Goal: Task Accomplishment & Management: Manage account settings

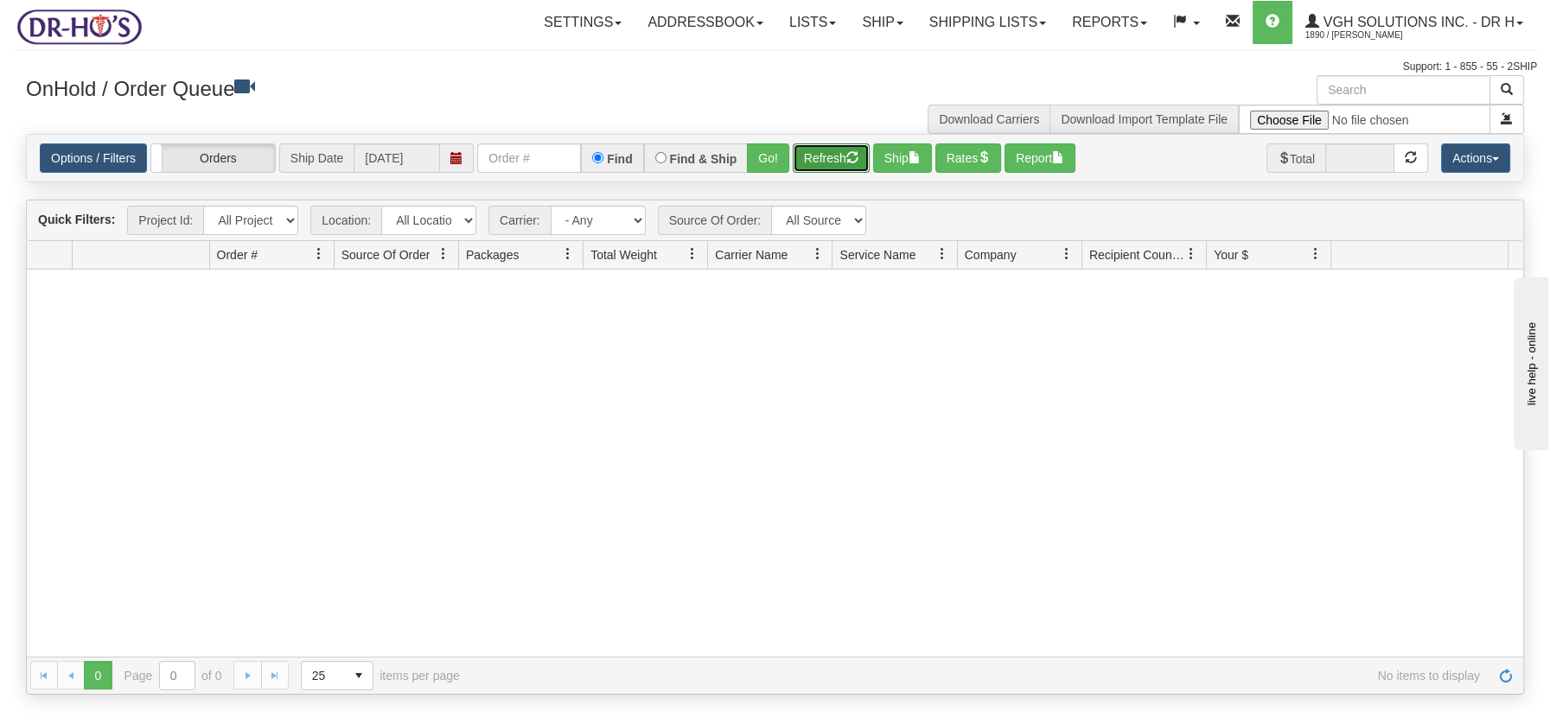
drag, startPoint x: 836, startPoint y: 151, endPoint x: 822, endPoint y: 146, distance: 14.8
click at [836, 151] on button "Refresh" at bounding box center [831, 157] width 77 height 29
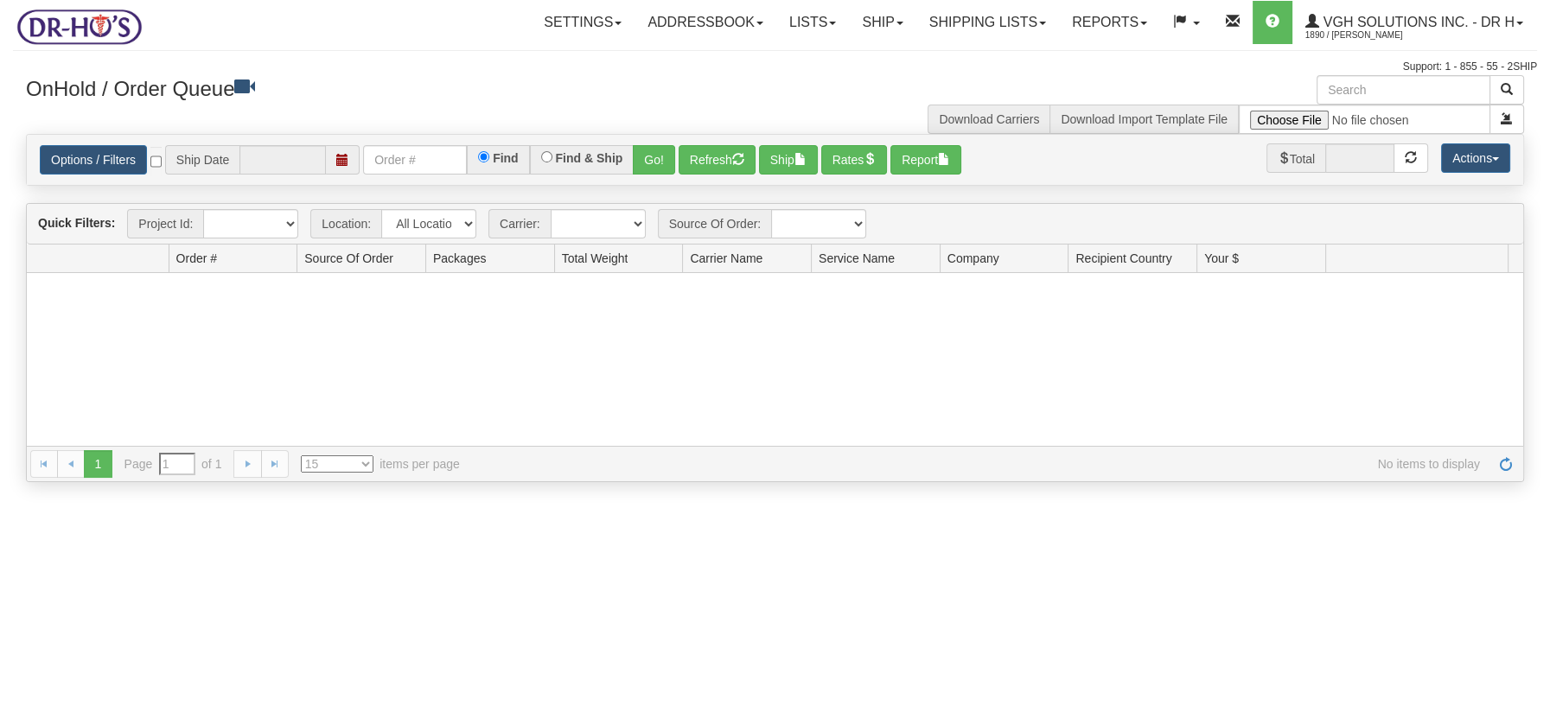
type input "[DATE]"
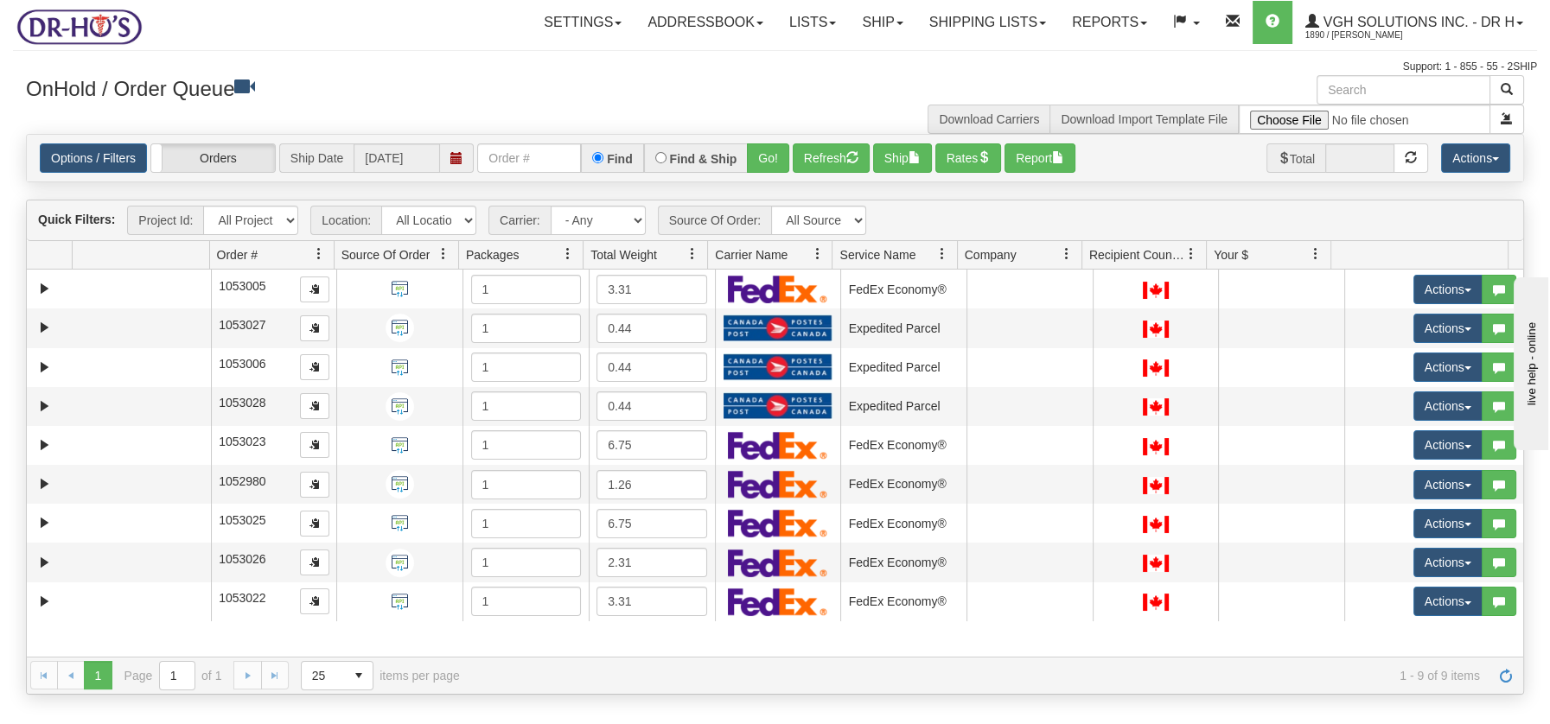
click at [692, 253] on span at bounding box center [692, 254] width 14 height 14
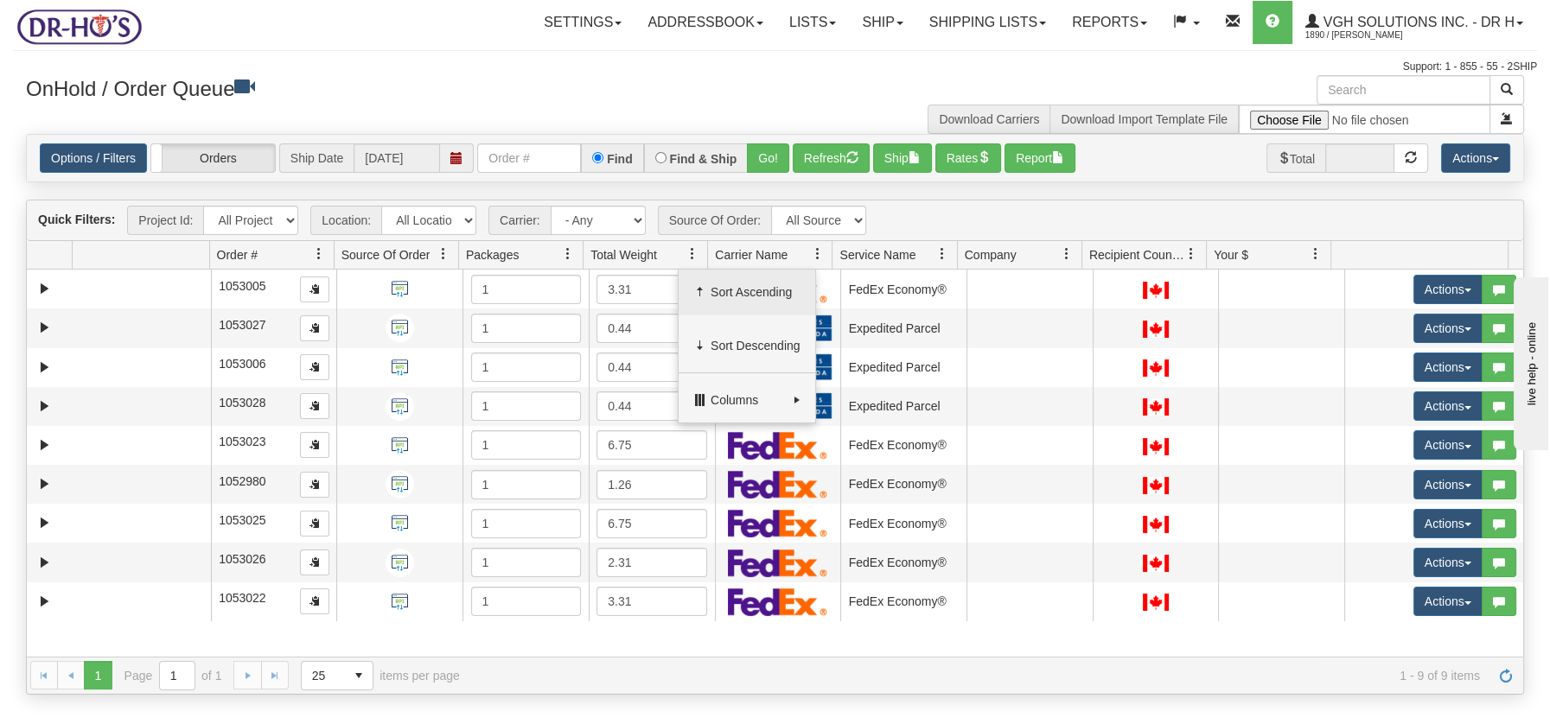
click at [716, 282] on span "Sort Ascending" at bounding box center [746, 293] width 137 height 47
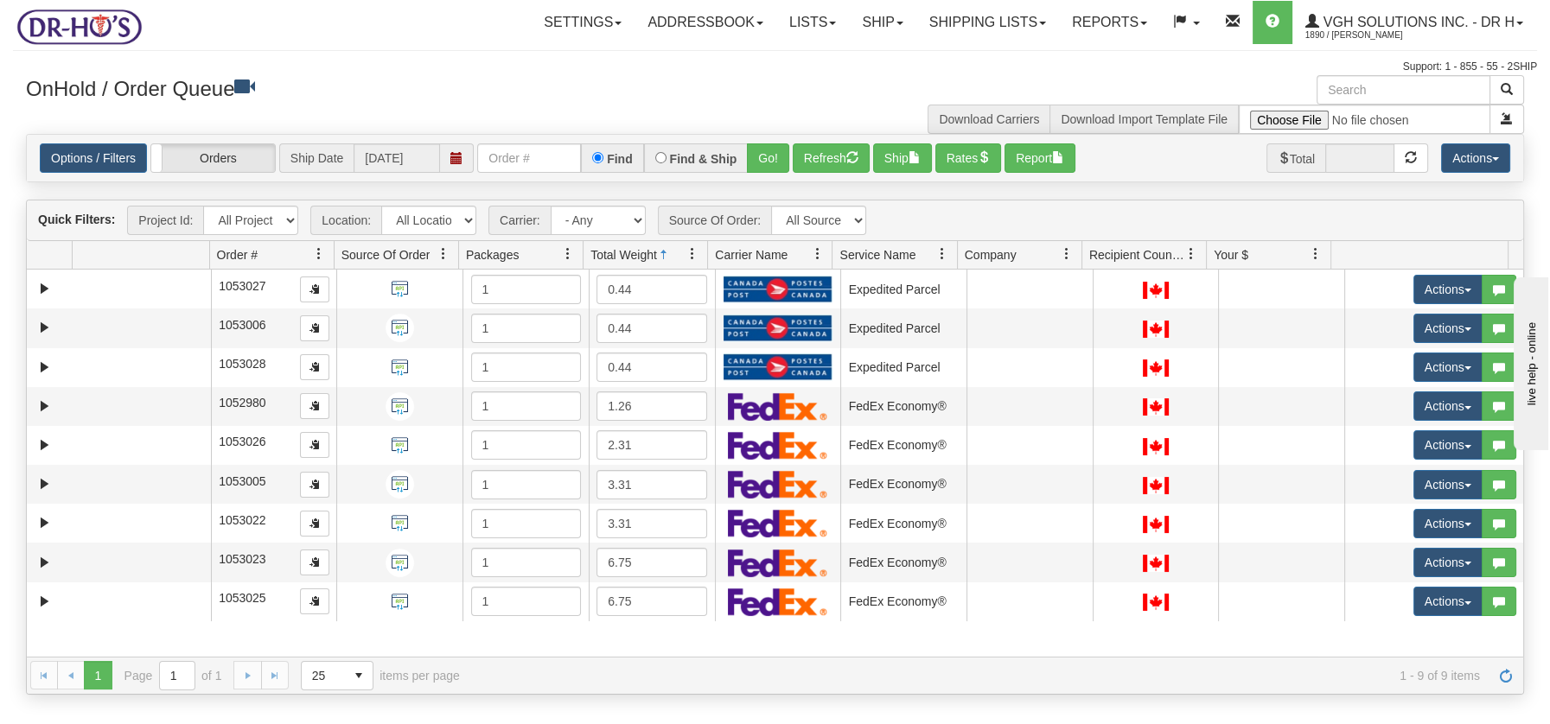
click at [695, 258] on span at bounding box center [692, 254] width 14 height 14
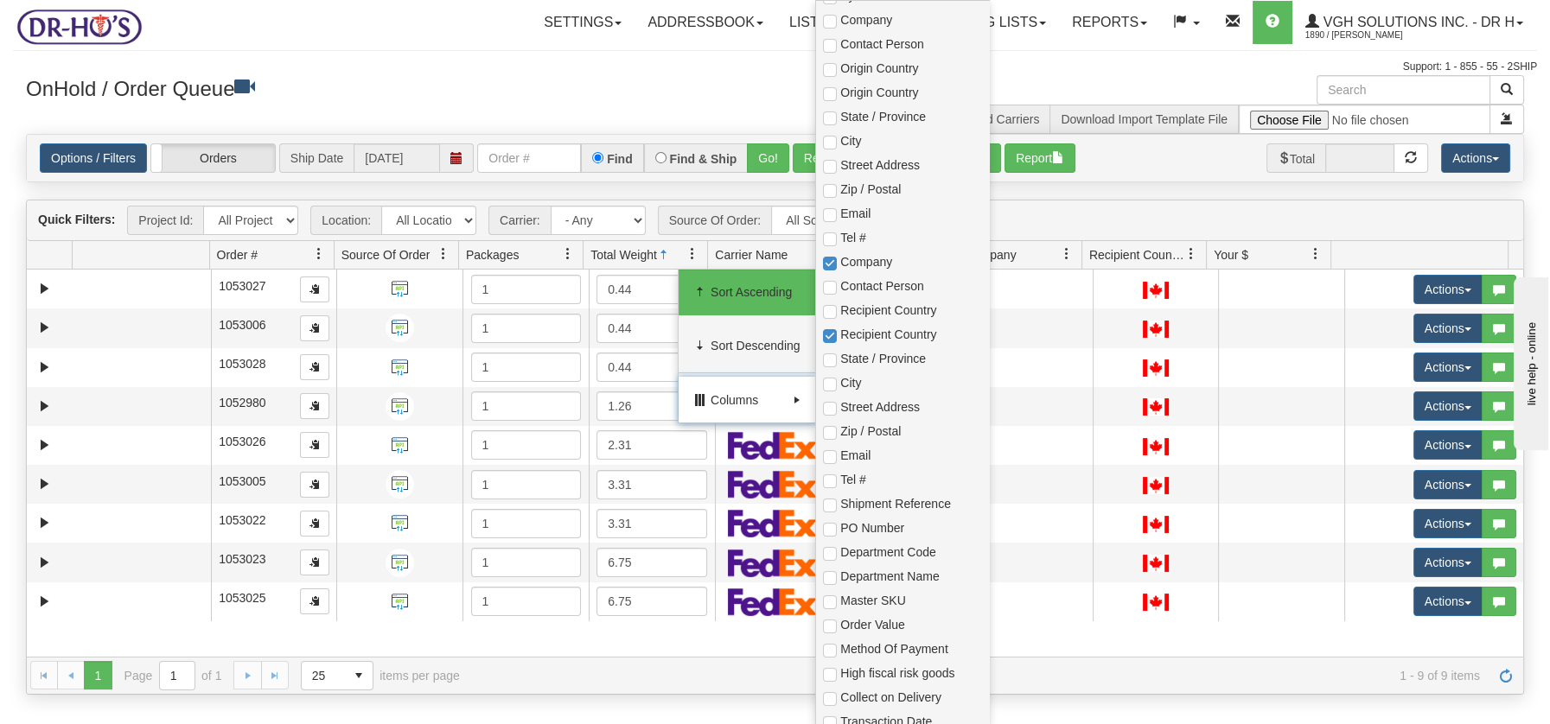
scroll to position [264, 0]
click at [833, 603] on span "Master SKU" at bounding box center [902, 596] width 172 height 24
checkbox input "true"
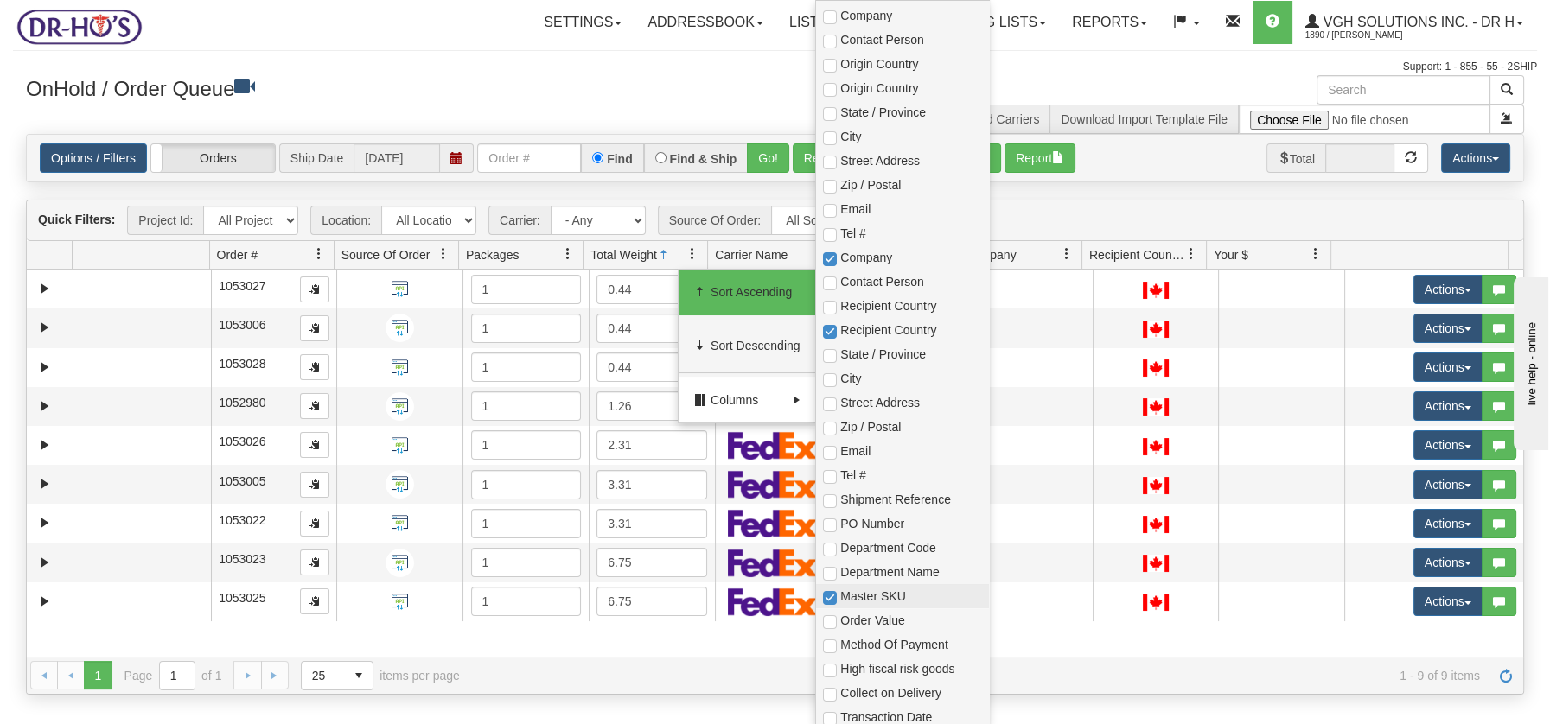
checkbox input "true"
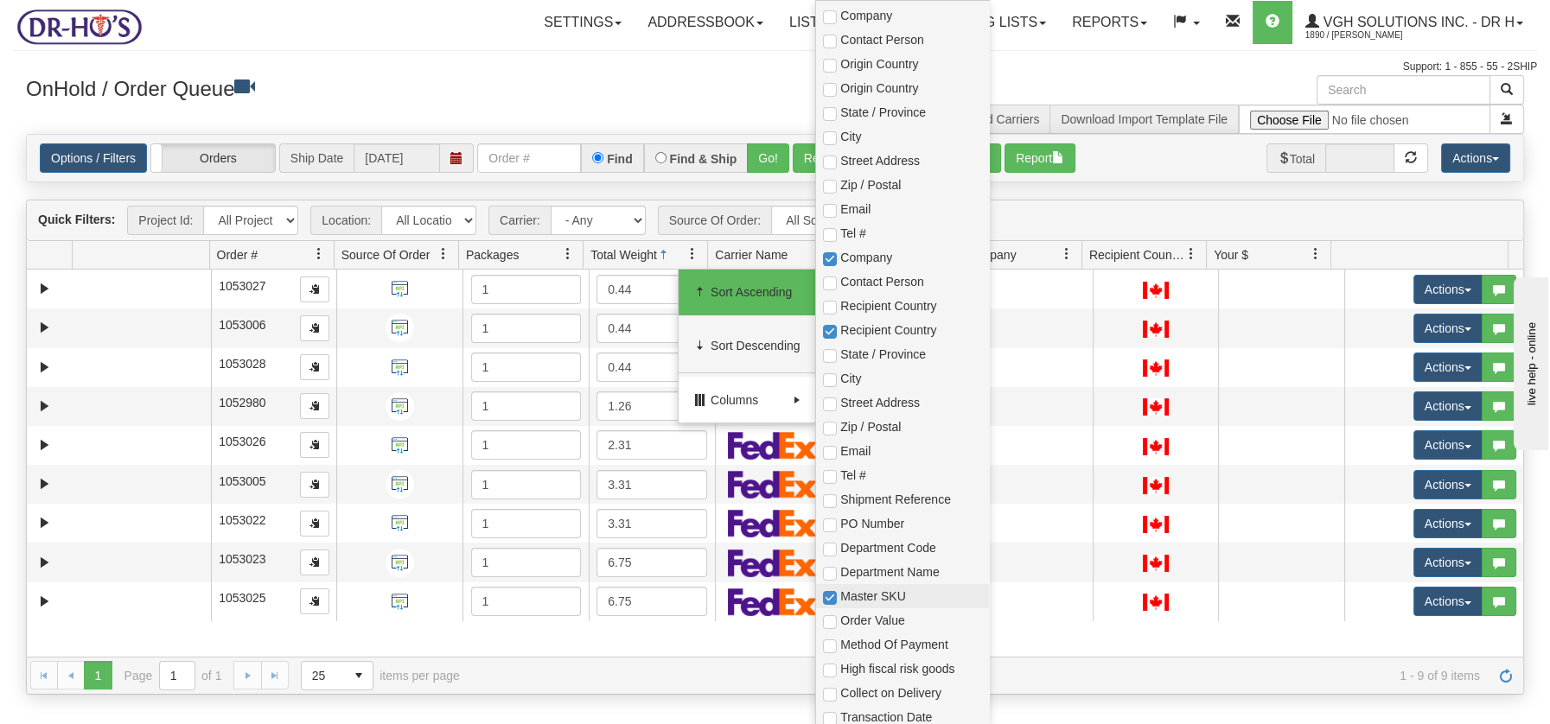
checkbox input "true"
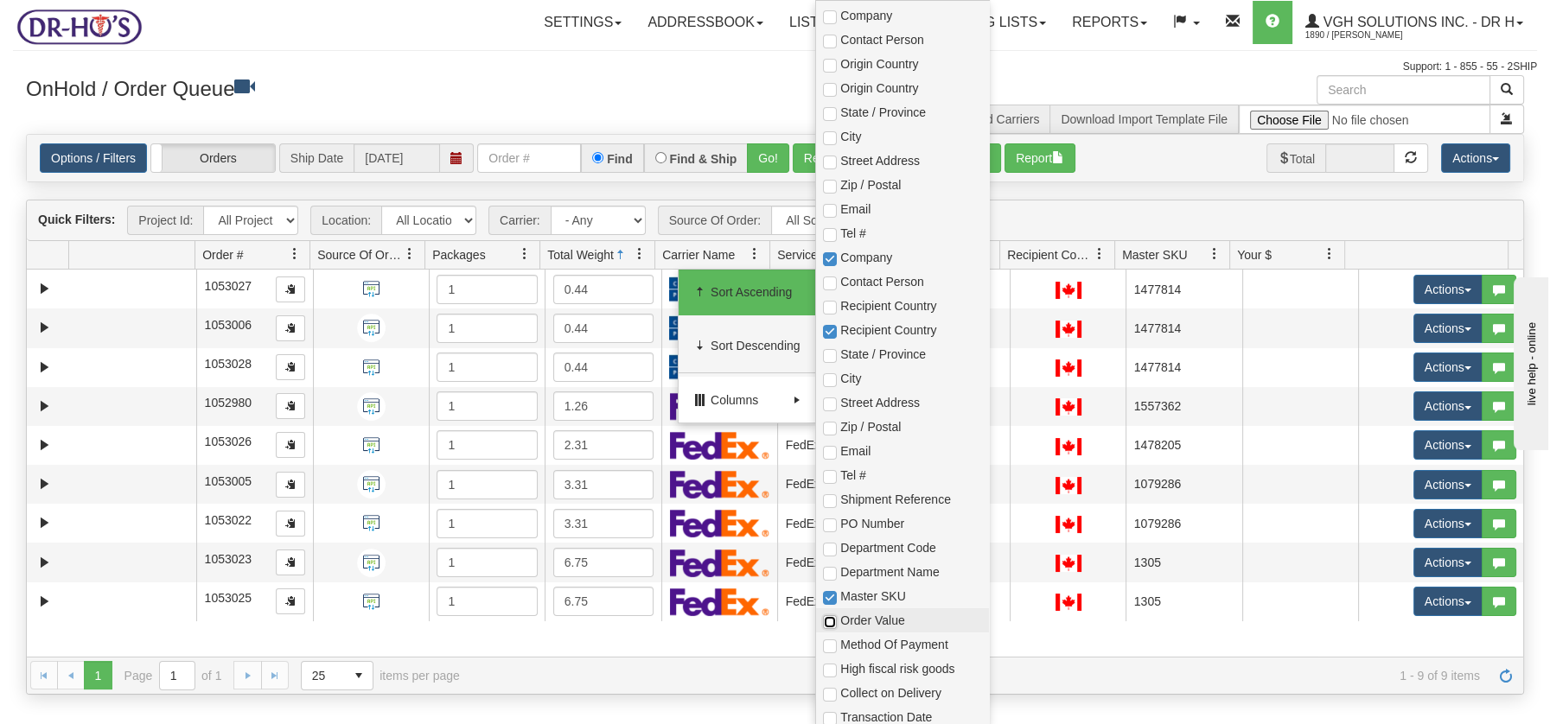
click at [829, 620] on input "checkbox" at bounding box center [830, 622] width 14 height 14
checkbox input "true"
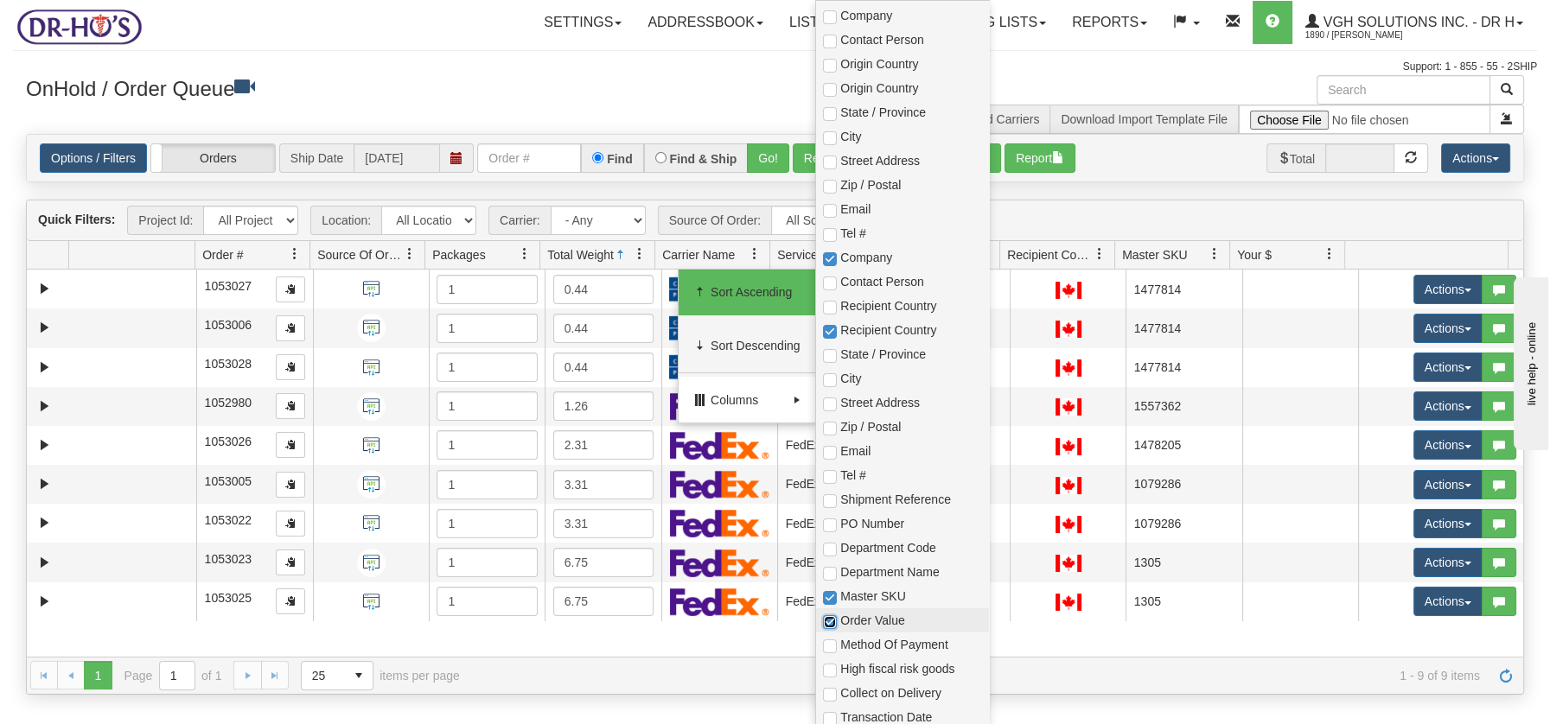
checkbox input "true"
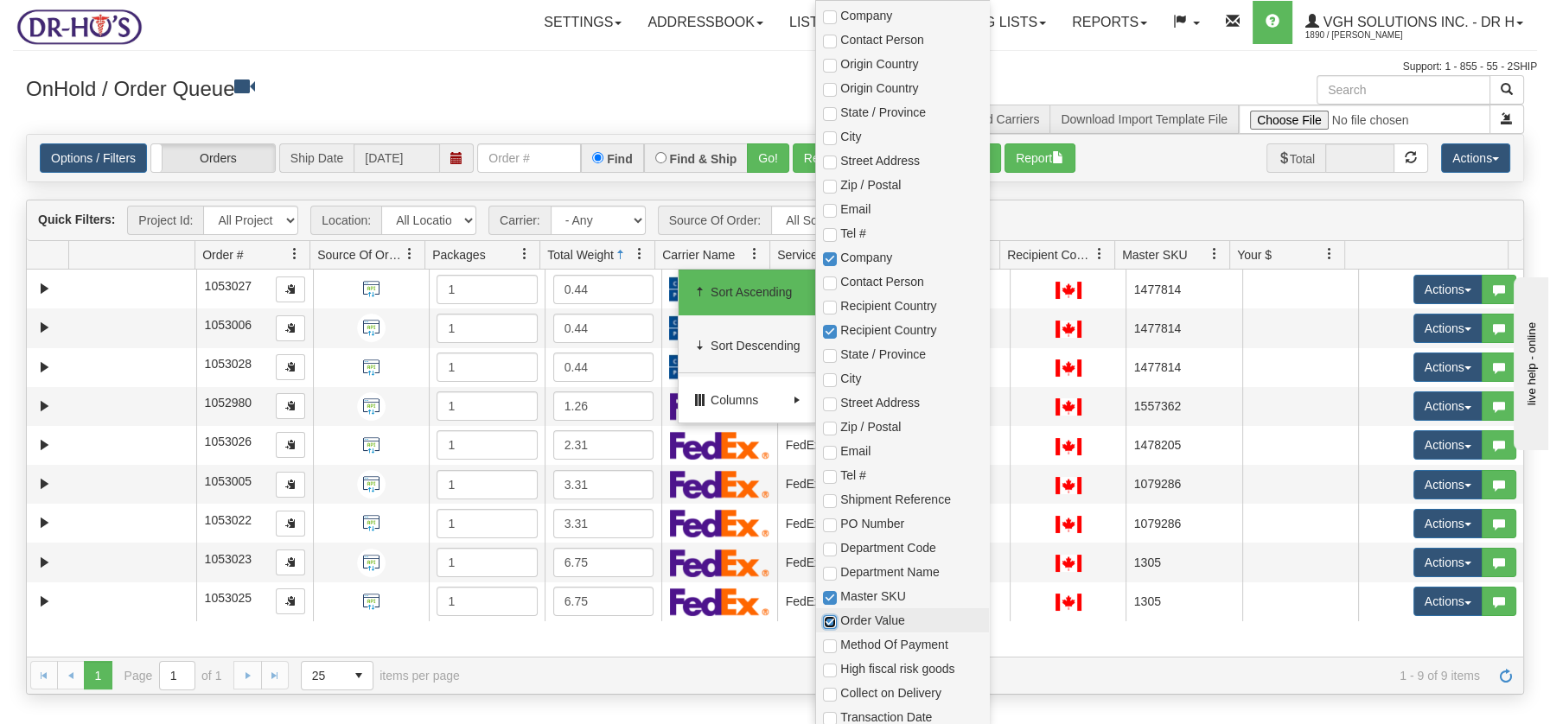
checkbox input "true"
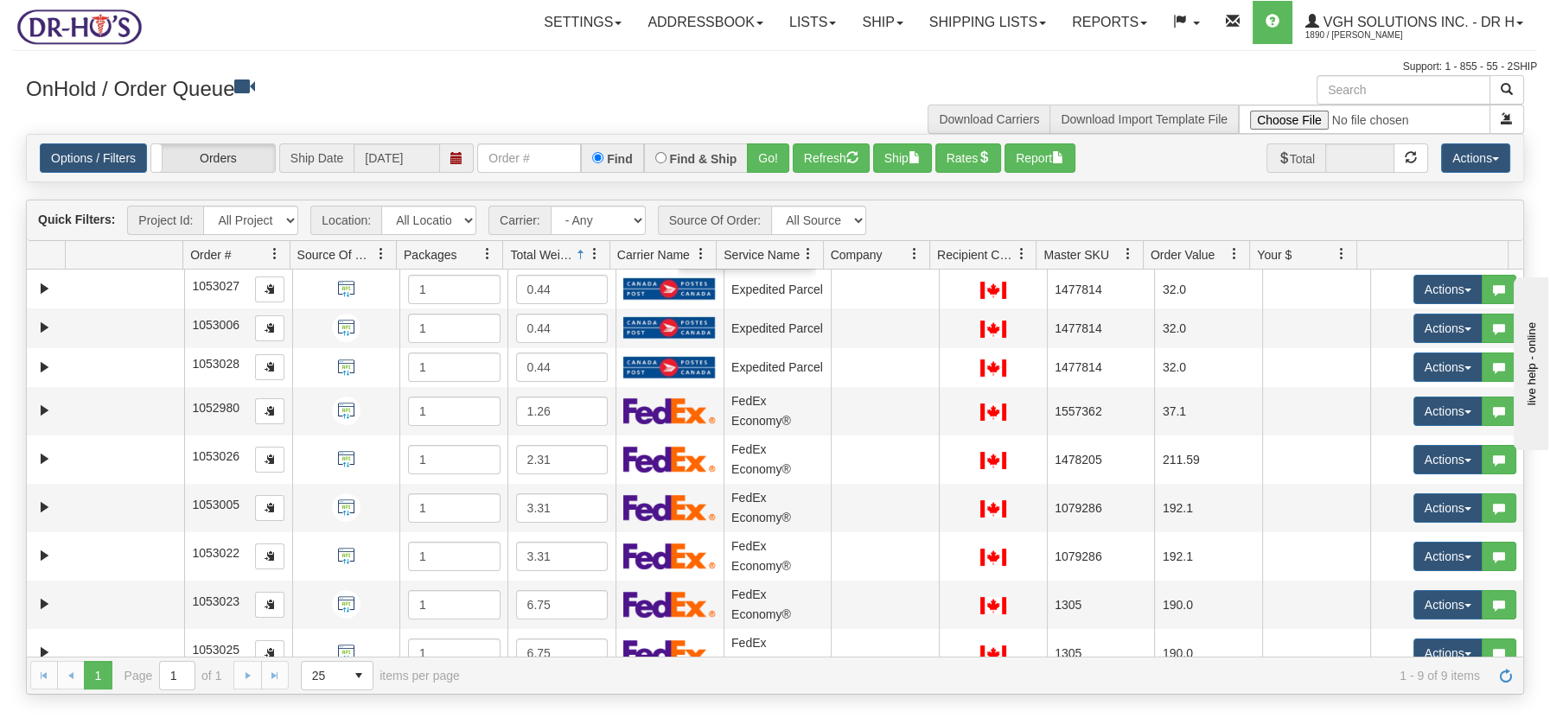
click at [487, 78] on h3 "OnHold / Order Queue" at bounding box center [394, 87] width 736 height 25
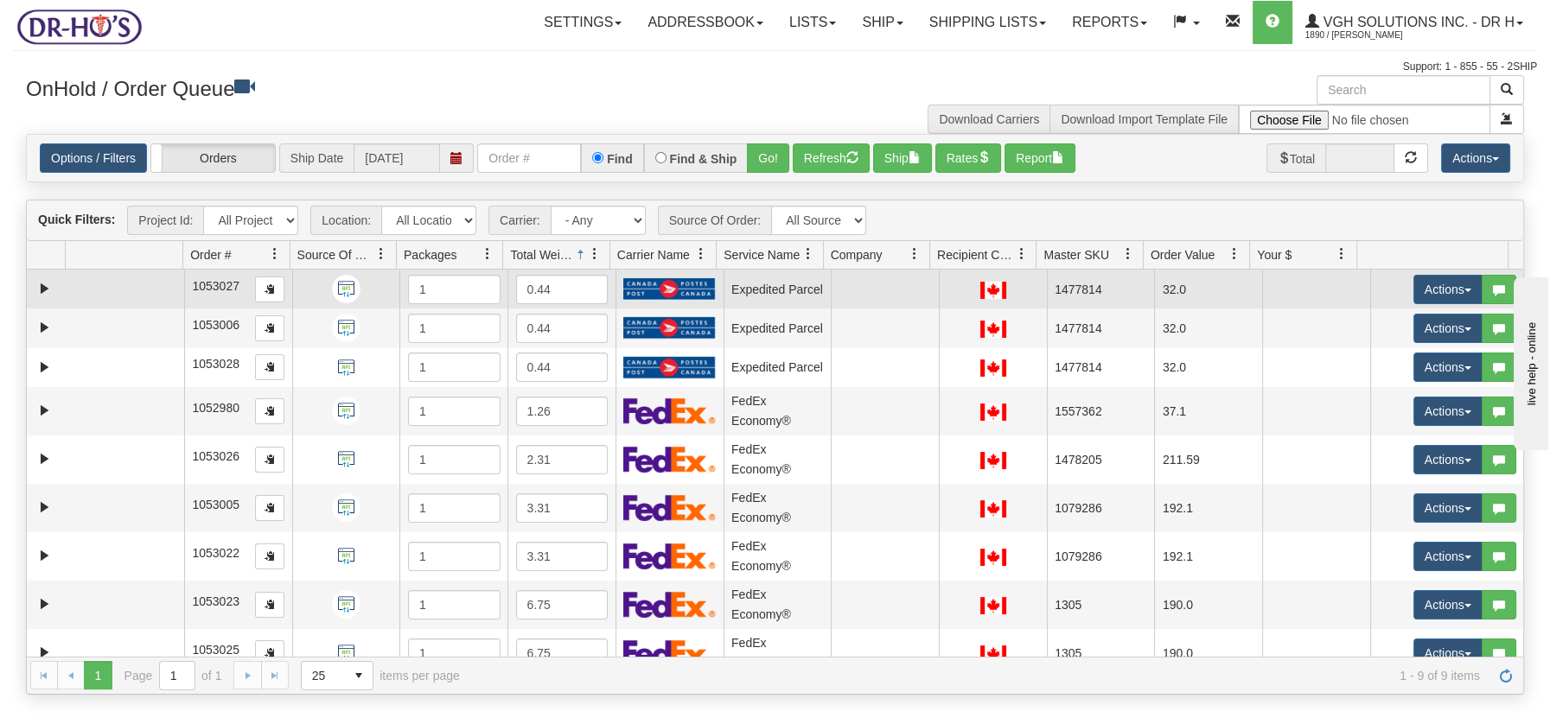
click at [155, 298] on td at bounding box center [125, 289] width 118 height 39
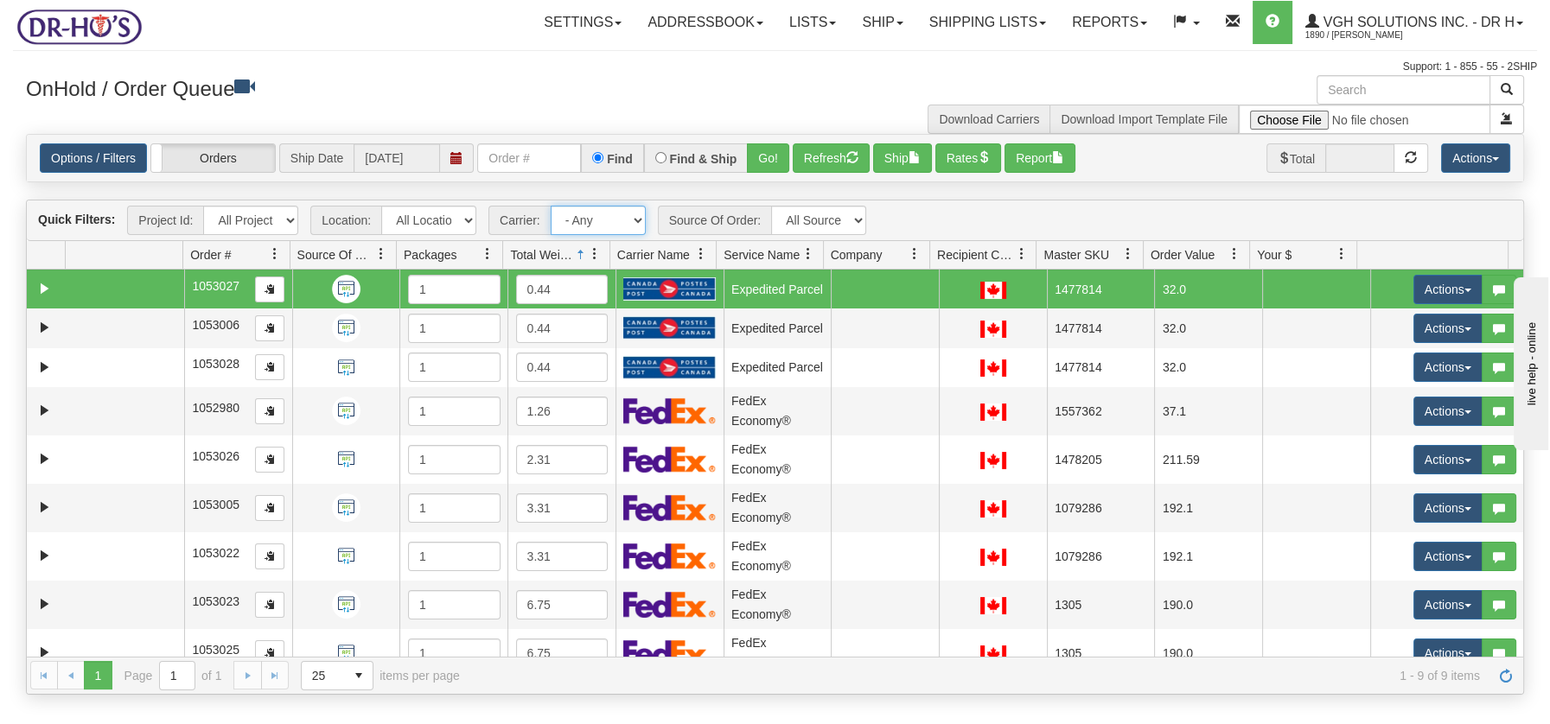
click at [637, 216] on select "- Any - Has NO carrier assigned - Has a carrier assigned FedEx Canada Post" at bounding box center [598, 220] width 95 height 29
select select "20"
click at [551, 206] on select "- Any - Has NO carrier assigned - Has a carrier assigned FedEx Canada Post" at bounding box center [598, 220] width 95 height 29
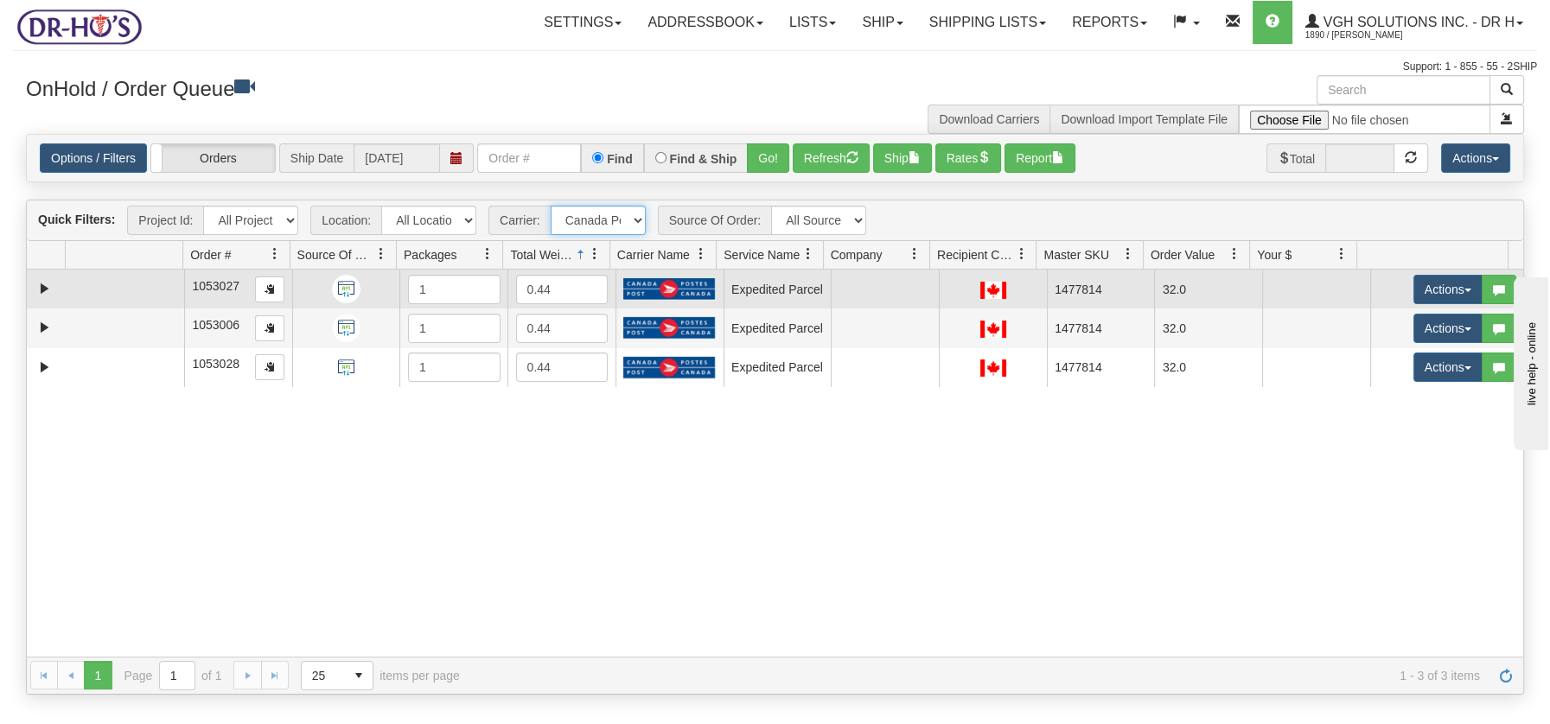
click at [167, 296] on td at bounding box center [125, 289] width 118 height 39
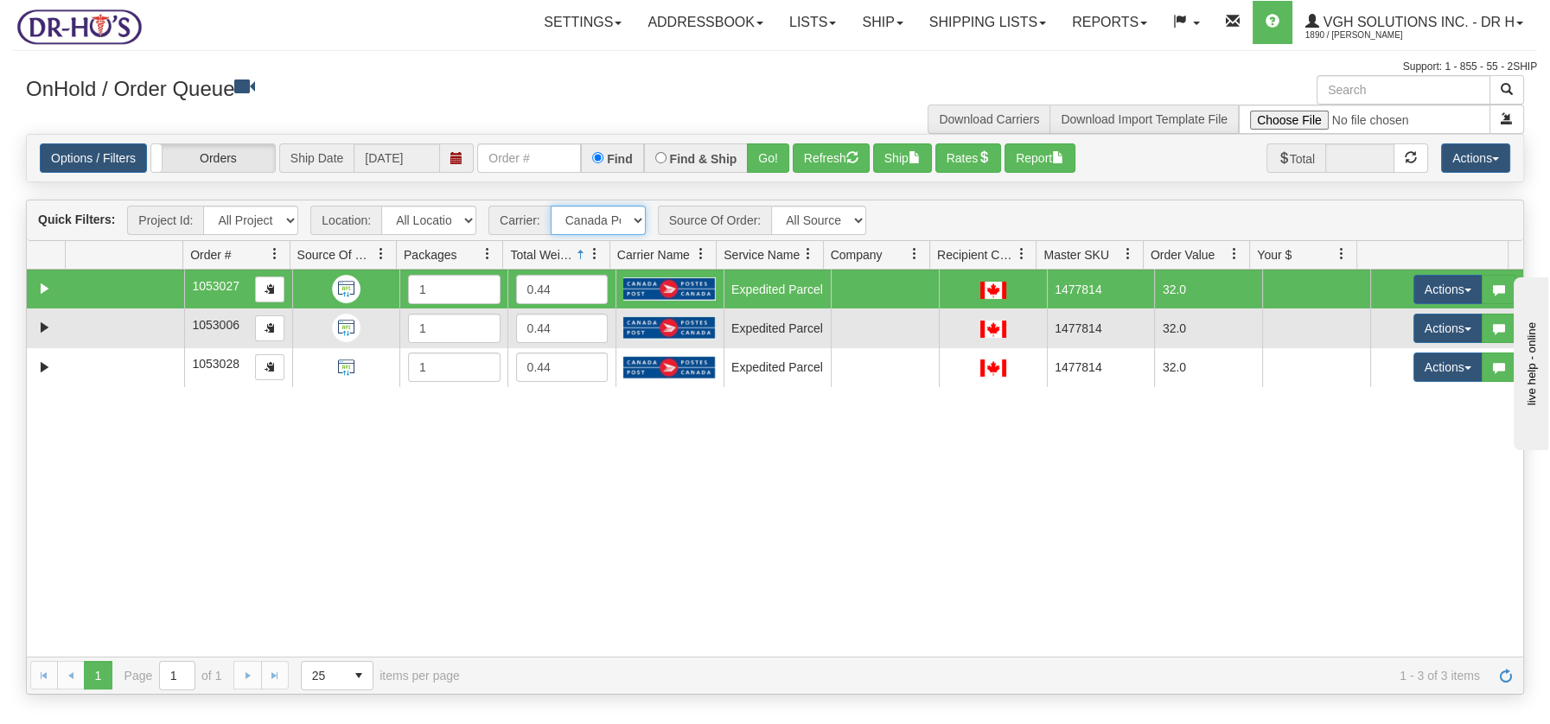
click at [135, 330] on td at bounding box center [125, 328] width 118 height 39
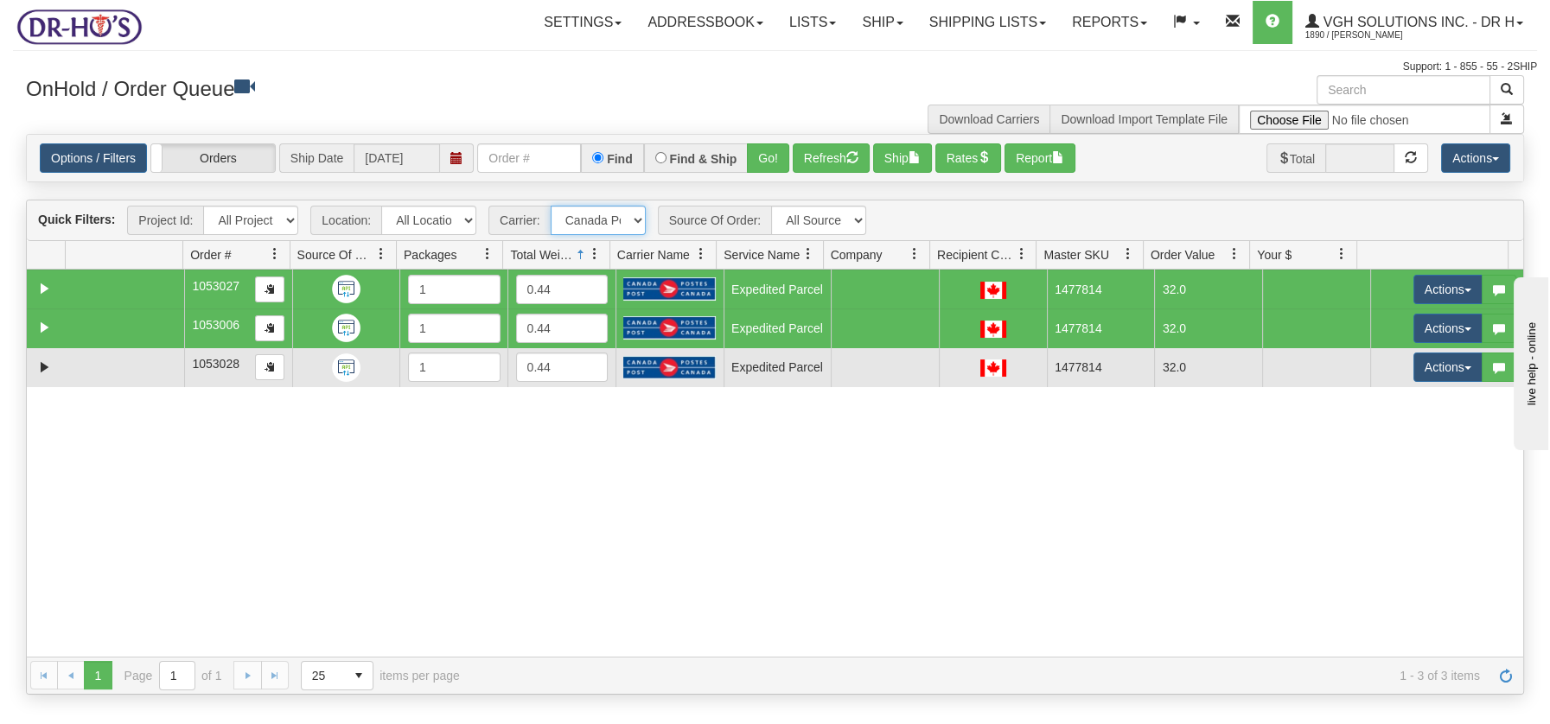
click at [113, 375] on td at bounding box center [125, 367] width 118 height 39
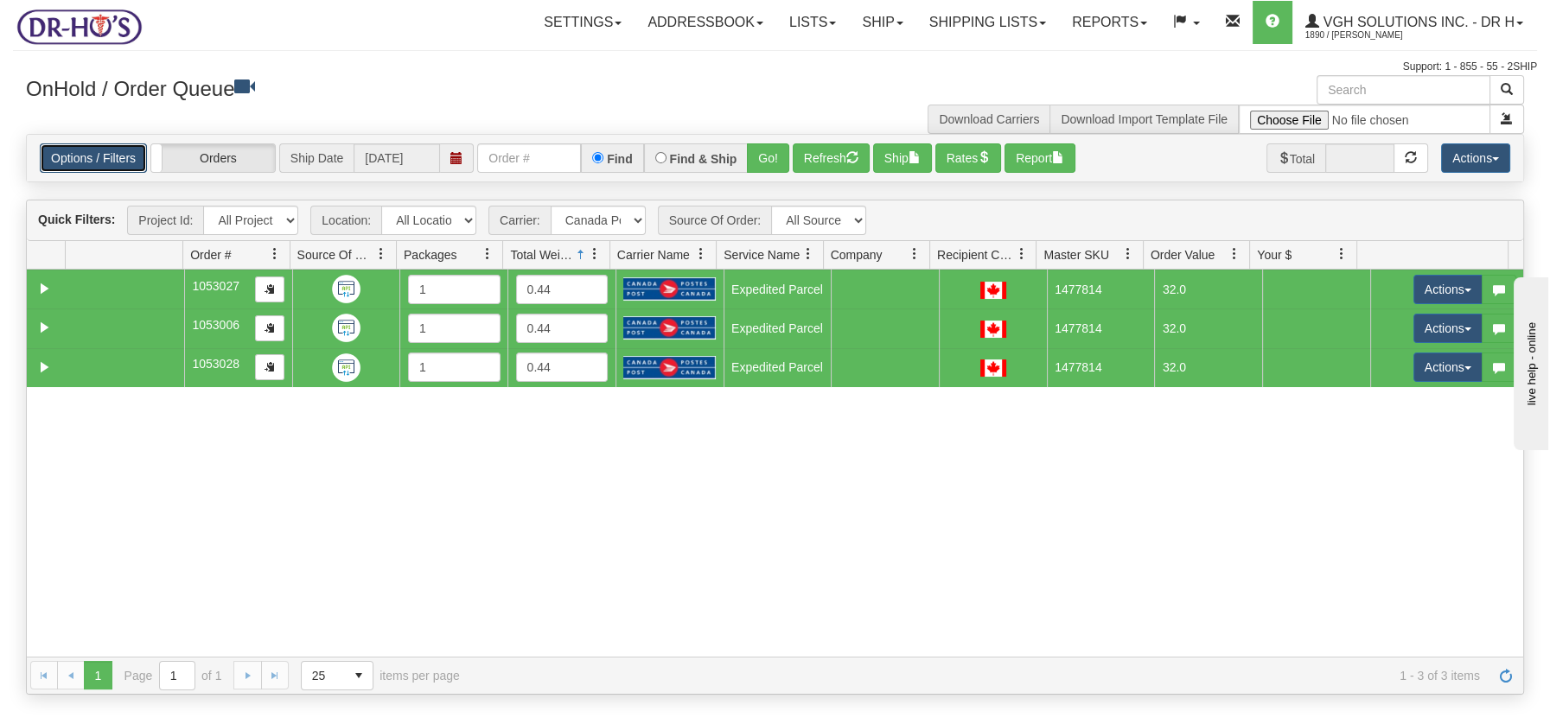
click at [118, 160] on link "Options / Filters" at bounding box center [93, 157] width 107 height 29
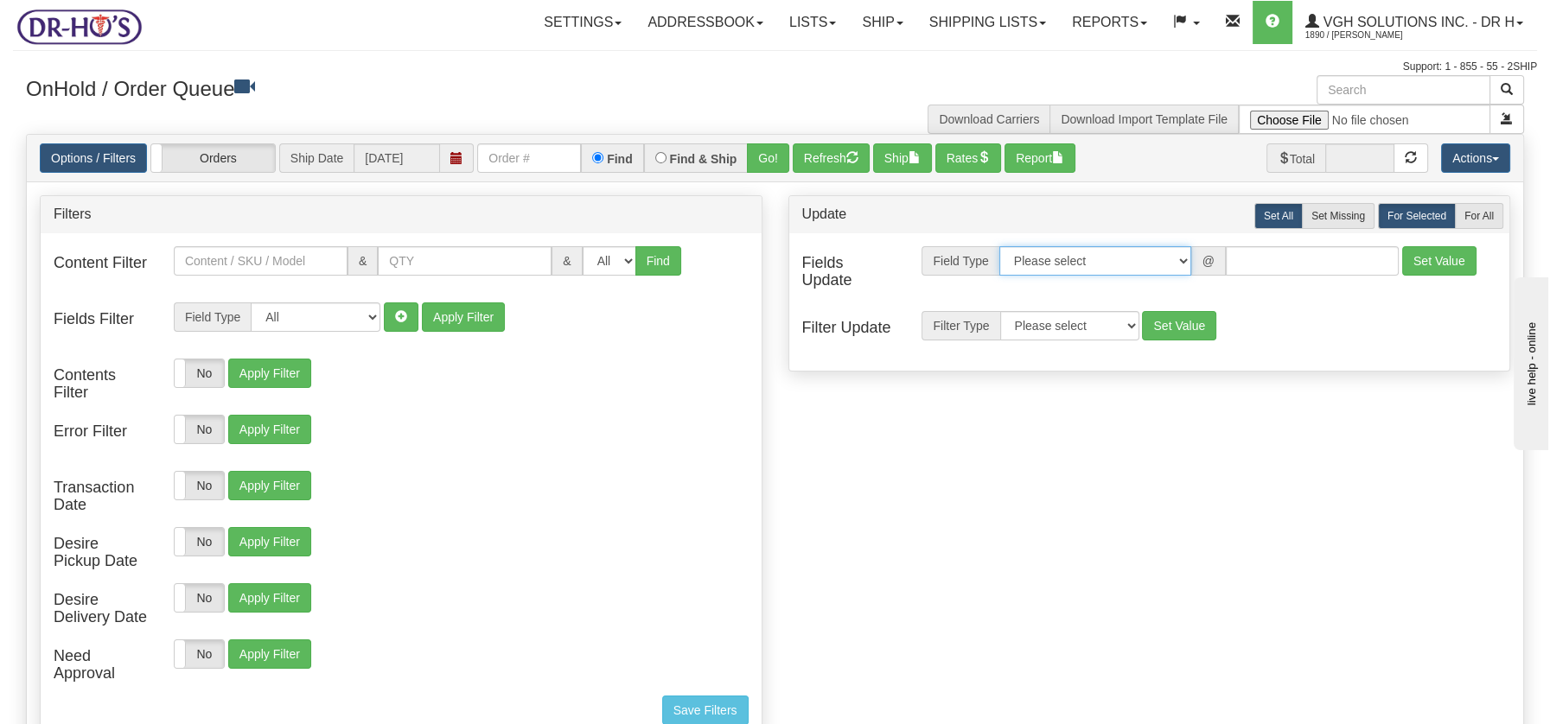
click at [1186, 264] on select "Please select Contact Person Company Country Country & State/Province City Zip …" at bounding box center [1095, 260] width 192 height 29
select select "94"
click at [999, 246] on select "Please select Contact Person Company Country Country & State/Province City Zip …" at bounding box center [1095, 260] width 192 height 29
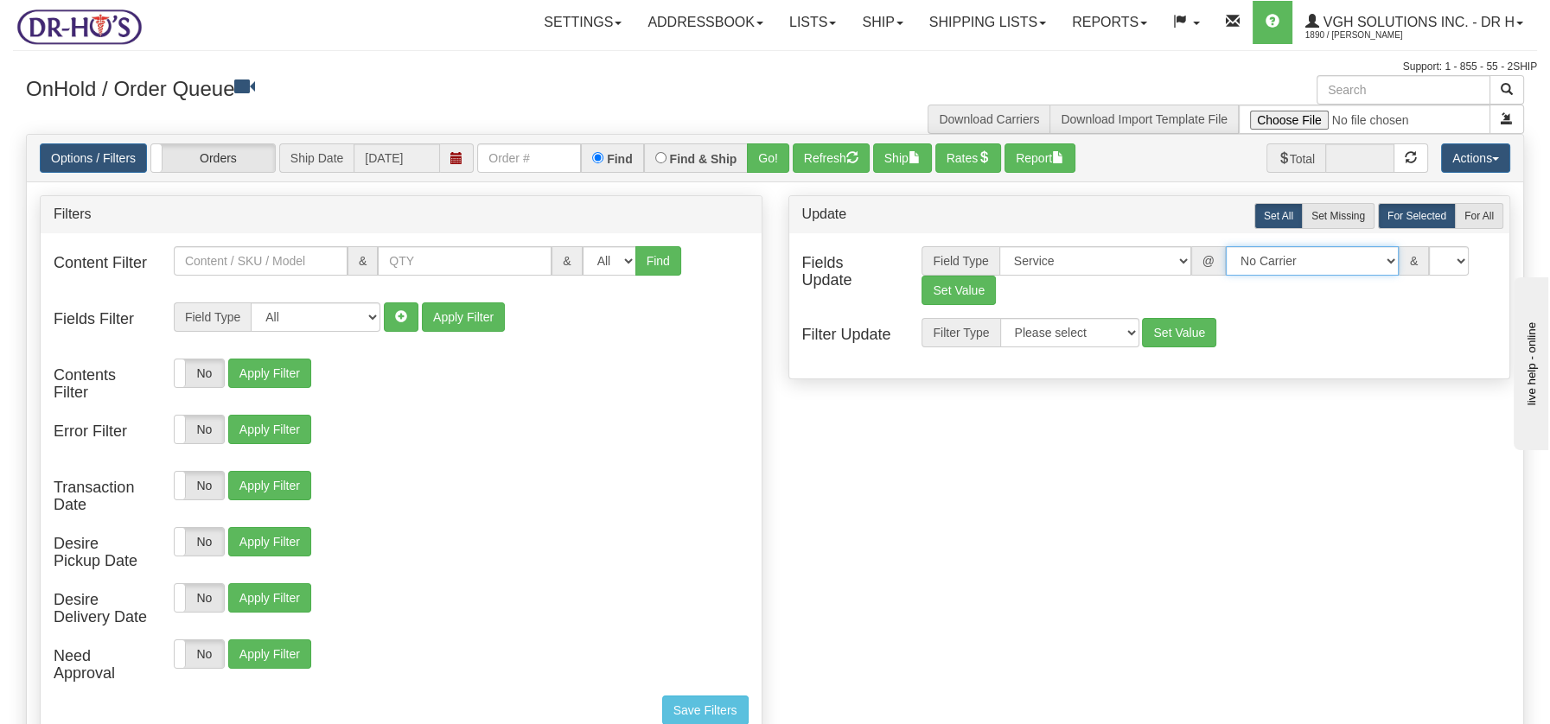
click at [1378, 267] on select "No Carrier FedEx UPS Purolator Canpar Canada Post BeSwyft Kindersley. Day & Ros…" at bounding box center [1312, 260] width 173 height 29
select select "2"
click at [1226, 246] on select "No Carrier FedEx UPS Purolator Canpar Canada Post BeSwyft Kindersley. Day & Ros…" at bounding box center [1312, 260] width 173 height 29
click at [1489, 259] on select "US -> US - 70 - FedEx 1 Day® Freight US -> US - 03 - FedEx 2 Day® US -> US - 49…" at bounding box center [1409, 260] width 173 height 29
select select "20"
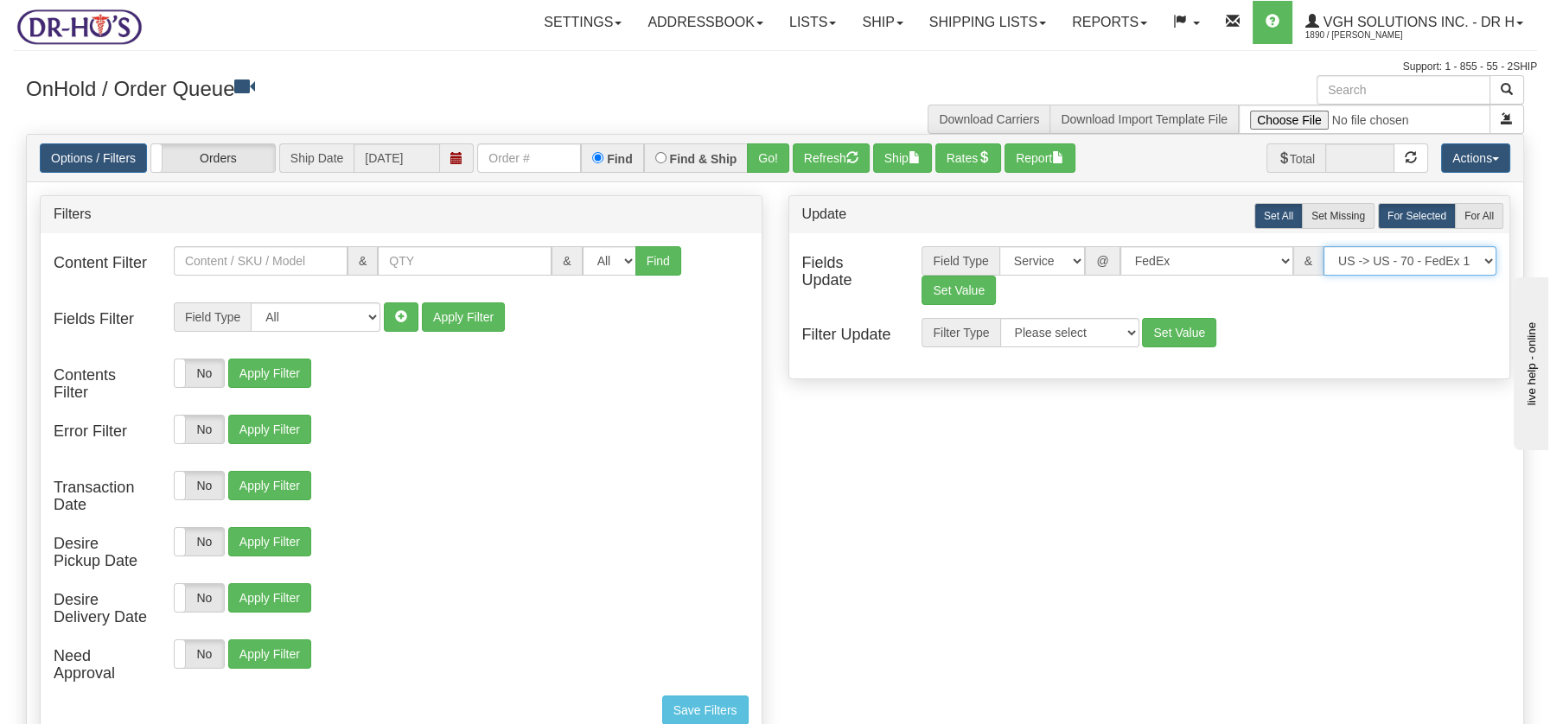
click at [1323, 246] on select "US -> US - 70 - FedEx 1 Day® Freight US -> US - 03 - FedEx 2 Day® US -> US - 49…" at bounding box center [1409, 260] width 173 height 29
click at [947, 279] on button "Set Value" at bounding box center [958, 290] width 74 height 29
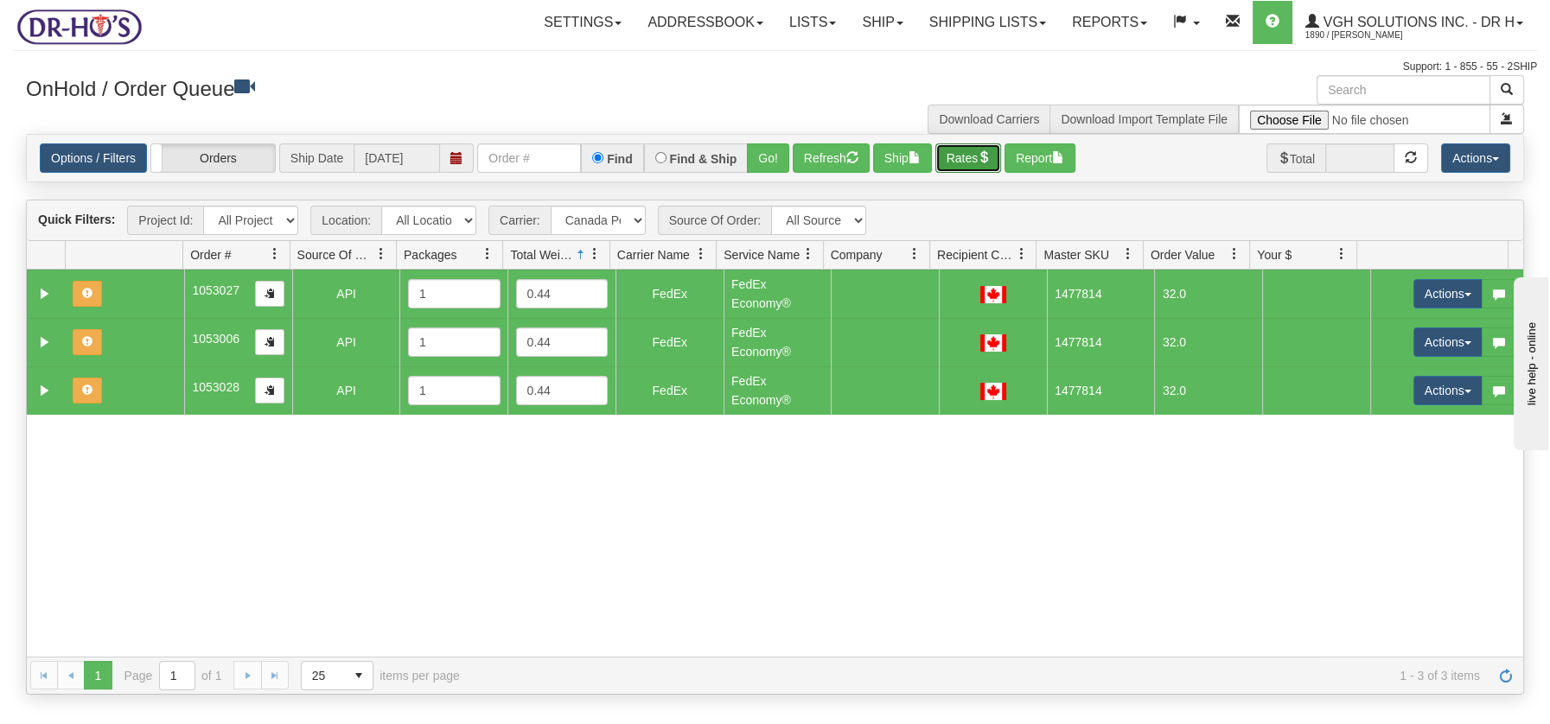
click at [983, 155] on button "Rates" at bounding box center [968, 157] width 67 height 29
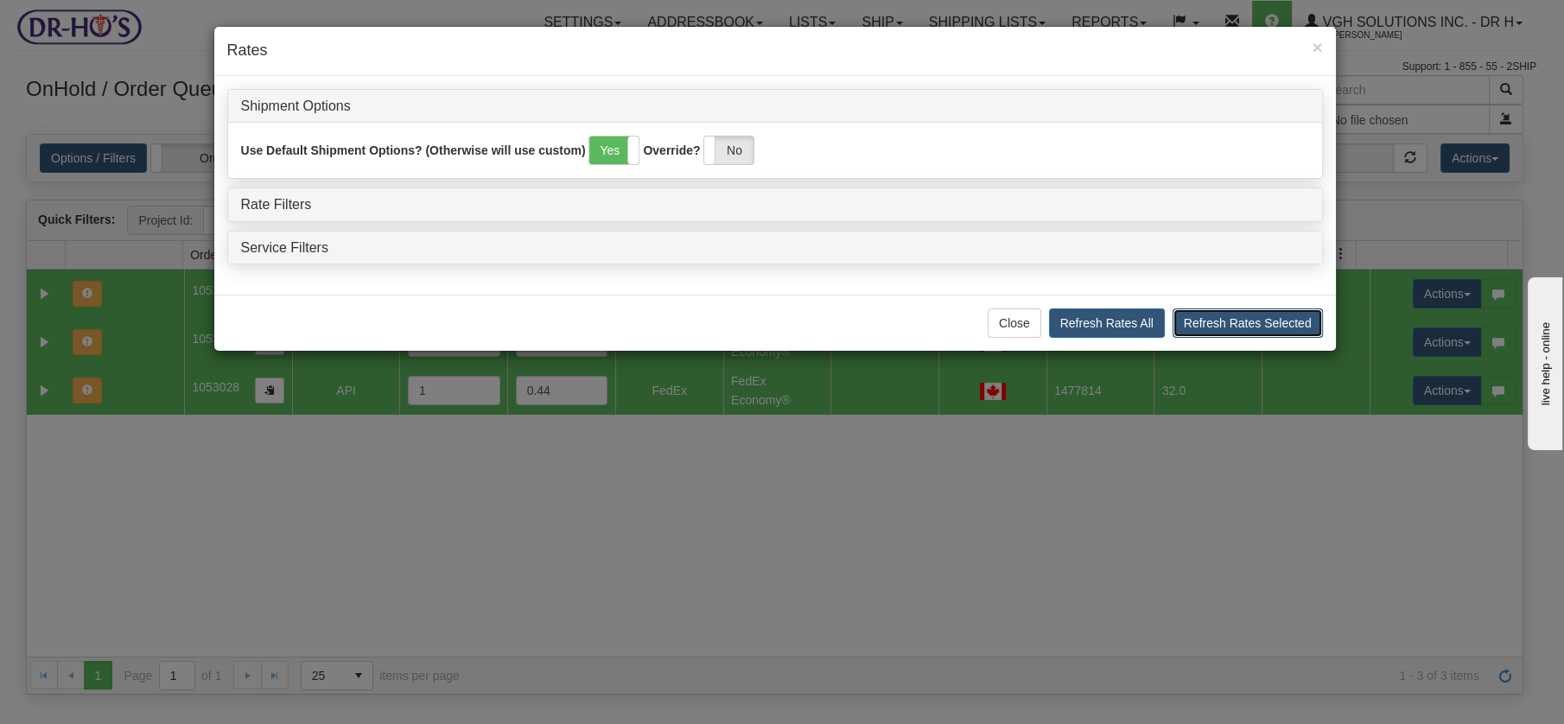
click at [1240, 315] on button "Refresh Rates Selected" at bounding box center [1248, 323] width 150 height 29
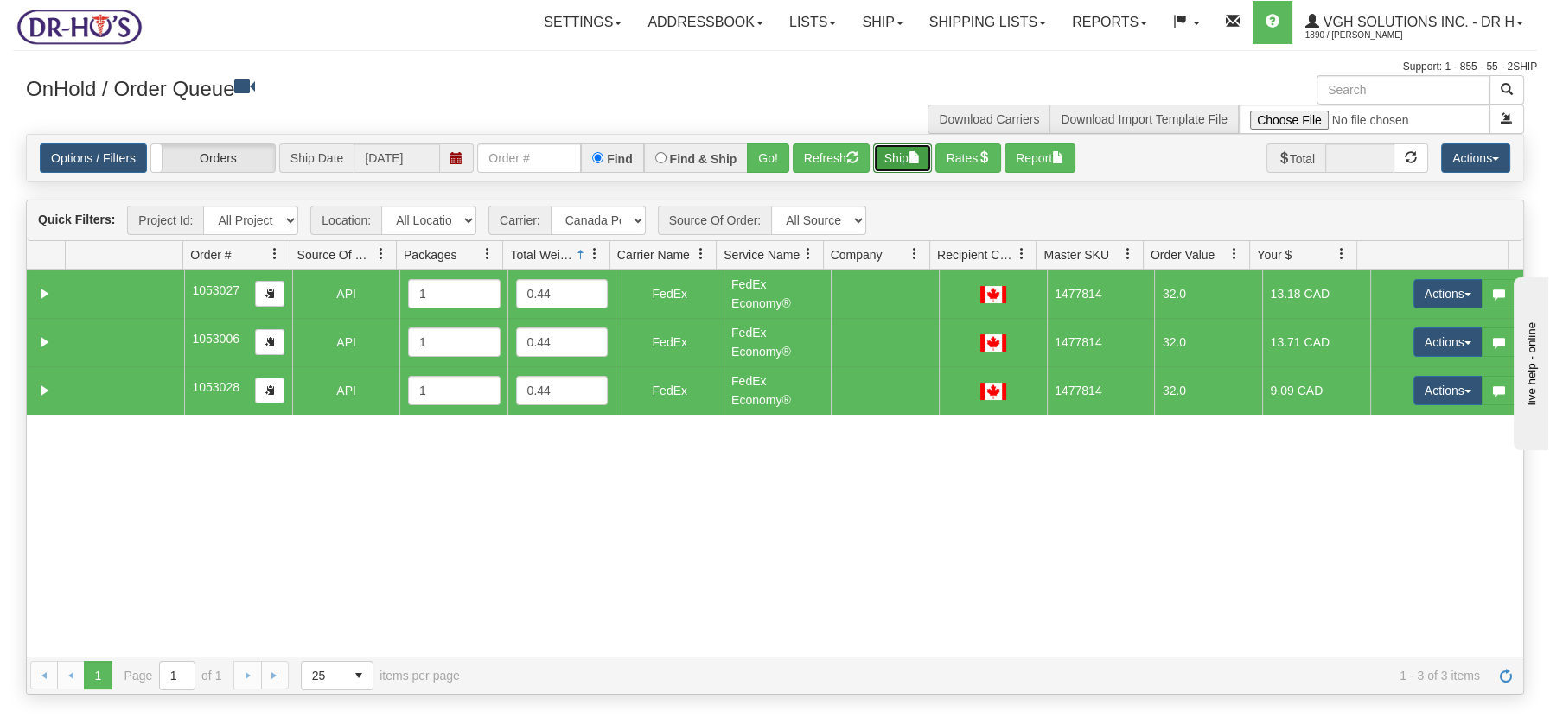
click at [920, 156] on span "button" at bounding box center [914, 157] width 12 height 12
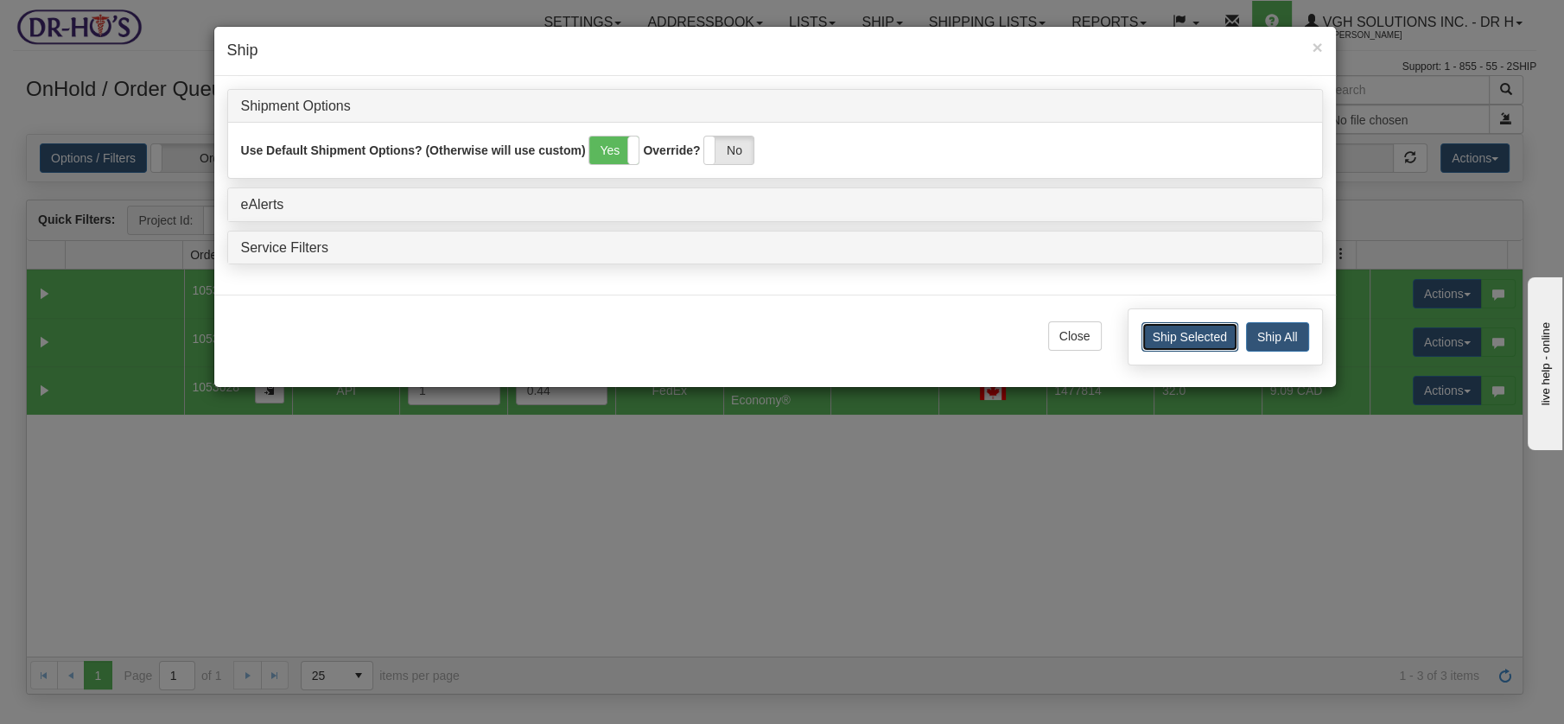
click at [1182, 335] on button "Ship Selected" at bounding box center [1190, 336] width 97 height 29
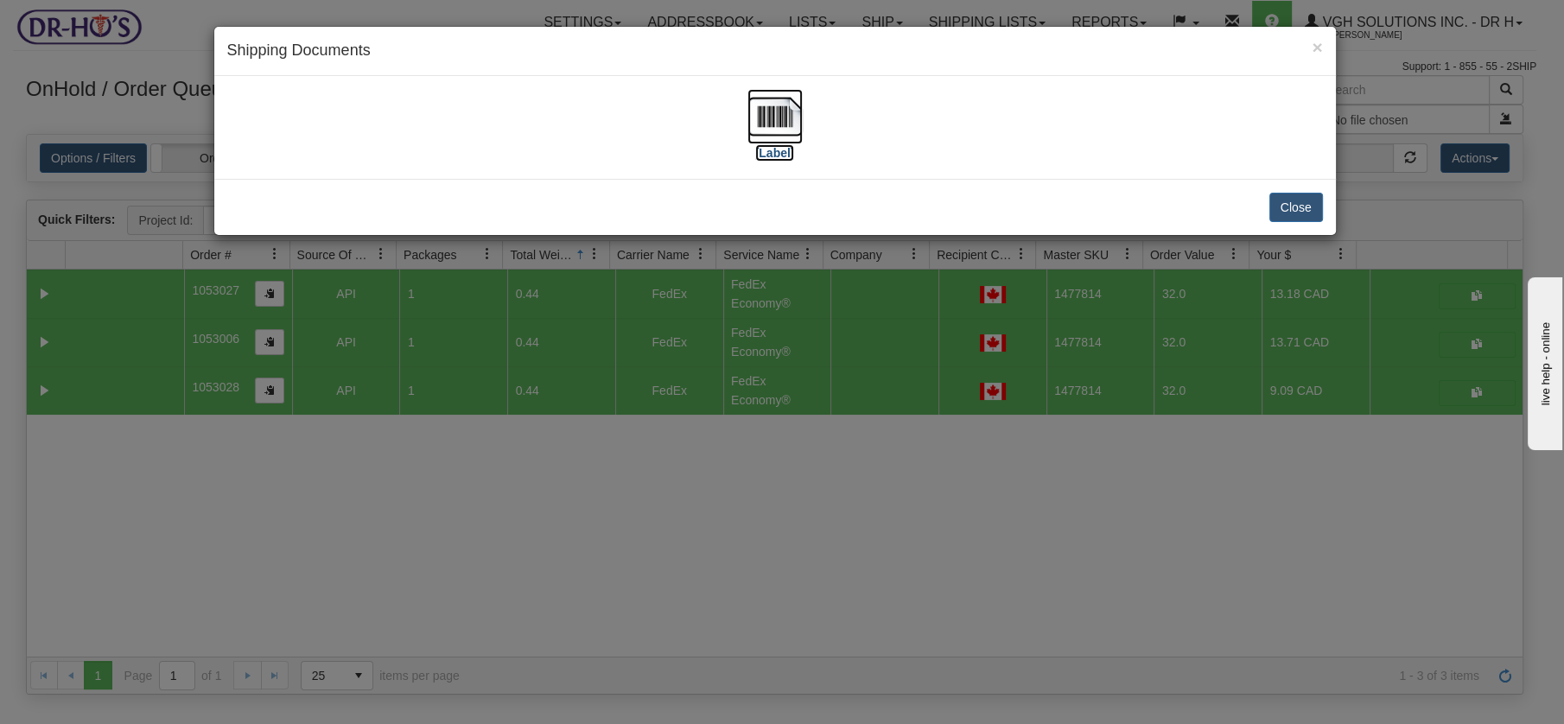
click at [766, 105] on img at bounding box center [775, 116] width 55 height 55
drag, startPoint x: 1292, startPoint y: 214, endPoint x: 1275, endPoint y: 213, distance: 17.3
click at [1292, 213] on button "Close" at bounding box center [1297, 207] width 54 height 29
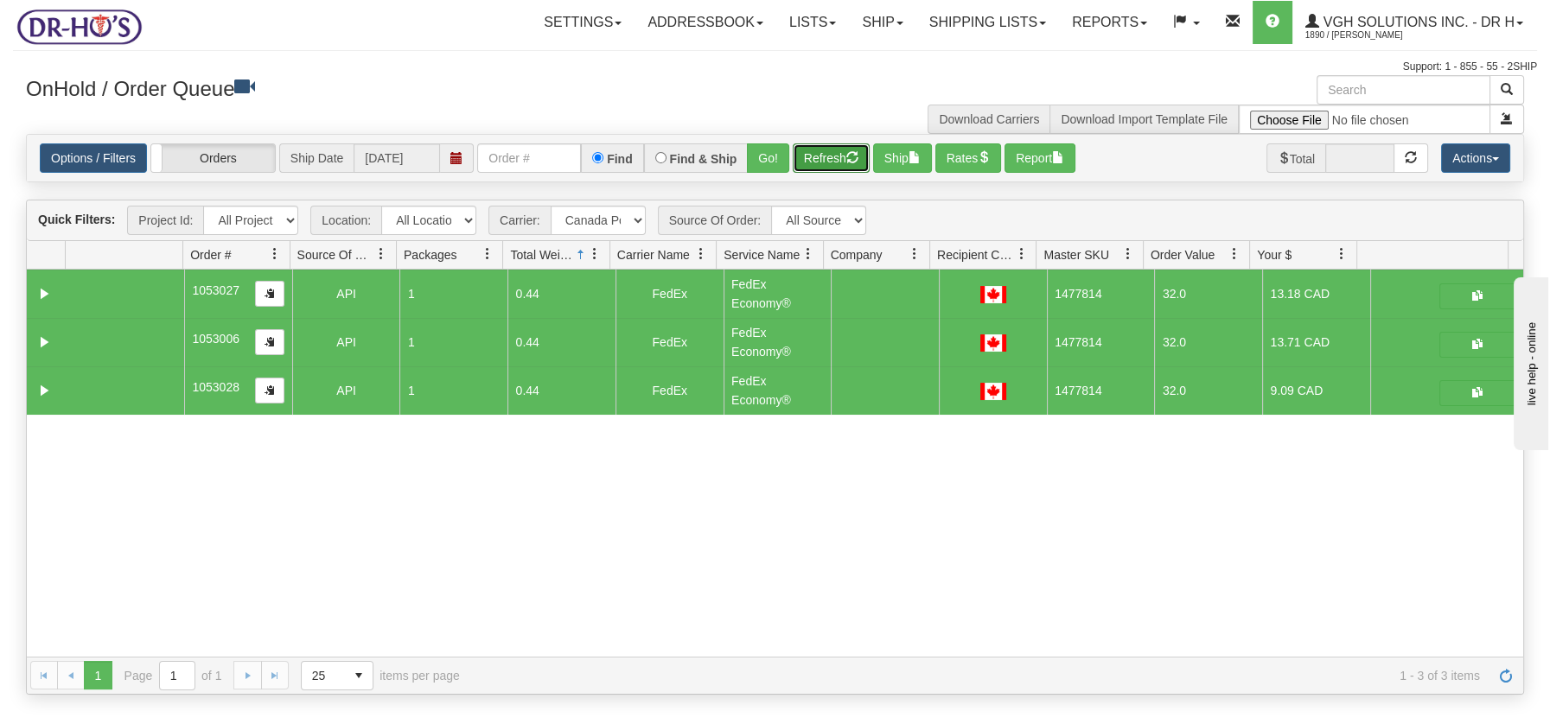
click at [816, 153] on button "Refresh" at bounding box center [831, 157] width 77 height 29
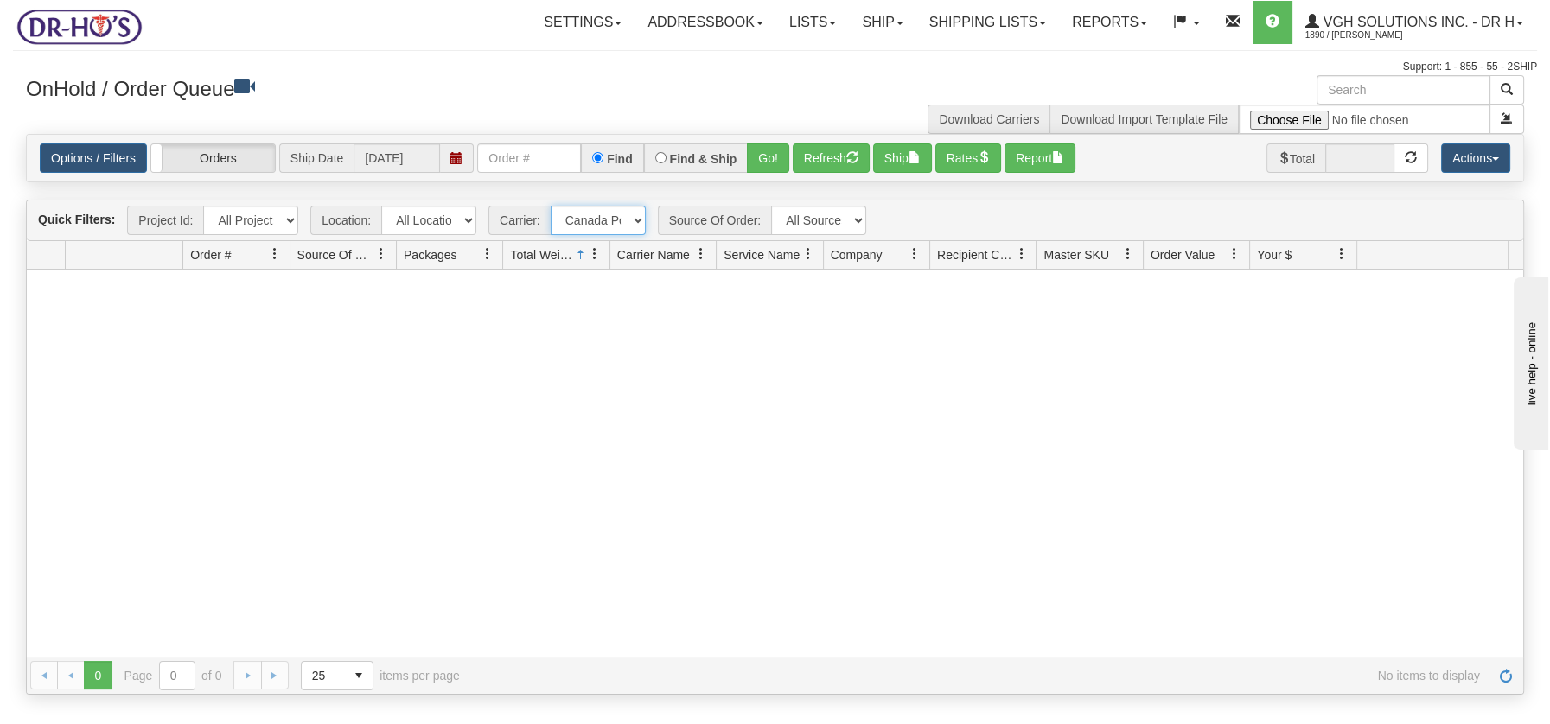
click at [634, 218] on select "- Any - Has NO carrier assigned - Has a carrier assigned FedEx Canada Post" at bounding box center [598, 220] width 95 height 29
select select "2"
click at [551, 206] on select "- Any - Has NO carrier assigned - Has a carrier assigned FedEx Canada Post" at bounding box center [598, 220] width 95 height 29
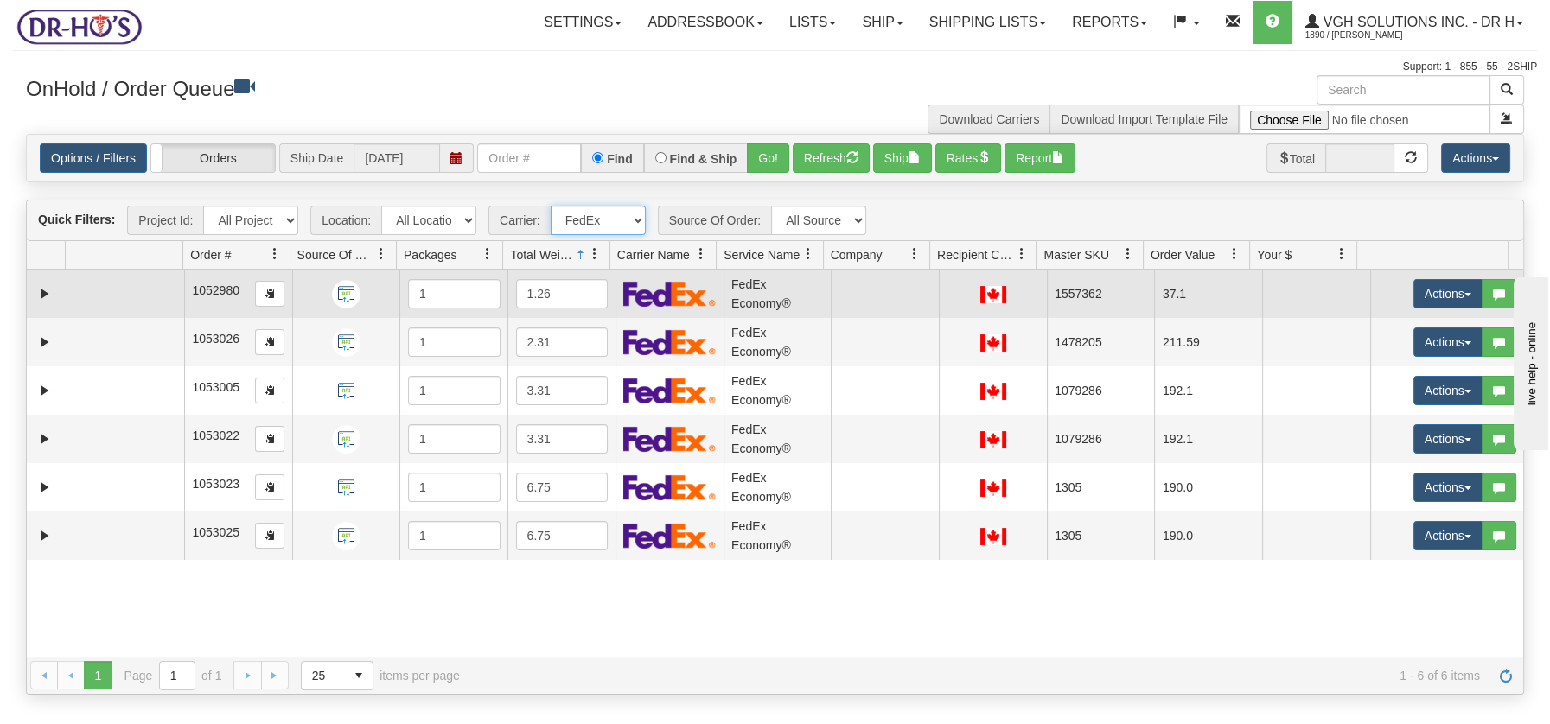
click at [175, 302] on td at bounding box center [125, 294] width 118 height 48
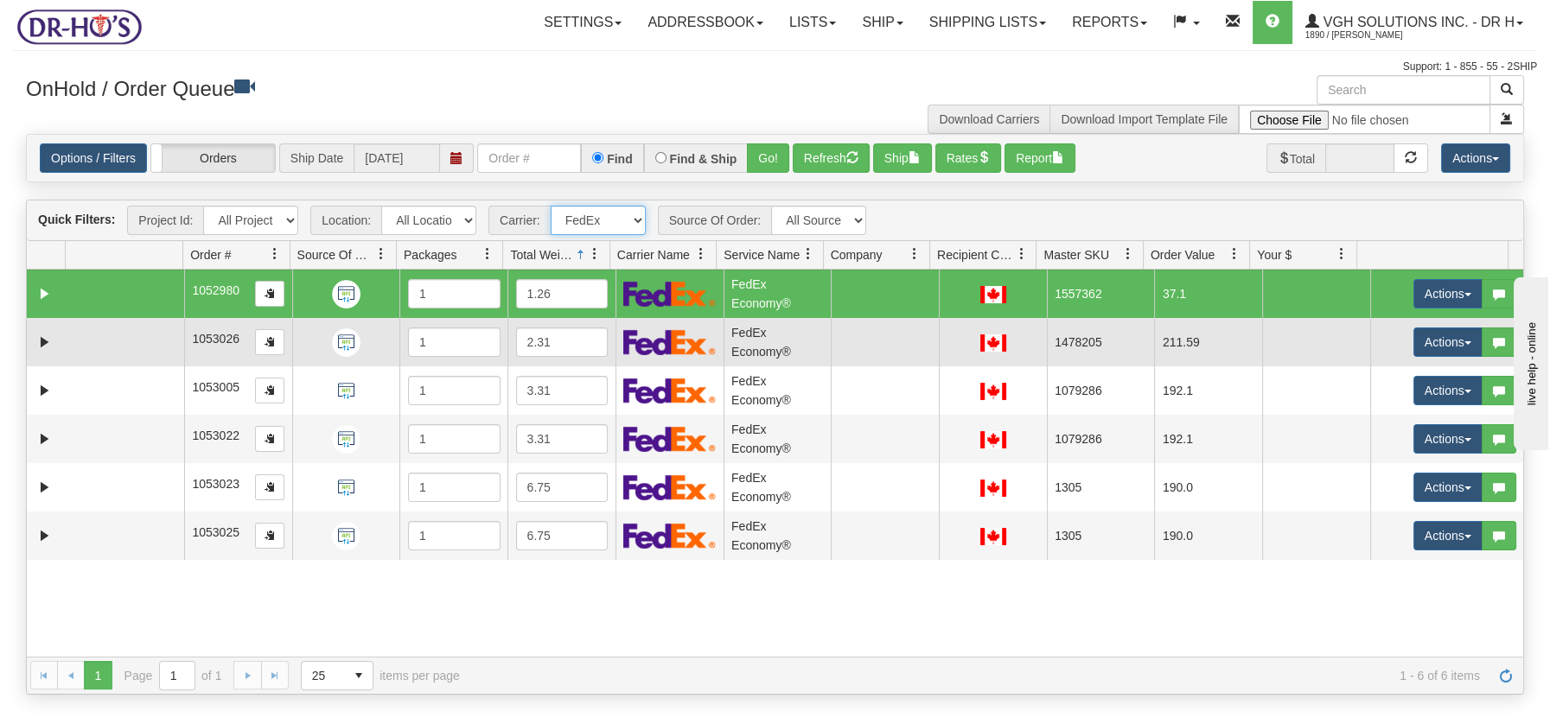
click at [169, 337] on td at bounding box center [125, 342] width 118 height 48
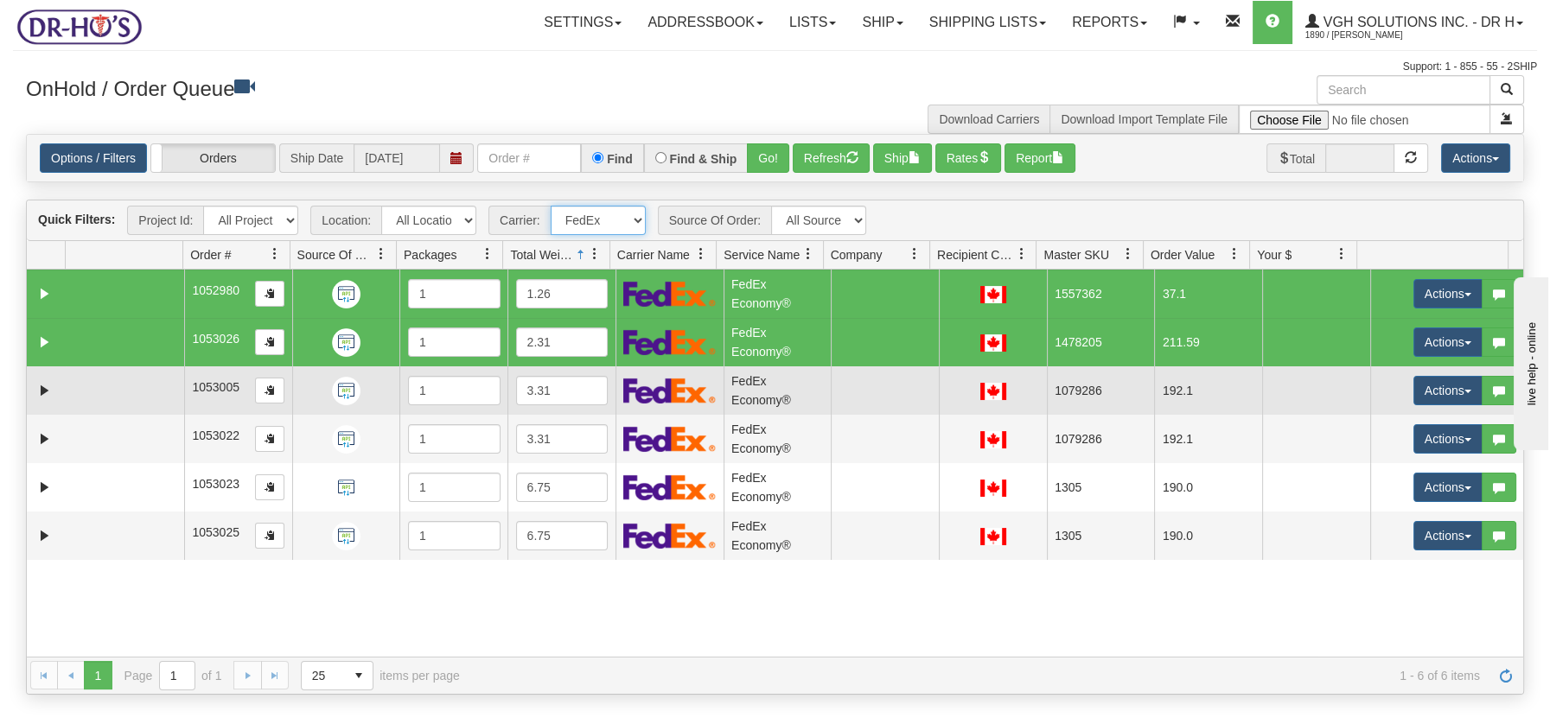
click at [149, 382] on td at bounding box center [125, 390] width 118 height 48
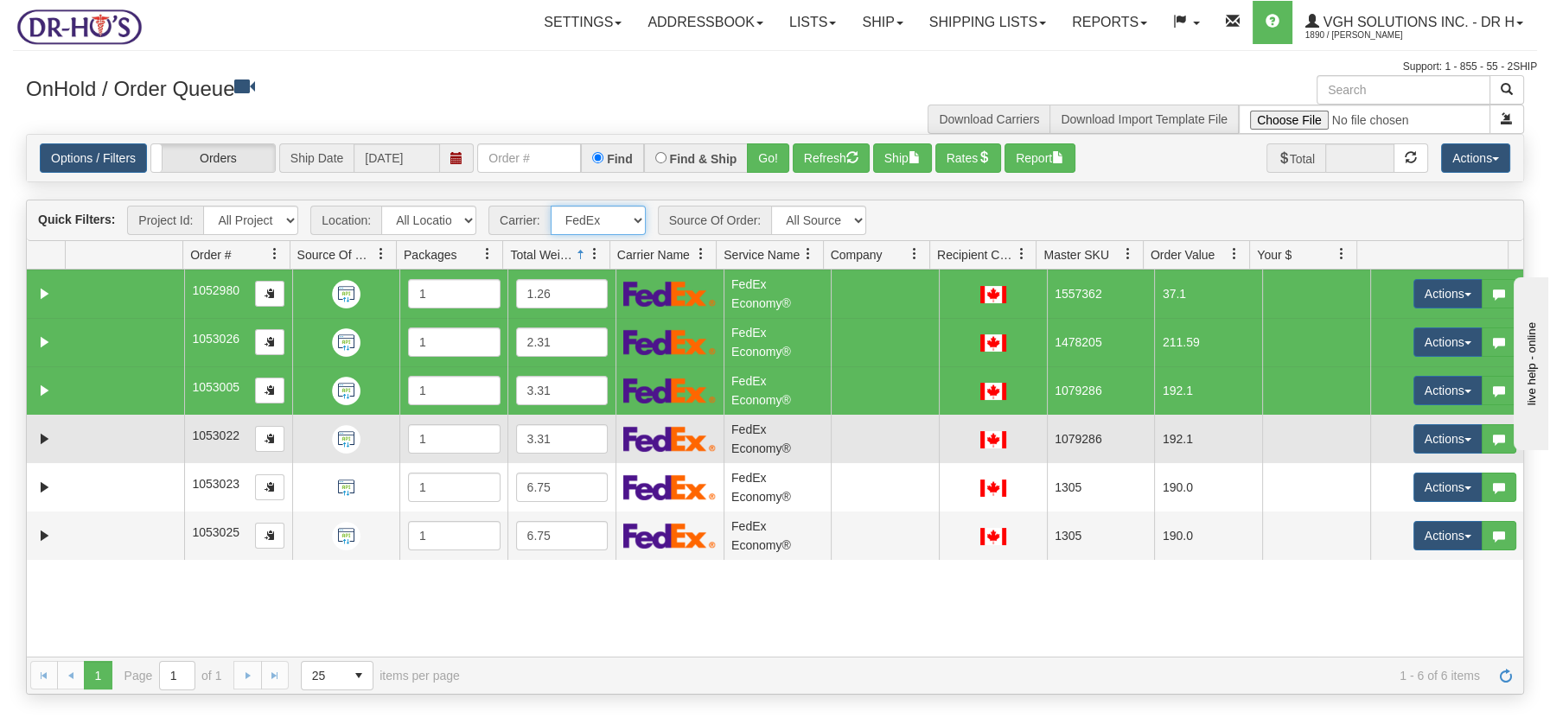
click at [139, 422] on td at bounding box center [125, 439] width 118 height 48
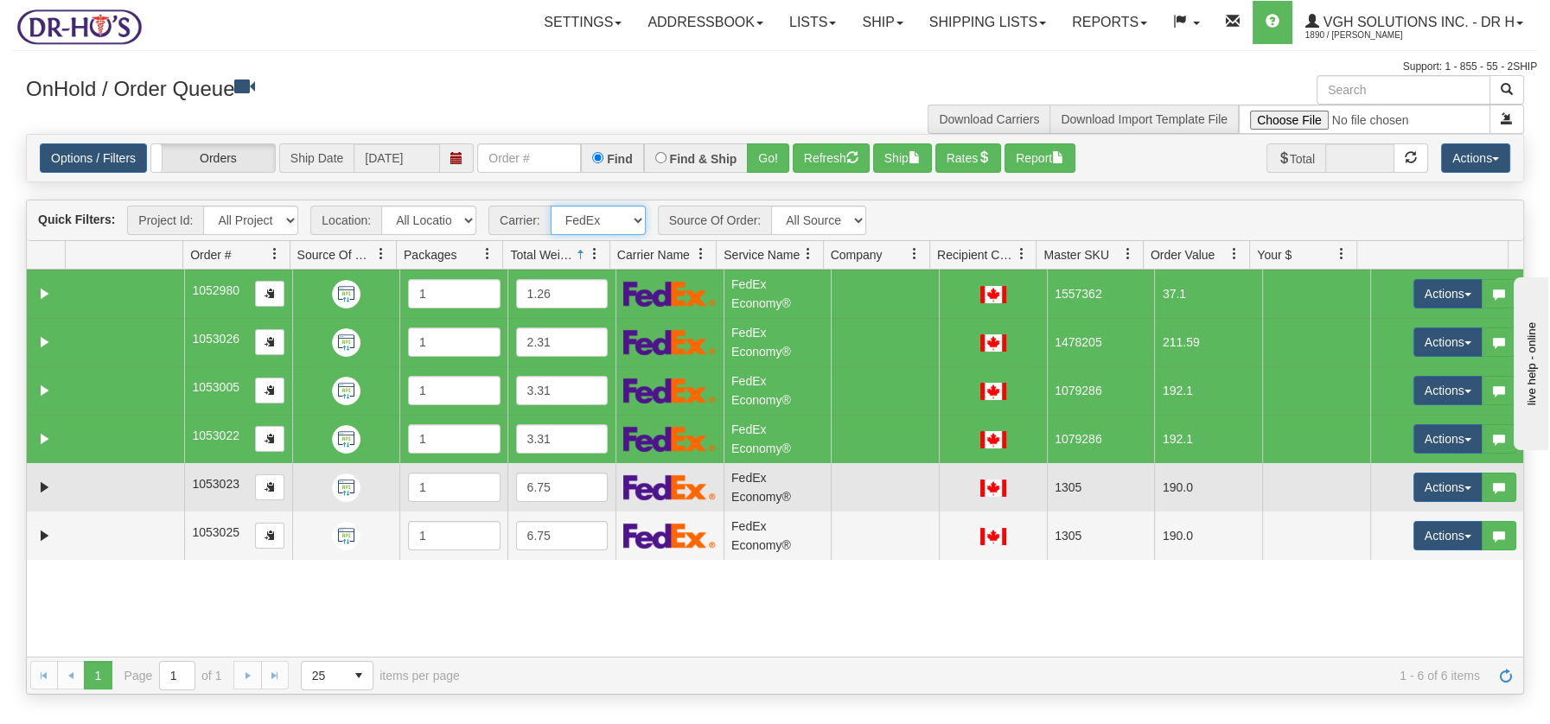
click at [137, 470] on td at bounding box center [125, 487] width 118 height 48
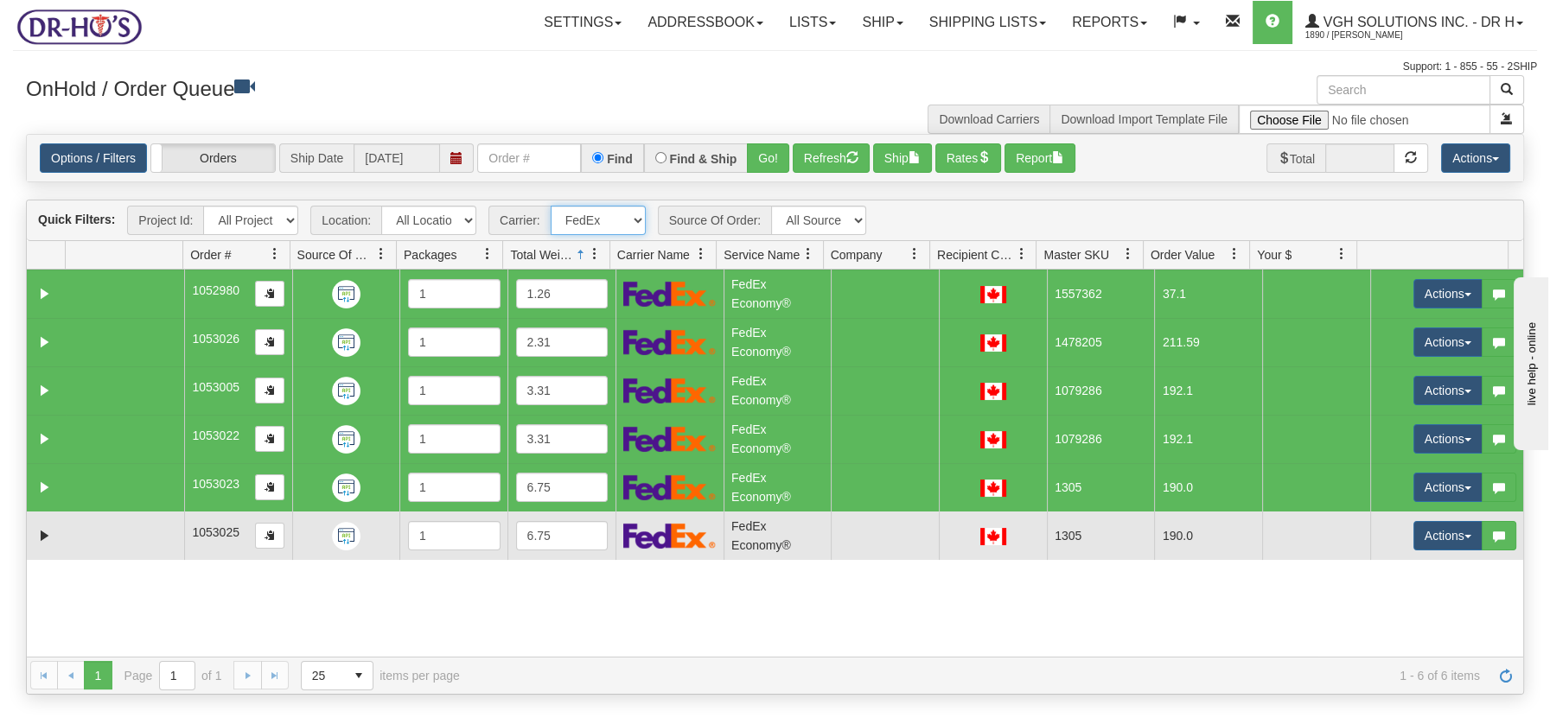
click at [147, 523] on td at bounding box center [125, 536] width 118 height 48
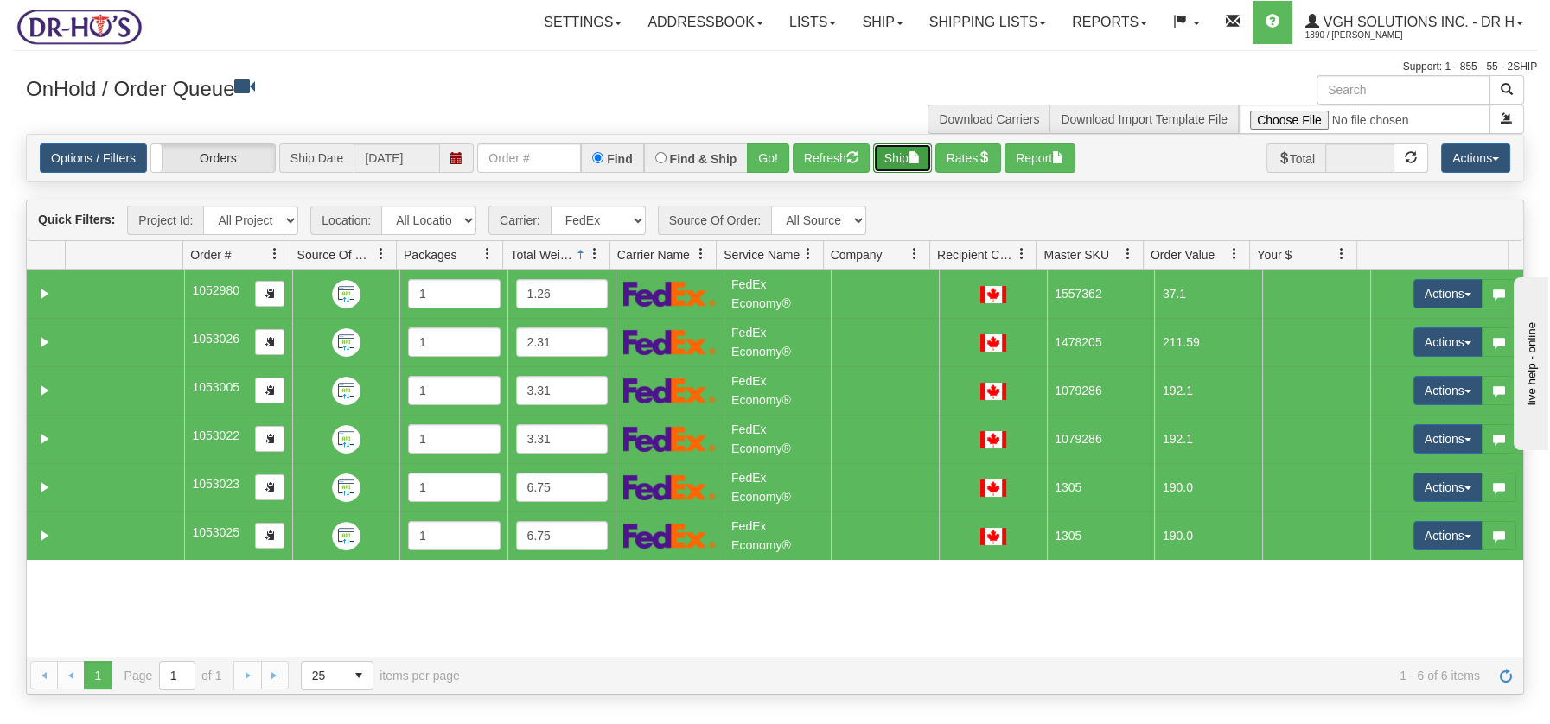
click at [919, 161] on span "button" at bounding box center [914, 157] width 12 height 12
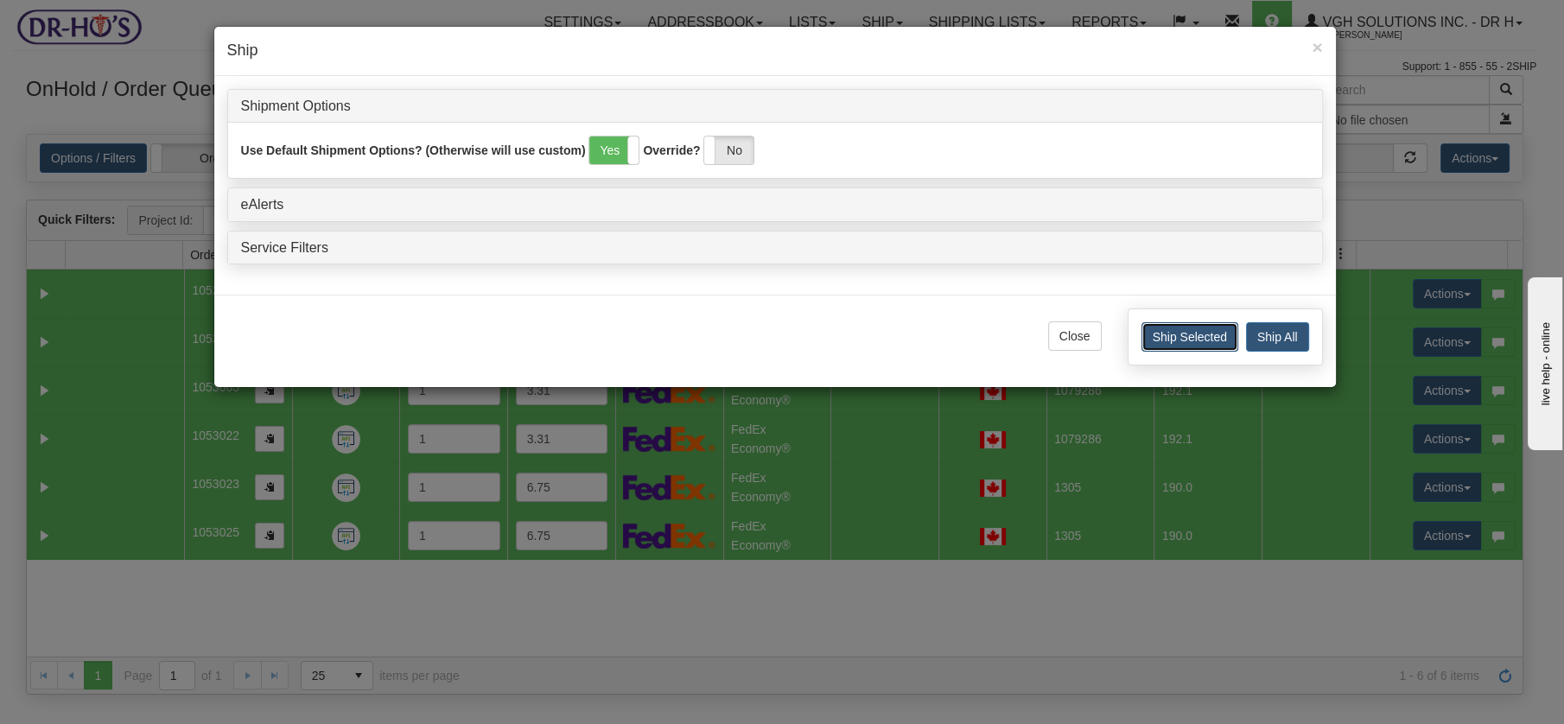
click at [1169, 328] on button "Ship Selected" at bounding box center [1190, 336] width 97 height 29
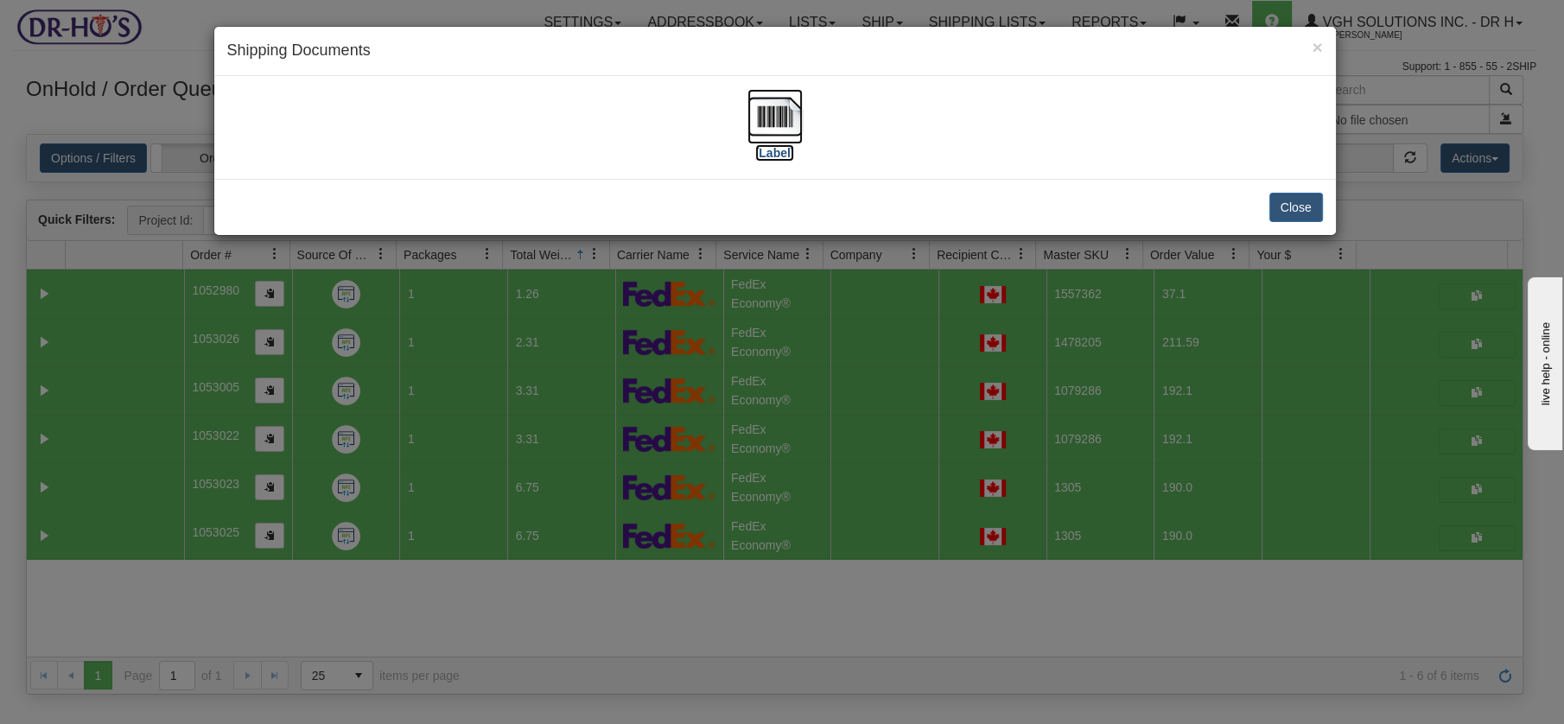
click at [785, 116] on img at bounding box center [775, 116] width 55 height 55
click at [1315, 205] on button "Close" at bounding box center [1297, 207] width 54 height 29
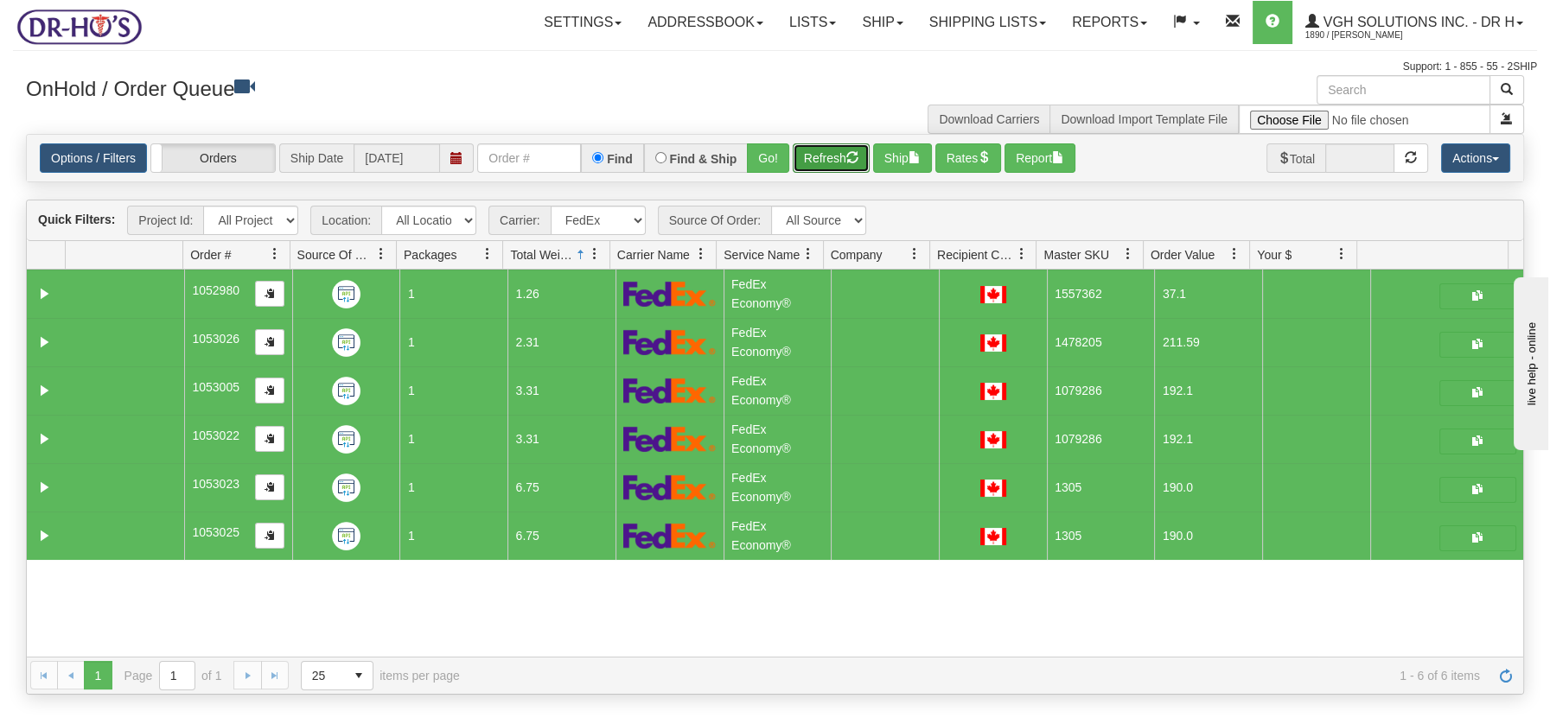
click at [821, 149] on button "Refresh" at bounding box center [831, 157] width 77 height 29
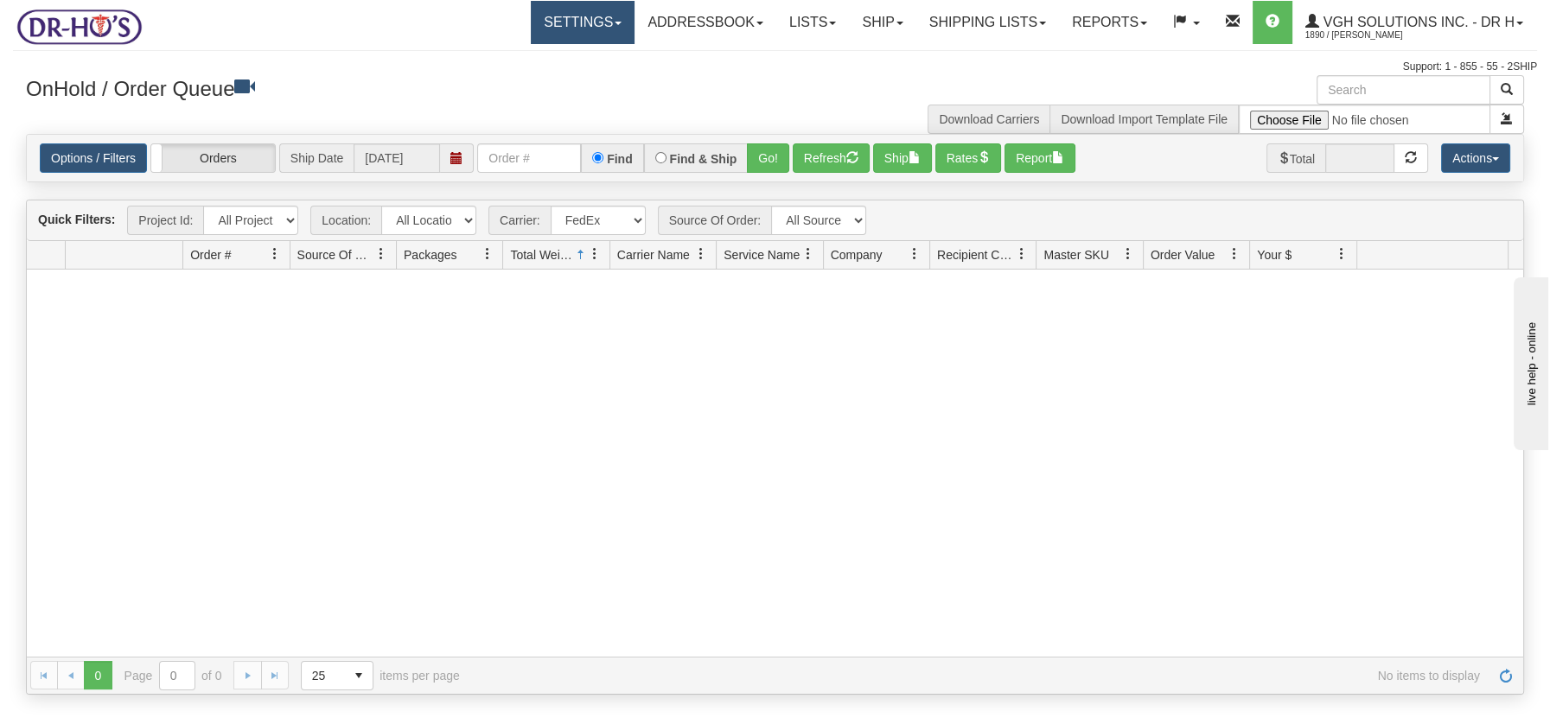
click at [603, 27] on link "Settings" at bounding box center [583, 22] width 104 height 43
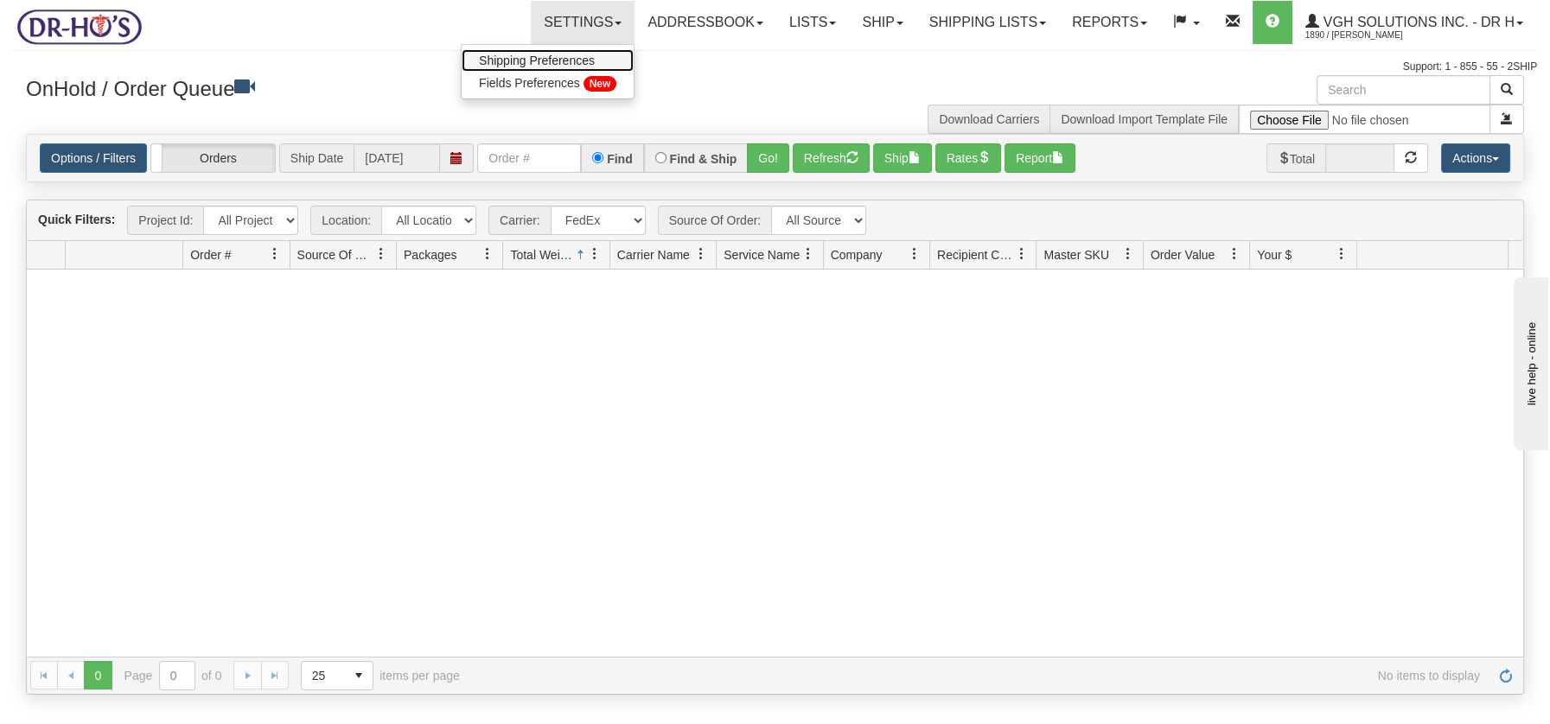
click at [570, 61] on span "Shipping Preferences" at bounding box center [537, 61] width 116 height 14
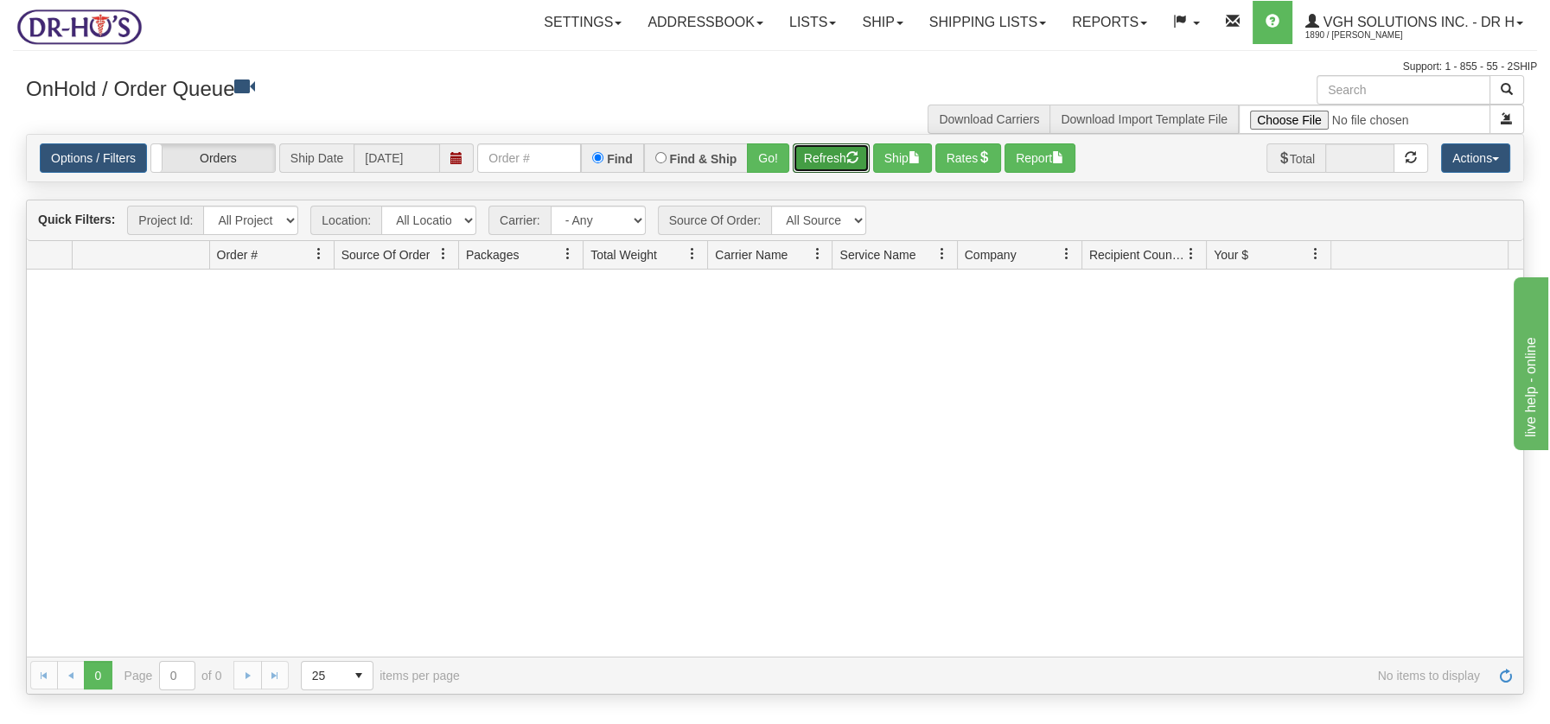
drag, startPoint x: 808, startPoint y: 151, endPoint x: 777, endPoint y: 118, distance: 45.2
click at [808, 151] on button "Refresh" at bounding box center [831, 157] width 77 height 29
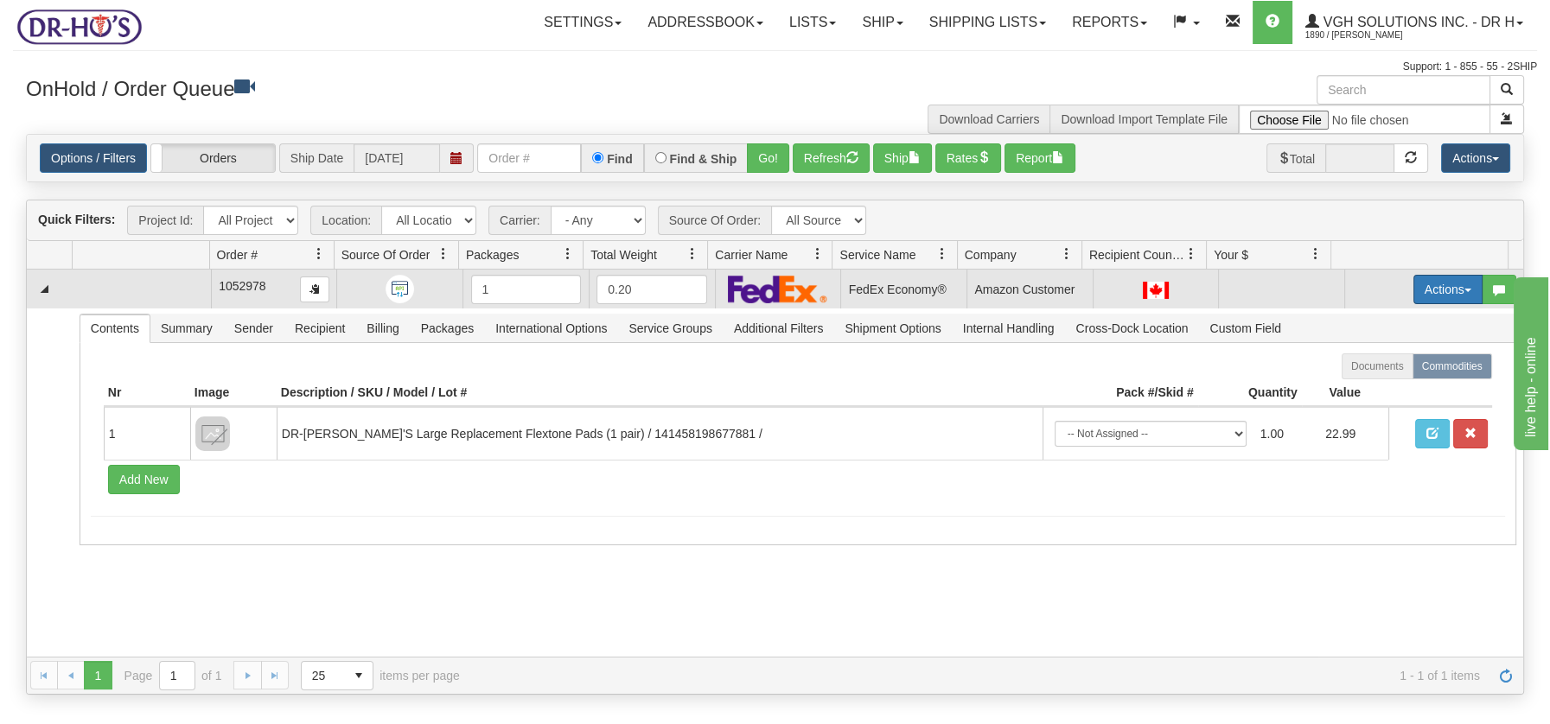
click at [1456, 290] on button "Actions" at bounding box center [1447, 289] width 69 height 29
click at [1375, 319] on span "Open" at bounding box center [1380, 322] width 41 height 14
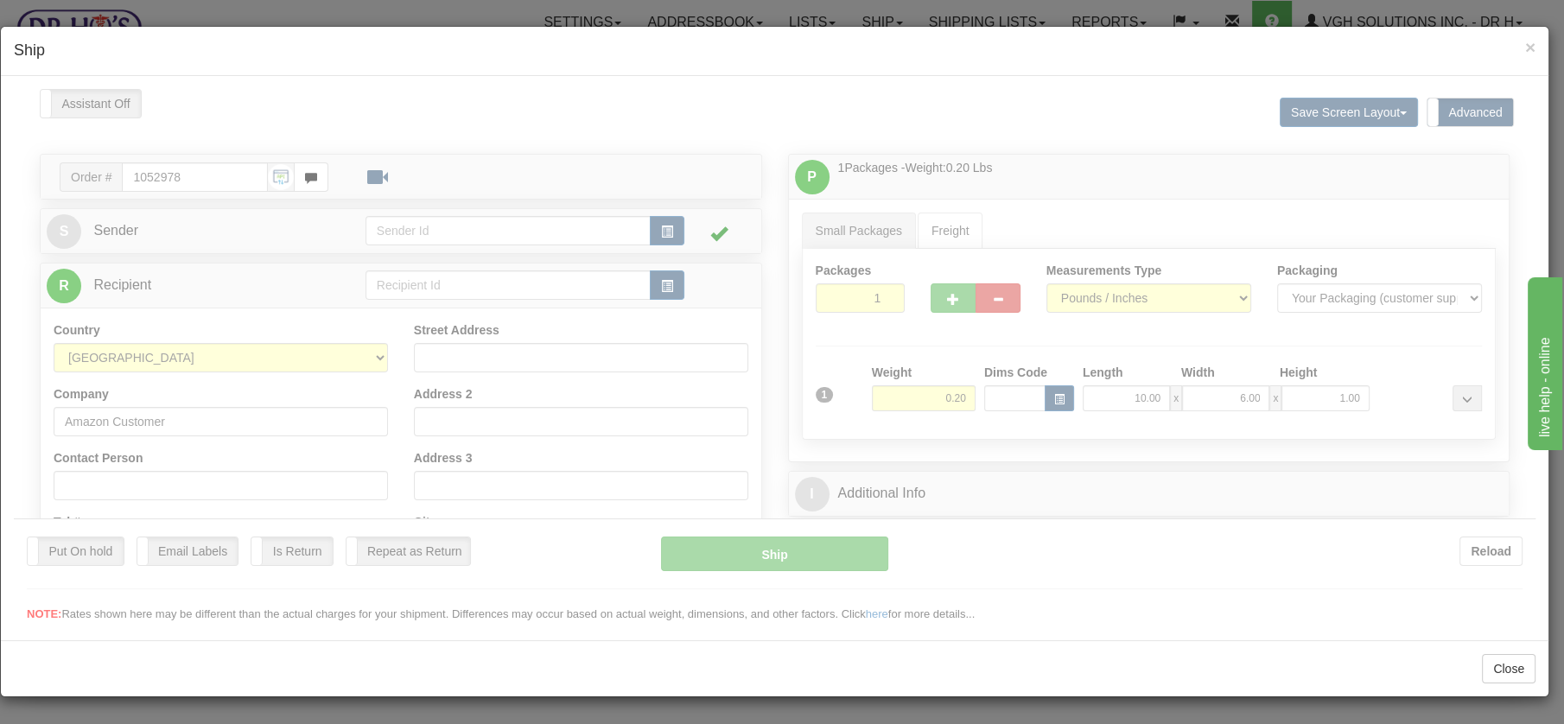
type input "20"
type input "09:00"
type input "16:00"
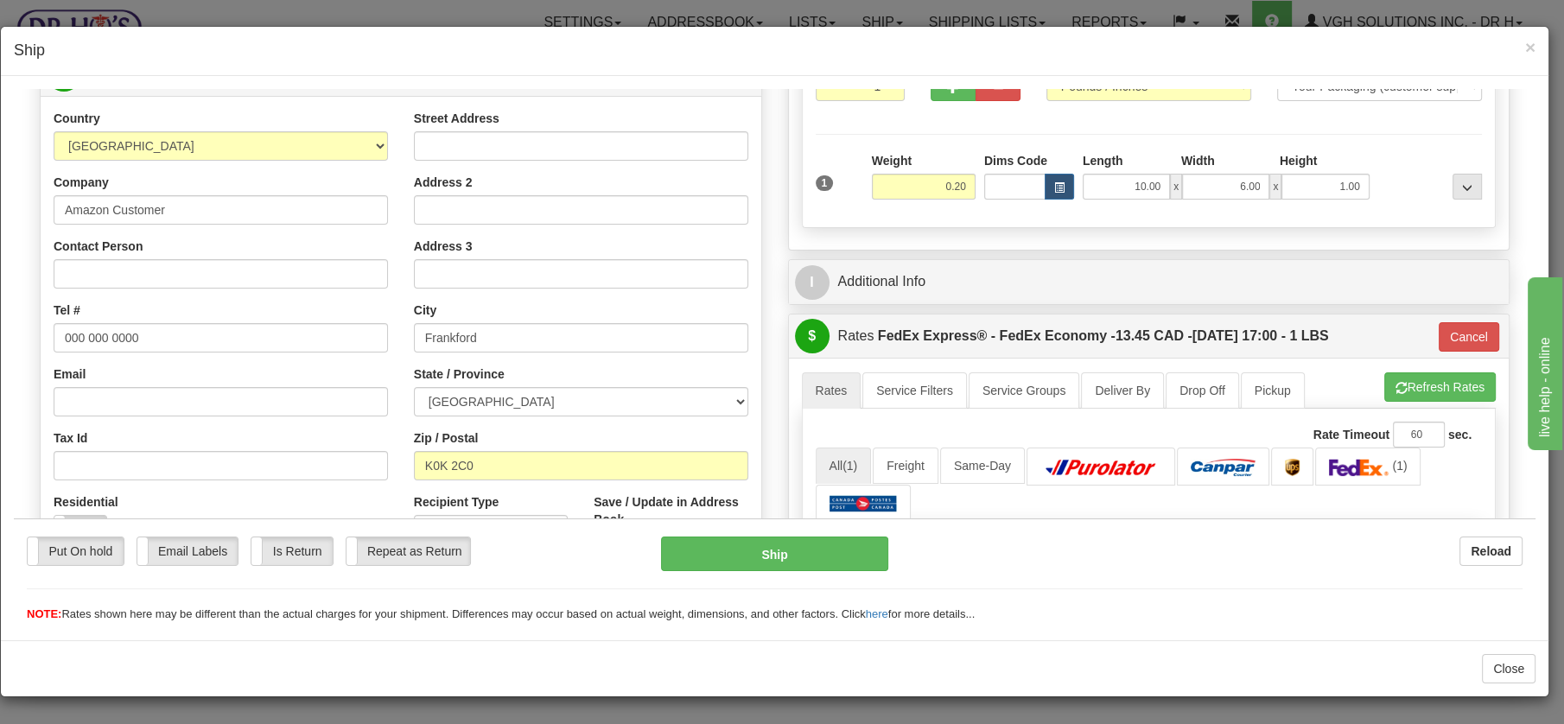
scroll to position [216, 0]
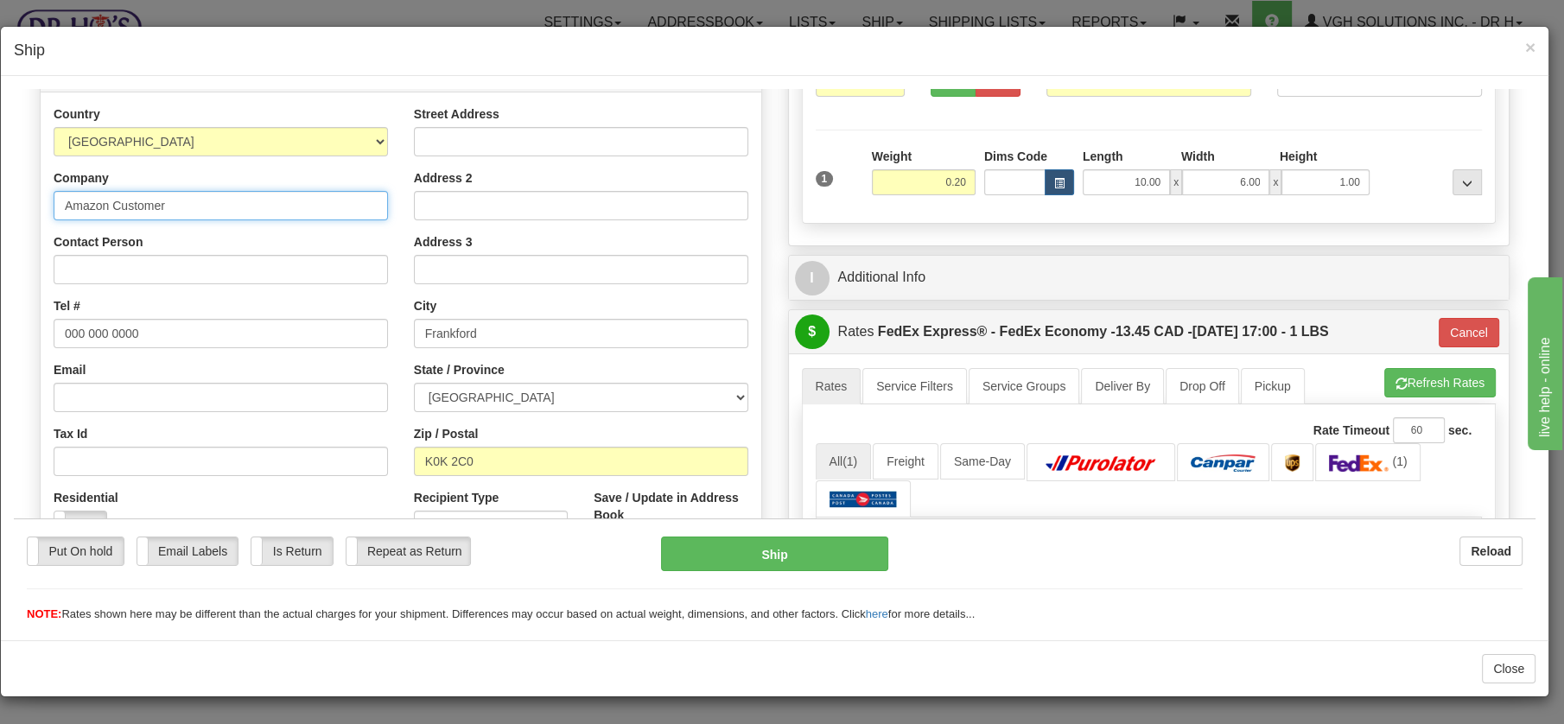
drag, startPoint x: 171, startPoint y: 203, endPoint x: 15, endPoint y: 200, distance: 156.5
click at [15, 200] on div "Please wait... Attention! Ok Add to Bidding... Preview Custom Documents Preview…" at bounding box center [775, 470] width 1522 height 1196
paste input "Barbara Ann Wilkinson"
type input "Barbara Ann Wilkinson"
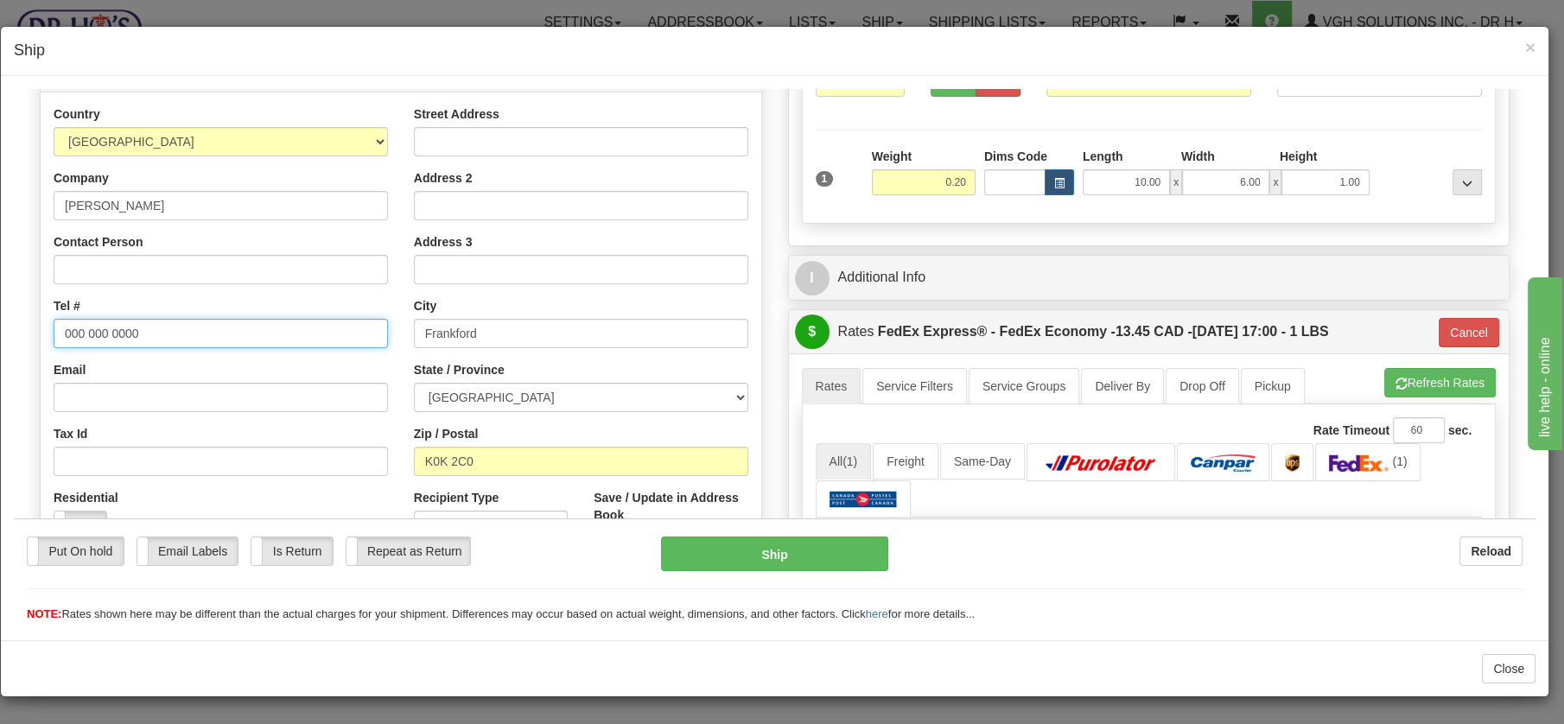
drag, startPoint x: 156, startPoint y: 325, endPoint x: 21, endPoint y: 328, distance: 135.7
click at [21, 328] on div "Please wait... Attention! Ok Add to Bidding... Preview Custom Documents Preview…" at bounding box center [775, 470] width 1522 height 1196
paste input "6138133061"
type input "6138133061"
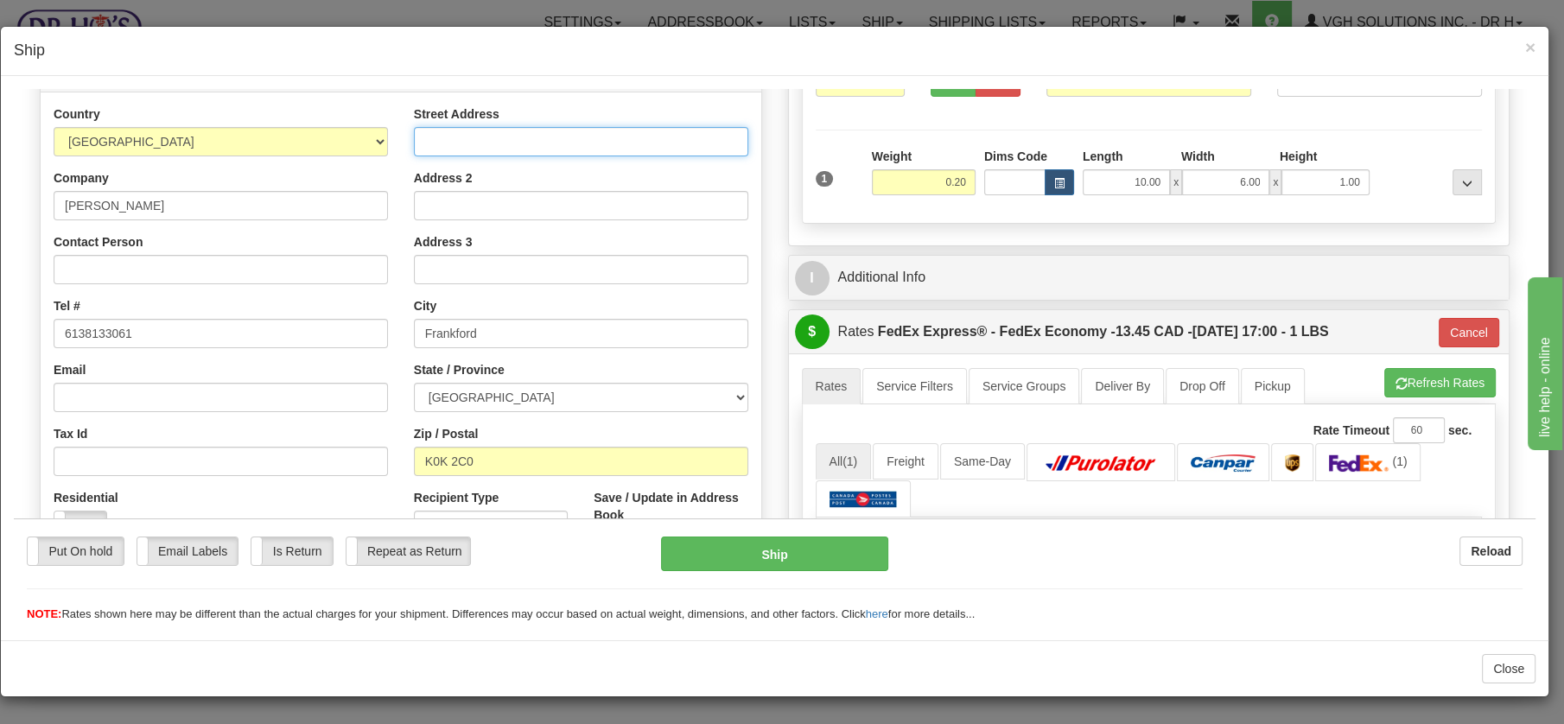
click at [486, 142] on input "Street Address" at bounding box center [581, 140] width 334 height 29
paste input "267 WICKENS RD"
type input "267 WICKENS RD"
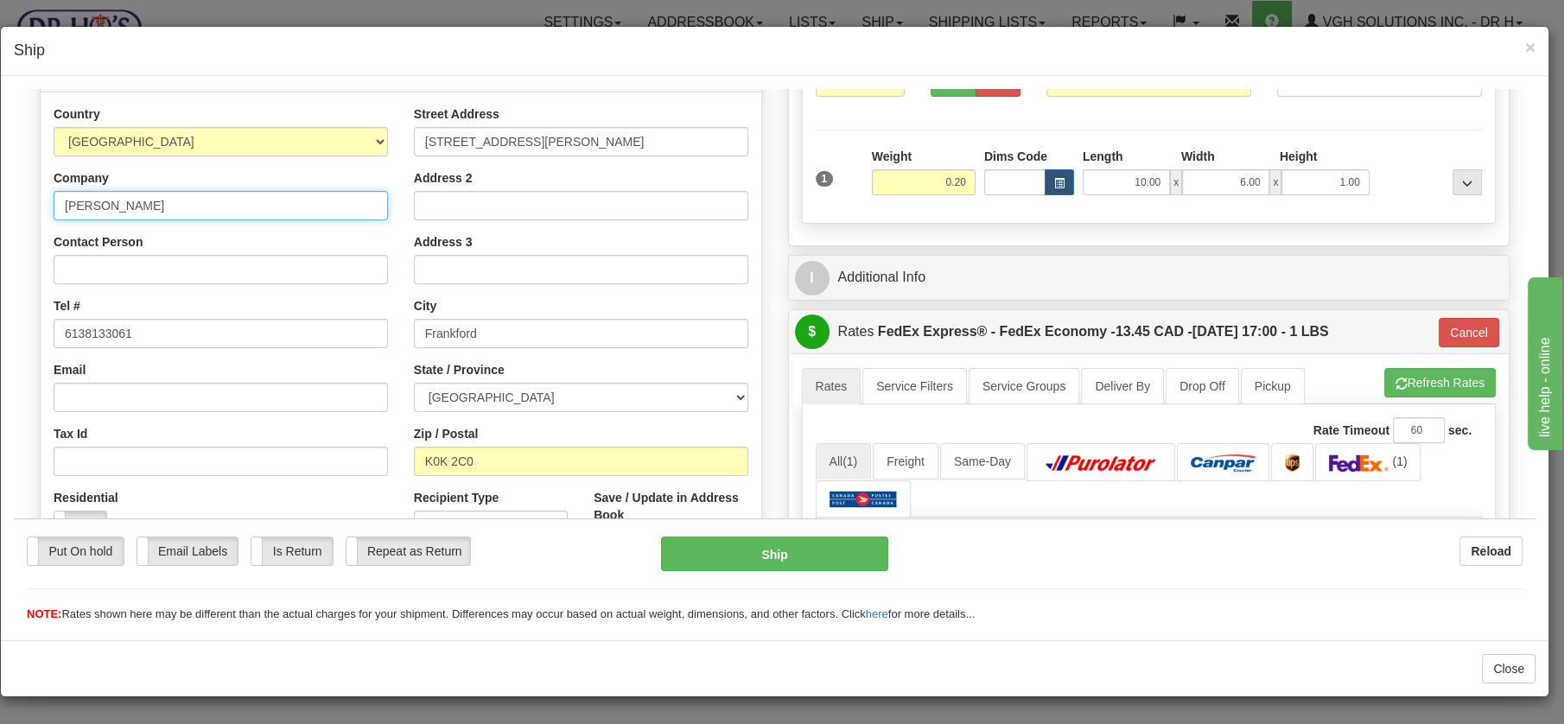
drag, startPoint x: 210, startPoint y: 211, endPoint x: 22, endPoint y: 197, distance: 188.1
click at [25, 197] on div "Please wait... Attention! Ok Add to Bidding... Preview Custom Documents Preview…" at bounding box center [775, 470] width 1522 height 1196
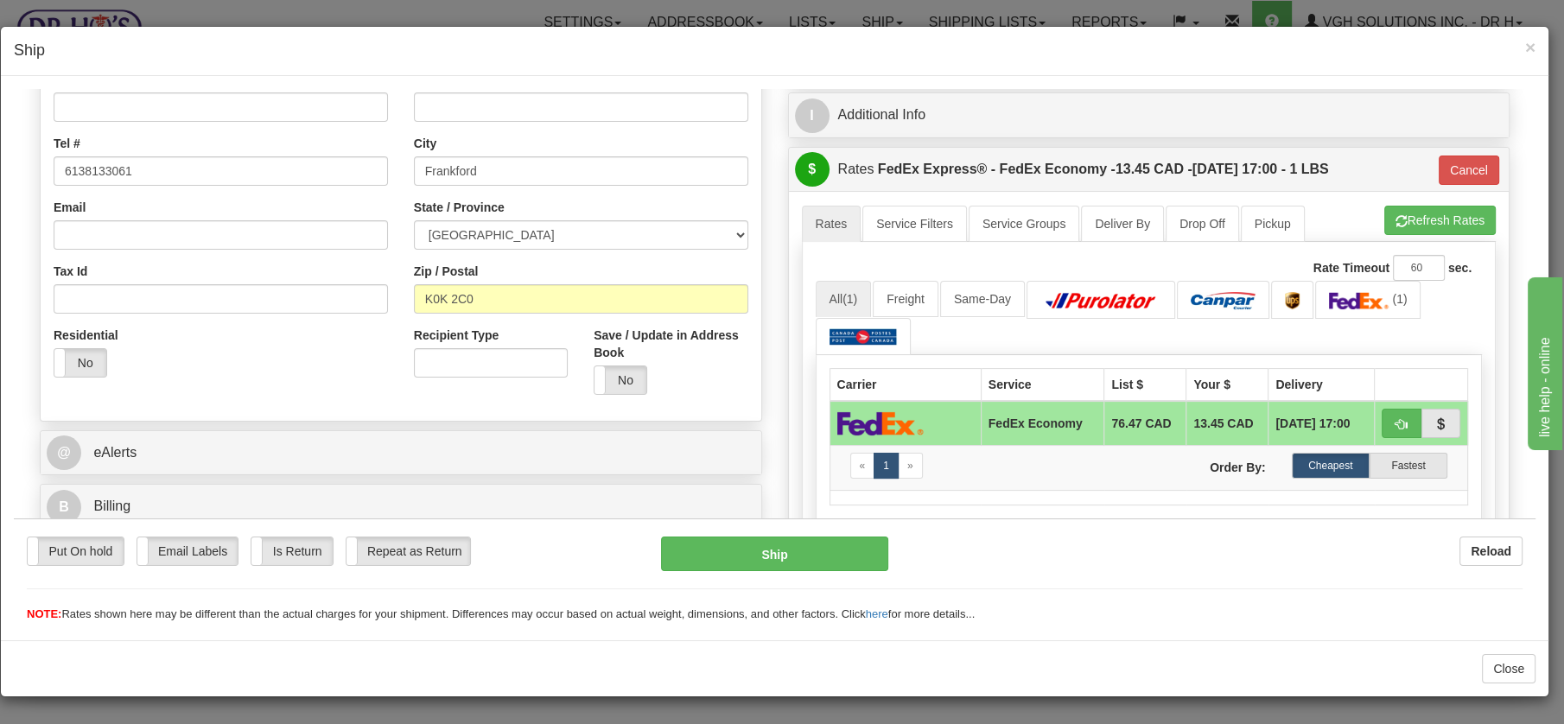
scroll to position [448, 0]
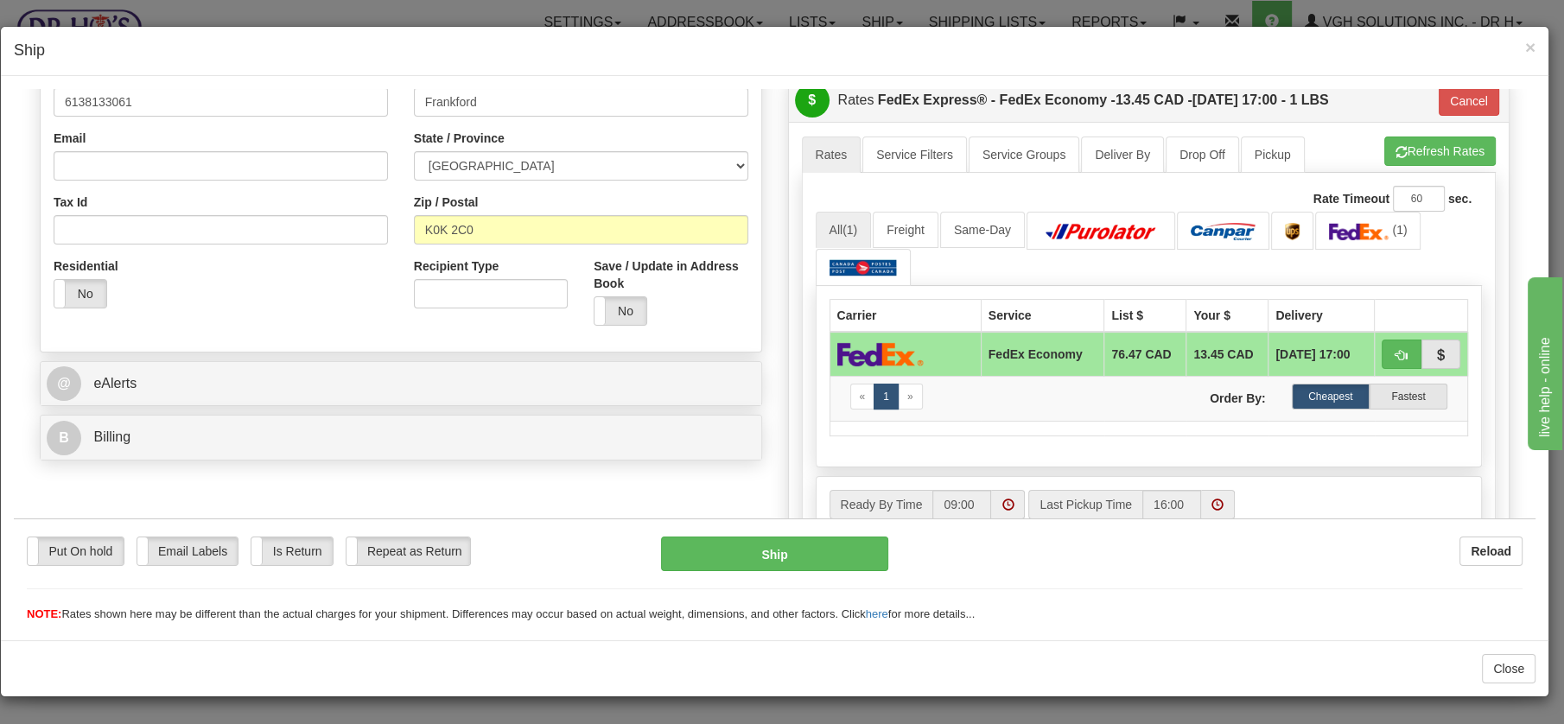
drag, startPoint x: 1521, startPoint y: 205, endPoint x: 160, endPoint y: 97, distance: 1365.5
click at [773, 545] on button "Ship" at bounding box center [774, 553] width 227 height 35
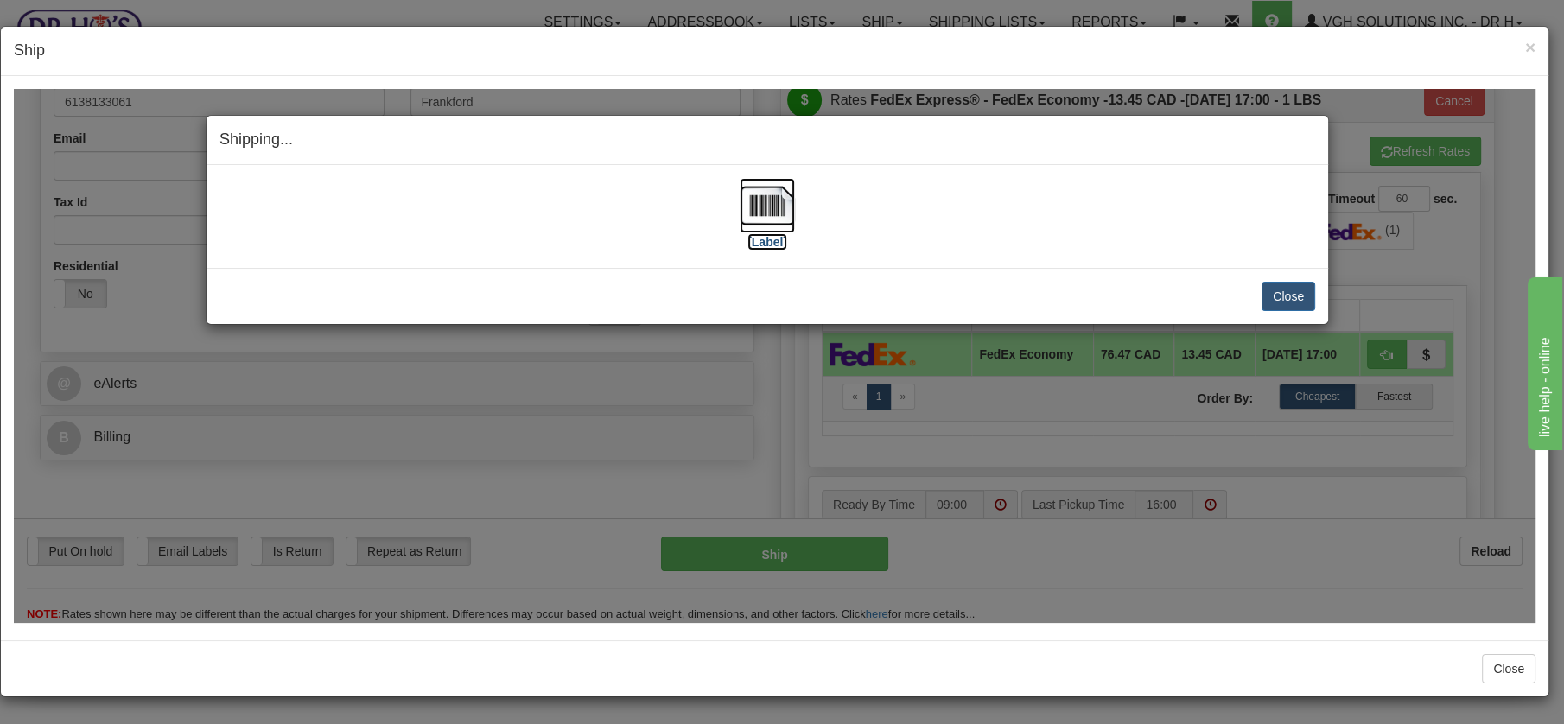
click at [774, 194] on img at bounding box center [767, 204] width 55 height 55
click at [1307, 301] on button "Close" at bounding box center [1289, 295] width 54 height 29
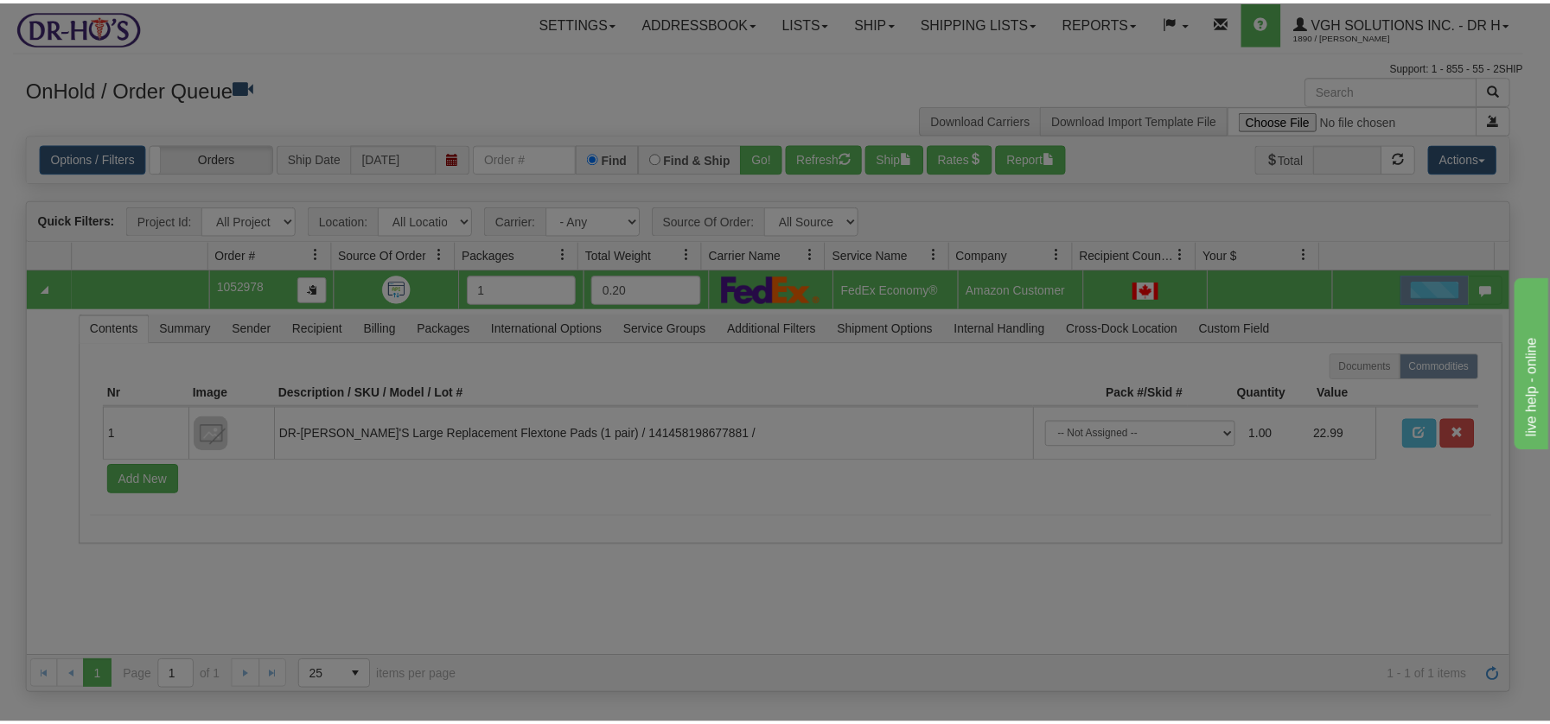
scroll to position [0, 0]
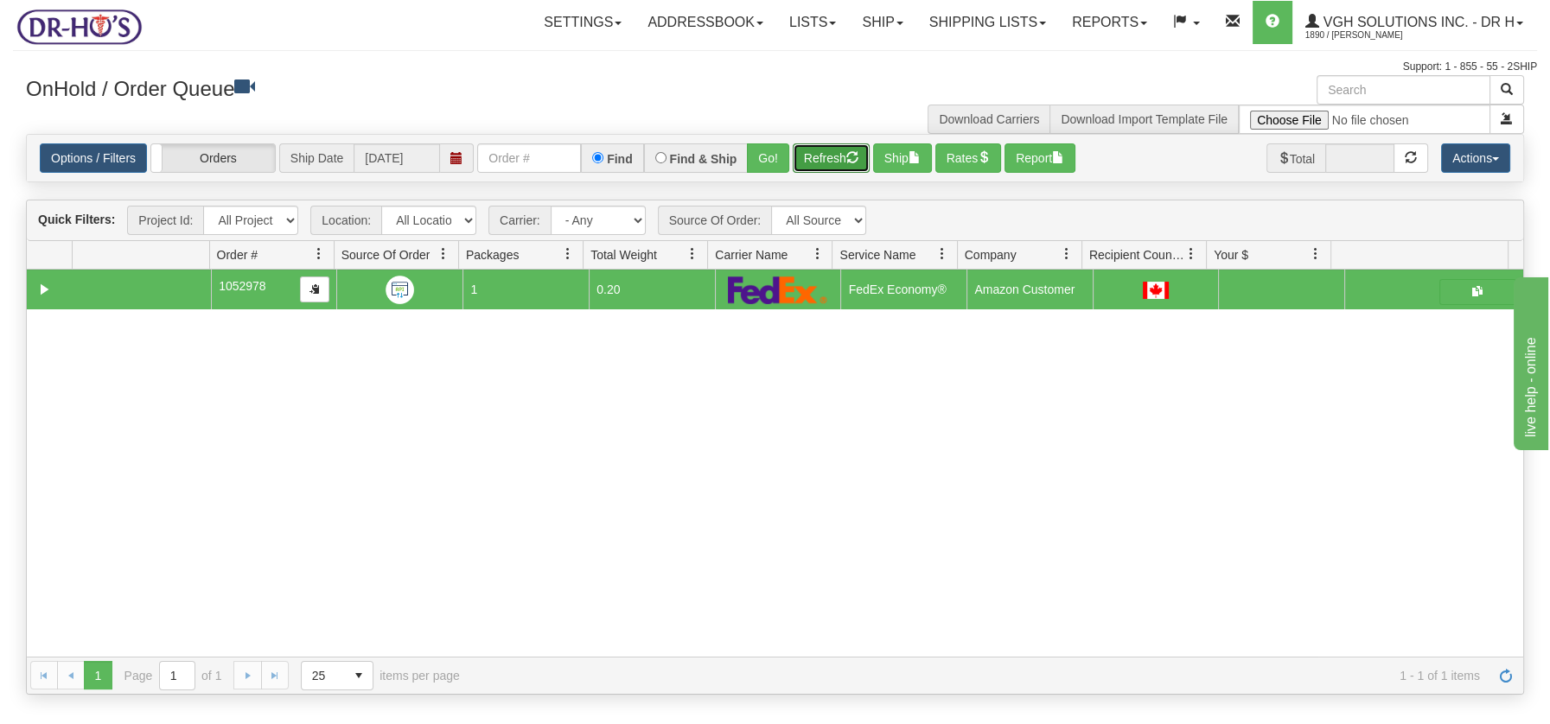
click at [831, 154] on button "Refresh" at bounding box center [831, 157] width 77 height 29
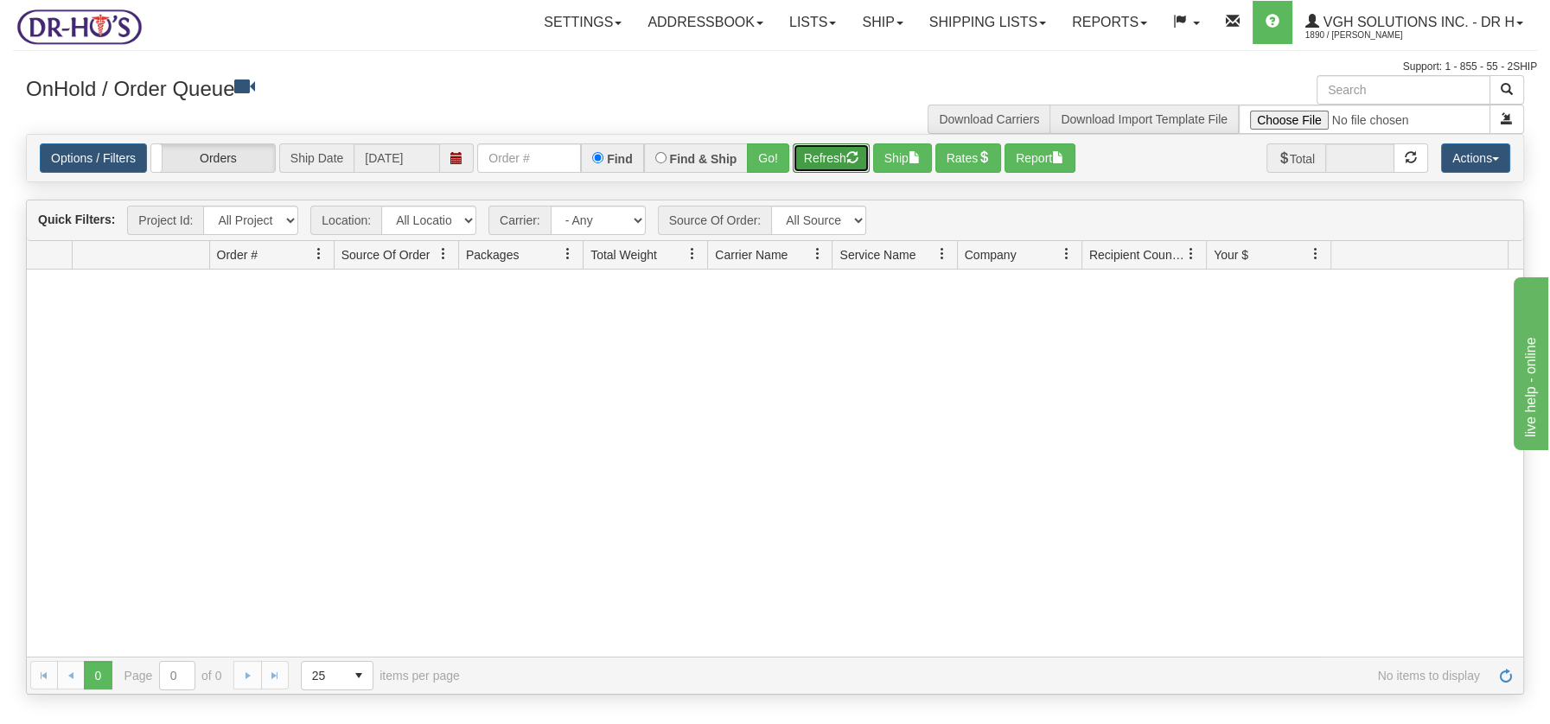
click at [842, 160] on button "Refresh" at bounding box center [831, 157] width 77 height 29
click at [825, 151] on button "Refresh" at bounding box center [831, 157] width 77 height 29
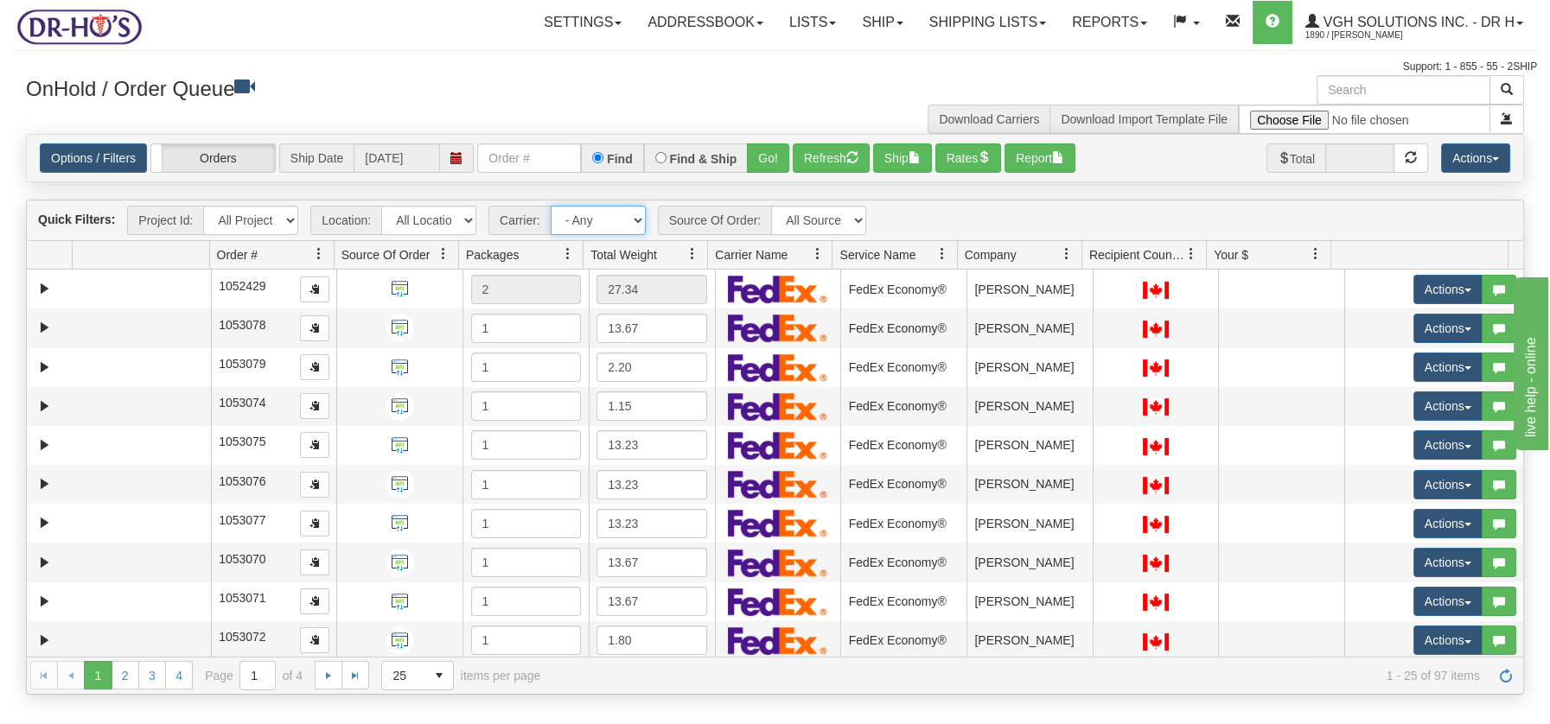
click at [631, 222] on select "- Any - Has NO carrier assigned - Has a carrier assigned FedEx Canada Post" at bounding box center [598, 220] width 95 height 29
click at [697, 252] on span at bounding box center [692, 254] width 14 height 14
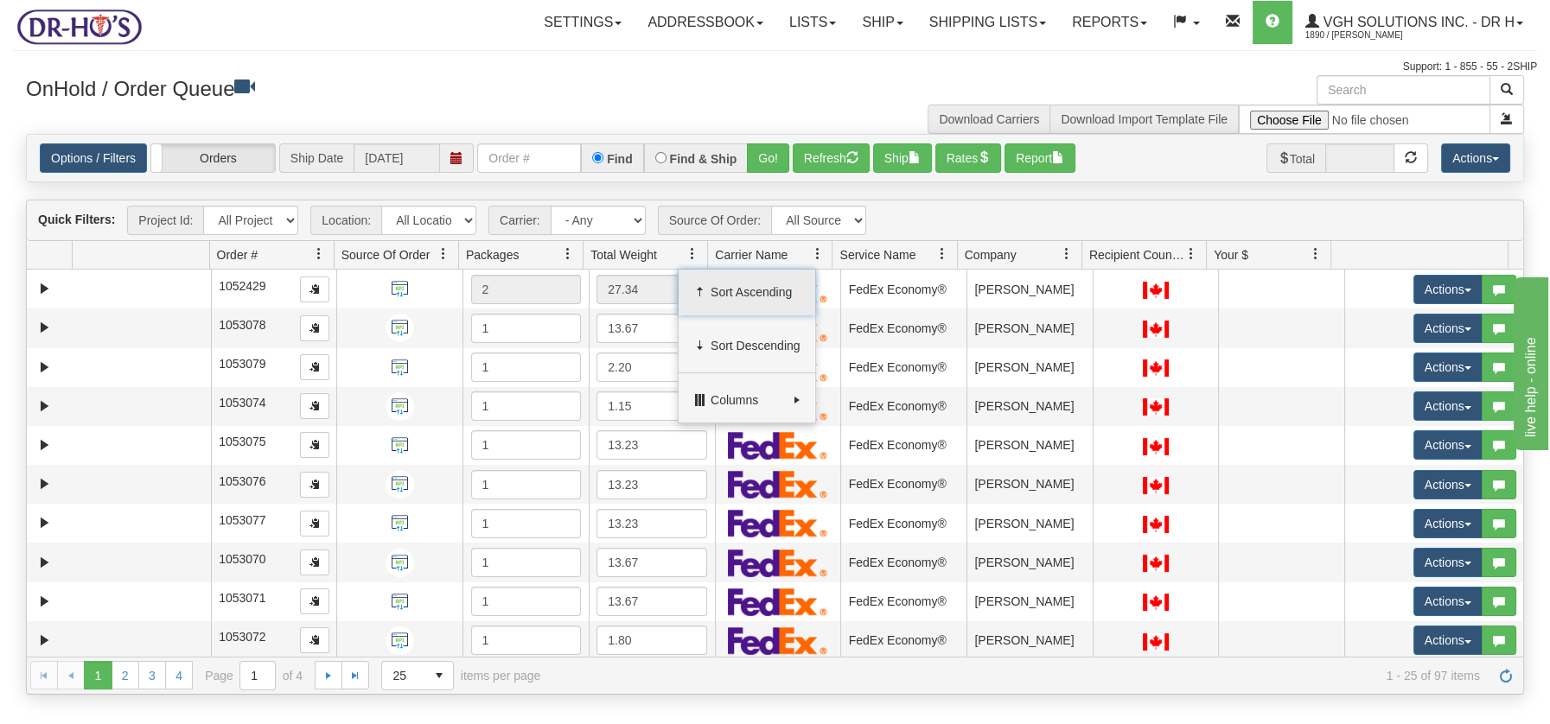
click at [716, 280] on span "Sort Ascending" at bounding box center [746, 293] width 137 height 47
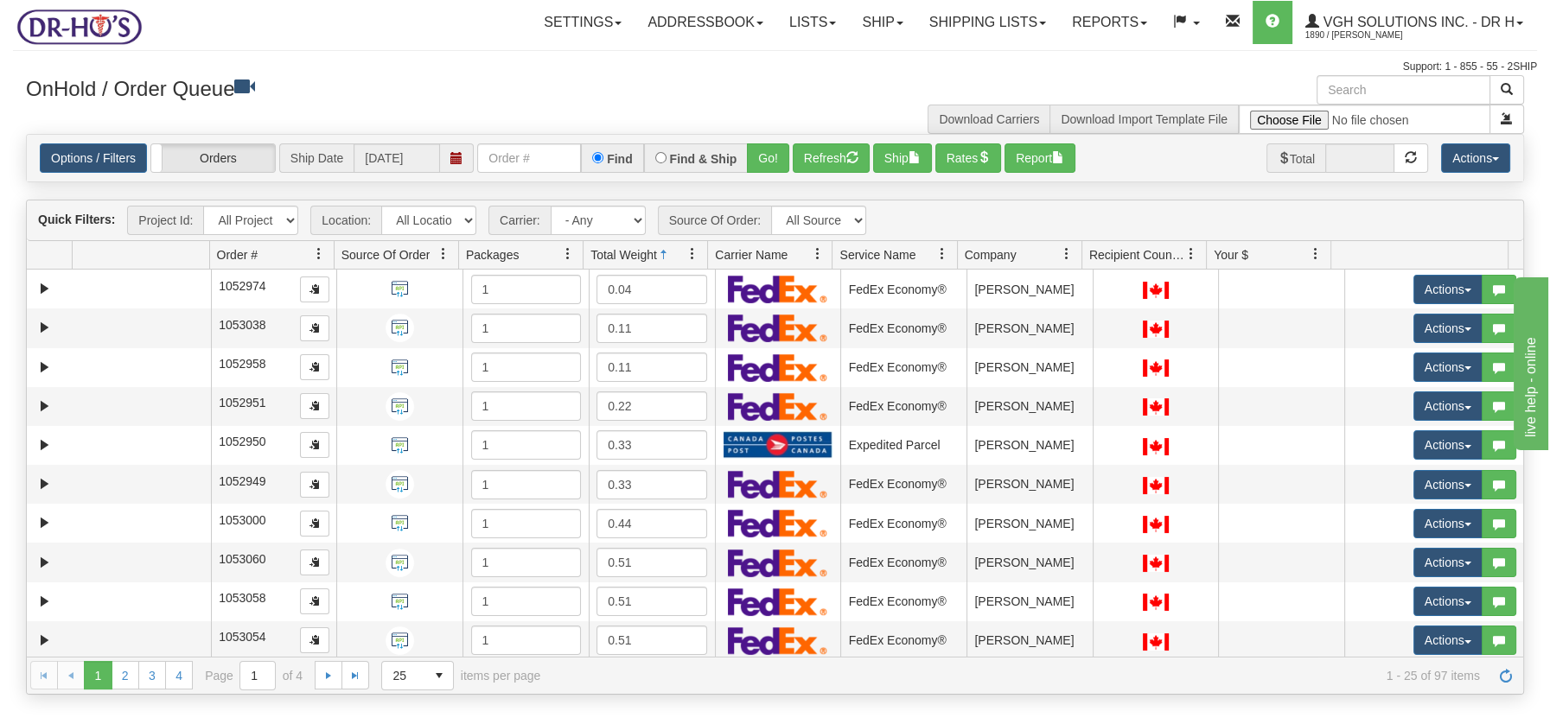
click at [697, 255] on span at bounding box center [692, 254] width 14 height 14
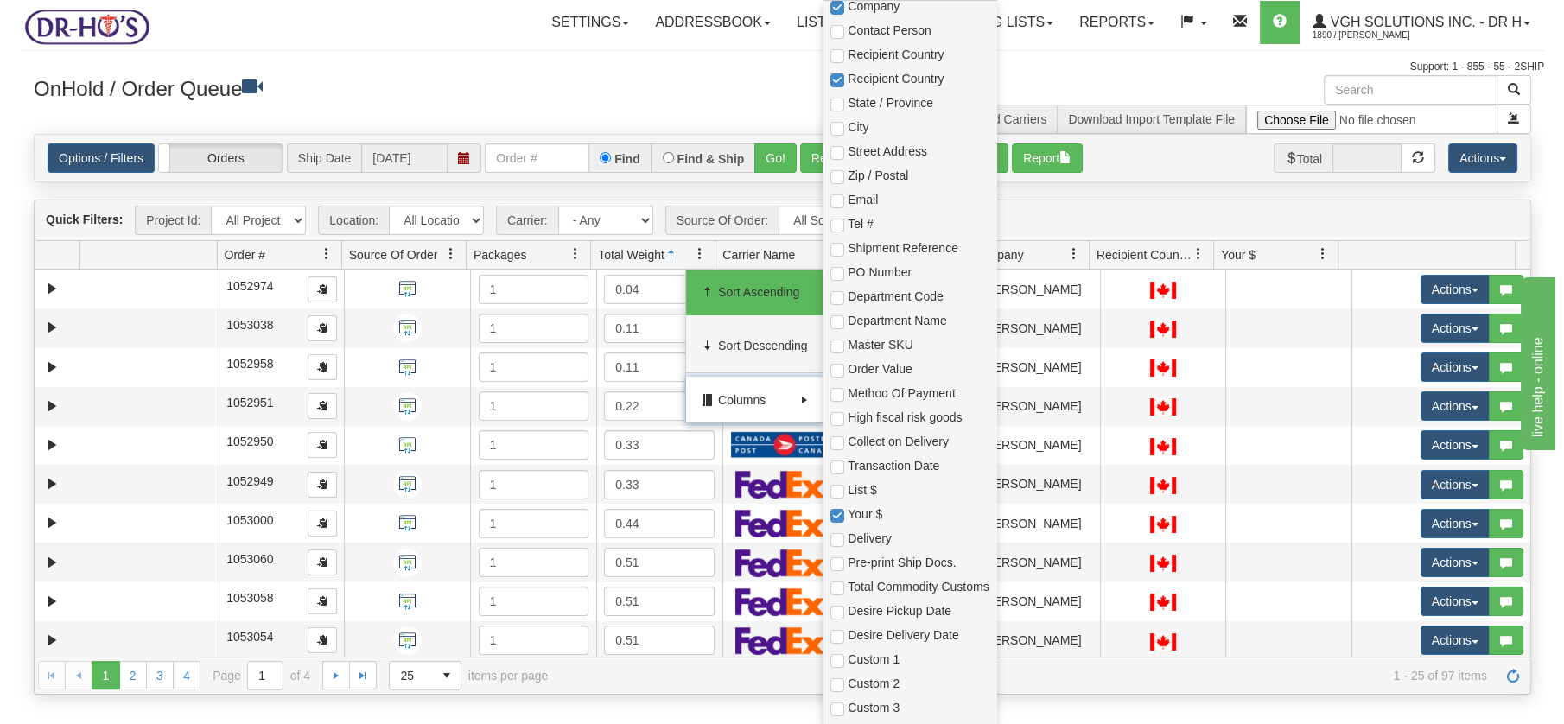
scroll to position [492, 0]
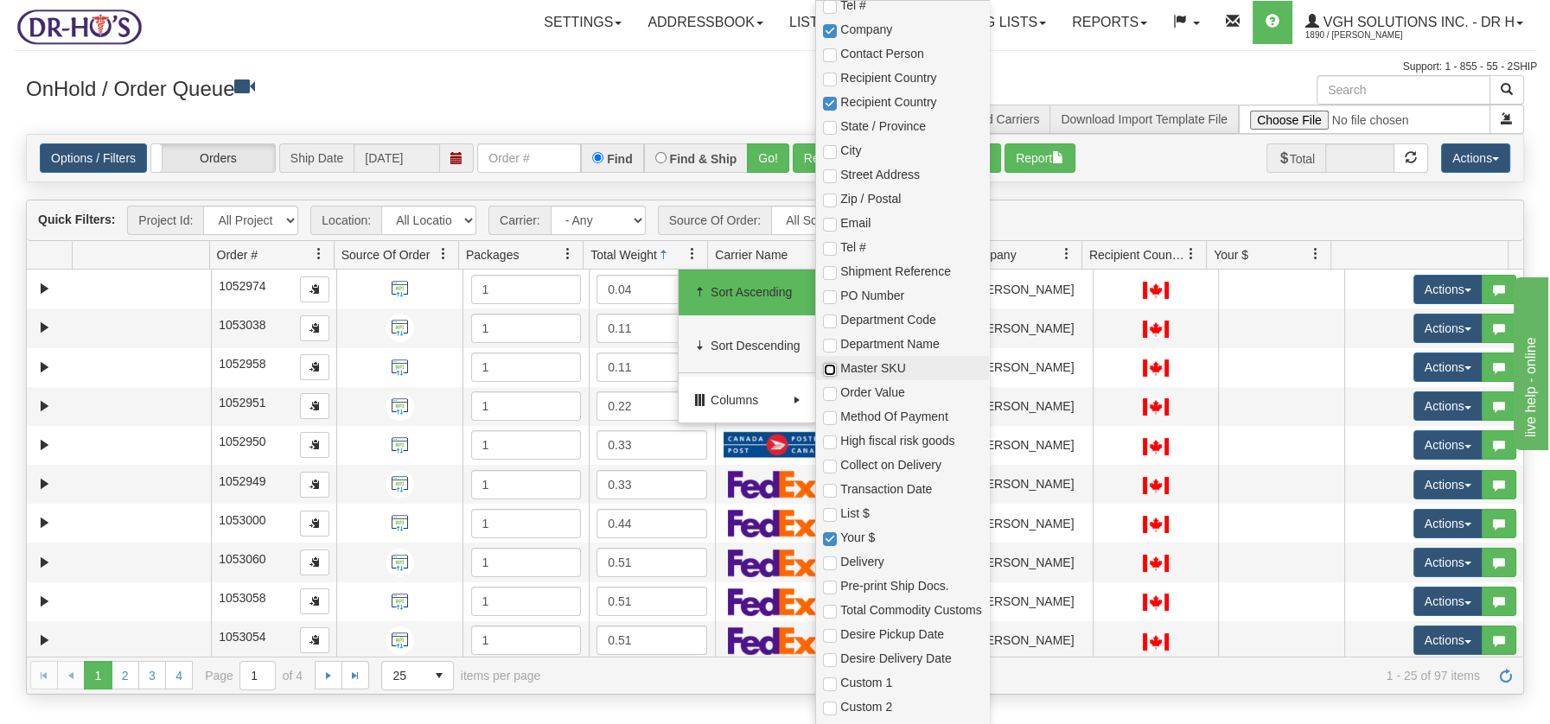
click at [828, 367] on input "checkbox" at bounding box center [830, 370] width 14 height 14
checkbox input "true"
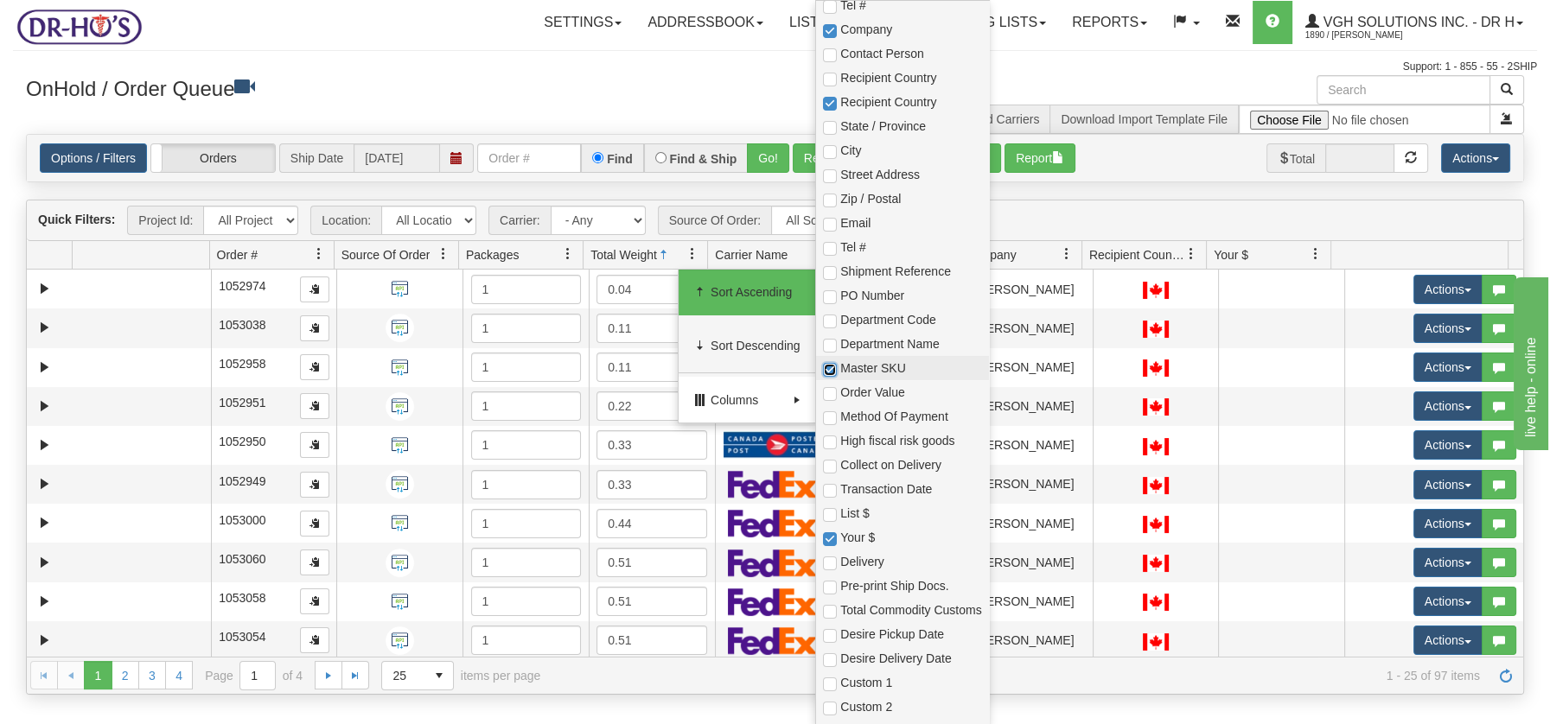
checkbox input "true"
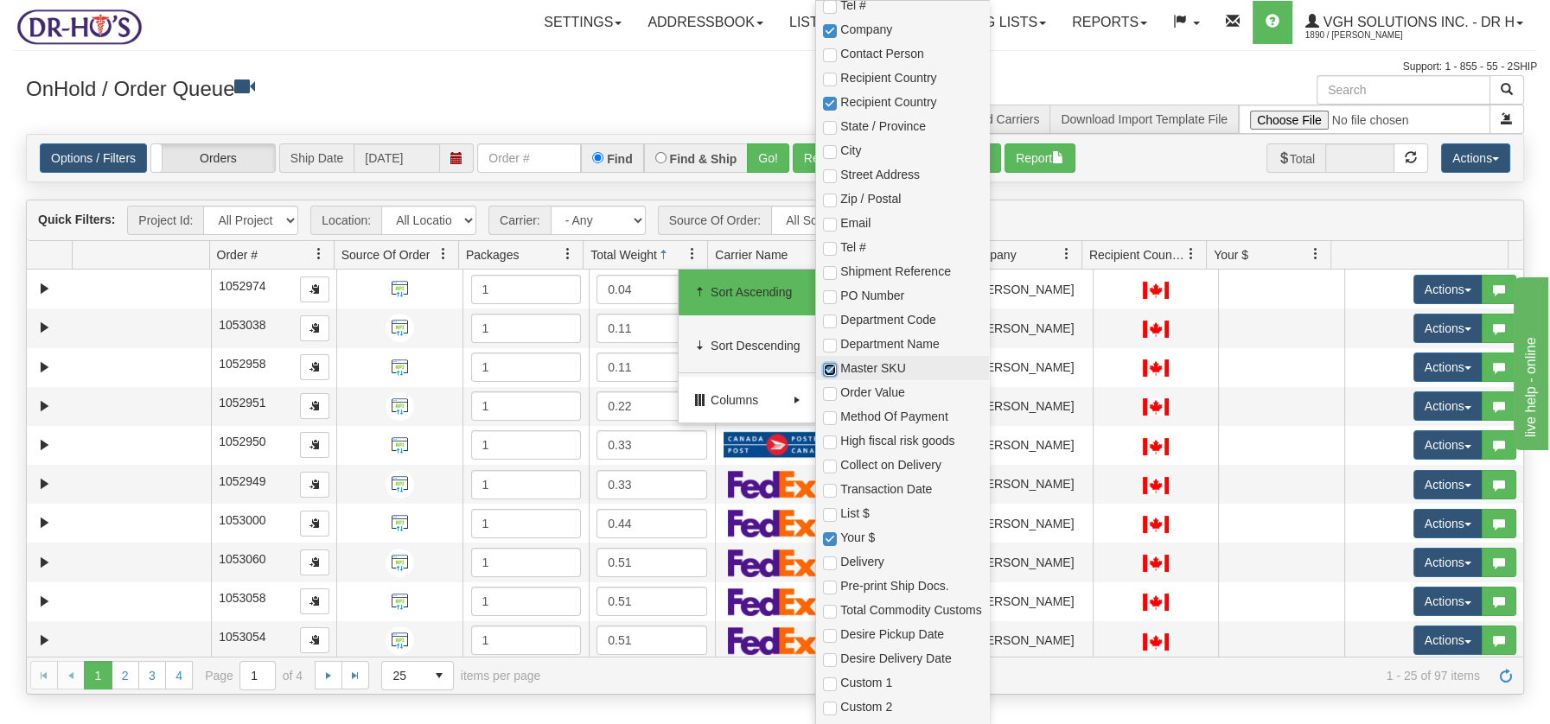
checkbox input "true"
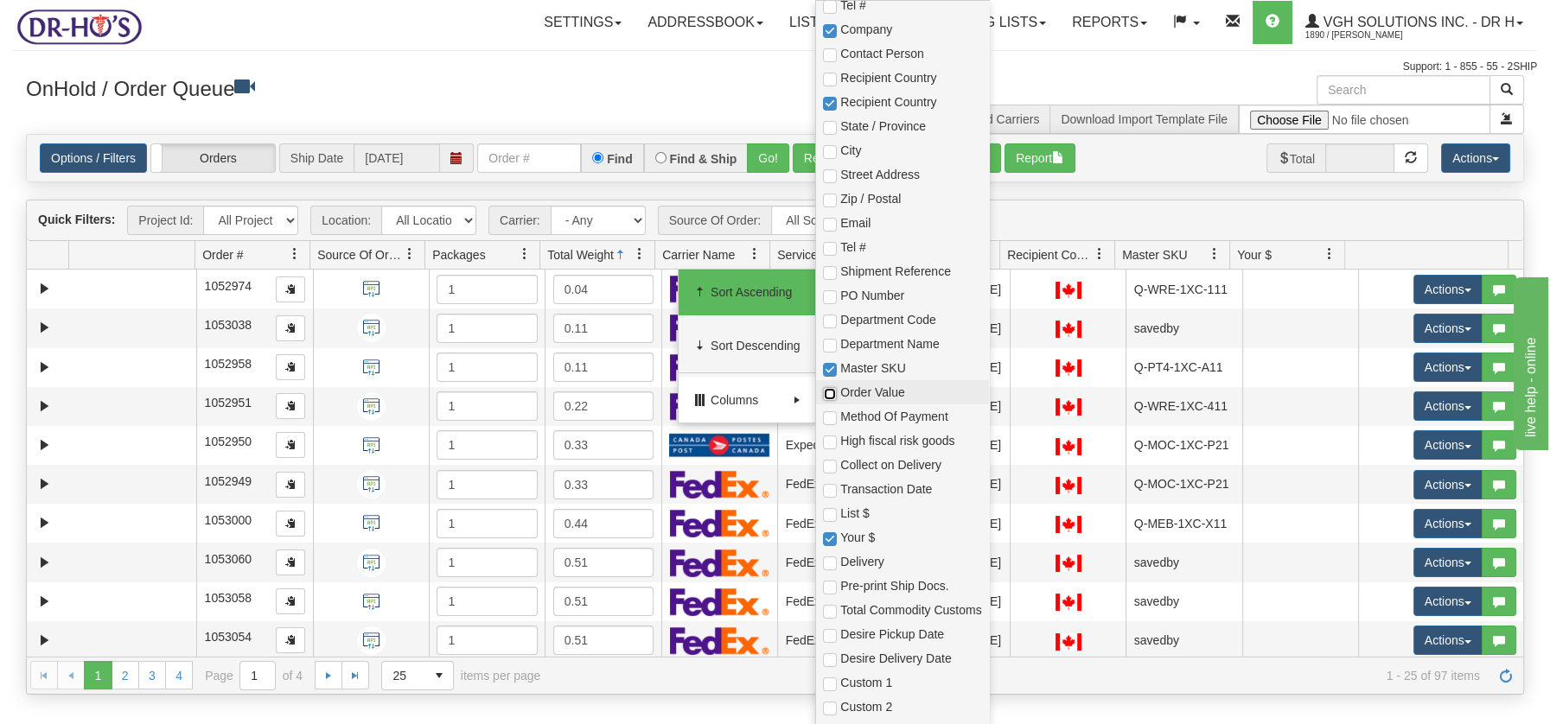
click at [828, 390] on input "checkbox" at bounding box center [830, 394] width 14 height 14
checkbox input "true"
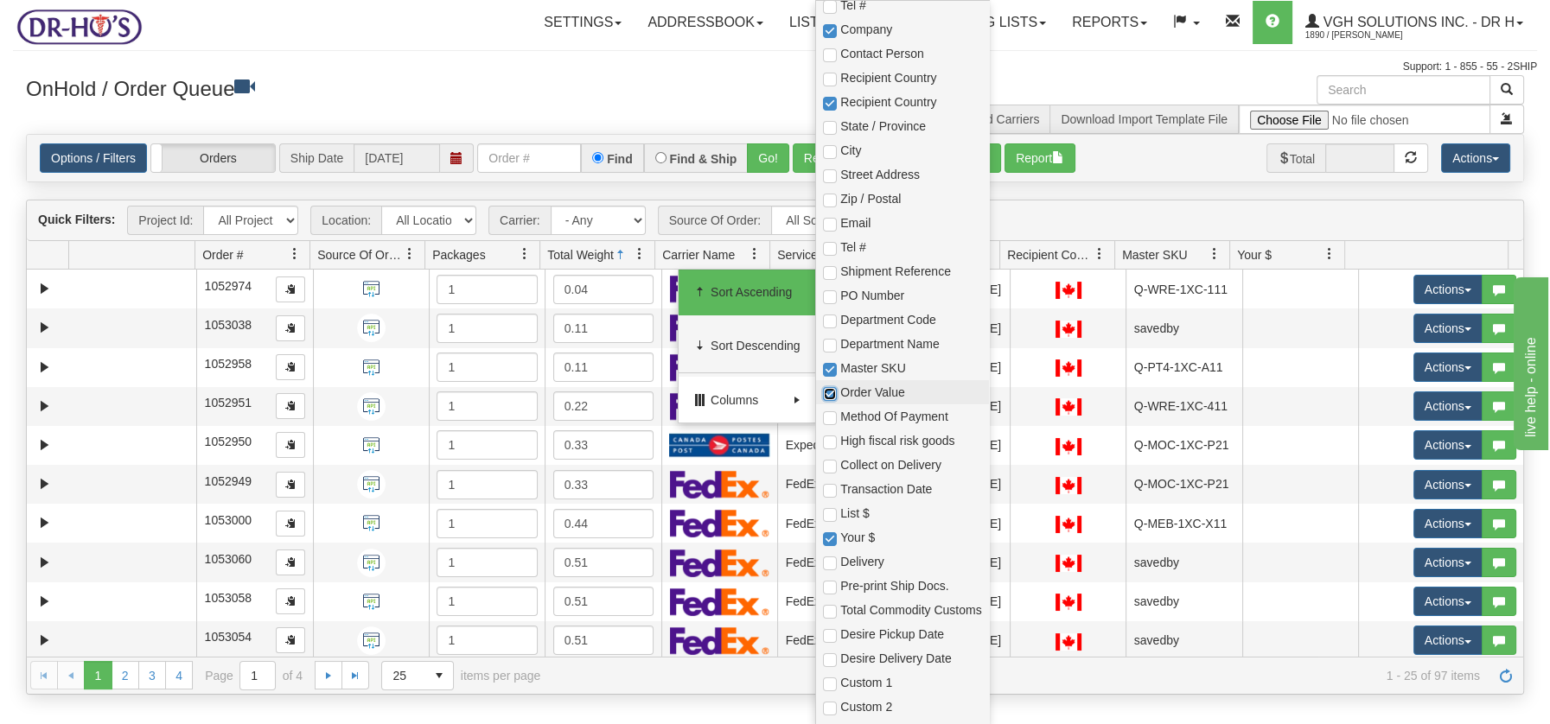
checkbox input "true"
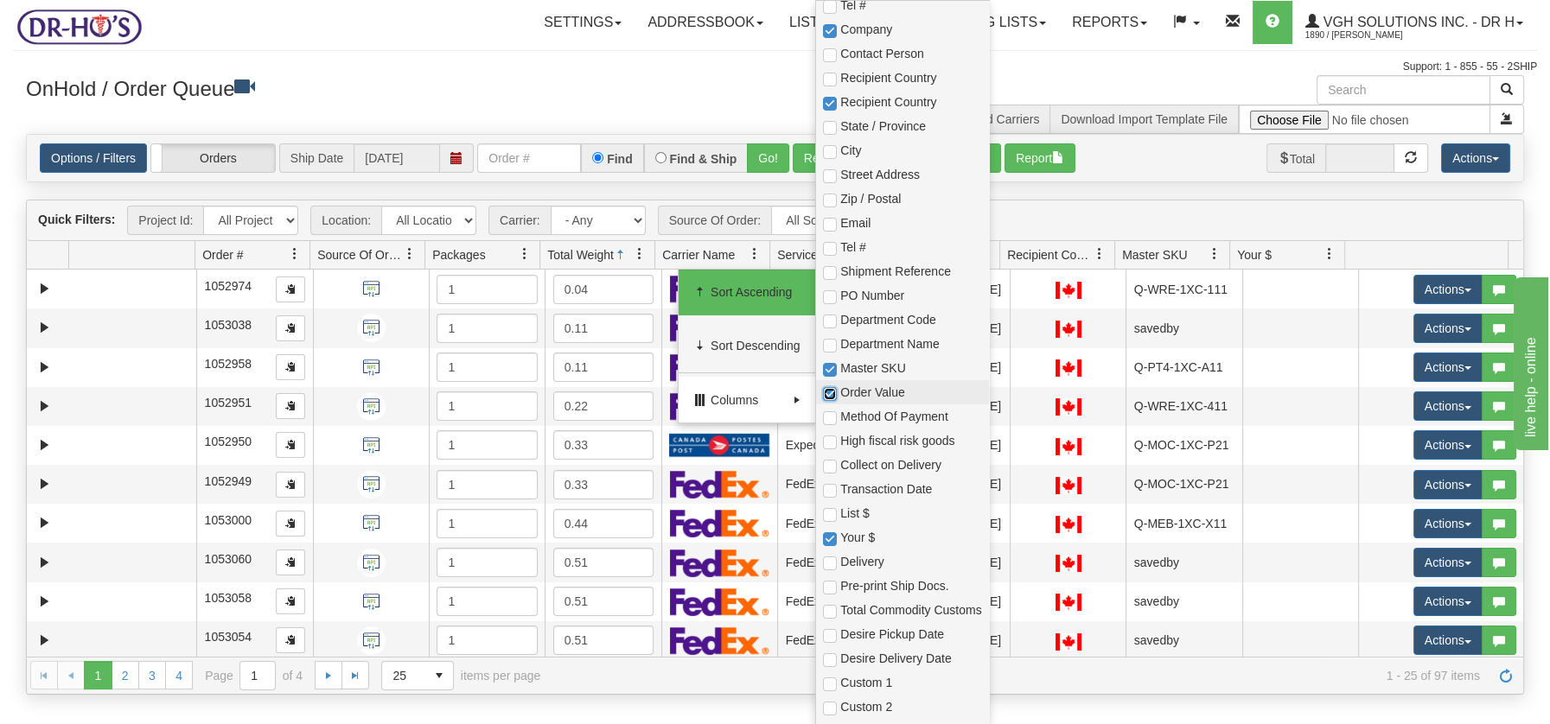
checkbox input "true"
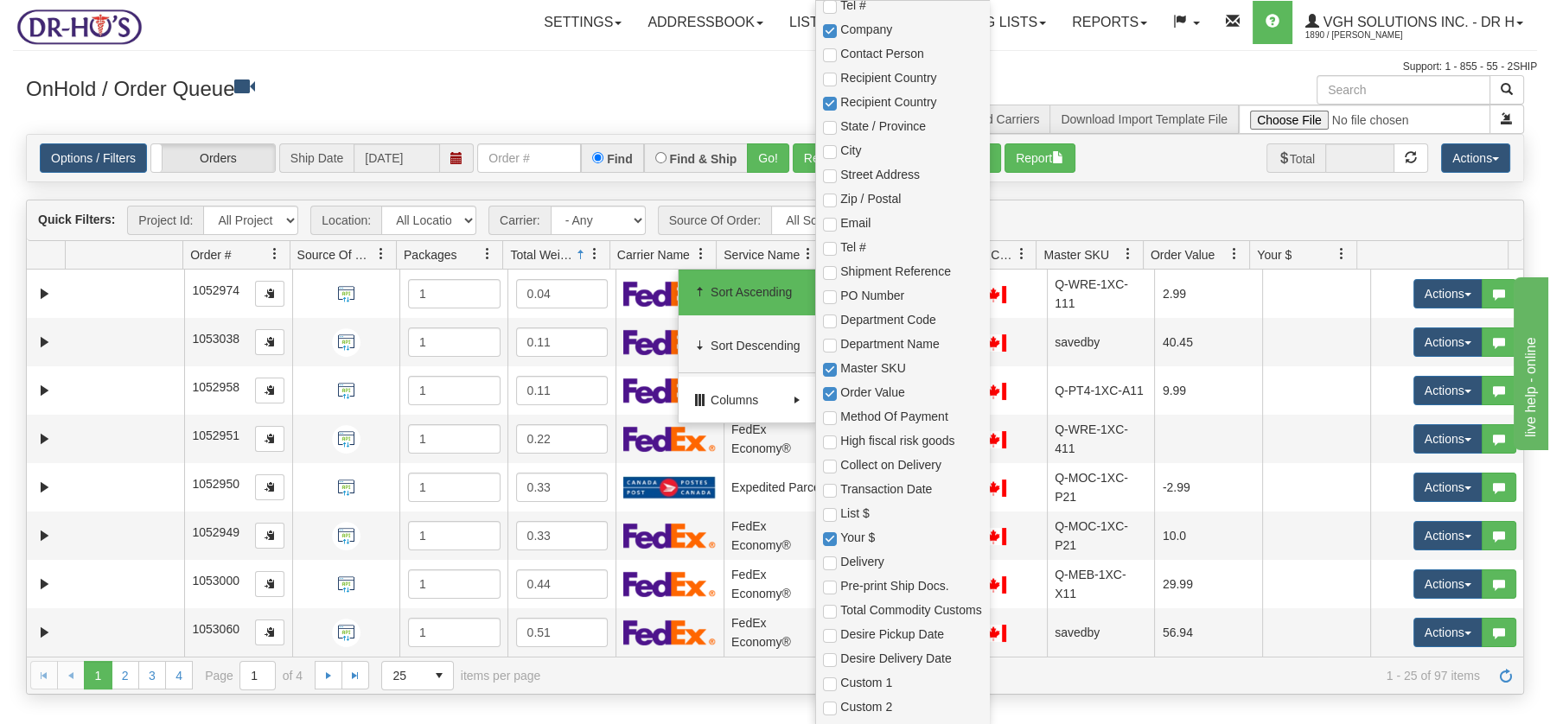
click at [675, 92] on h3 "OnHold / Order Queue" at bounding box center [394, 87] width 736 height 25
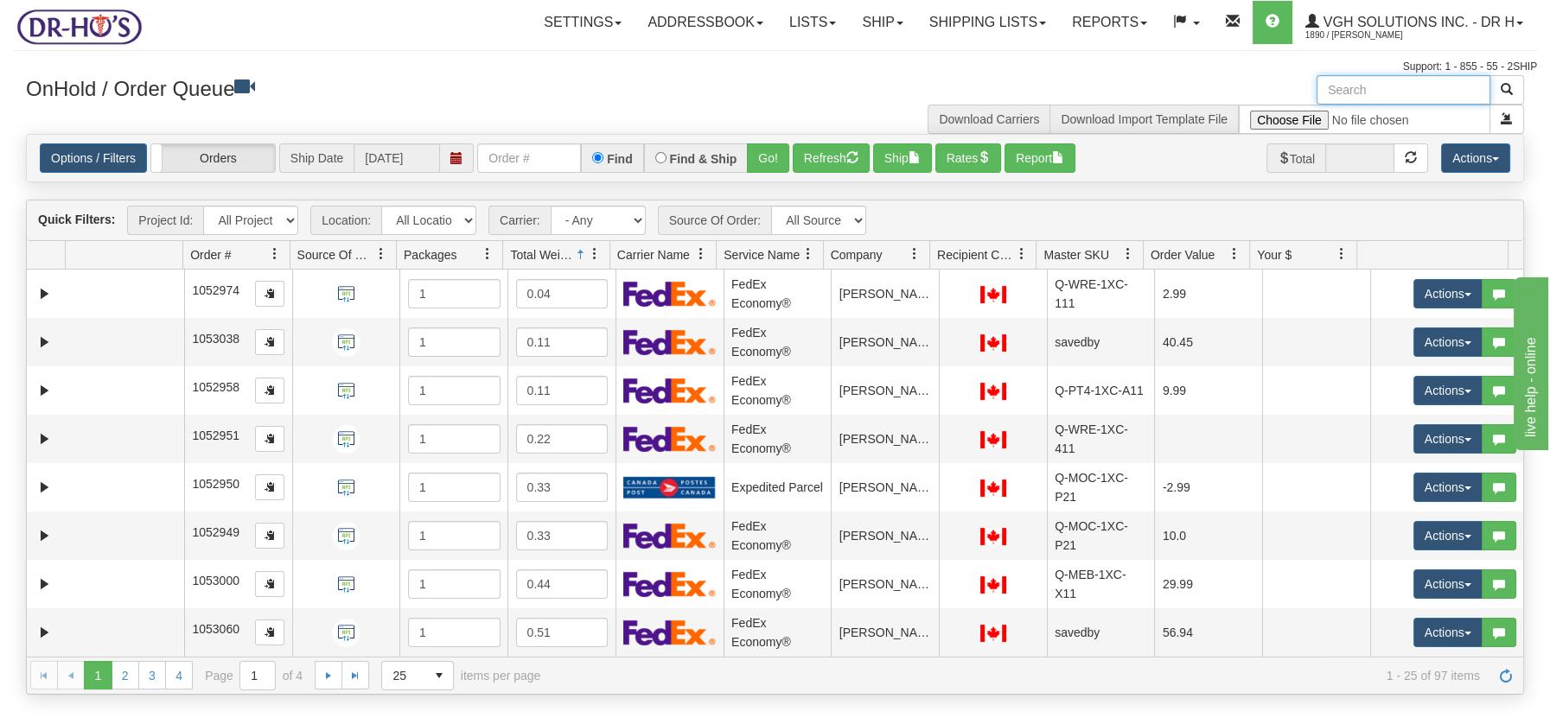
click at [1368, 86] on input "text" at bounding box center [1403, 89] width 174 height 29
type input "1209206"
click at [1510, 91] on span "button" at bounding box center [1506, 89] width 12 height 12
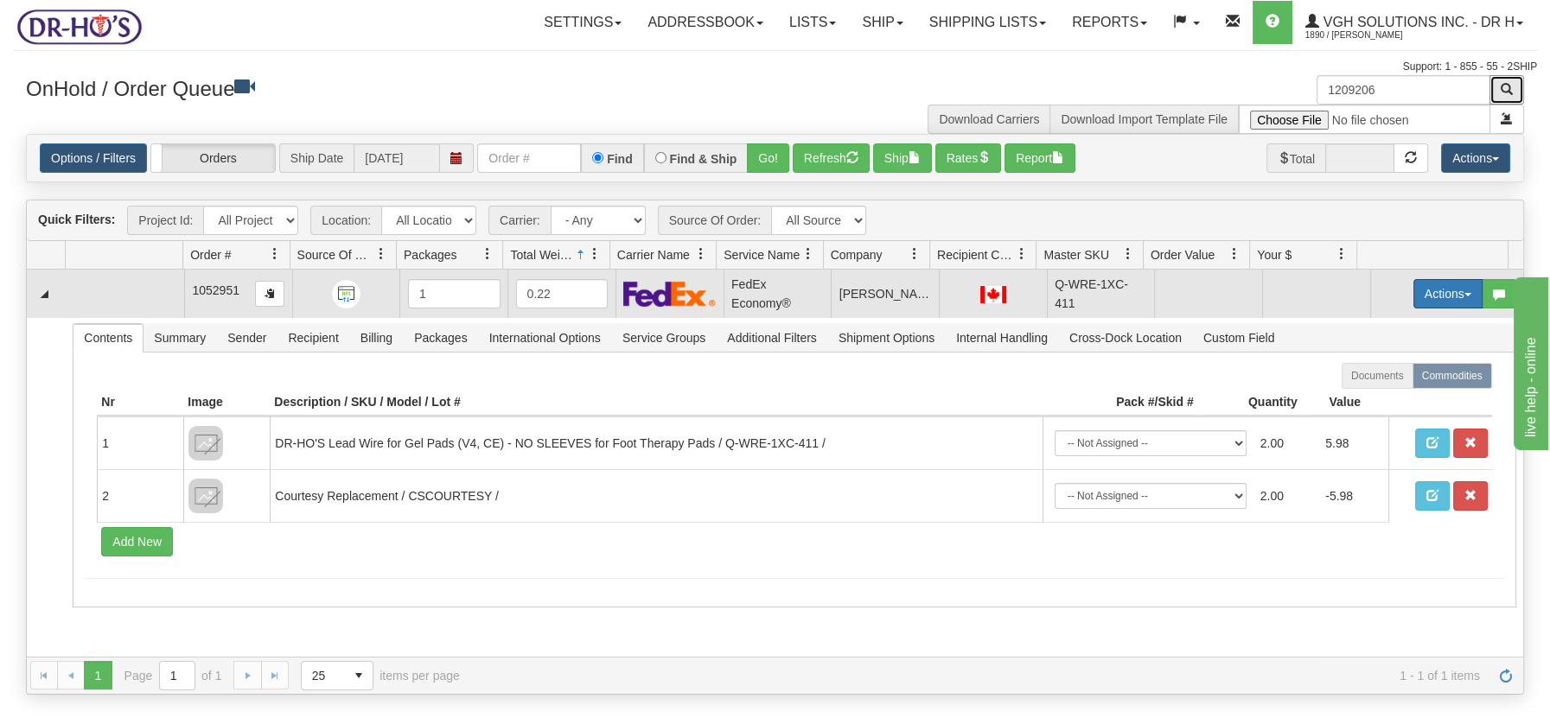
click at [1464, 294] on span "button" at bounding box center [1467, 294] width 7 height 3
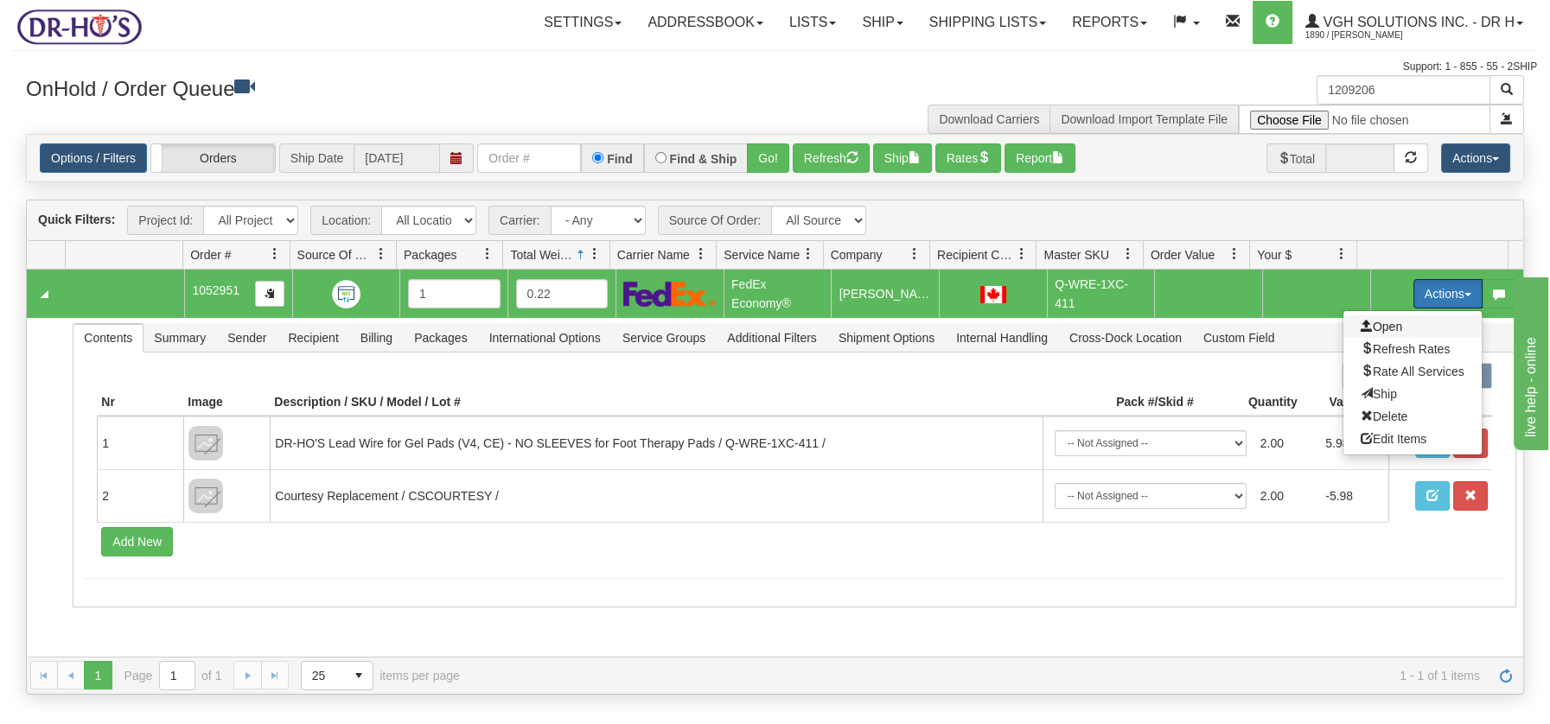
click at [1376, 321] on span "Open" at bounding box center [1380, 327] width 41 height 14
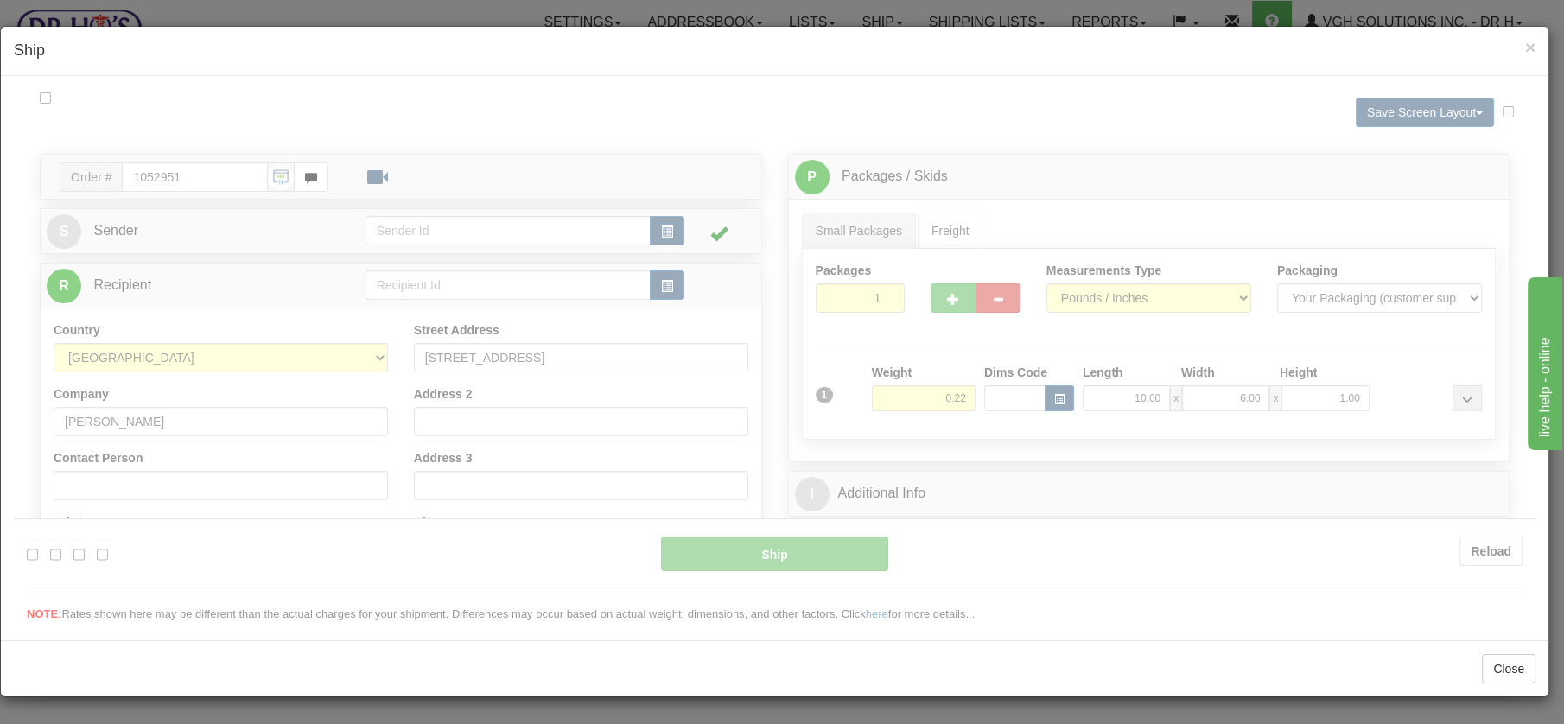
scroll to position [0, 0]
type input "20"
type input "09:00"
type input "16:00"
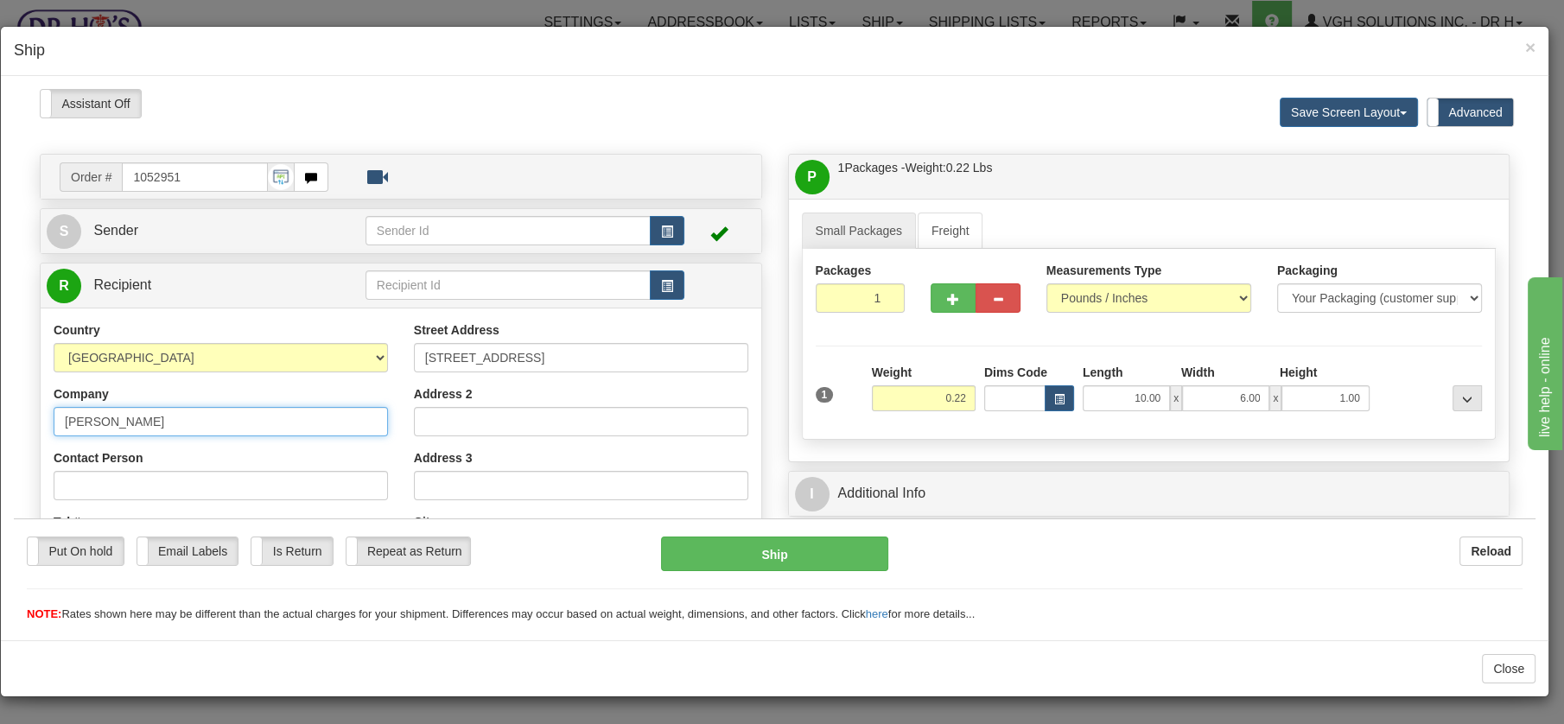
drag, startPoint x: 180, startPoint y: 424, endPoint x: 29, endPoint y: 417, distance: 151.4
click at [29, 417] on div "Order # 1052951 S" at bounding box center [401, 534] width 748 height 763
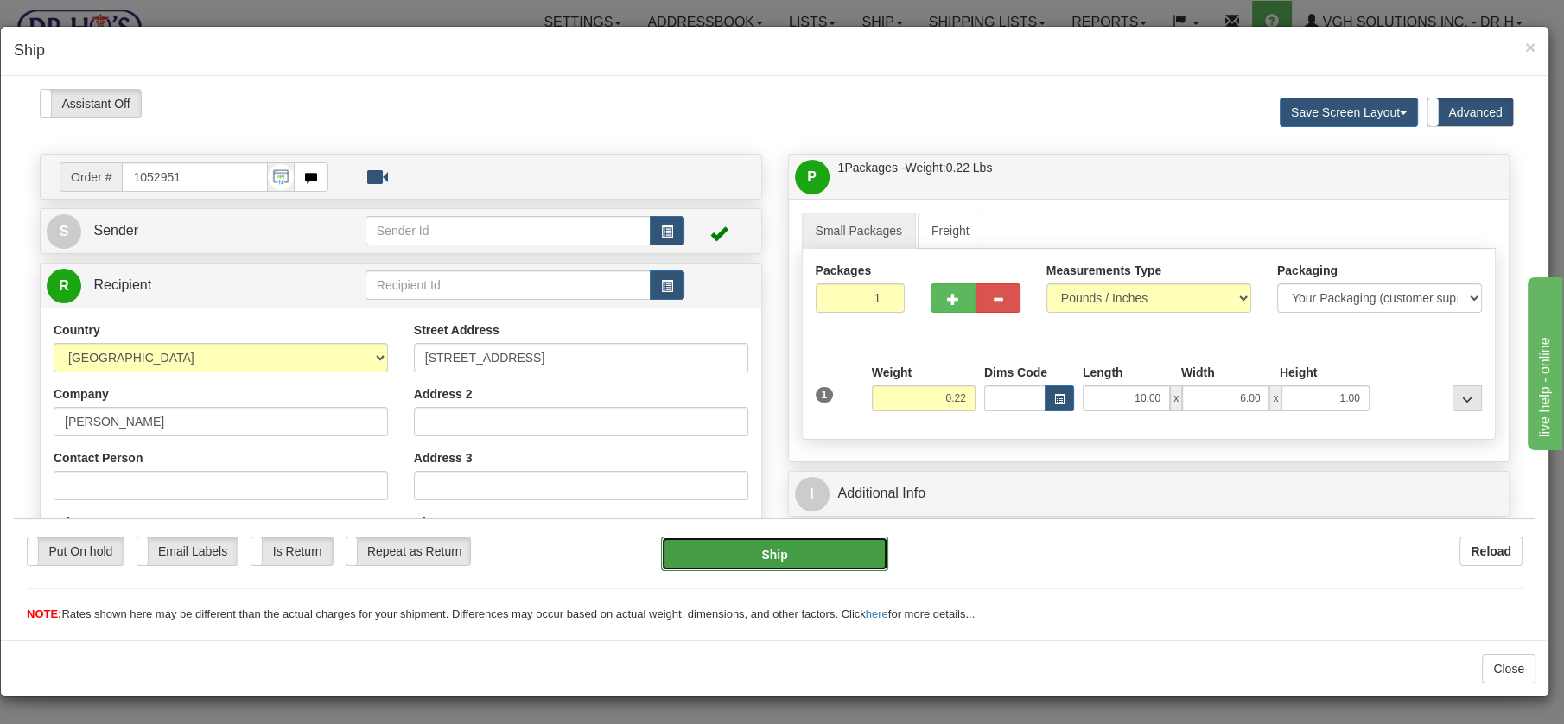
click at [769, 558] on button "Ship" at bounding box center [774, 553] width 227 height 35
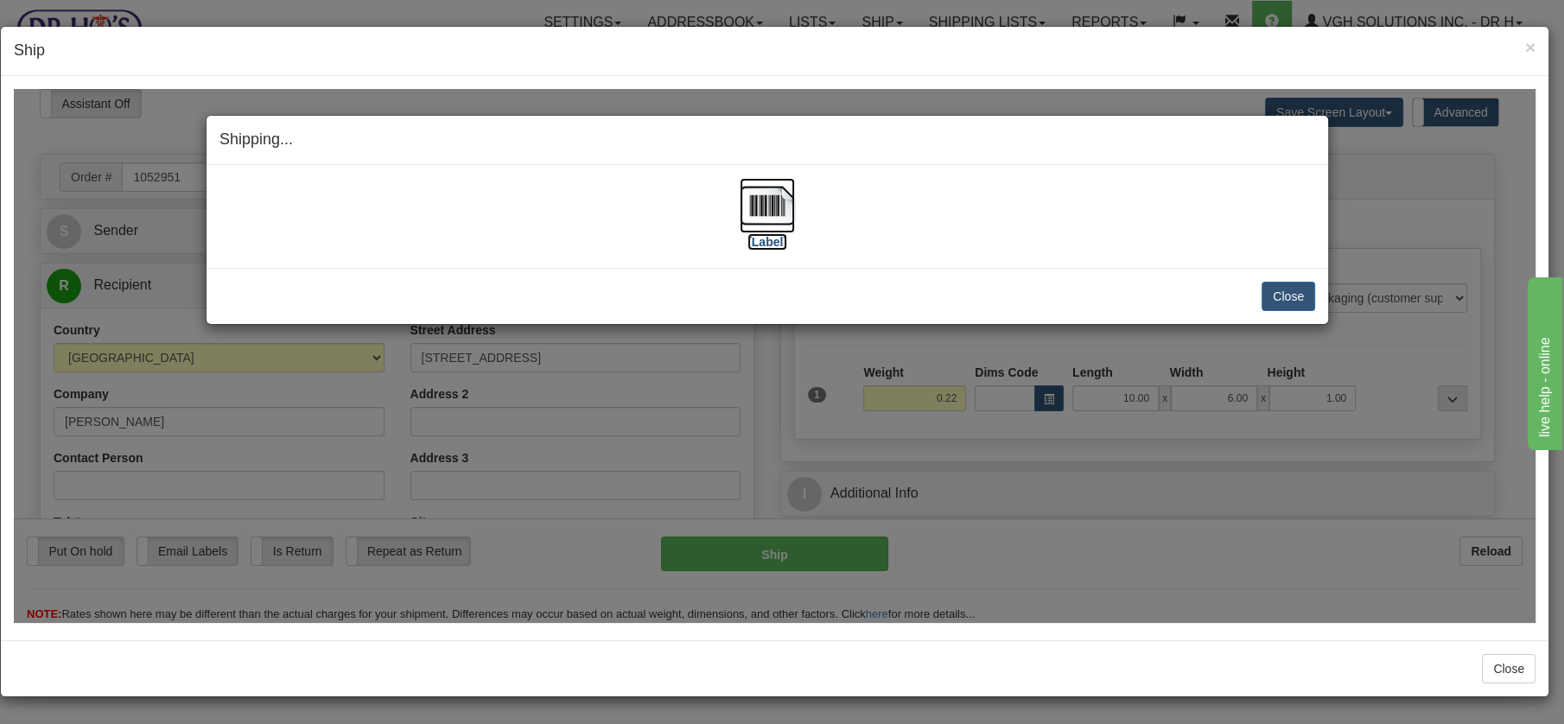
click at [765, 204] on img at bounding box center [767, 204] width 55 height 55
click at [1297, 290] on button "Close" at bounding box center [1289, 295] width 54 height 29
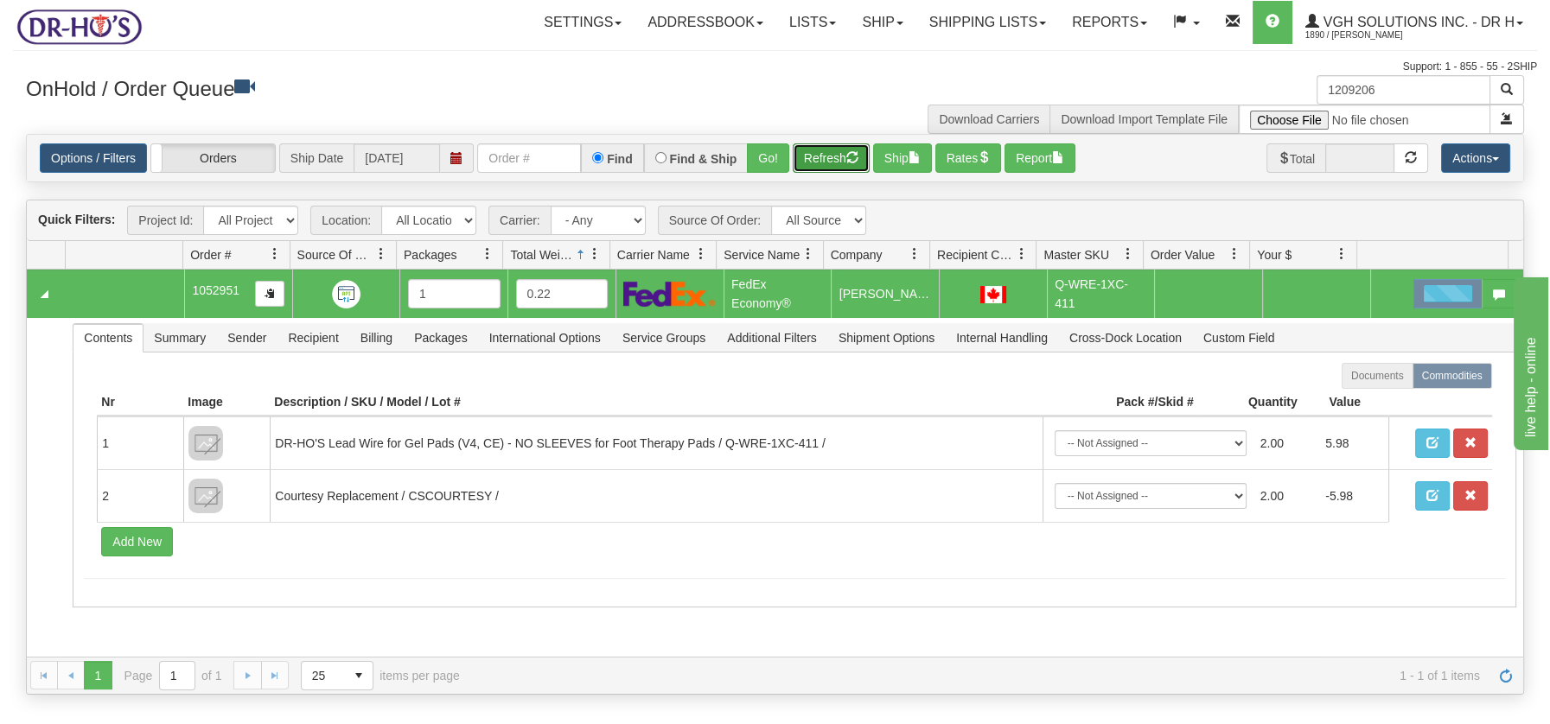
click at [810, 155] on button "Refresh" at bounding box center [831, 157] width 77 height 29
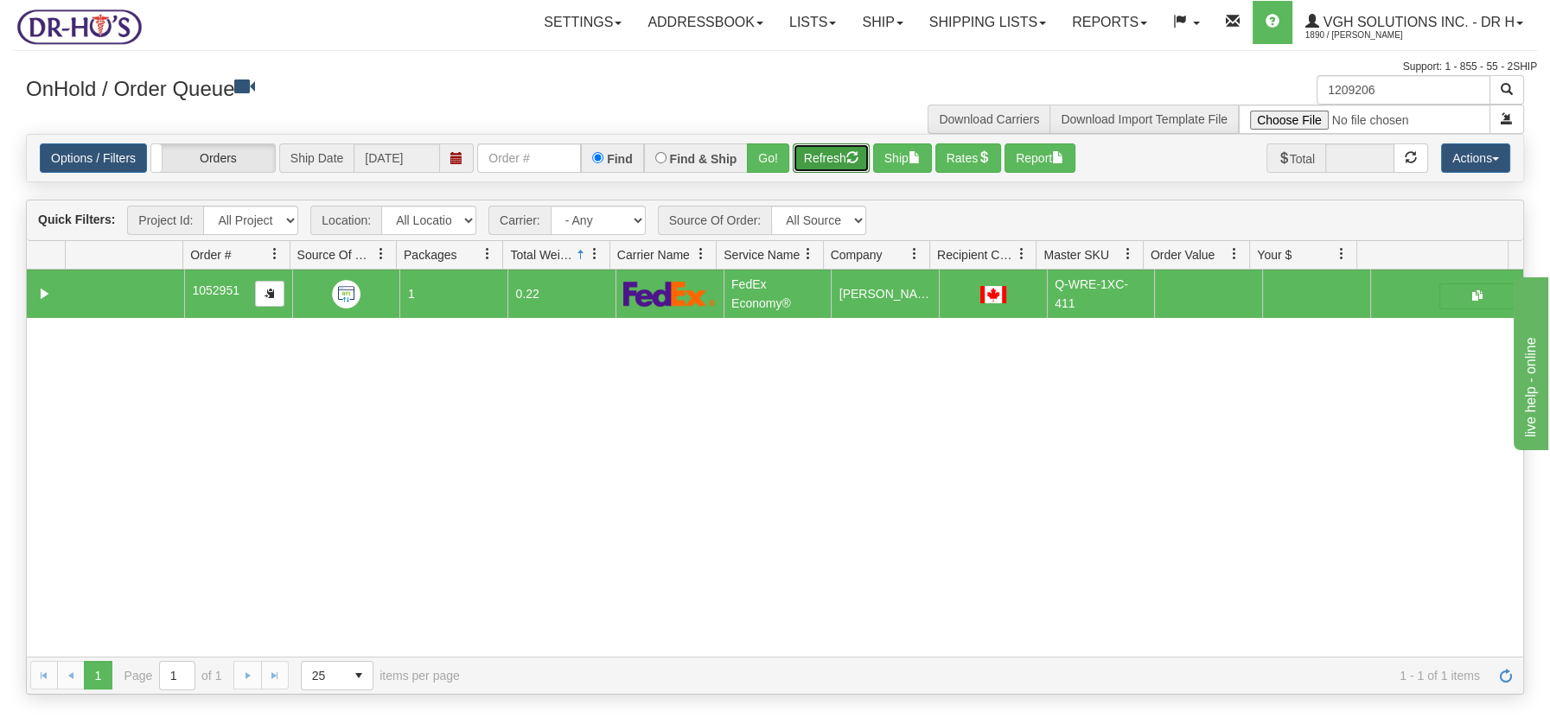
click at [843, 156] on button "Refresh" at bounding box center [831, 157] width 77 height 29
drag, startPoint x: 1400, startPoint y: 82, endPoint x: 1287, endPoint y: 81, distance: 113.2
click at [1288, 81] on div "1209206 Download Carriers Download Import Template File" at bounding box center [1156, 104] width 762 height 59
click at [822, 156] on button "Refresh" at bounding box center [831, 157] width 77 height 29
click at [838, 150] on button "Refresh" at bounding box center [831, 157] width 77 height 29
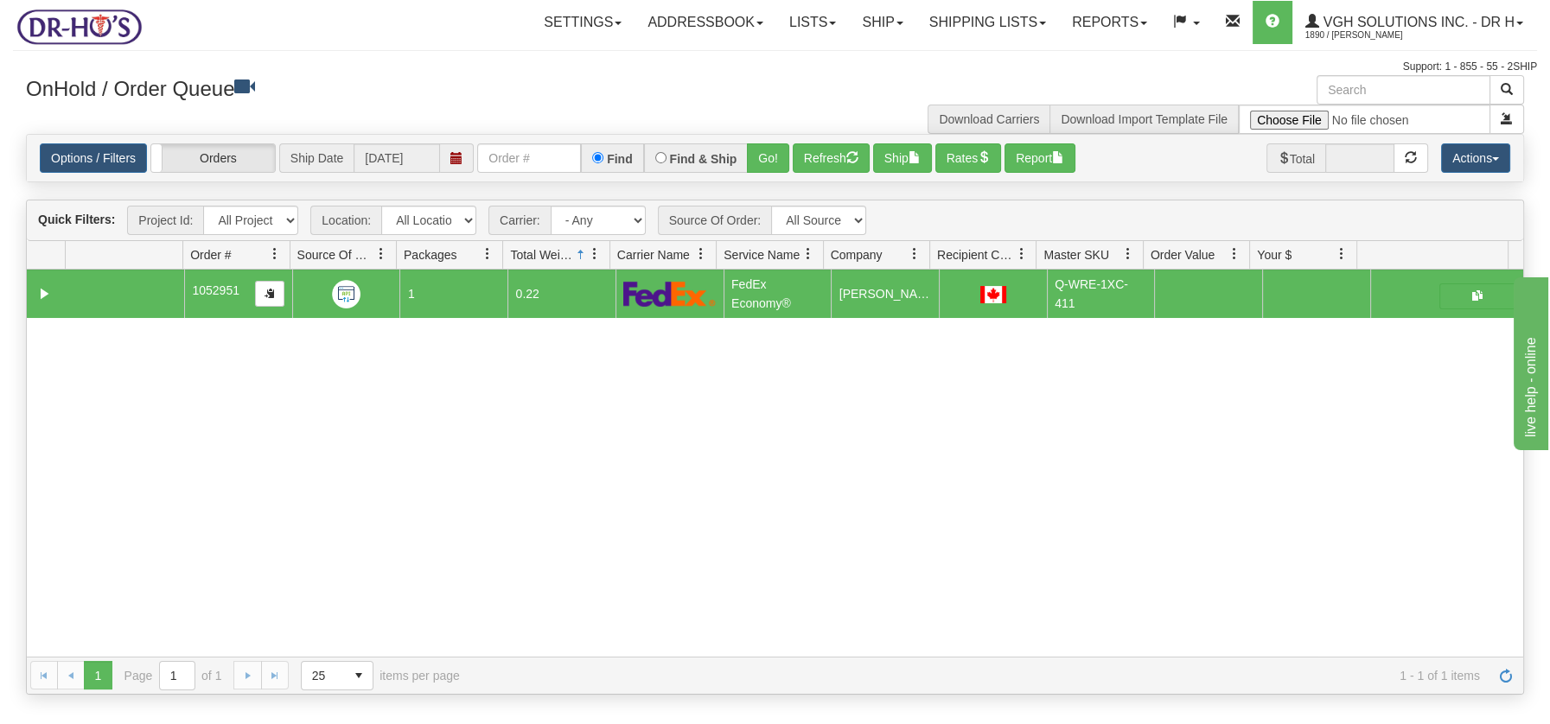
click at [799, 347] on div "31733239 Markham 91394029 0 1052951 1 0.22 FedEx Economy® Pravesh Dhanjee DR-HO…" at bounding box center [775, 463] width 1496 height 386
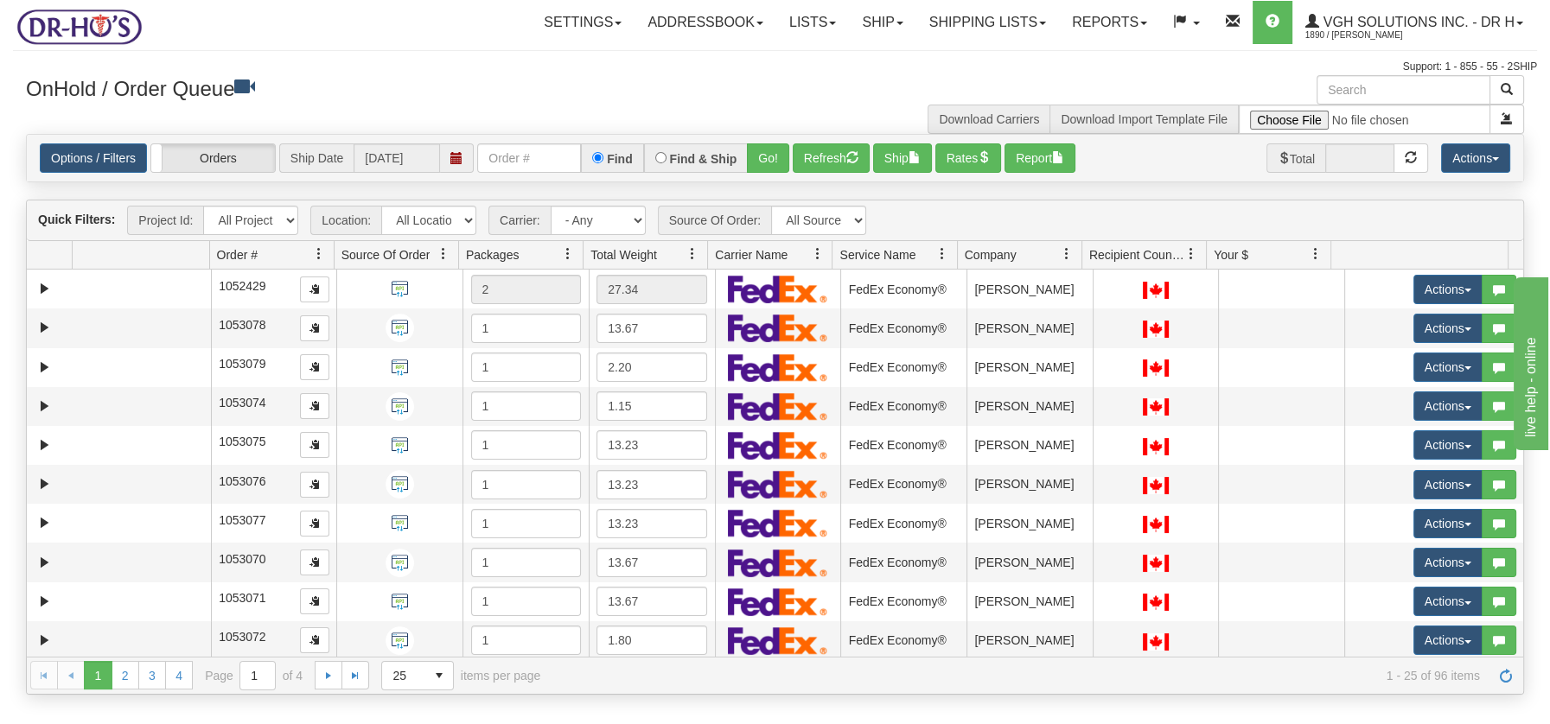
click at [691, 253] on span at bounding box center [692, 254] width 14 height 14
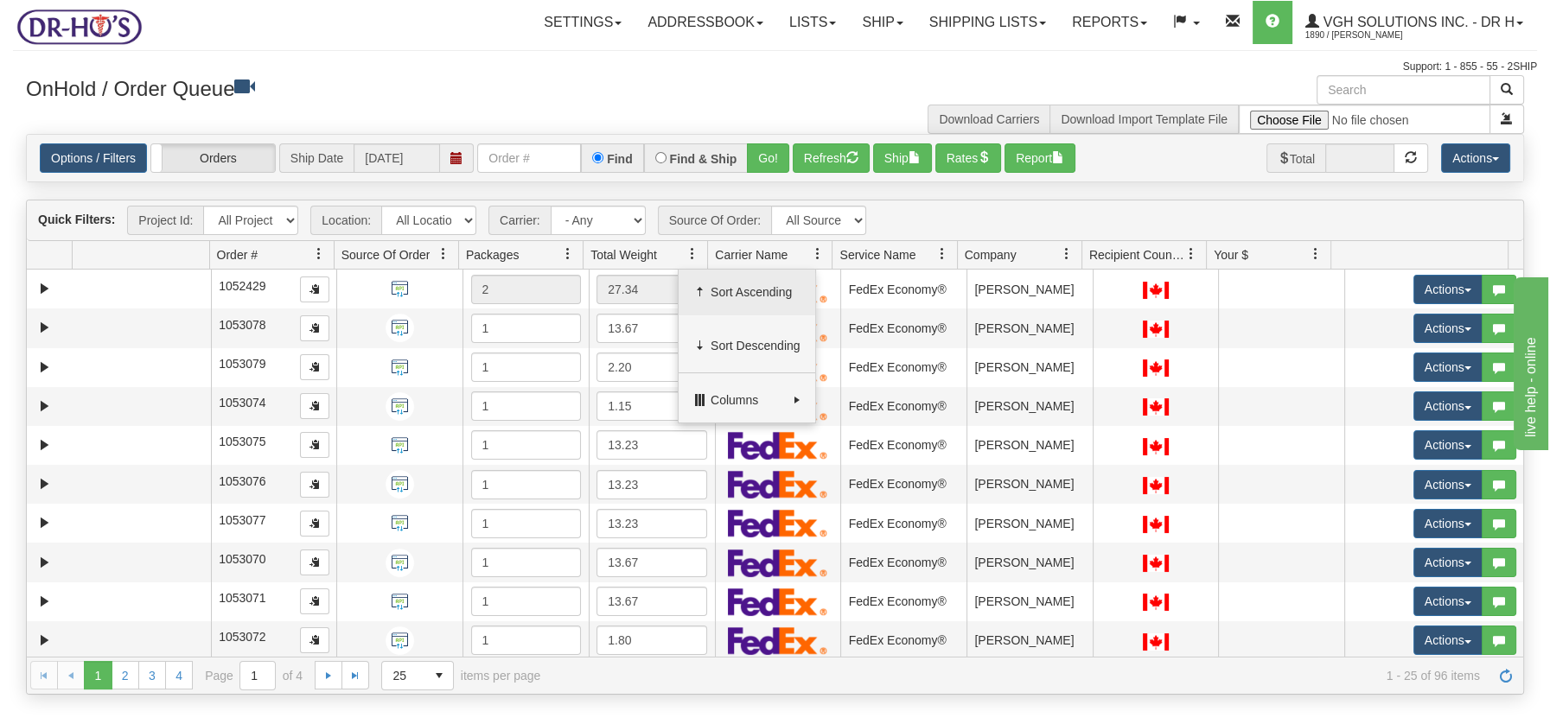
click at [718, 282] on span "Sort Ascending" at bounding box center [746, 293] width 137 height 47
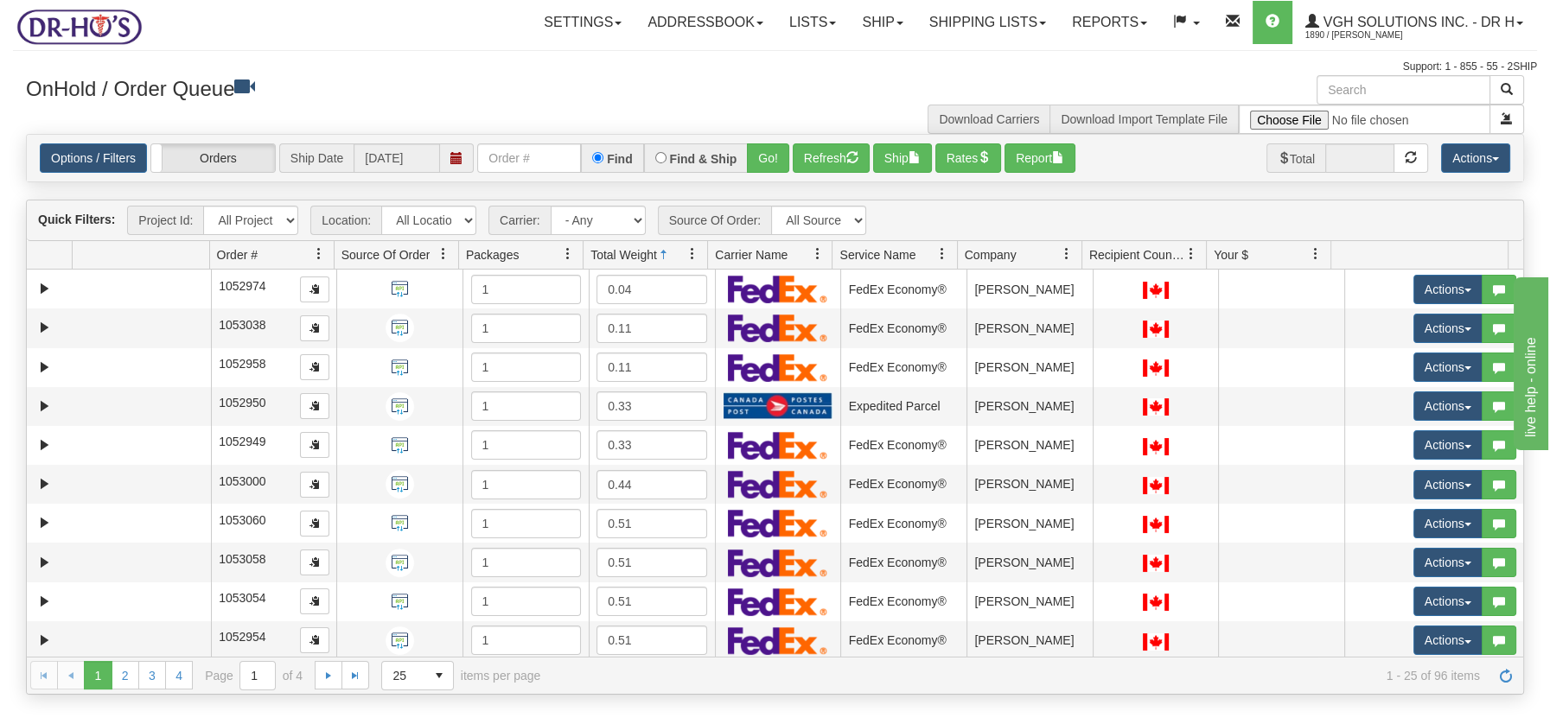
click at [693, 262] on link at bounding box center [692, 253] width 29 height 29
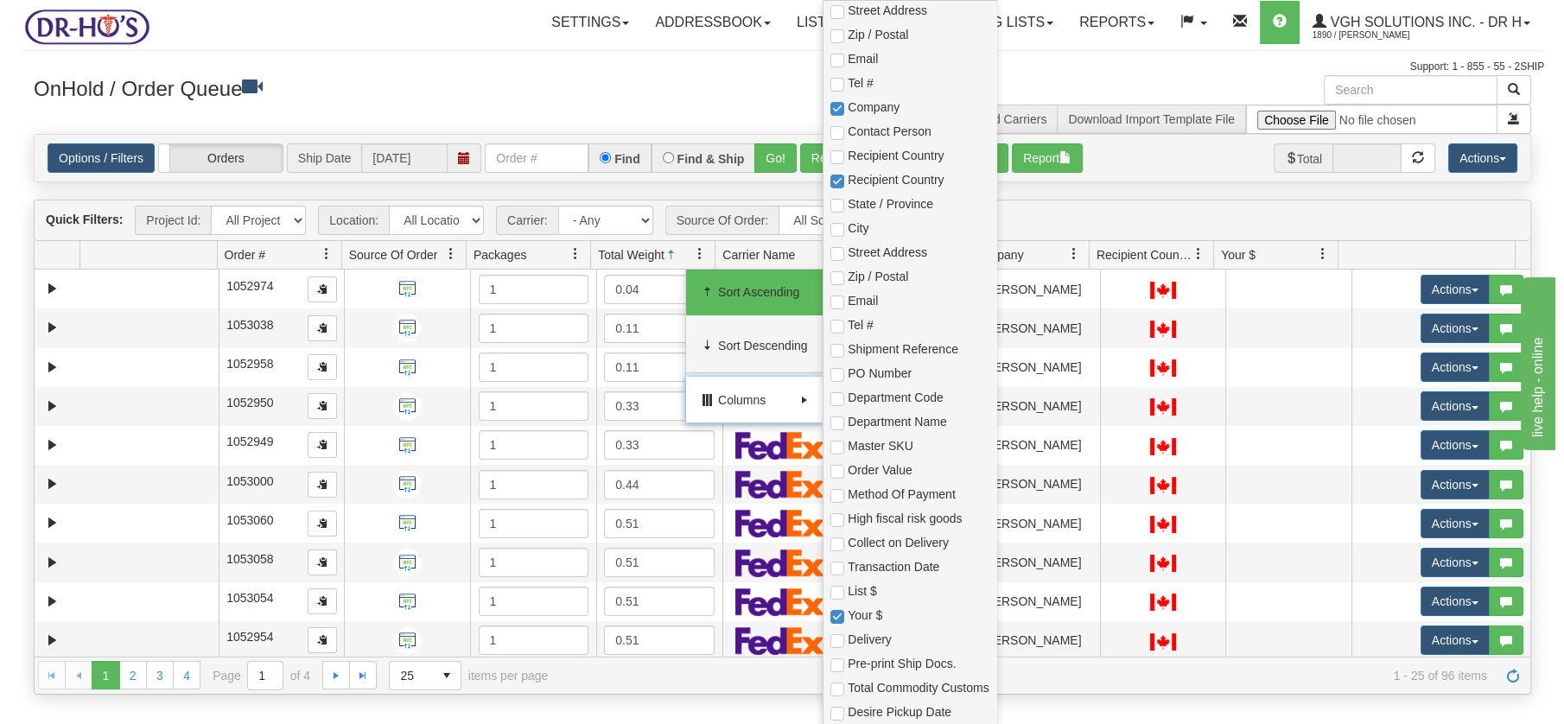
scroll to position [421, 0]
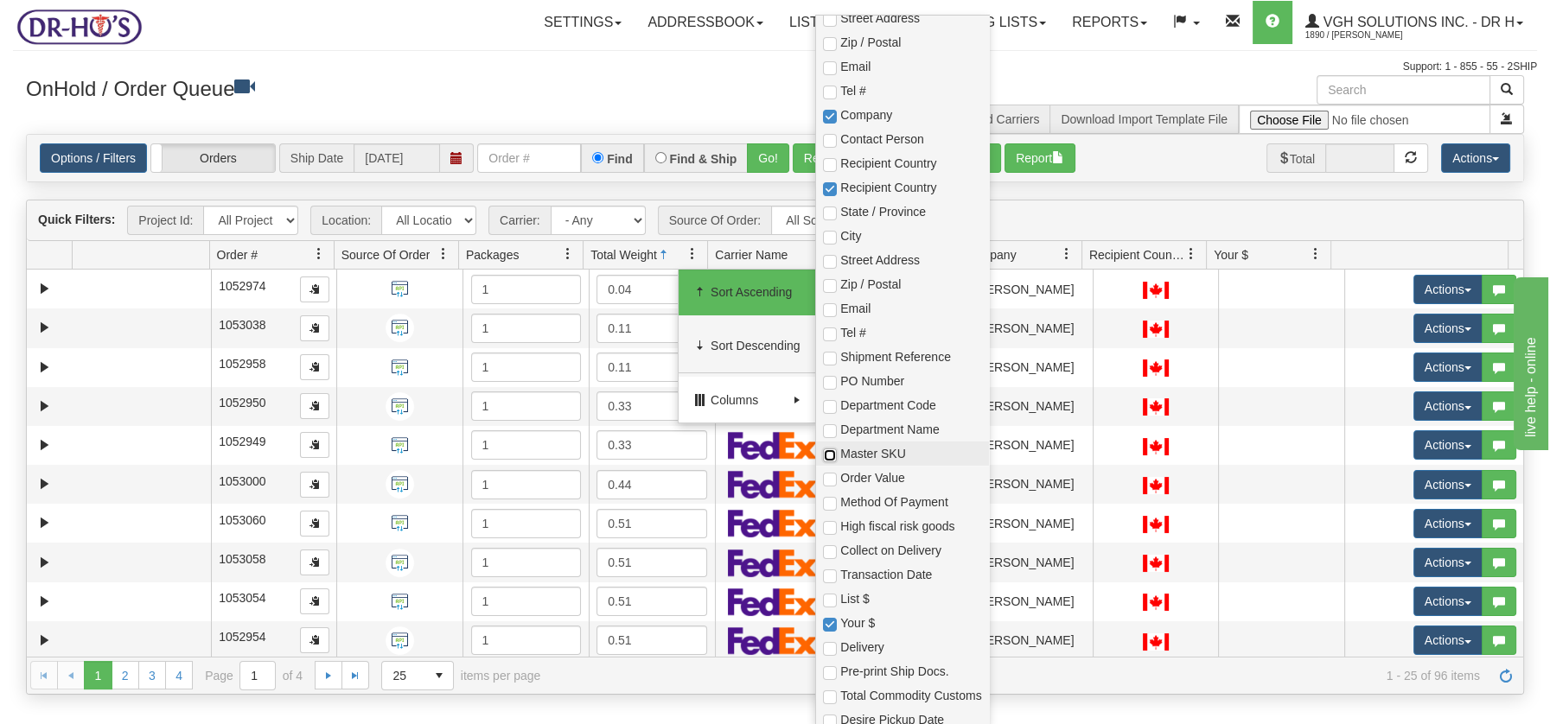
click at [831, 454] on input "checkbox" at bounding box center [830, 456] width 14 height 14
checkbox input "true"
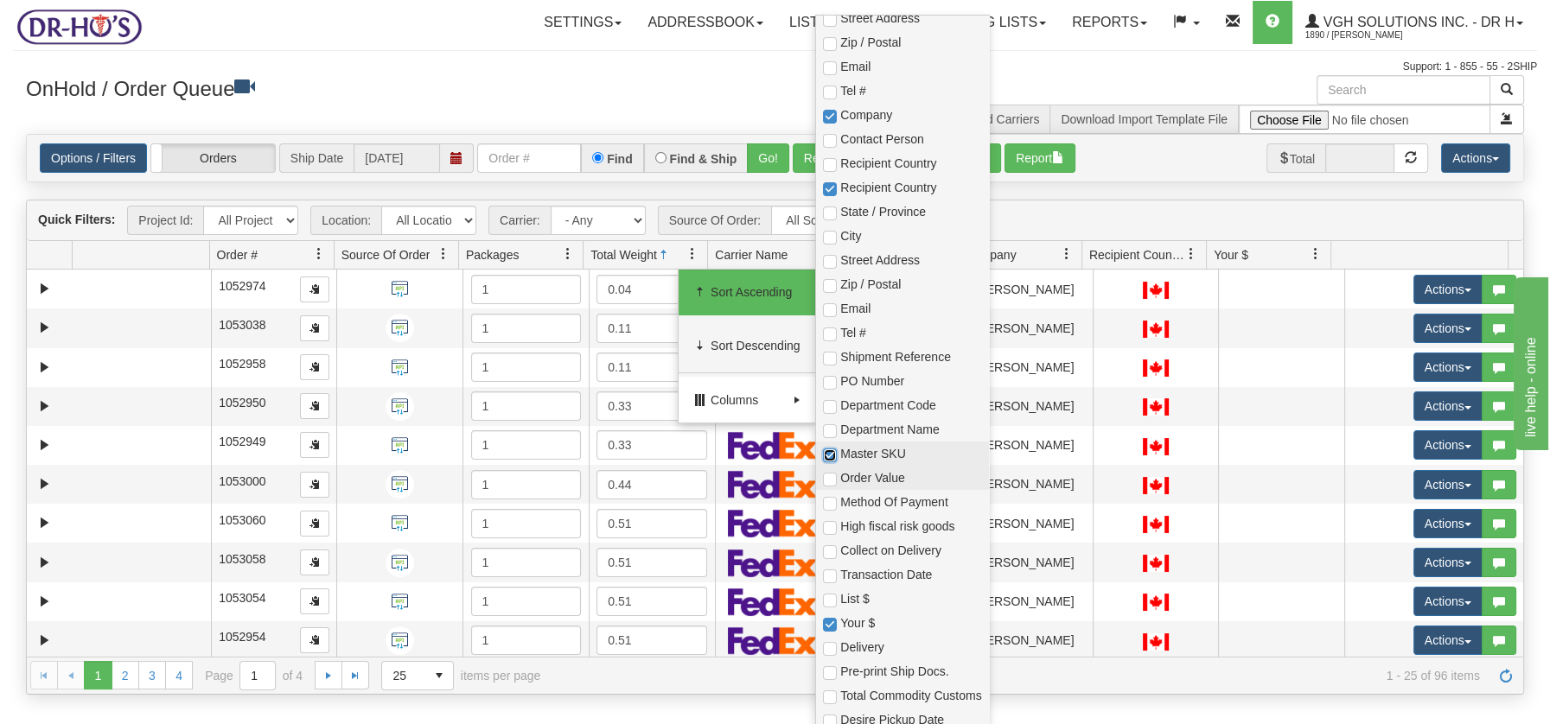
checkbox input "true"
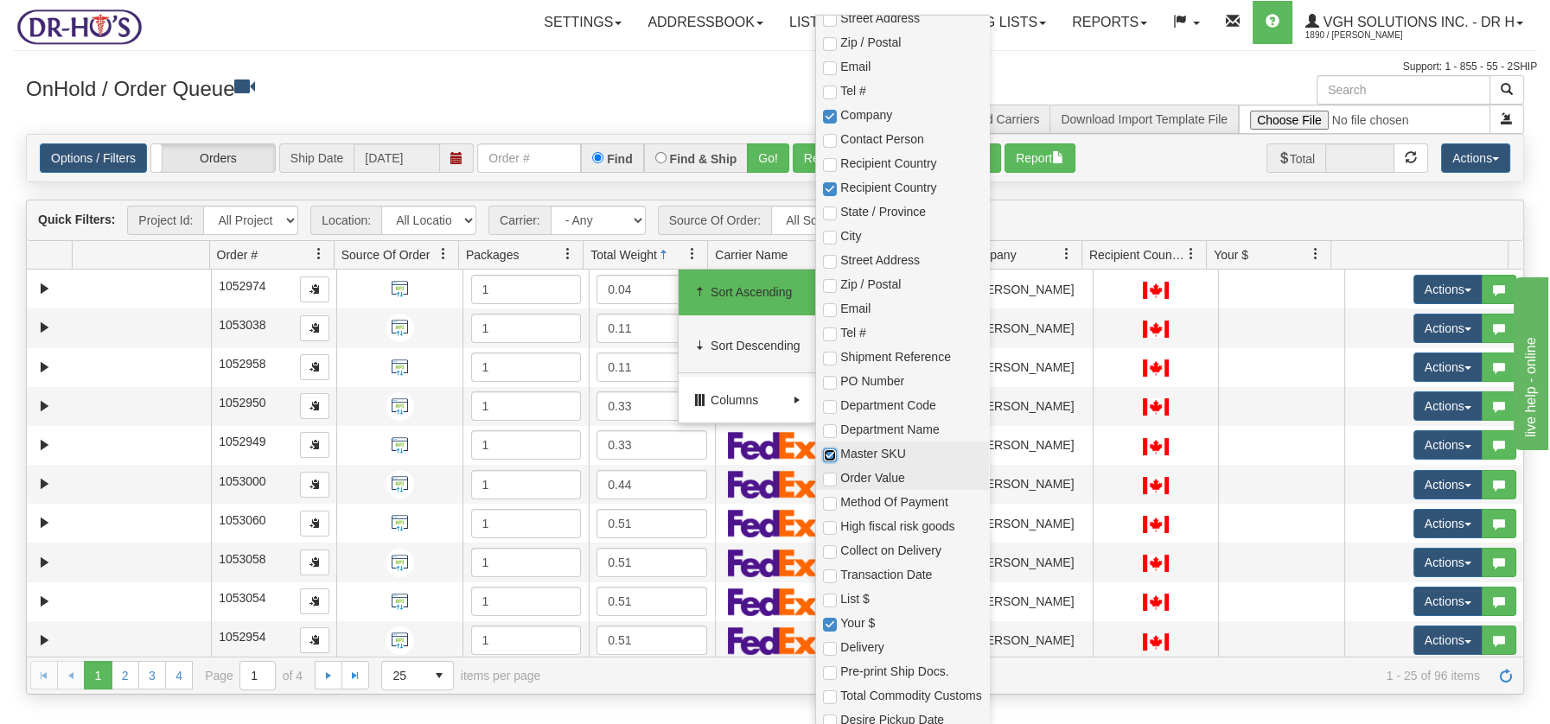
checkbox input "true"
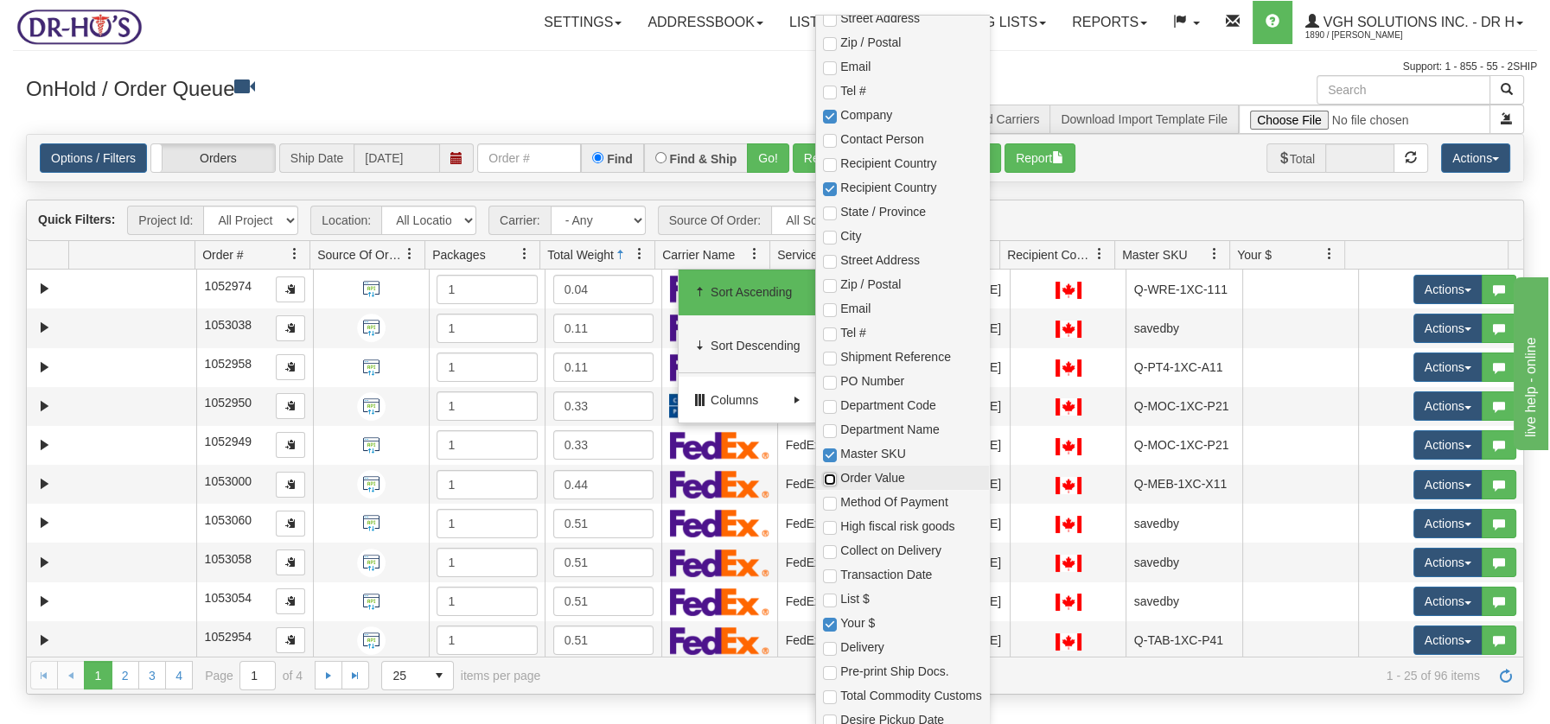
click at [827, 475] on input "checkbox" at bounding box center [830, 480] width 14 height 14
checkbox input "true"
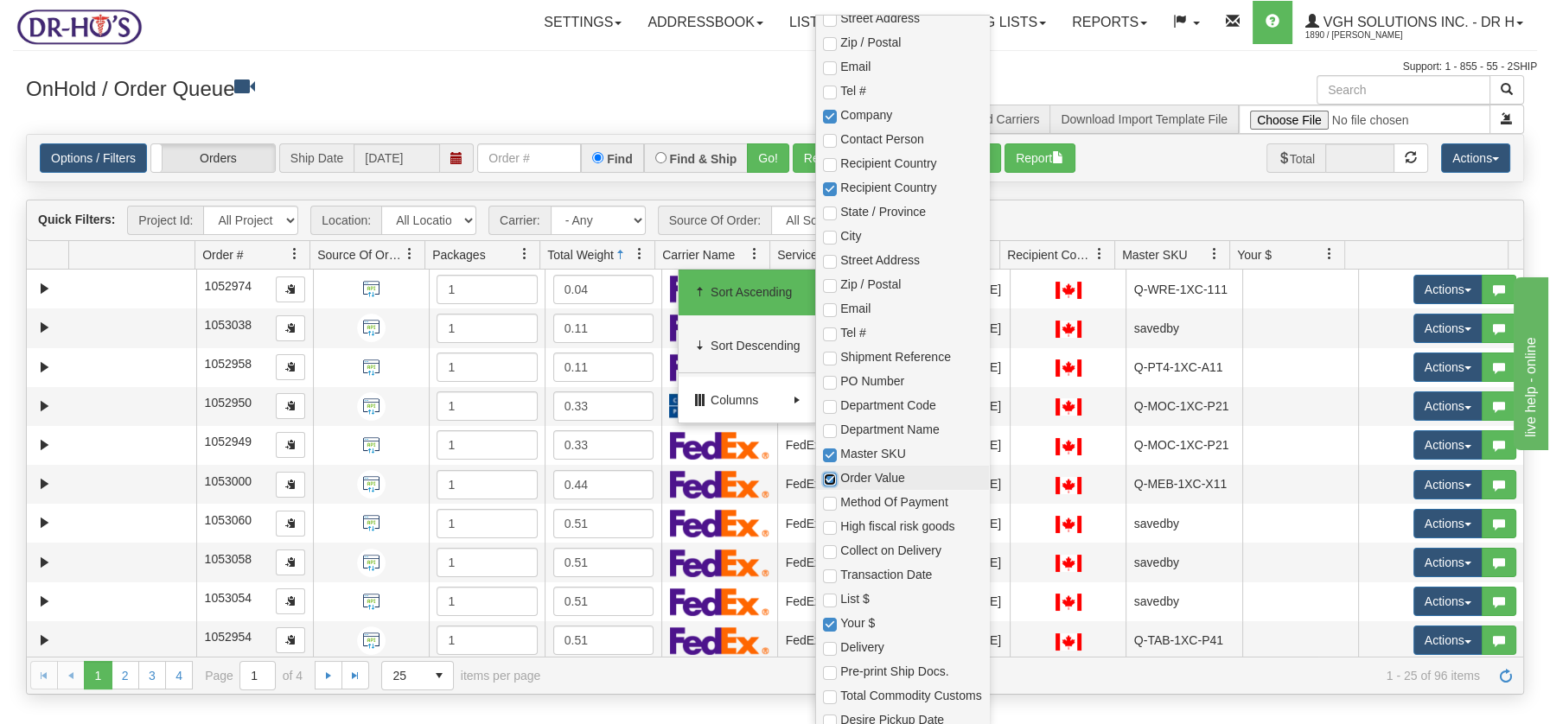
checkbox input "true"
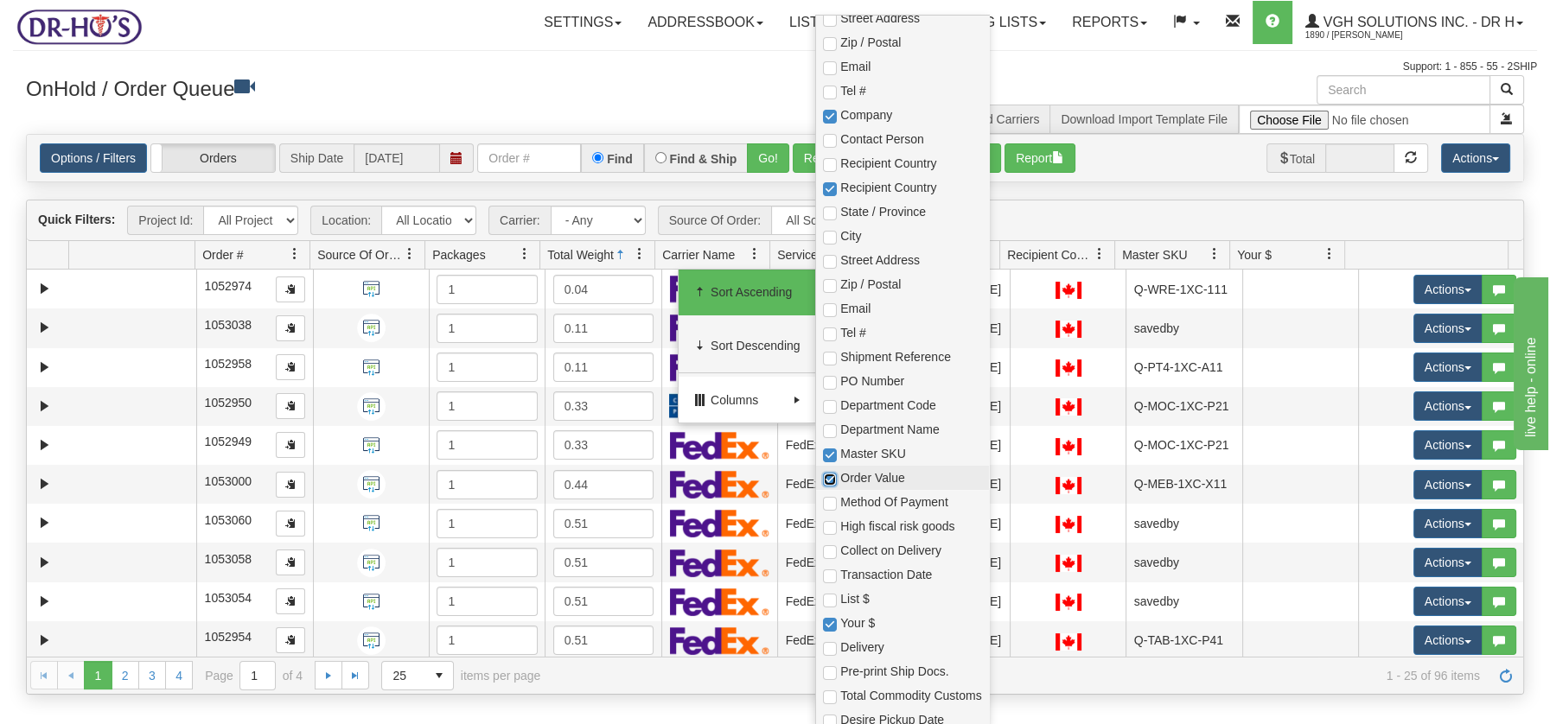
checkbox input "true"
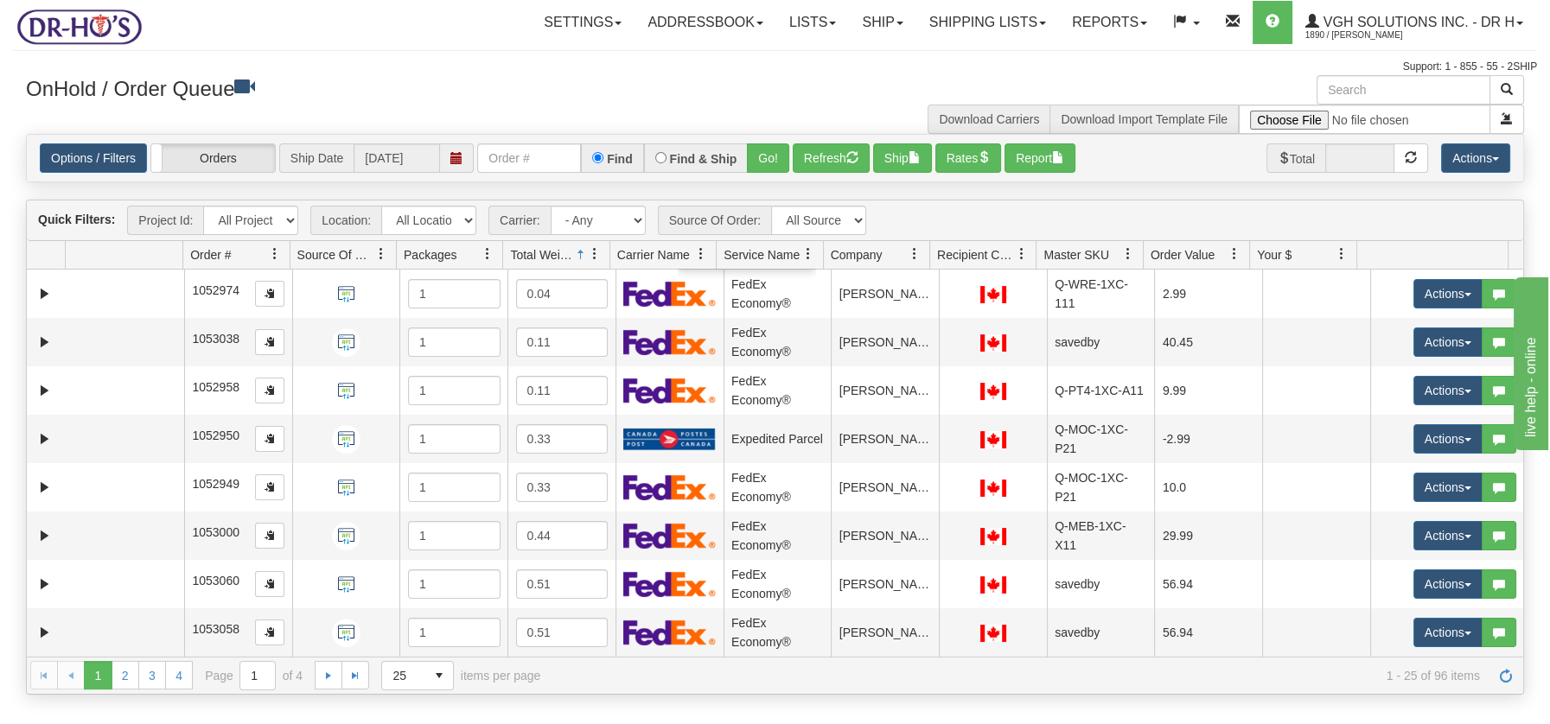
click at [406, 57] on div "Toggle navigation Settings Shipping Preferences Fields Preferences New Recipien…" at bounding box center [775, 37] width 1524 height 75
click at [1356, 90] on input "text" at bounding box center [1403, 89] width 174 height 29
type input "BOX"
click at [1509, 90] on span "button" at bounding box center [1506, 89] width 12 height 12
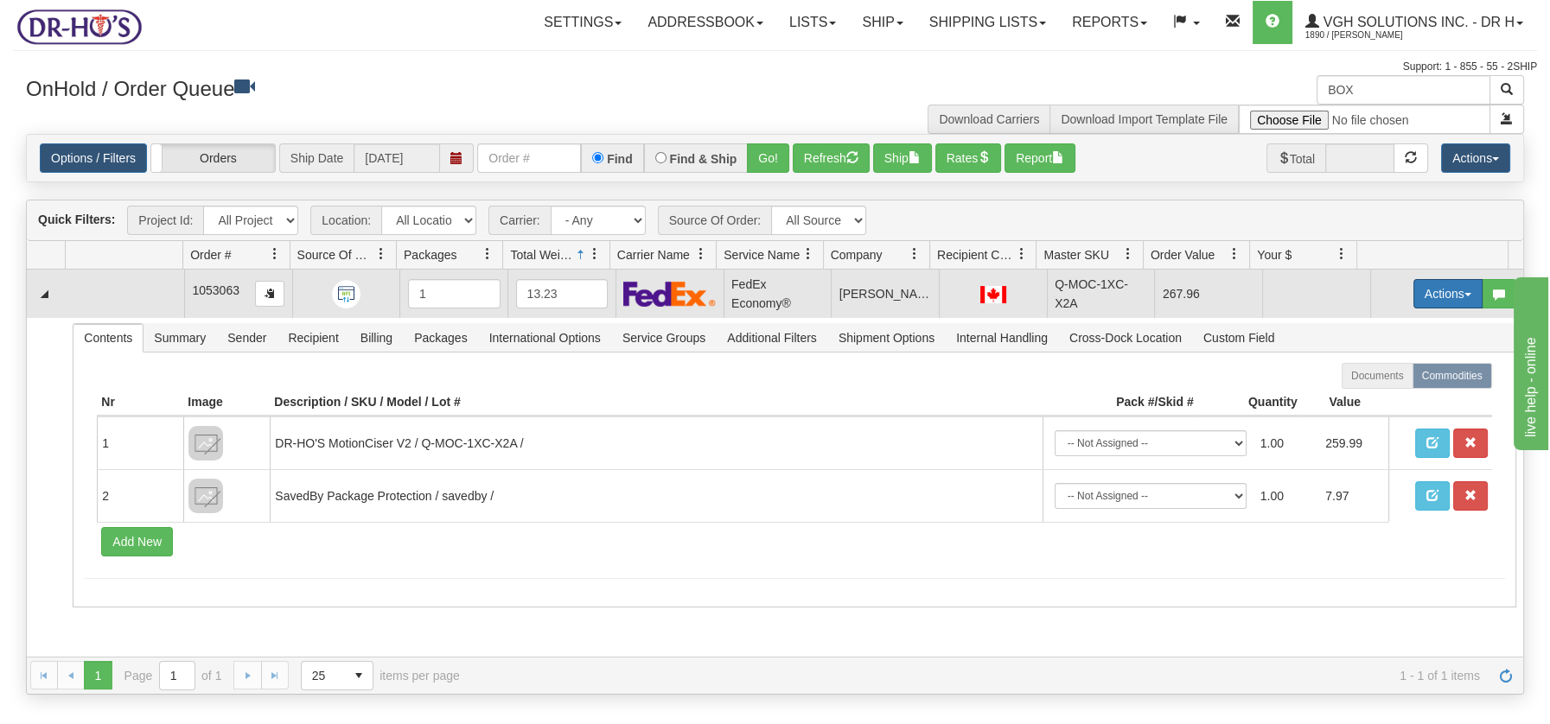
click at [1454, 297] on button "Actions" at bounding box center [1447, 293] width 69 height 29
click at [1375, 320] on span "Open" at bounding box center [1380, 327] width 41 height 14
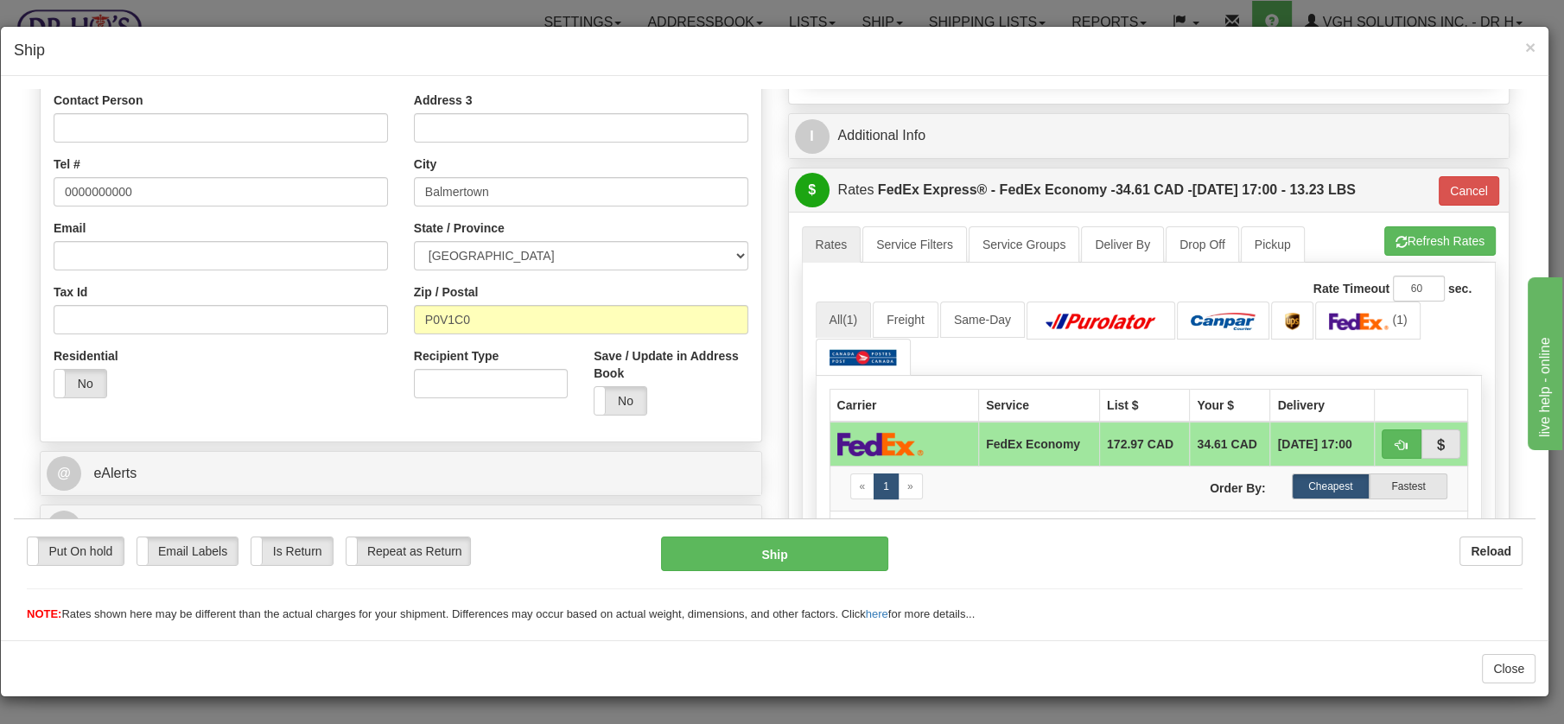
scroll to position [365, 0]
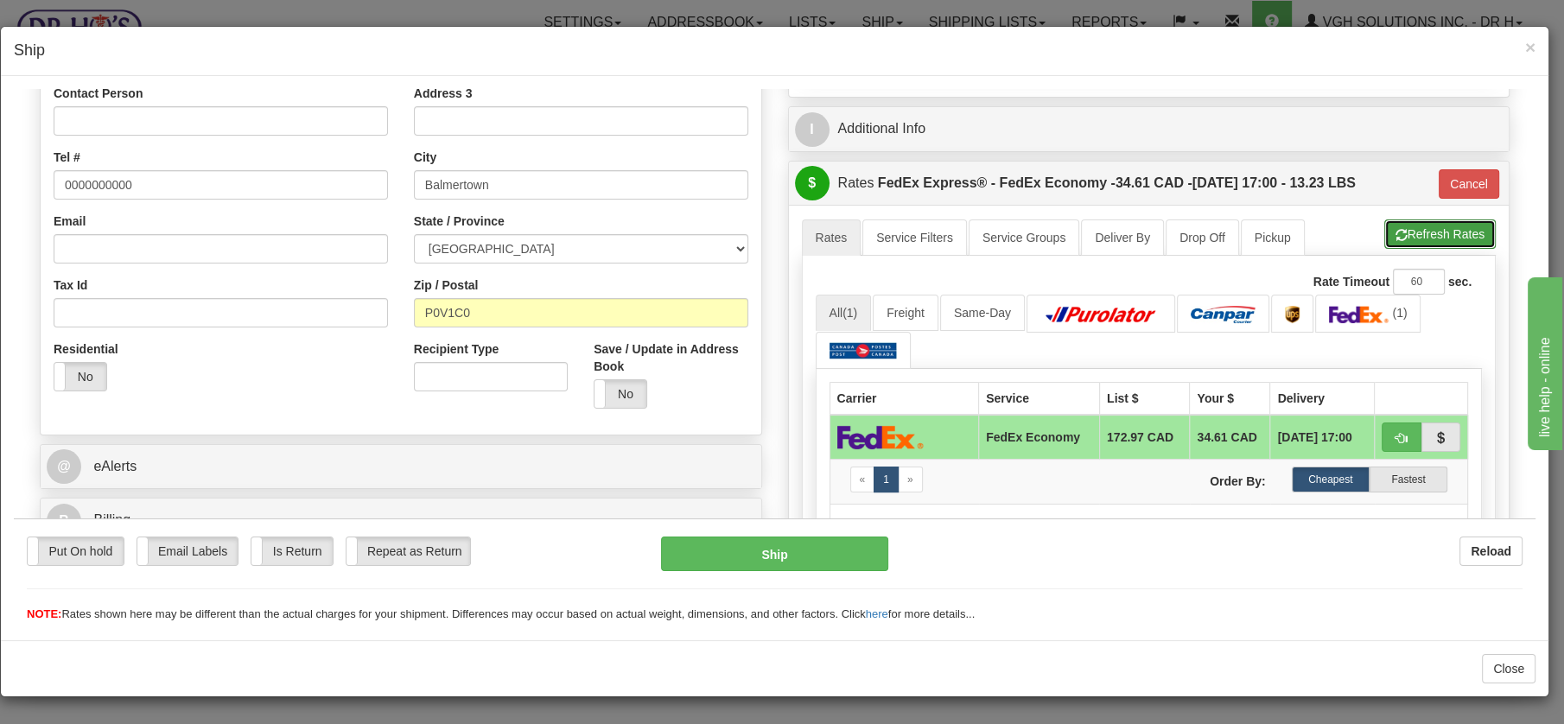
click at [1396, 233] on span "button" at bounding box center [1402, 234] width 12 height 11
type input "20"
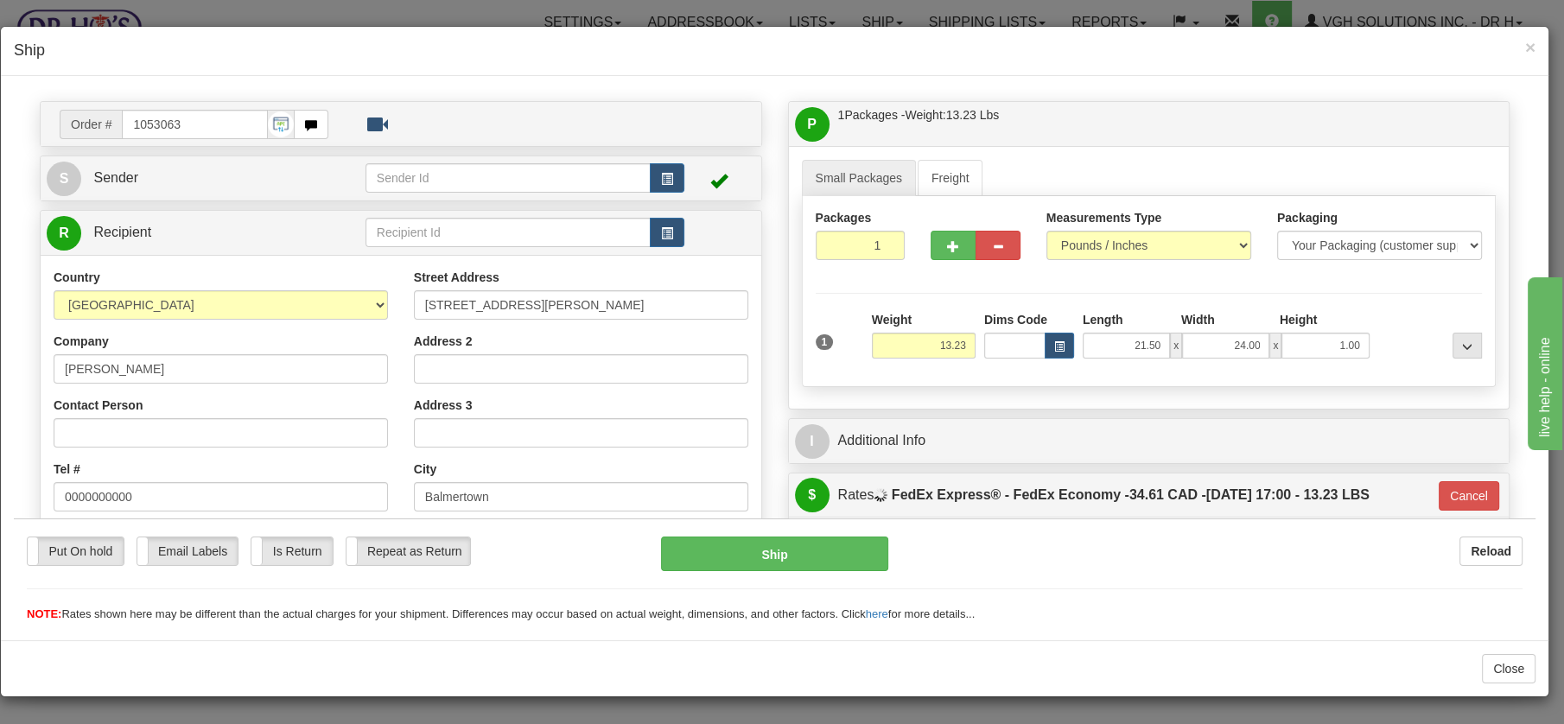
scroll to position [51, 0]
drag, startPoint x: 183, startPoint y: 124, endPoint x: 126, endPoint y: 127, distance: 57.1
click at [126, 127] on input "1053063" at bounding box center [195, 125] width 146 height 29
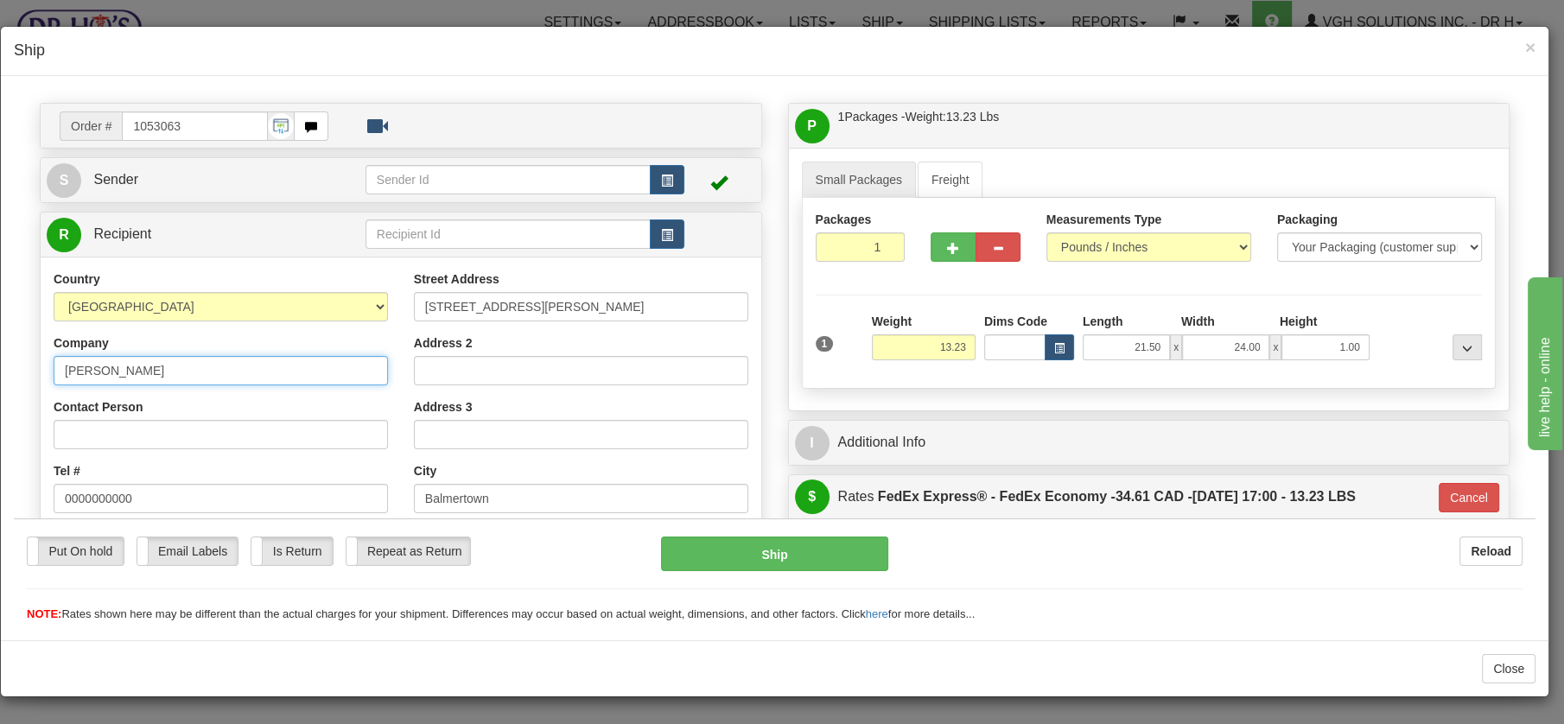
drag, startPoint x: 152, startPoint y: 373, endPoint x: 35, endPoint y: 357, distance: 118.6
click at [35, 357] on div "Order # 1053063 S" at bounding box center [401, 483] width 748 height 763
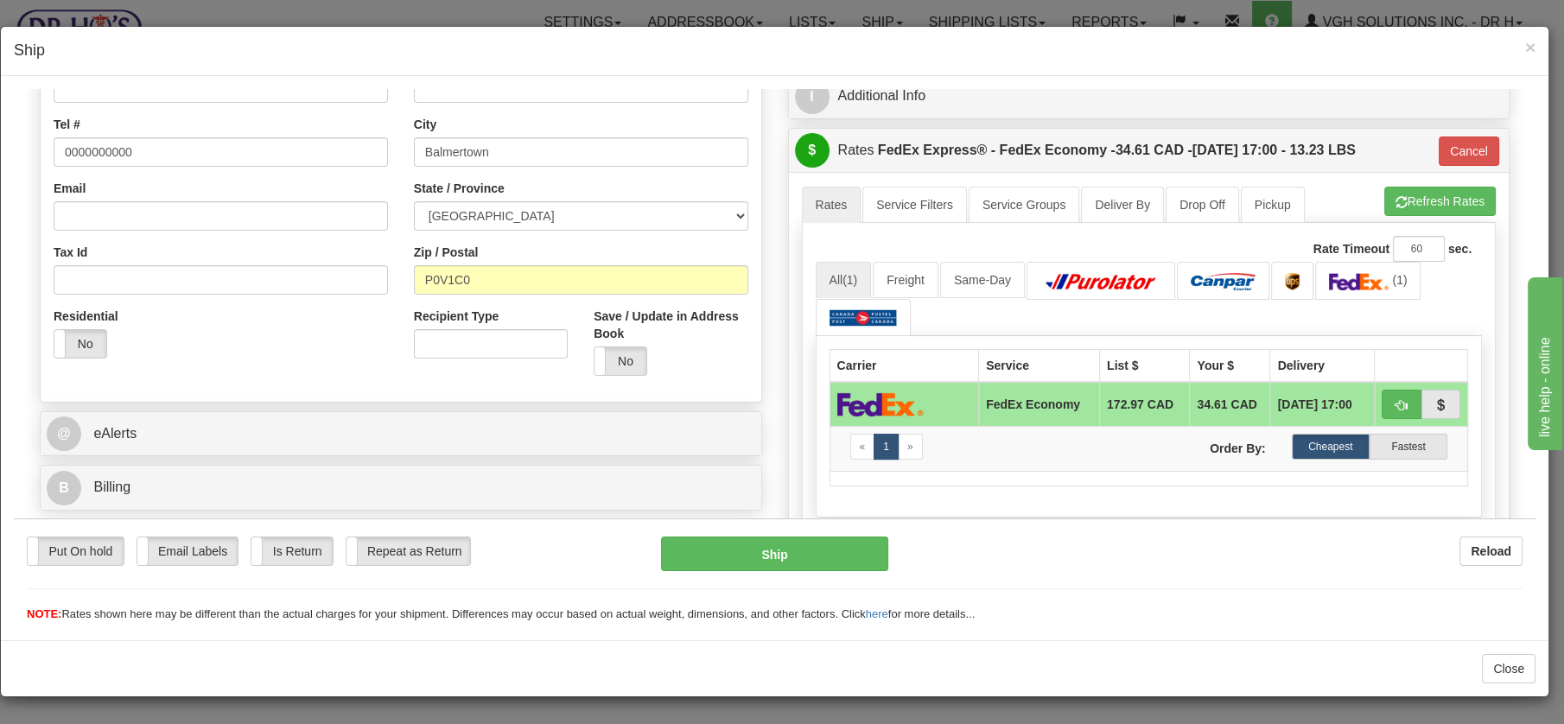
scroll to position [376, 0]
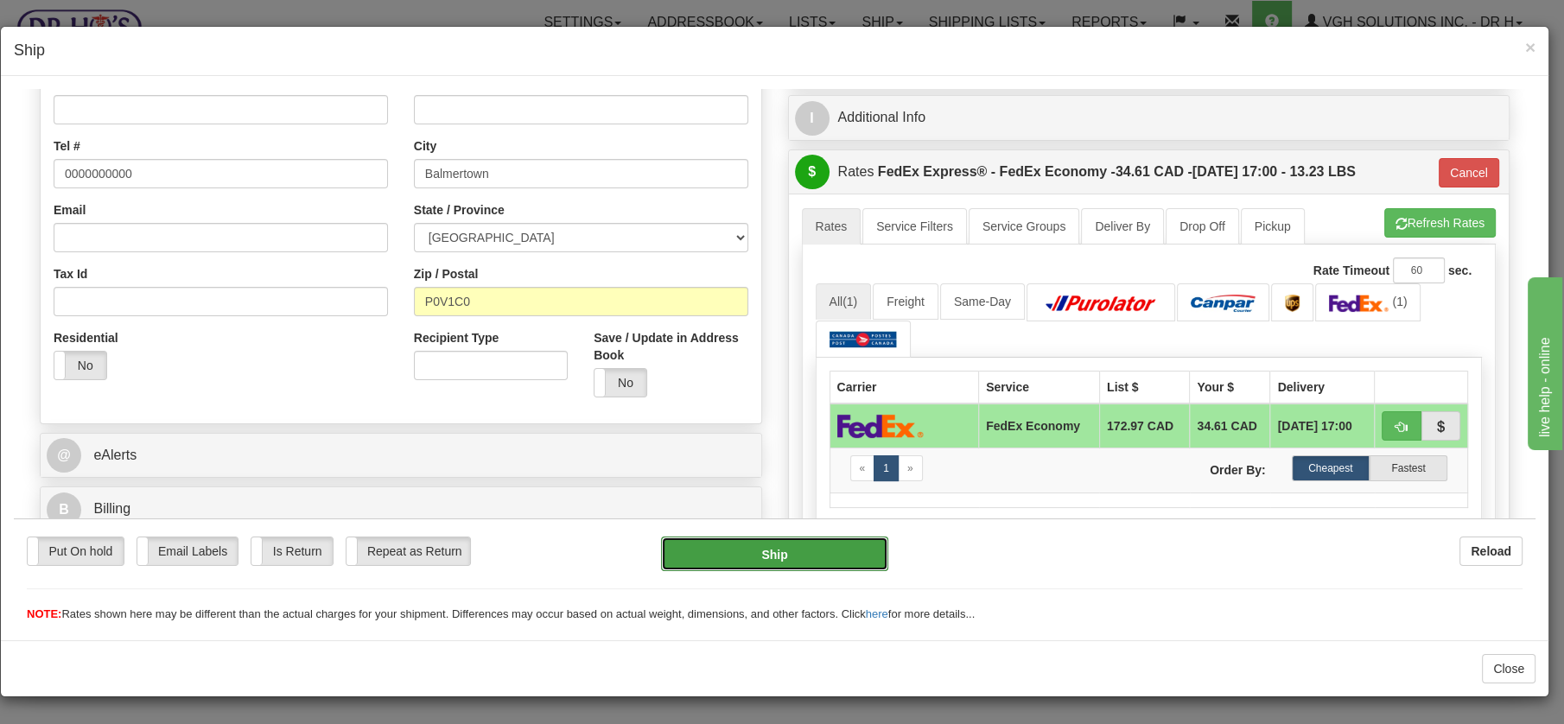
click at [750, 546] on button "Ship" at bounding box center [774, 553] width 227 height 35
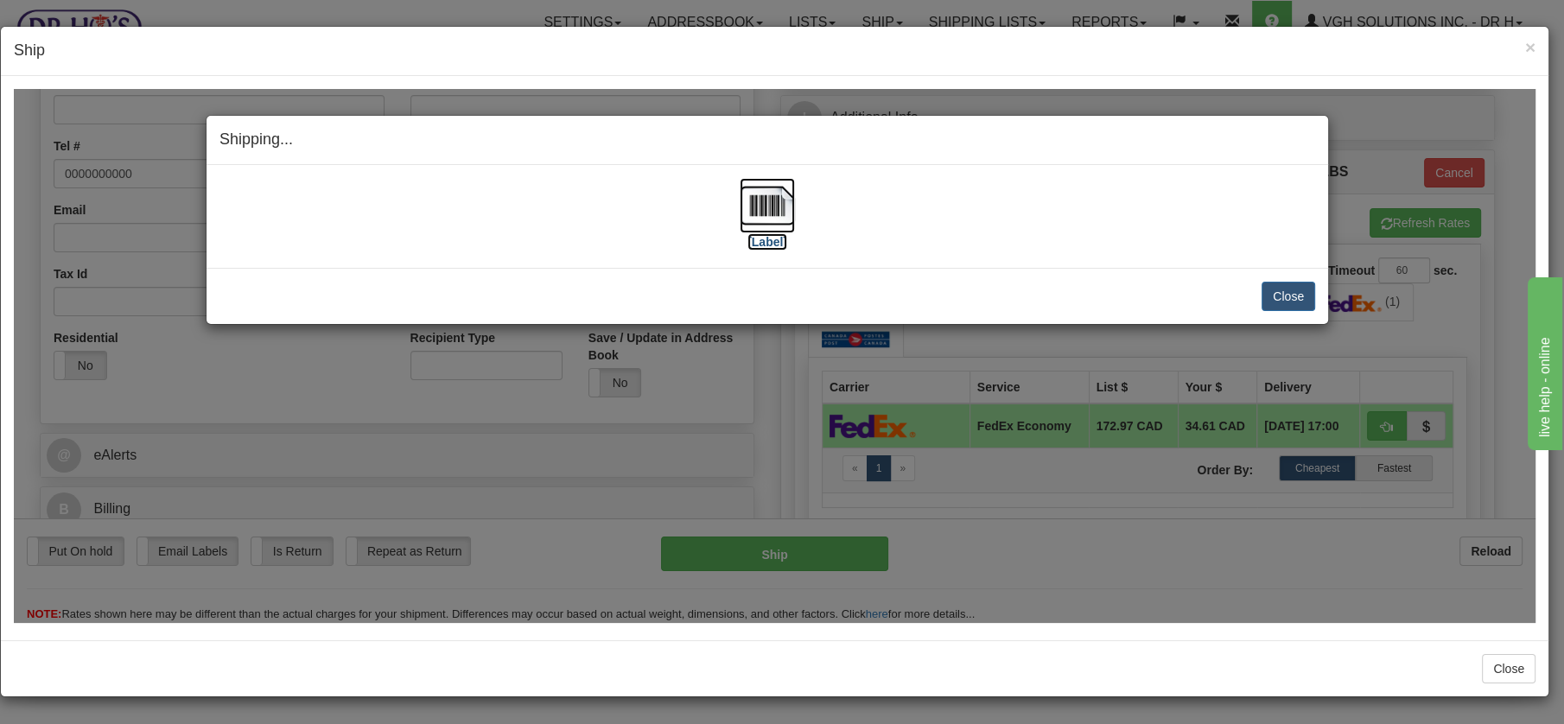
click at [772, 204] on img at bounding box center [767, 204] width 55 height 55
click at [1298, 287] on button "Close" at bounding box center [1289, 295] width 54 height 29
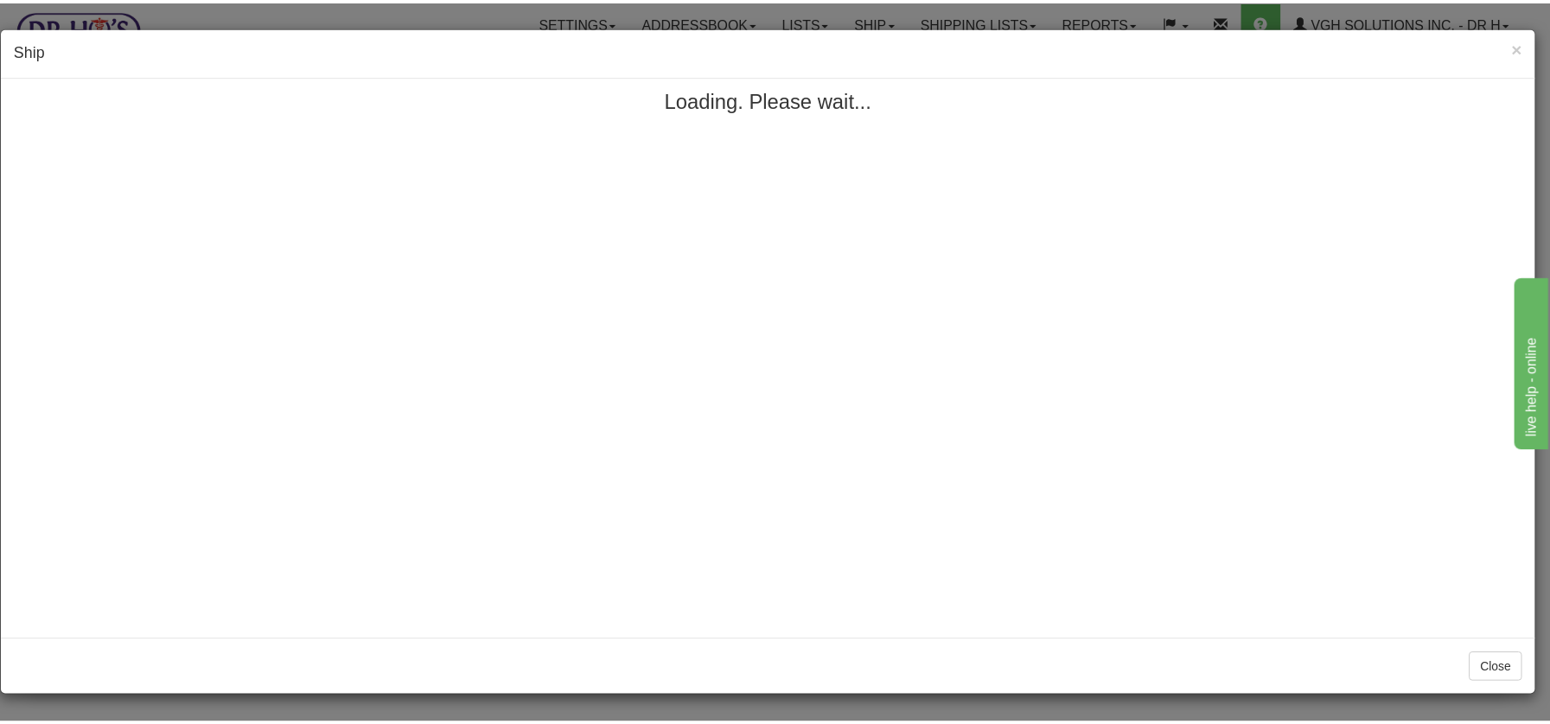
scroll to position [0, 0]
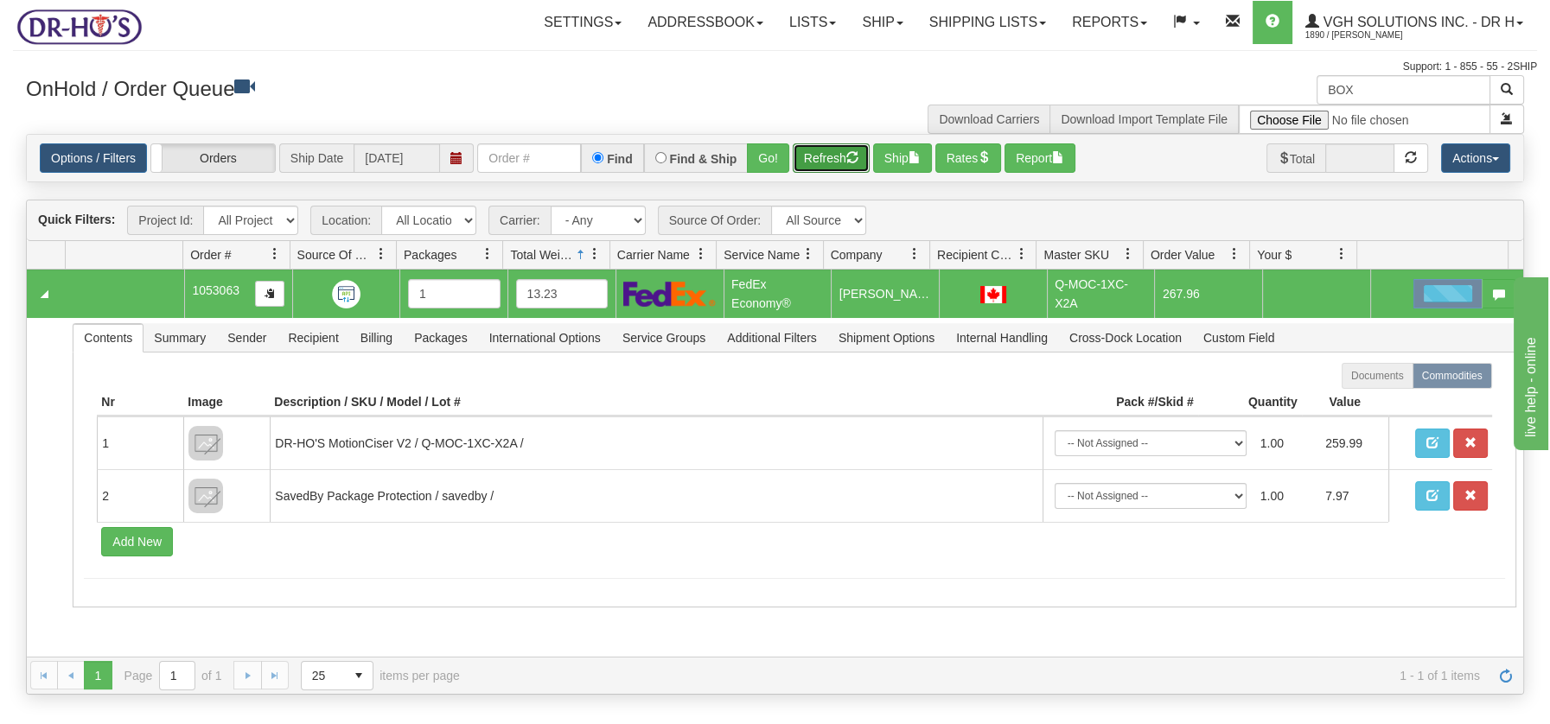
click at [822, 156] on button "Refresh" at bounding box center [831, 157] width 77 height 29
drag, startPoint x: 1381, startPoint y: 90, endPoint x: 1305, endPoint y: 92, distance: 76.1
click at [1305, 92] on div "BOX Download Carriers Download Import Template File" at bounding box center [1156, 104] width 762 height 59
click at [830, 149] on button "Refresh" at bounding box center [831, 157] width 77 height 29
click at [824, 162] on button "Refresh" at bounding box center [831, 157] width 77 height 29
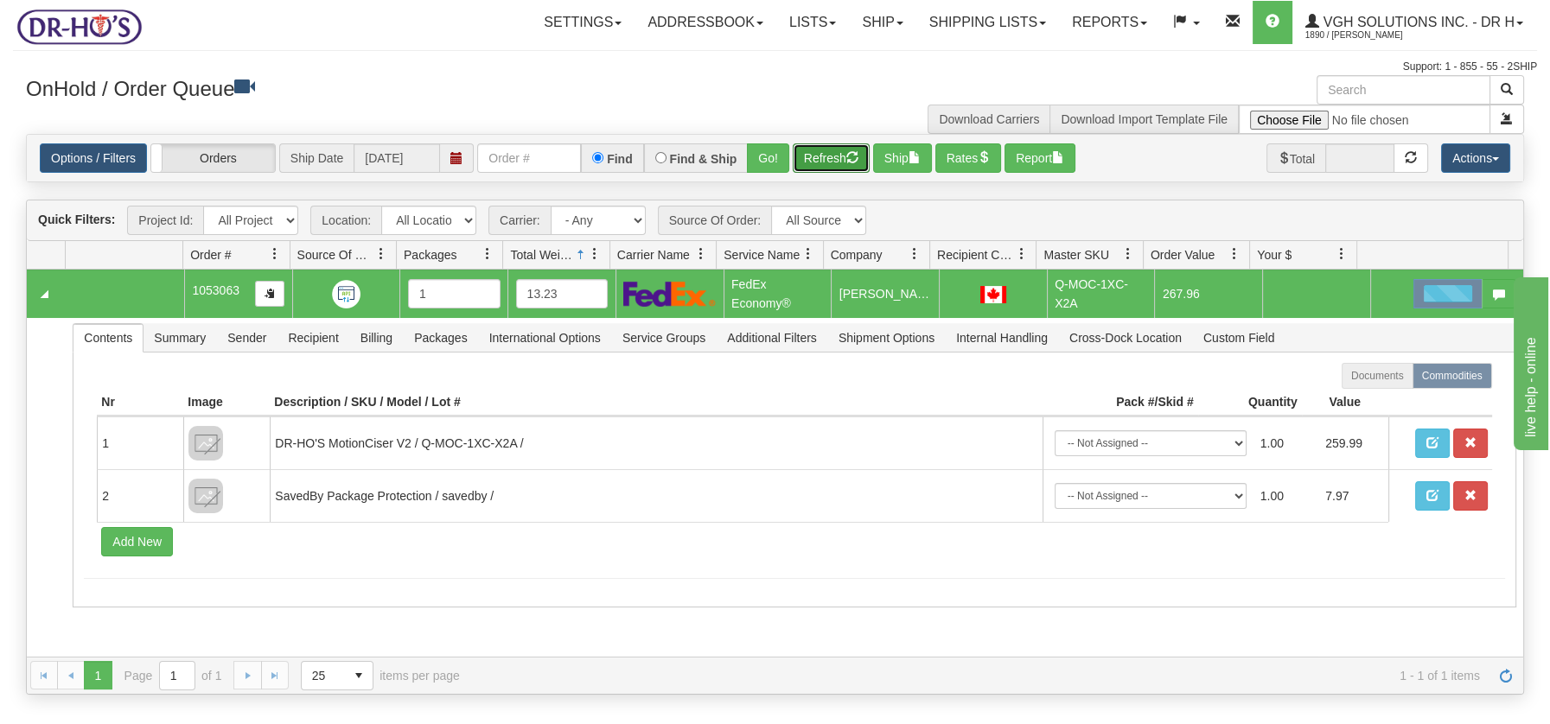
click at [855, 156] on span "button" at bounding box center [852, 157] width 12 height 12
click at [772, 277] on td "FedEx Economy®" at bounding box center [777, 294] width 108 height 48
click at [846, 157] on button "Refresh" at bounding box center [831, 157] width 77 height 29
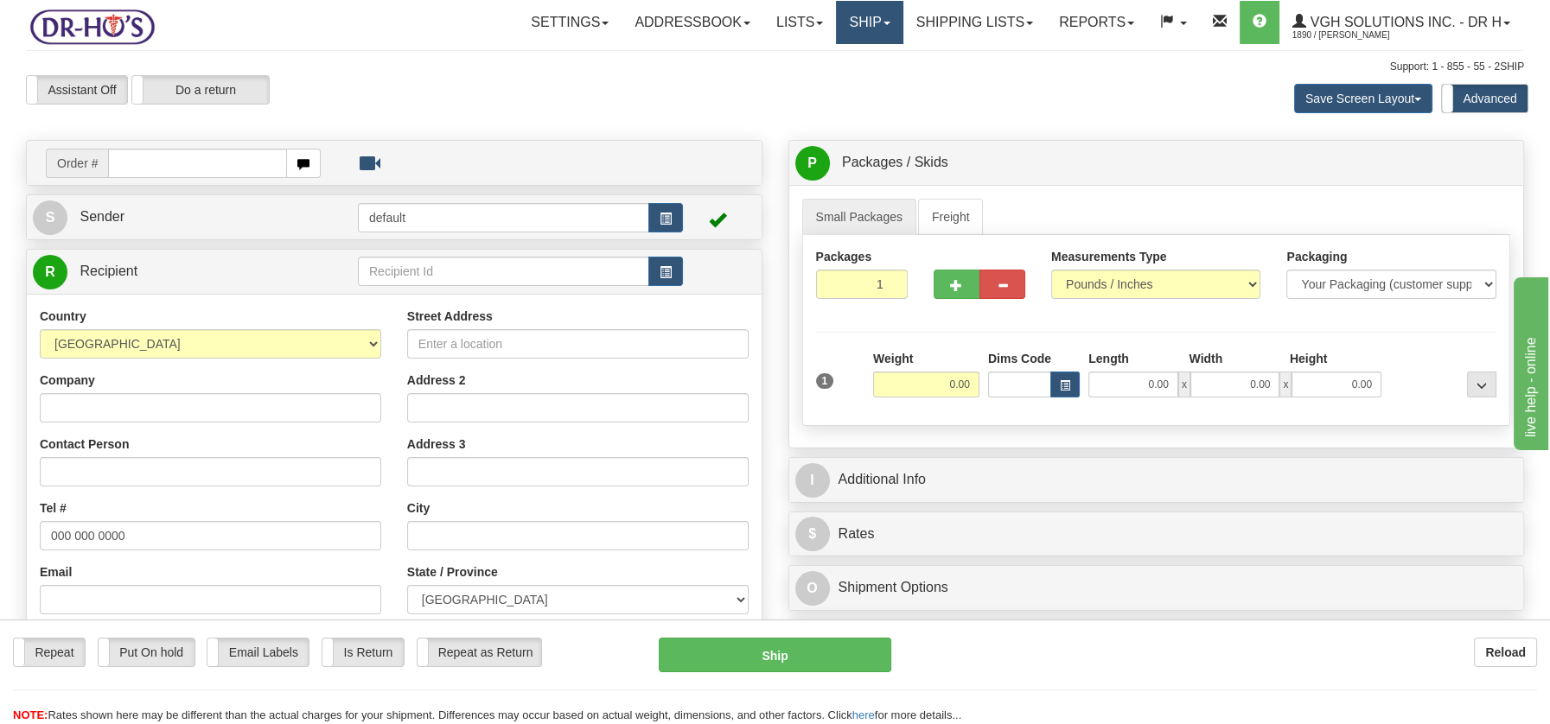
click at [862, 13] on link "Ship" at bounding box center [869, 22] width 67 height 43
click at [851, 22] on link "Ship" at bounding box center [869, 22] width 67 height 43
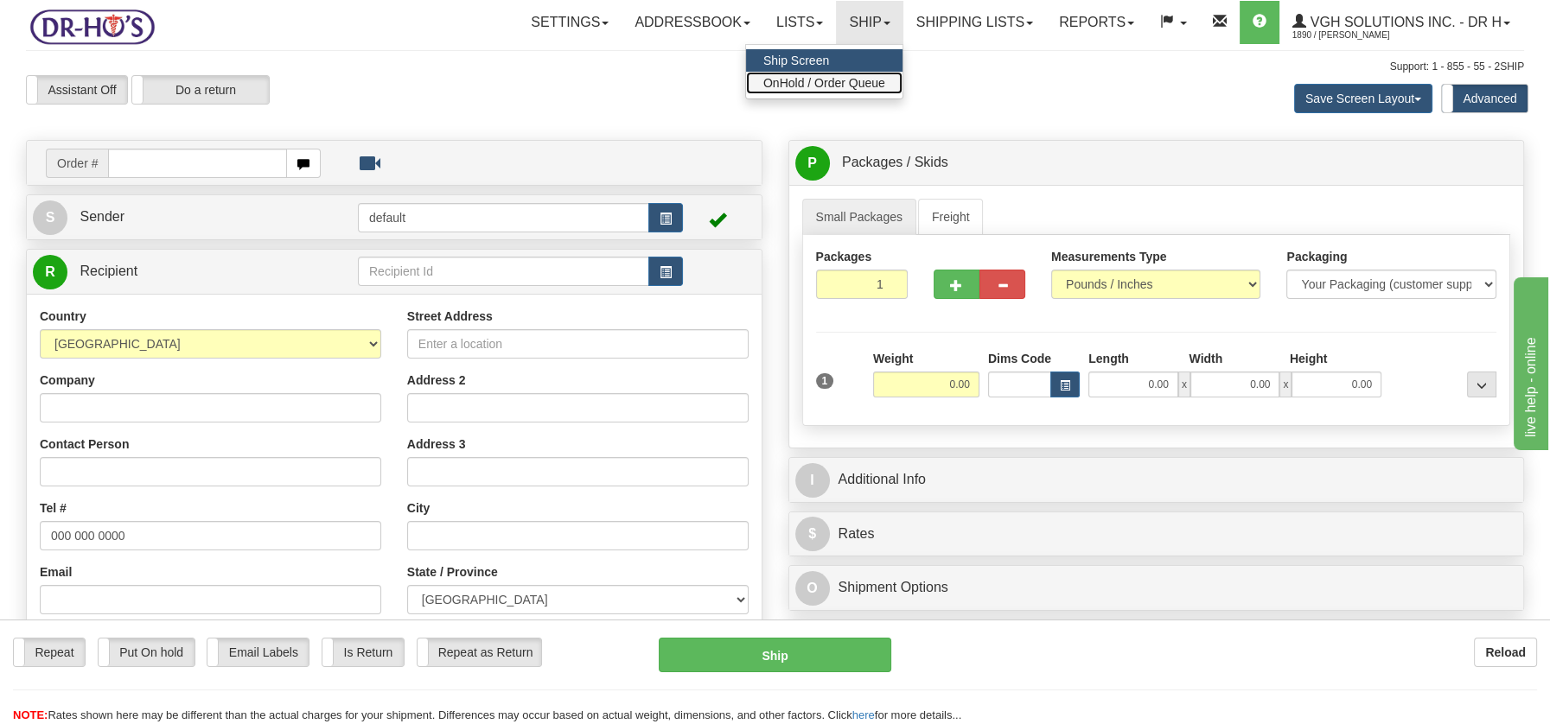
click at [841, 78] on span "OnHold / Order Queue" at bounding box center [824, 83] width 122 height 14
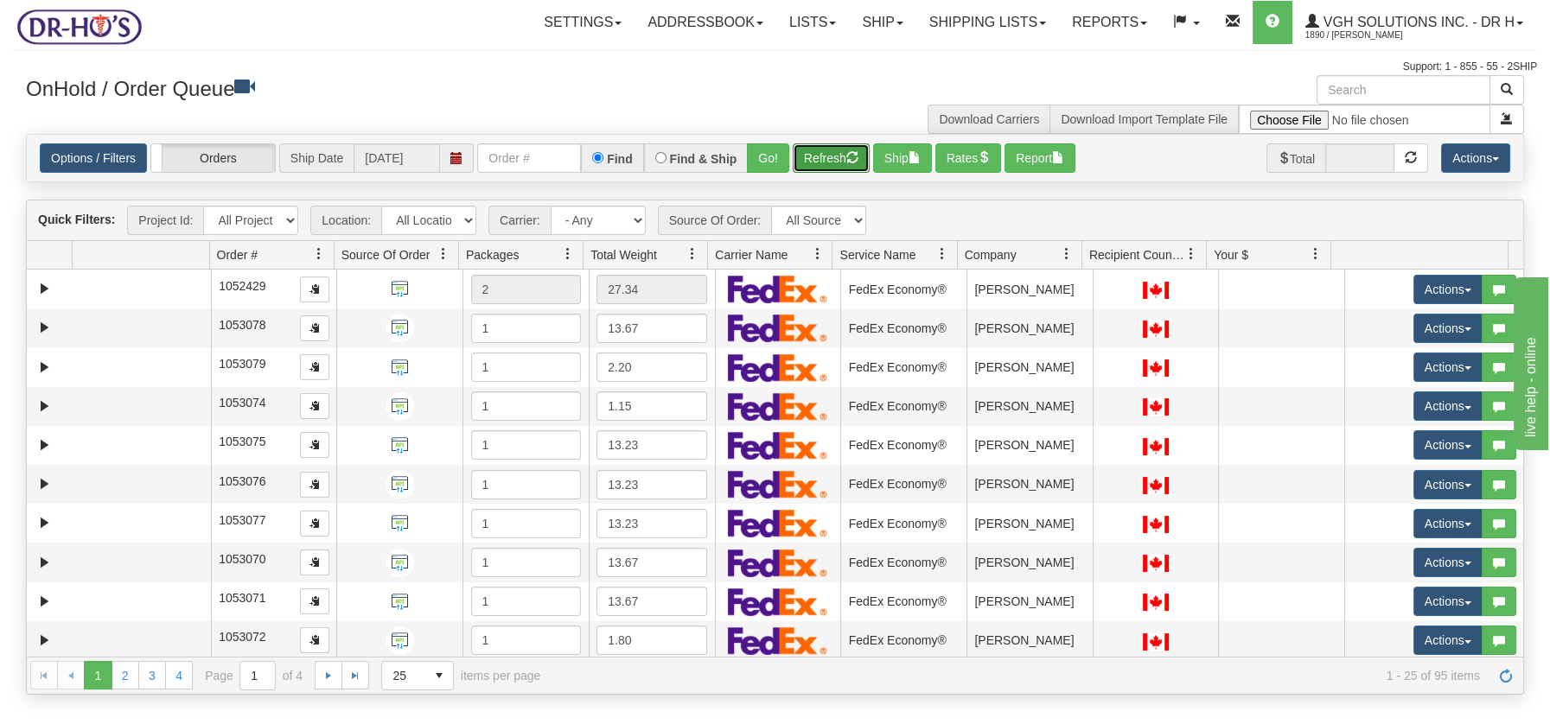
click at [844, 150] on button "Refresh" at bounding box center [831, 157] width 77 height 29
click at [689, 253] on span at bounding box center [692, 254] width 14 height 14
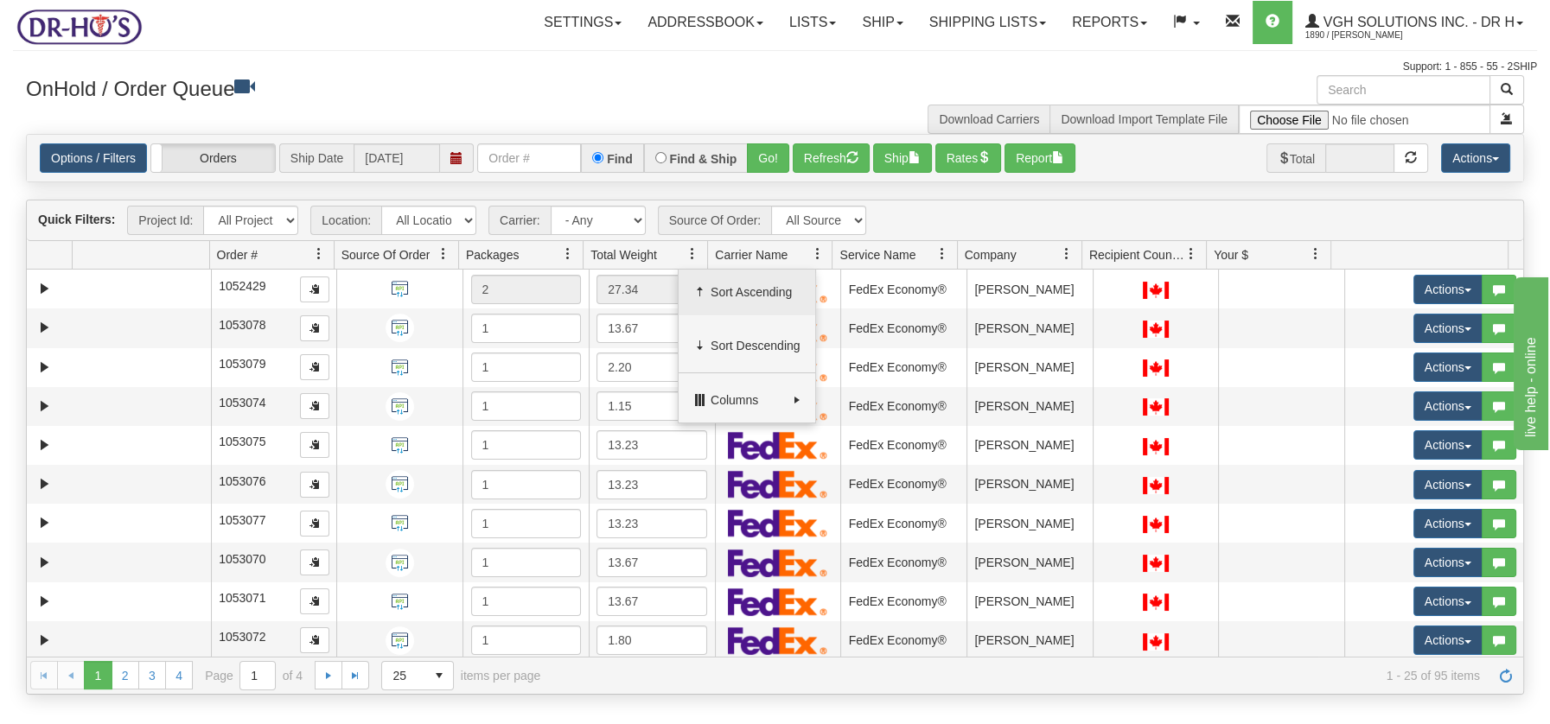
click at [712, 283] on span "Sort Ascending" at bounding box center [755, 291] width 90 height 17
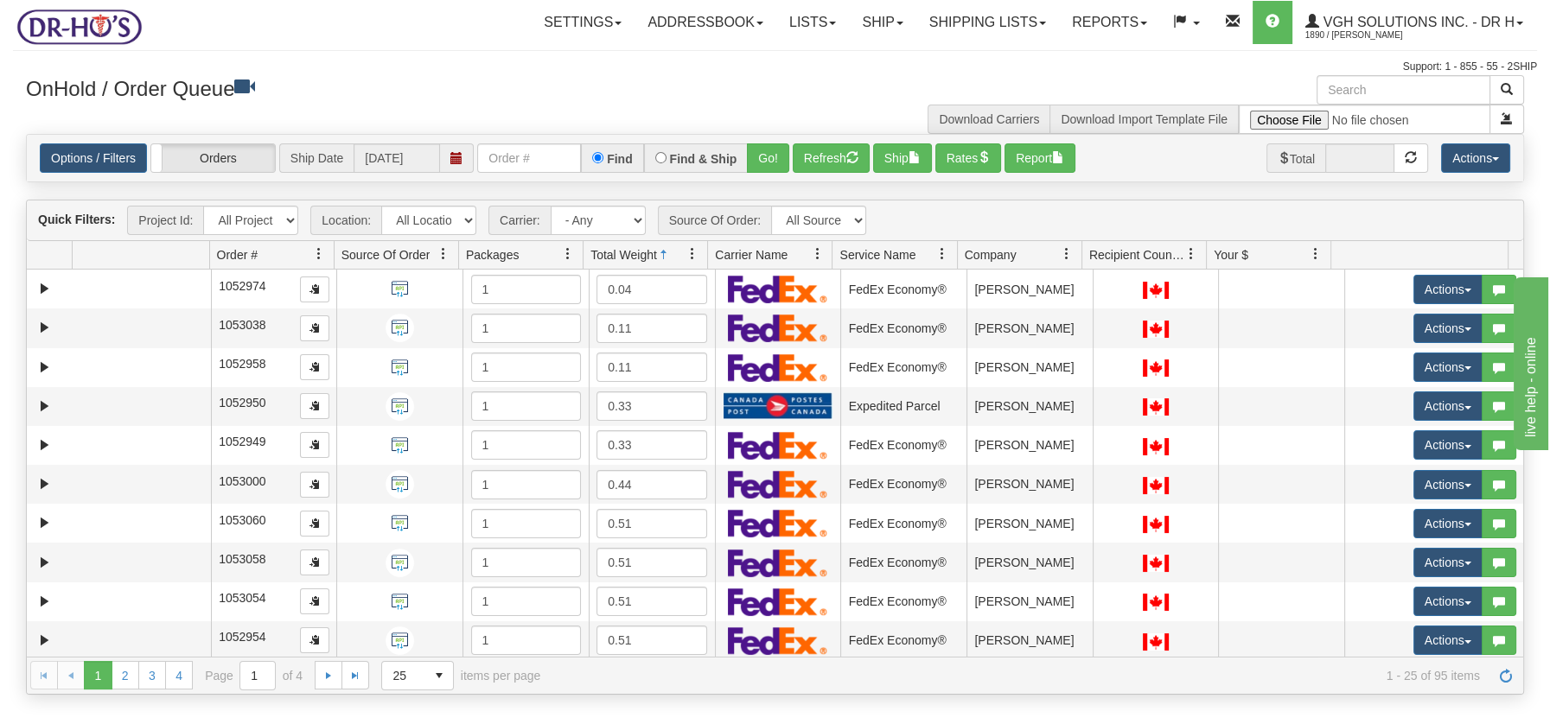
click at [692, 255] on span at bounding box center [692, 254] width 14 height 14
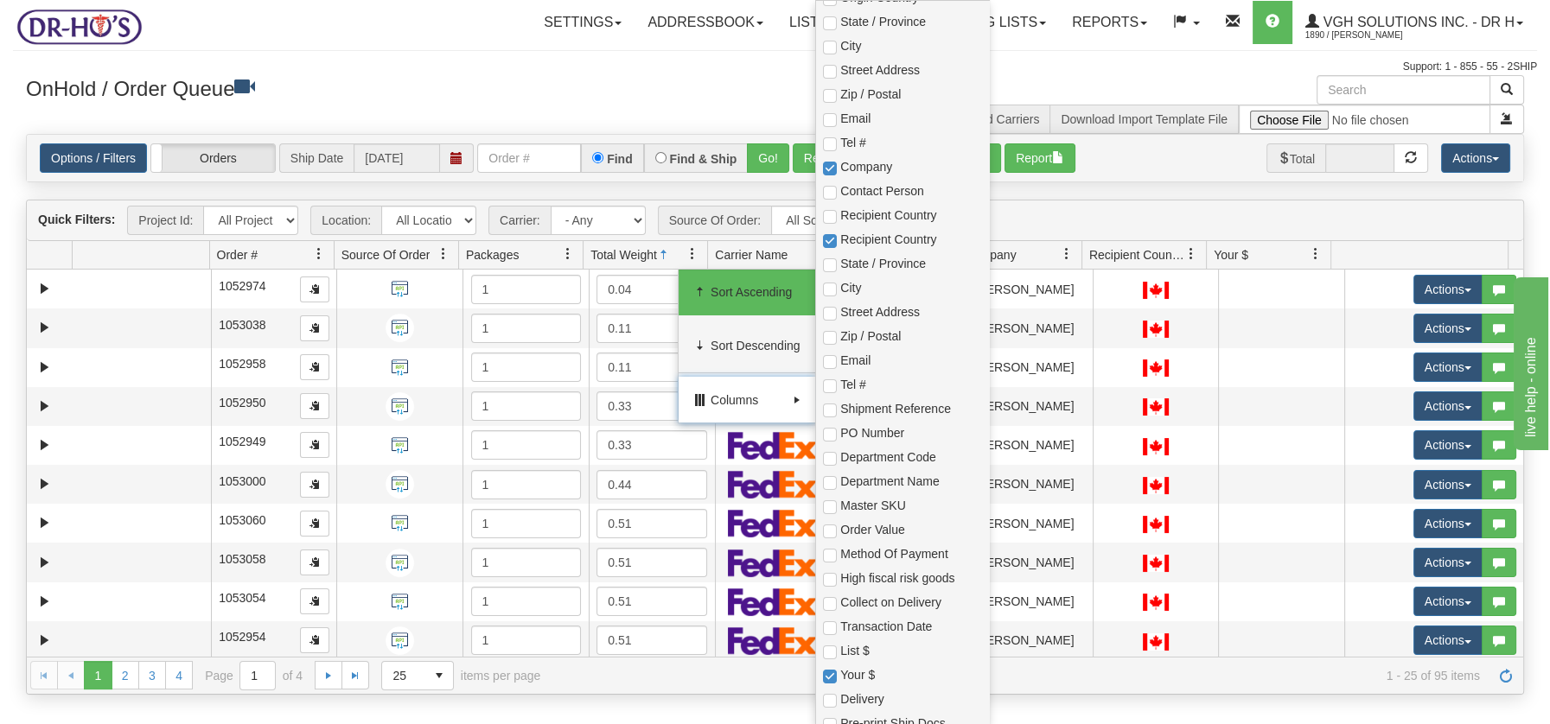
scroll to position [385, 0]
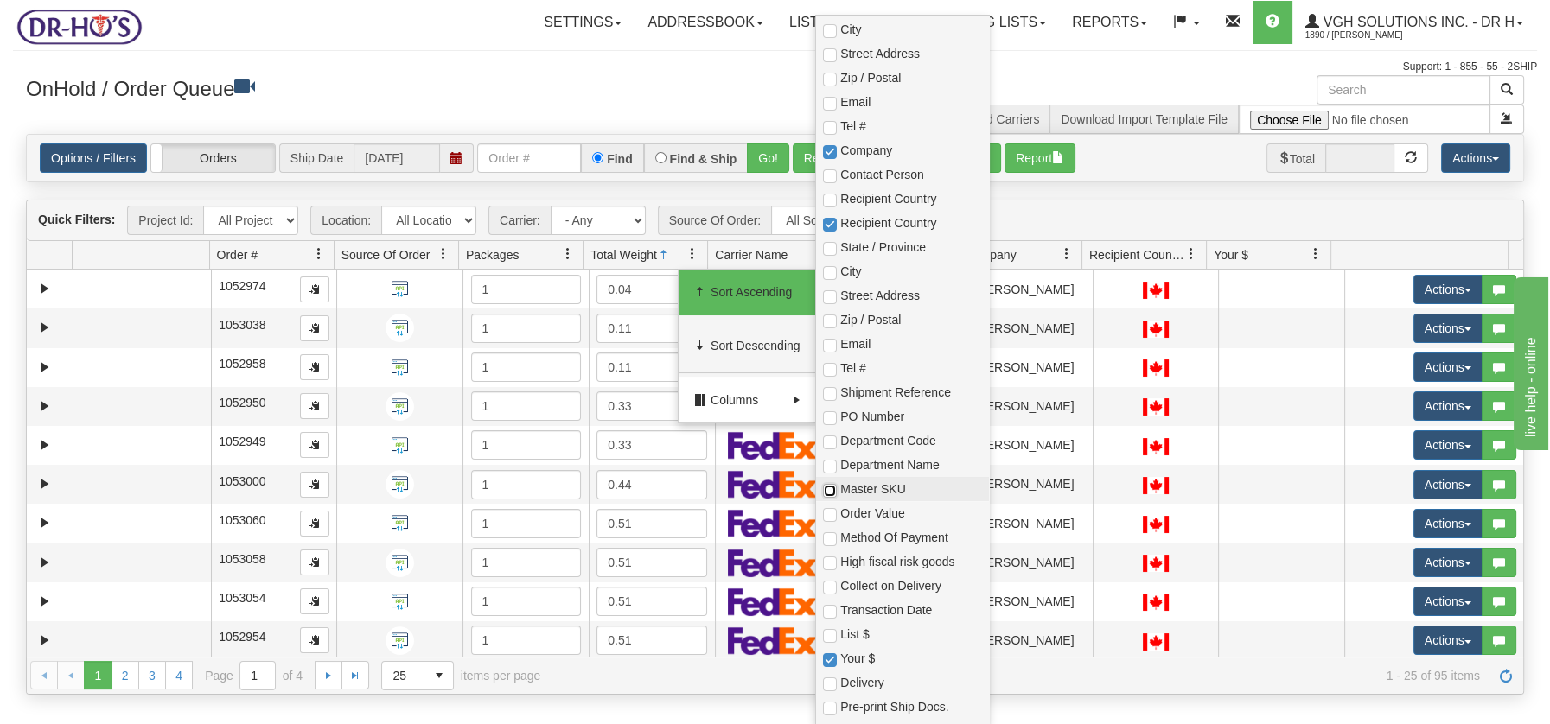
click at [825, 493] on input "checkbox" at bounding box center [830, 491] width 14 height 14
checkbox input "true"
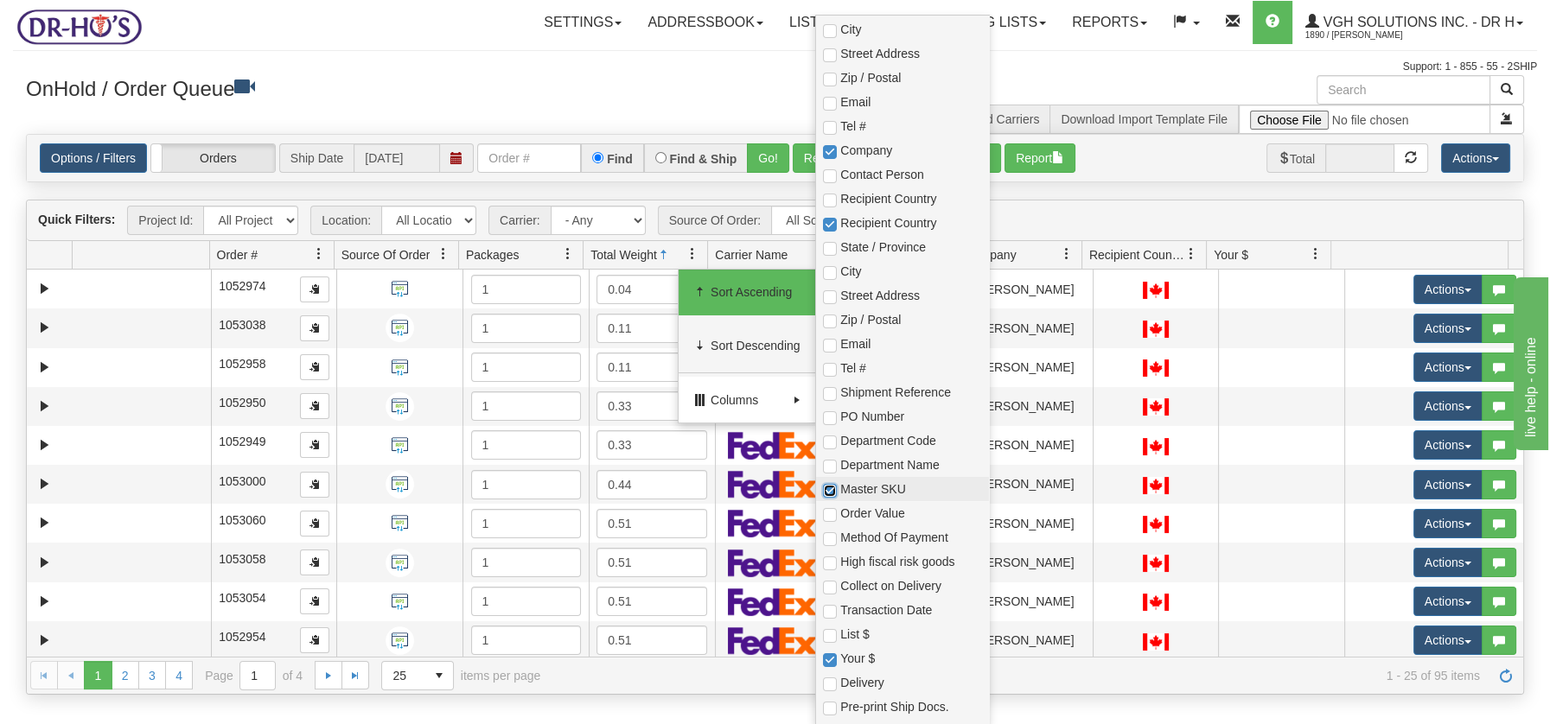
checkbox input "true"
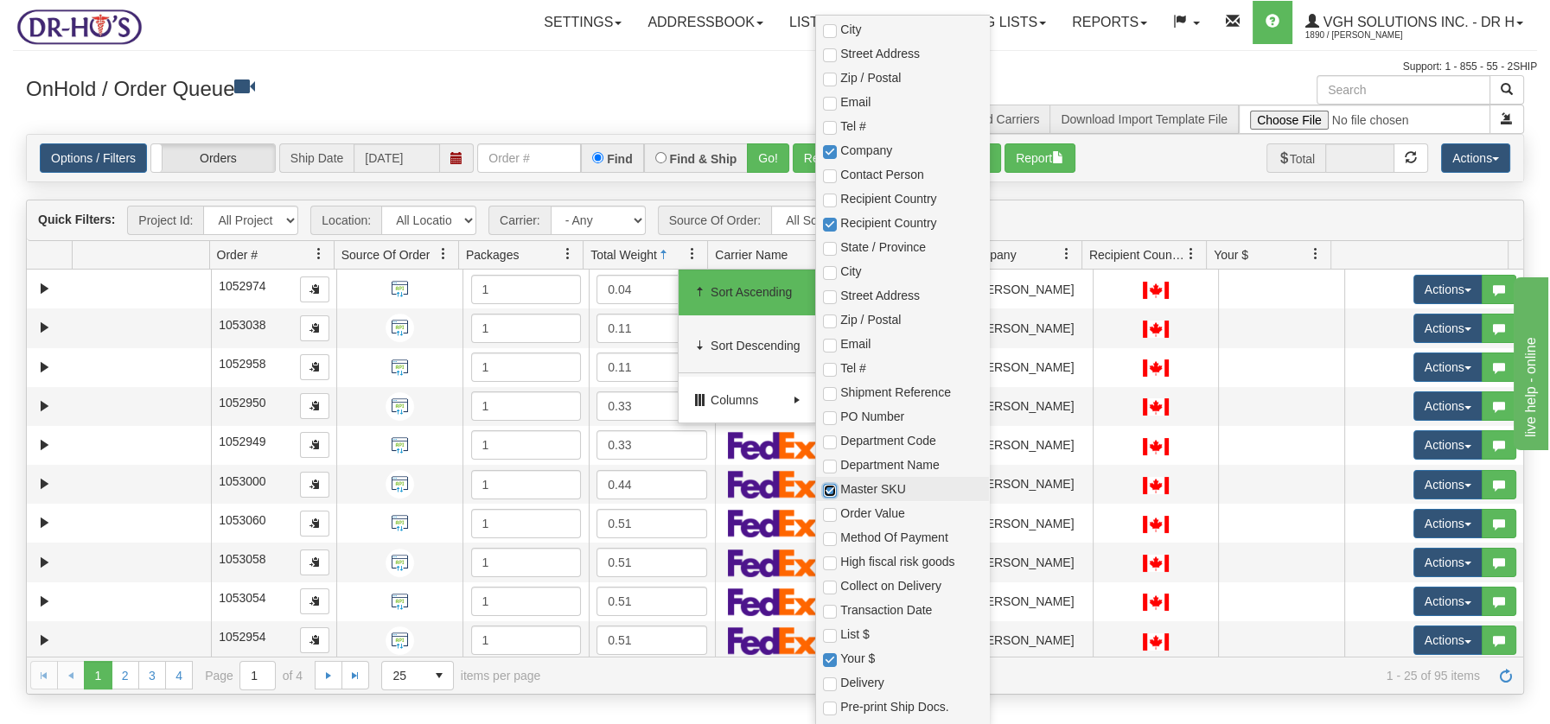
checkbox input "true"
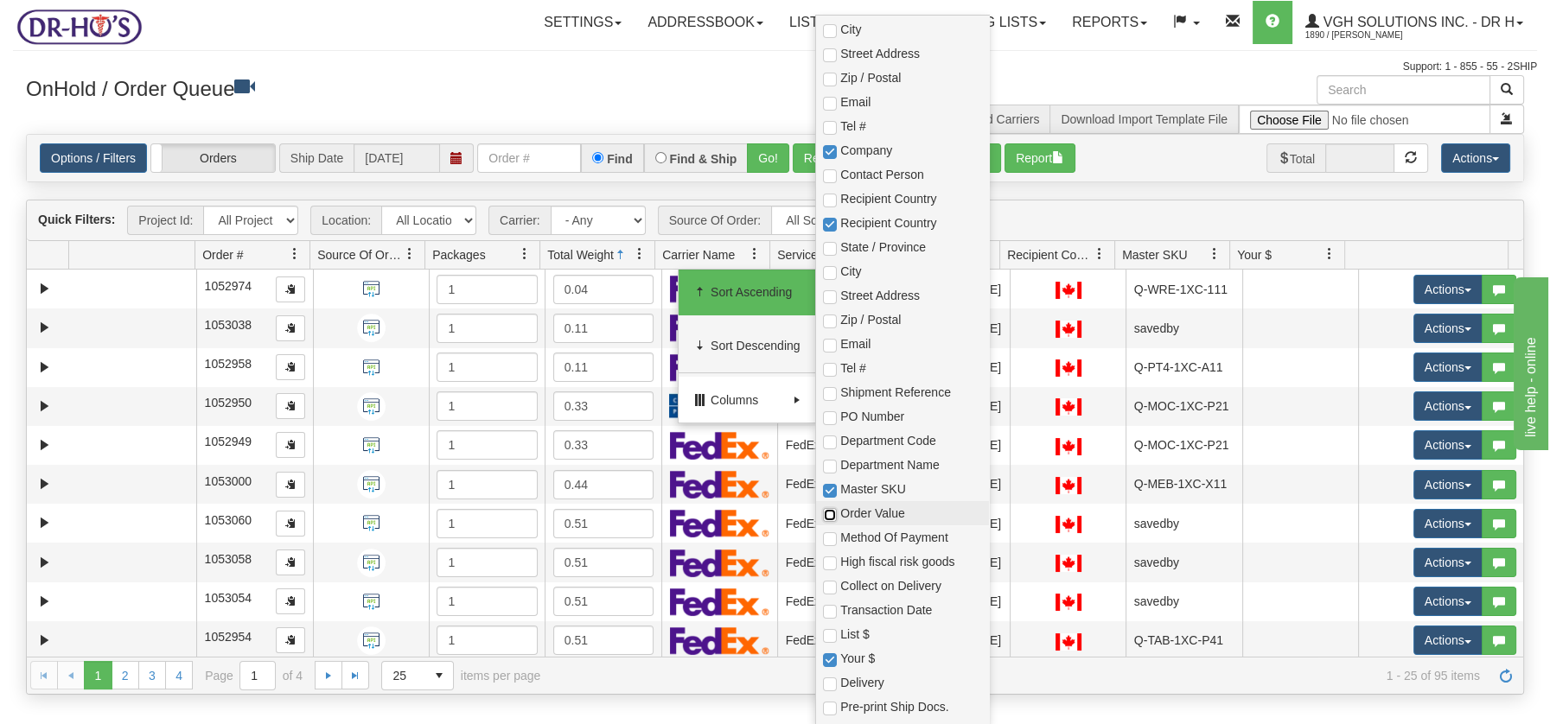
click at [830, 511] on input "checkbox" at bounding box center [830, 515] width 14 height 14
checkbox input "true"
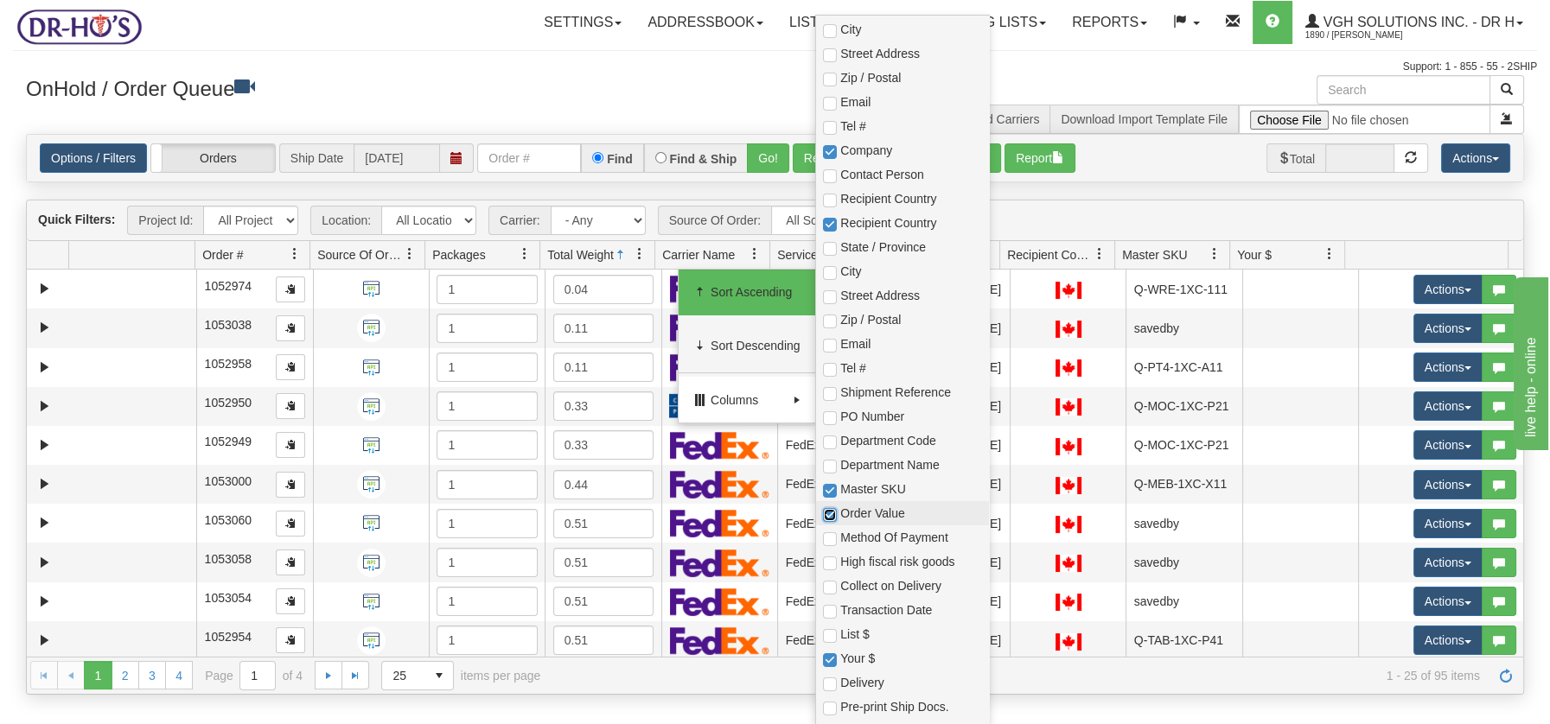
checkbox input "true"
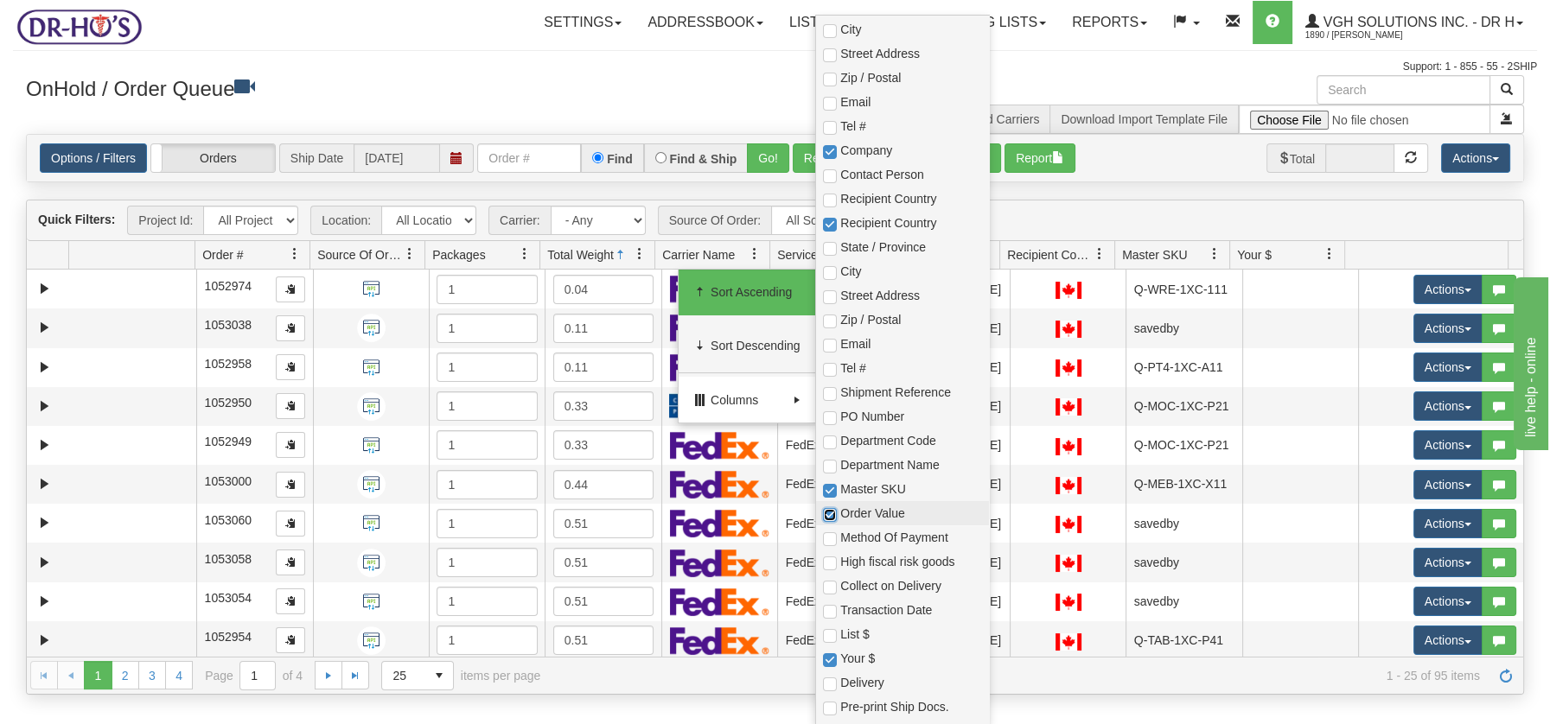
checkbox input "true"
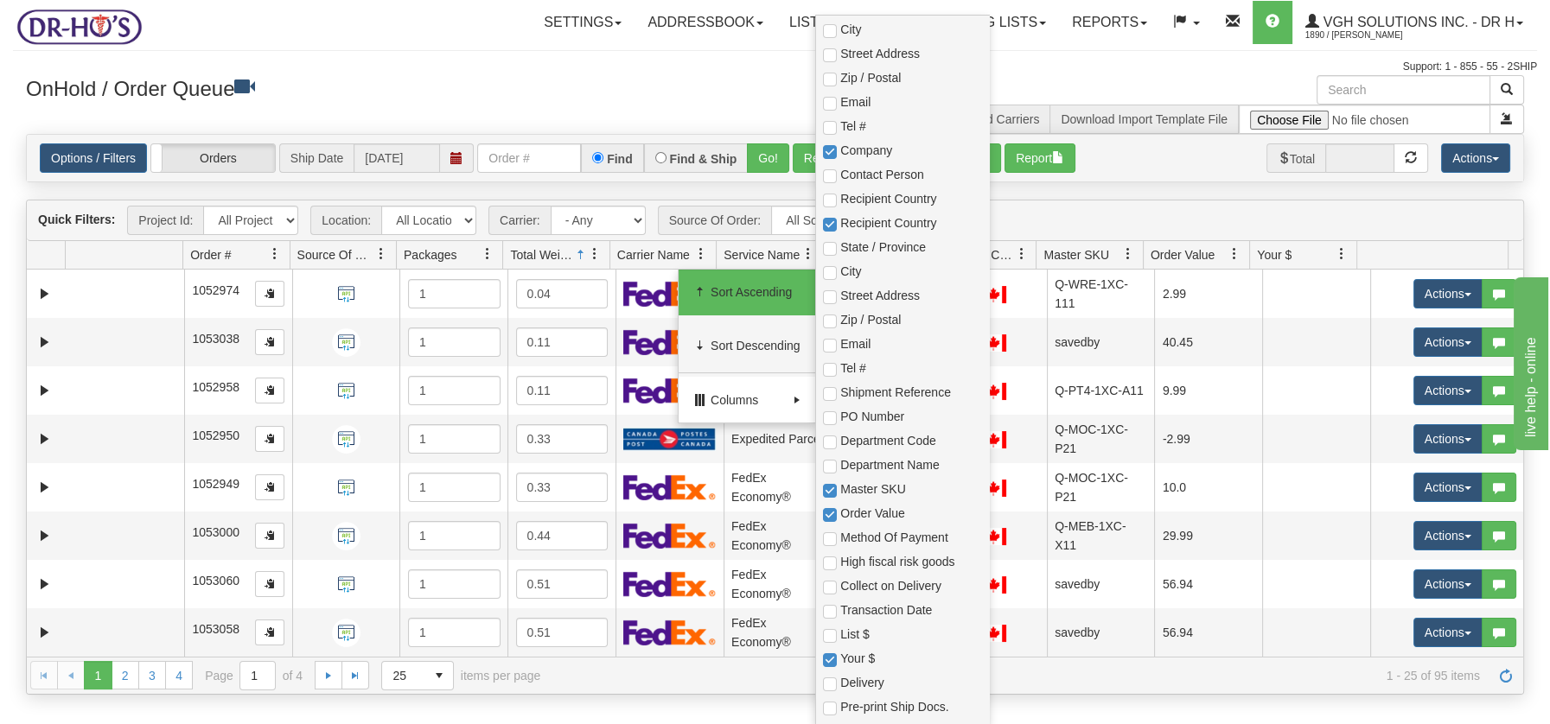
click at [646, 81] on h3 "OnHold / Order Queue" at bounding box center [394, 87] width 736 height 25
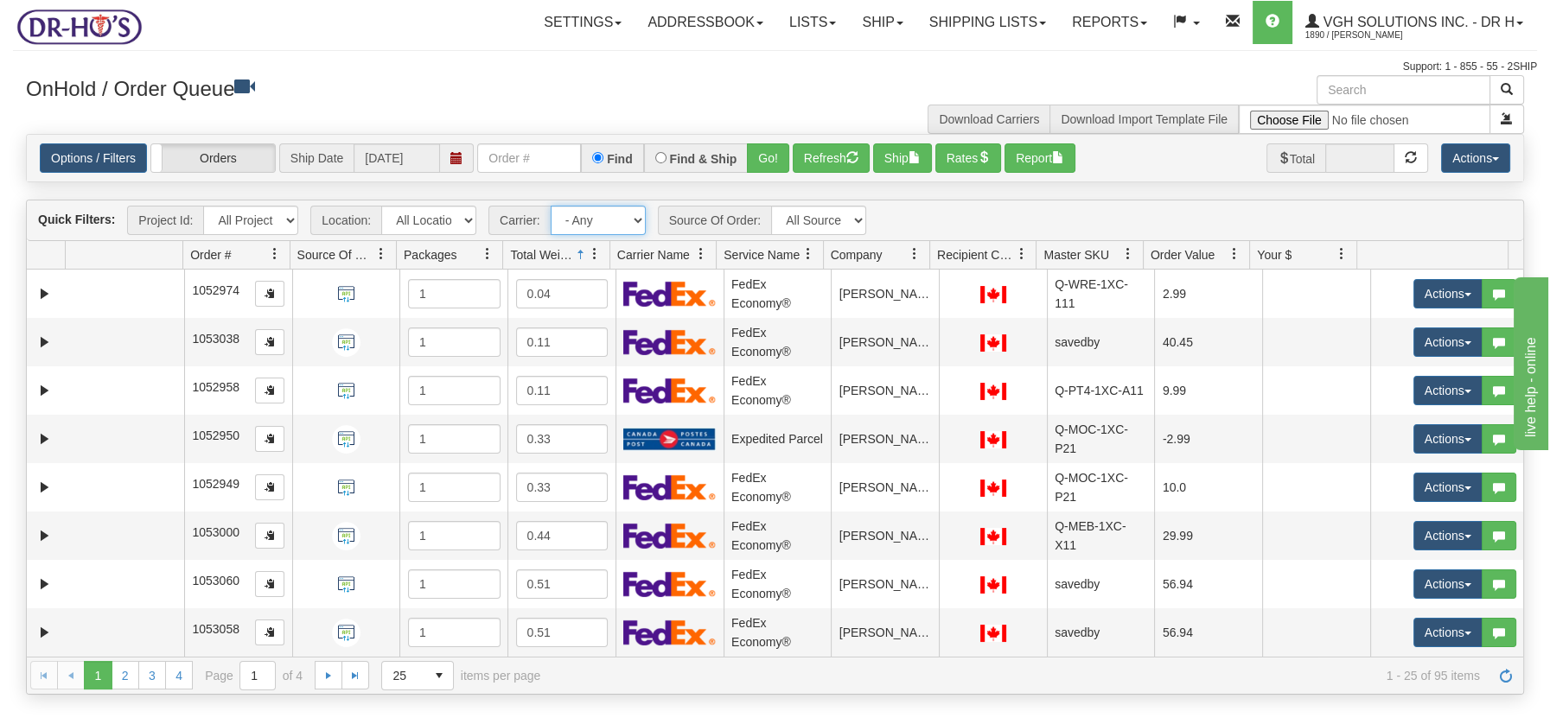
click at [637, 223] on select "- Any - Has NO carrier assigned - Has a carrier assigned FedEx Canada Post" at bounding box center [598, 220] width 95 height 29
select select "20"
click at [551, 206] on select "- Any - Has NO carrier assigned - Has a carrier assigned FedEx Canada Post" at bounding box center [598, 220] width 95 height 29
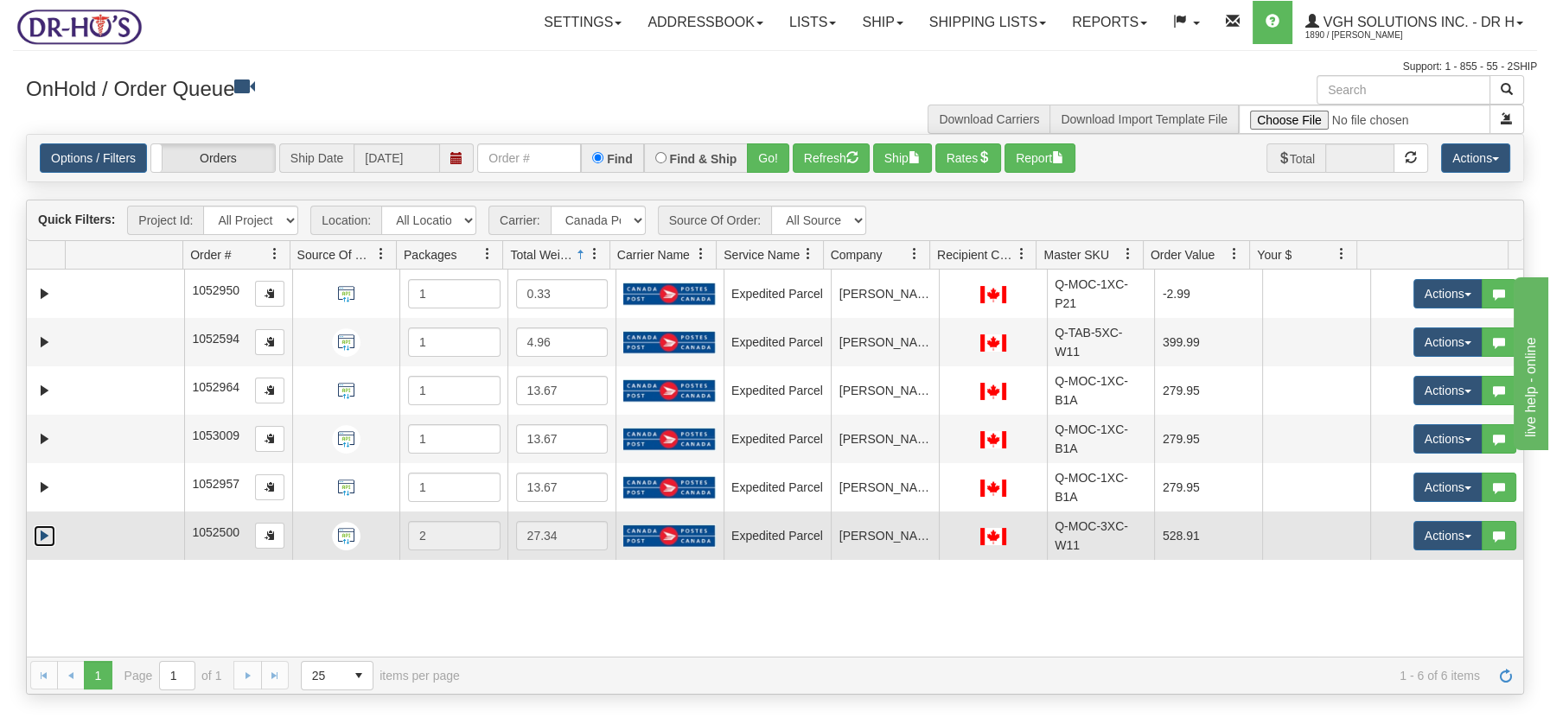
click at [44, 534] on link "Expand" at bounding box center [45, 536] width 22 height 22
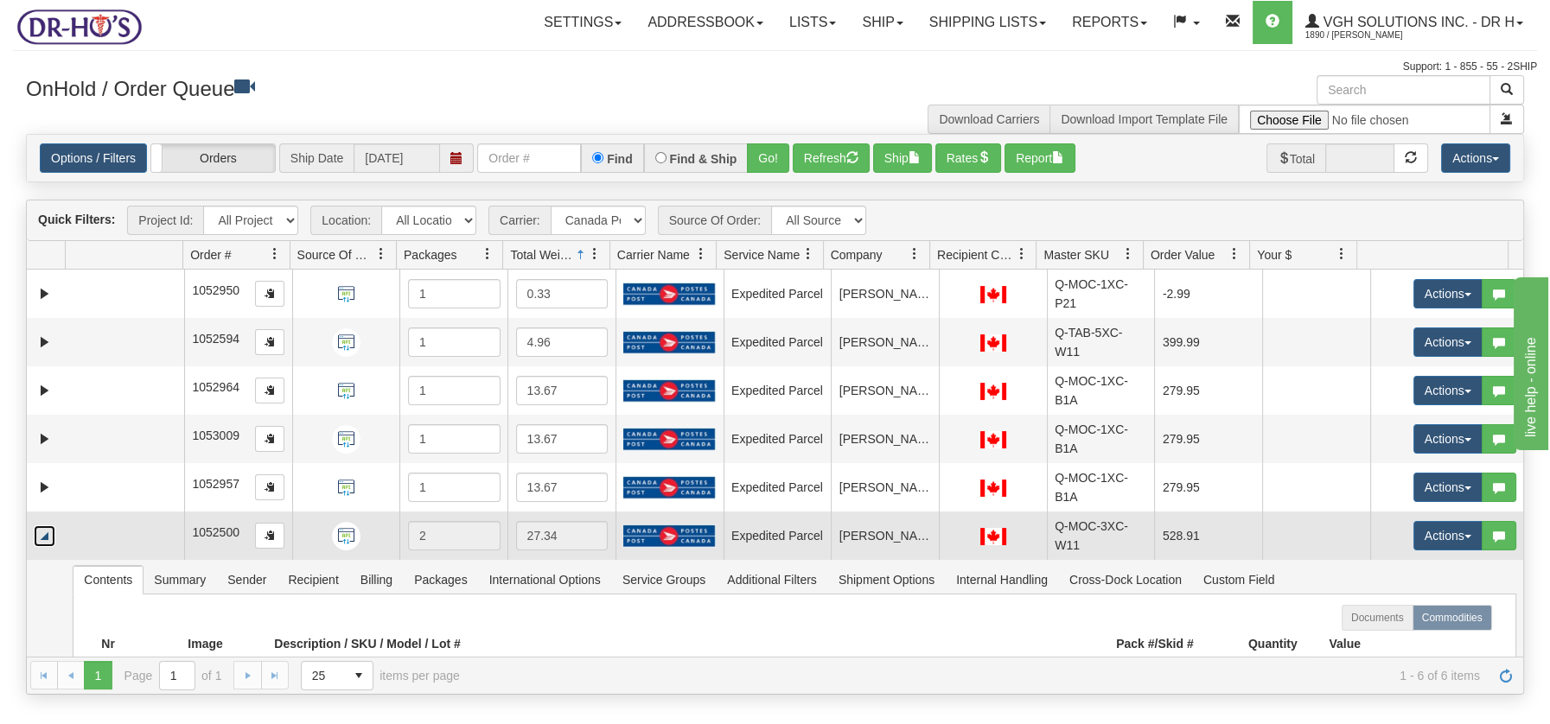
click at [46, 527] on link "Collapse" at bounding box center [45, 536] width 22 height 22
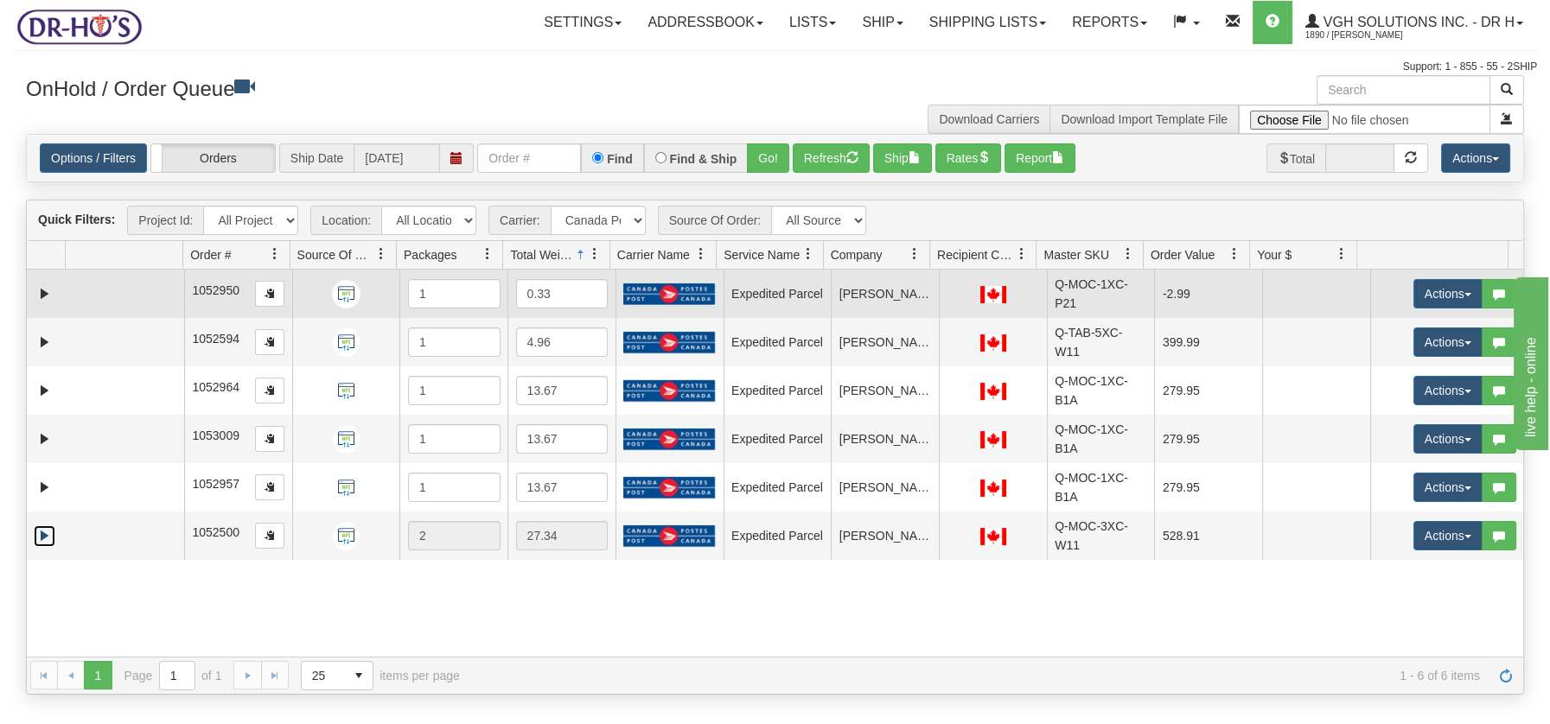
click at [124, 290] on td at bounding box center [125, 294] width 118 height 48
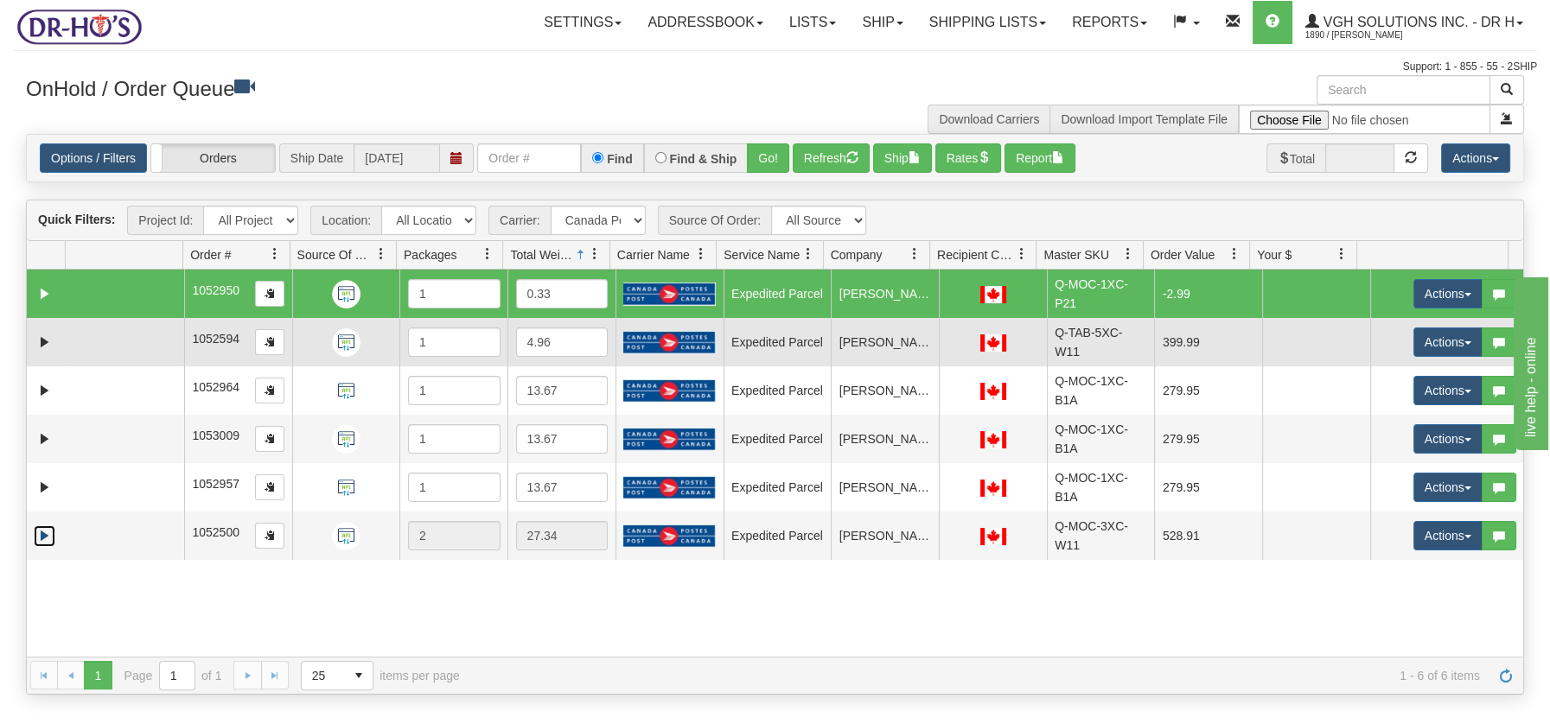
click at [115, 334] on td at bounding box center [125, 342] width 118 height 48
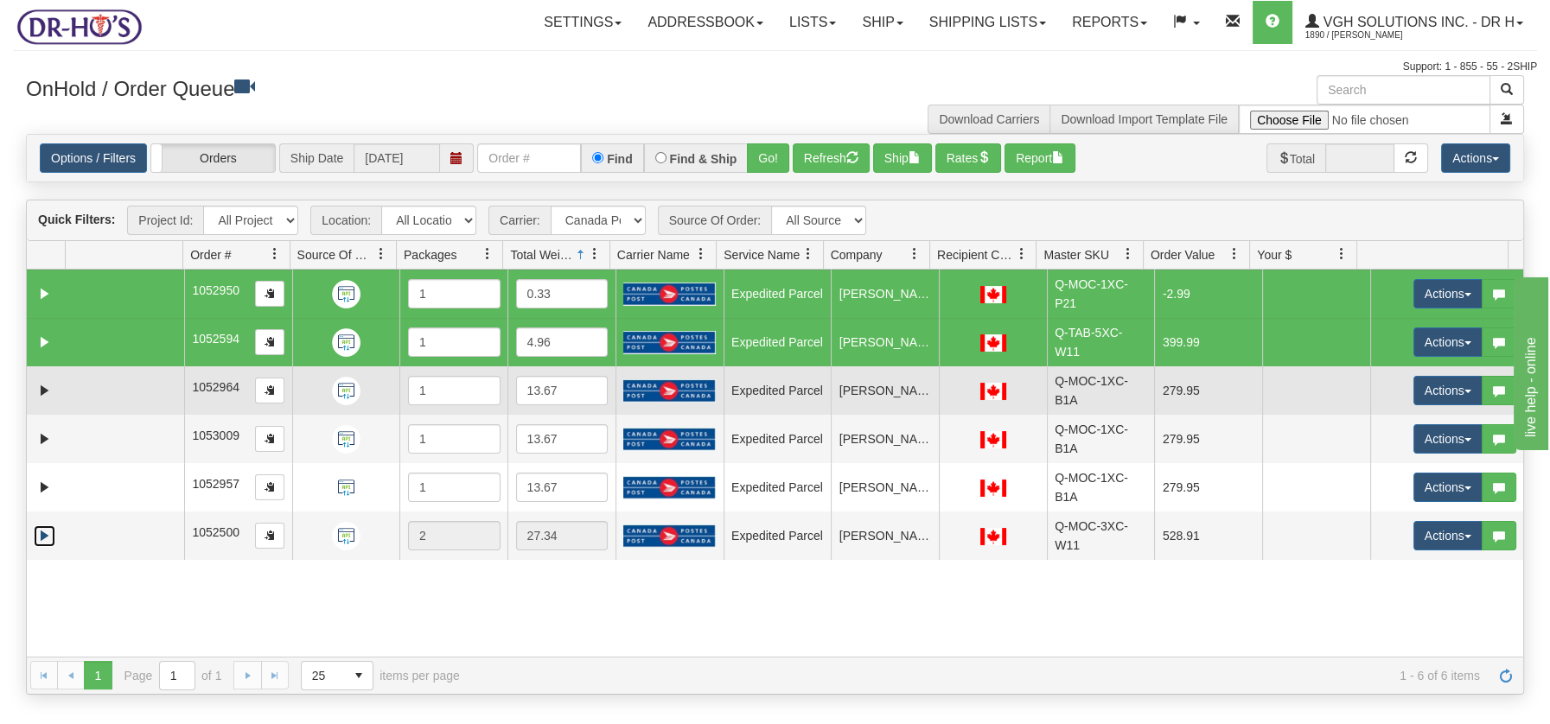
click at [113, 387] on td at bounding box center [125, 390] width 118 height 48
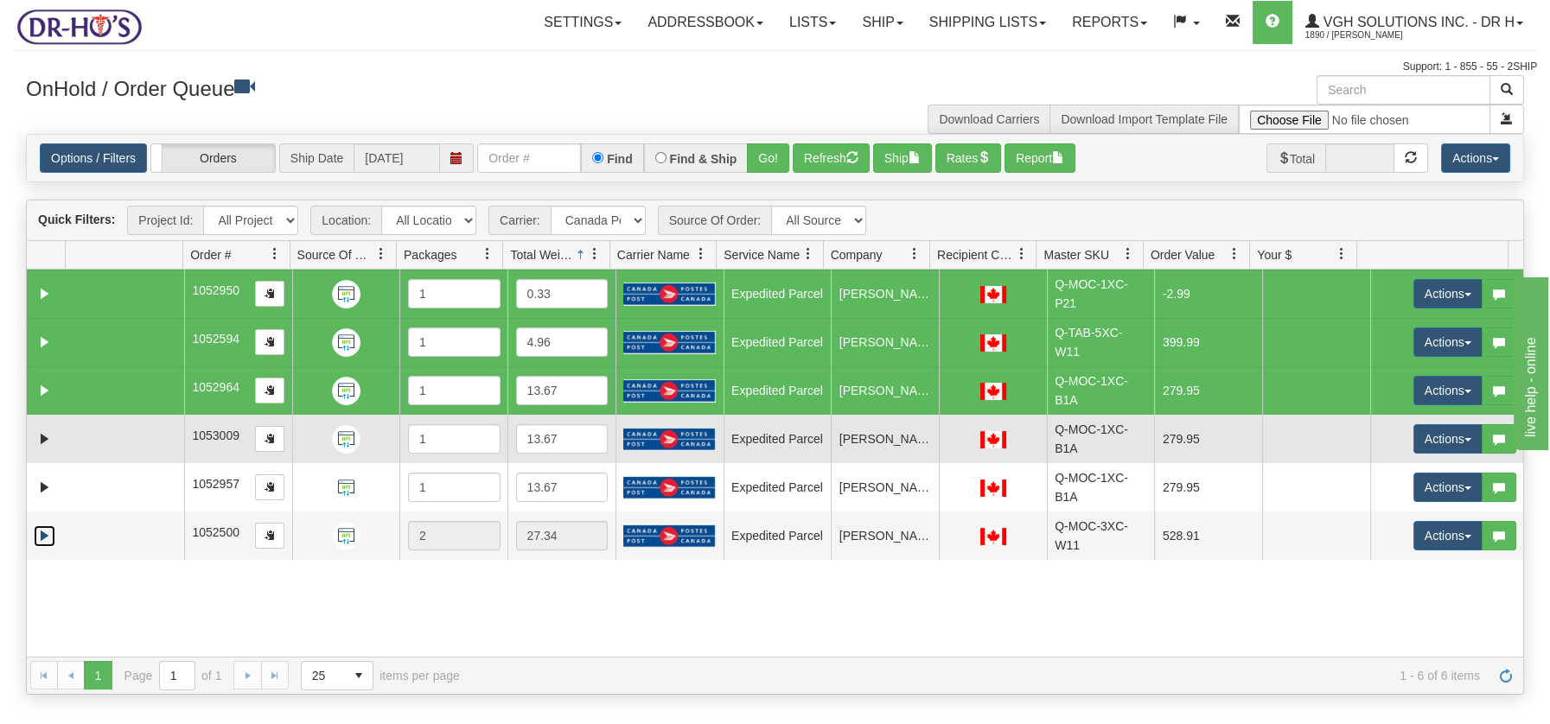
click at [110, 444] on td at bounding box center [125, 439] width 118 height 48
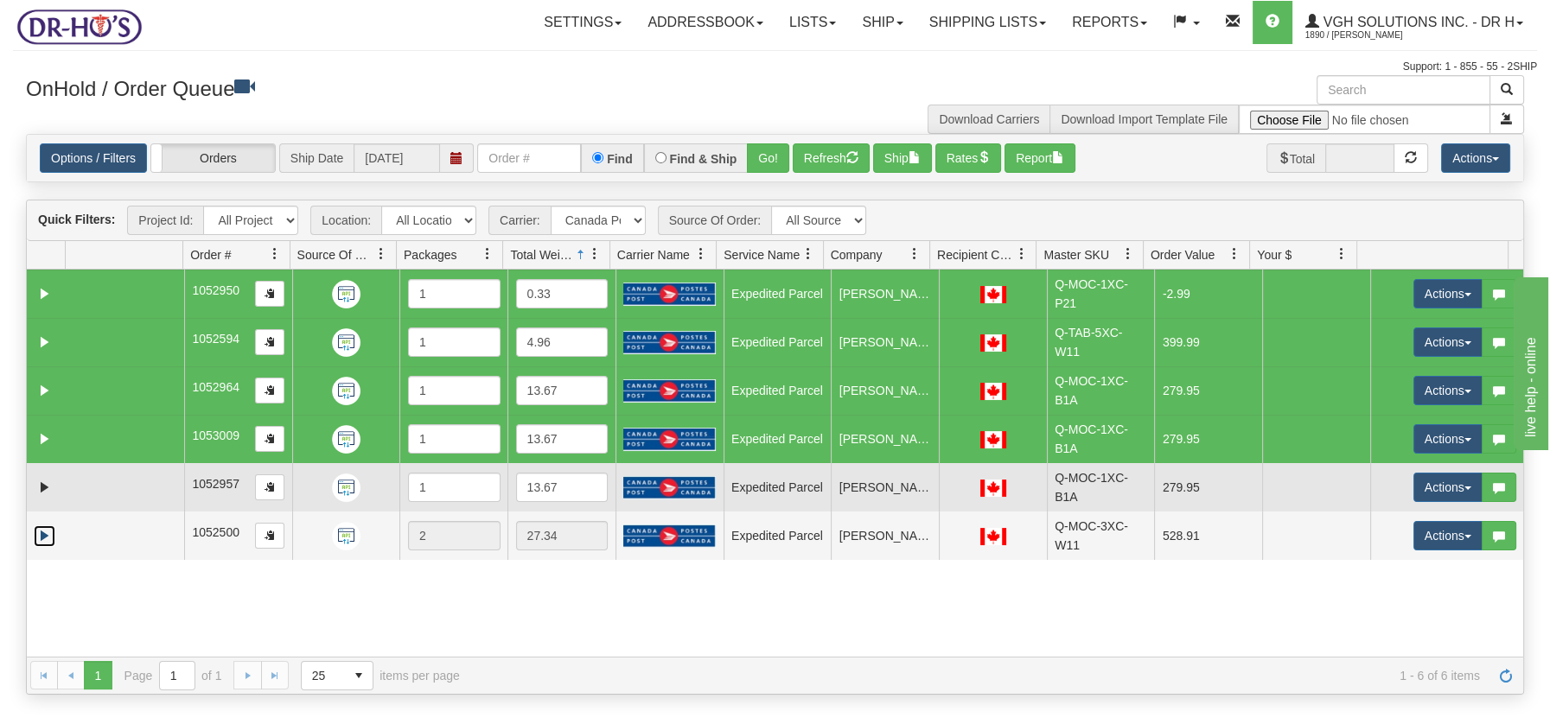
click at [108, 489] on td at bounding box center [125, 487] width 118 height 48
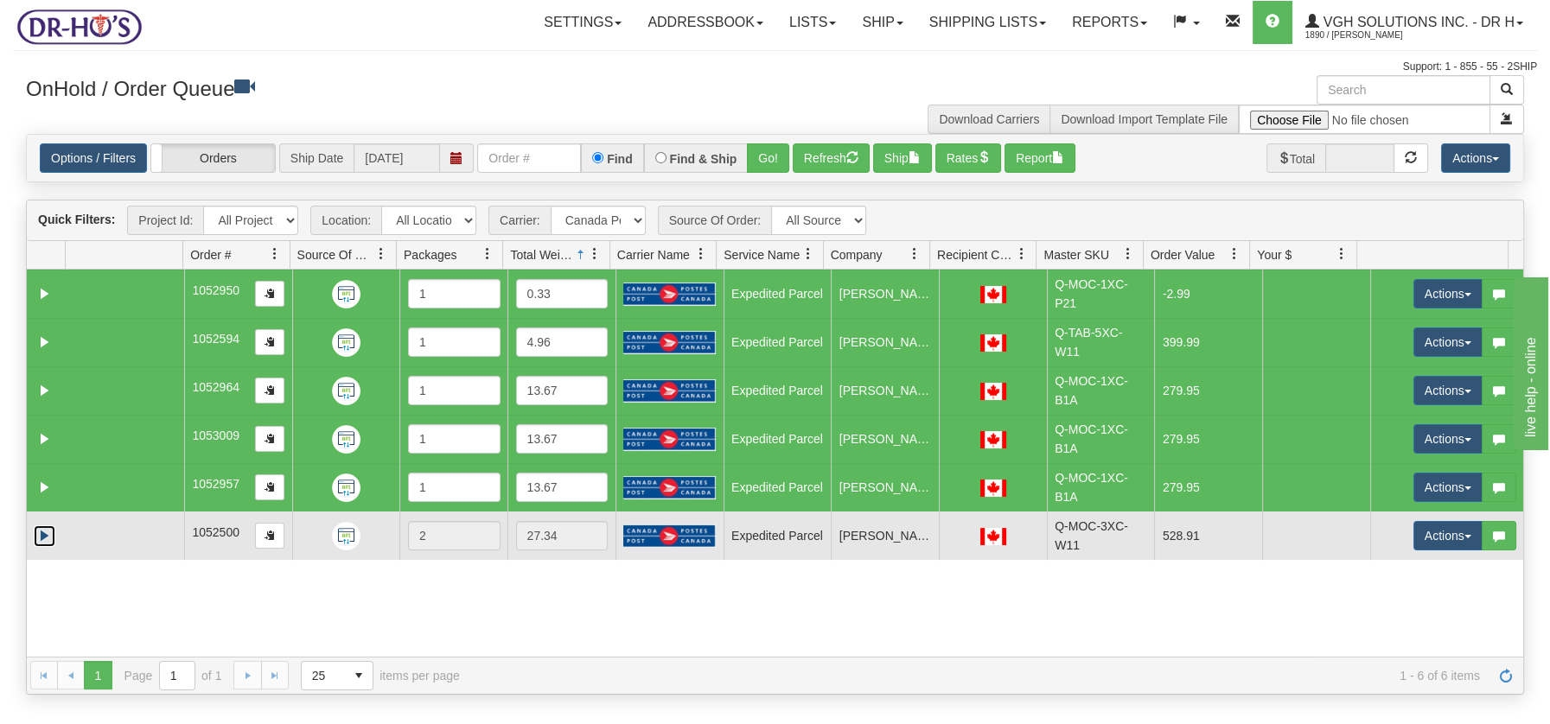
click at [100, 537] on td at bounding box center [125, 536] width 118 height 48
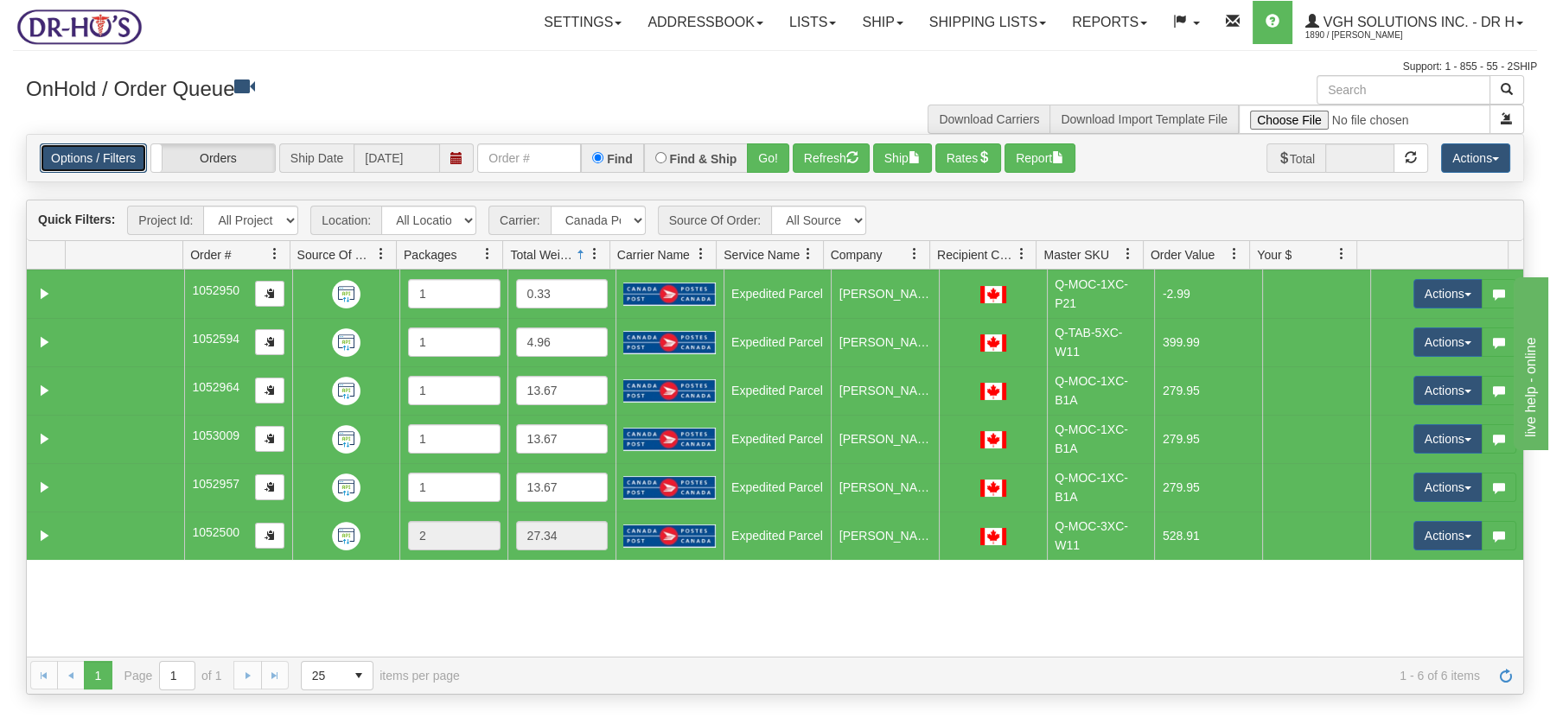
click at [102, 145] on link "Options / Filters" at bounding box center [93, 157] width 107 height 29
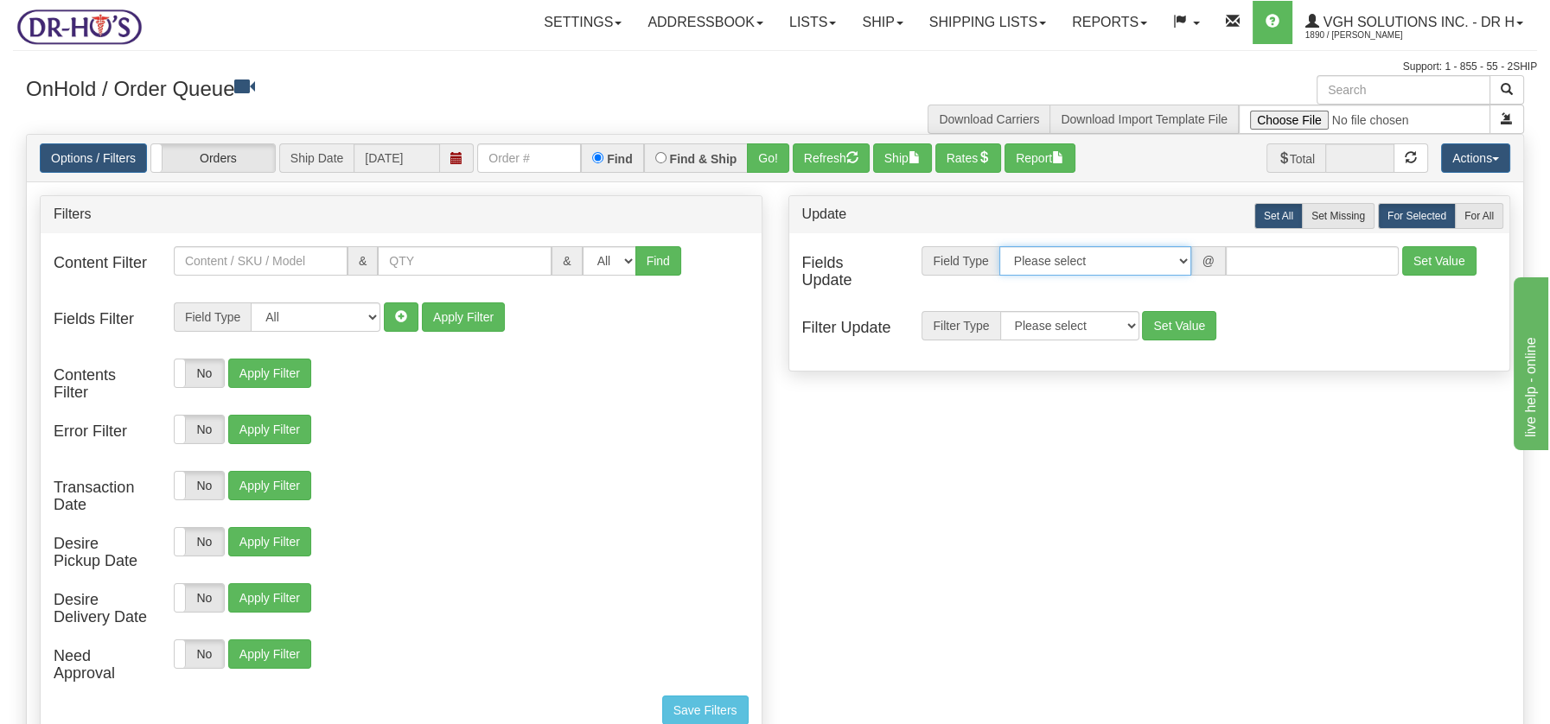
click at [1181, 260] on select "Please select Contact Person Company Country Country & State/Province City Zip …" at bounding box center [1095, 260] width 192 height 29
select select "94"
click at [999, 246] on select "Please select Contact Person Company Country Country & State/Province City Zip …" at bounding box center [1095, 260] width 192 height 29
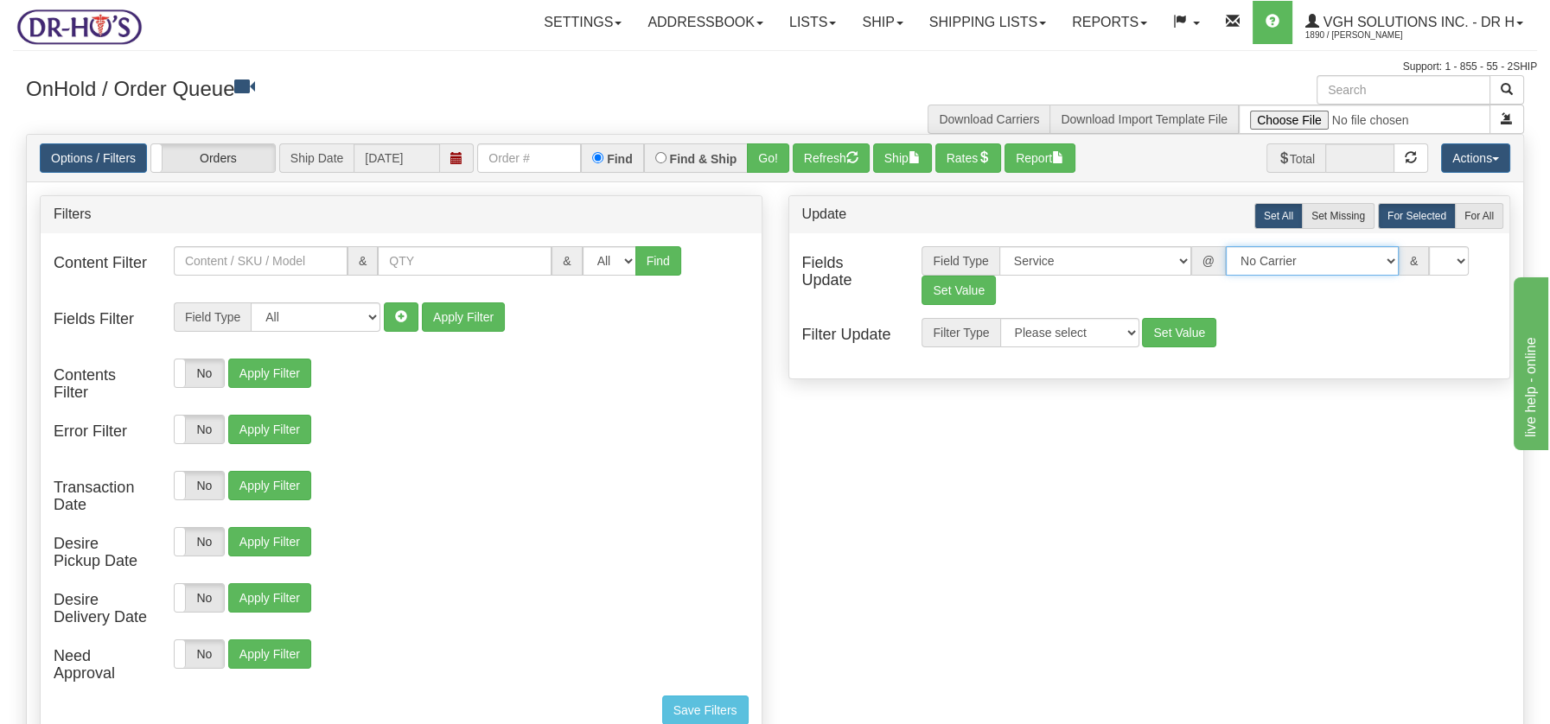
click at [1378, 257] on select "No Carrier FedEx UPS Purolator Canpar Canada Post BeSwyft Kindersley. Day & Ros…" at bounding box center [1312, 260] width 173 height 29
select select "2"
click at [1226, 246] on select "No Carrier FedEx UPS Purolator Canpar Canada Post BeSwyft Kindersley. Day & Ros…" at bounding box center [1312, 260] width 173 height 29
click at [1477, 259] on select "US -> US - 70 - FedEx 1 Day® Freight US -> US - 03 - FedEx 2 Day® US -> US - 49…" at bounding box center [1409, 260] width 173 height 29
select select "20"
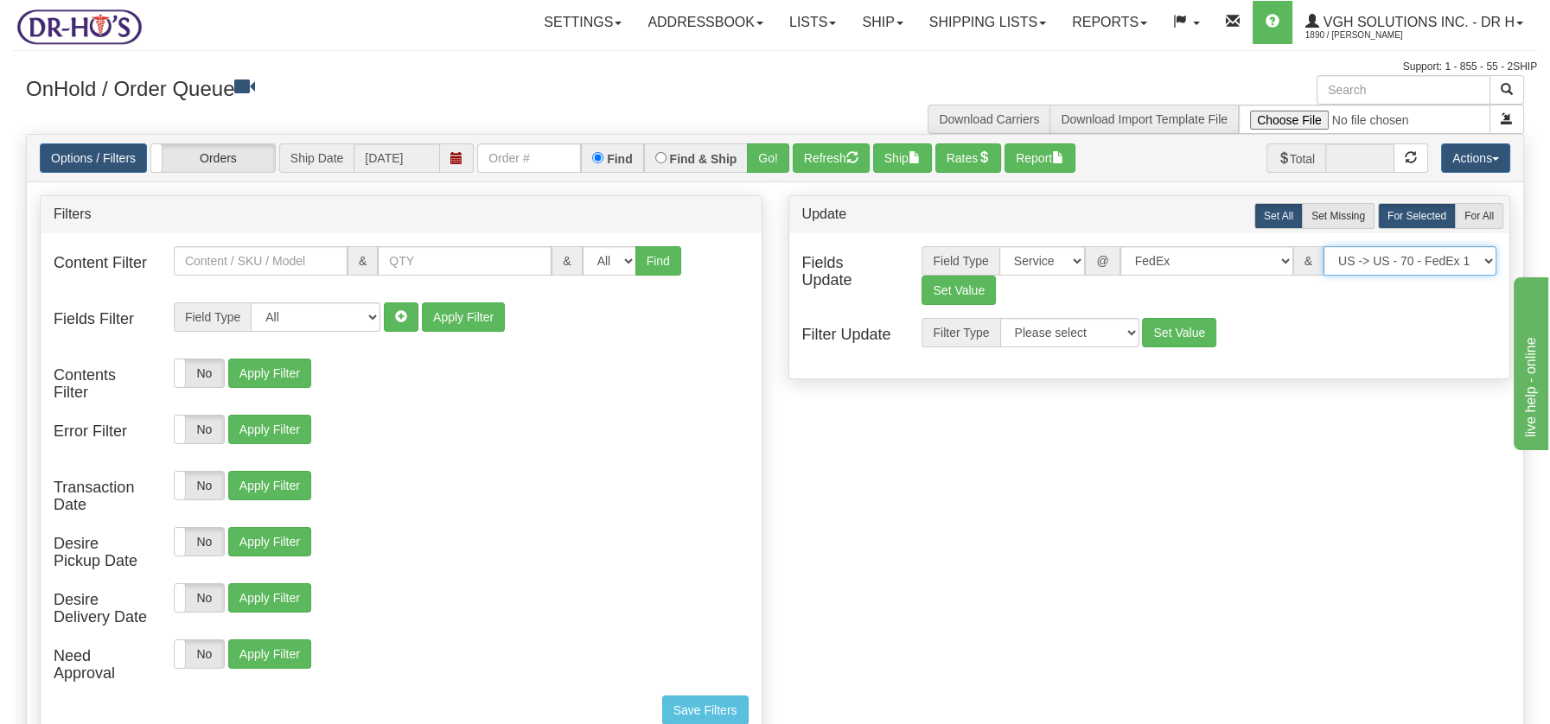
click at [1323, 246] on select "US -> US - 70 - FedEx 1 Day® Freight US -> US - 03 - FedEx 2 Day® US -> US - 49…" at bounding box center [1409, 260] width 173 height 29
click at [951, 289] on button "Set Value" at bounding box center [958, 290] width 74 height 29
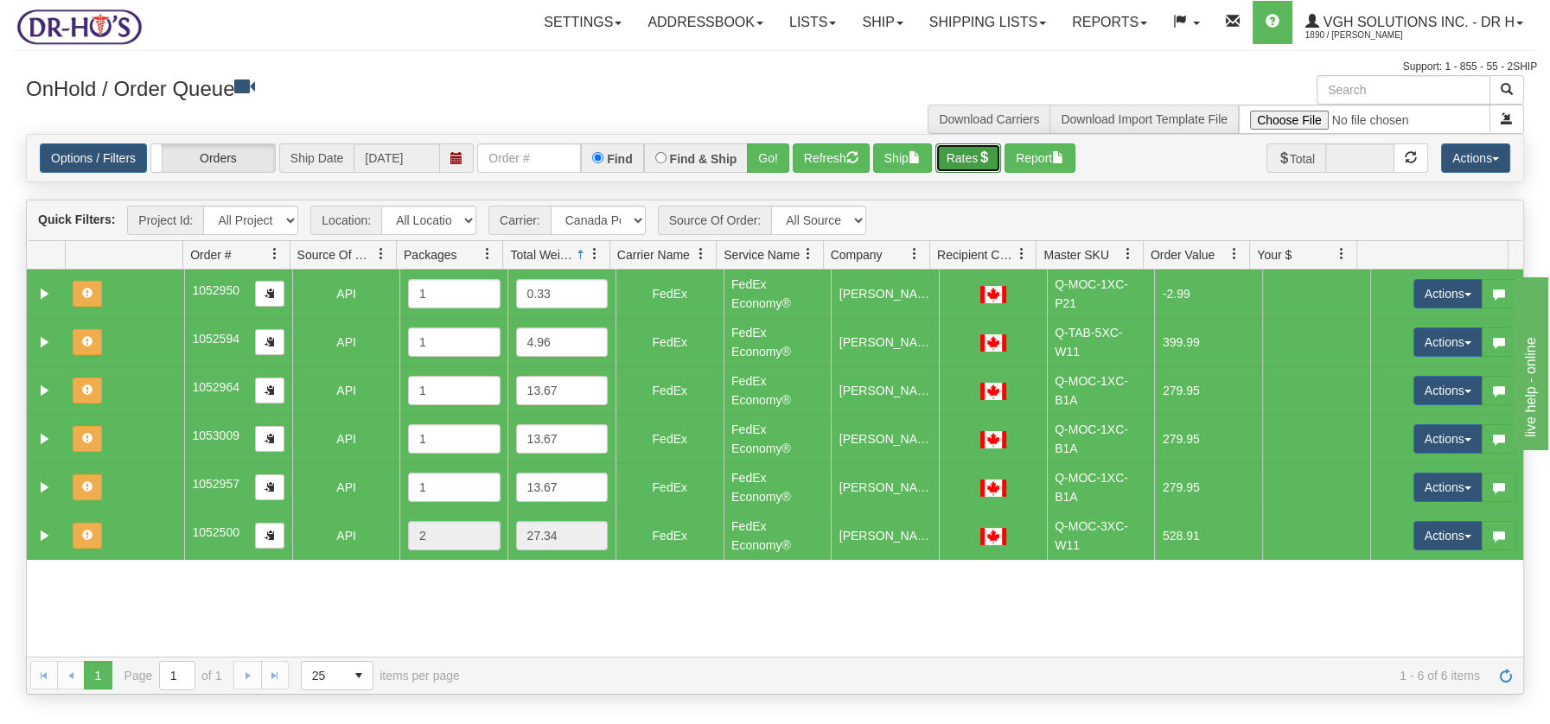
click at [990, 156] on span "button" at bounding box center [984, 157] width 12 height 12
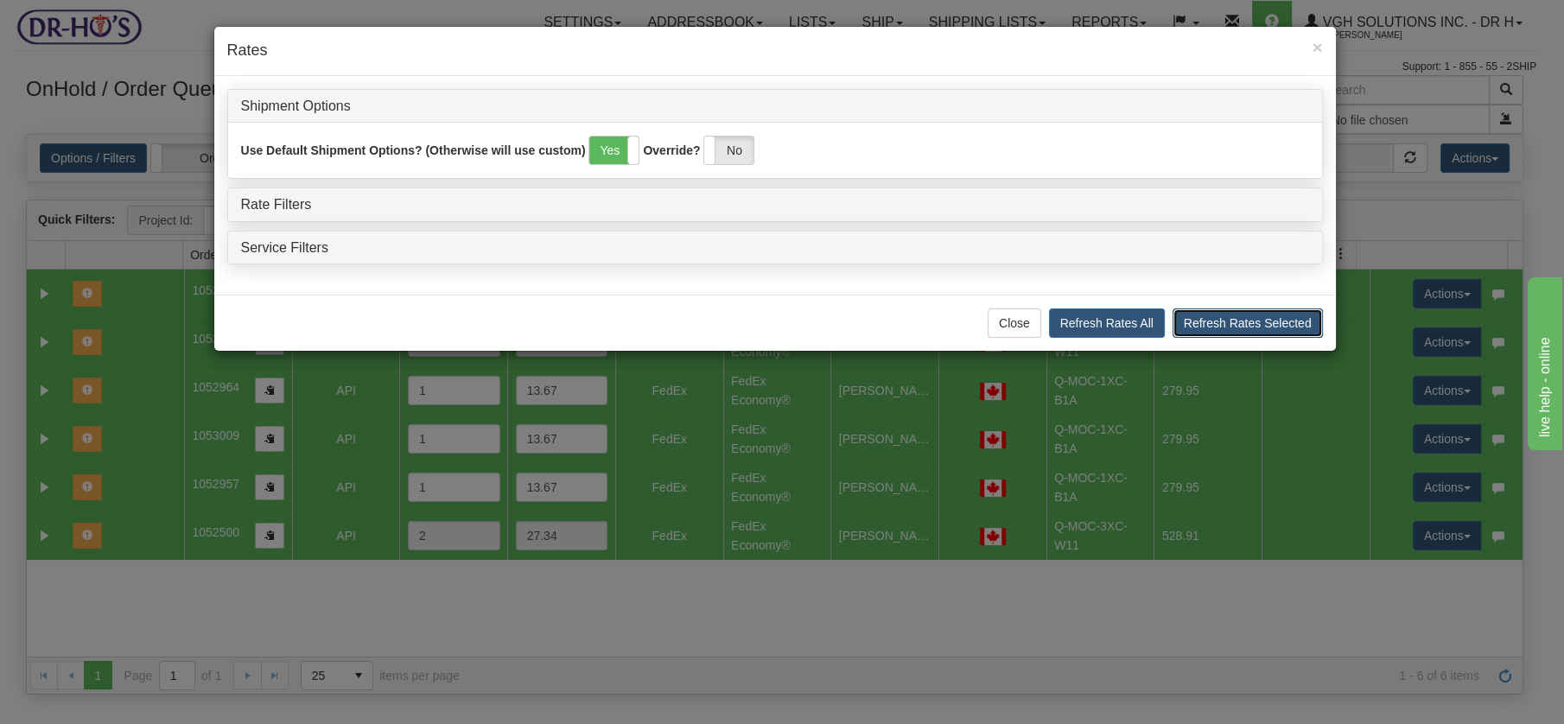
click at [1208, 320] on button "Refresh Rates Selected" at bounding box center [1248, 323] width 150 height 29
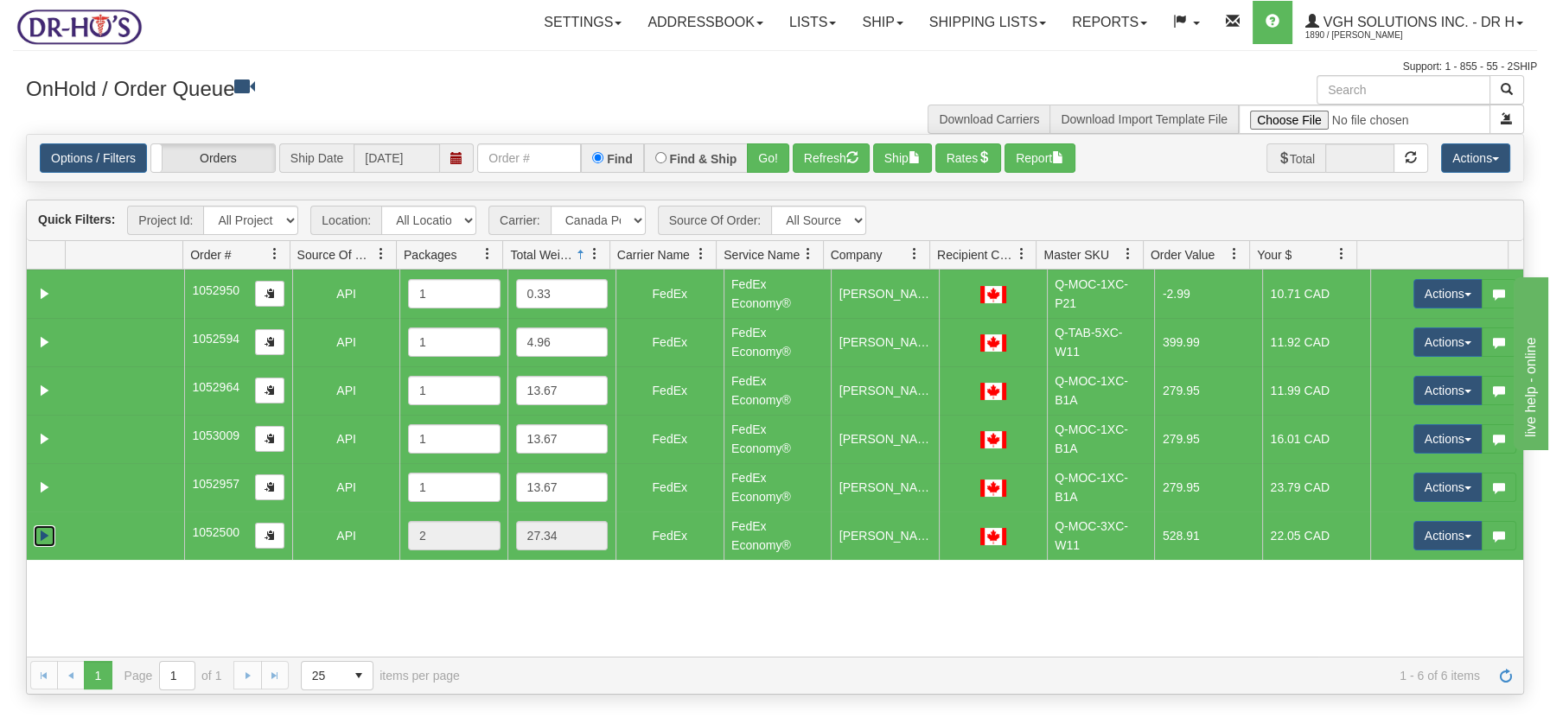
click at [47, 534] on link "Expand" at bounding box center [45, 536] width 22 height 22
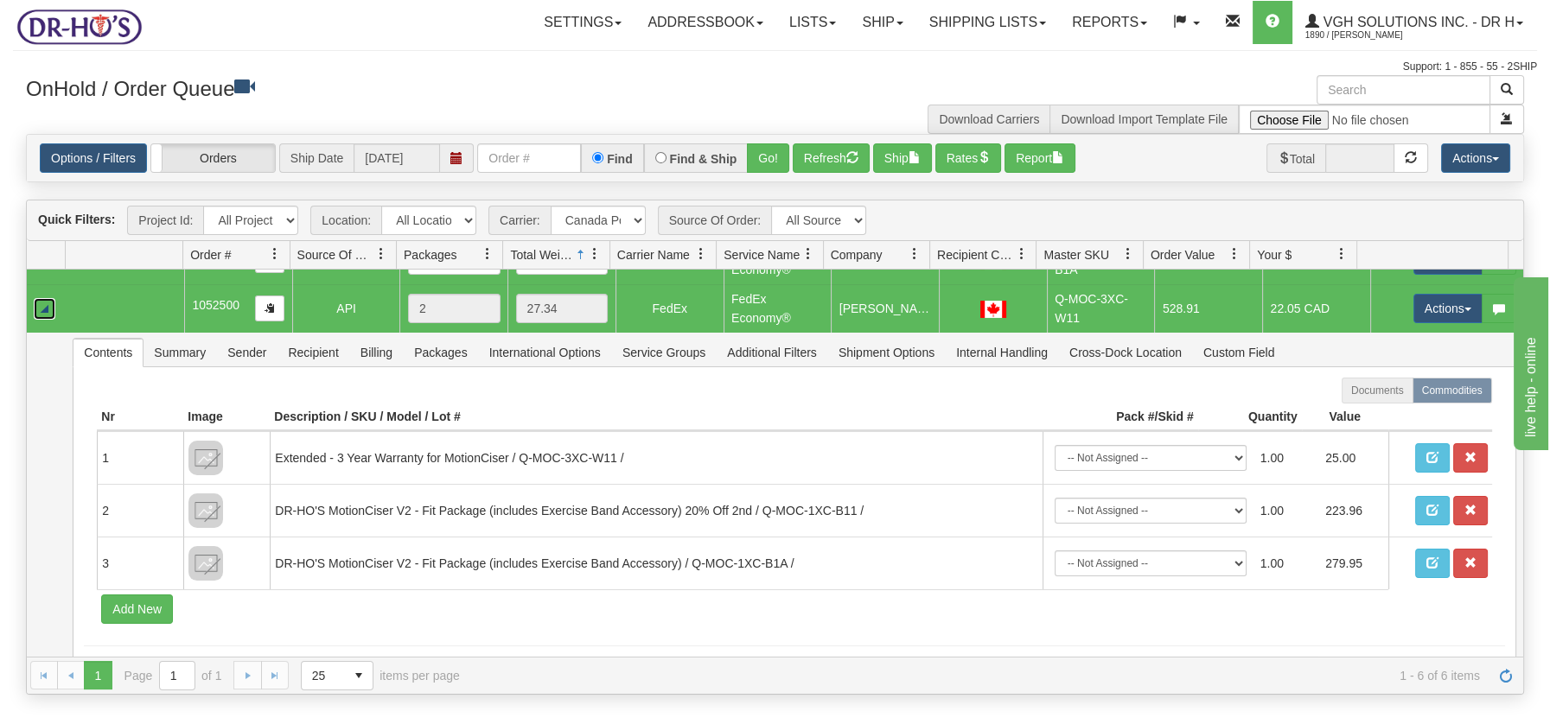
scroll to position [249, 0]
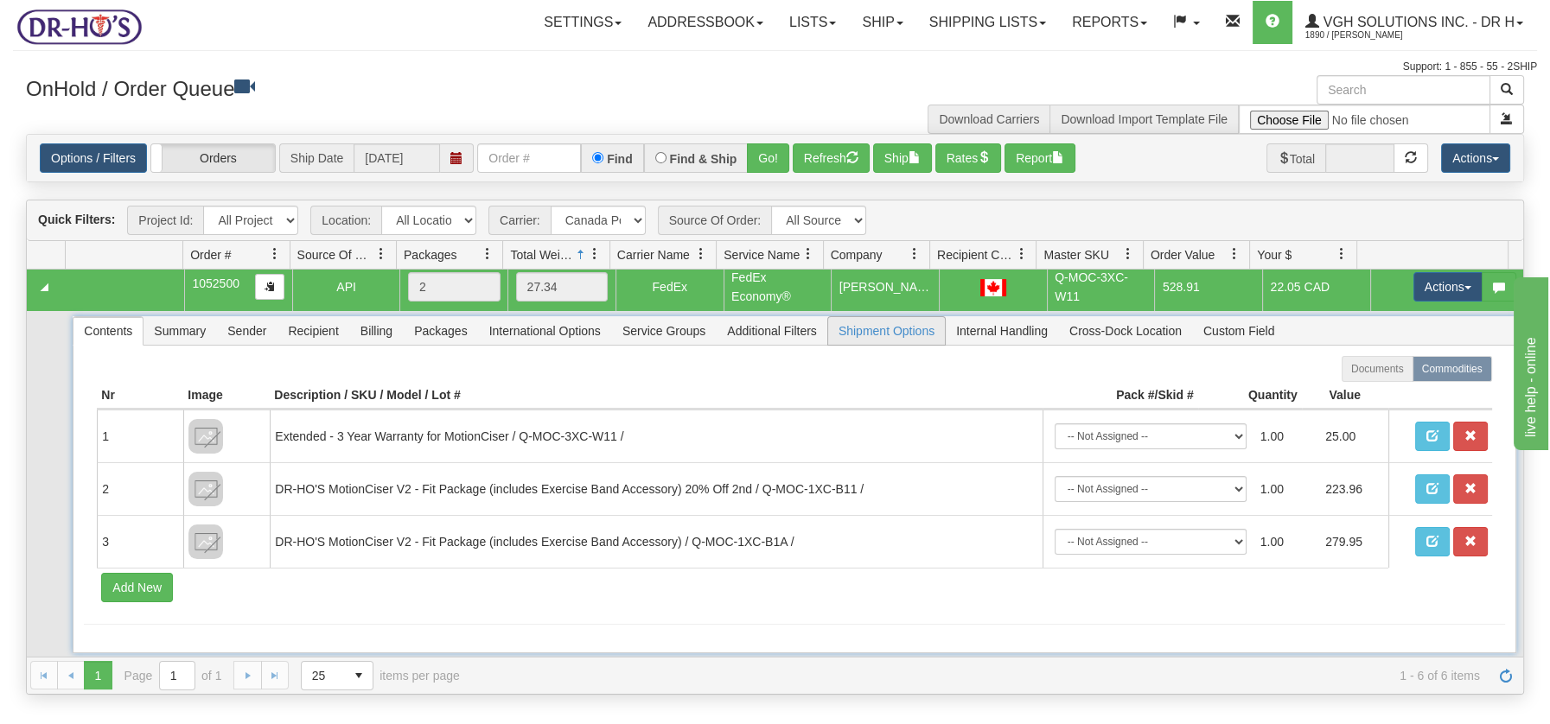
click at [897, 336] on span "Shipment Options" at bounding box center [886, 331] width 117 height 28
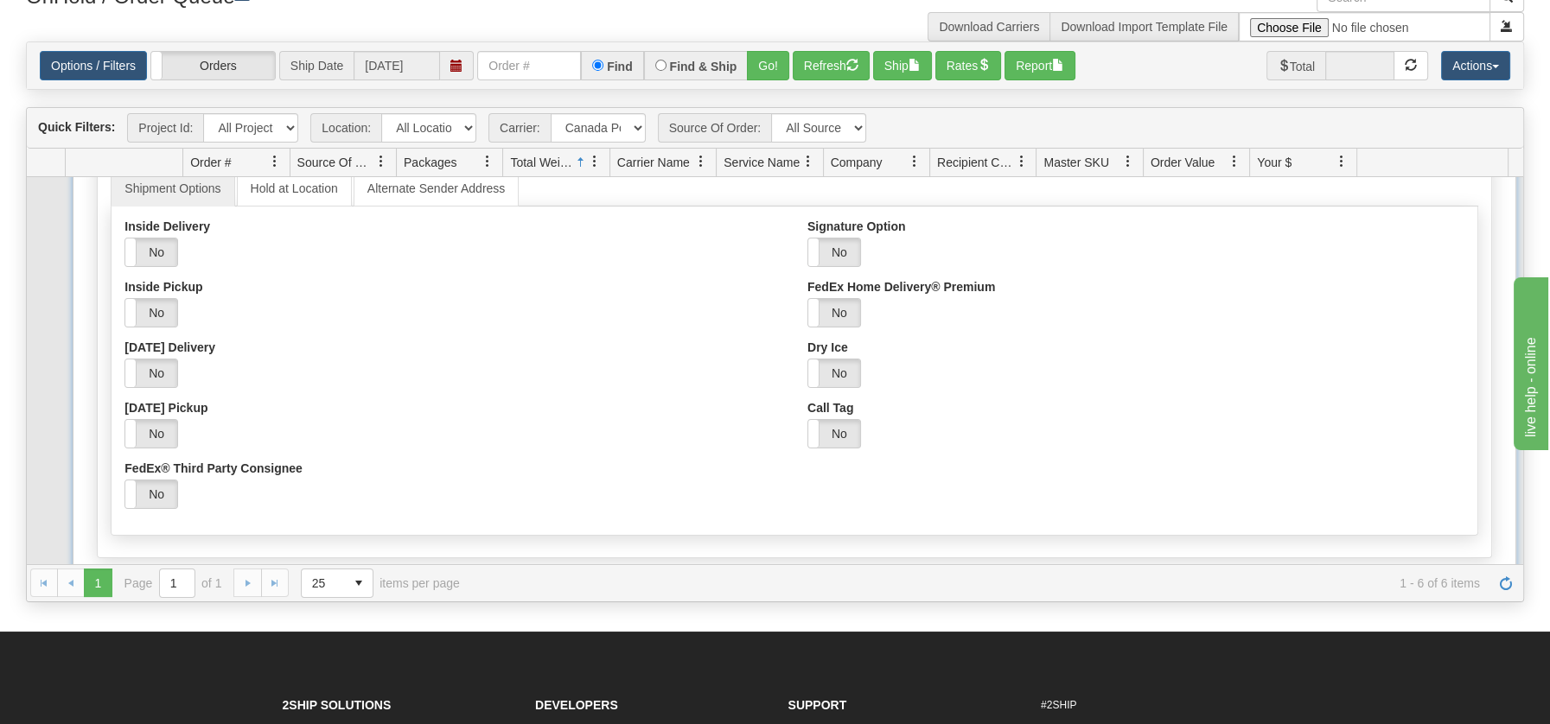
scroll to position [398, 0]
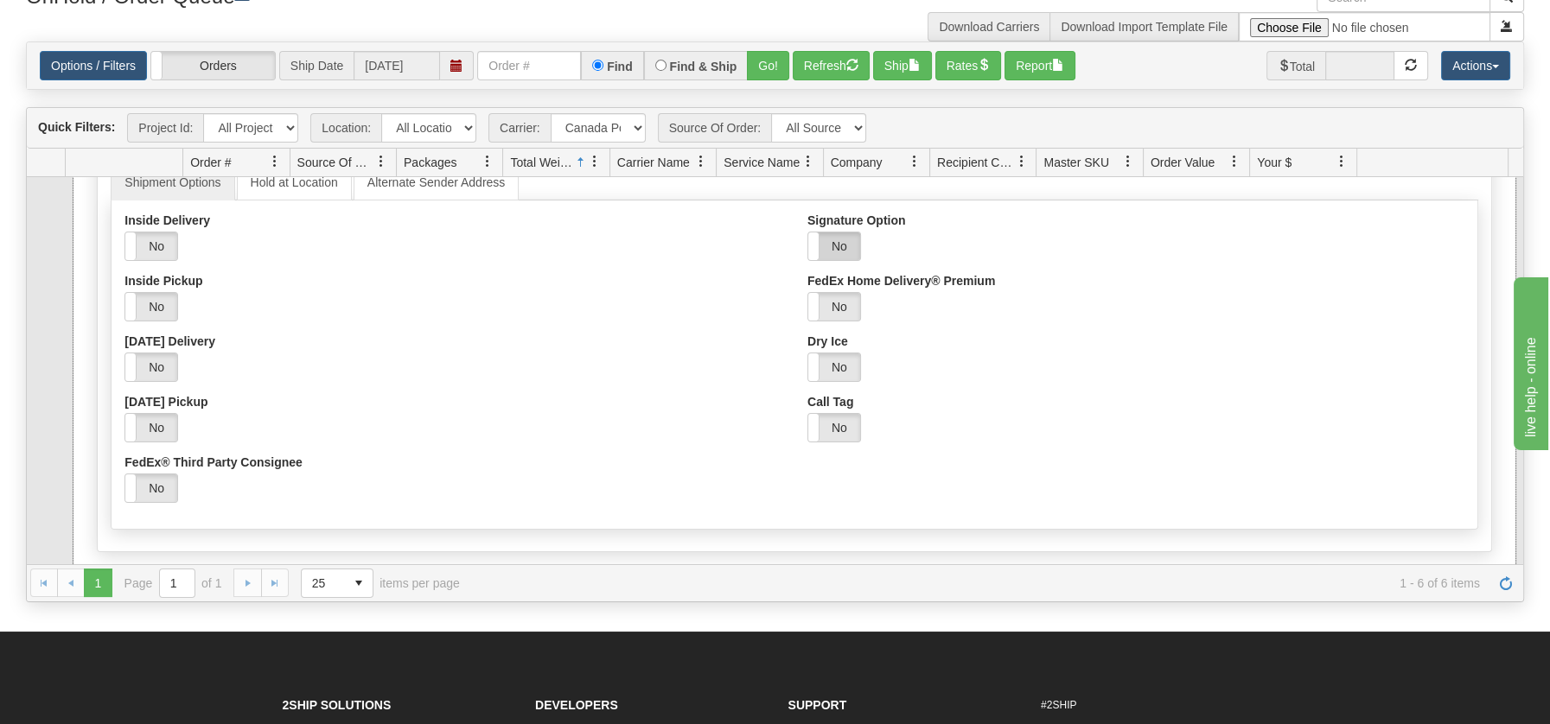
click at [826, 239] on label "No" at bounding box center [834, 246] width 52 height 28
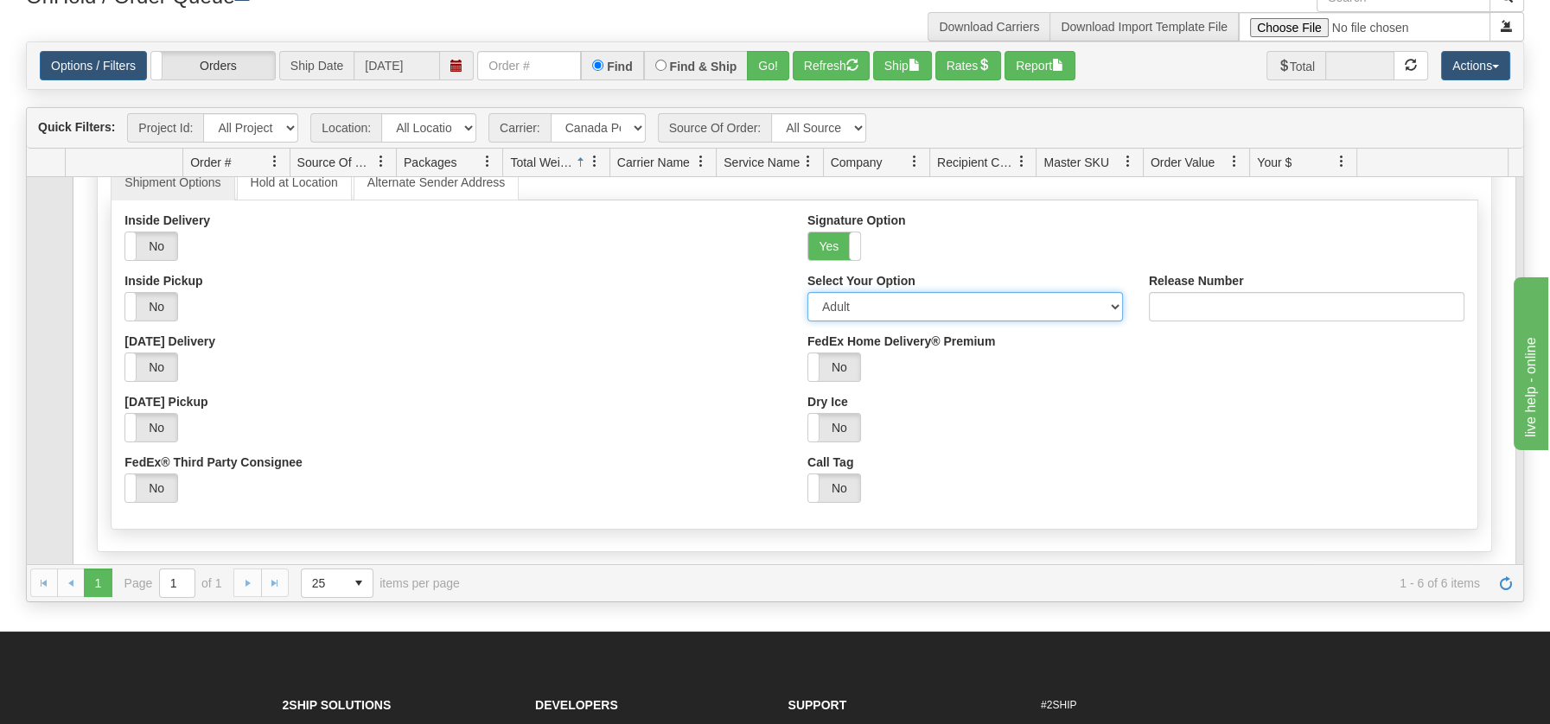
click at [1106, 301] on select "Adult Direct Indirect No Signature Required Service Default" at bounding box center [964, 306] width 315 height 29
select select "2"
click at [807, 292] on select "Adult Direct Indirect No Signature Required Service Default" at bounding box center [964, 306] width 315 height 29
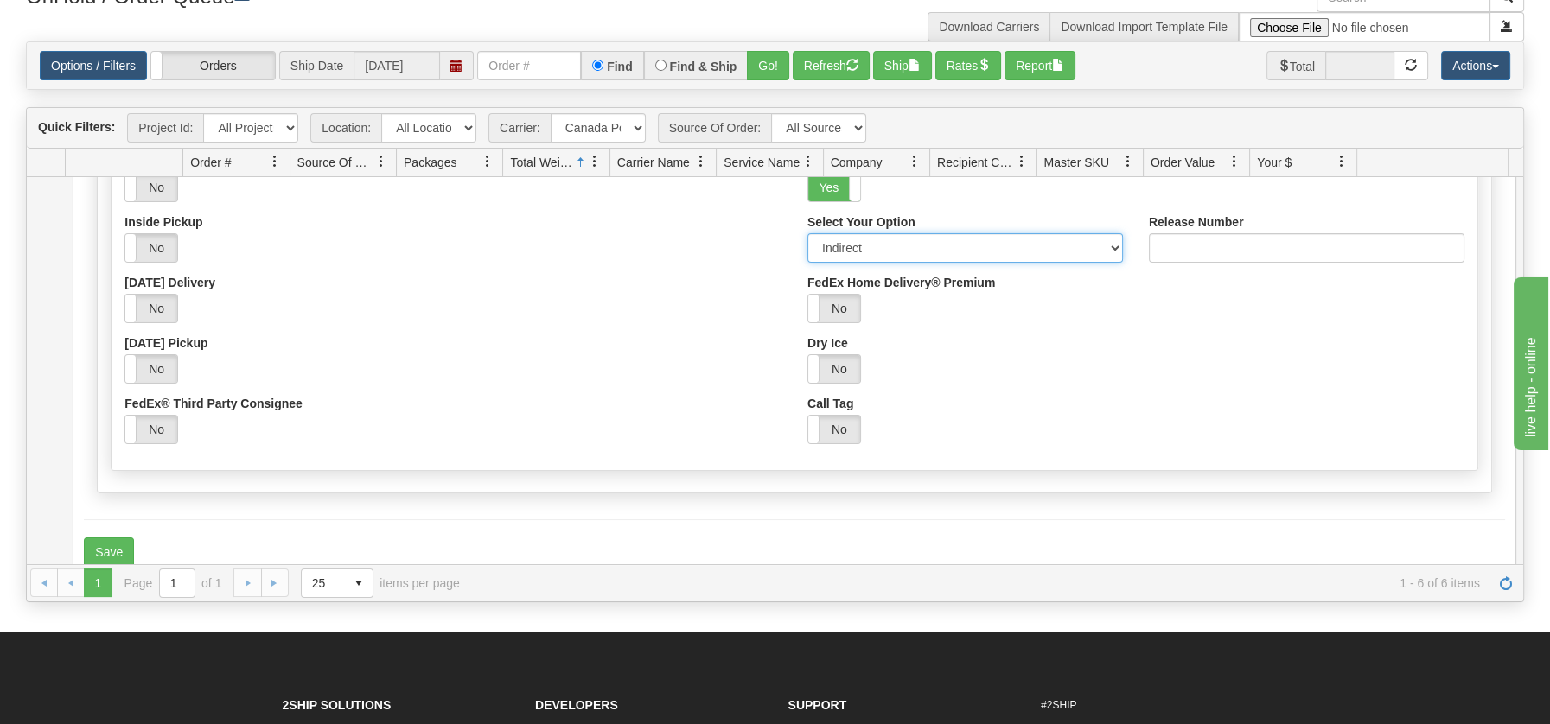
scroll to position [468, 0]
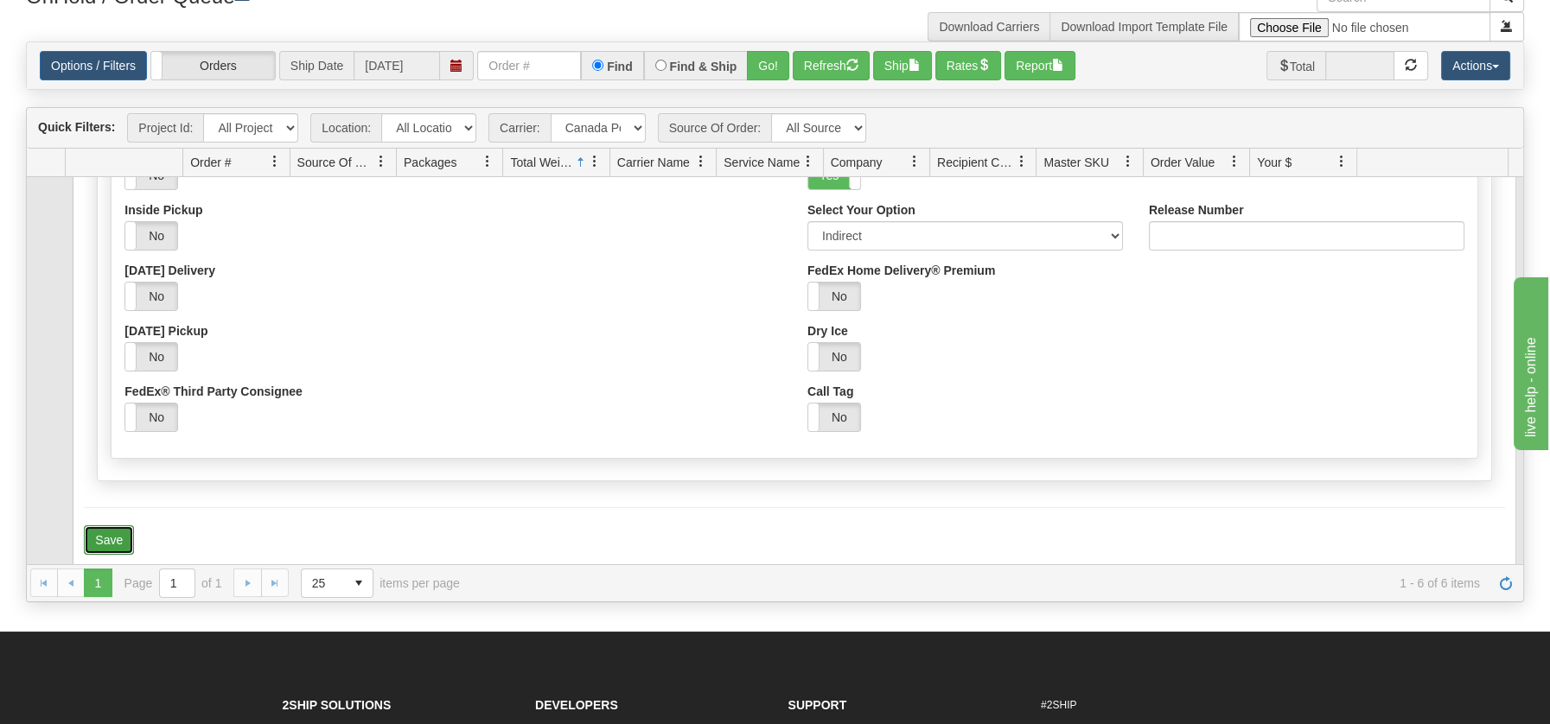
click at [124, 526] on button "Save" at bounding box center [109, 539] width 50 height 29
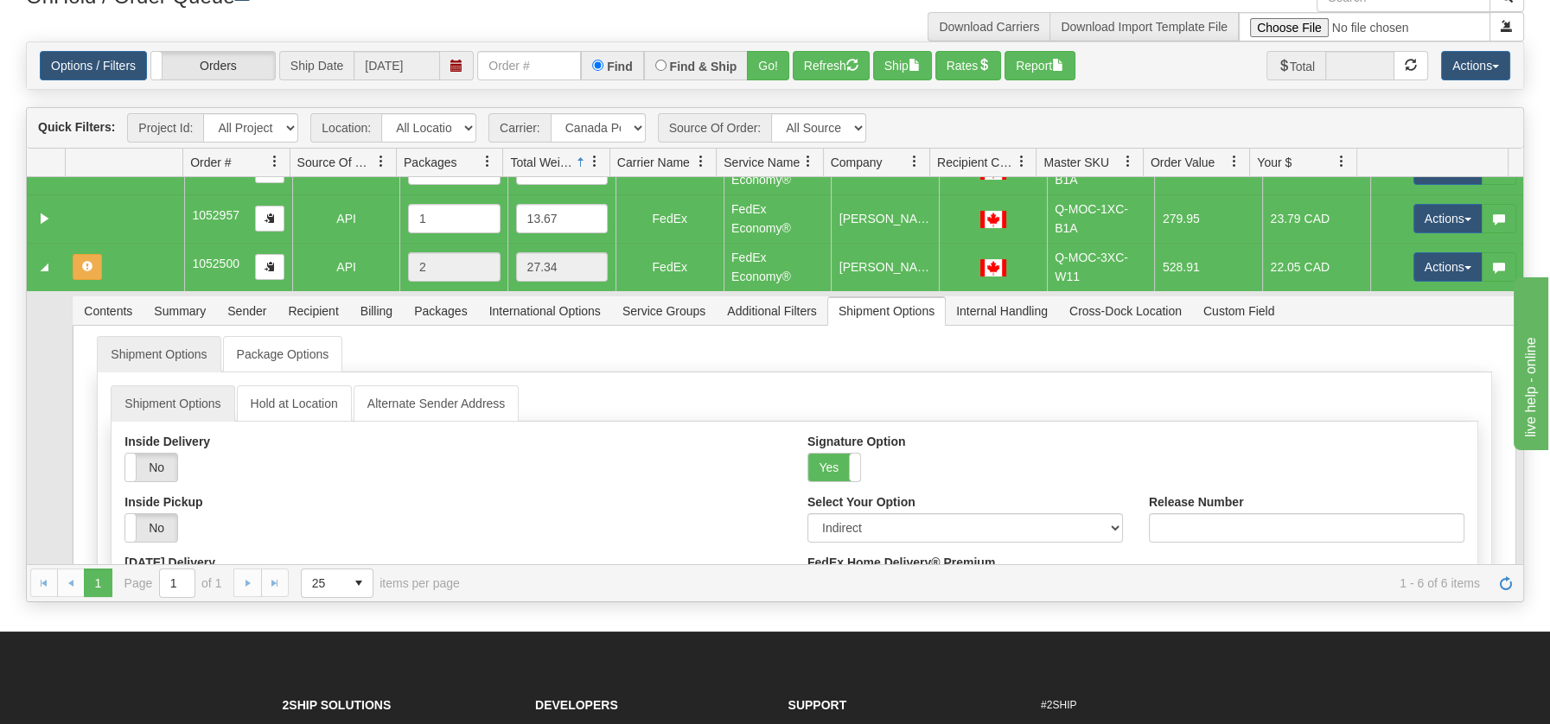
scroll to position [126, 0]
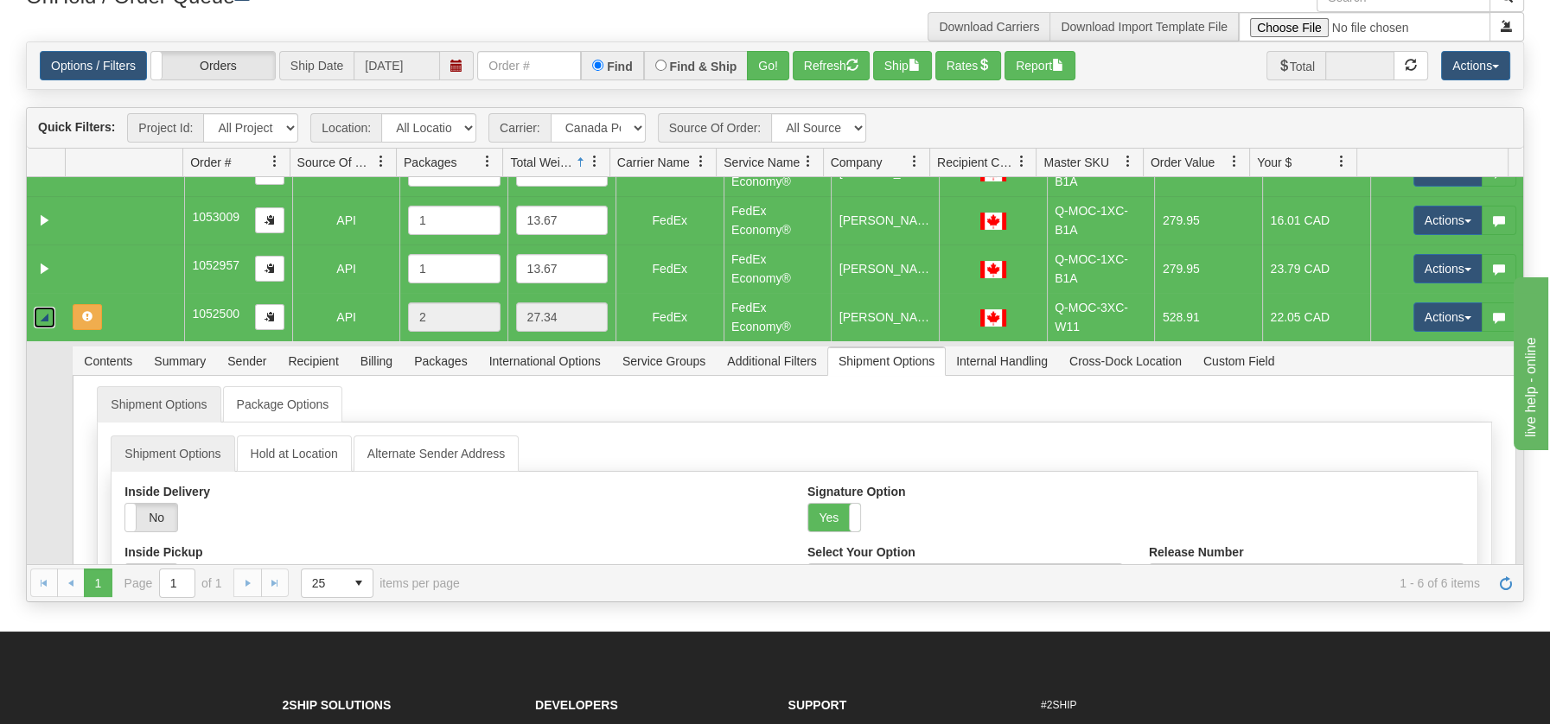
click at [52, 314] on link "Collapse" at bounding box center [45, 318] width 22 height 22
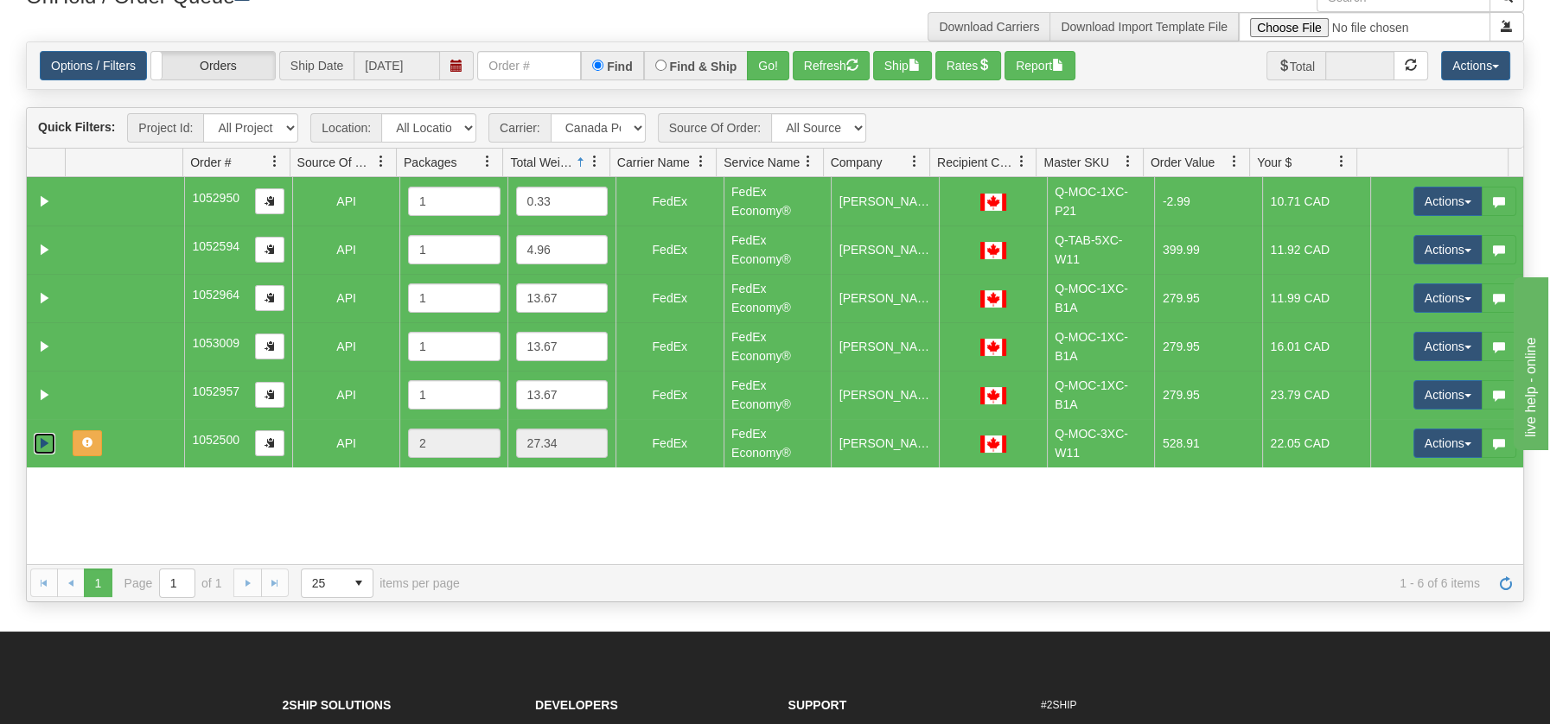
scroll to position [0, 0]
click at [980, 67] on button "Rates" at bounding box center [968, 65] width 67 height 29
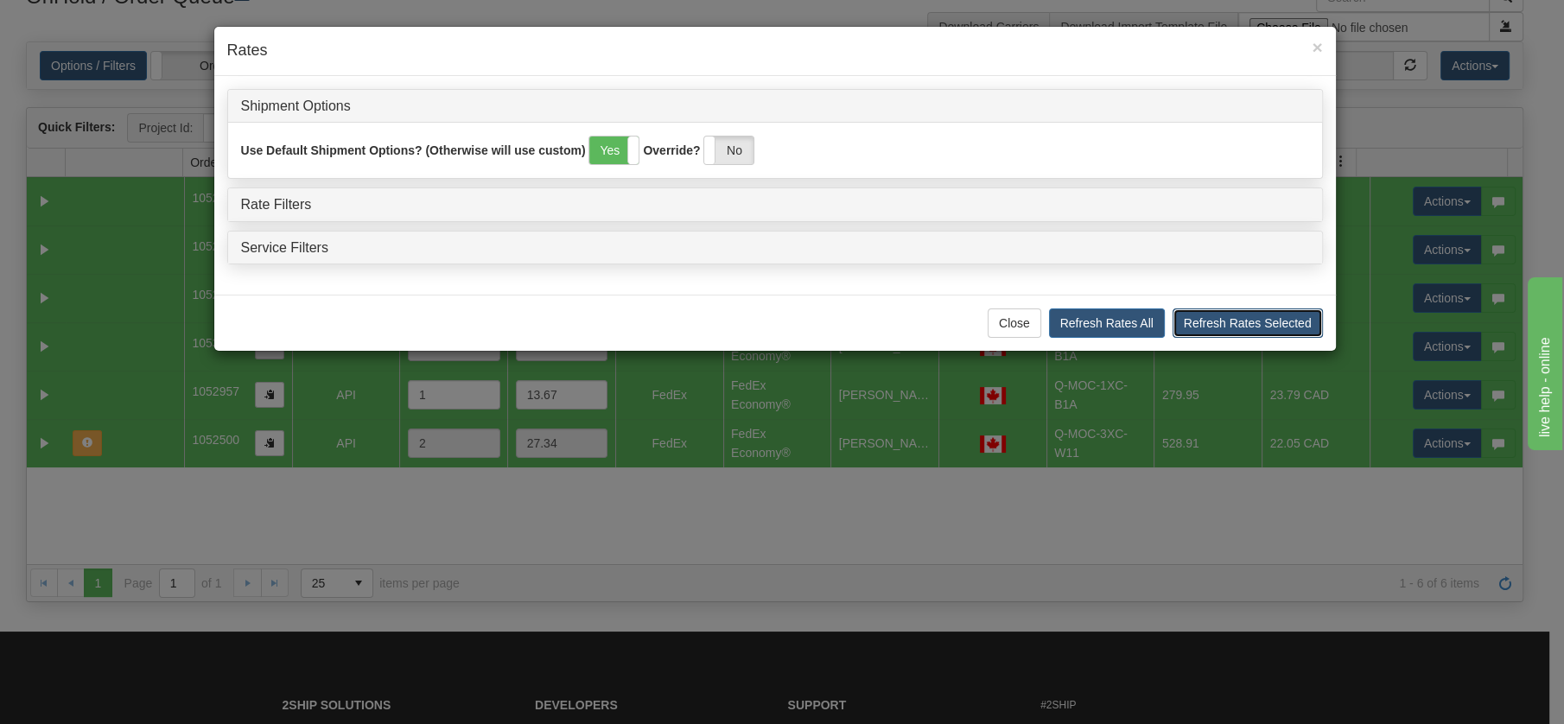
click at [1196, 312] on button "Refresh Rates Selected" at bounding box center [1248, 323] width 150 height 29
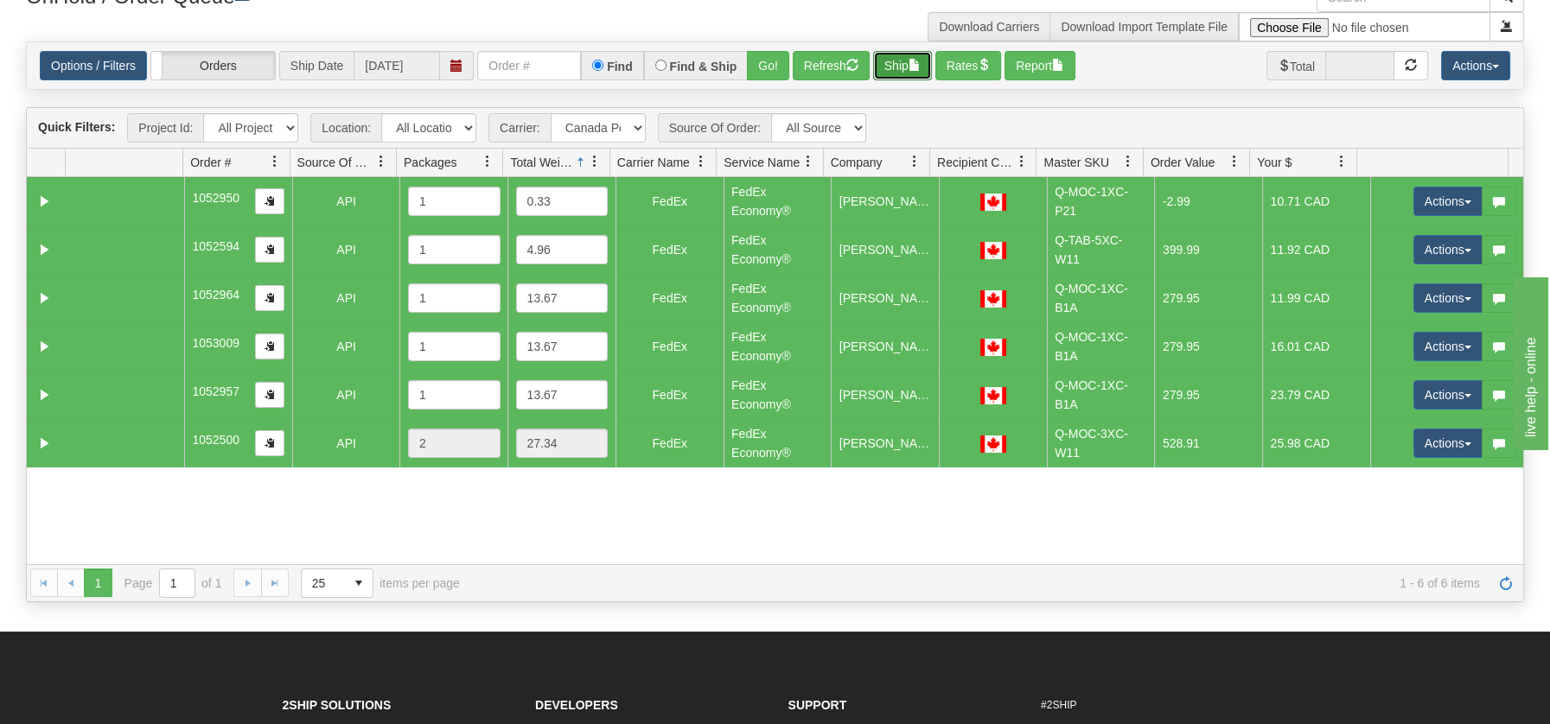
click at [917, 63] on span "button" at bounding box center [914, 65] width 12 height 12
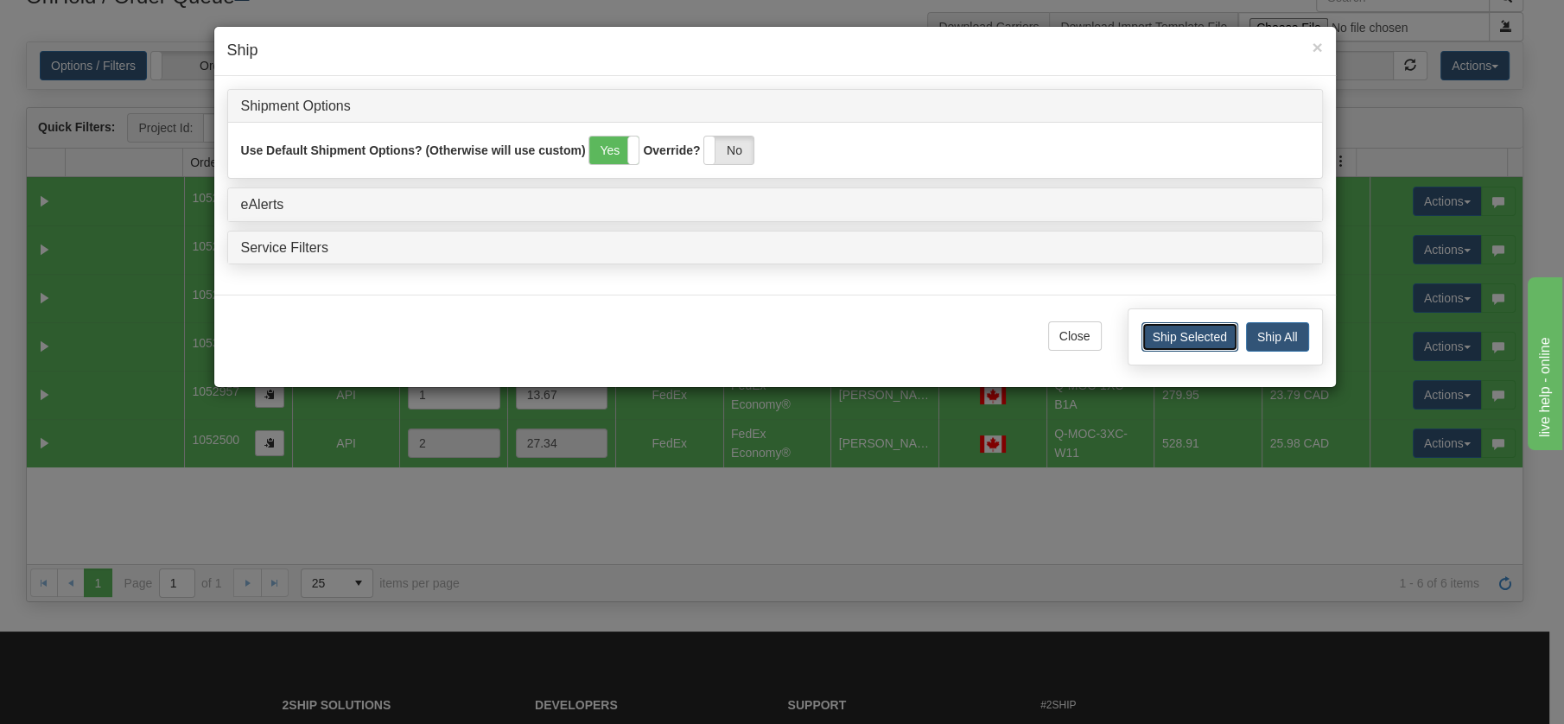
click at [1205, 336] on button "Ship Selected" at bounding box center [1190, 336] width 97 height 29
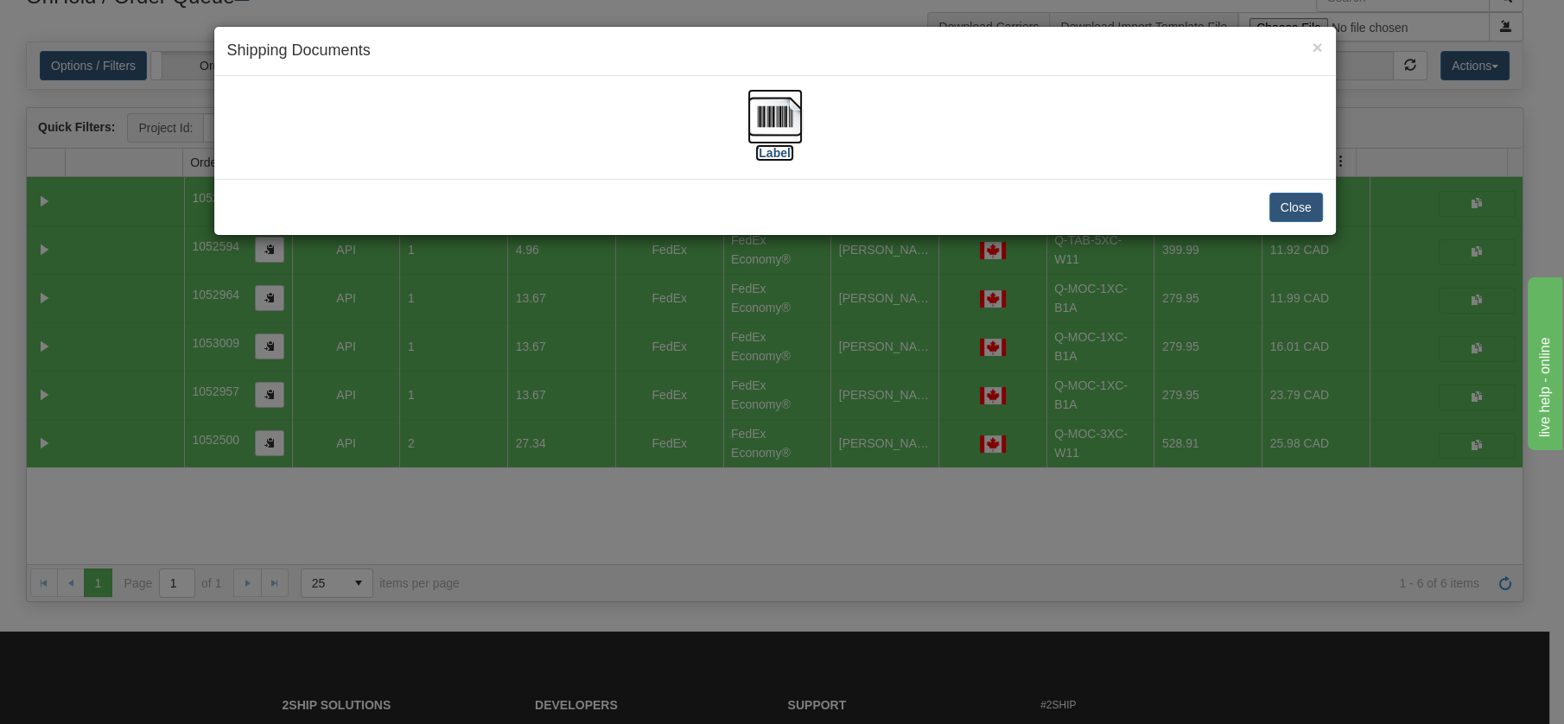
click at [780, 111] on img at bounding box center [775, 116] width 55 height 55
drag, startPoint x: 1280, startPoint y: 204, endPoint x: 1276, endPoint y: 238, distance: 34.0
click at [1281, 202] on button "Close" at bounding box center [1297, 207] width 54 height 29
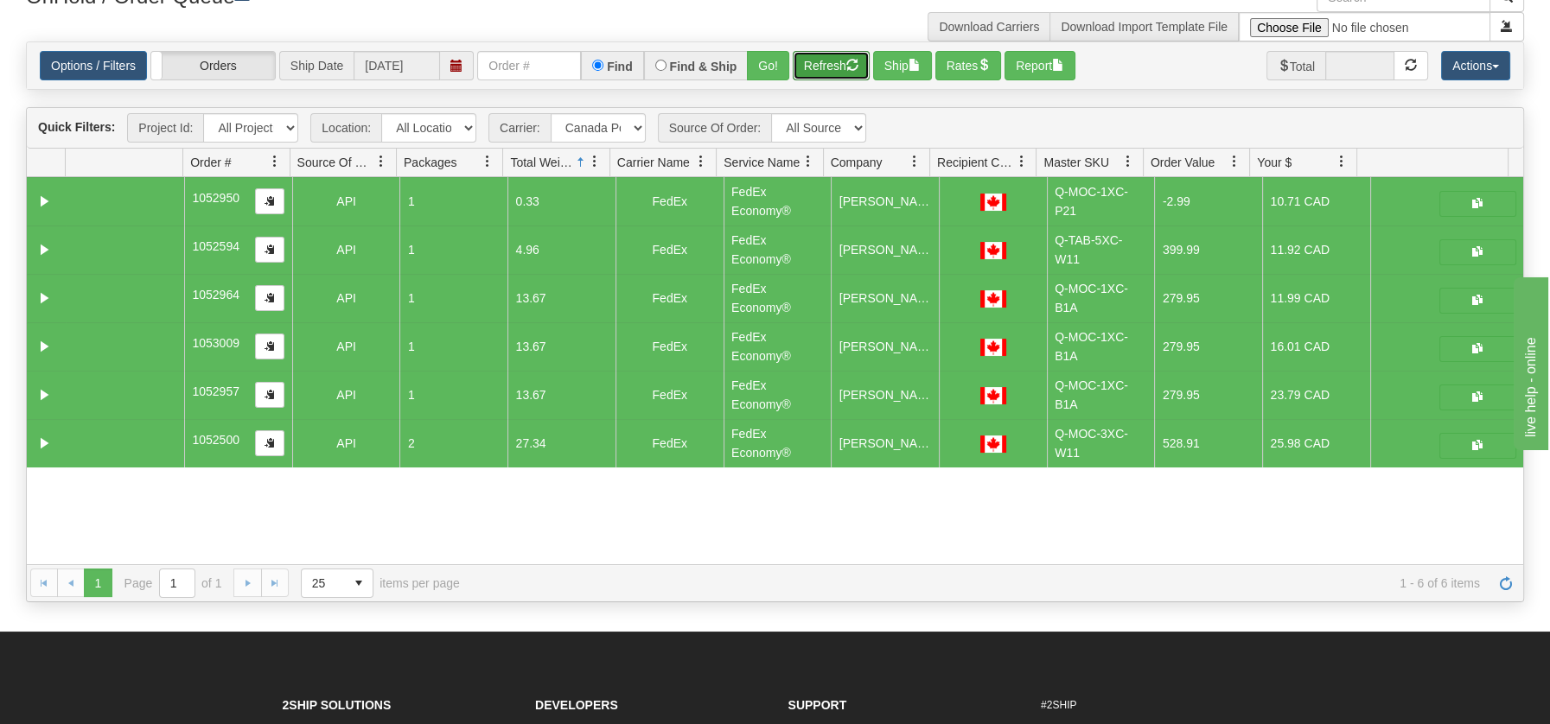
click at [821, 67] on button "Refresh" at bounding box center [831, 65] width 77 height 29
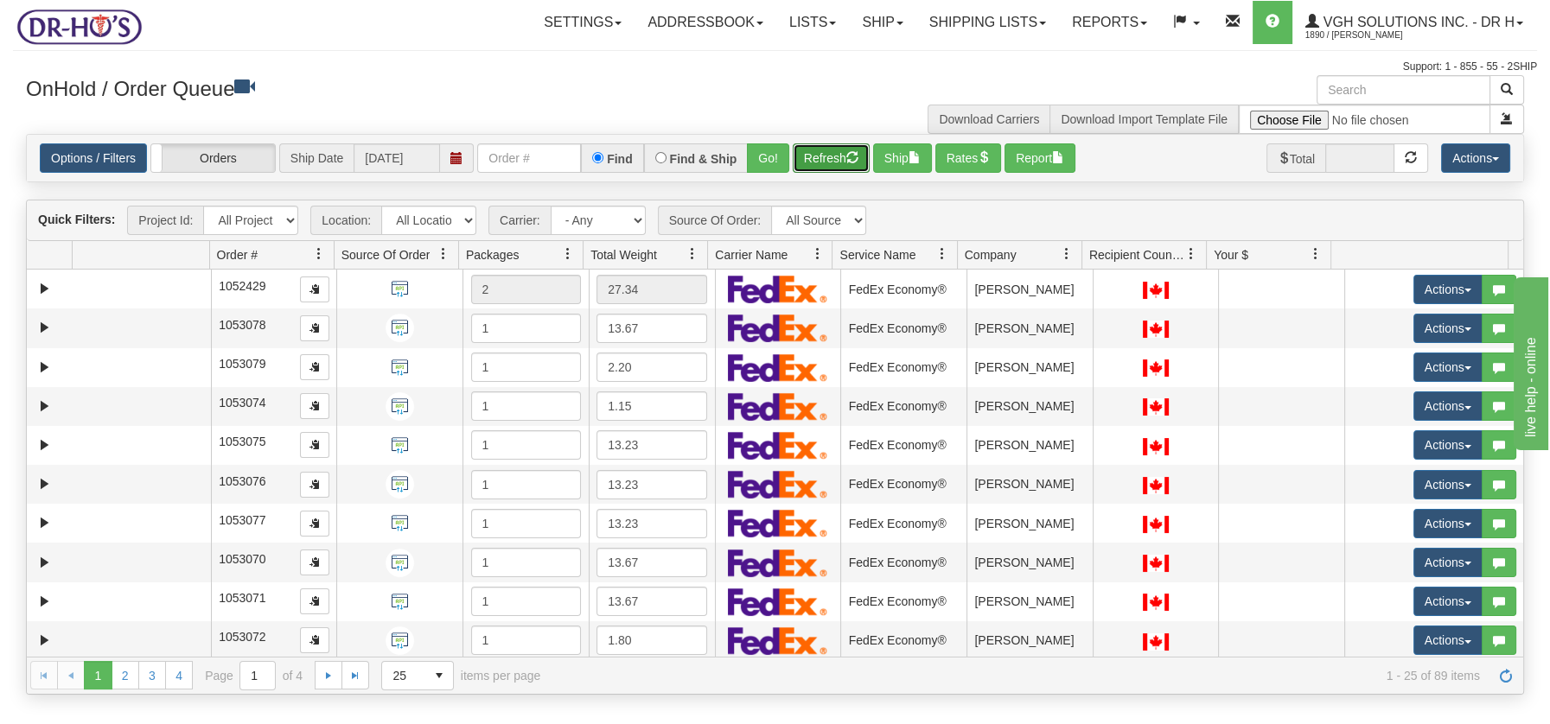
drag, startPoint x: 829, startPoint y: 152, endPoint x: 825, endPoint y: 164, distance: 12.8
click at [830, 152] on button "Refresh" at bounding box center [831, 157] width 77 height 29
click at [815, 156] on button "Refresh" at bounding box center [831, 157] width 77 height 29
click at [111, 154] on link "Options / Filters" at bounding box center [93, 157] width 107 height 29
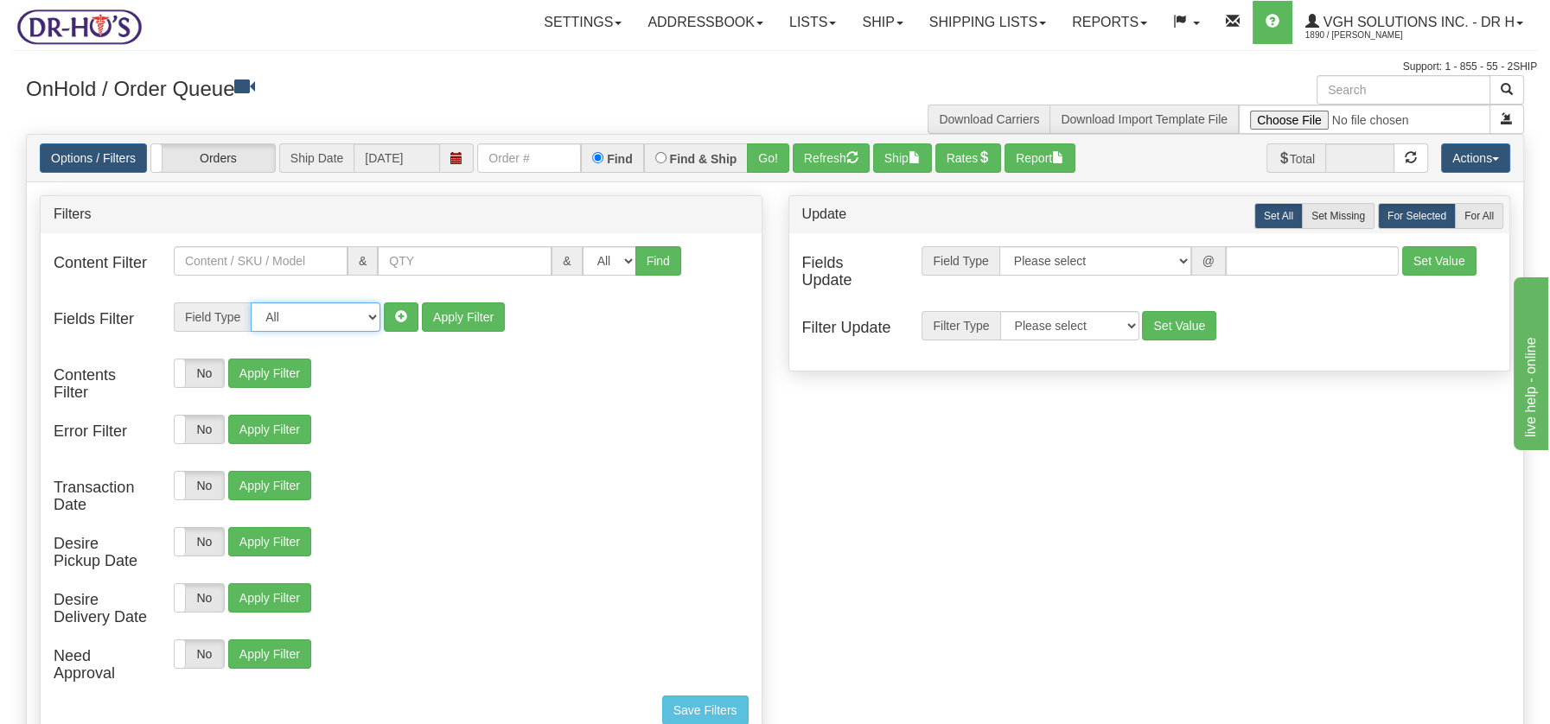
click at [370, 315] on select "All Contact Person Company Country Country & State/Province City Zip / Postal S…" at bounding box center [316, 316] width 130 height 29
select select "94"
click at [251, 302] on select "All Contact Person Company Country Country & State/Province City Zip / Postal S…" at bounding box center [316, 316] width 130 height 29
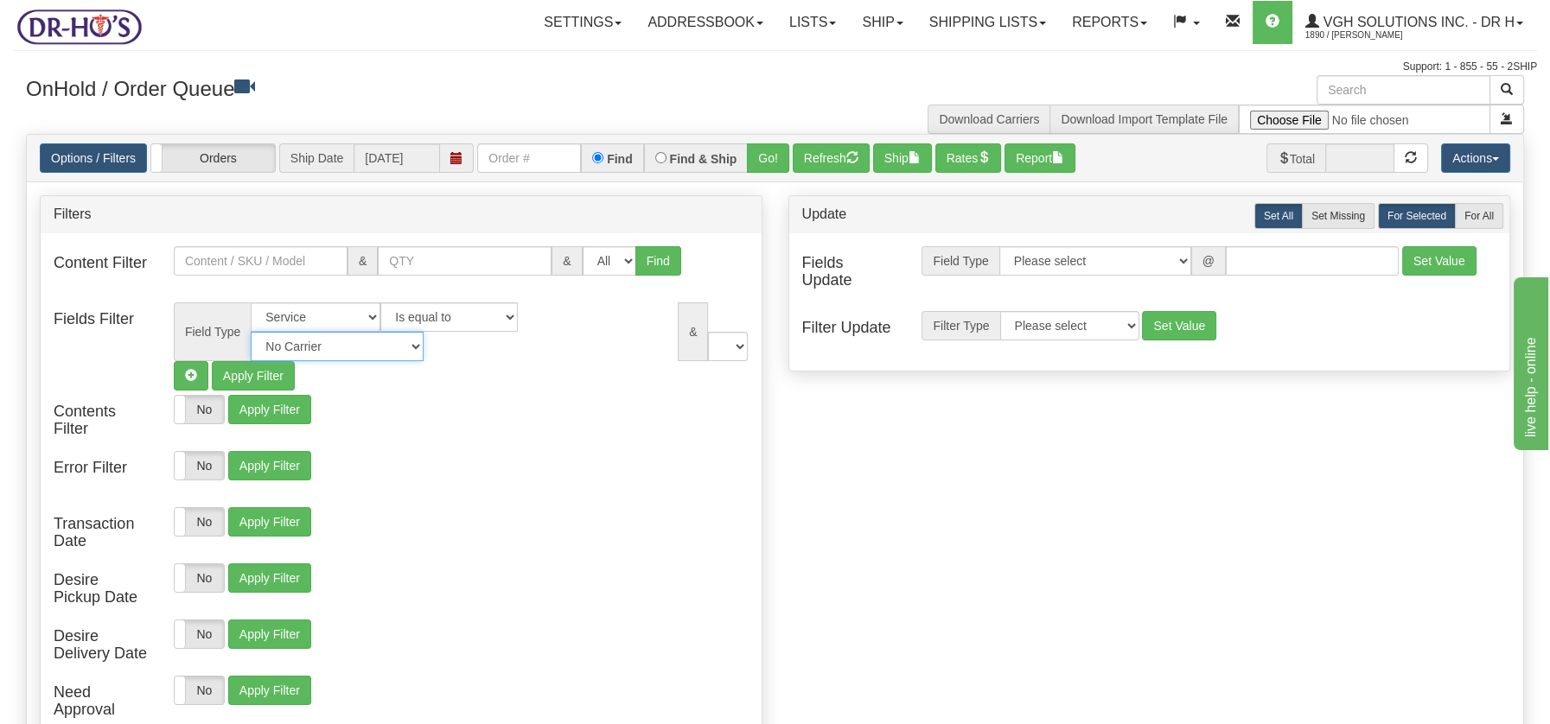
click at [423, 332] on select "No Carrier FedEx UPS Purolator Canpar Canada Post BeSwyft Kindersley. Day & Ros…" at bounding box center [337, 346] width 173 height 29
select select "2"
click at [423, 332] on select "No Carrier FedEx UPS Purolator Canpar Canada Post BeSwyft Kindersley. Day & Ros…" at bounding box center [337, 346] width 173 height 29
click at [739, 344] on select "US -> US - 70 - FedEx 1 Day® Freight US -> US - 03 - FedEx 2 Day® US -> US - 49…" at bounding box center [661, 346] width 173 height 29
select select "05"
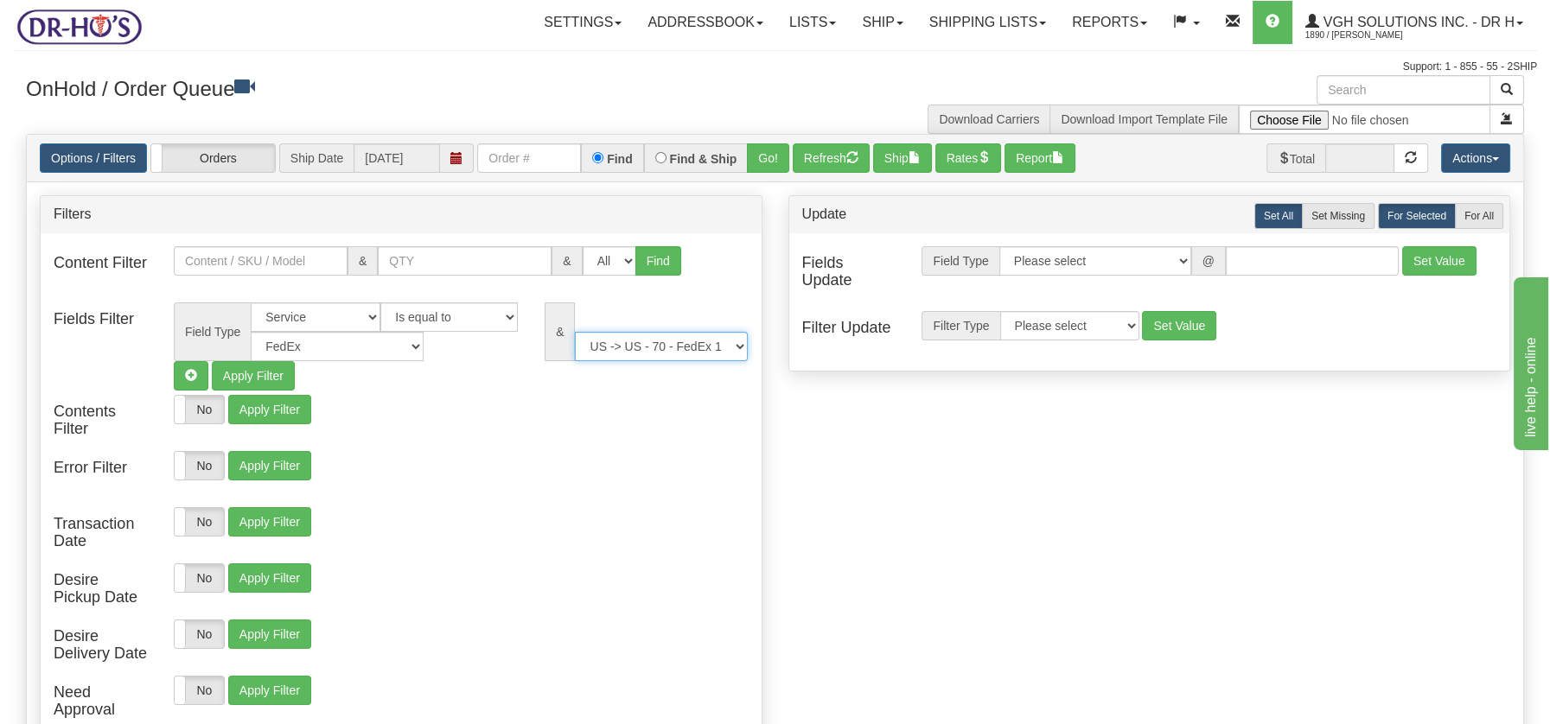
click at [575, 332] on select "US -> US - 70 - FedEx 1 Day® Freight US -> US - 03 - FedEx 2 Day® US -> US - 49…" at bounding box center [661, 346] width 173 height 29
click at [253, 380] on button "Apply Filter" at bounding box center [253, 375] width 83 height 29
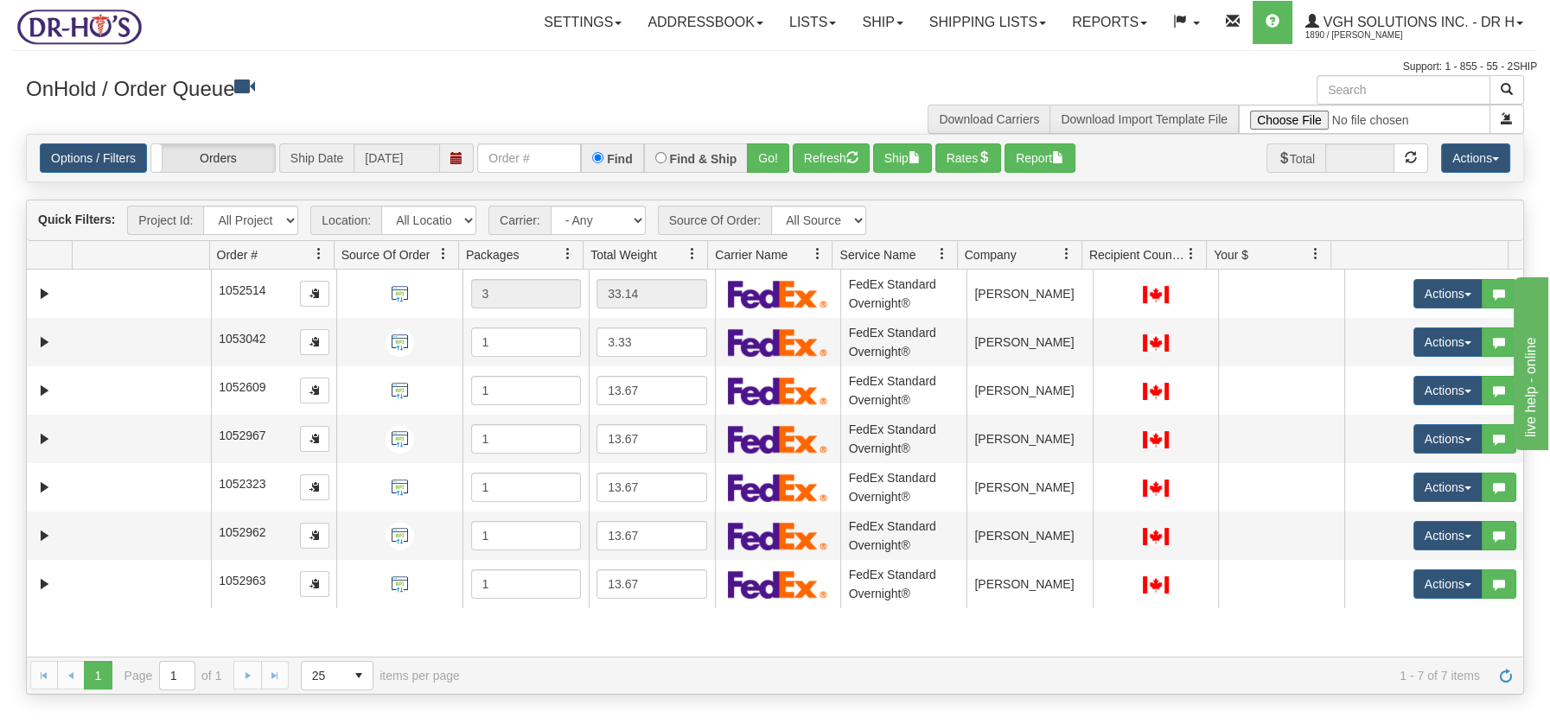
click at [694, 253] on span at bounding box center [692, 254] width 14 height 14
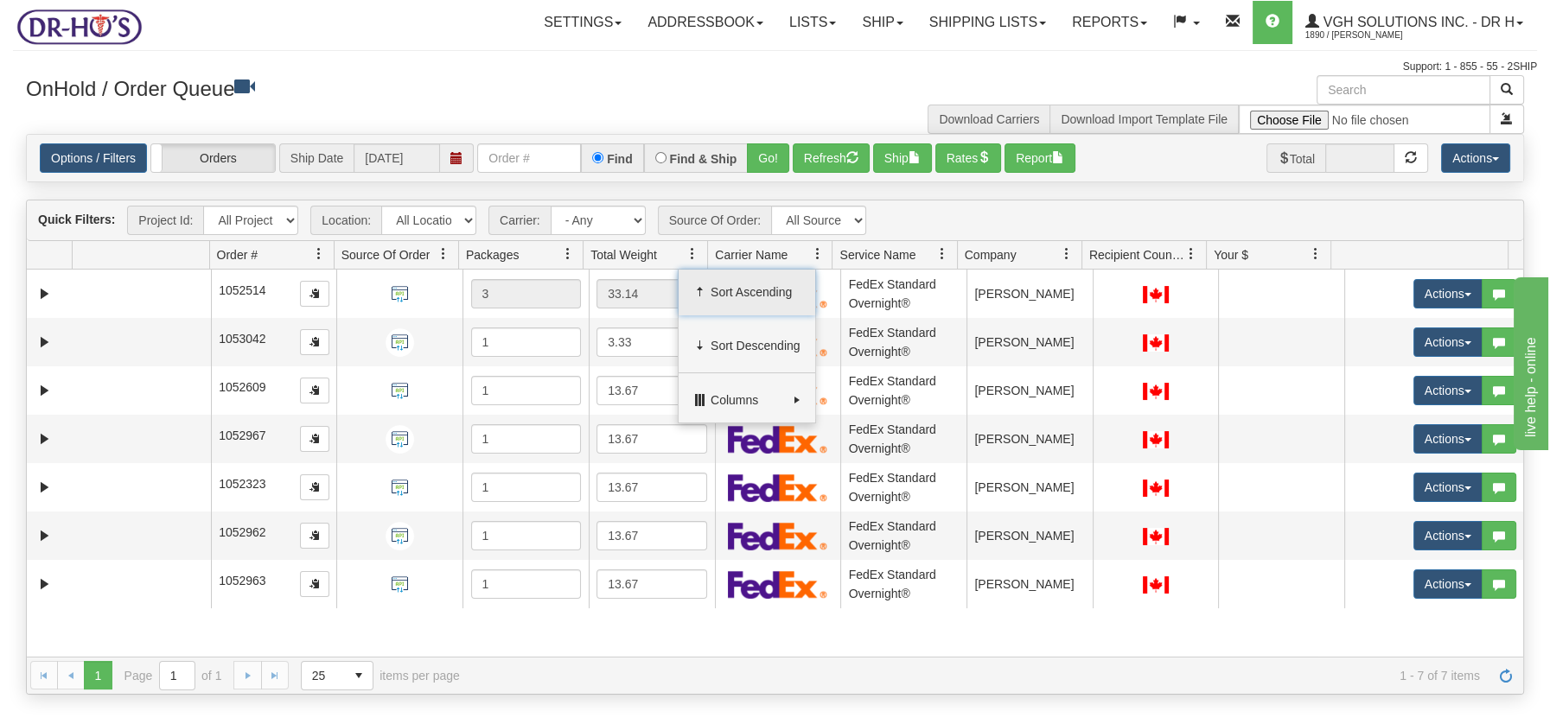
click at [714, 284] on span "Sort Ascending" at bounding box center [755, 291] width 90 height 17
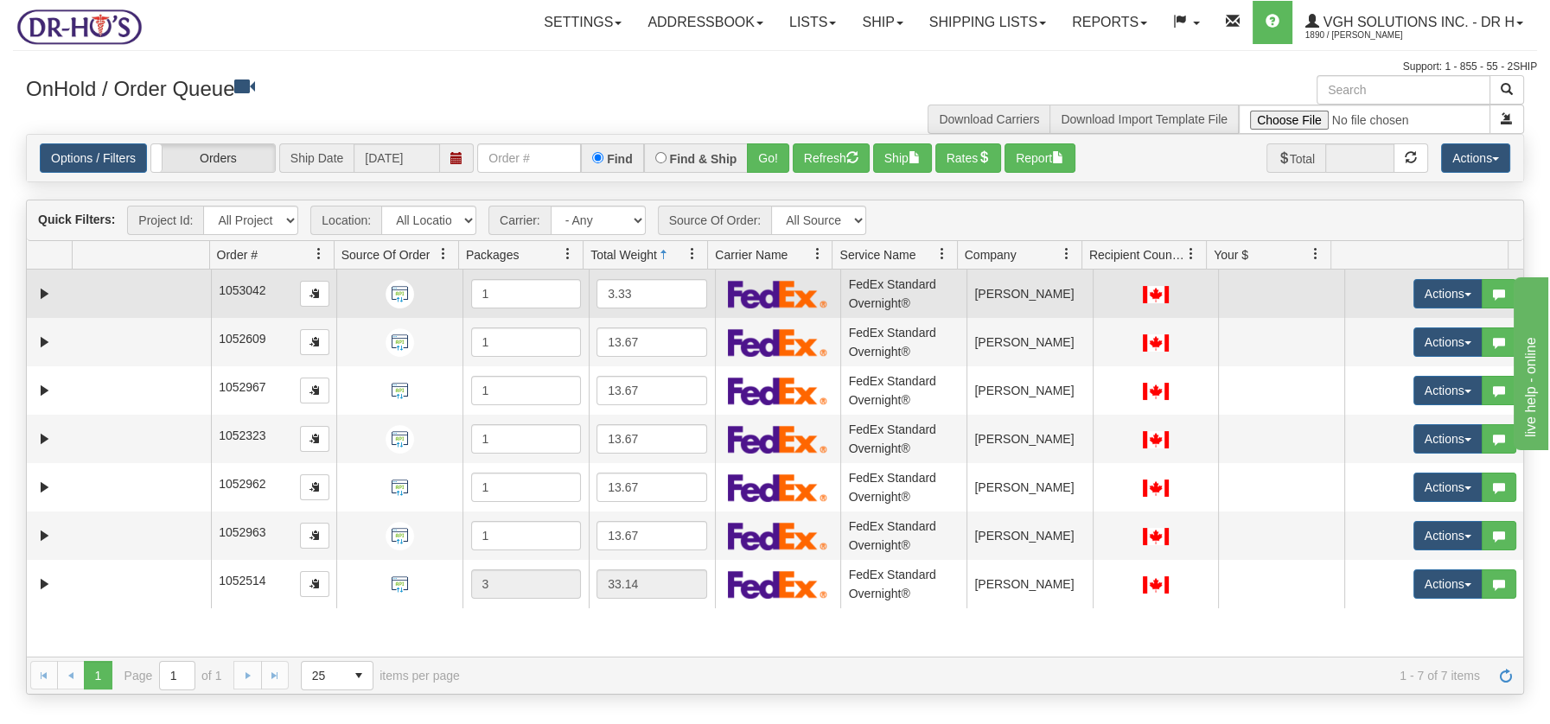
click at [125, 294] on td at bounding box center [141, 294] width 138 height 48
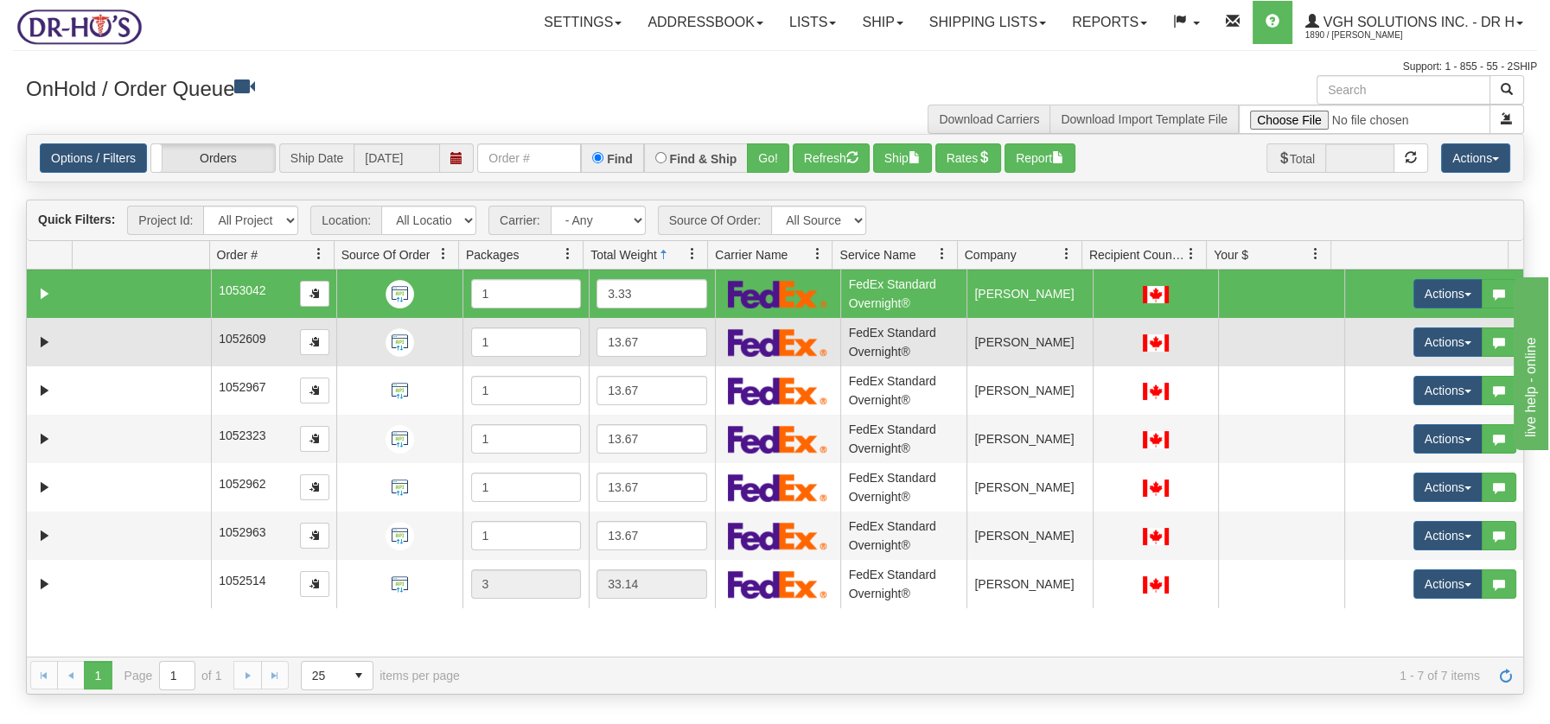
click at [105, 328] on td at bounding box center [141, 342] width 138 height 48
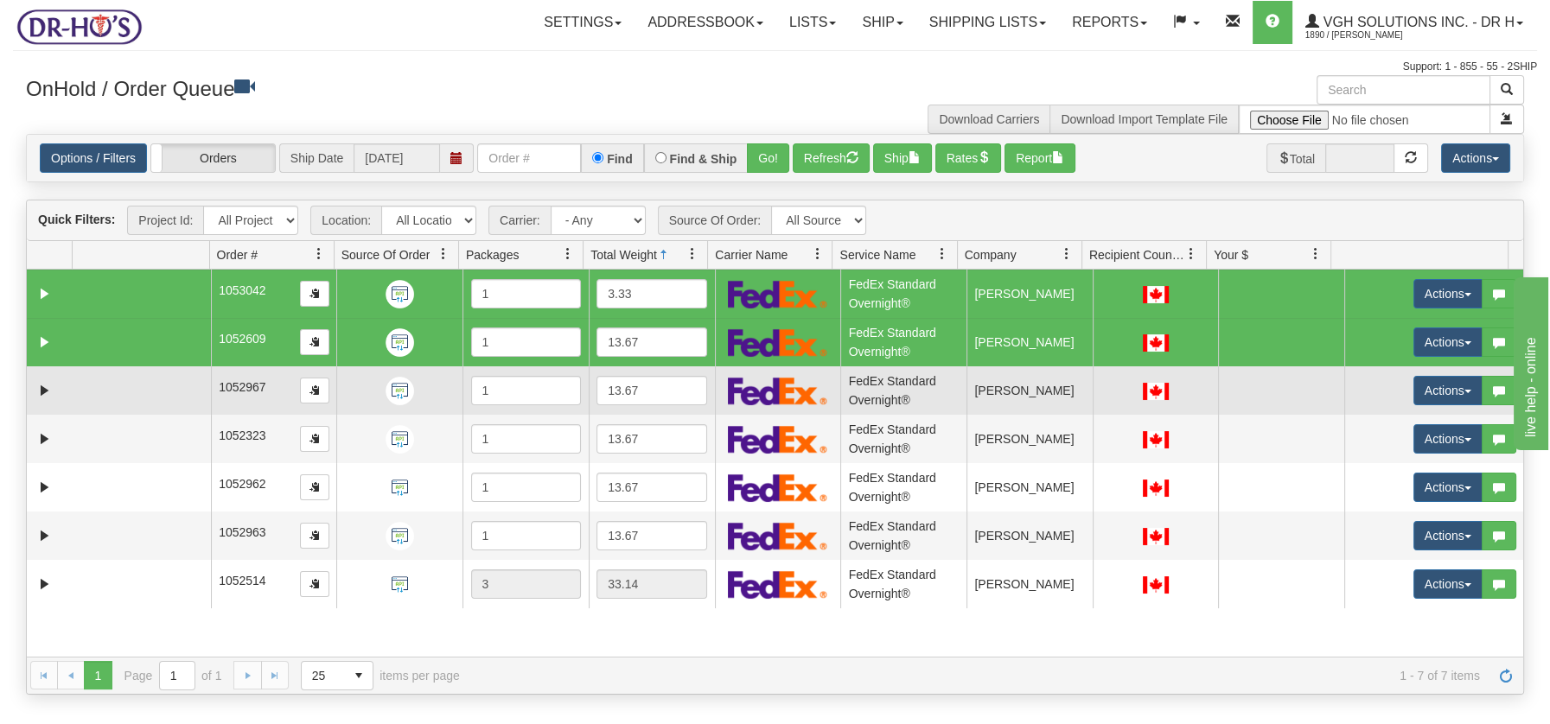
click at [95, 382] on td at bounding box center [141, 390] width 138 height 48
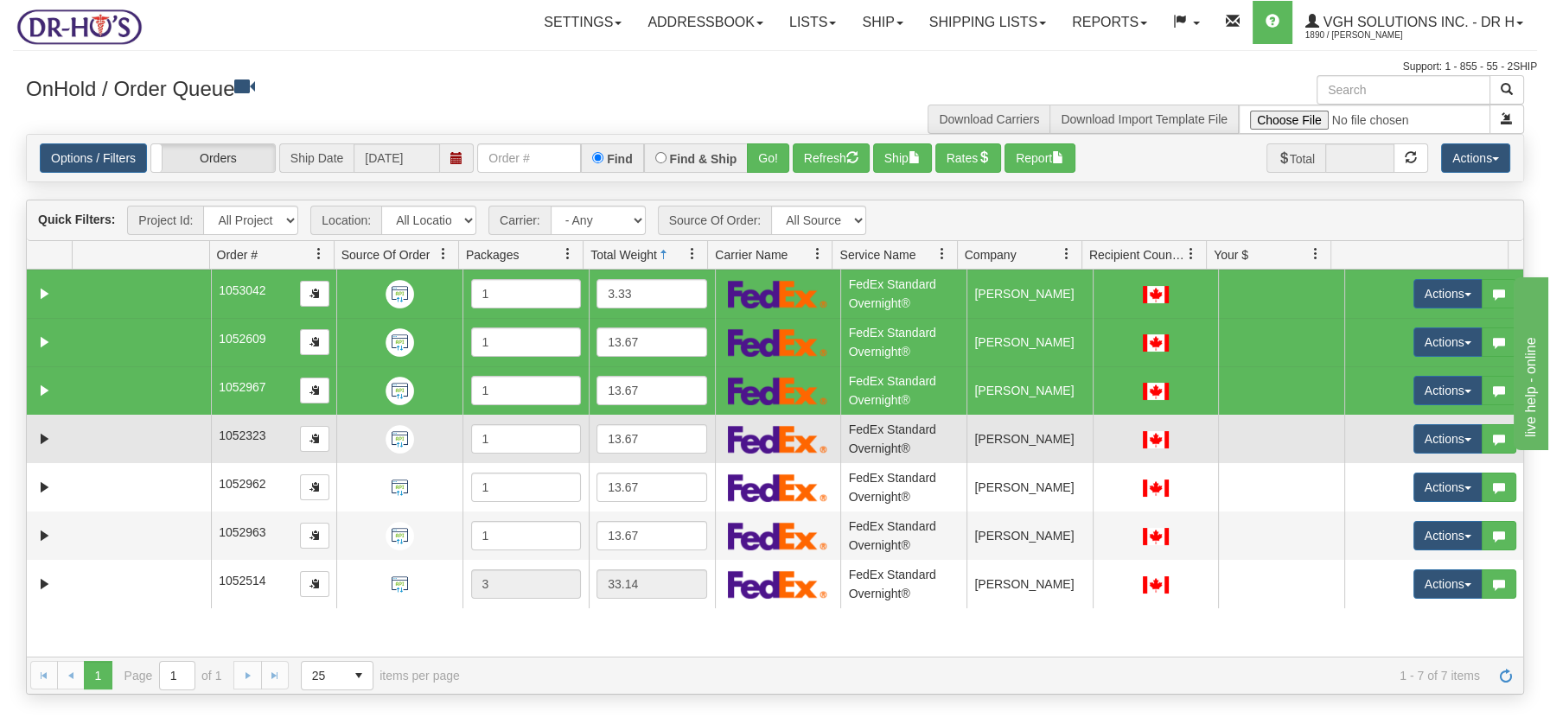
click at [99, 443] on td at bounding box center [141, 439] width 138 height 48
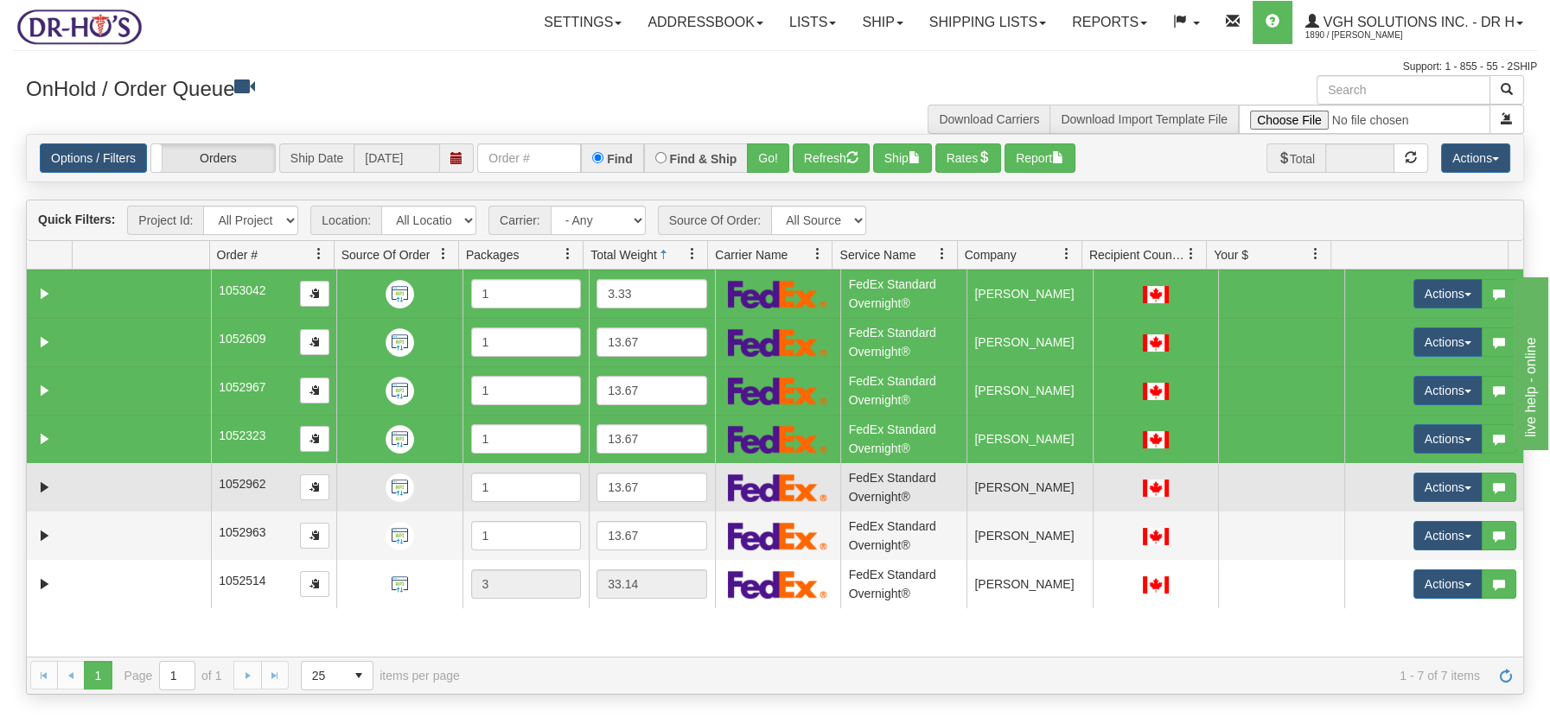
click at [95, 487] on td at bounding box center [141, 487] width 138 height 48
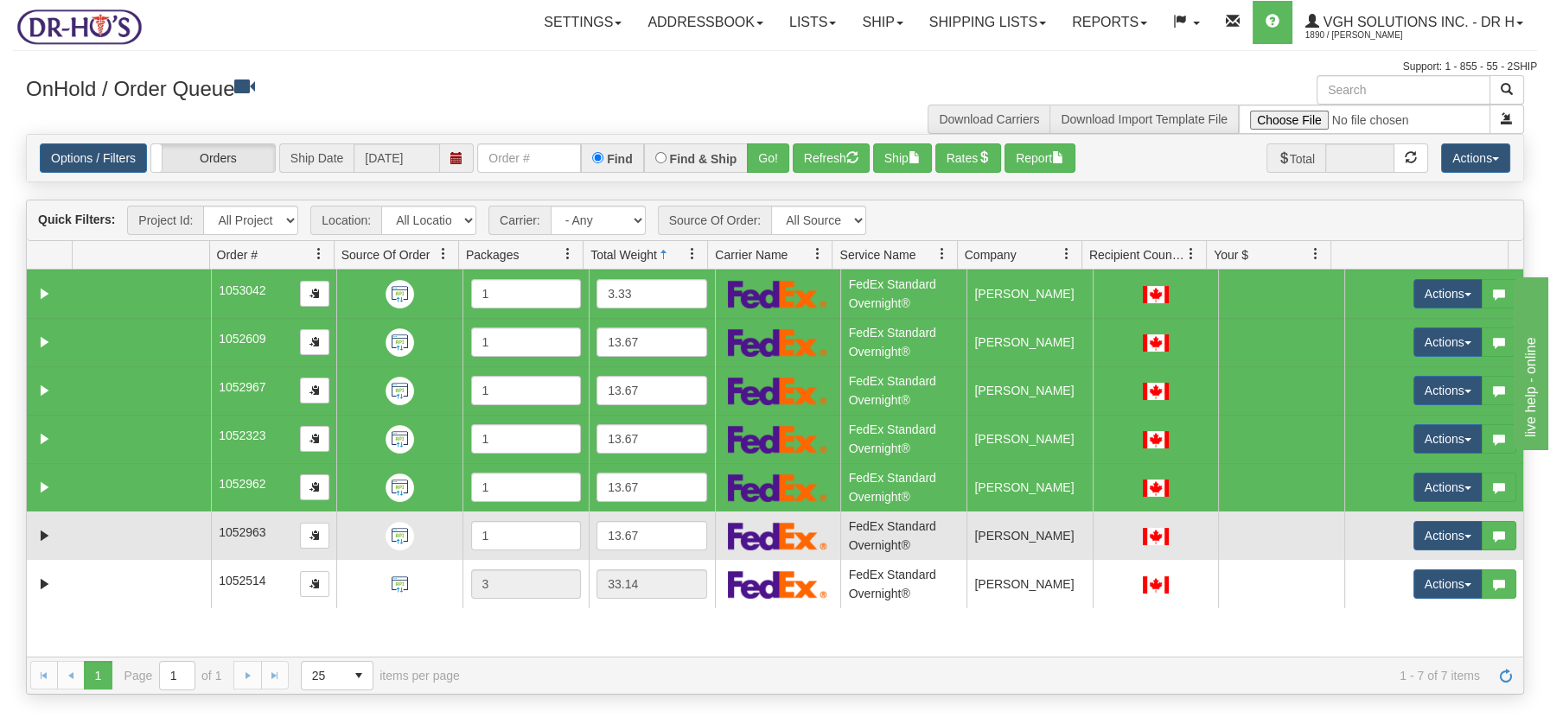
click at [95, 539] on td at bounding box center [141, 536] width 138 height 48
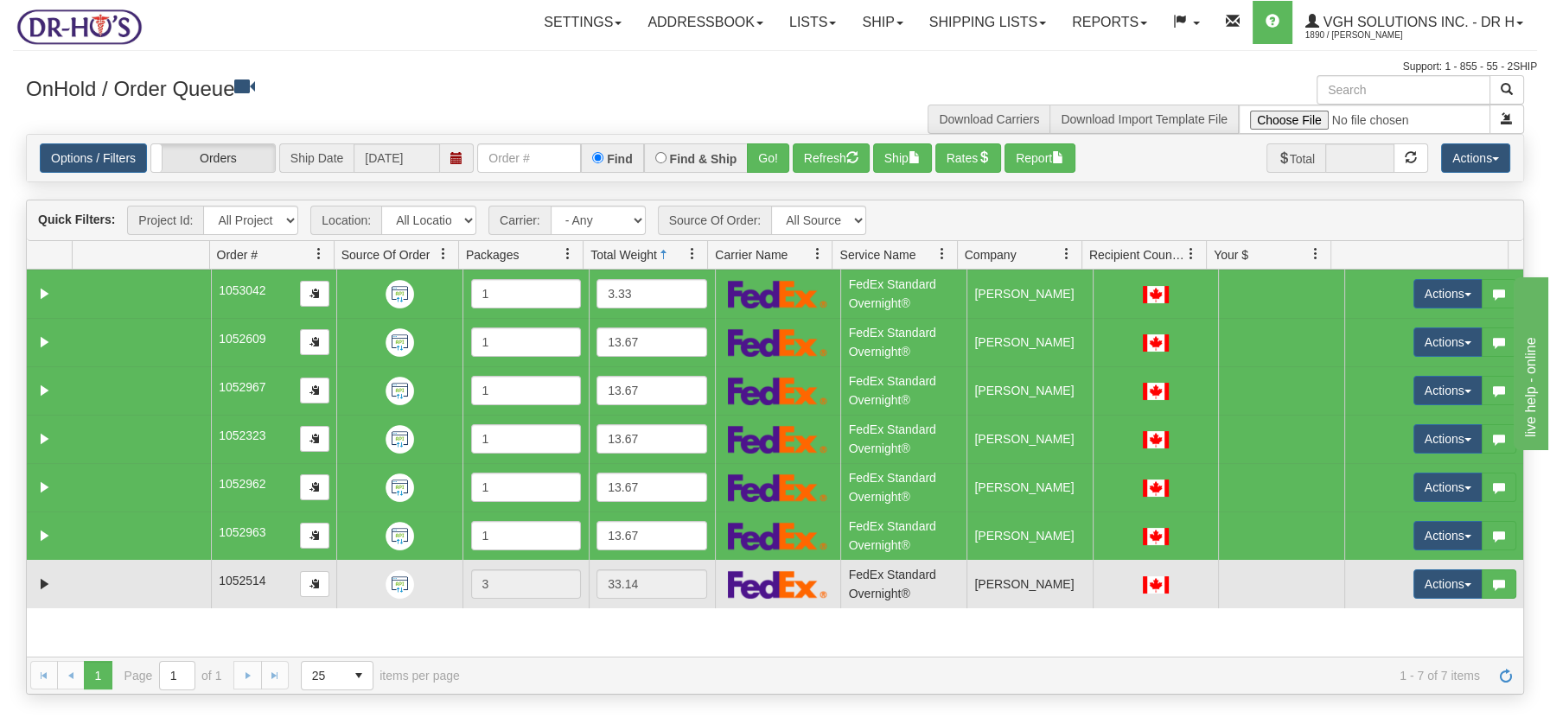
click at [93, 587] on td at bounding box center [141, 584] width 138 height 48
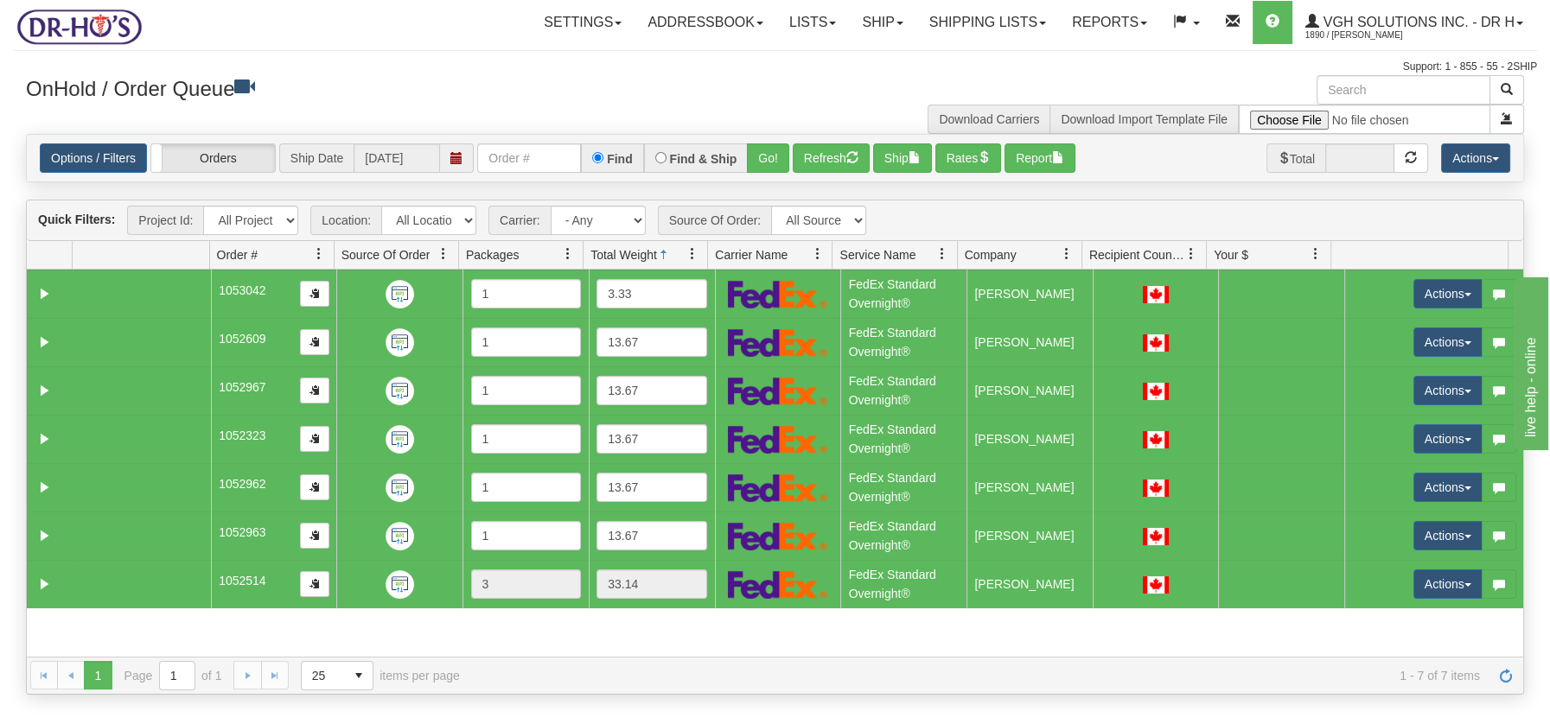
click at [689, 258] on span at bounding box center [692, 254] width 14 height 14
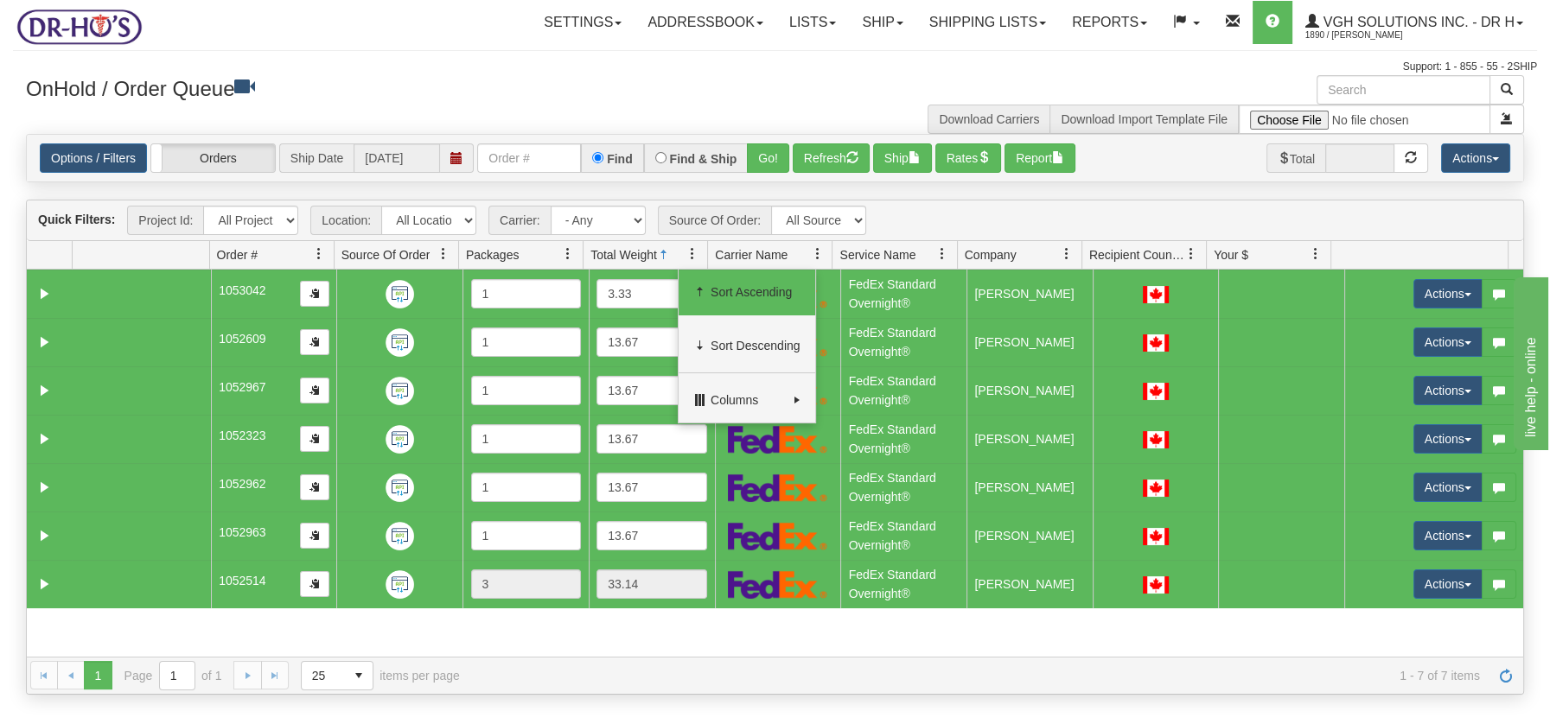
click at [725, 290] on span "Sort Ascending" at bounding box center [755, 291] width 90 height 17
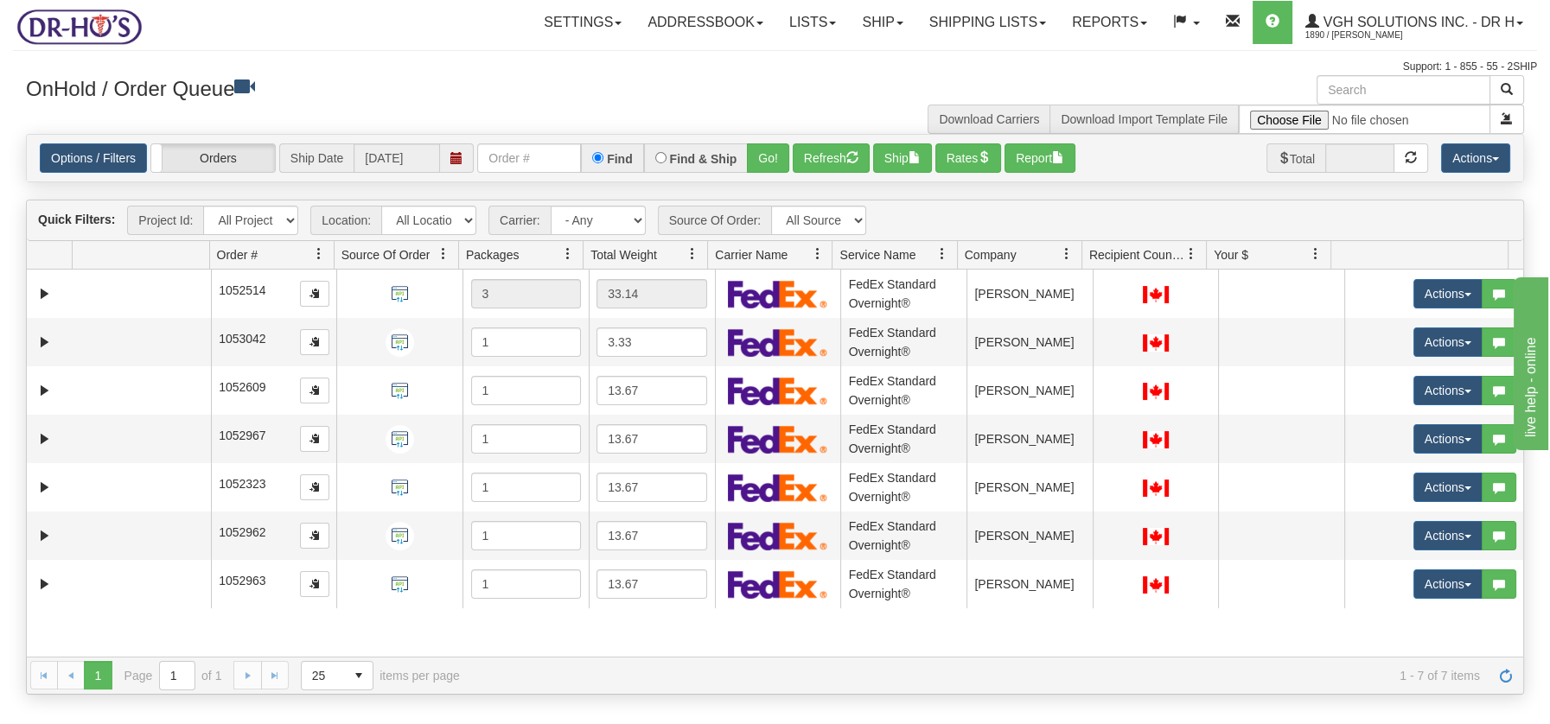
click at [691, 256] on span at bounding box center [692, 254] width 14 height 14
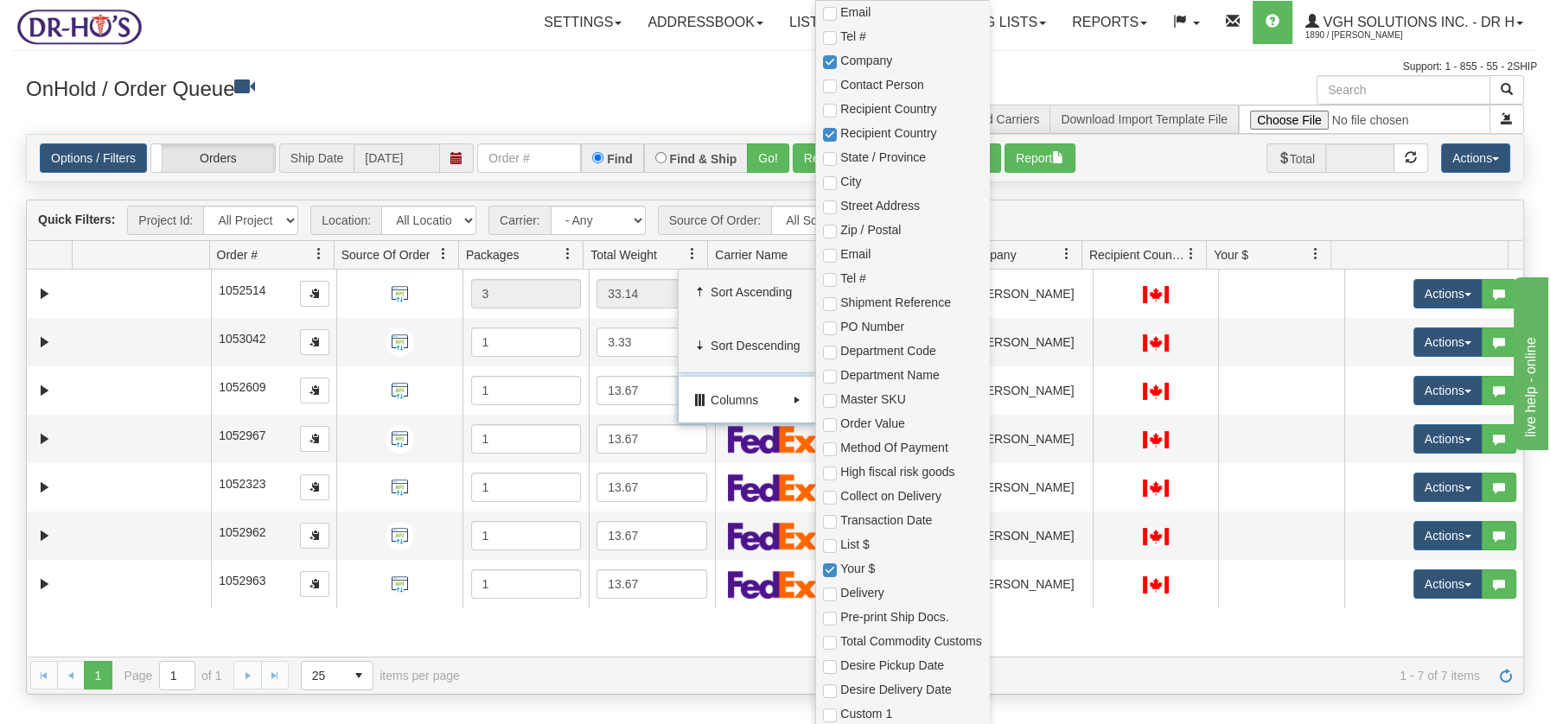
scroll to position [464, 0]
click at [830, 397] on input "checkbox" at bounding box center [830, 398] width 14 height 14
checkbox input "true"
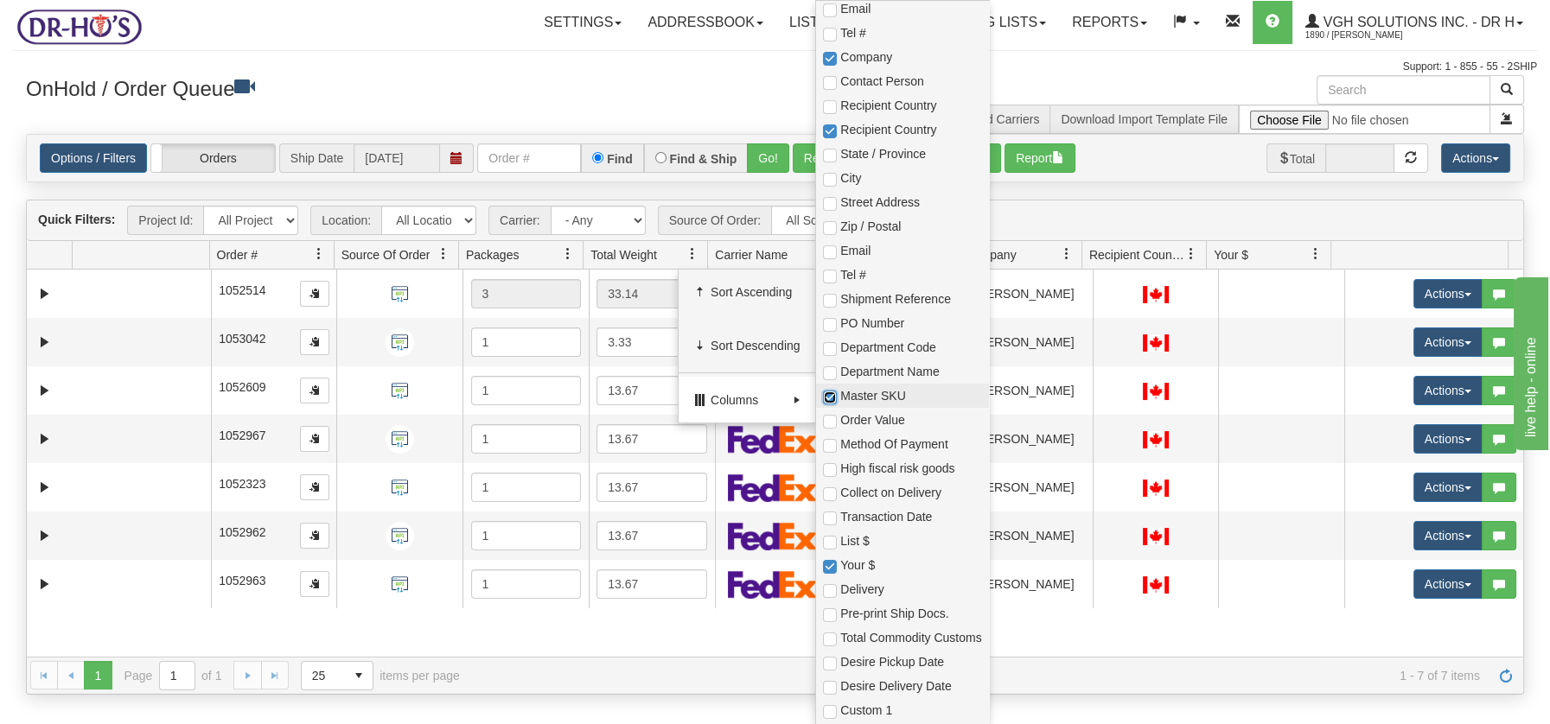
checkbox input "true"
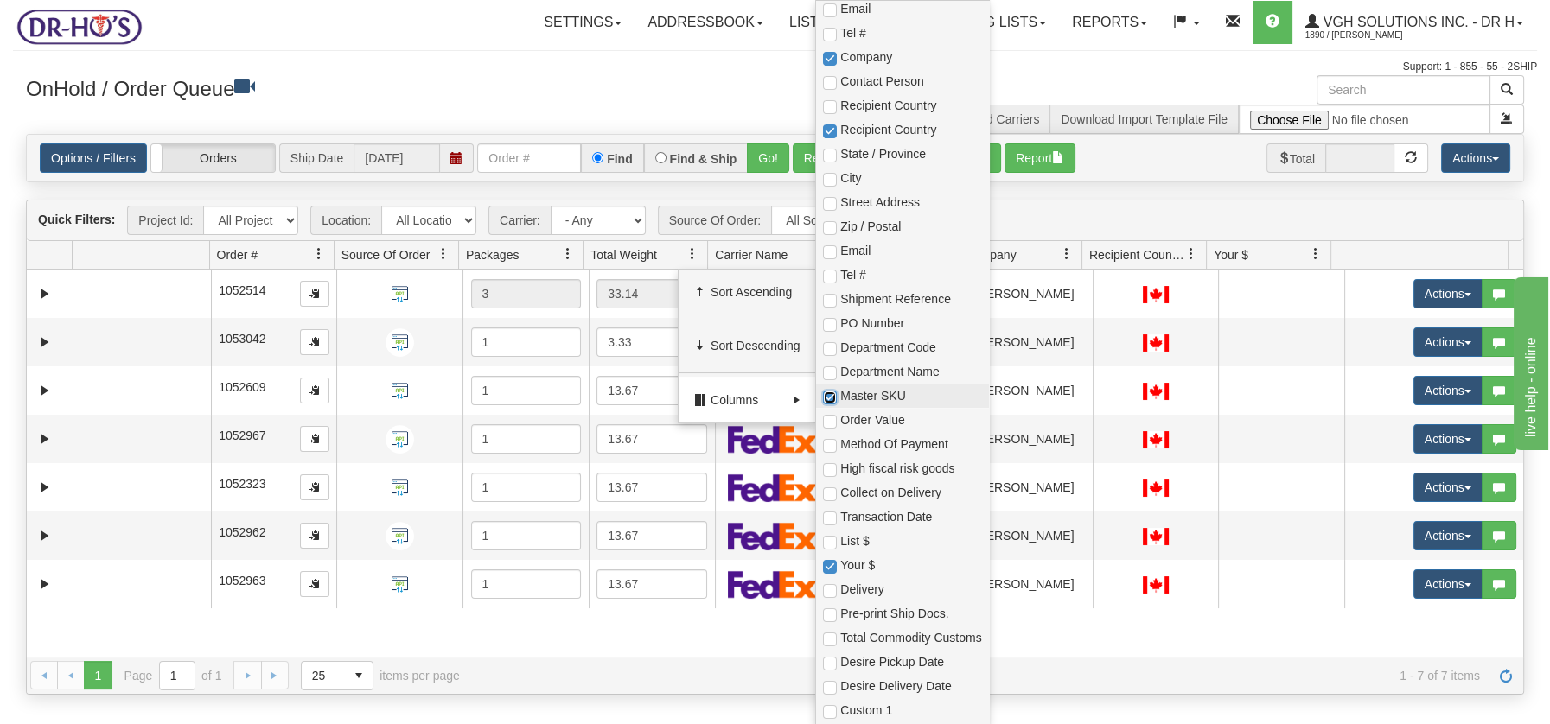
checkbox input "true"
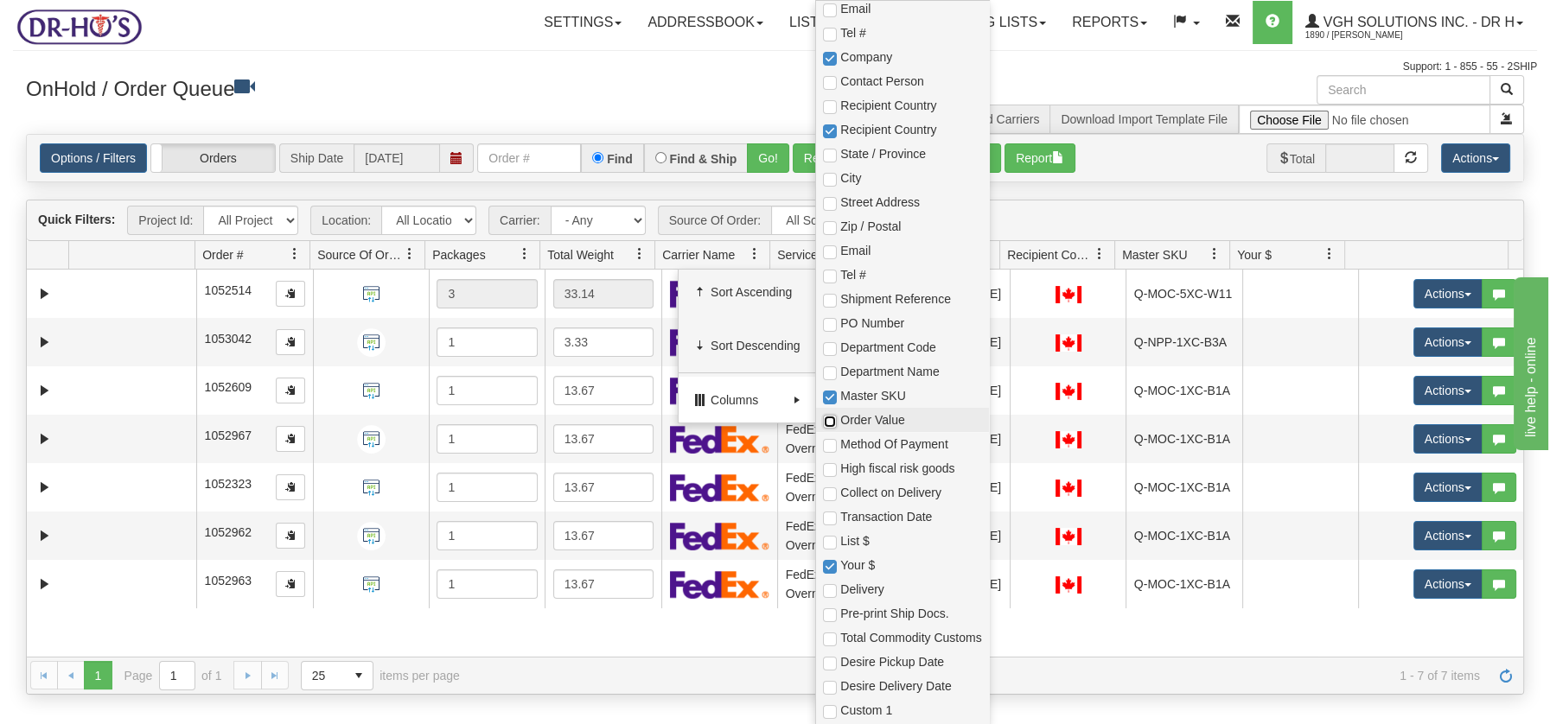
click at [829, 415] on input "checkbox" at bounding box center [830, 422] width 14 height 14
checkbox input "true"
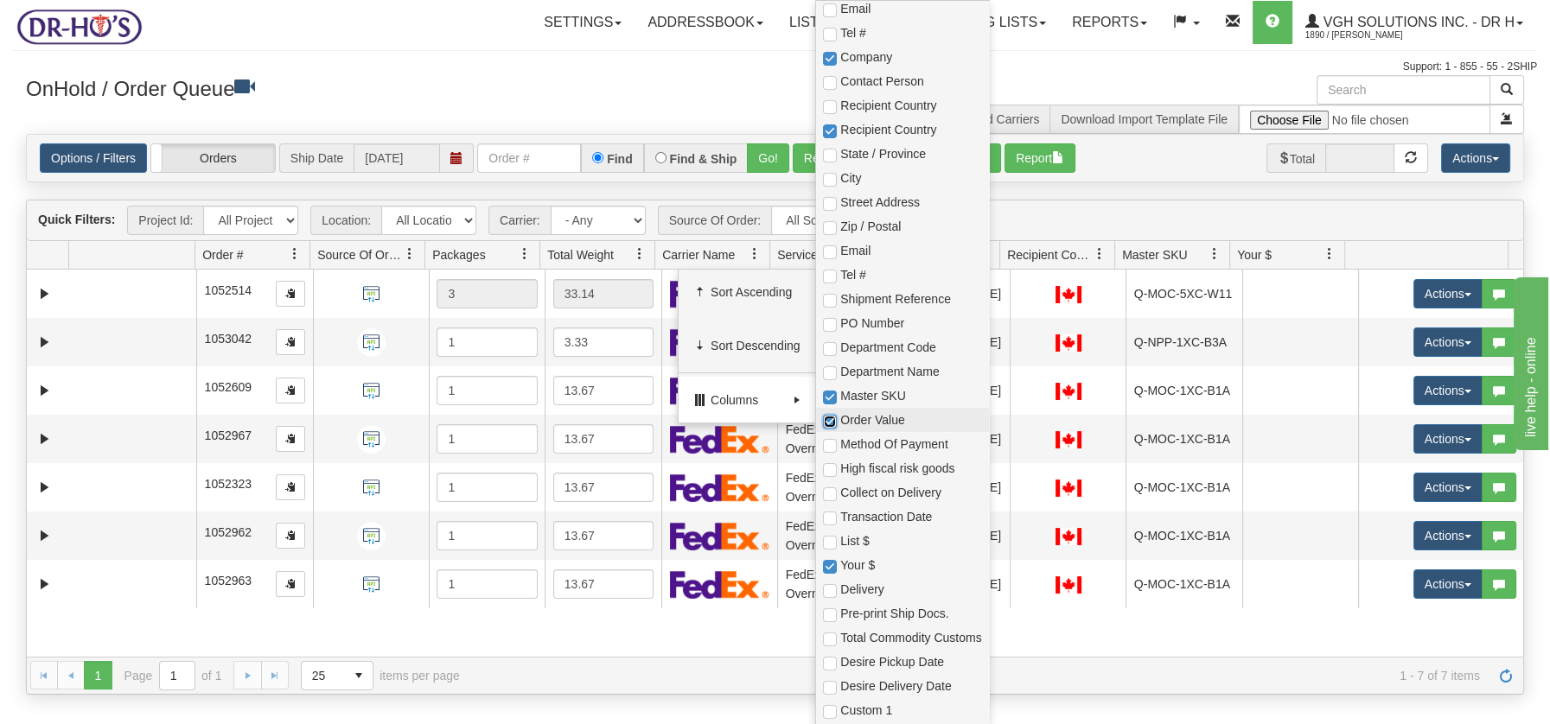
checkbox input "true"
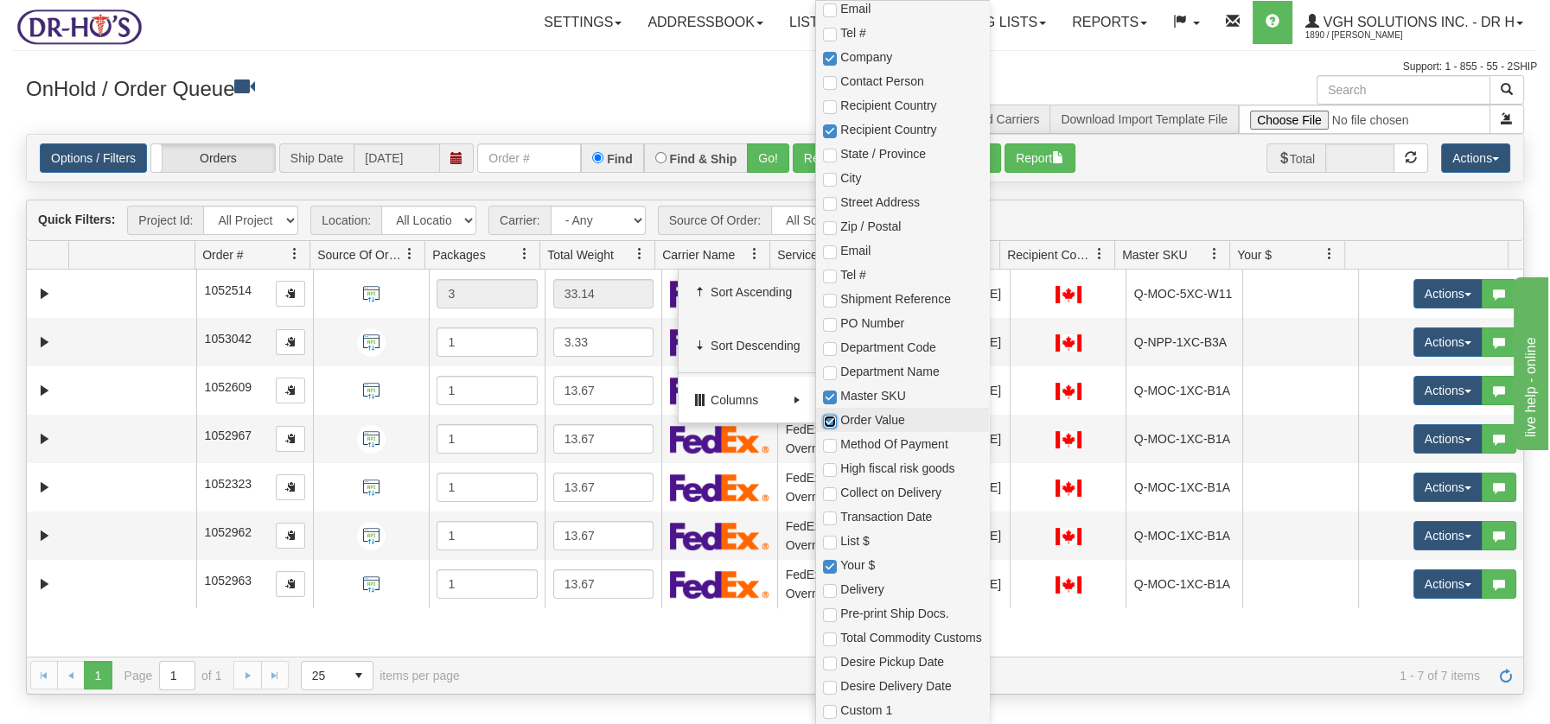
checkbox input "true"
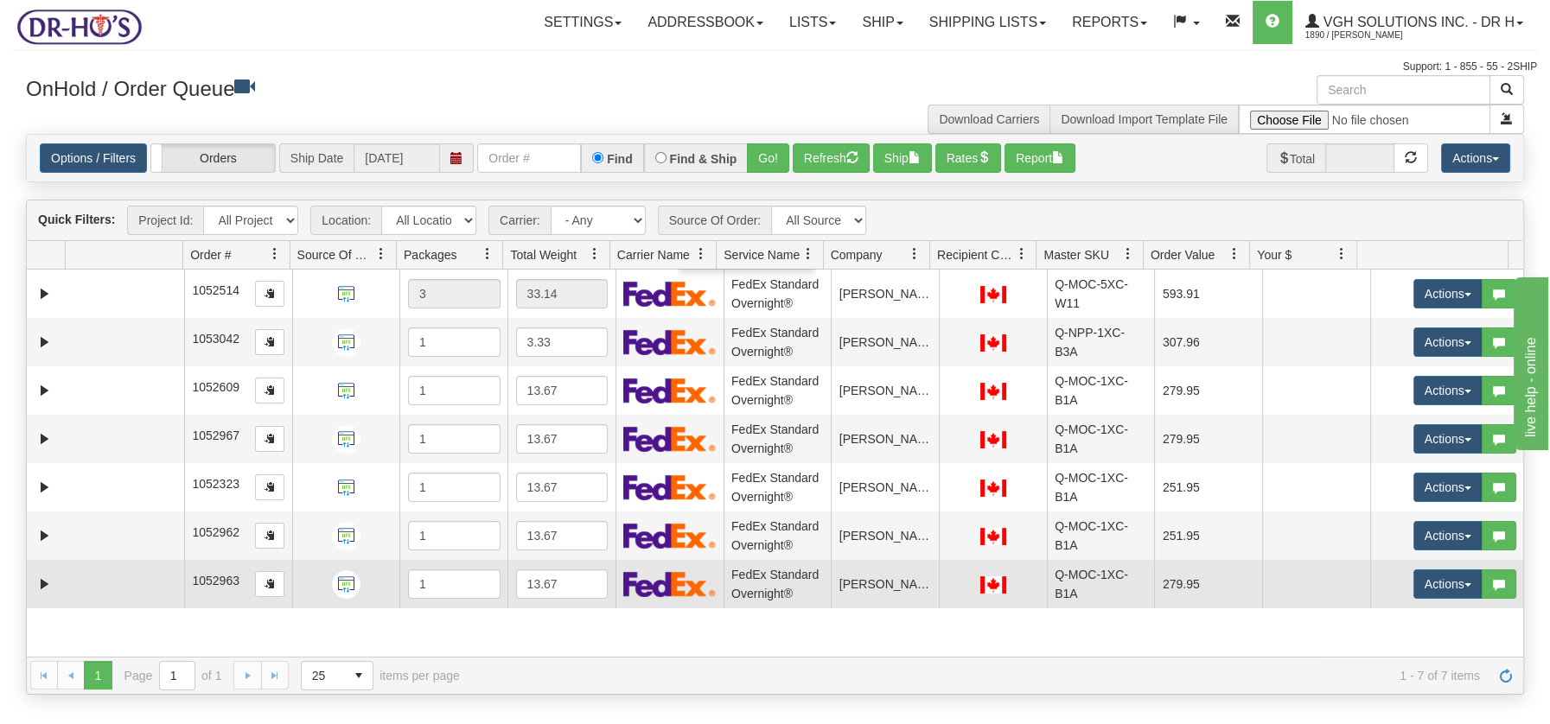
click at [1290, 602] on td at bounding box center [1316, 584] width 108 height 48
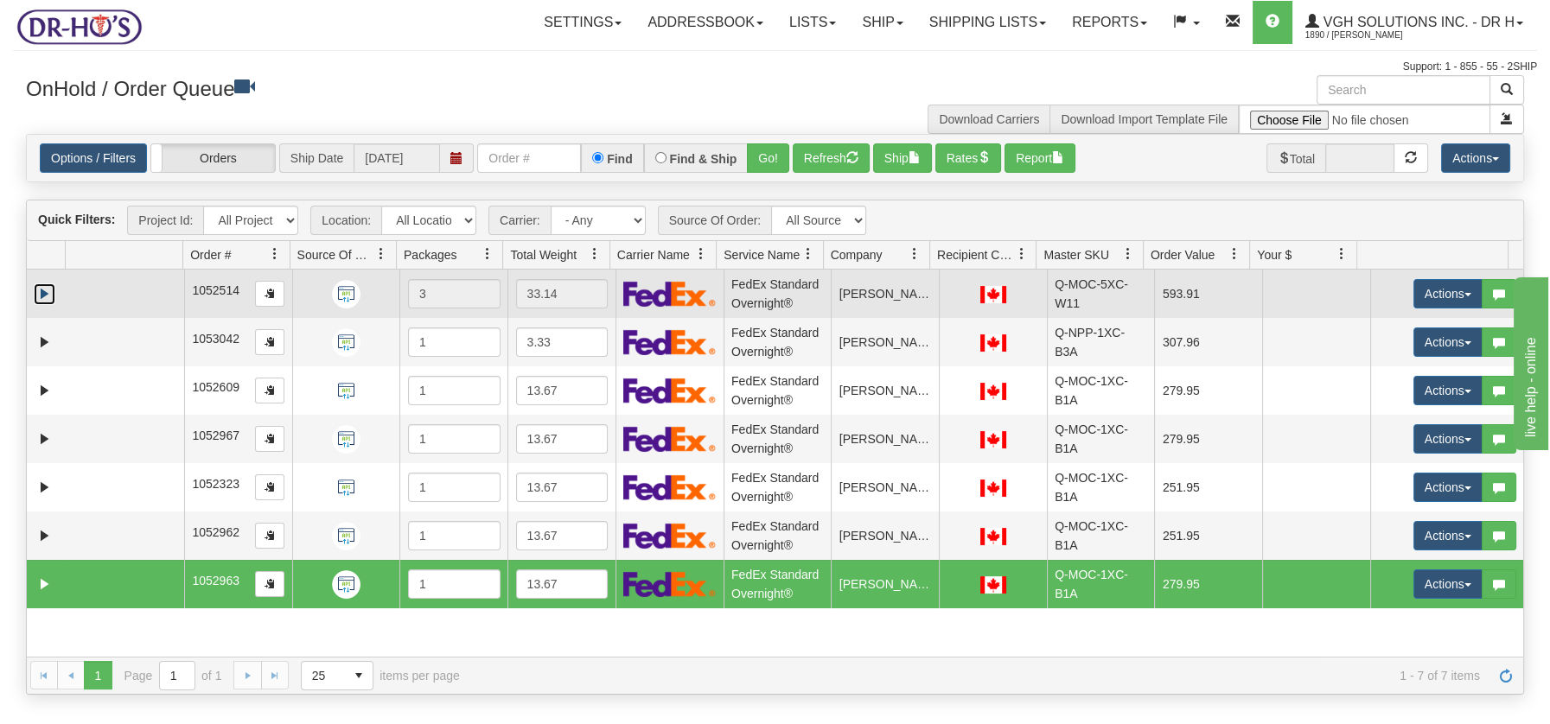
click at [49, 290] on link "Expand" at bounding box center [45, 294] width 22 height 22
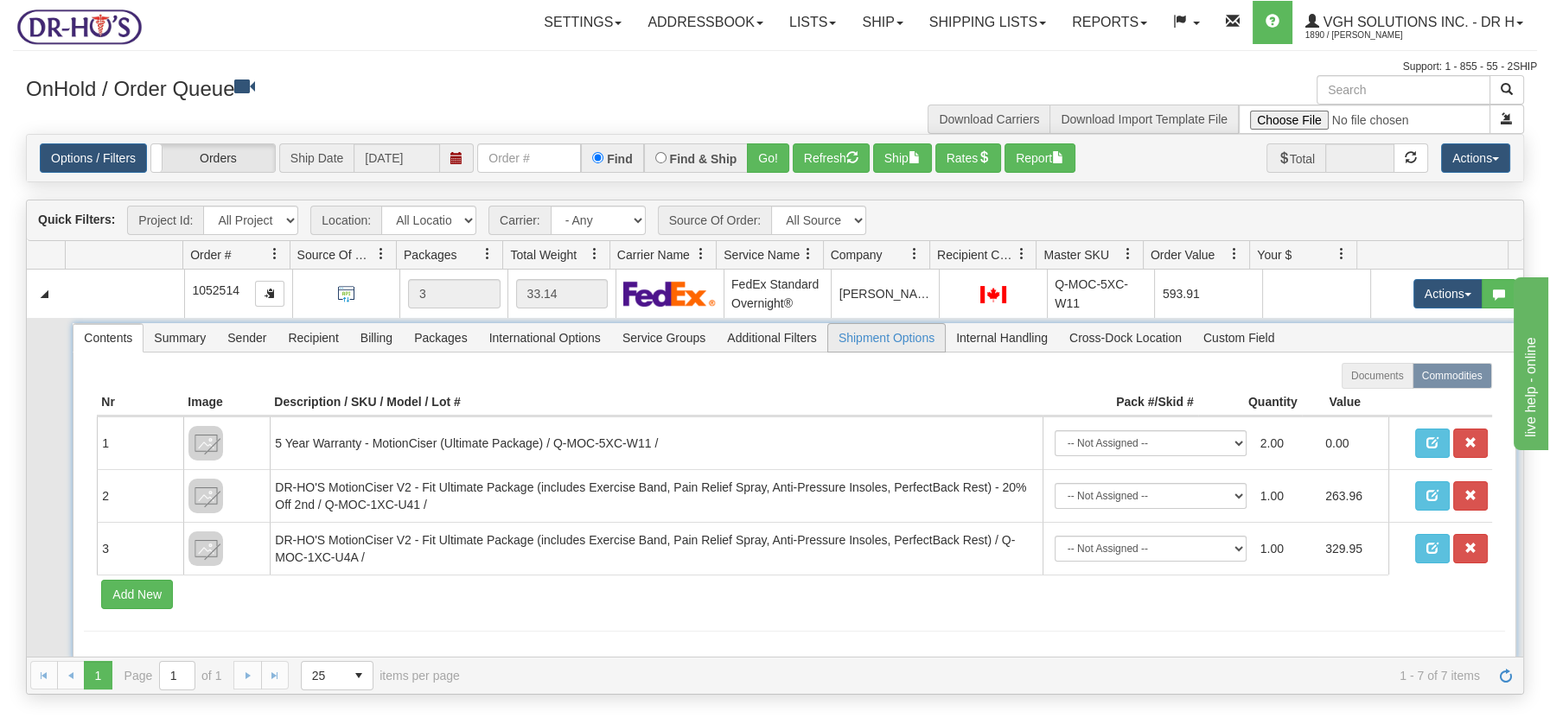
click at [923, 334] on span "Shipment Options" at bounding box center [886, 338] width 117 height 28
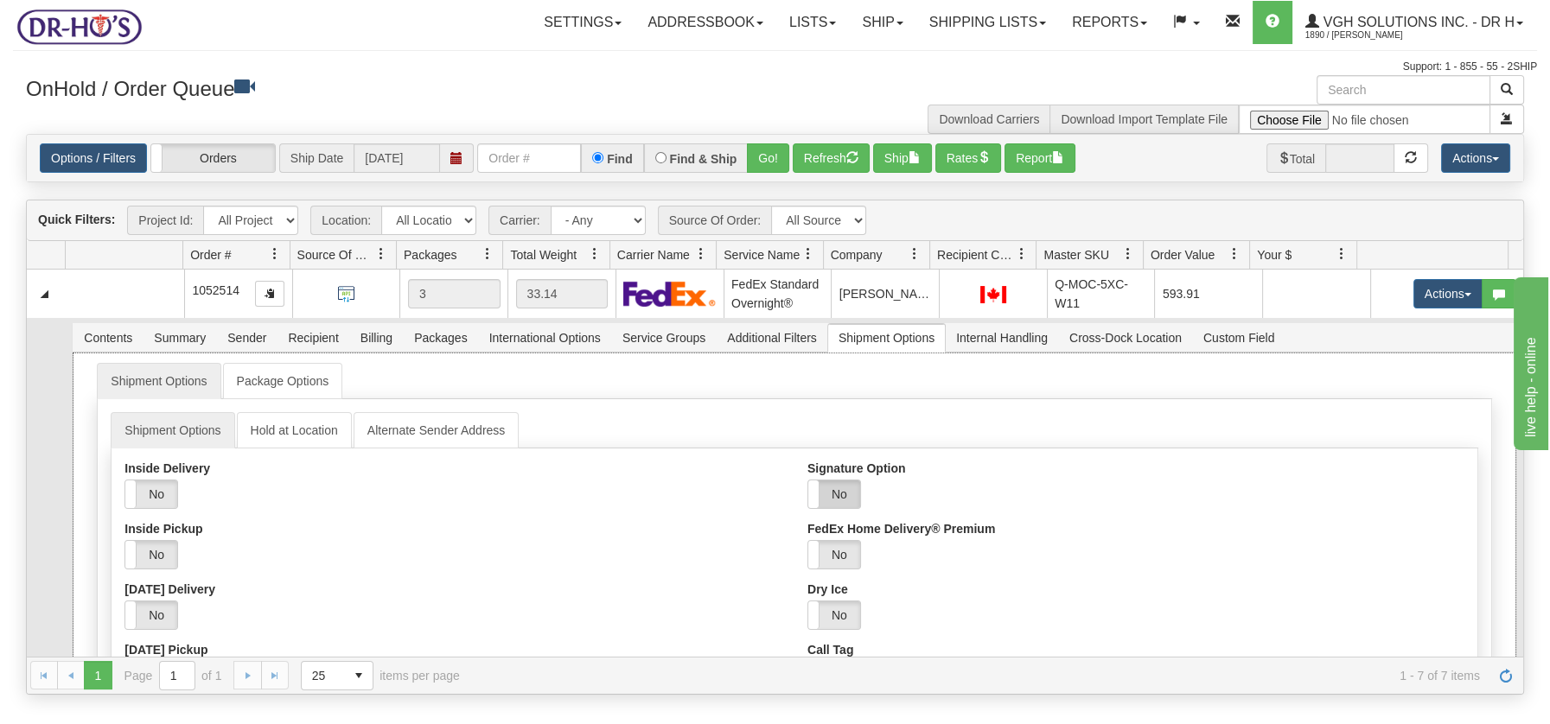
click at [820, 492] on label "No" at bounding box center [834, 495] width 52 height 28
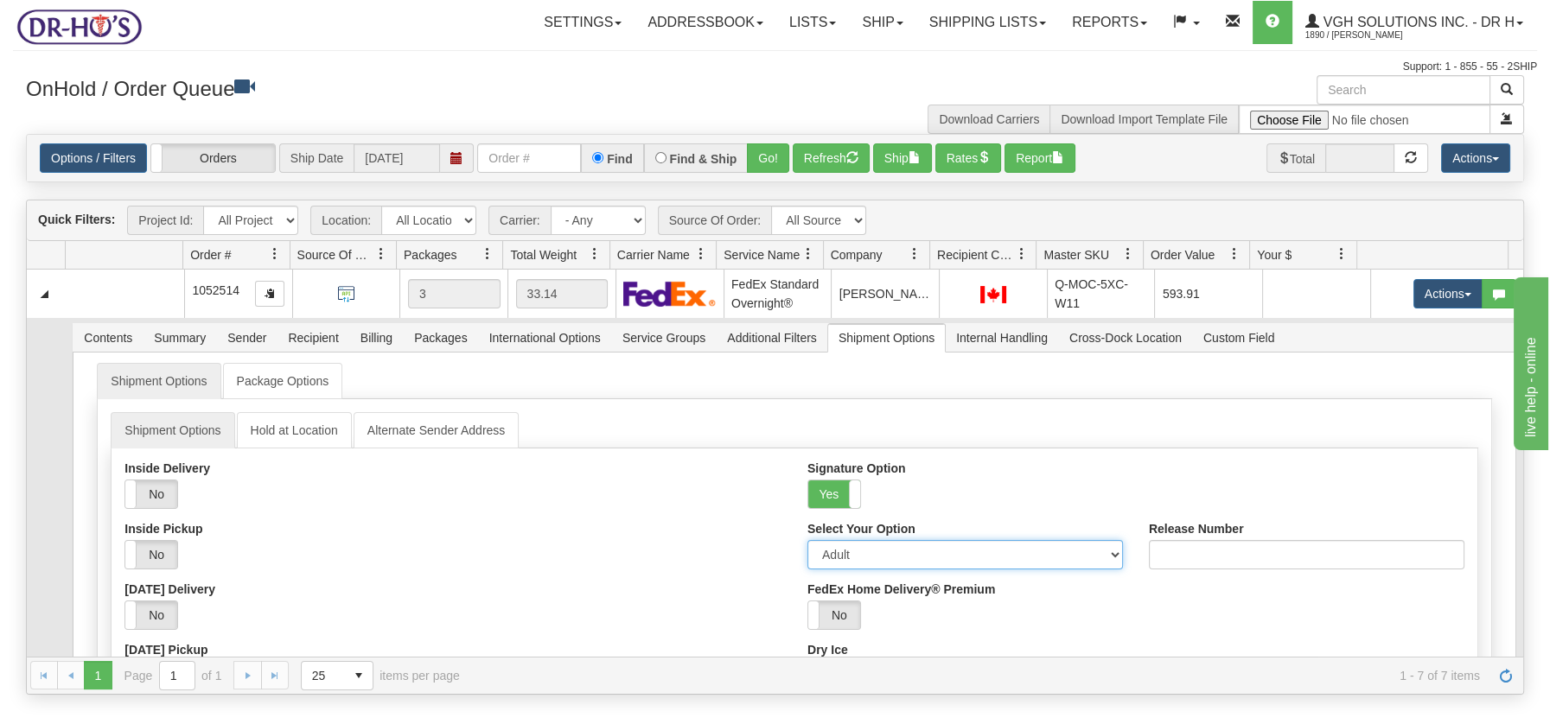
click at [1103, 551] on select "Adult Direct Indirect No Signature Required Service Default" at bounding box center [964, 554] width 315 height 29
select select "2"
click at [807, 540] on select "Adult Direct Indirect No Signature Required Service Default" at bounding box center [964, 554] width 315 height 29
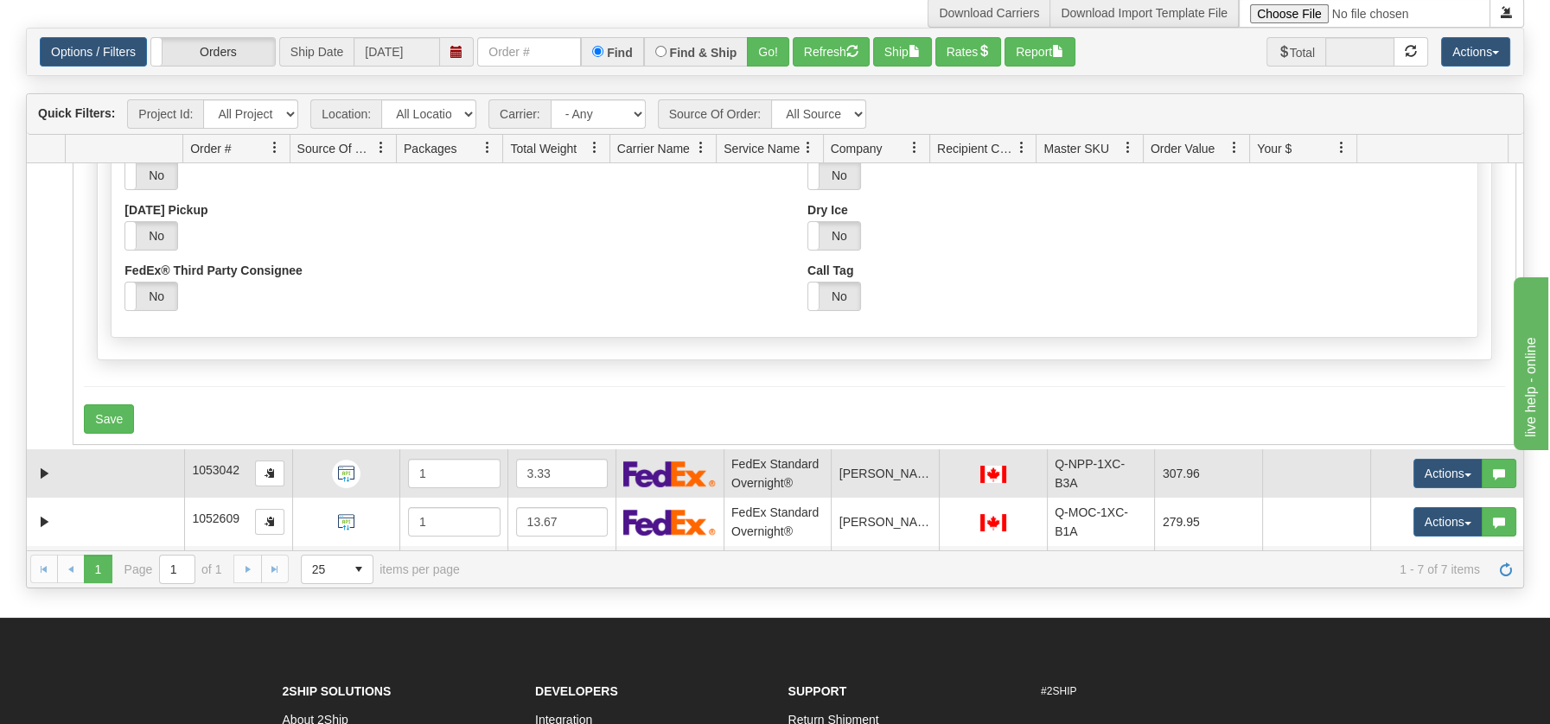
scroll to position [356, 0]
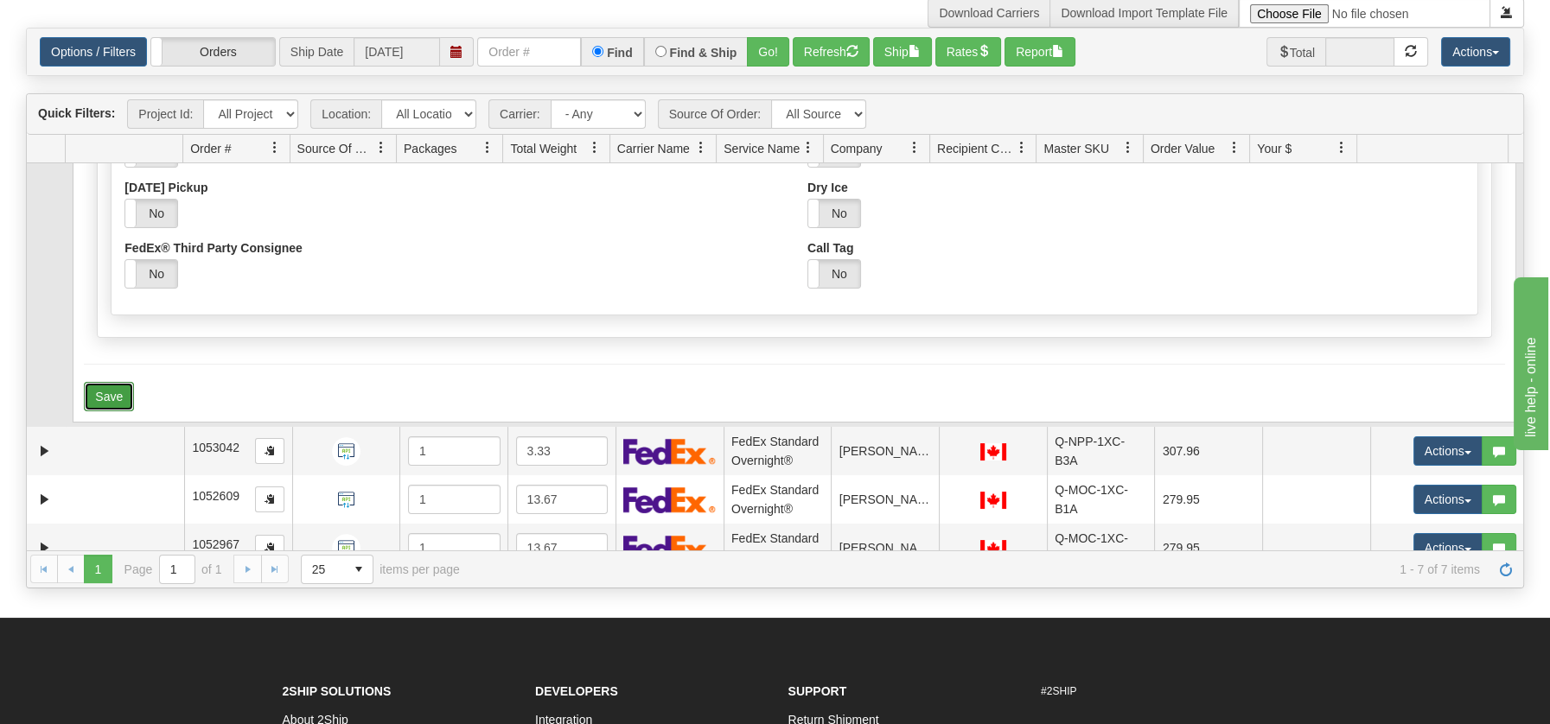
click at [115, 385] on button "Save" at bounding box center [109, 396] width 50 height 29
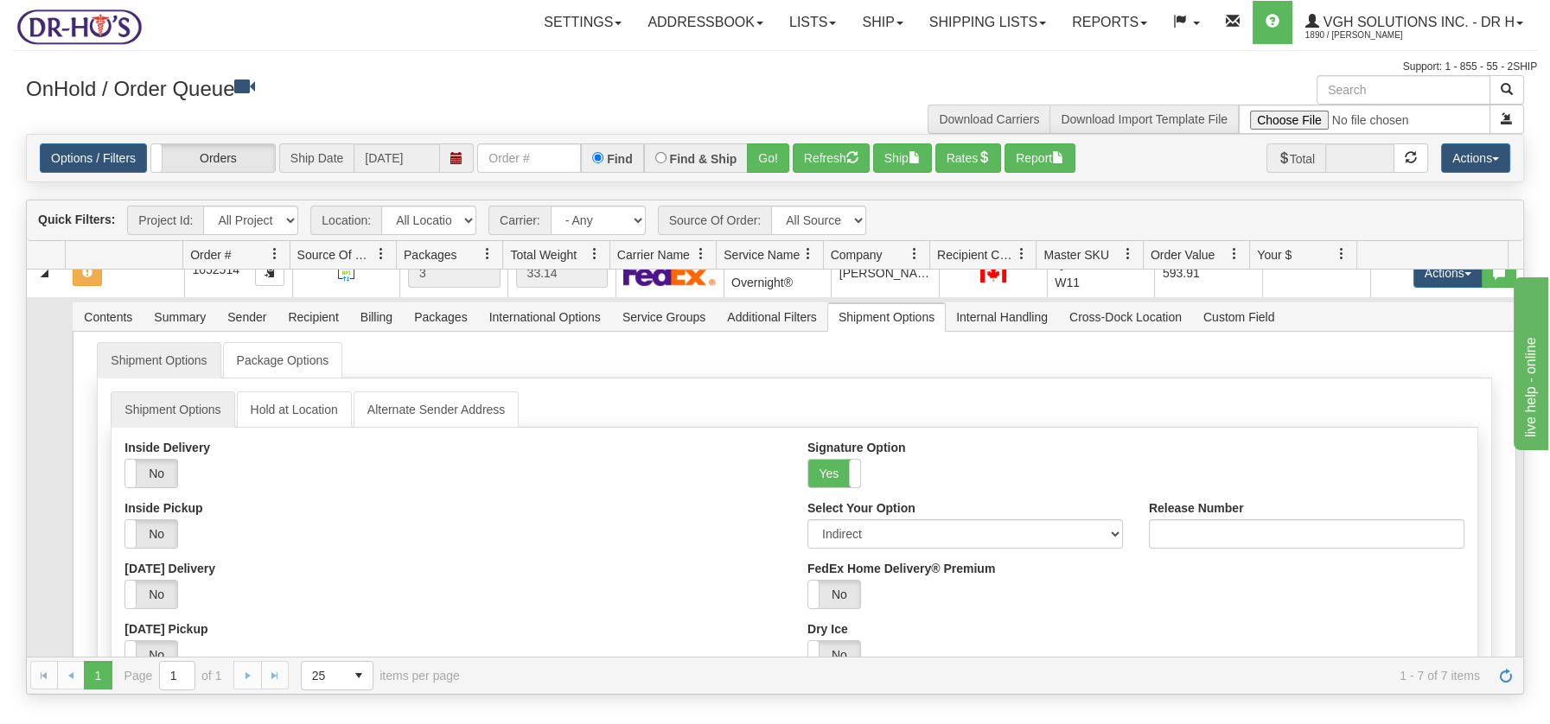
scroll to position [0, 0]
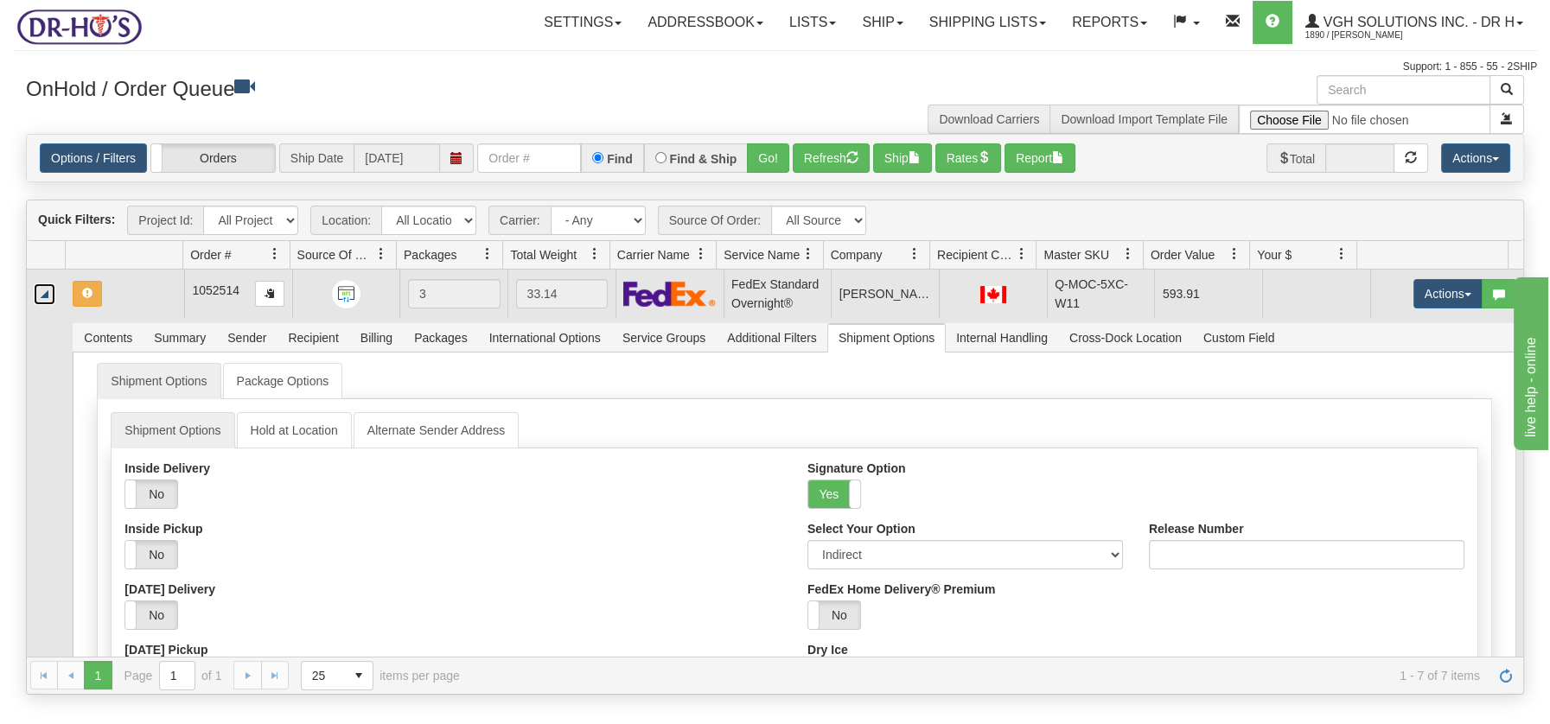
click at [48, 288] on link "Collapse" at bounding box center [45, 294] width 22 height 22
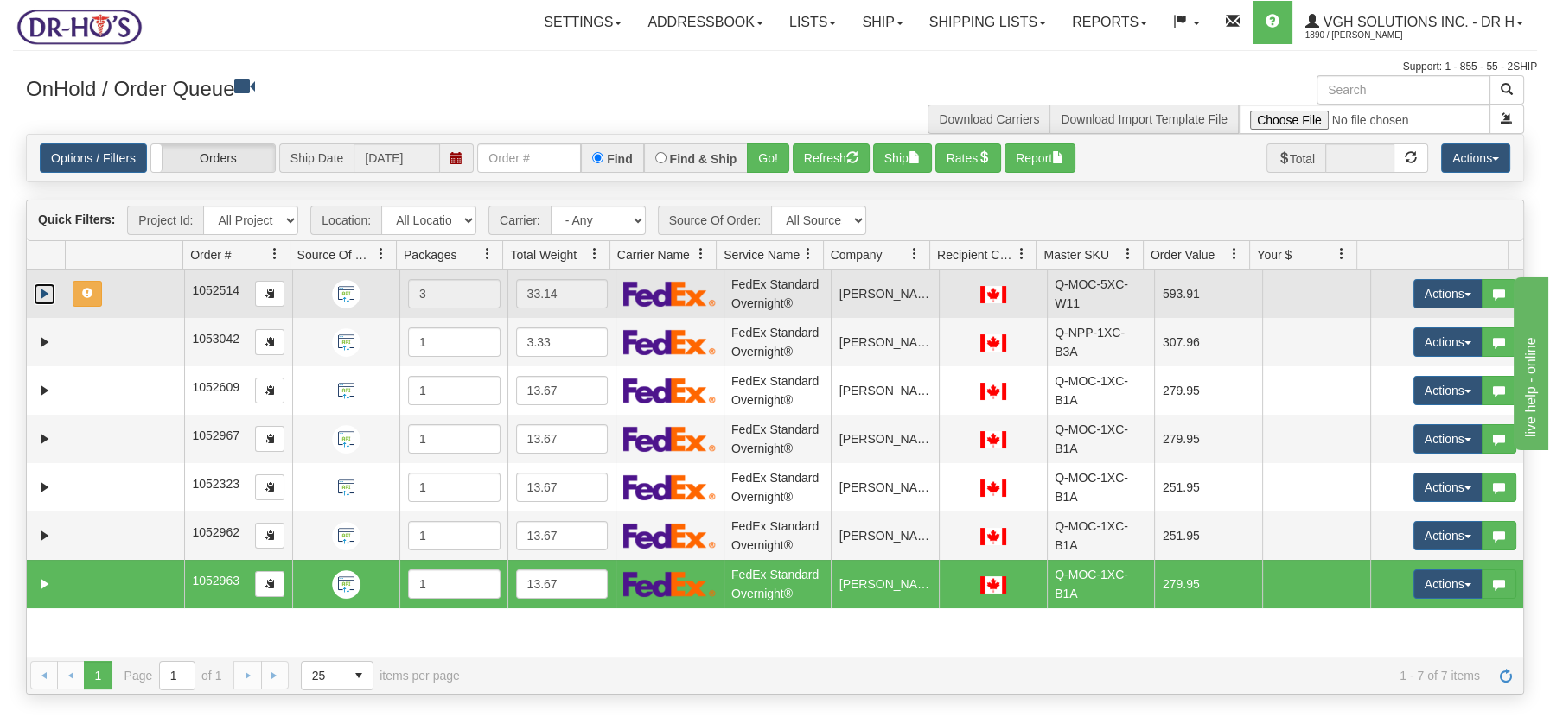
click at [156, 302] on td at bounding box center [125, 294] width 118 height 48
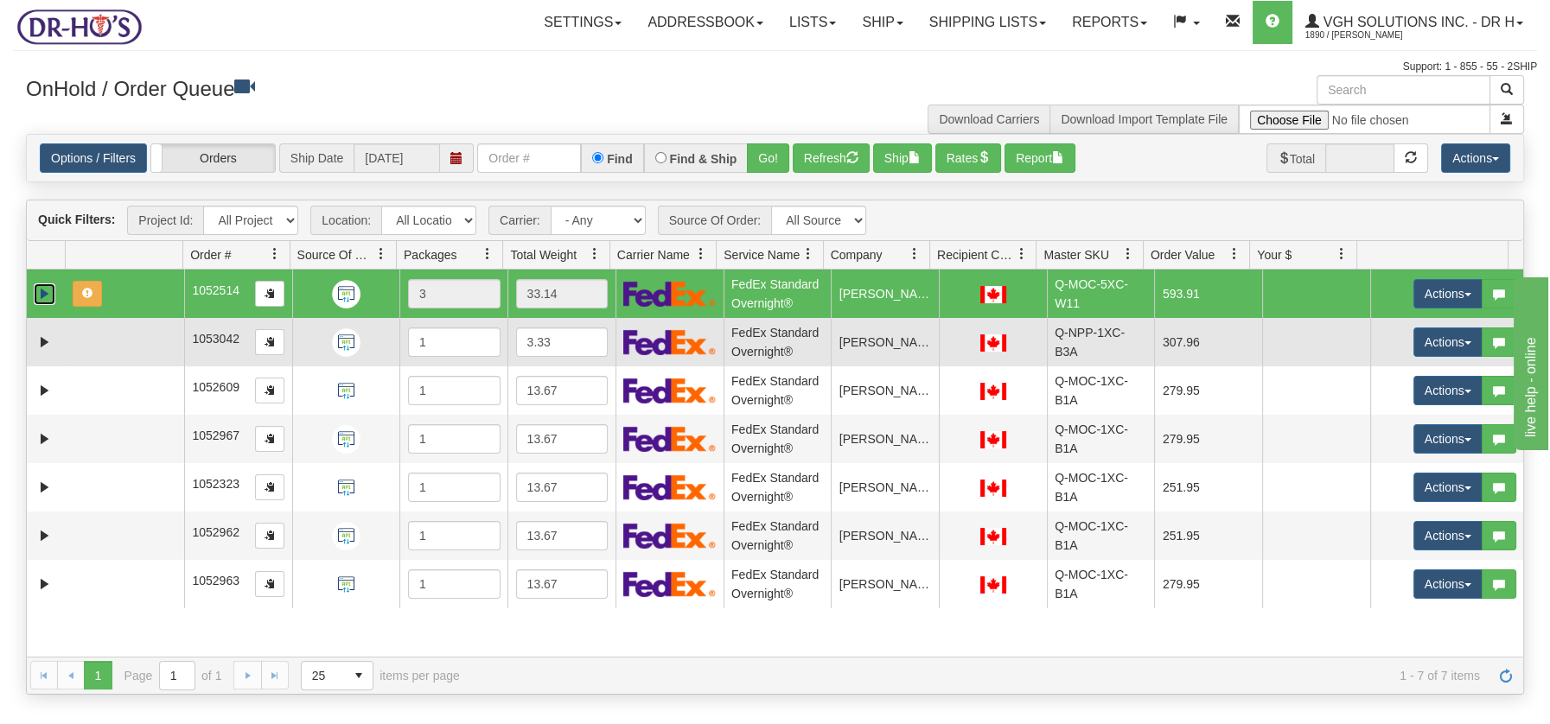
click at [136, 328] on td at bounding box center [125, 342] width 118 height 48
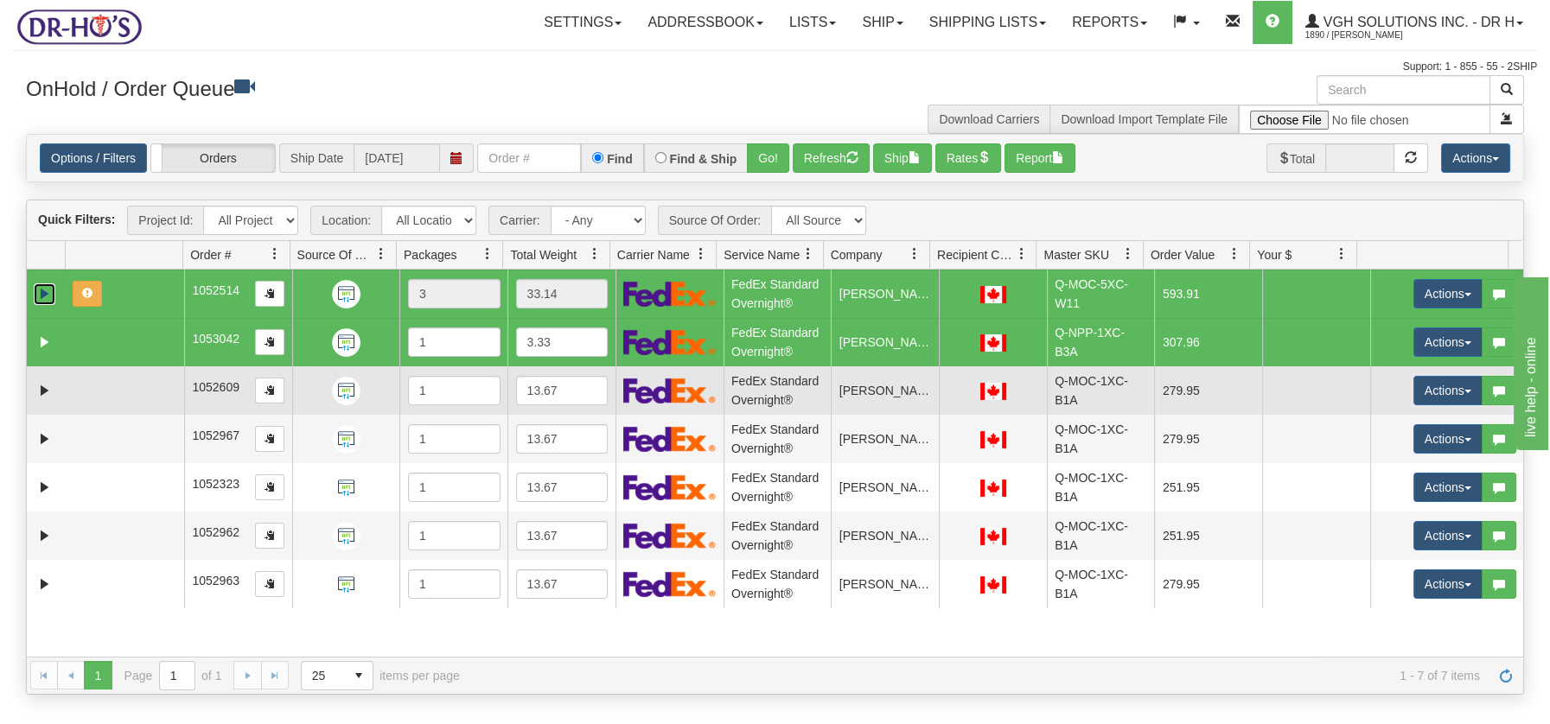
click at [126, 374] on td at bounding box center [125, 390] width 118 height 48
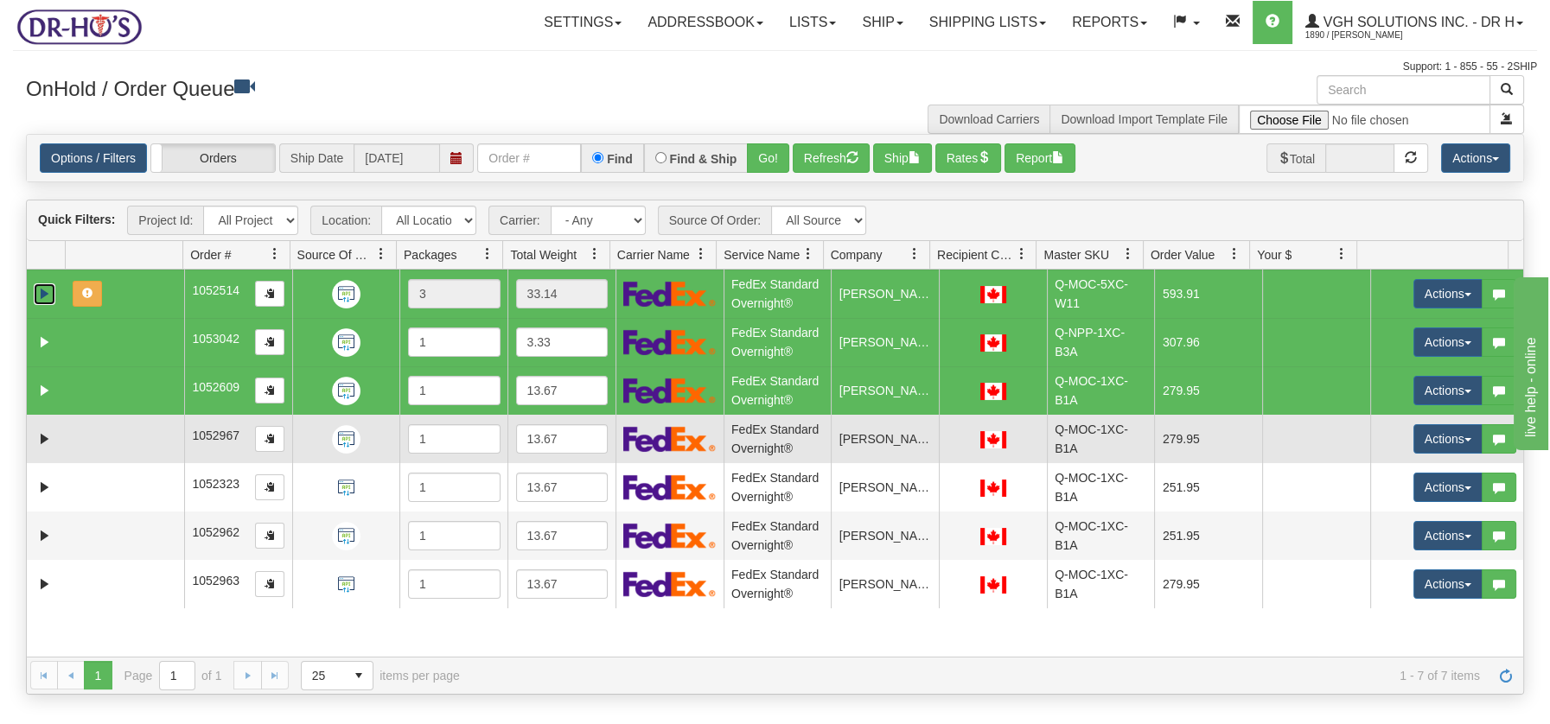
click at [122, 423] on td at bounding box center [125, 439] width 118 height 48
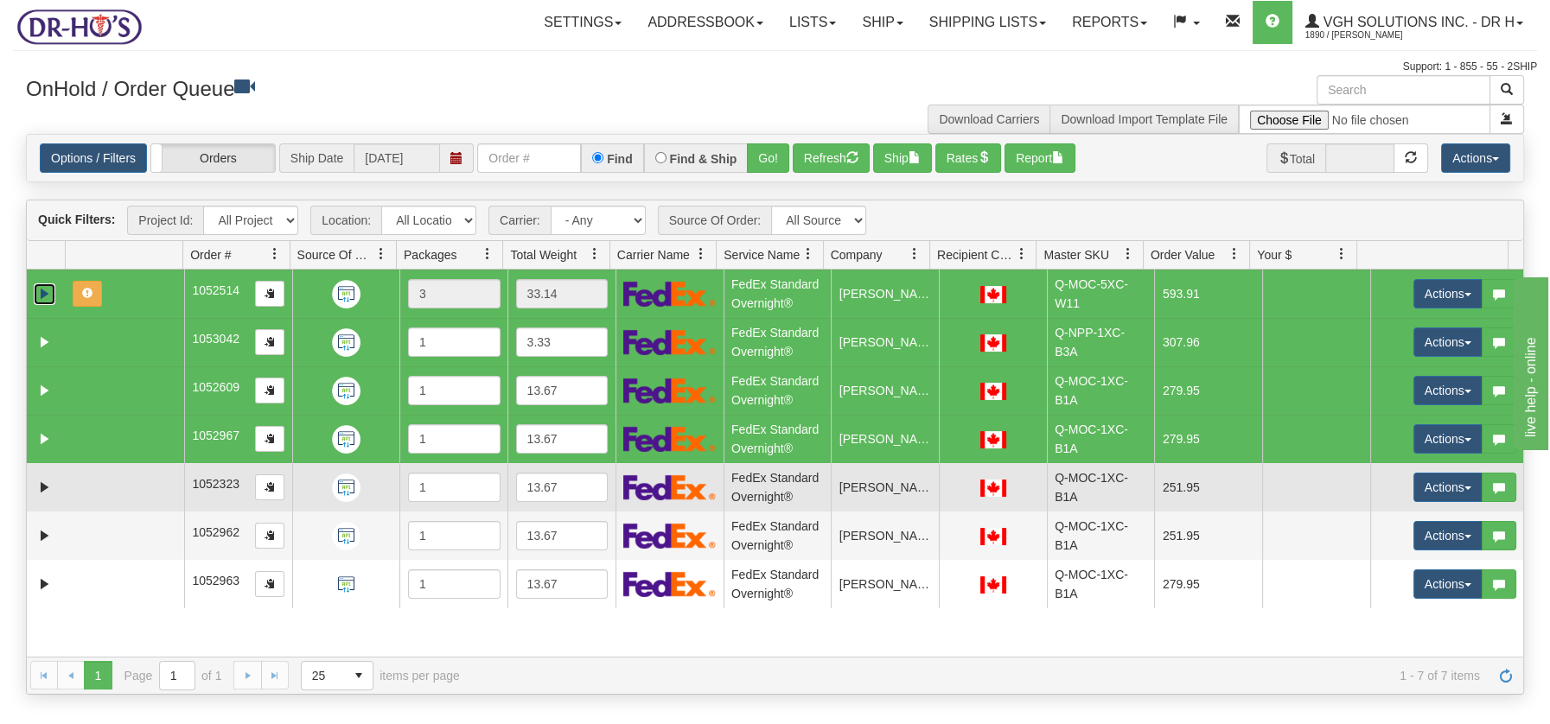
click at [113, 485] on td at bounding box center [125, 487] width 118 height 48
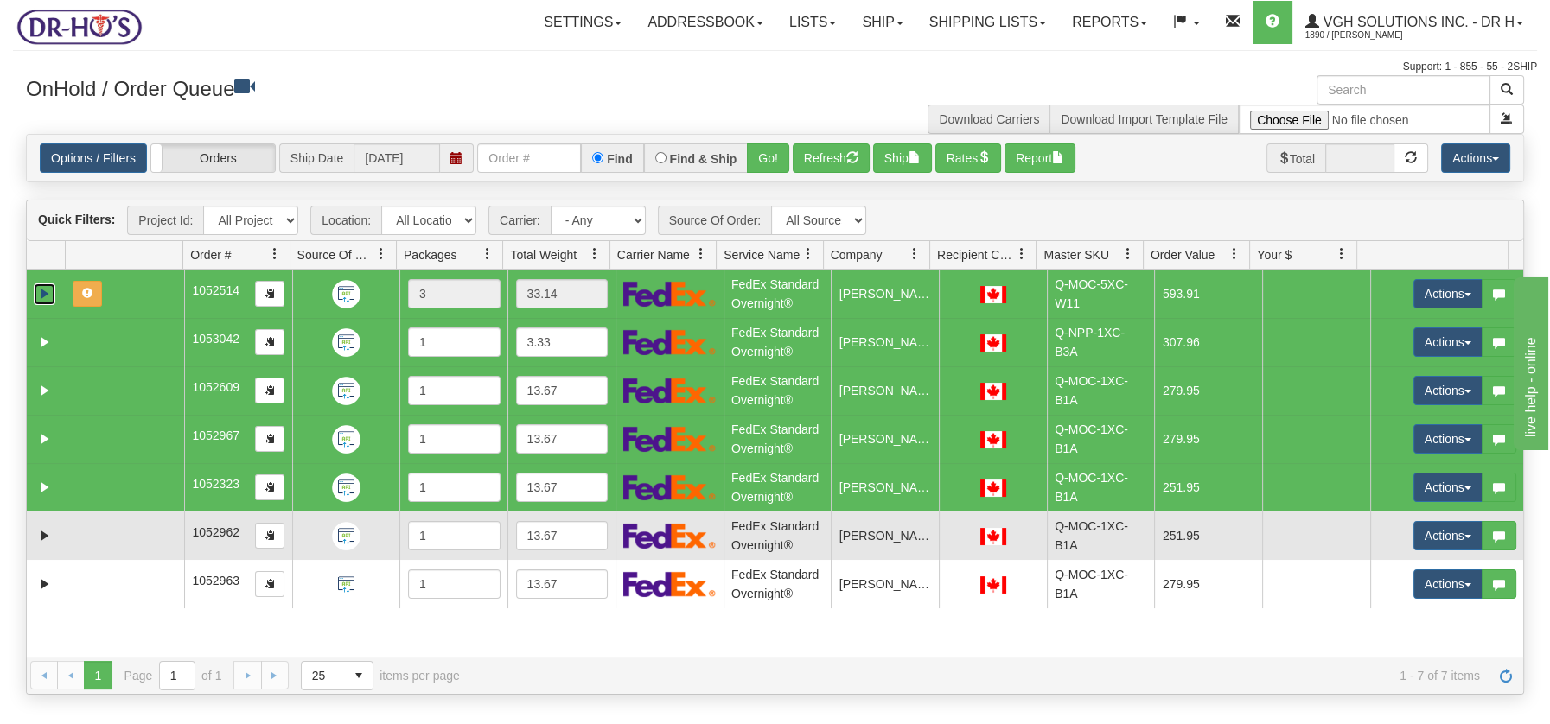
click at [115, 524] on td at bounding box center [125, 536] width 118 height 48
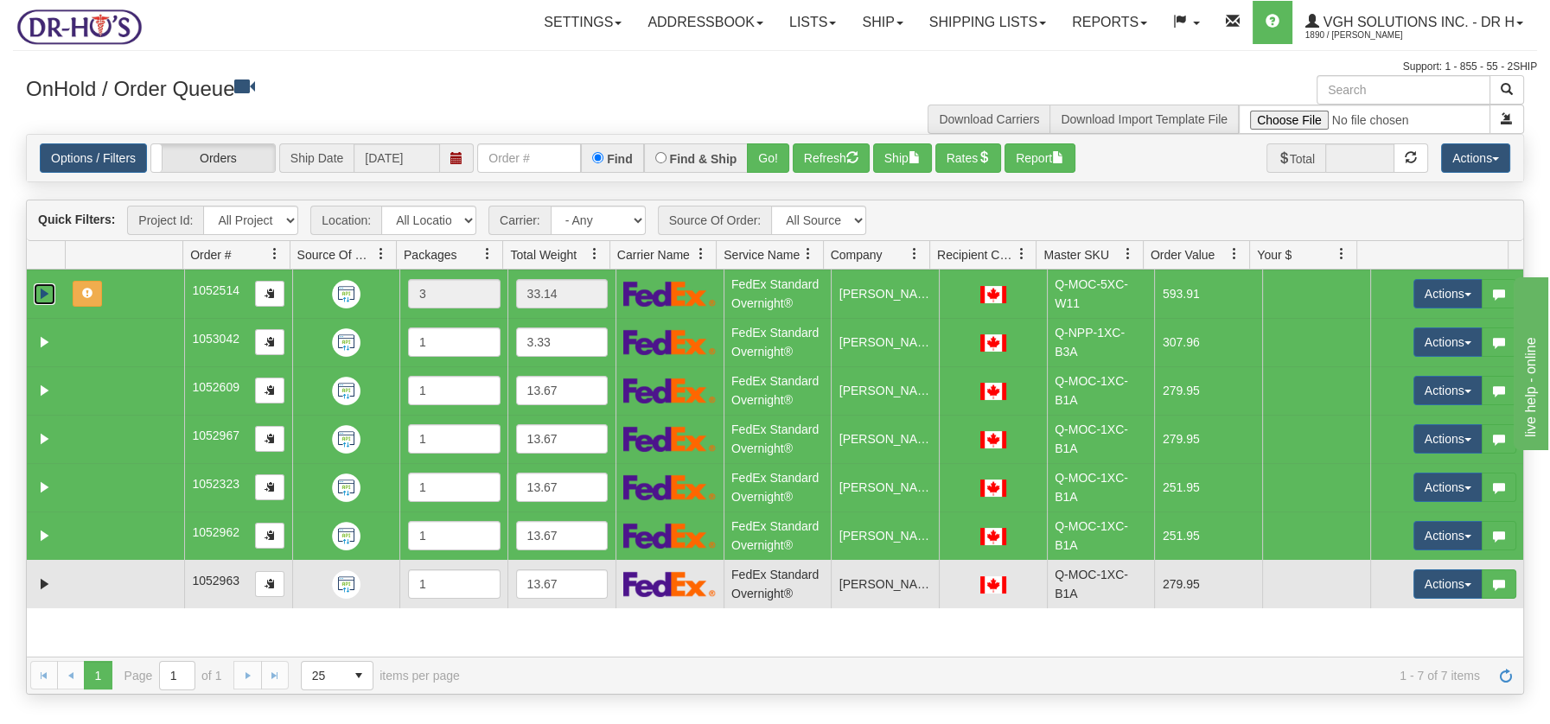
drag, startPoint x: 118, startPoint y: 585, endPoint x: 133, endPoint y: 584, distance: 15.6
click at [118, 586] on td at bounding box center [125, 584] width 118 height 48
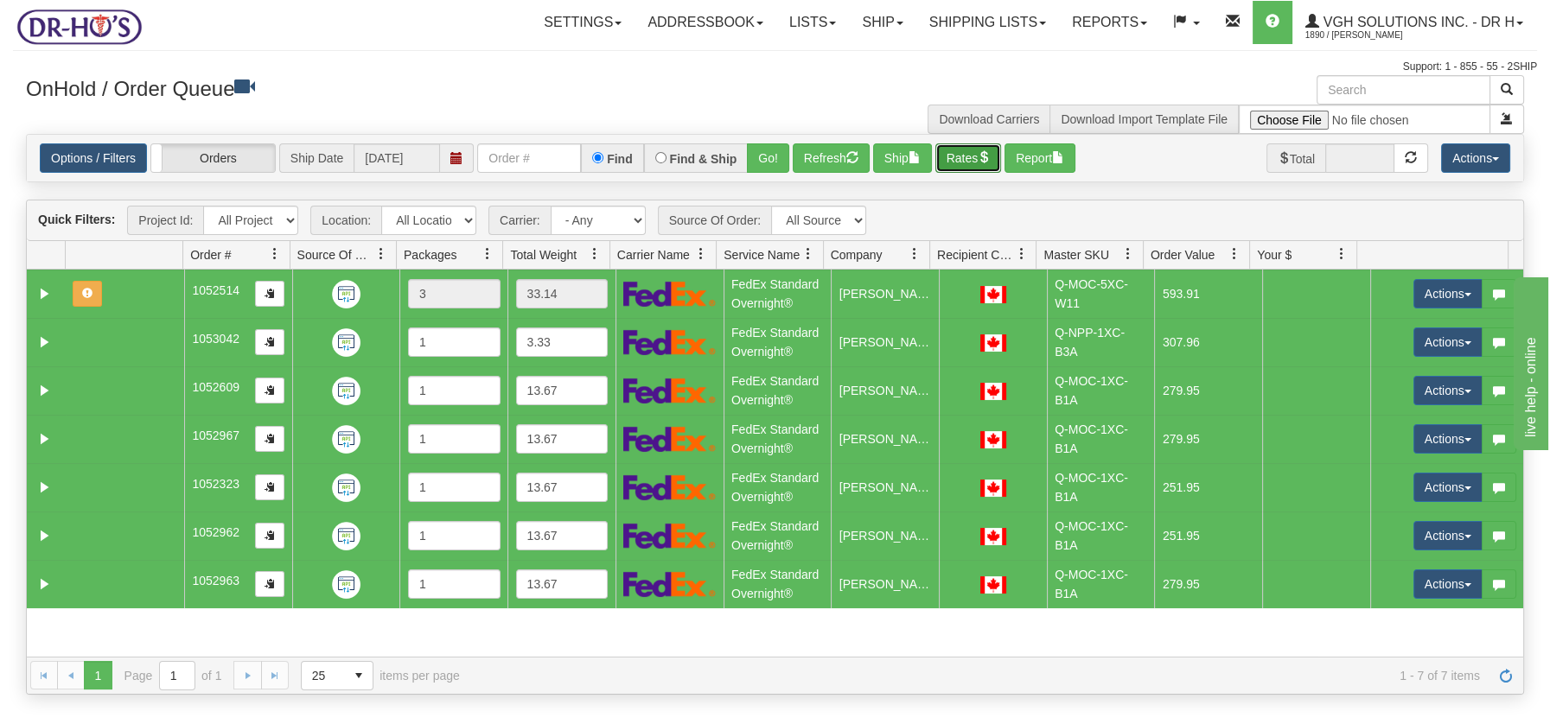
click at [979, 163] on button "Rates" at bounding box center [968, 157] width 67 height 29
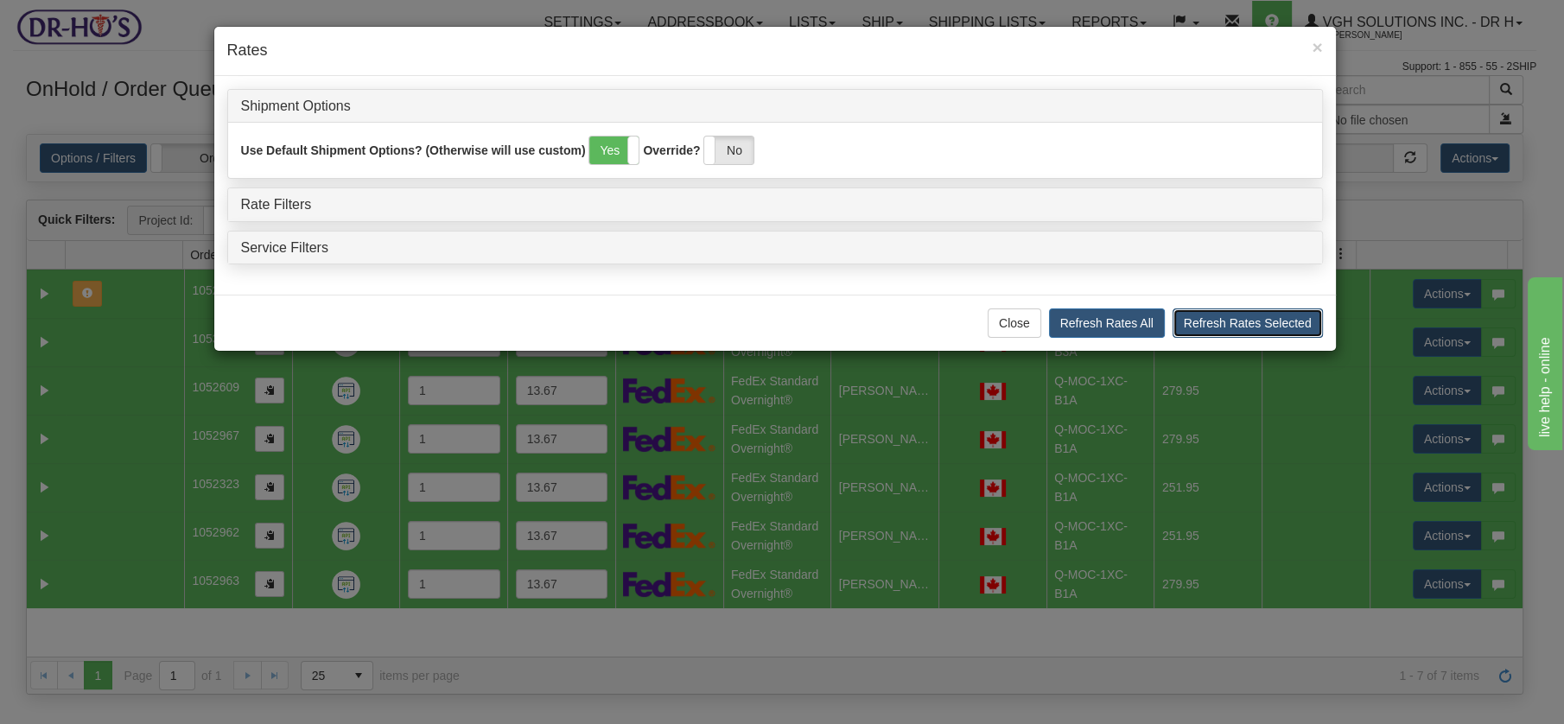
click at [1220, 324] on button "Refresh Rates Selected" at bounding box center [1248, 323] width 150 height 29
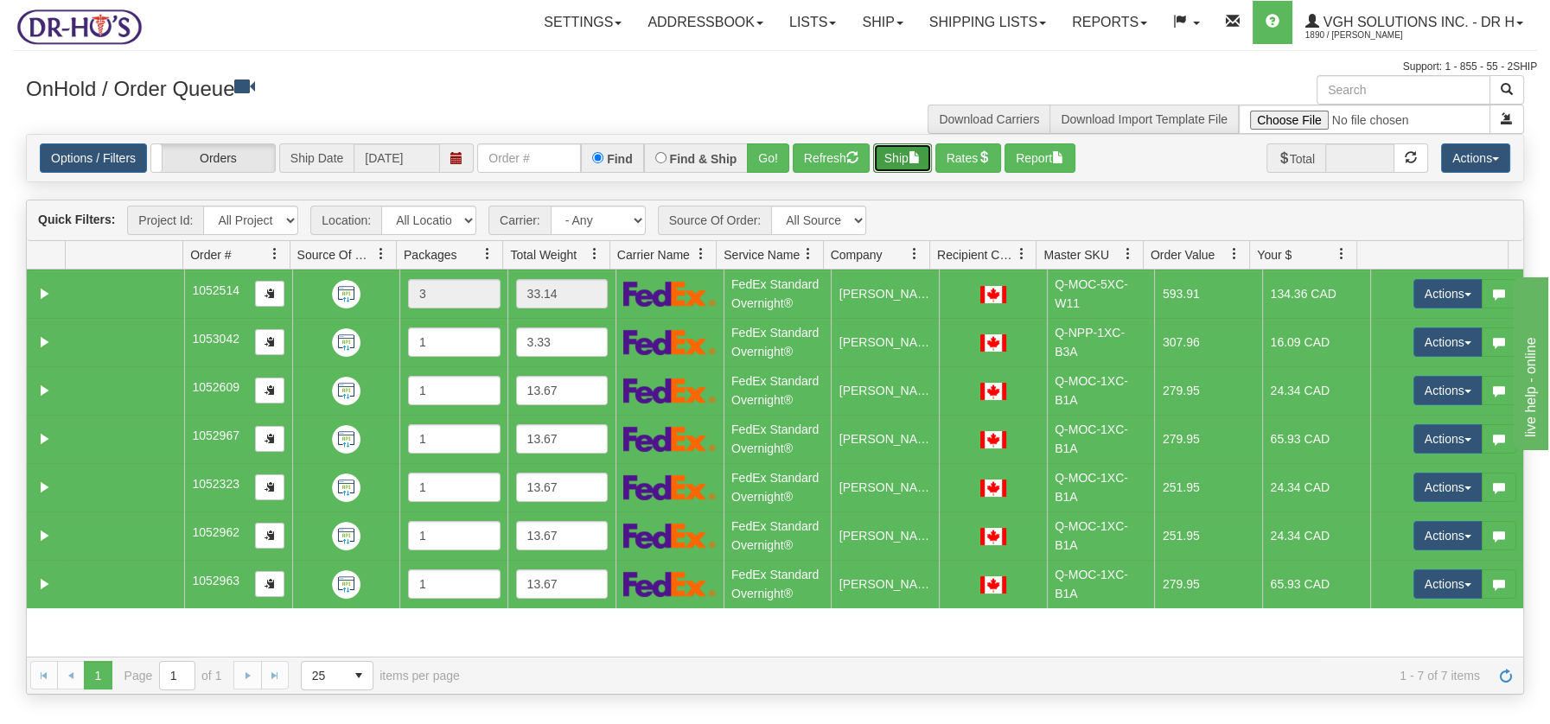
click at [895, 156] on button "Ship" at bounding box center [902, 157] width 59 height 29
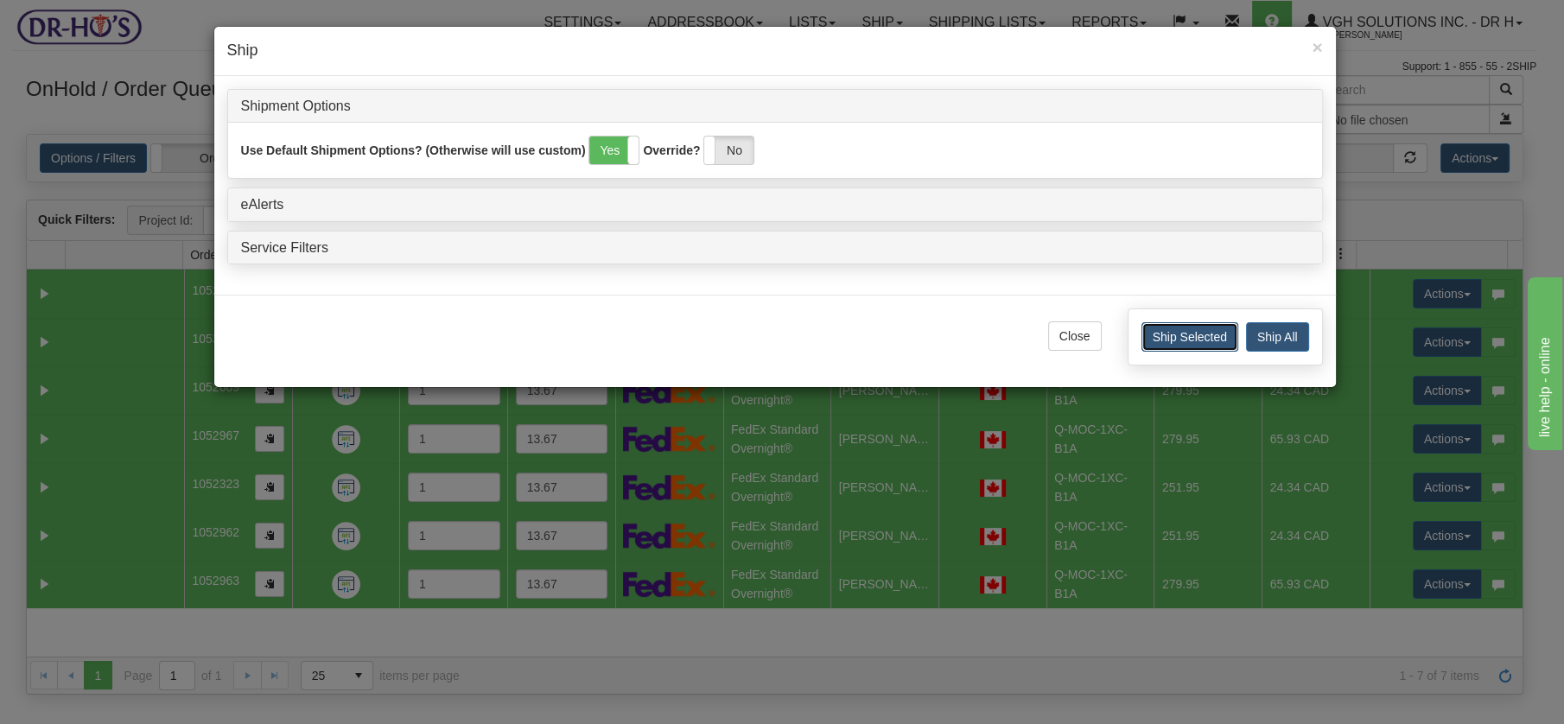
click at [1207, 337] on button "Ship Selected" at bounding box center [1190, 336] width 97 height 29
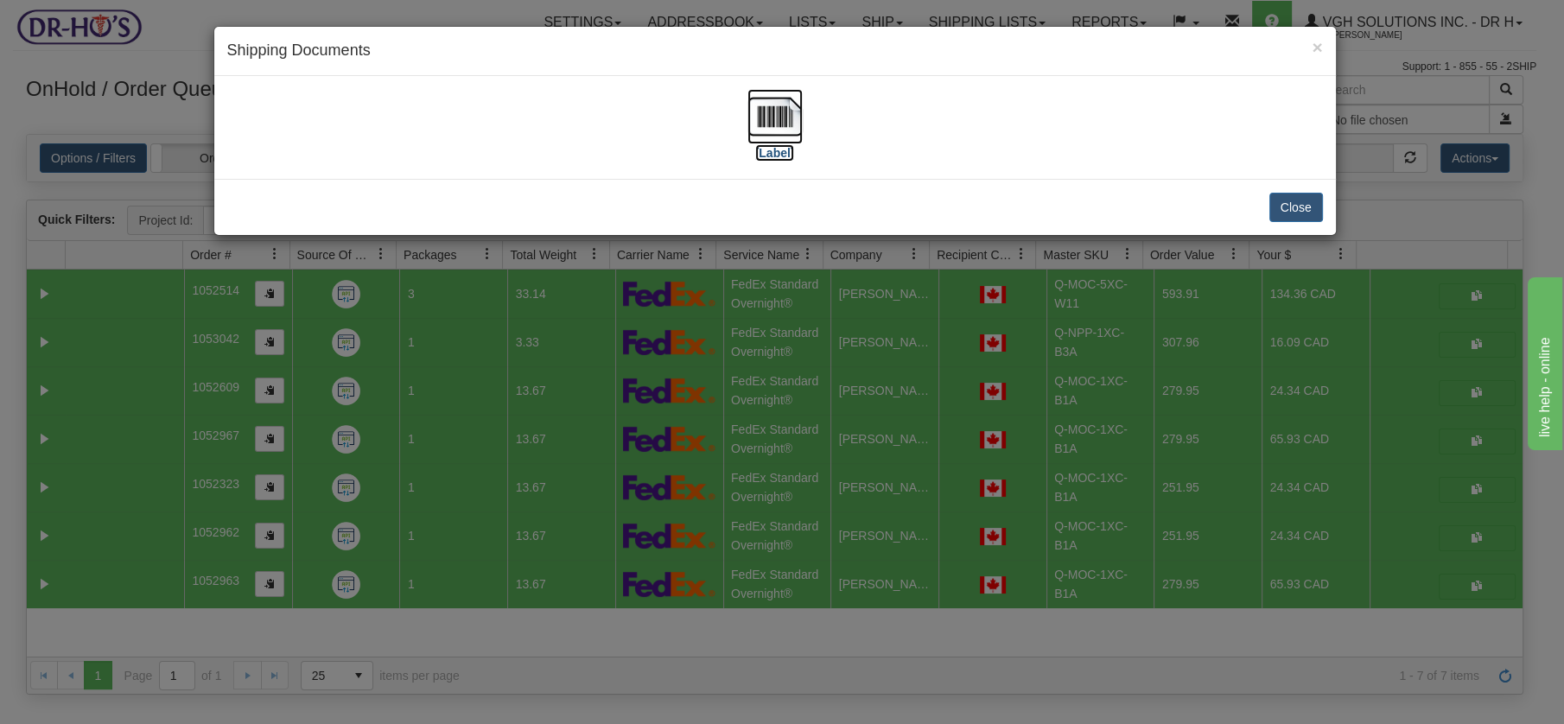
click at [785, 117] on img at bounding box center [775, 116] width 55 height 55
click at [1282, 198] on button "Close" at bounding box center [1297, 207] width 54 height 29
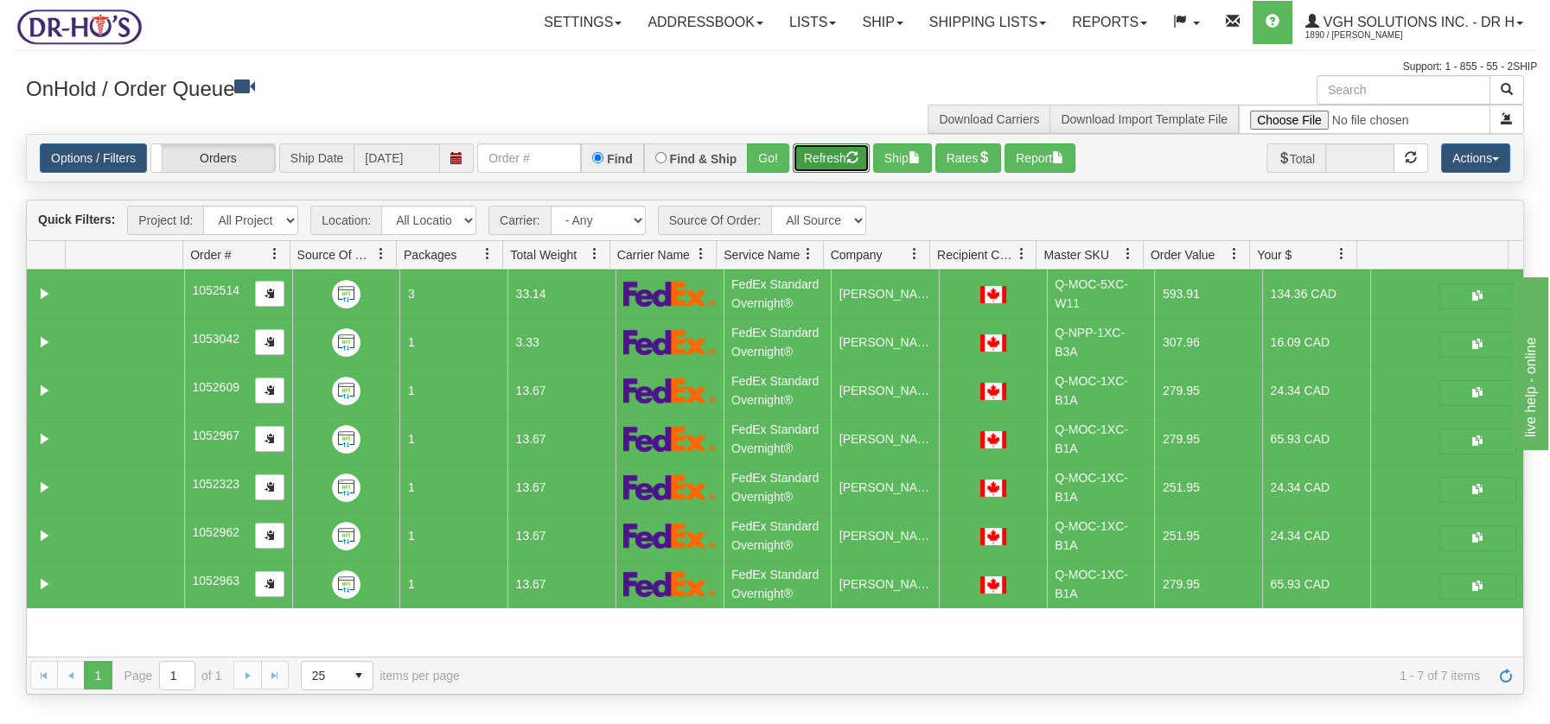
click at [849, 156] on span "button" at bounding box center [852, 157] width 12 height 12
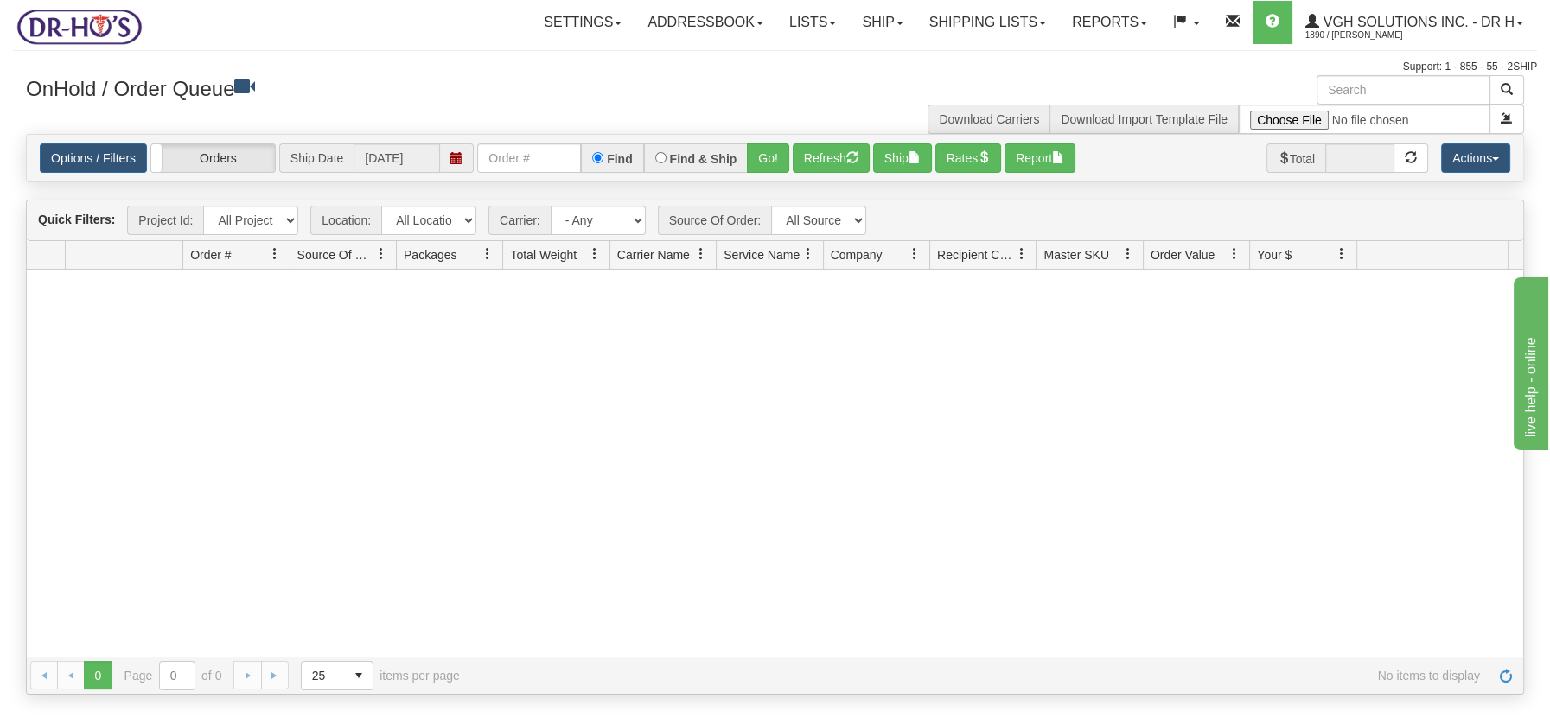
click at [631, 460] on div at bounding box center [775, 463] width 1496 height 386
click at [844, 150] on button "Refresh" at bounding box center [831, 157] width 77 height 29
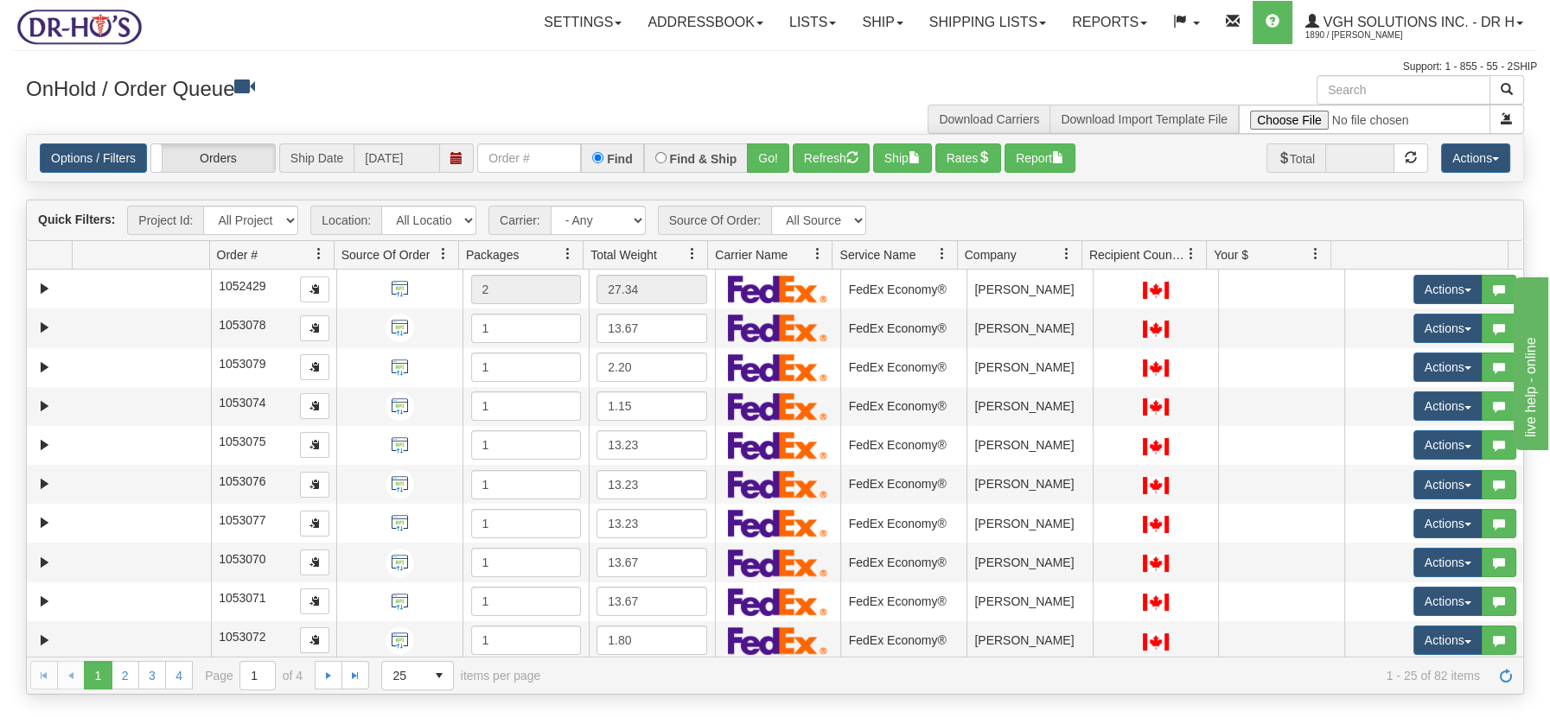
click at [691, 252] on span at bounding box center [692, 254] width 14 height 14
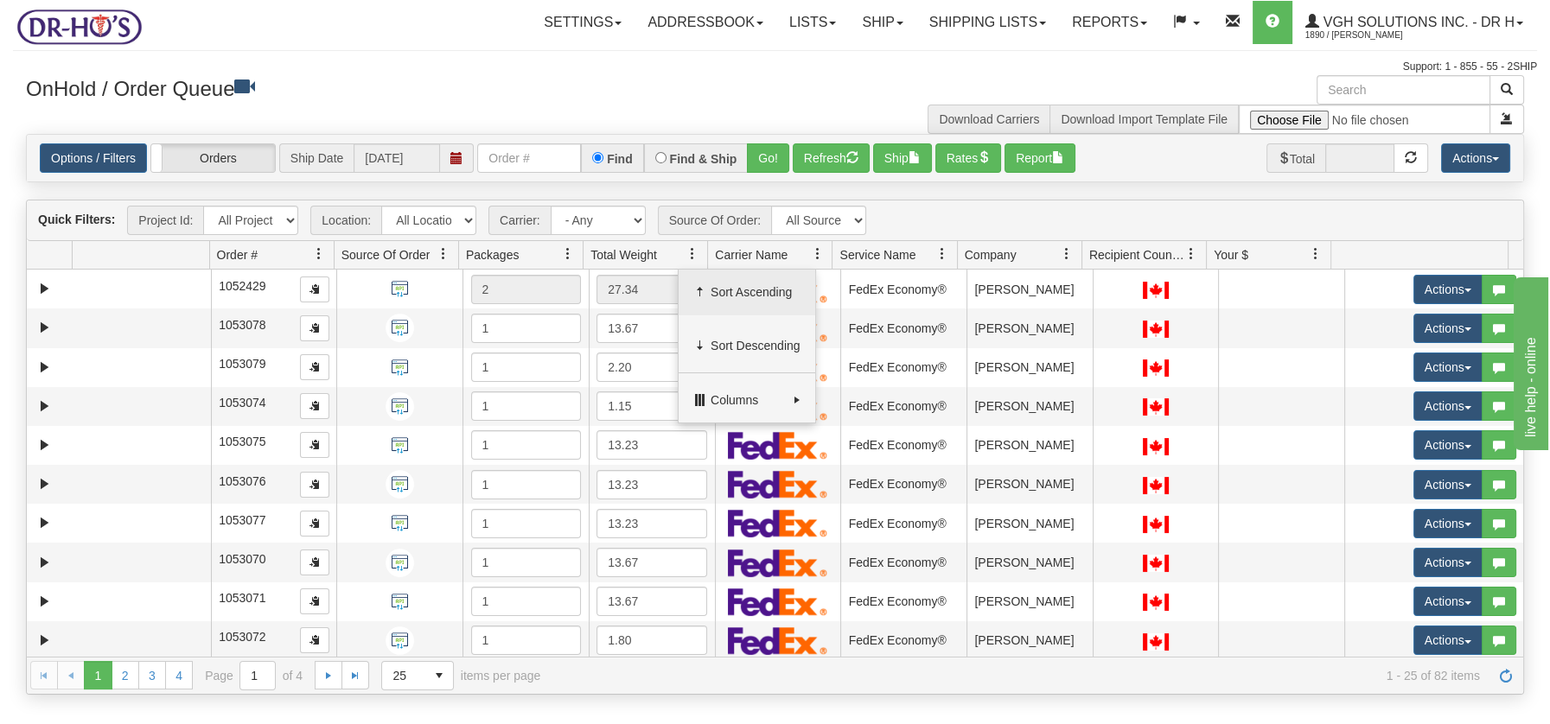
click at [729, 283] on span "Sort Ascending" at bounding box center [755, 291] width 90 height 17
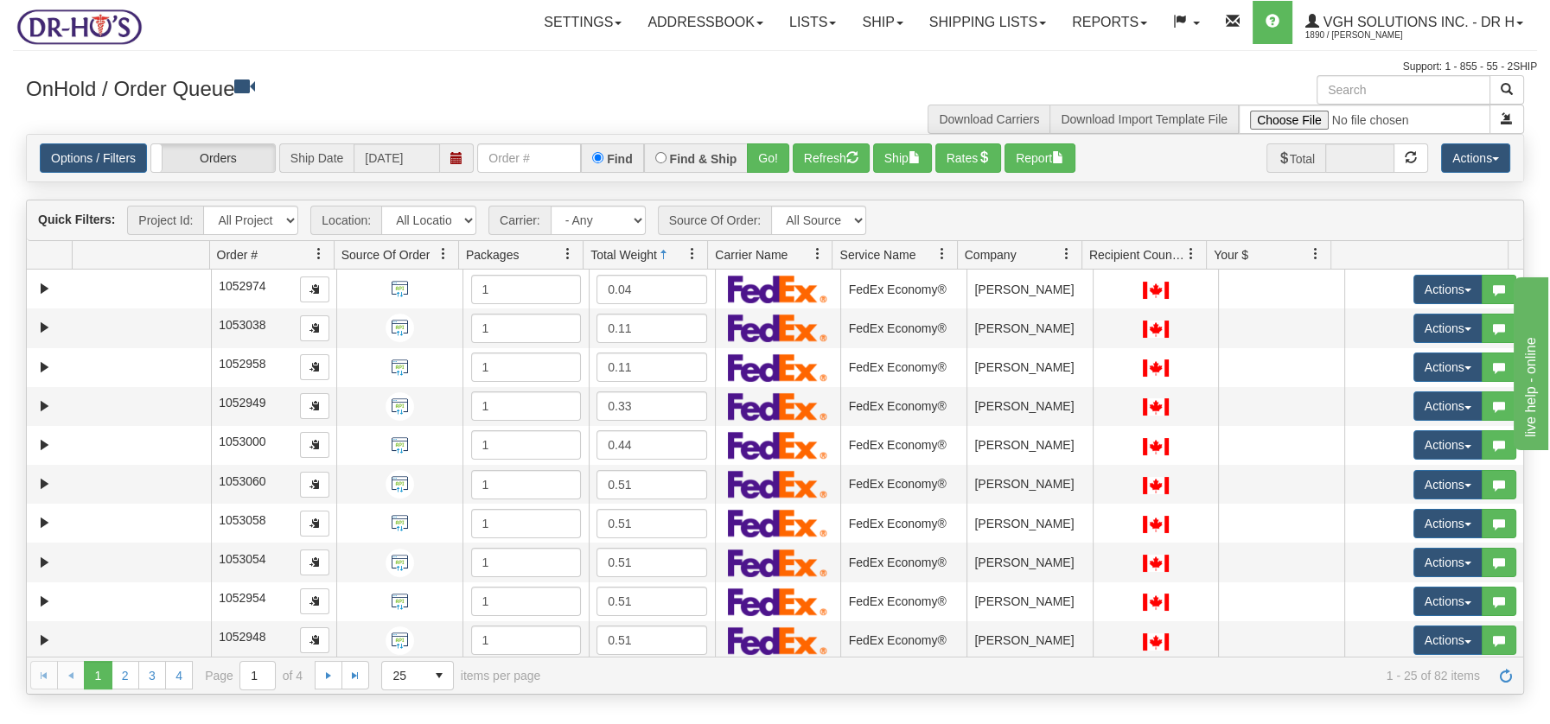
click at [693, 254] on span at bounding box center [692, 254] width 14 height 14
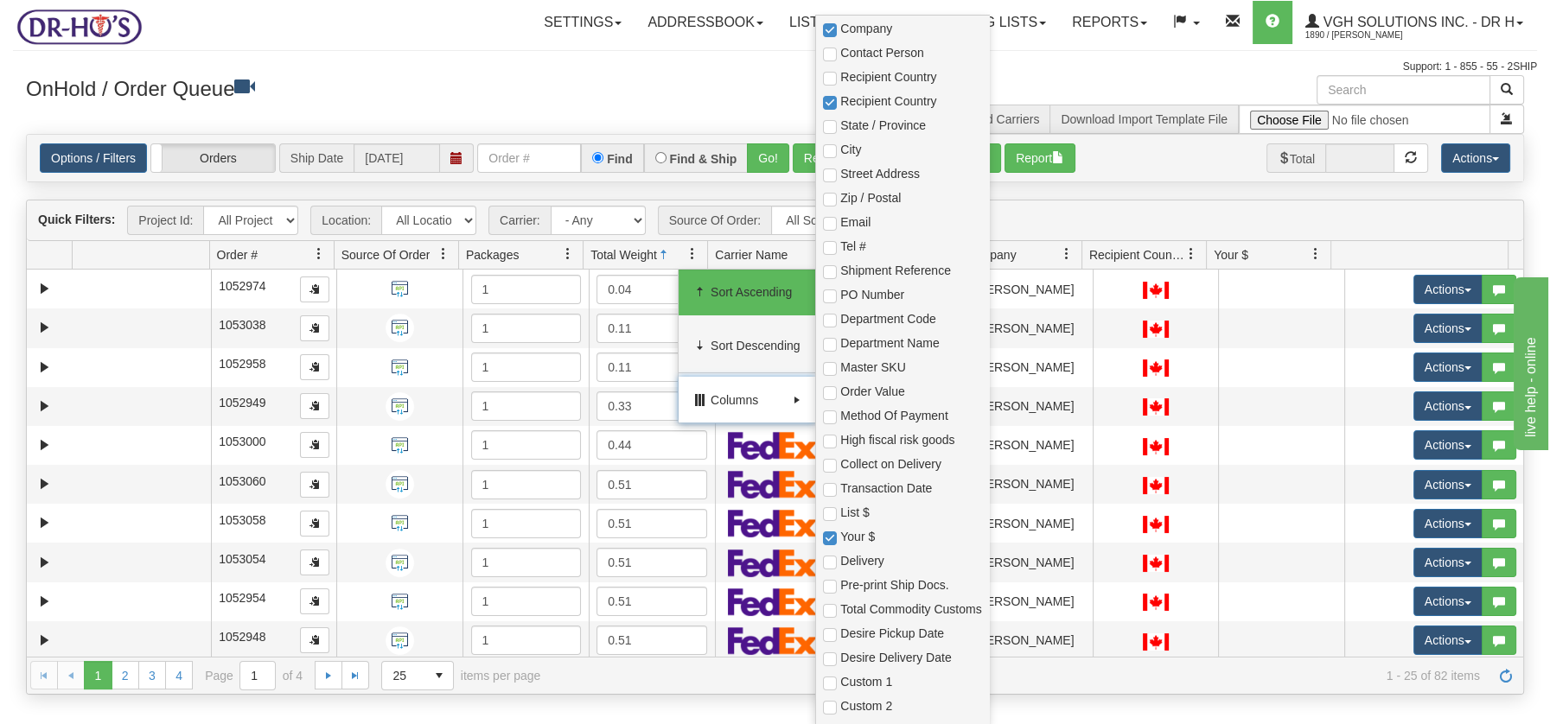
scroll to position [527, 0]
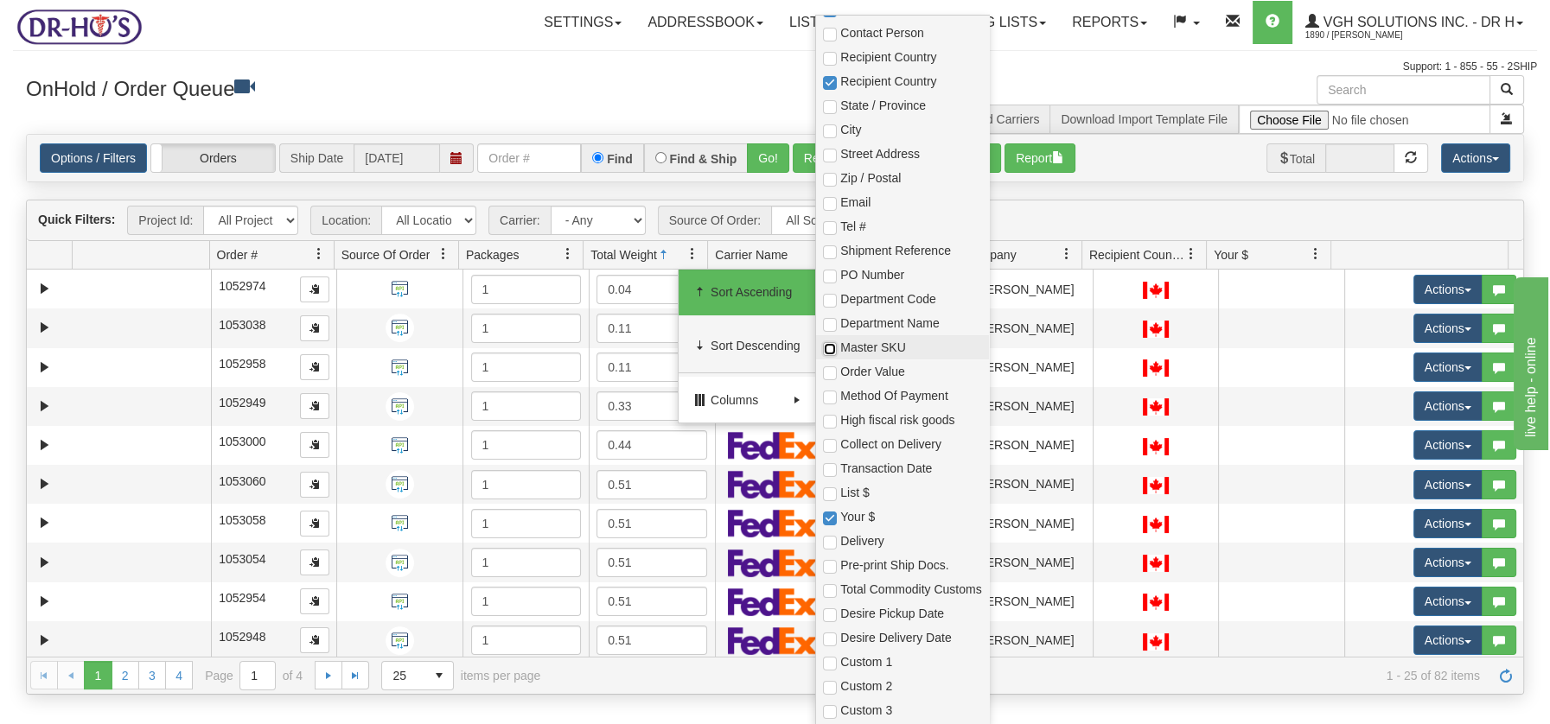
drag, startPoint x: 834, startPoint y: 347, endPoint x: 831, endPoint y: 355, distance: 9.3
click at [834, 346] on input "checkbox" at bounding box center [830, 349] width 14 height 14
checkbox input "true"
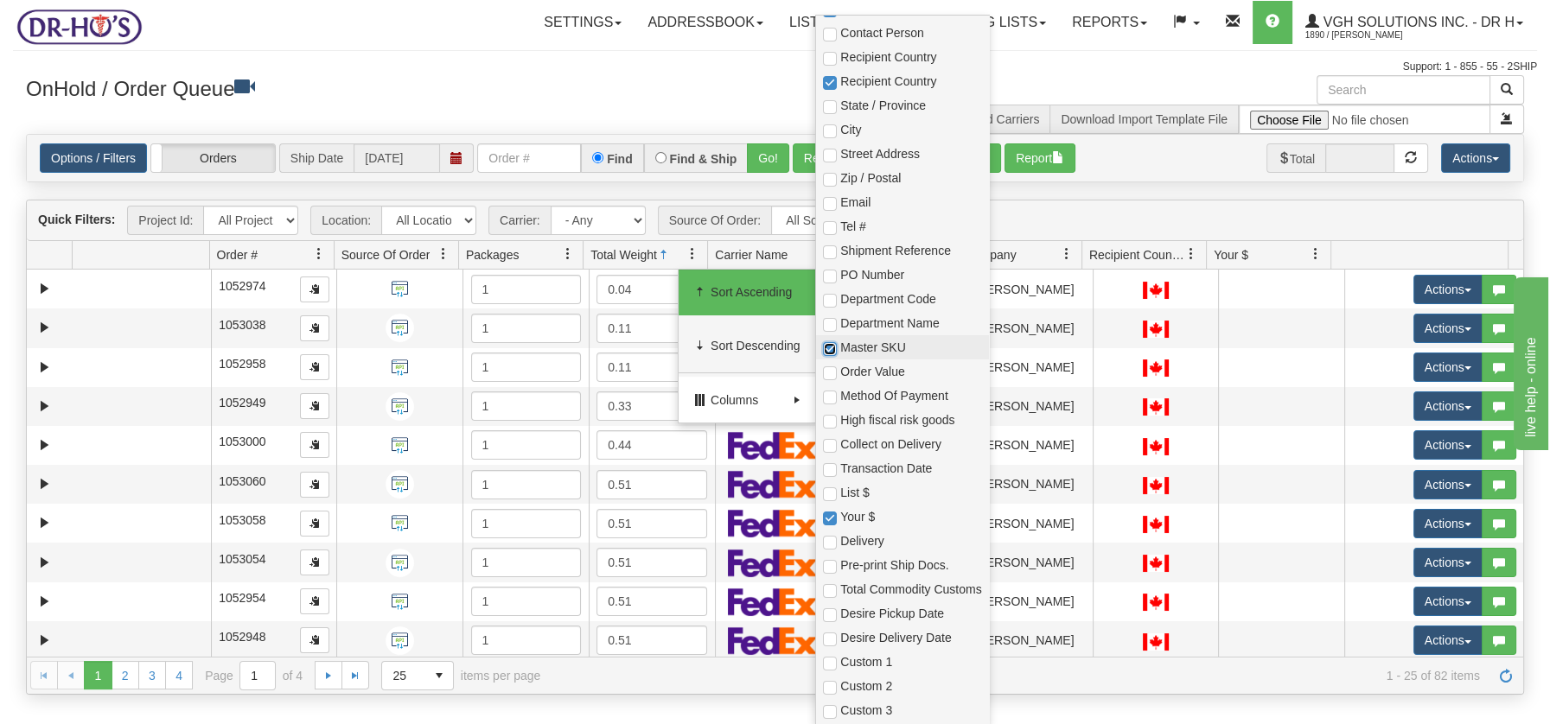
checkbox input "true"
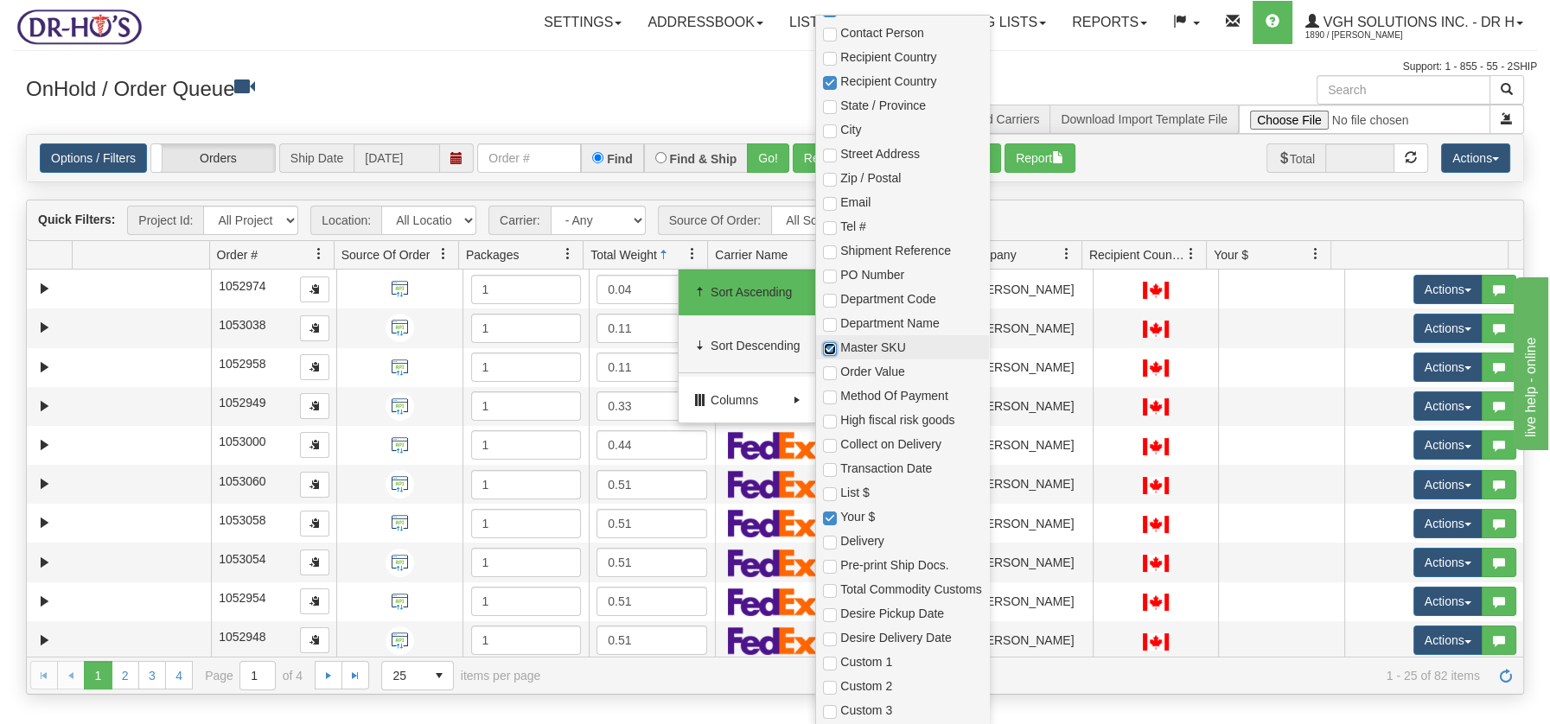
checkbox input "true"
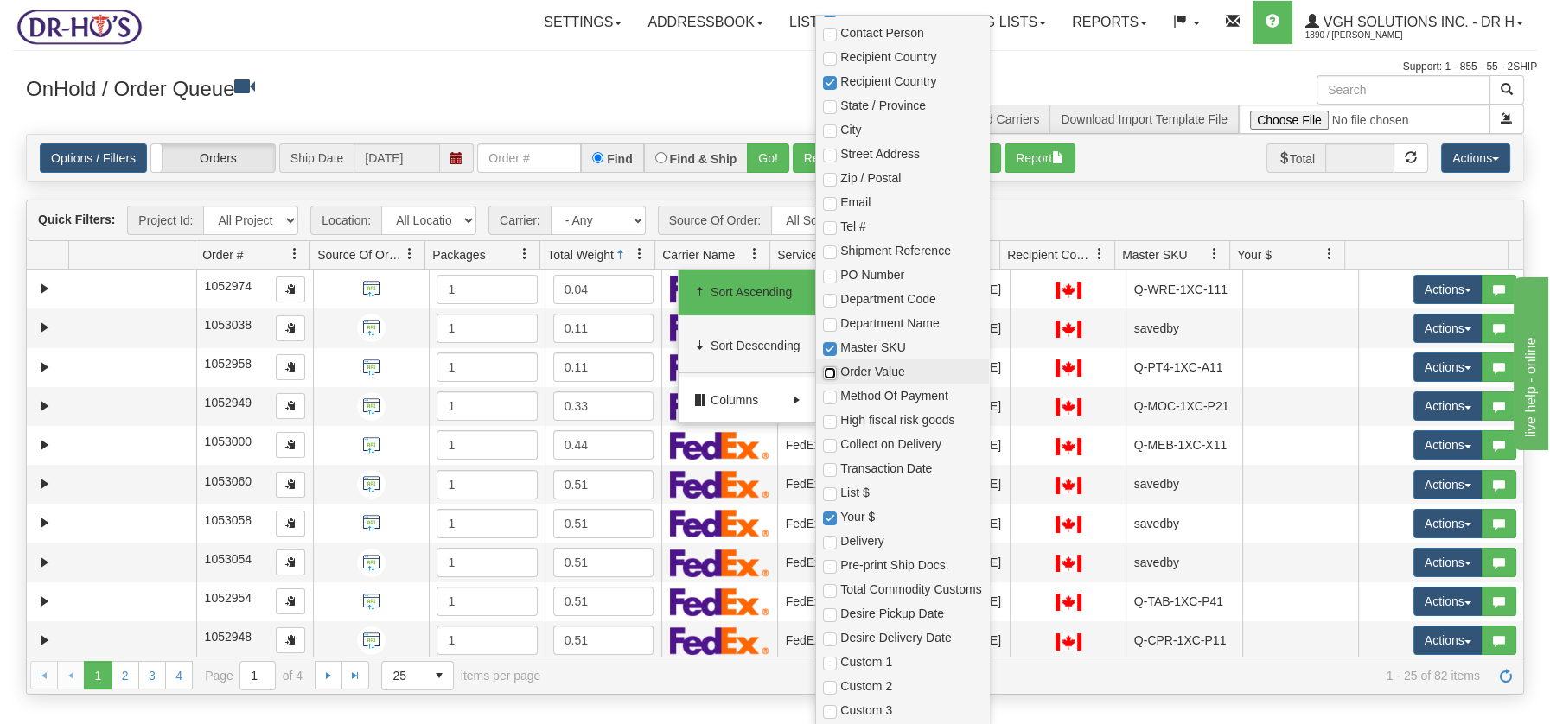
click at [829, 366] on input "checkbox" at bounding box center [830, 373] width 14 height 14
checkbox input "true"
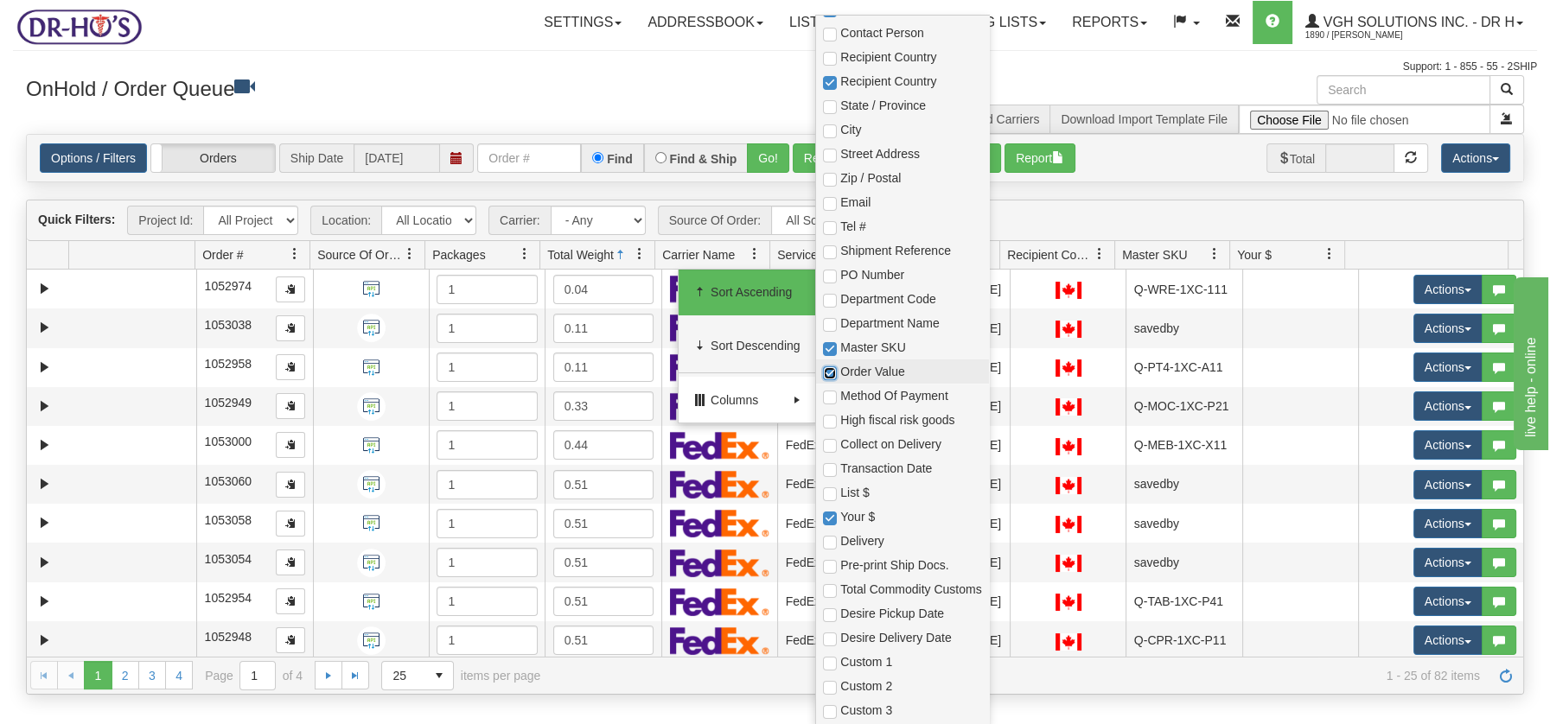
checkbox input "true"
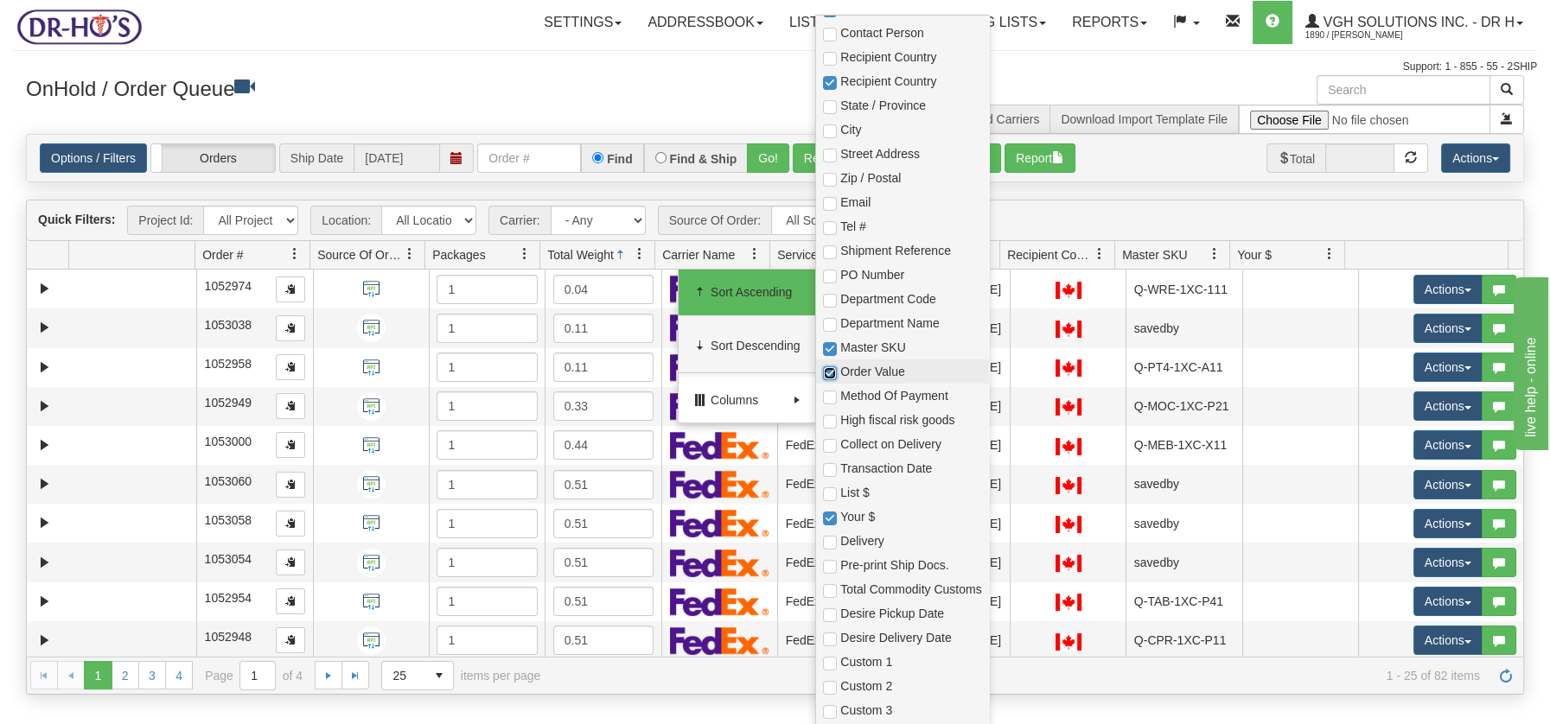
checkbox input "true"
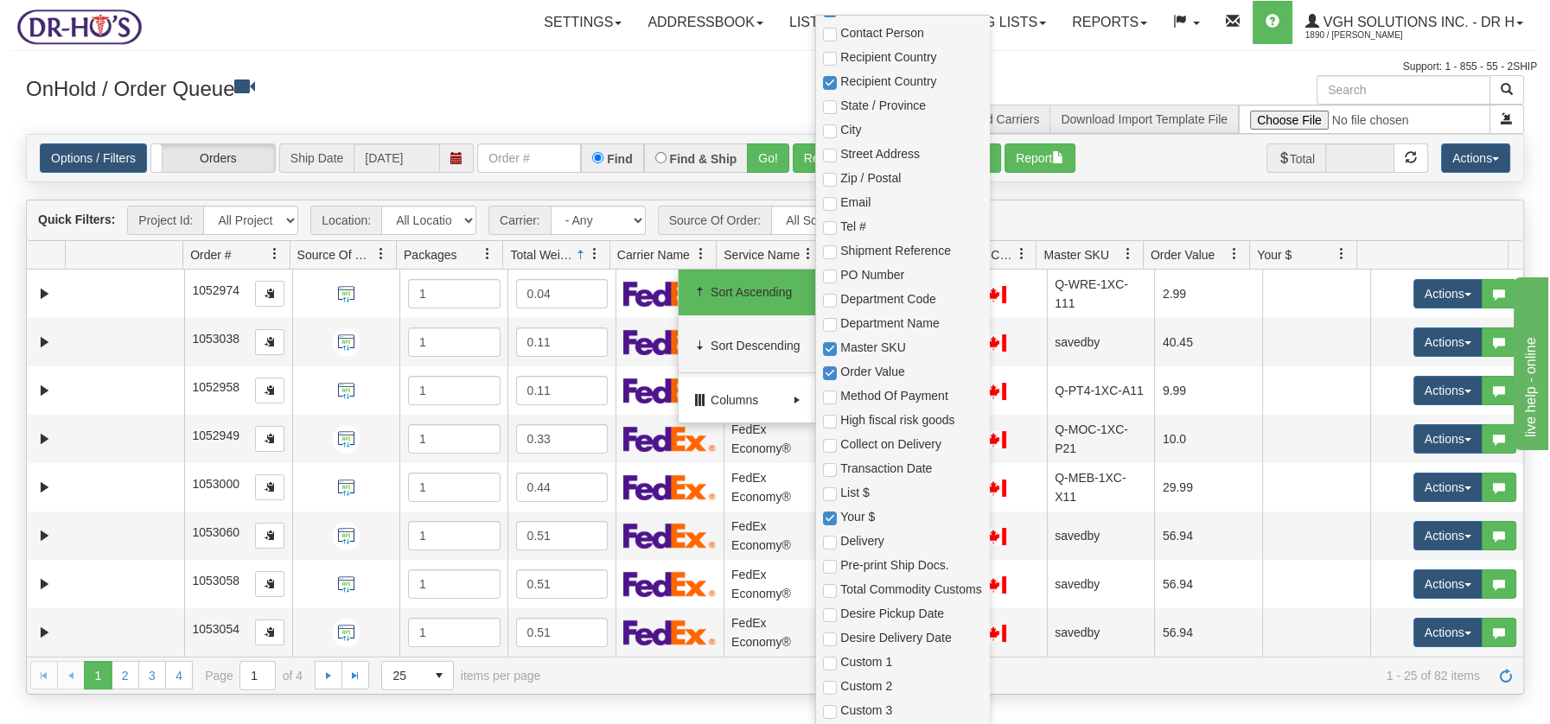
click at [510, 75] on h3 "OnHold / Order Queue" at bounding box center [394, 87] width 736 height 25
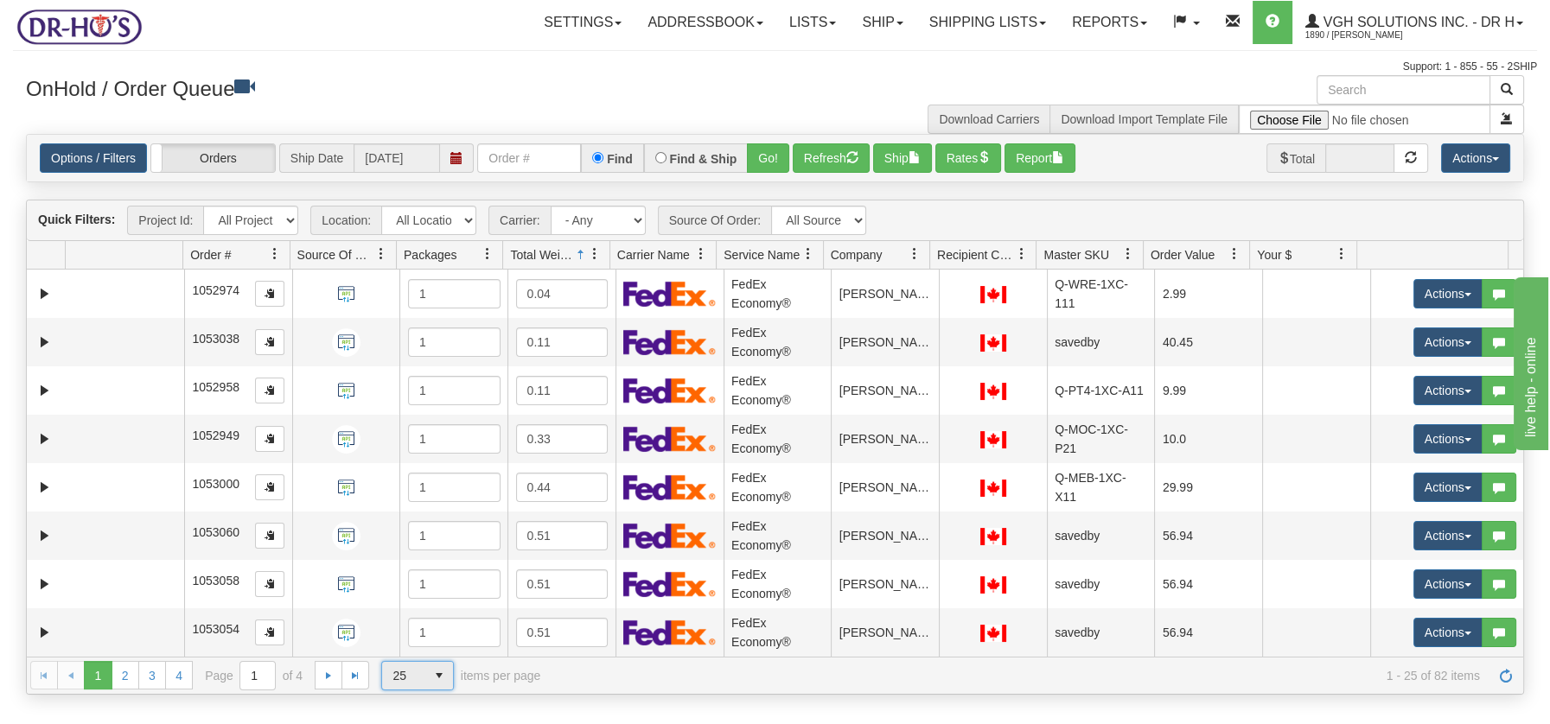
click at [435, 677] on span "select" at bounding box center [439, 676] width 28 height 28
click at [400, 648] on span "100" at bounding box center [399, 647] width 20 height 17
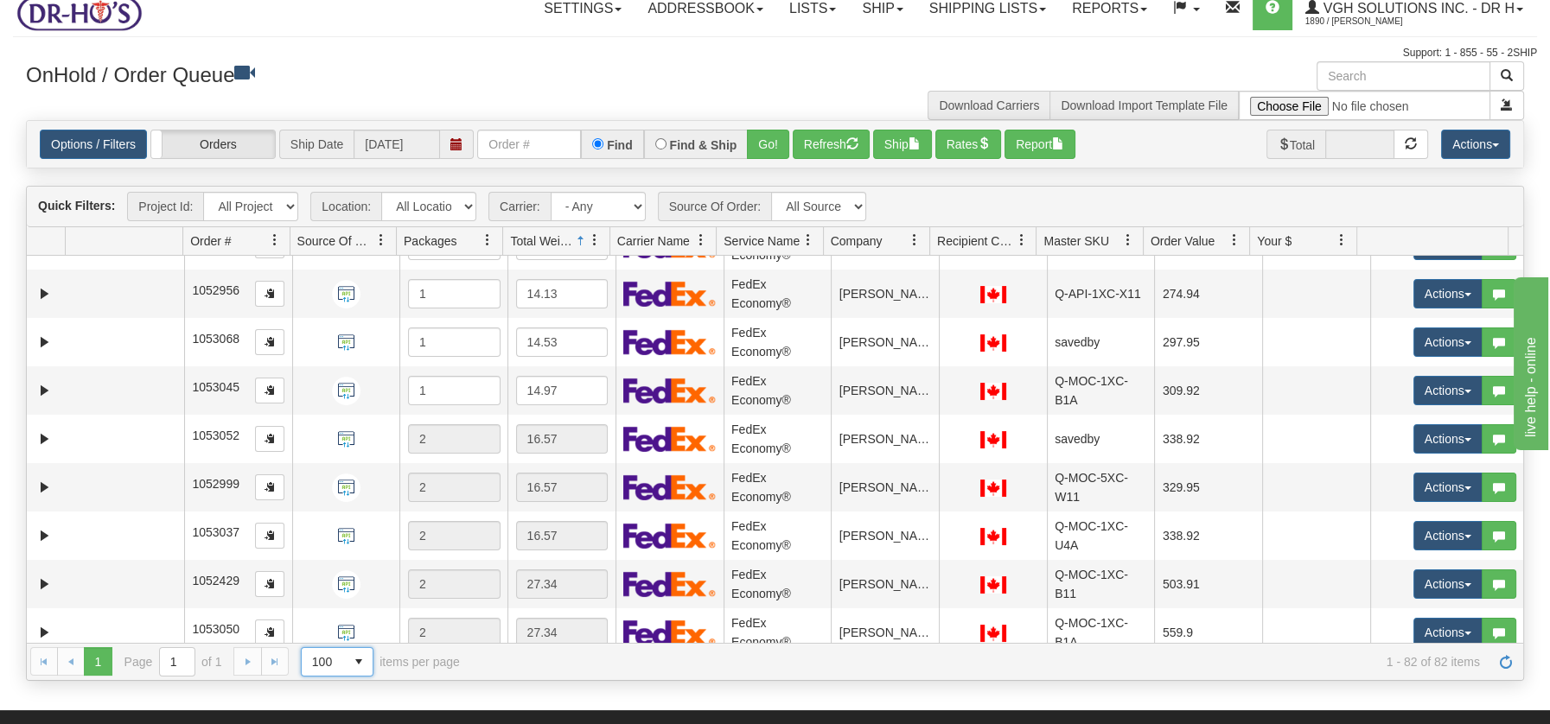
scroll to position [3580, 0]
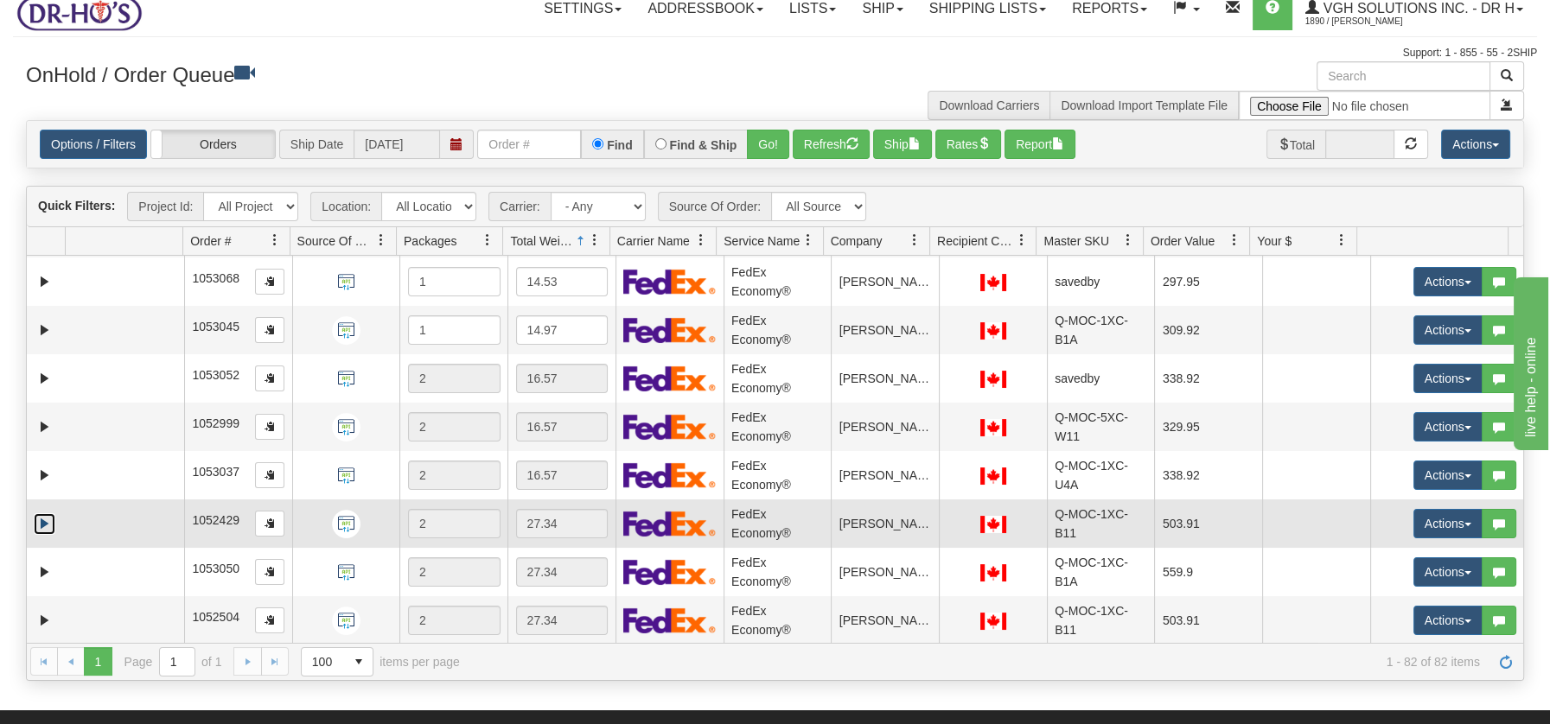
click at [47, 522] on link "Expand" at bounding box center [45, 524] width 22 height 22
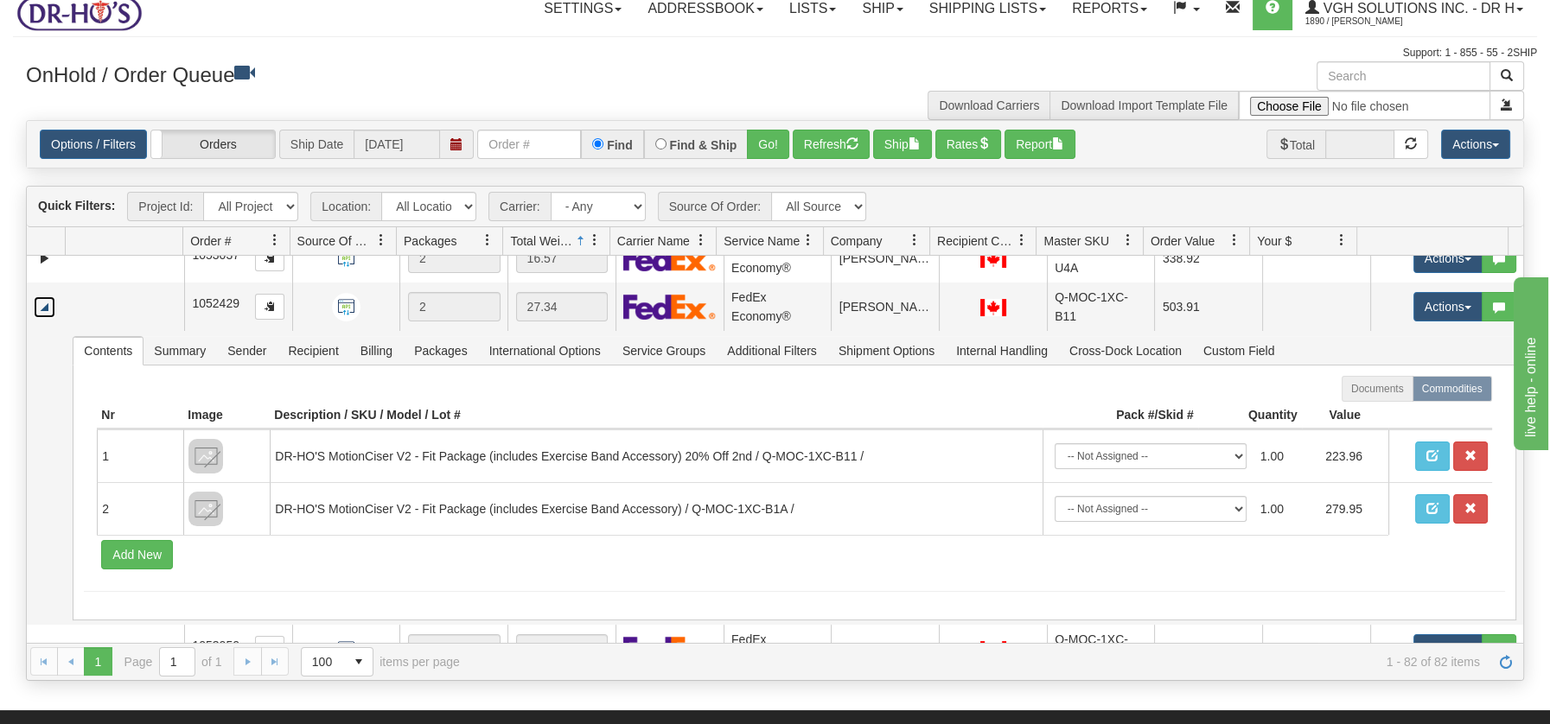
scroll to position [3872, 0]
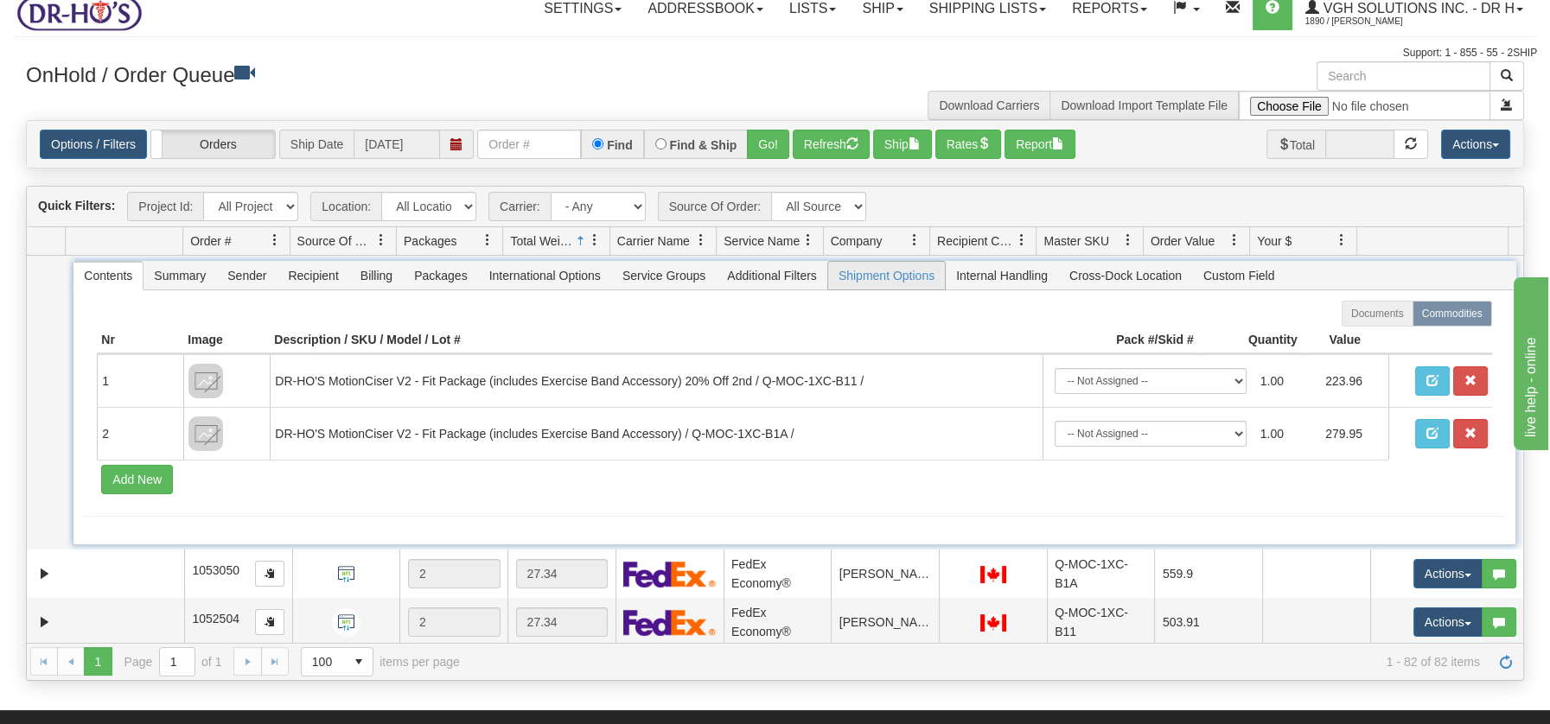
click at [893, 270] on span "Shipment Options" at bounding box center [886, 276] width 117 height 28
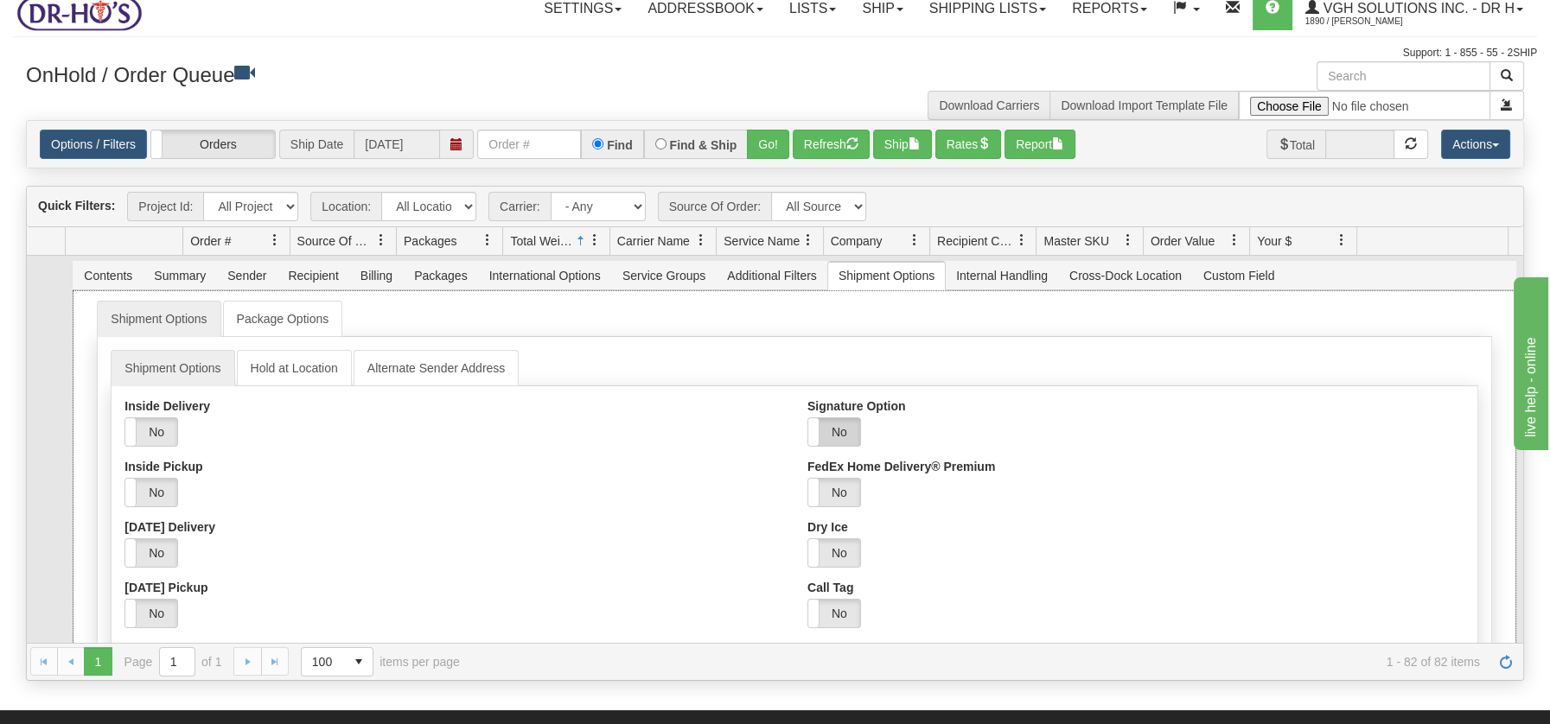
click at [835, 429] on label "No" at bounding box center [834, 432] width 52 height 28
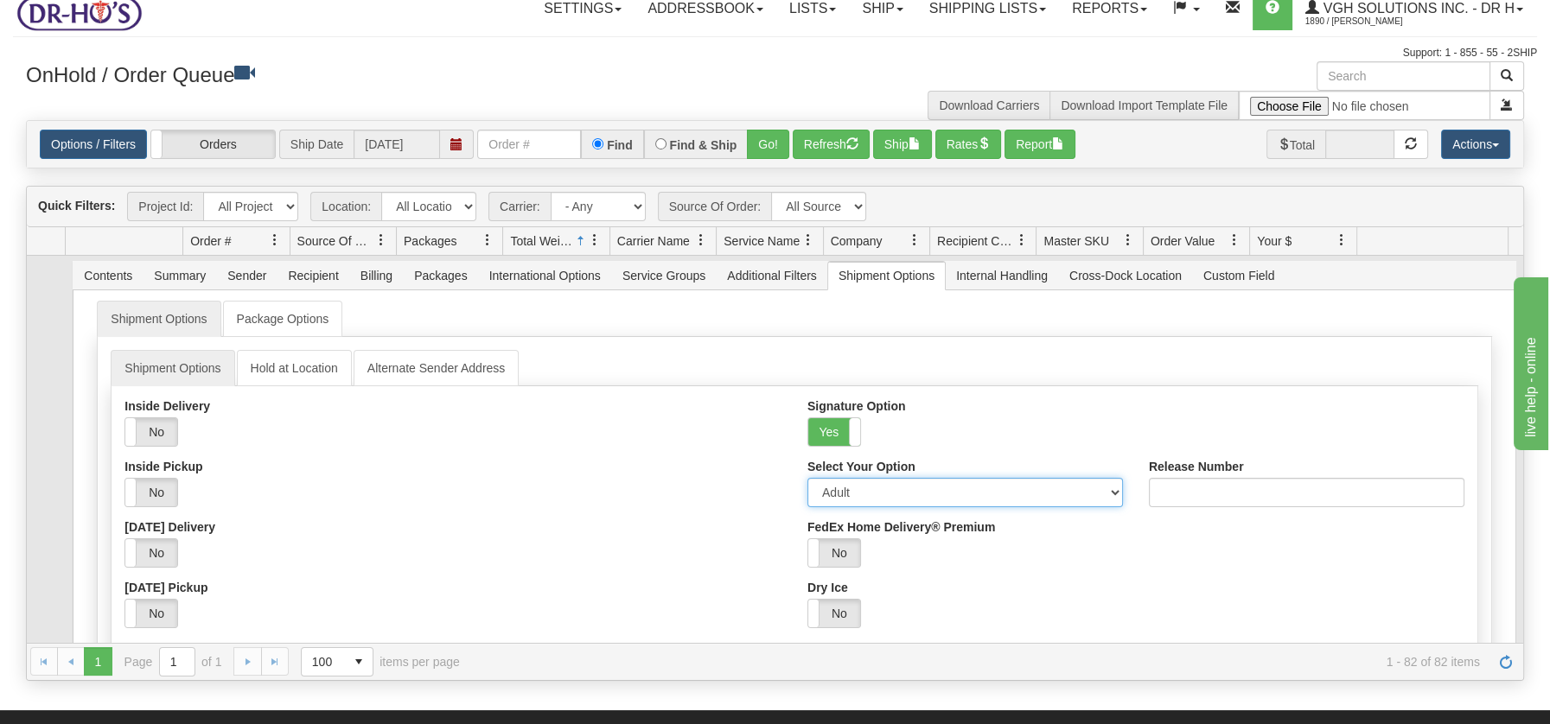
click at [1101, 492] on select "Adult Direct Indirect No Signature Required Service Default" at bounding box center [964, 492] width 315 height 29
select select "2"
click at [807, 478] on select "Adult Direct Indirect No Signature Required Service Default" at bounding box center [964, 492] width 315 height 29
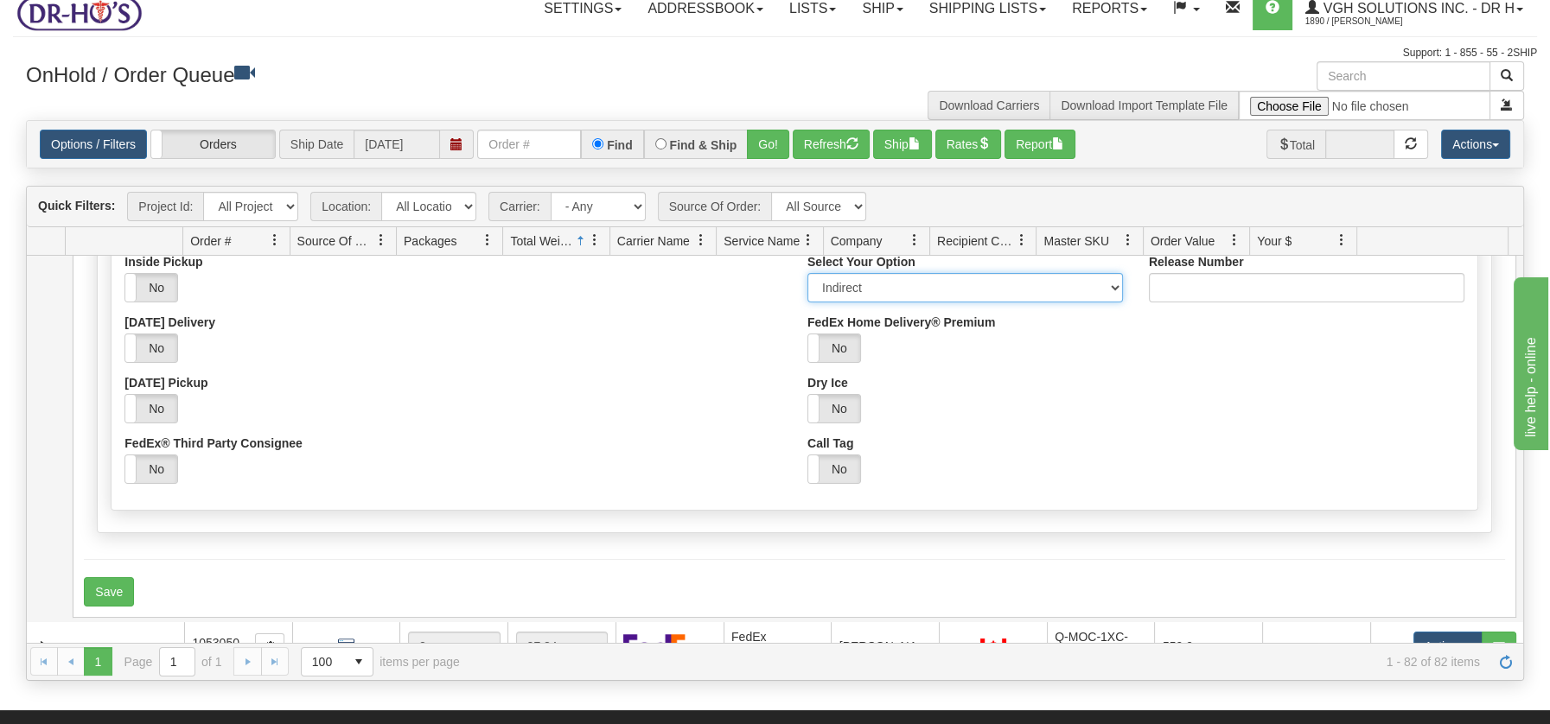
scroll to position [4127, 0]
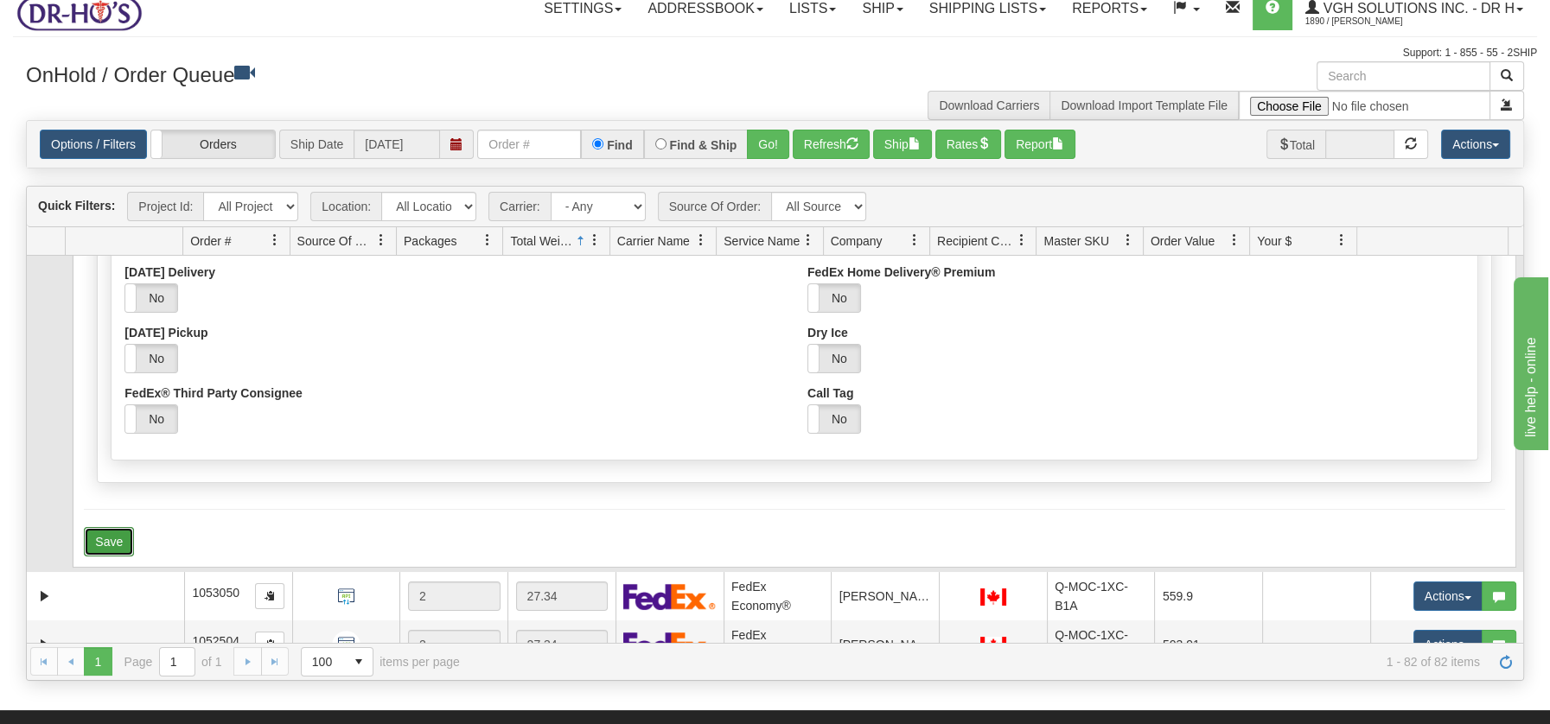
click at [124, 527] on button "Save" at bounding box center [109, 541] width 50 height 29
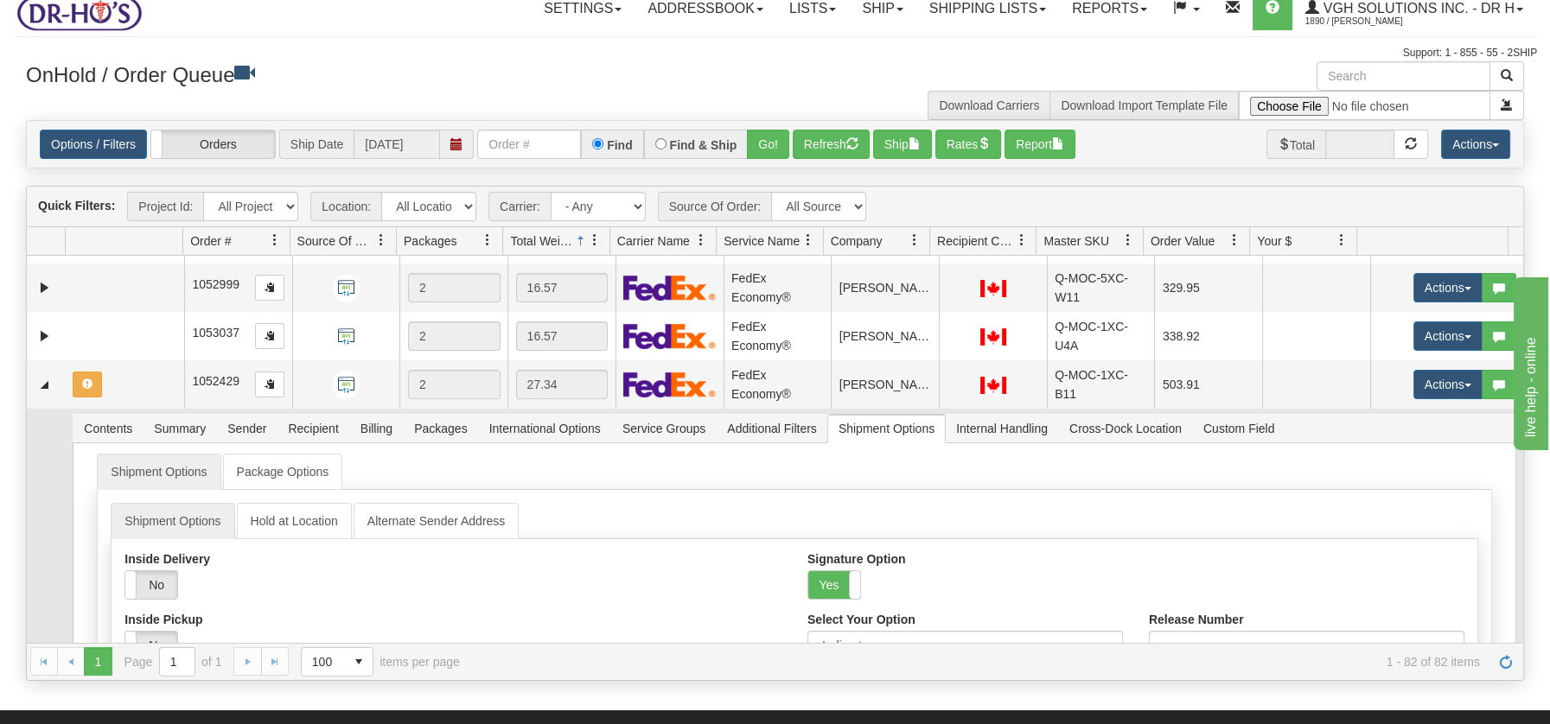
scroll to position [3688, 0]
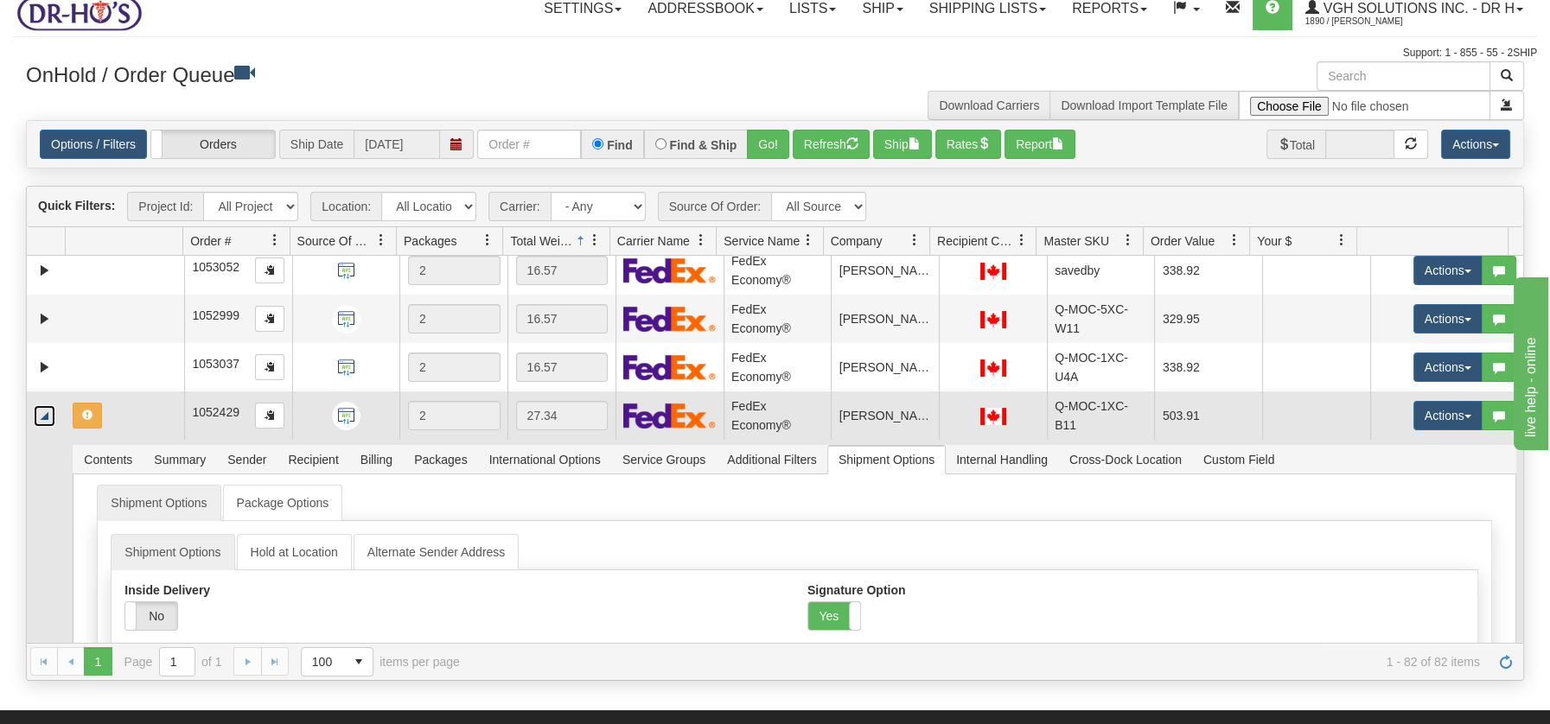
click at [37, 410] on link "Collapse" at bounding box center [45, 416] width 22 height 22
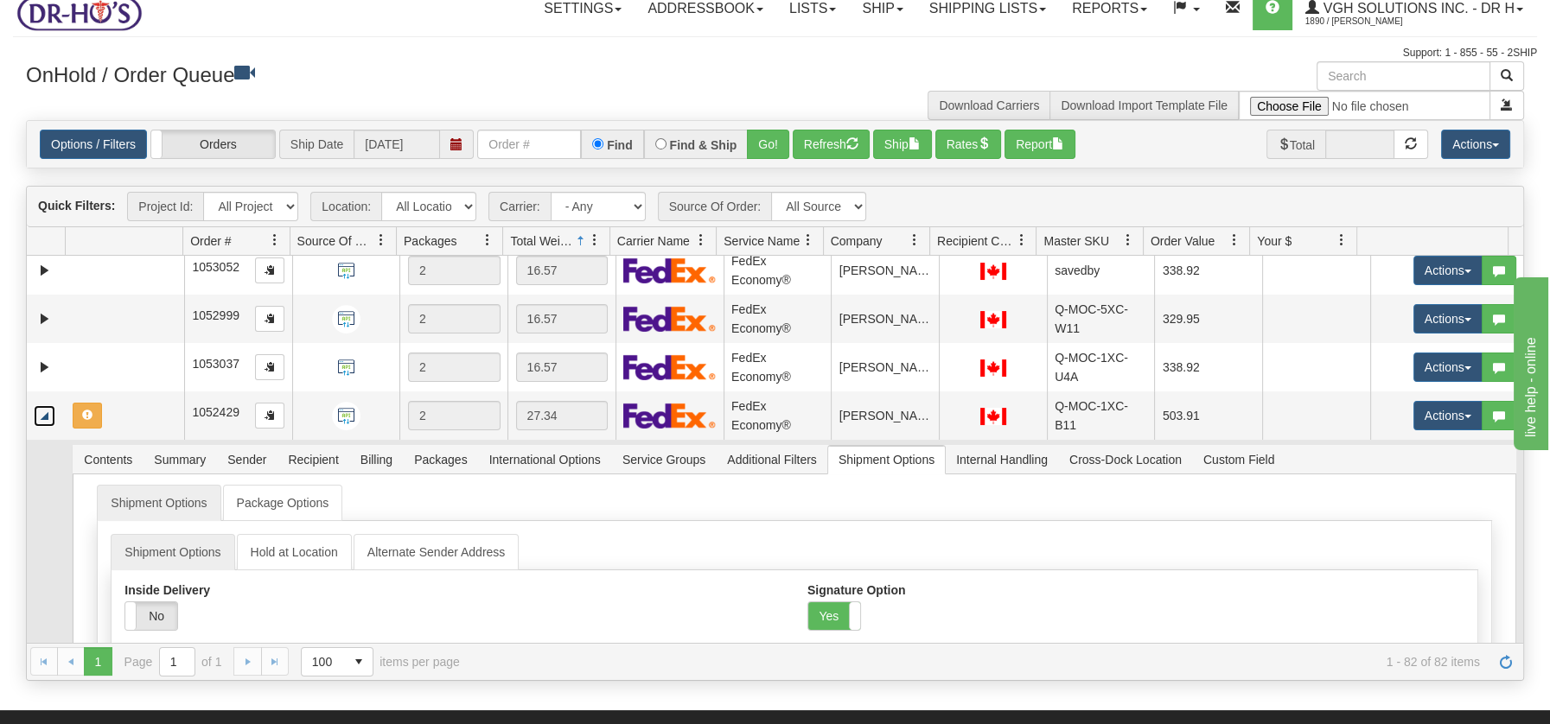
scroll to position [3580, 0]
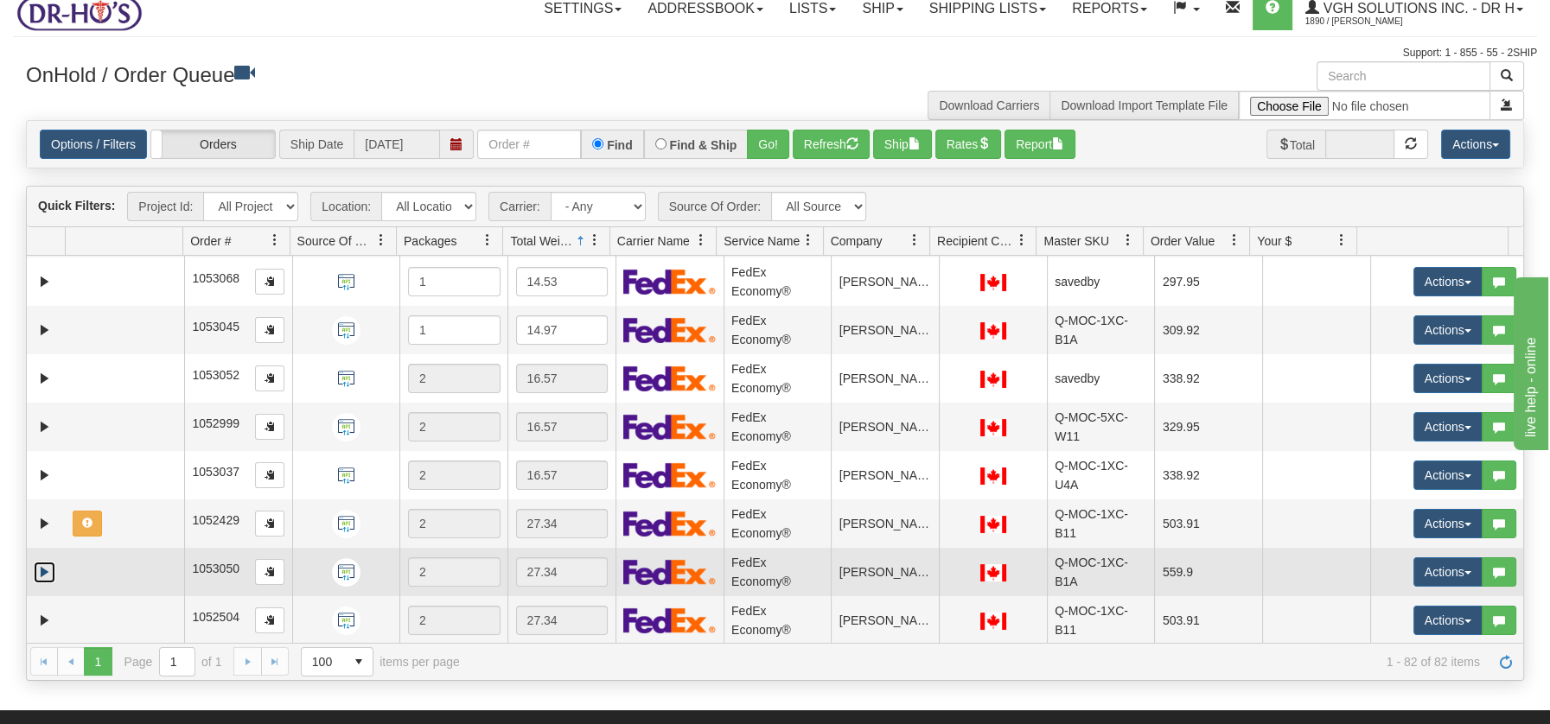
click at [44, 565] on link "Expand" at bounding box center [45, 573] width 22 height 22
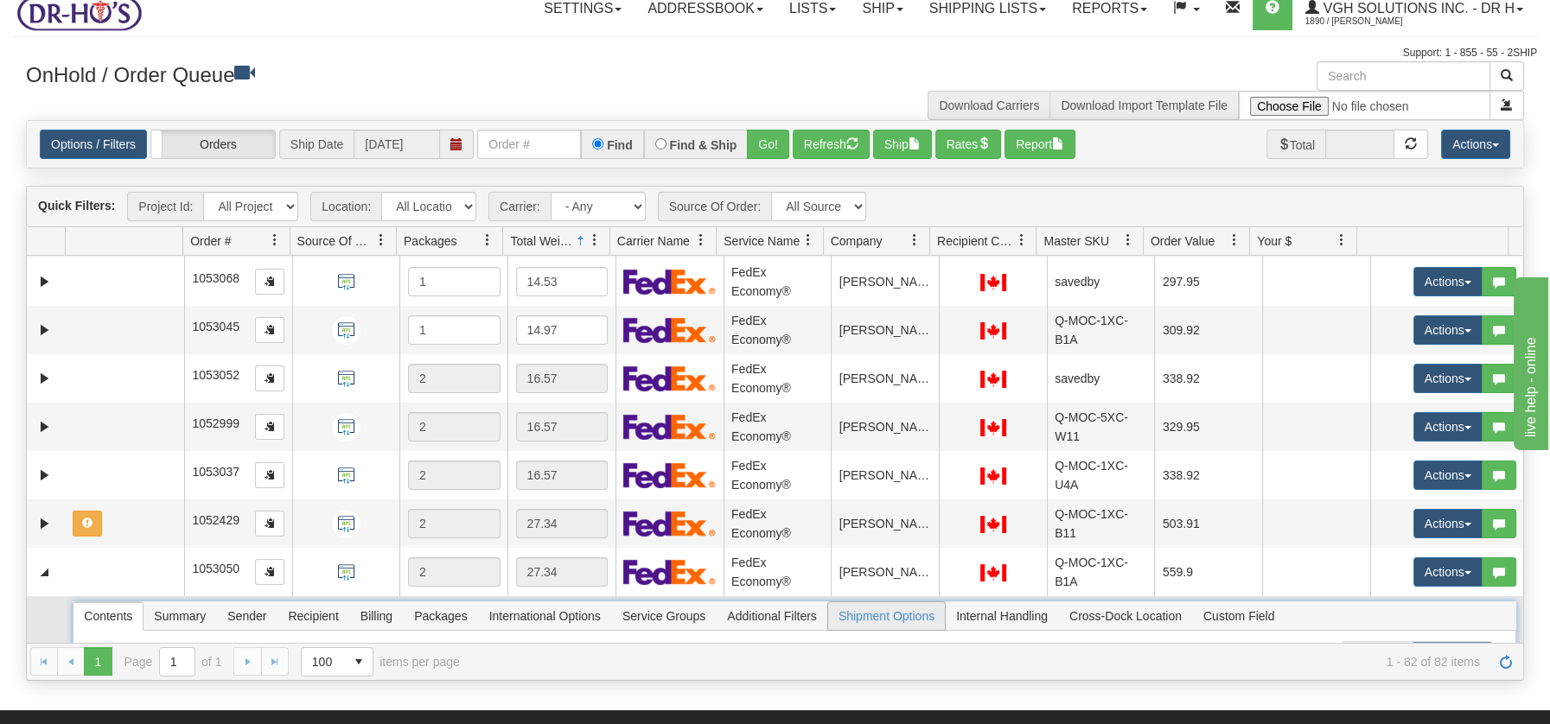
click at [913, 614] on span "Shipment Options" at bounding box center [886, 616] width 117 height 28
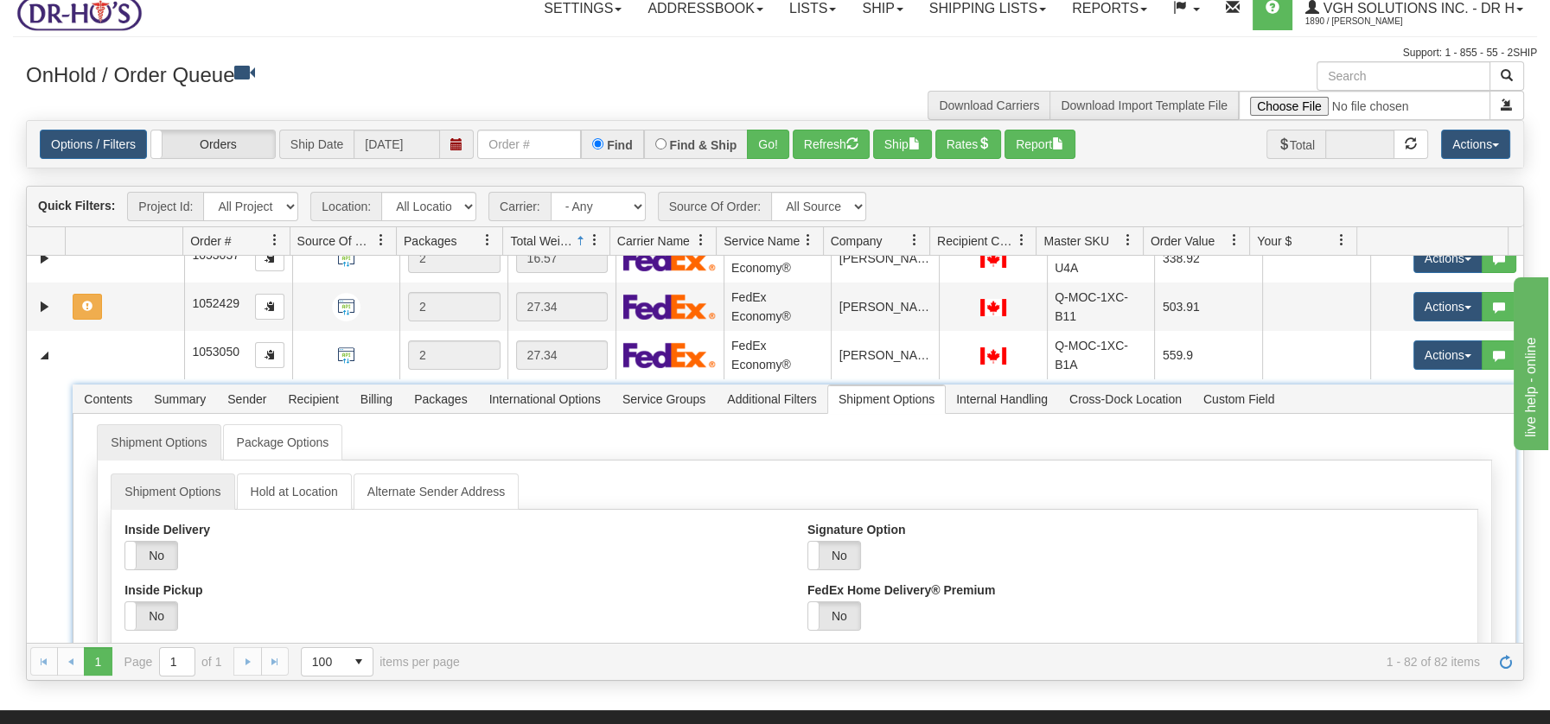
scroll to position [3835, 0]
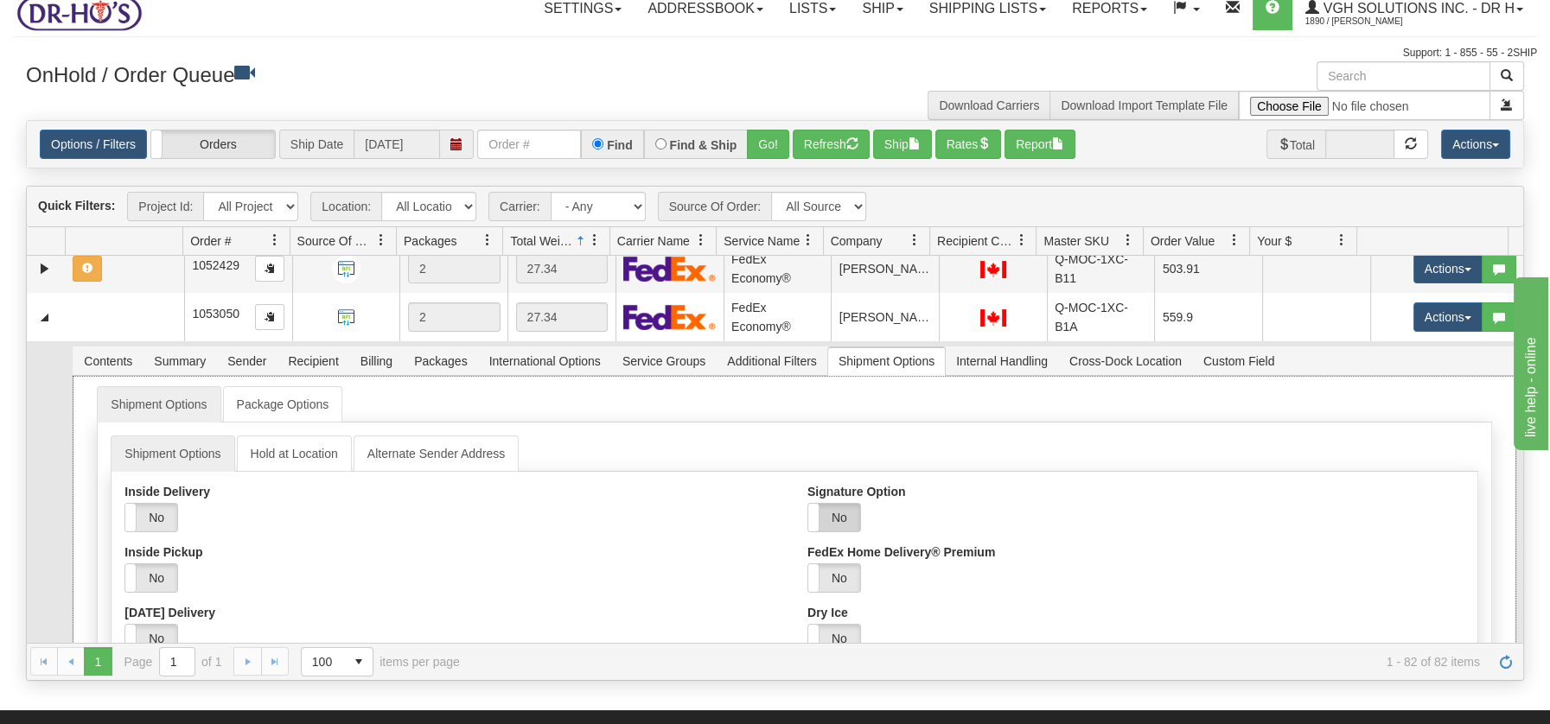
click at [833, 504] on label "No" at bounding box center [834, 518] width 52 height 28
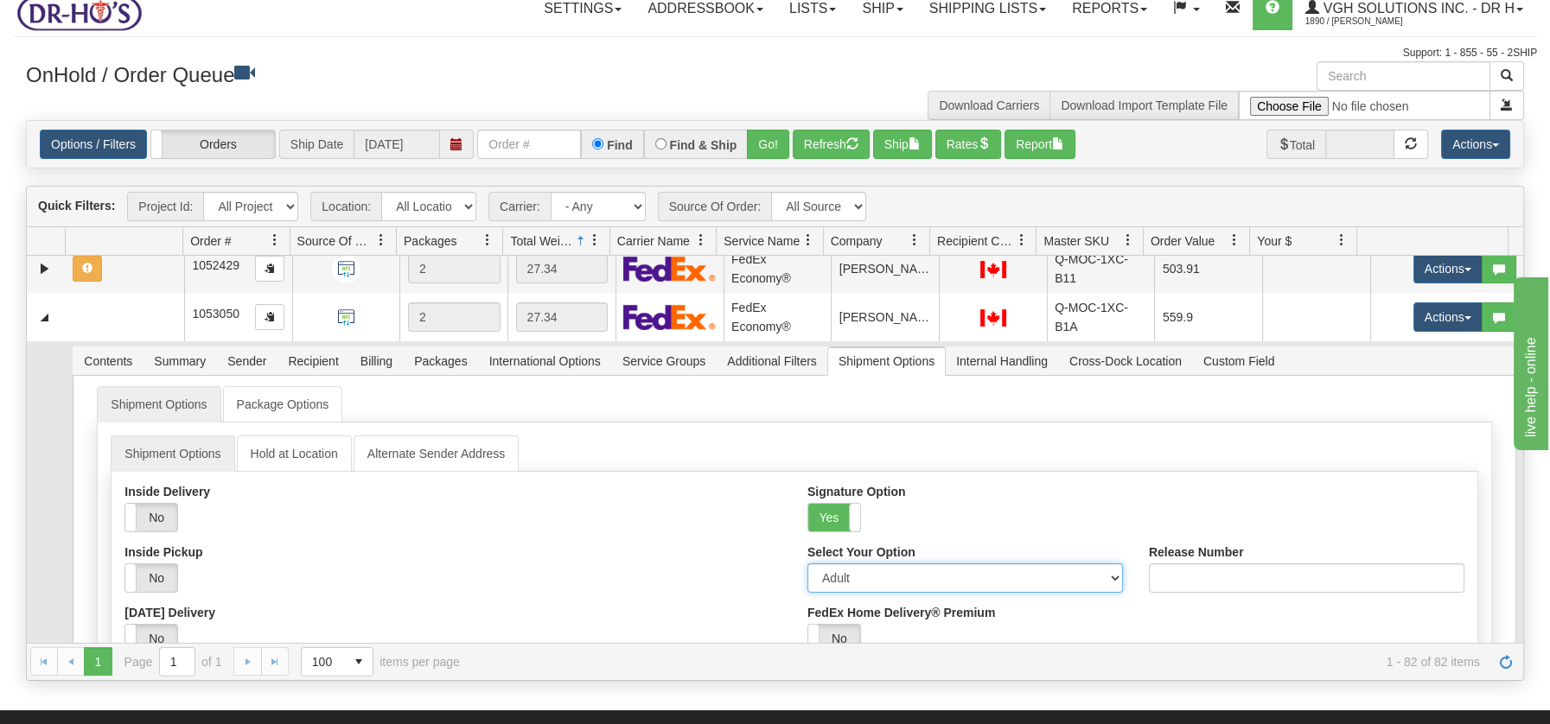
drag, startPoint x: 1102, startPoint y: 576, endPoint x: 1056, endPoint y: 576, distance: 45.8
click at [1102, 576] on select "Adult Direct Indirect No Signature Required Service Default" at bounding box center [964, 578] width 315 height 29
select select "2"
click at [807, 564] on select "Adult Direct Indirect No Signature Required Service Default" at bounding box center [964, 578] width 315 height 29
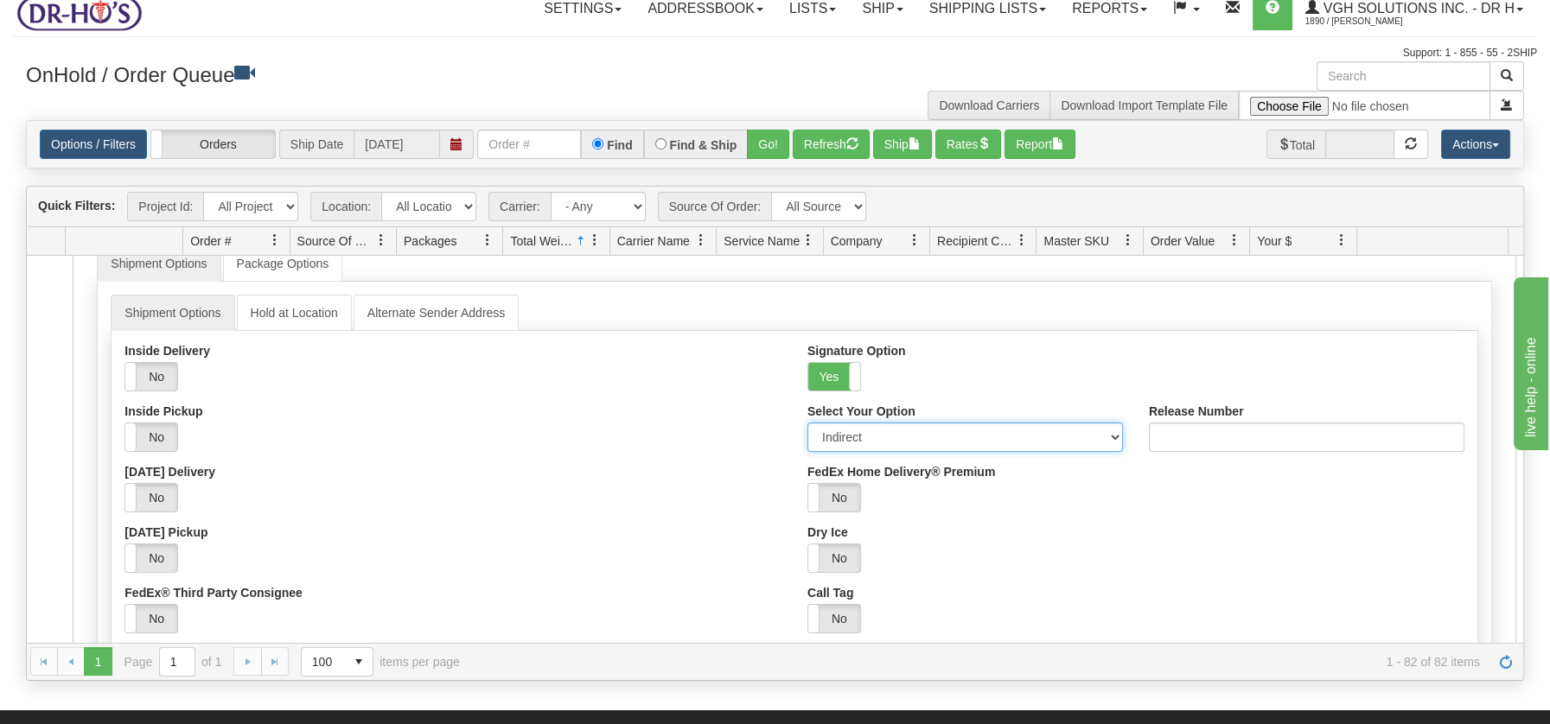
scroll to position [4066, 0]
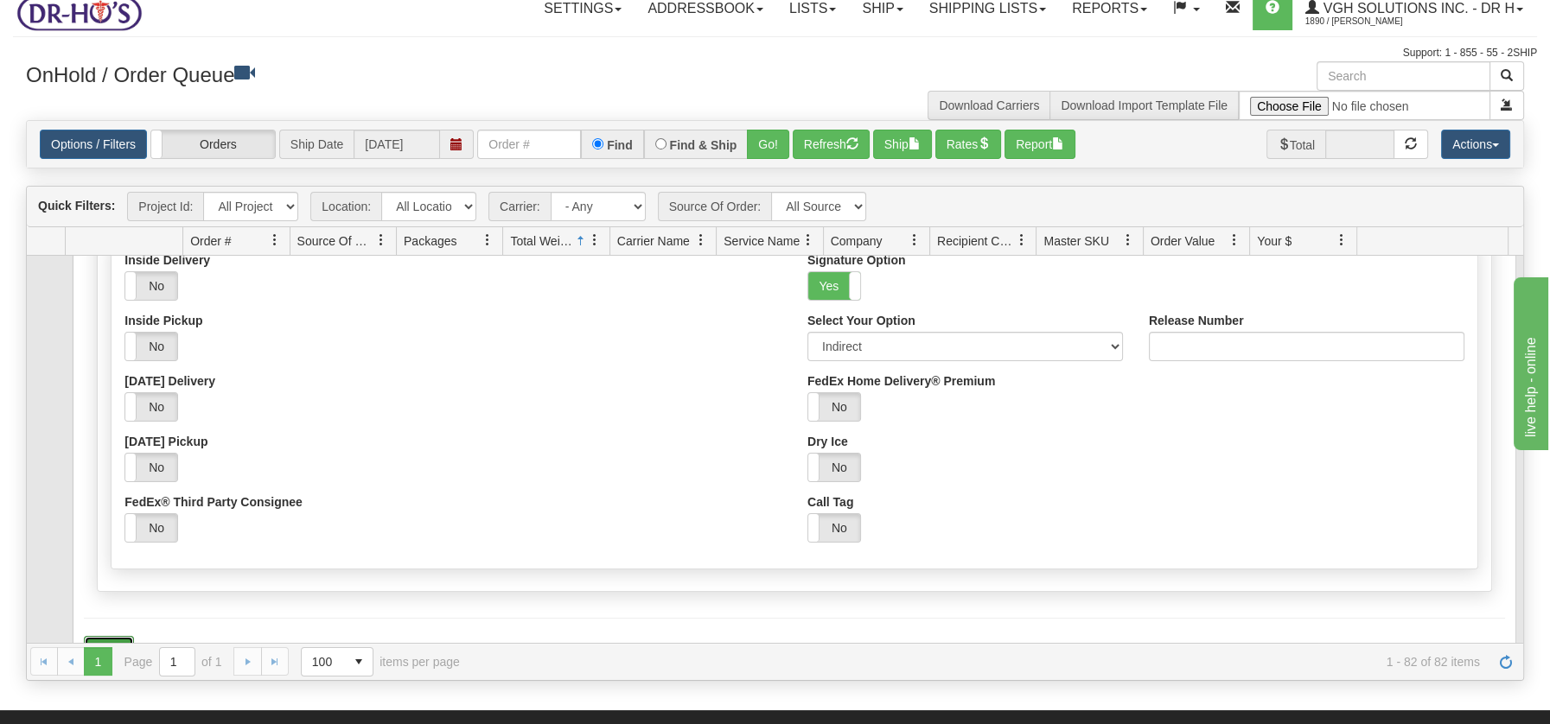
click at [101, 636] on button "Save" at bounding box center [109, 650] width 50 height 29
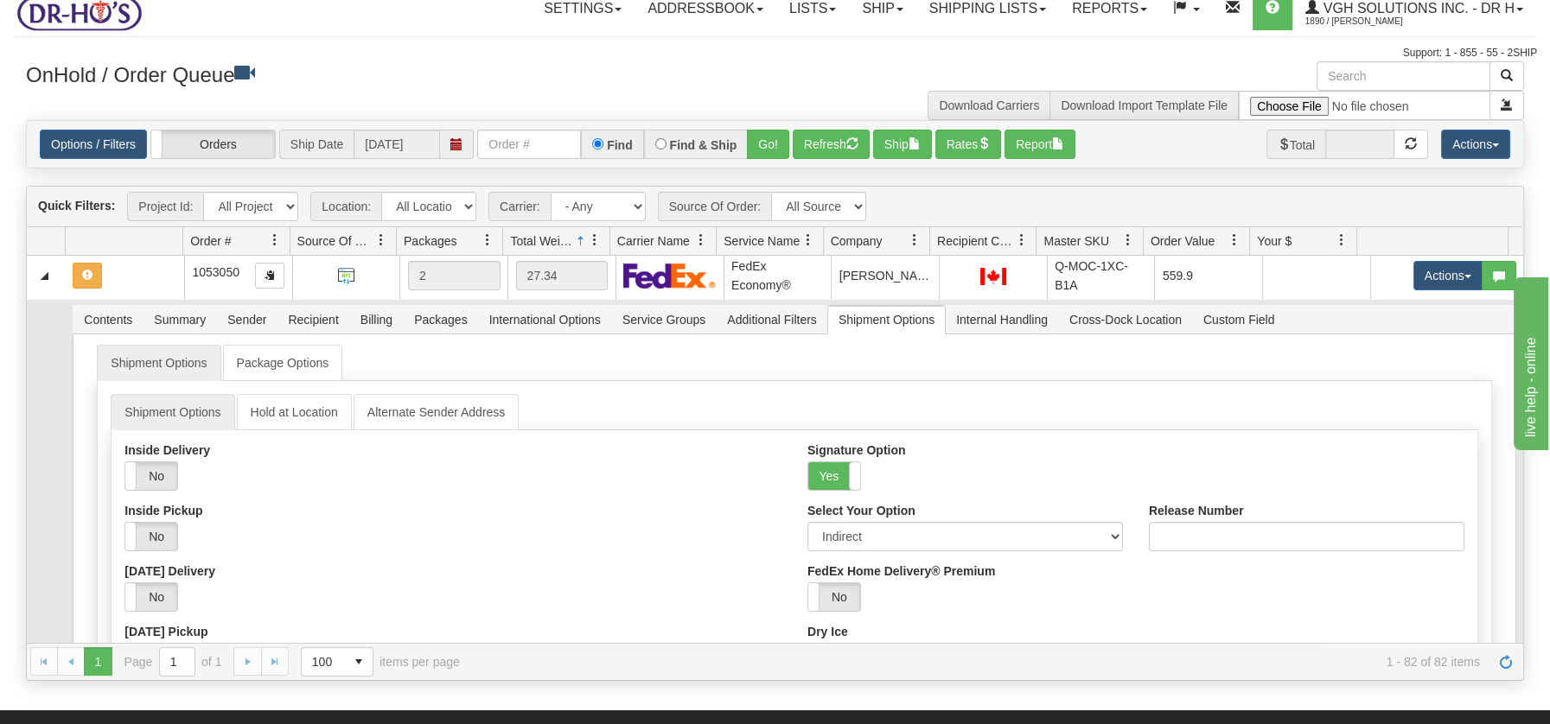
scroll to position [3835, 0]
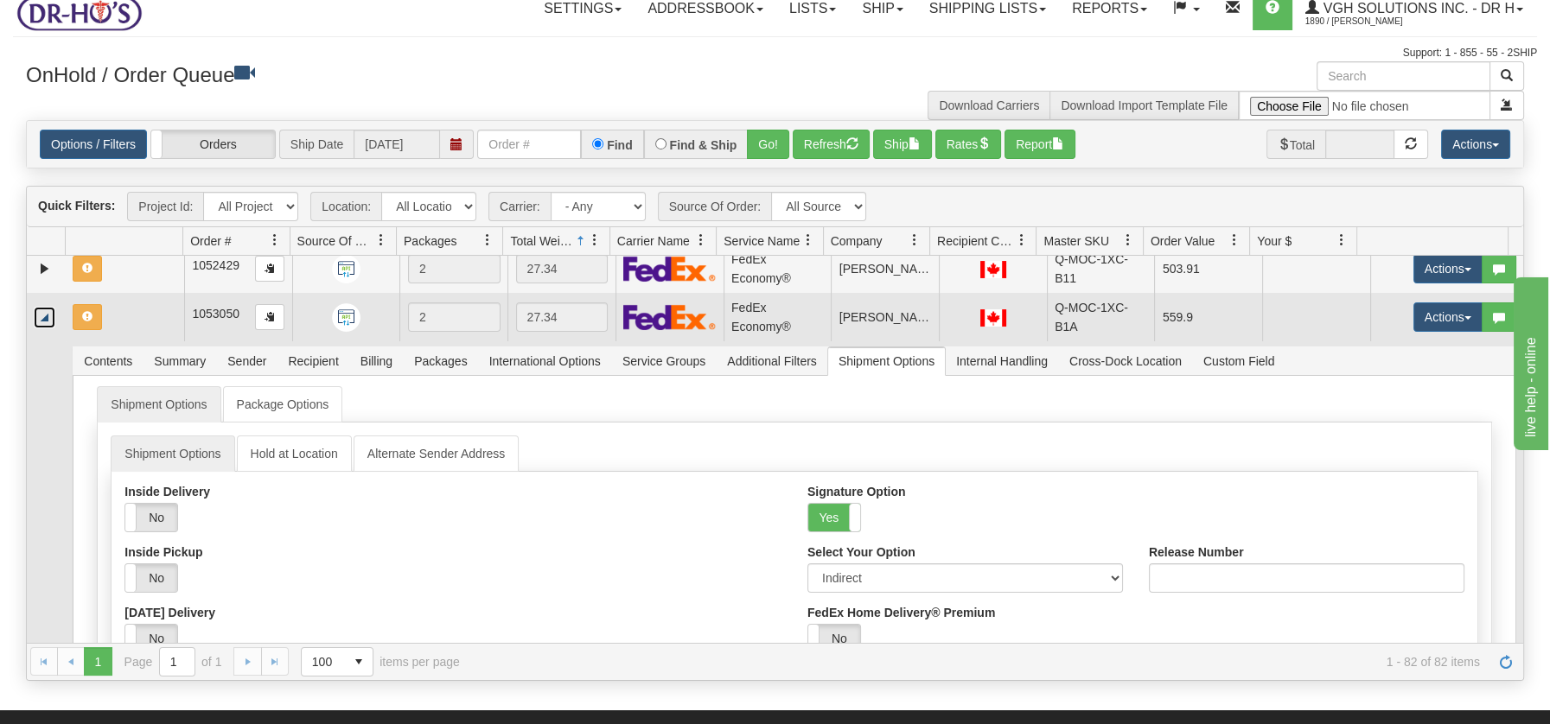
click at [42, 314] on link "Collapse" at bounding box center [45, 318] width 22 height 22
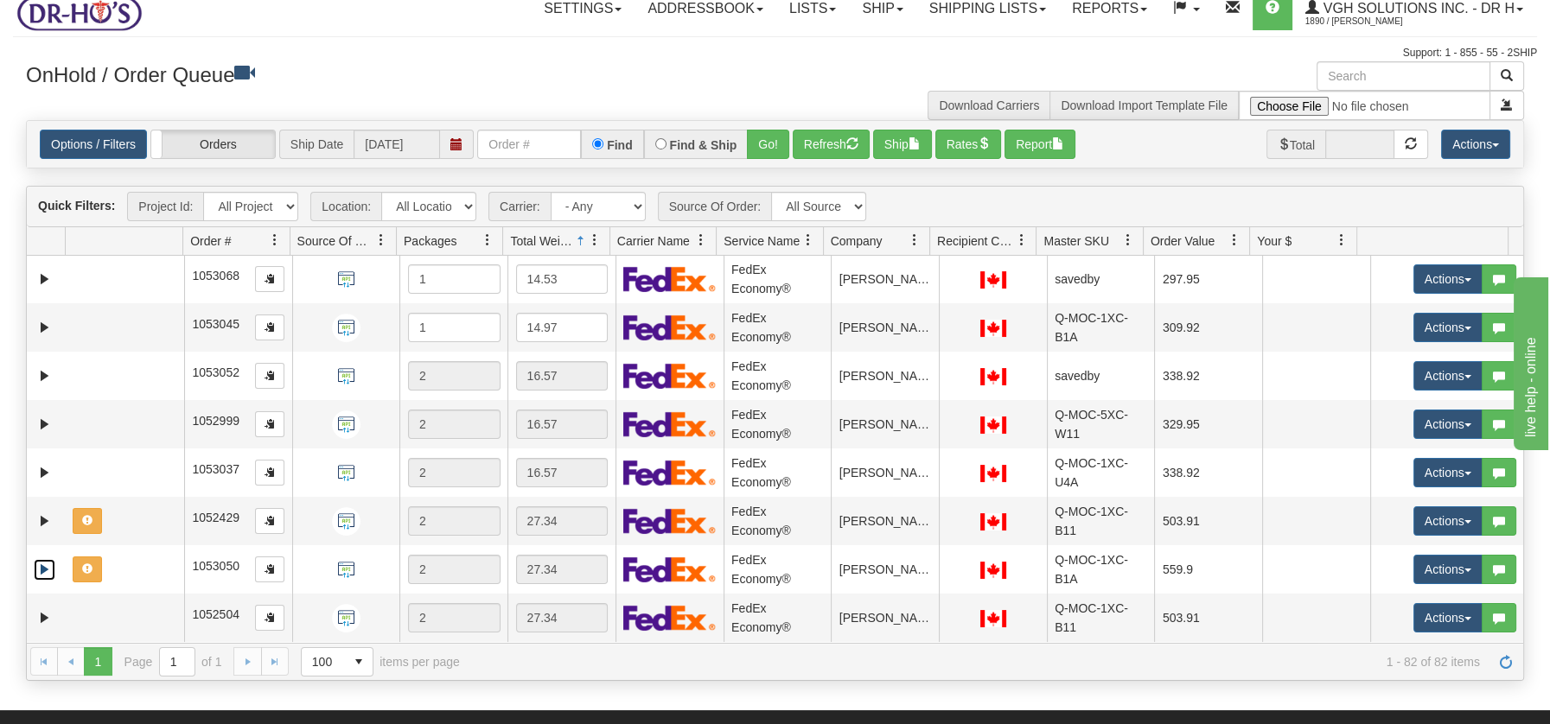
scroll to position [3580, 0]
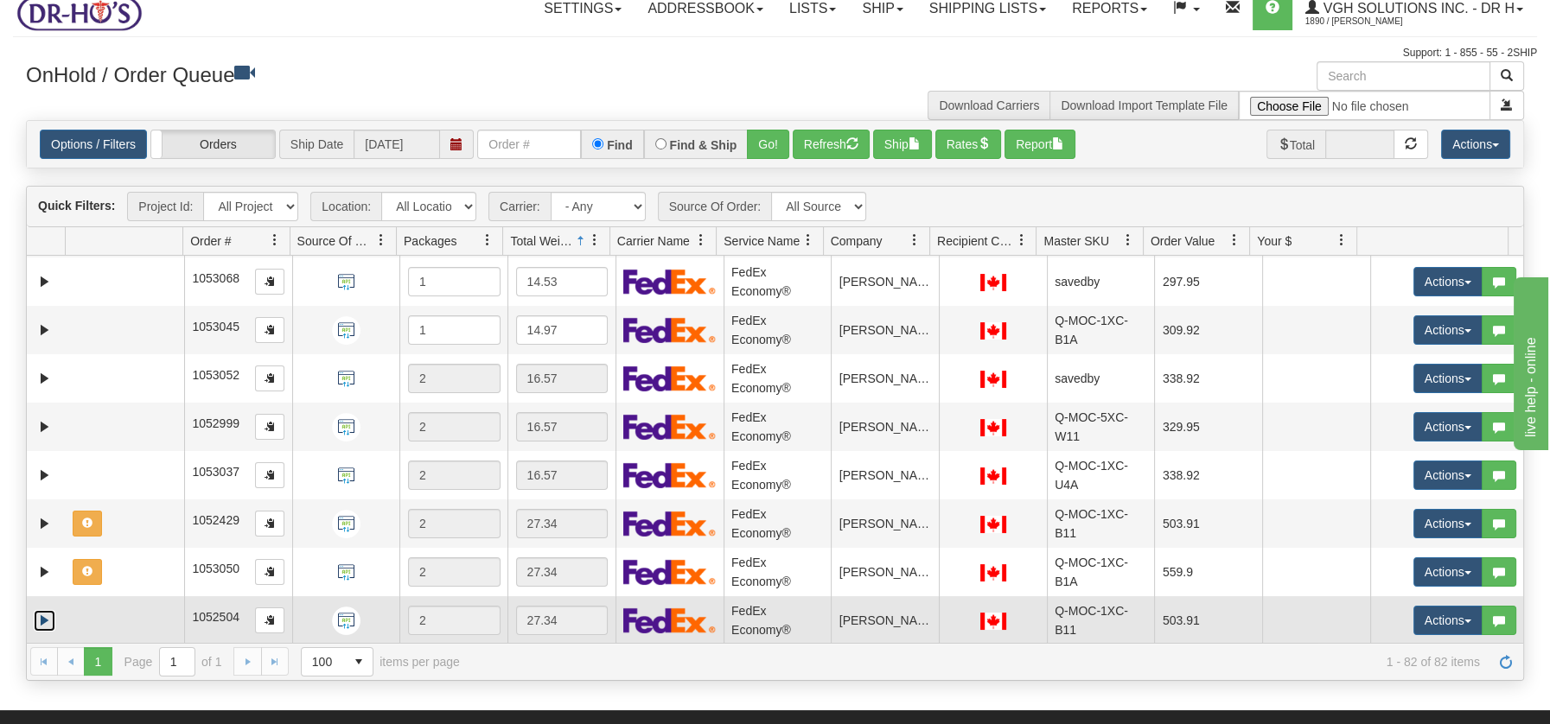
click at [38, 610] on link "Expand" at bounding box center [45, 621] width 22 height 22
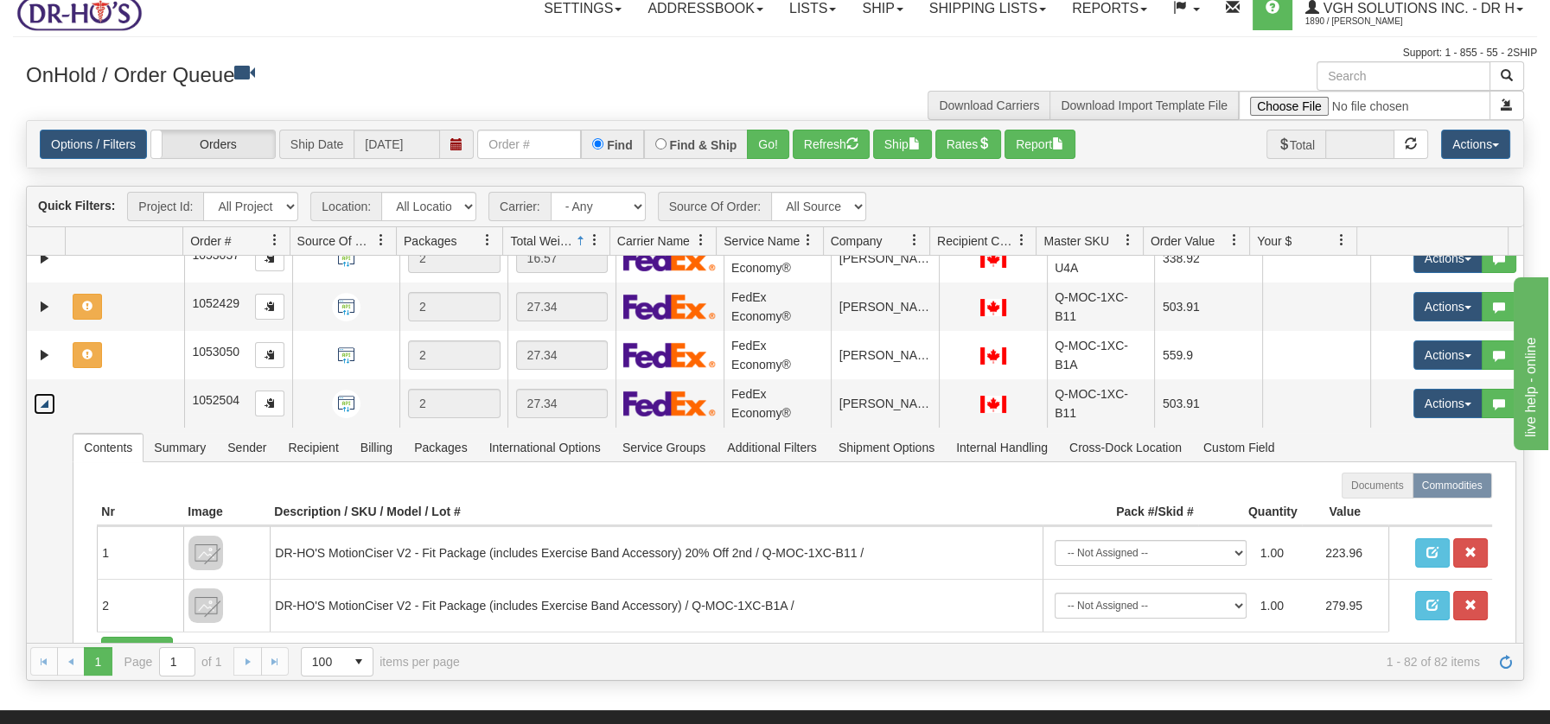
scroll to position [3823, 0]
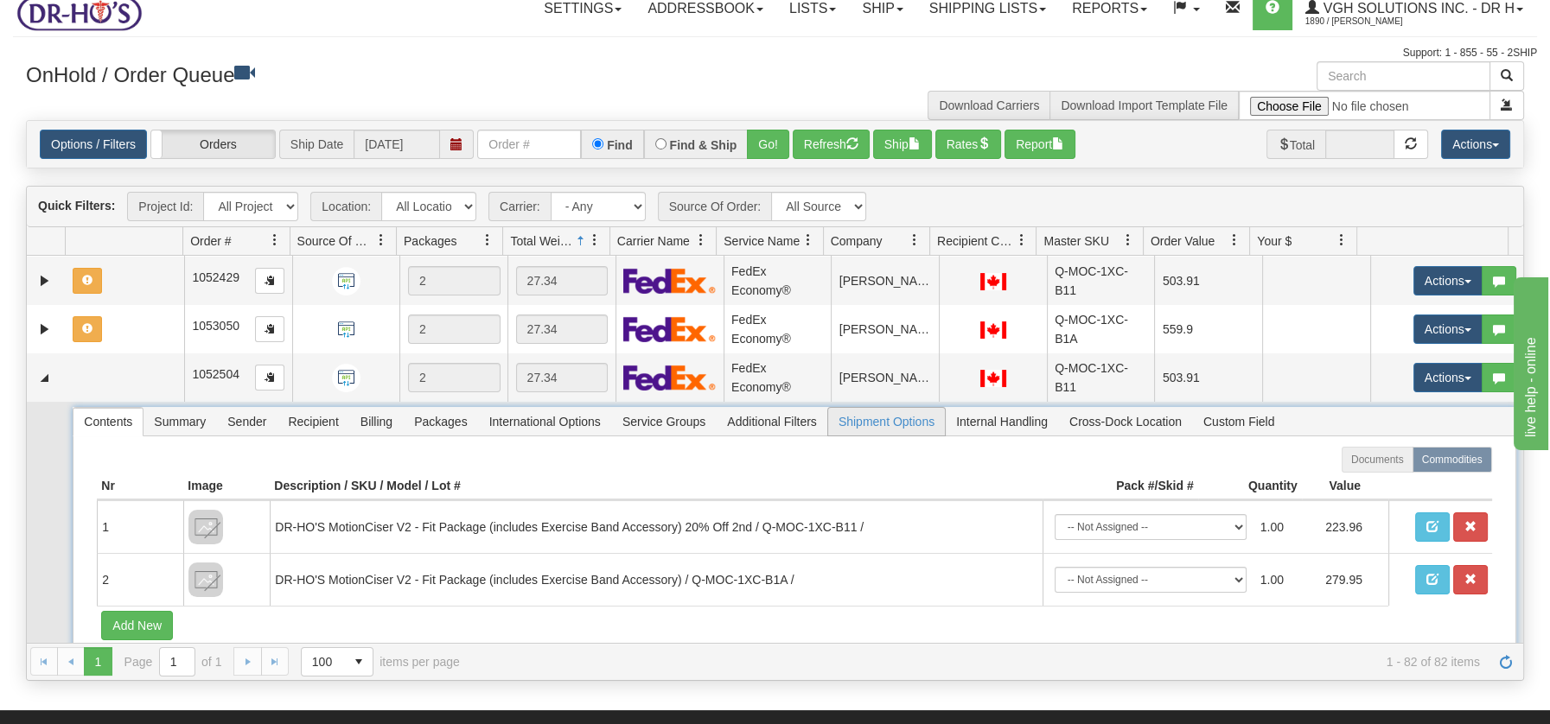
click at [903, 417] on span "Shipment Options" at bounding box center [886, 422] width 117 height 28
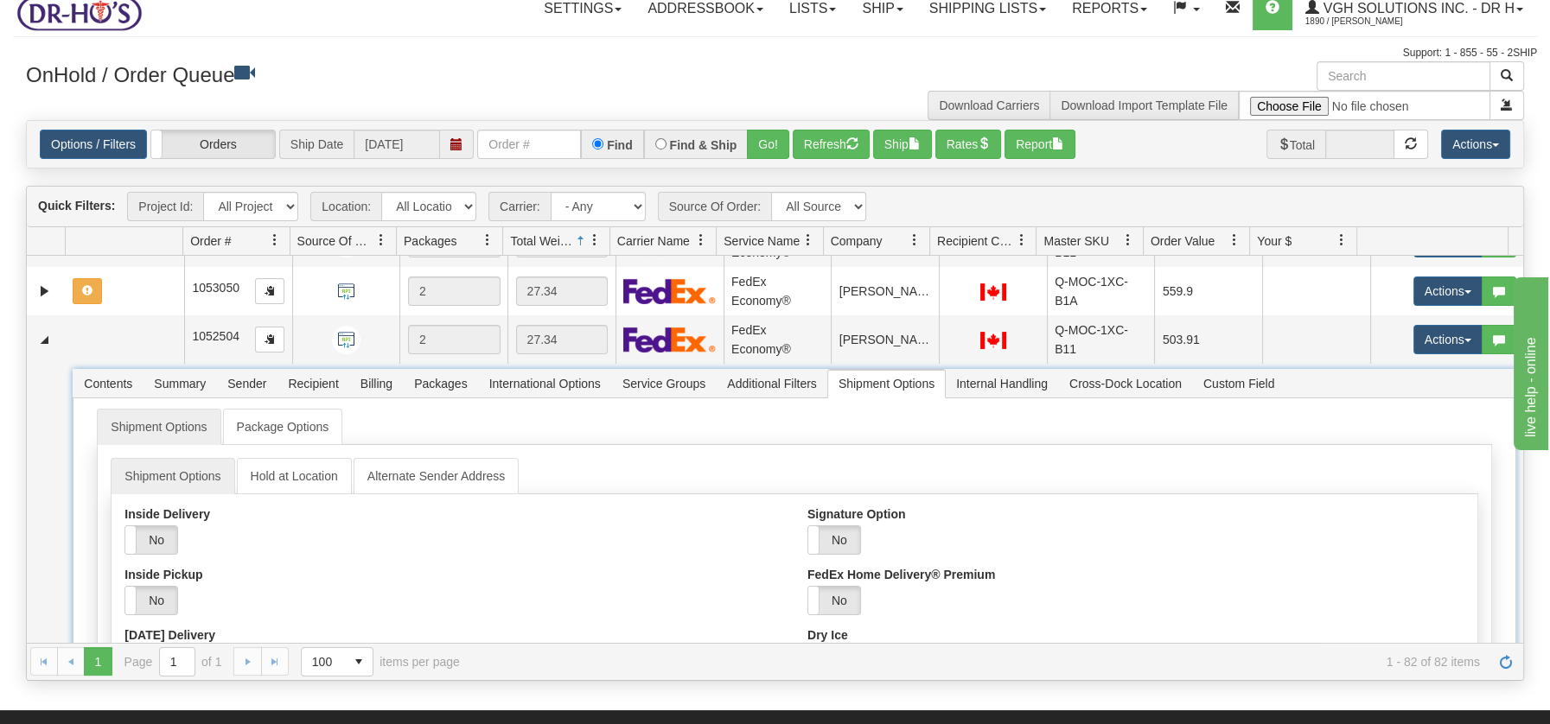
scroll to position [3925, 0]
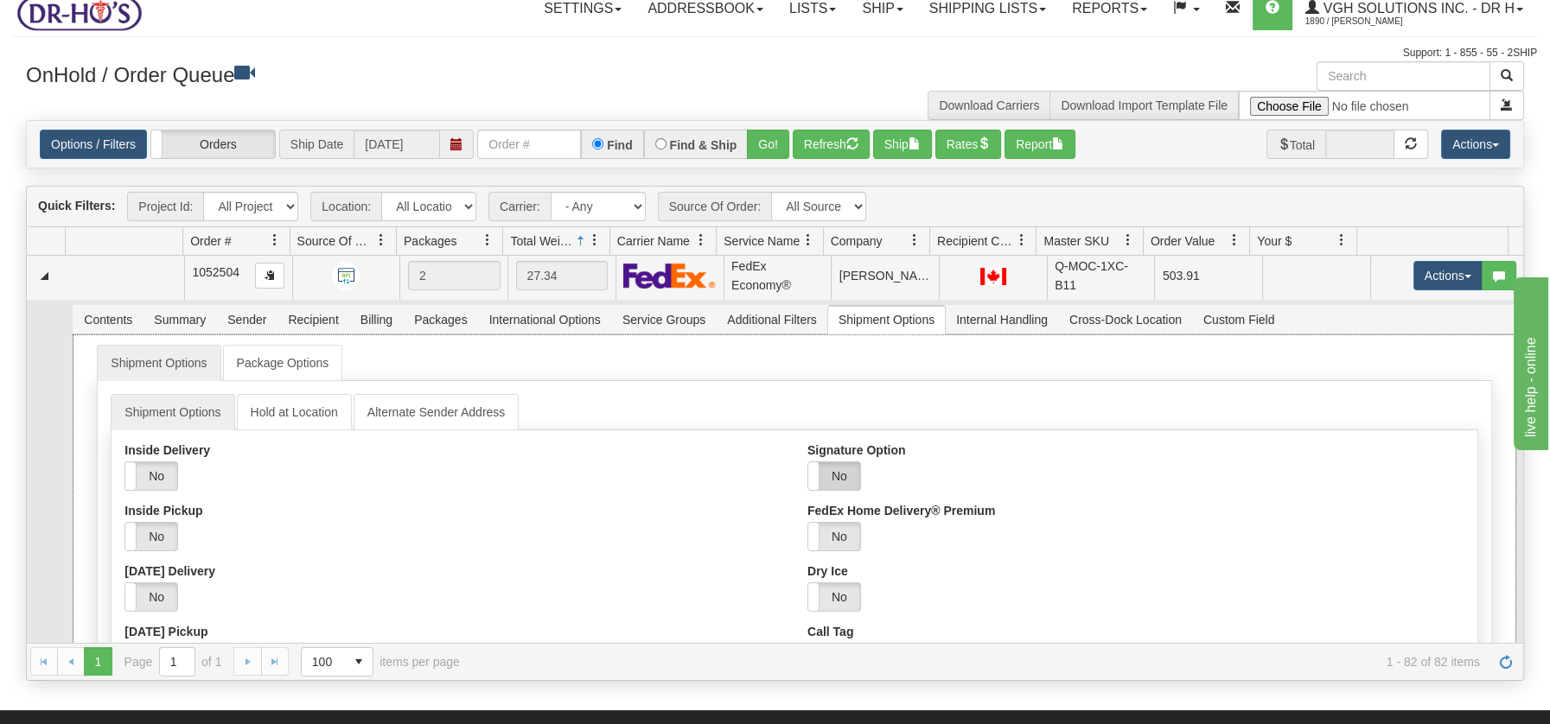
click at [835, 472] on label "No" at bounding box center [834, 476] width 52 height 28
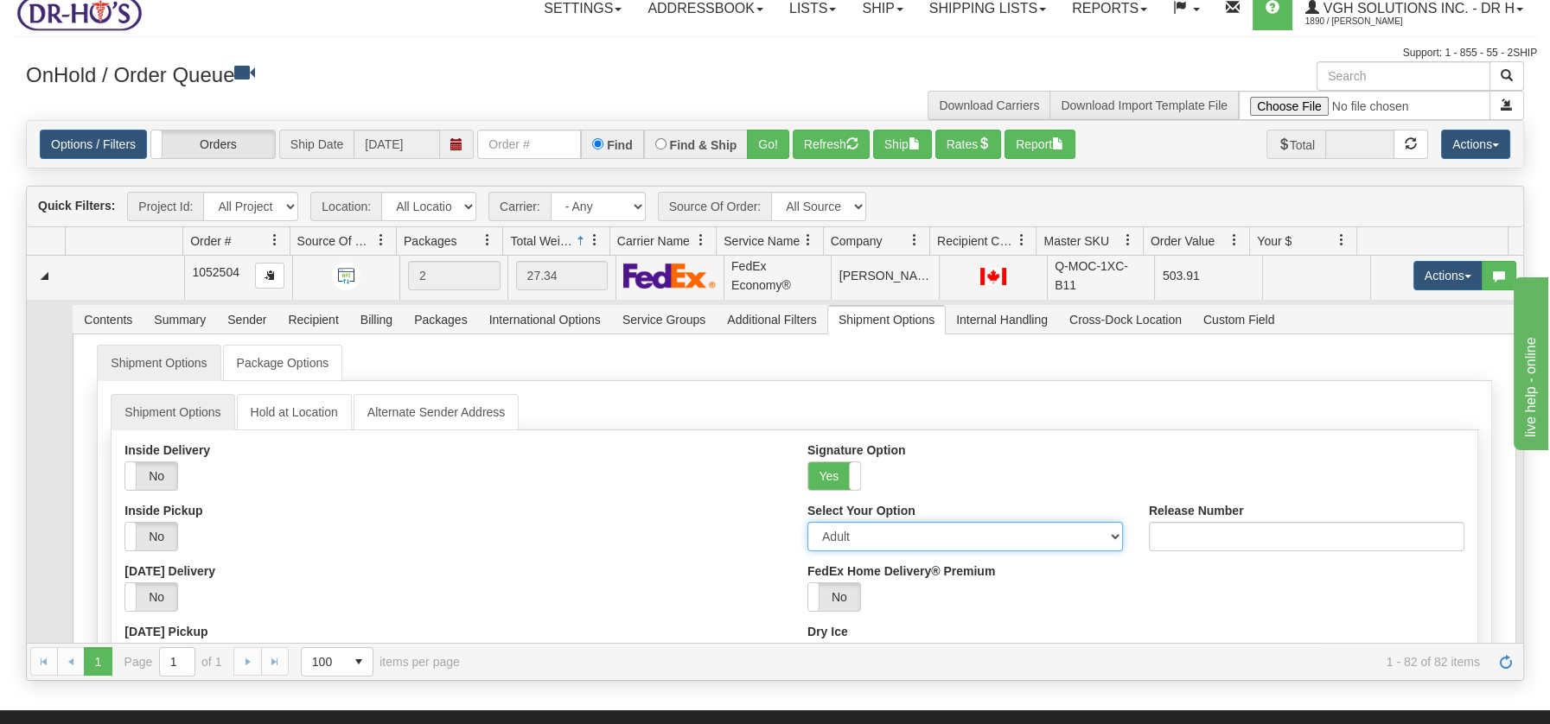
click at [1105, 533] on select "Adult Direct Indirect No Signature Required Service Default" at bounding box center [964, 536] width 315 height 29
select select "2"
click at [807, 522] on select "Adult Direct Indirect No Signature Required Service Default" at bounding box center [964, 536] width 315 height 29
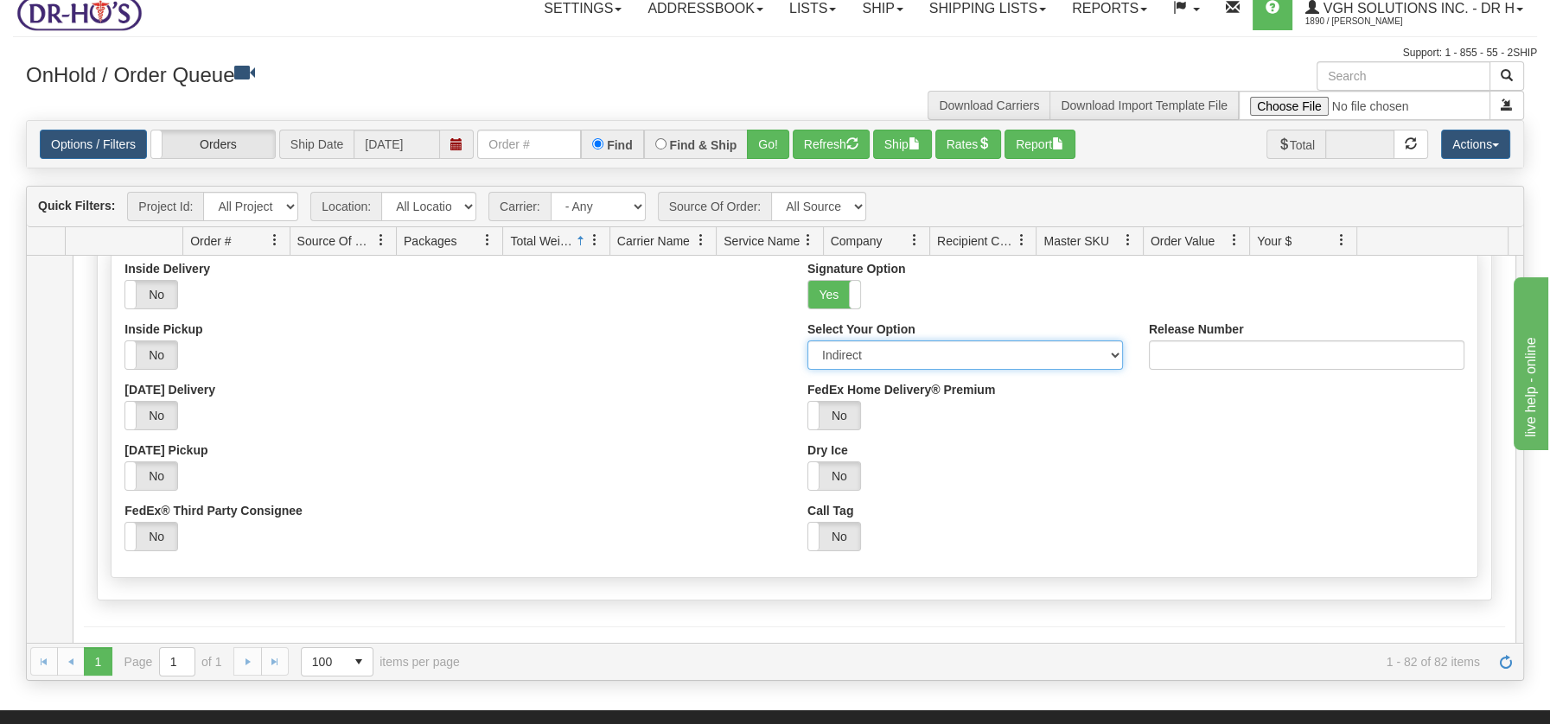
scroll to position [4117, 0]
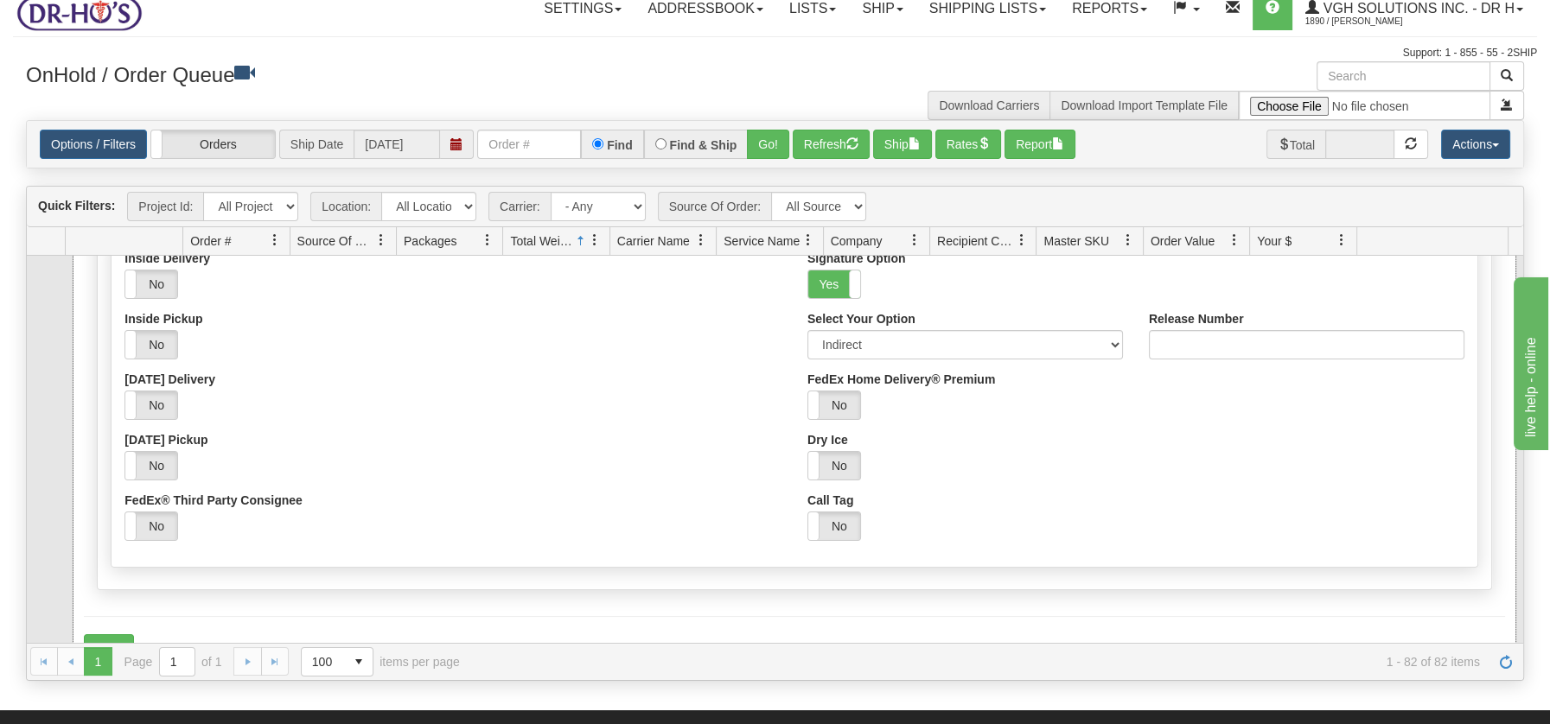
click at [98, 621] on form "Shipment Options Package Options Shipment Options Hold at Location Alternate Se…" at bounding box center [794, 408] width 1420 height 511
click at [114, 634] on button "Save" at bounding box center [109, 648] width 50 height 29
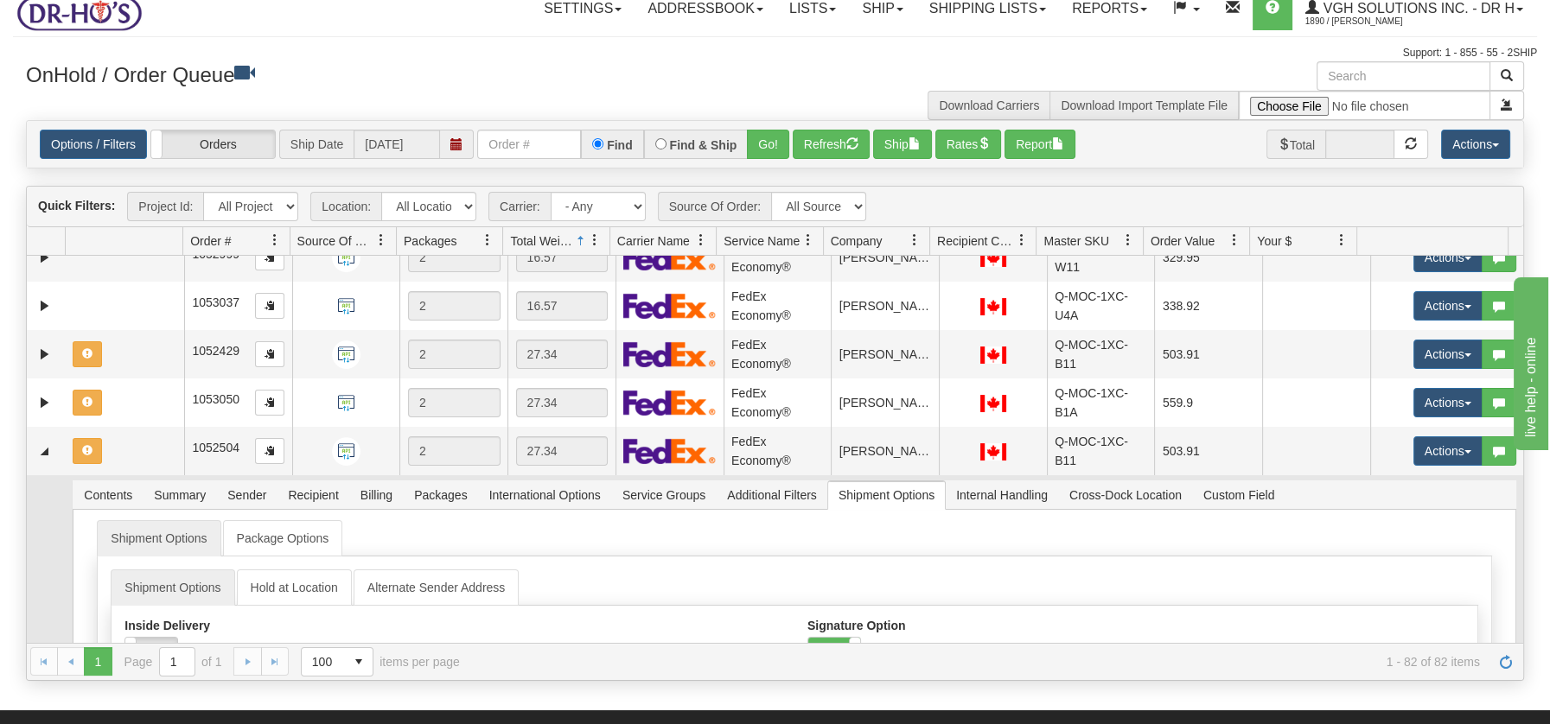
scroll to position [3739, 0]
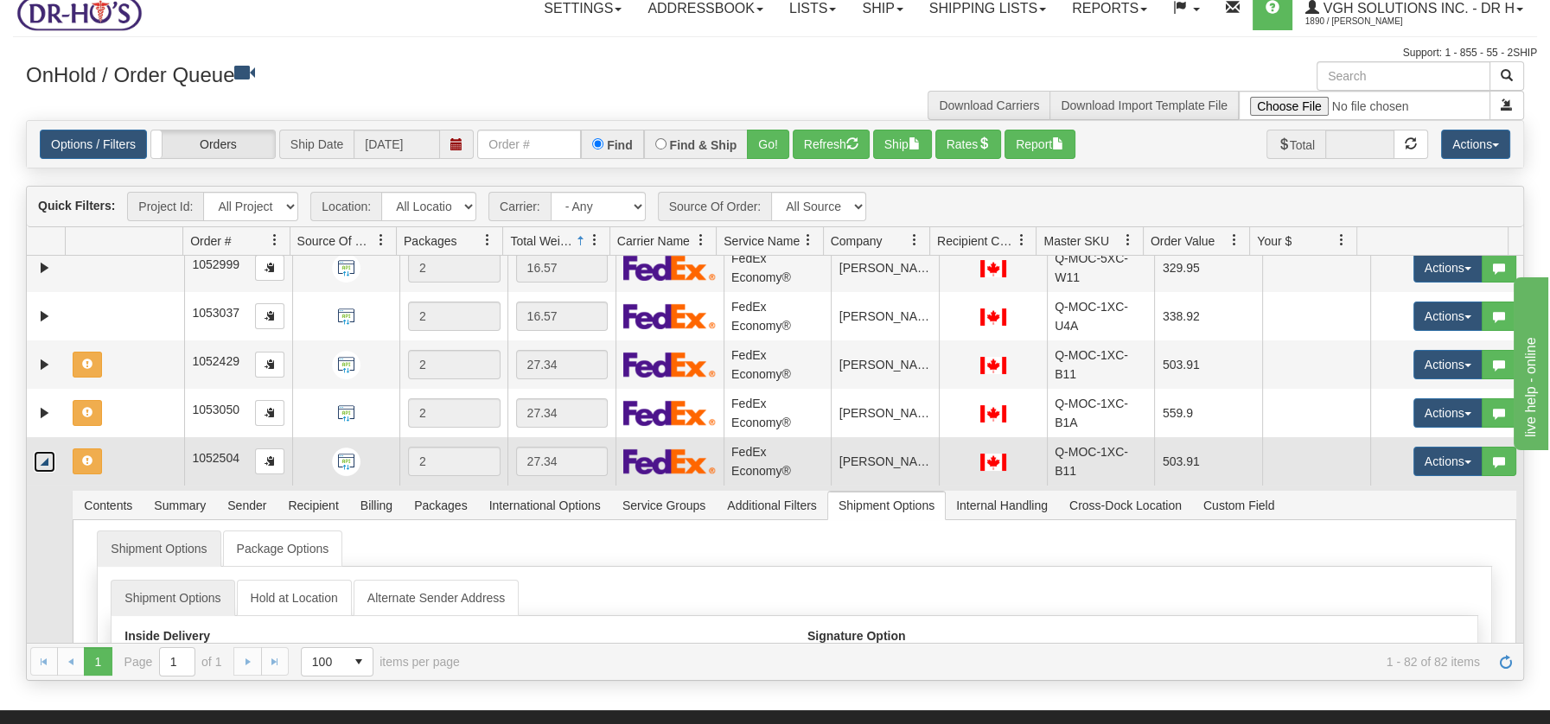
click at [54, 462] on link "Collapse" at bounding box center [45, 462] width 22 height 22
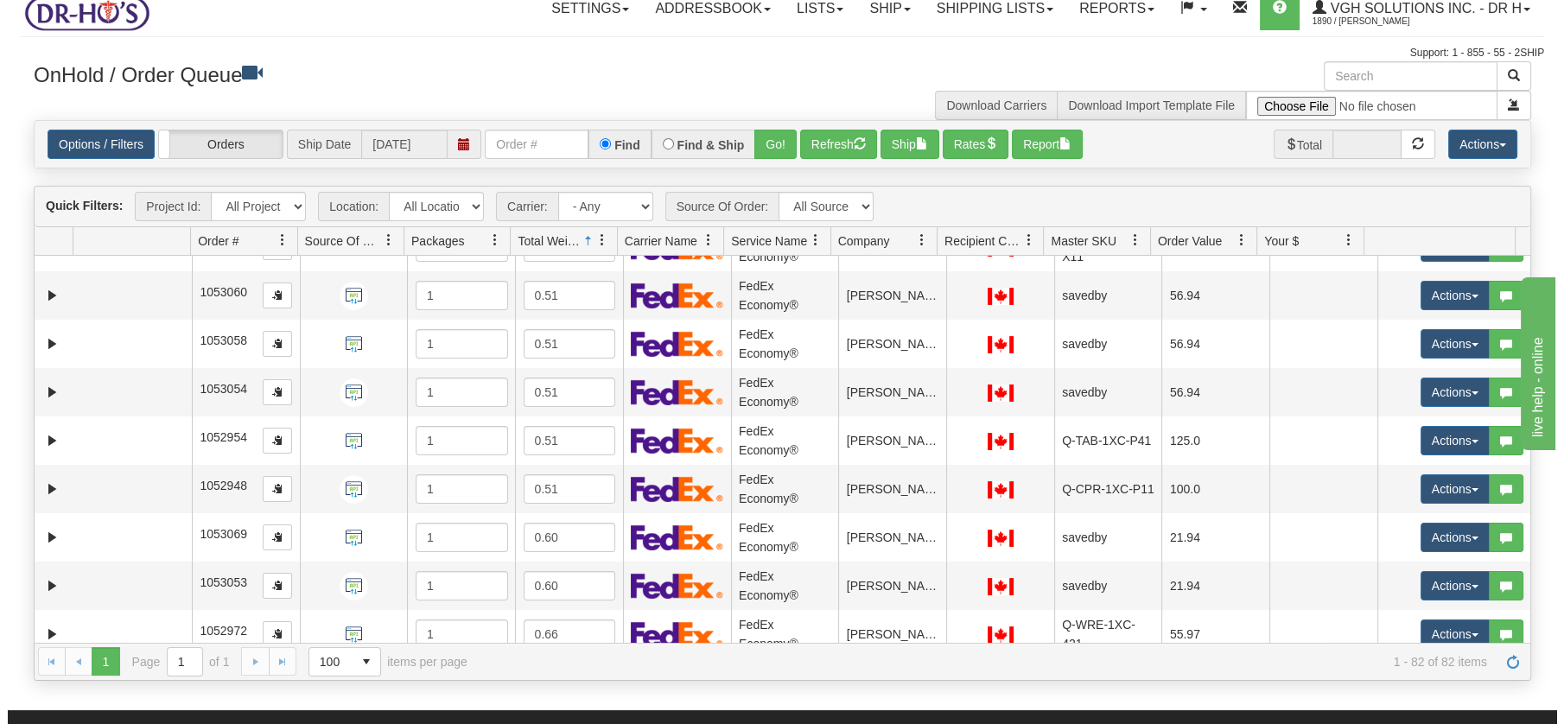
scroll to position [0, 0]
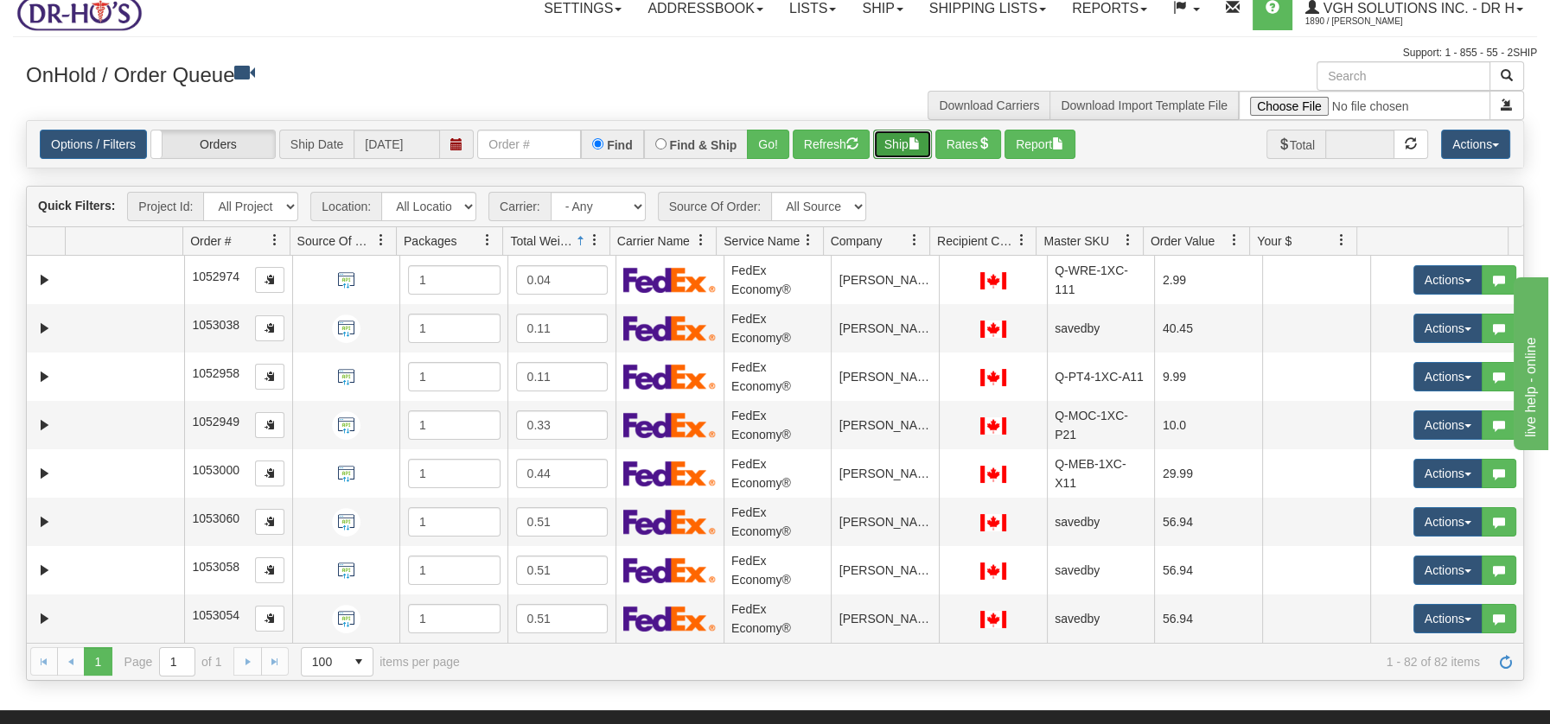
click at [920, 143] on span "button" at bounding box center [914, 143] width 12 height 12
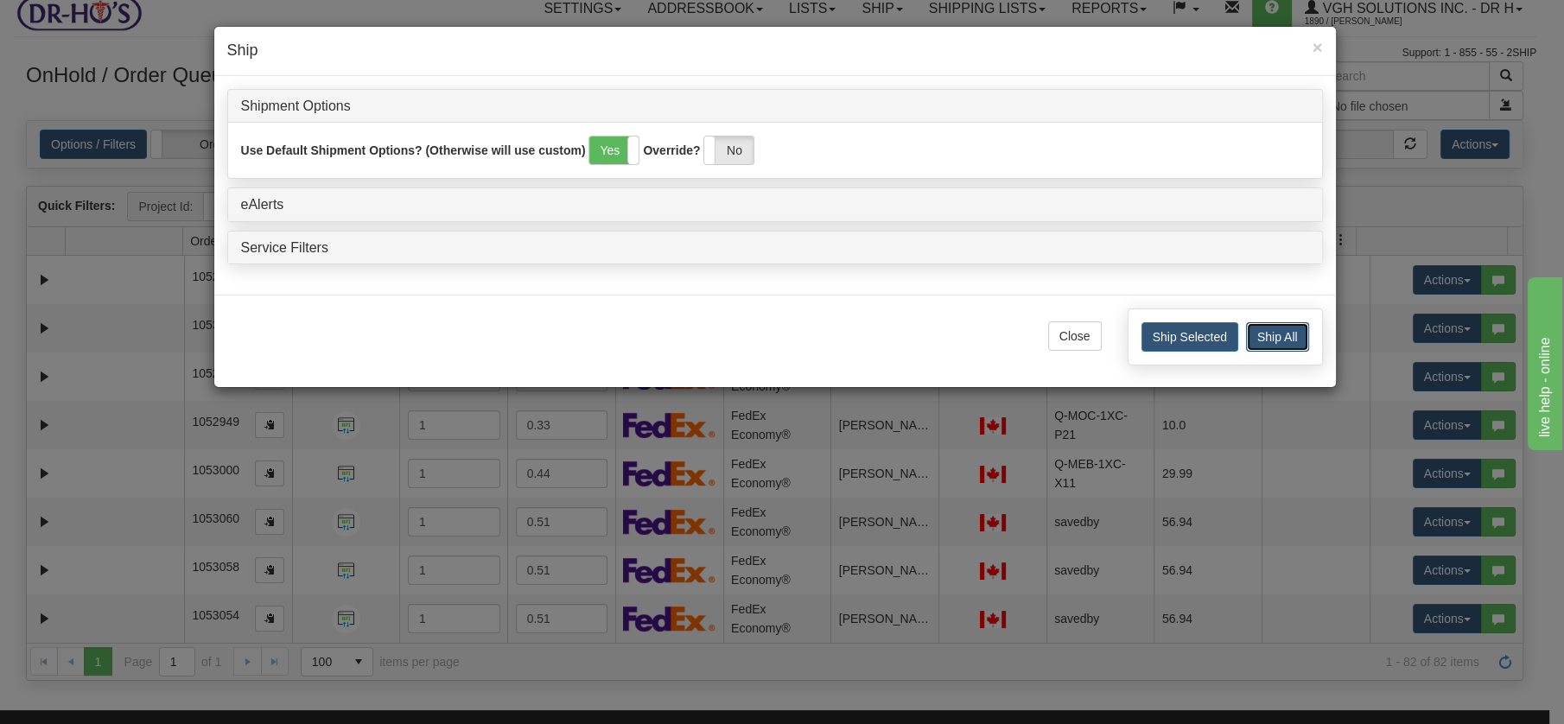
click at [1282, 339] on button "Ship All" at bounding box center [1277, 336] width 63 height 29
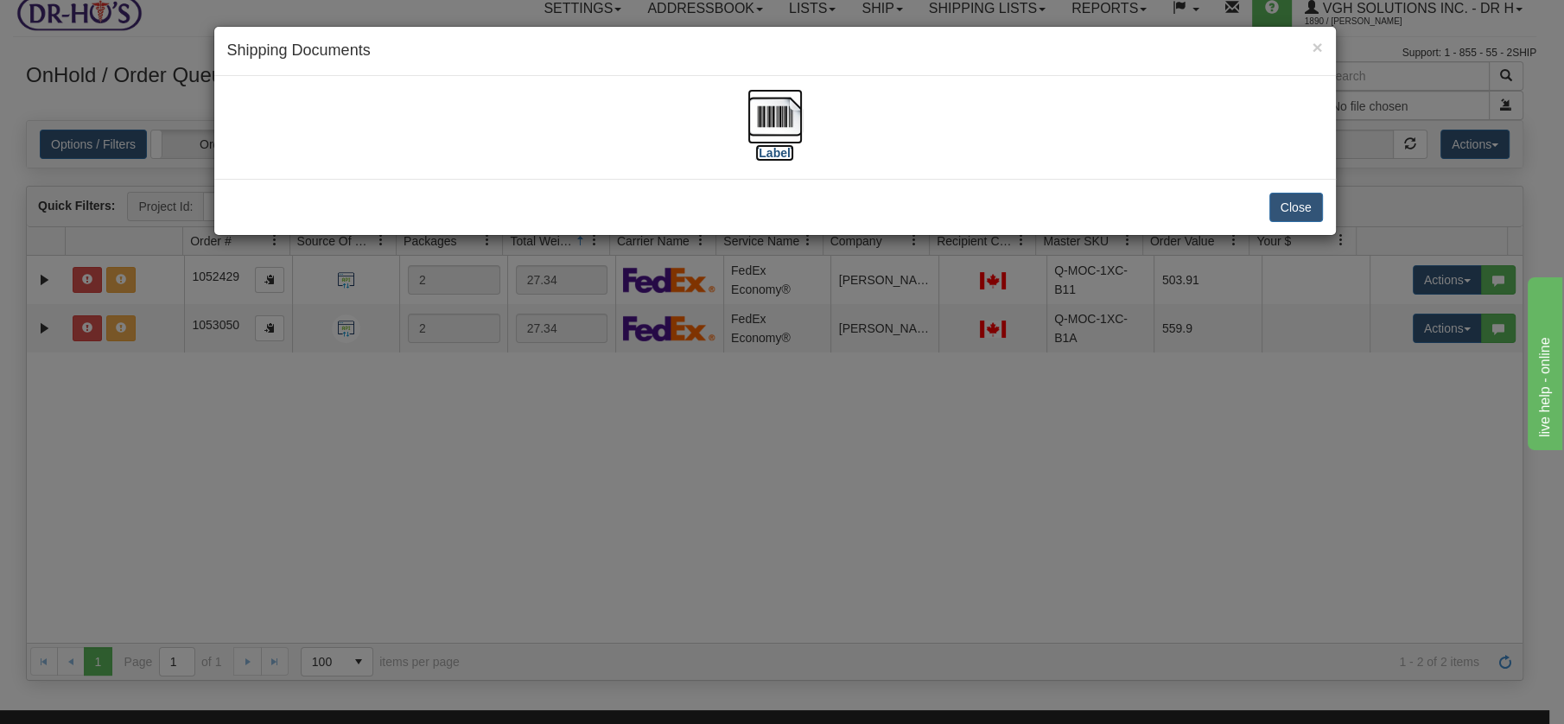
click at [780, 108] on img at bounding box center [775, 116] width 55 height 55
drag, startPoint x: 1287, startPoint y: 210, endPoint x: 1270, endPoint y: 208, distance: 16.5
click at [1287, 210] on button "Close" at bounding box center [1297, 207] width 54 height 29
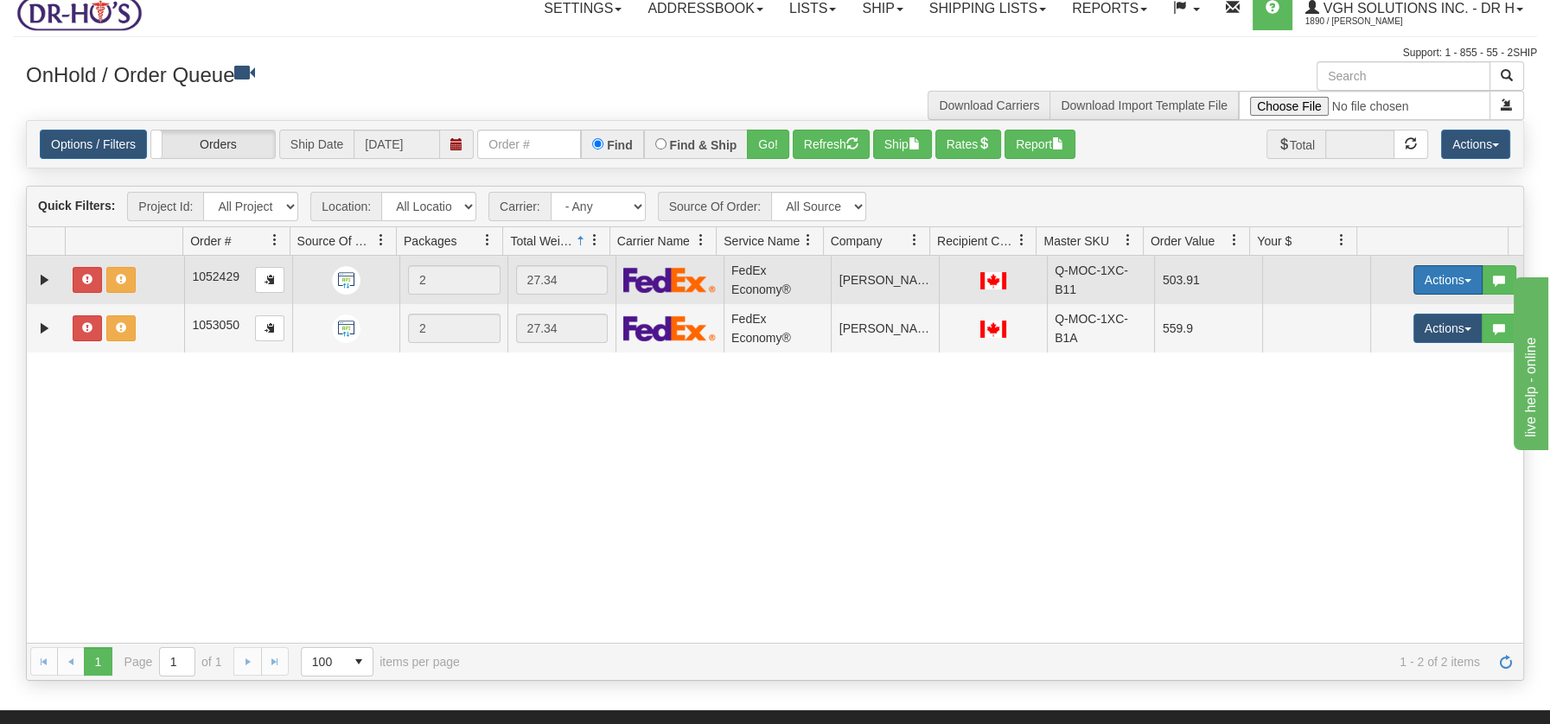
click at [1455, 276] on button "Actions" at bounding box center [1447, 279] width 69 height 29
click at [1360, 309] on span "Open" at bounding box center [1380, 313] width 41 height 14
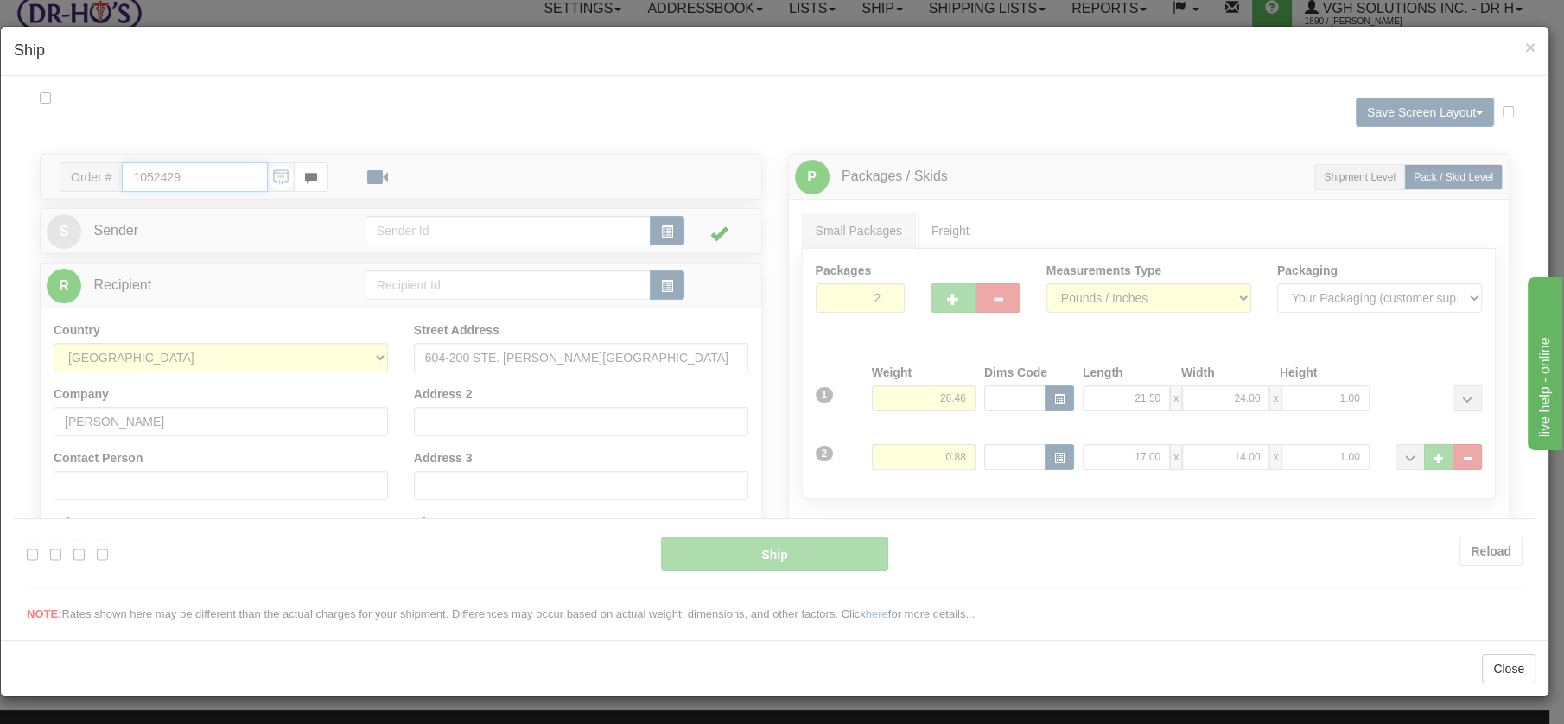
type input "20"
type input "09:00"
type input "16:00"
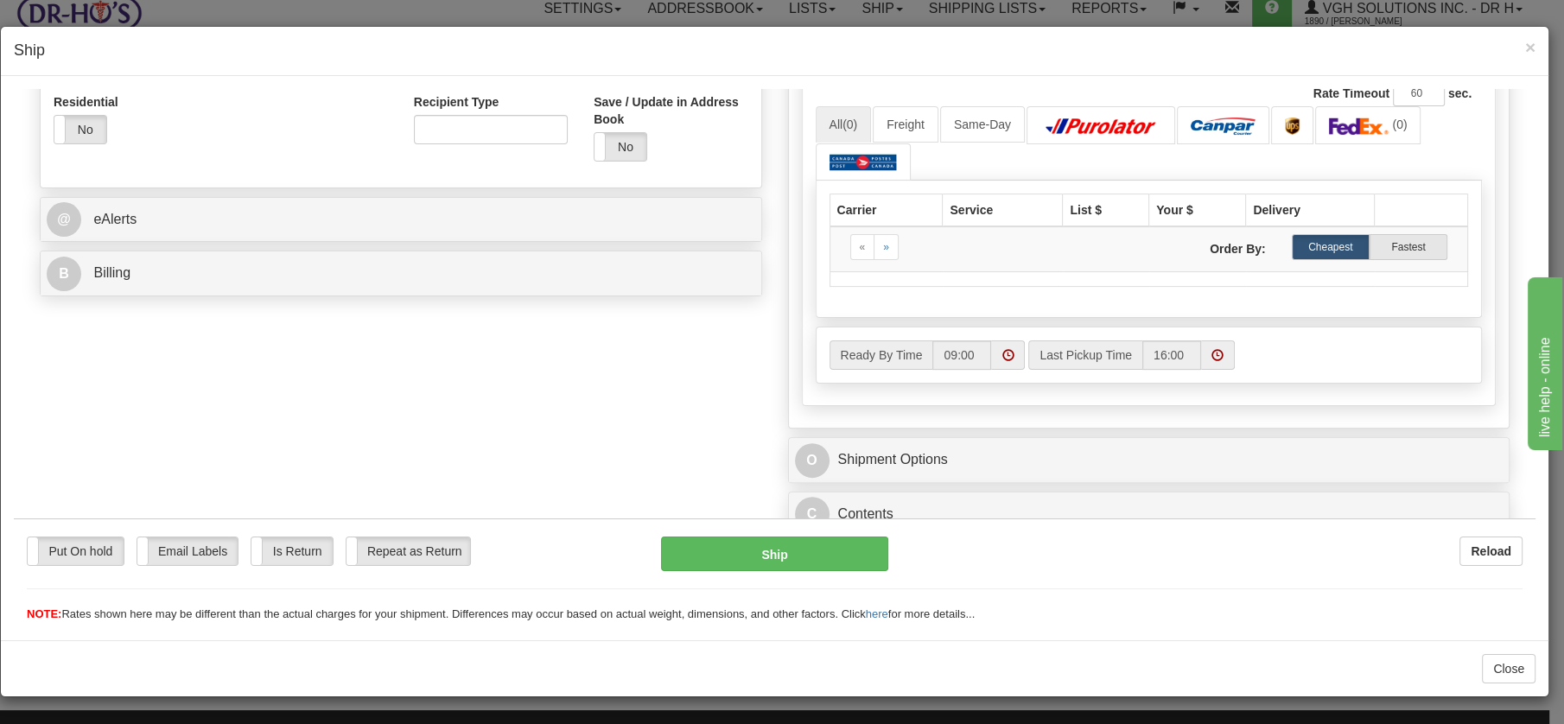
scroll to position [671, 0]
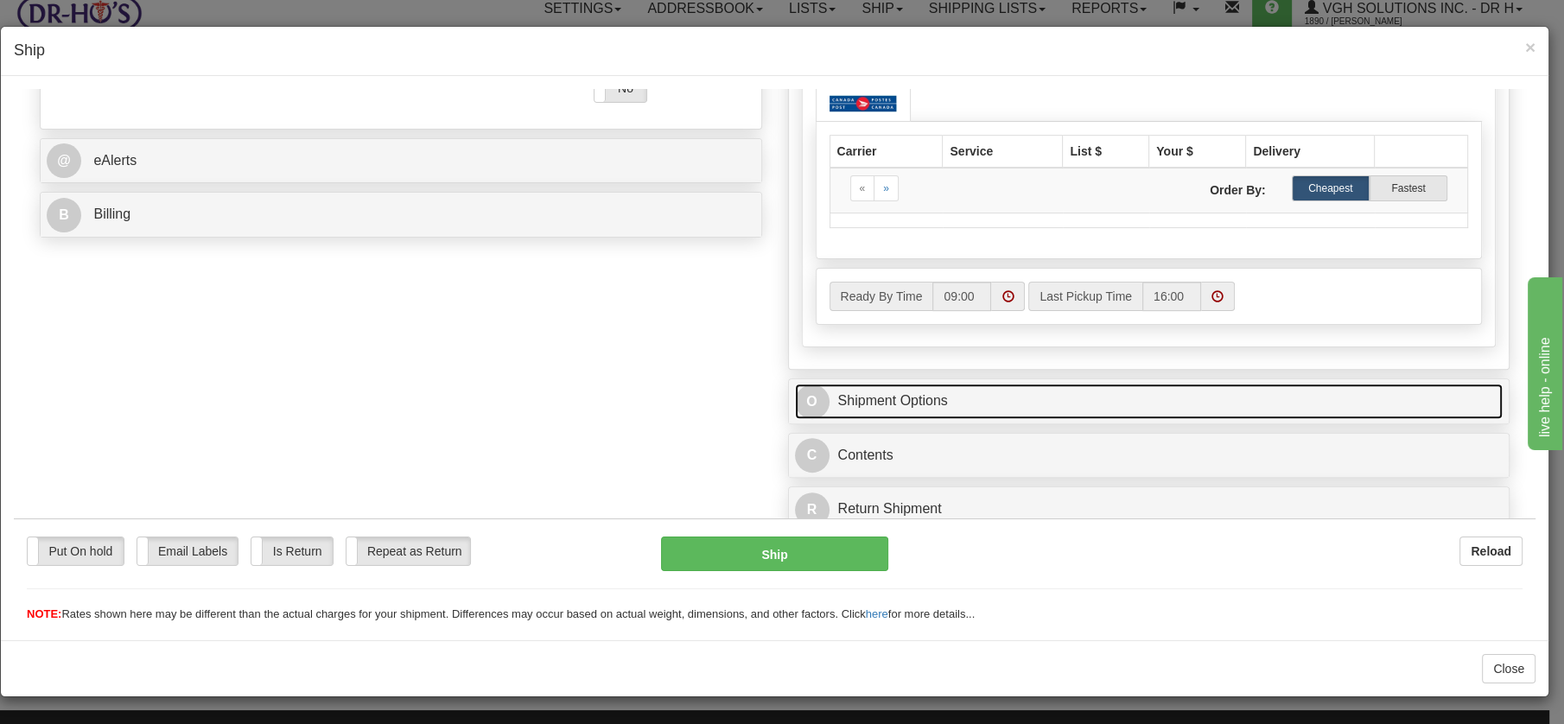
click at [909, 398] on link "O Shipment Options" at bounding box center [1149, 400] width 709 height 35
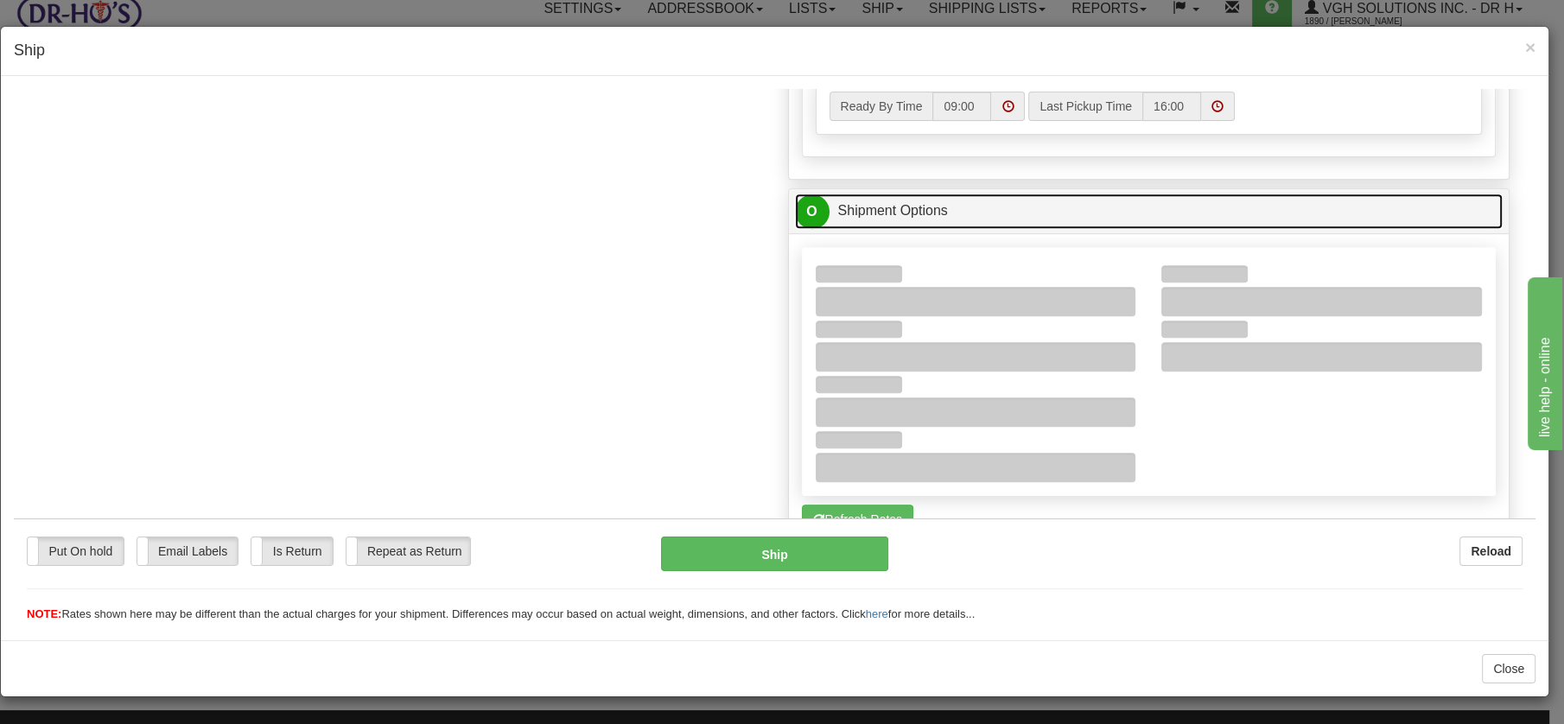
scroll to position [863, 0]
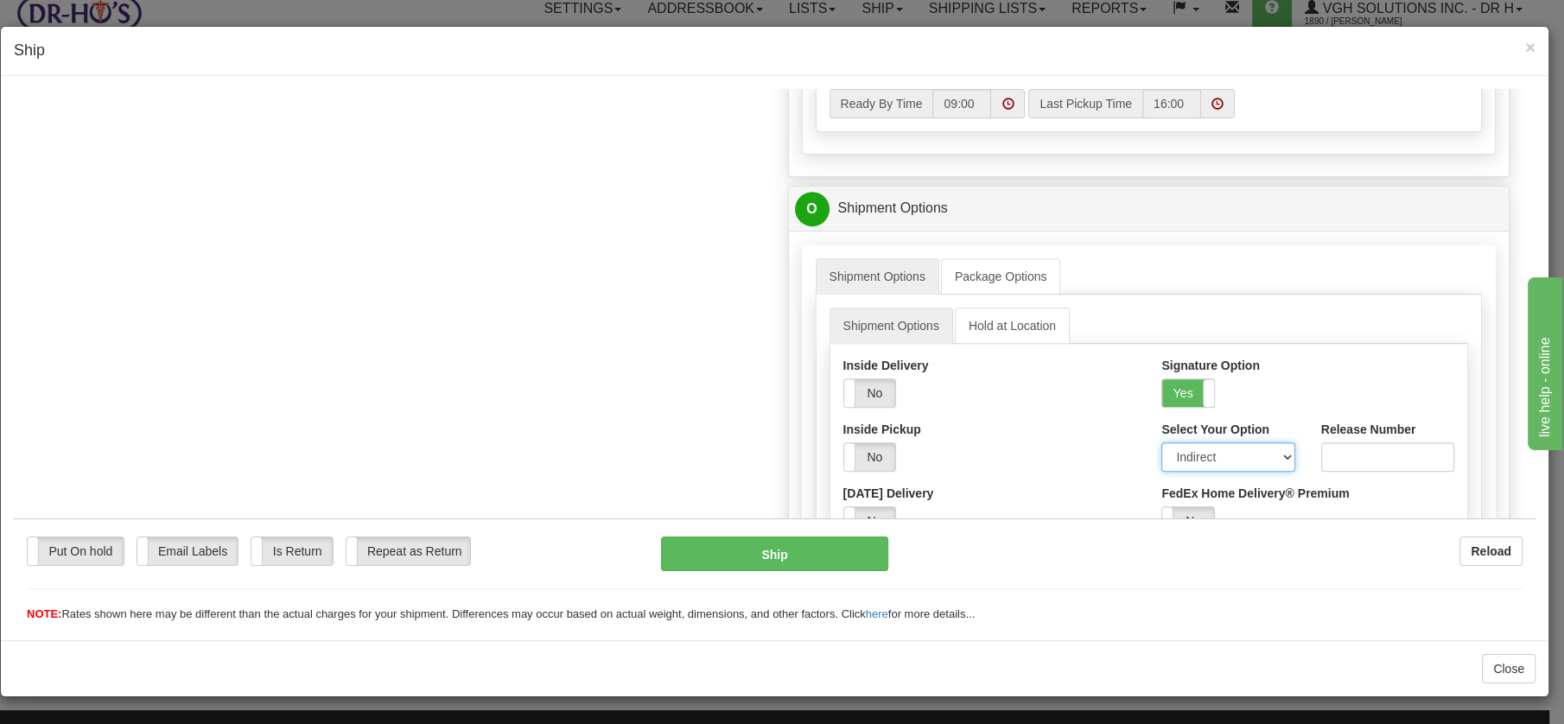
click at [1269, 450] on select "Adult Direct Indirect No Signature Required Service Default" at bounding box center [1228, 456] width 133 height 29
select select "0"
click at [1162, 442] on select "Adult Direct Indirect No Signature Required Service Default" at bounding box center [1228, 456] width 133 height 29
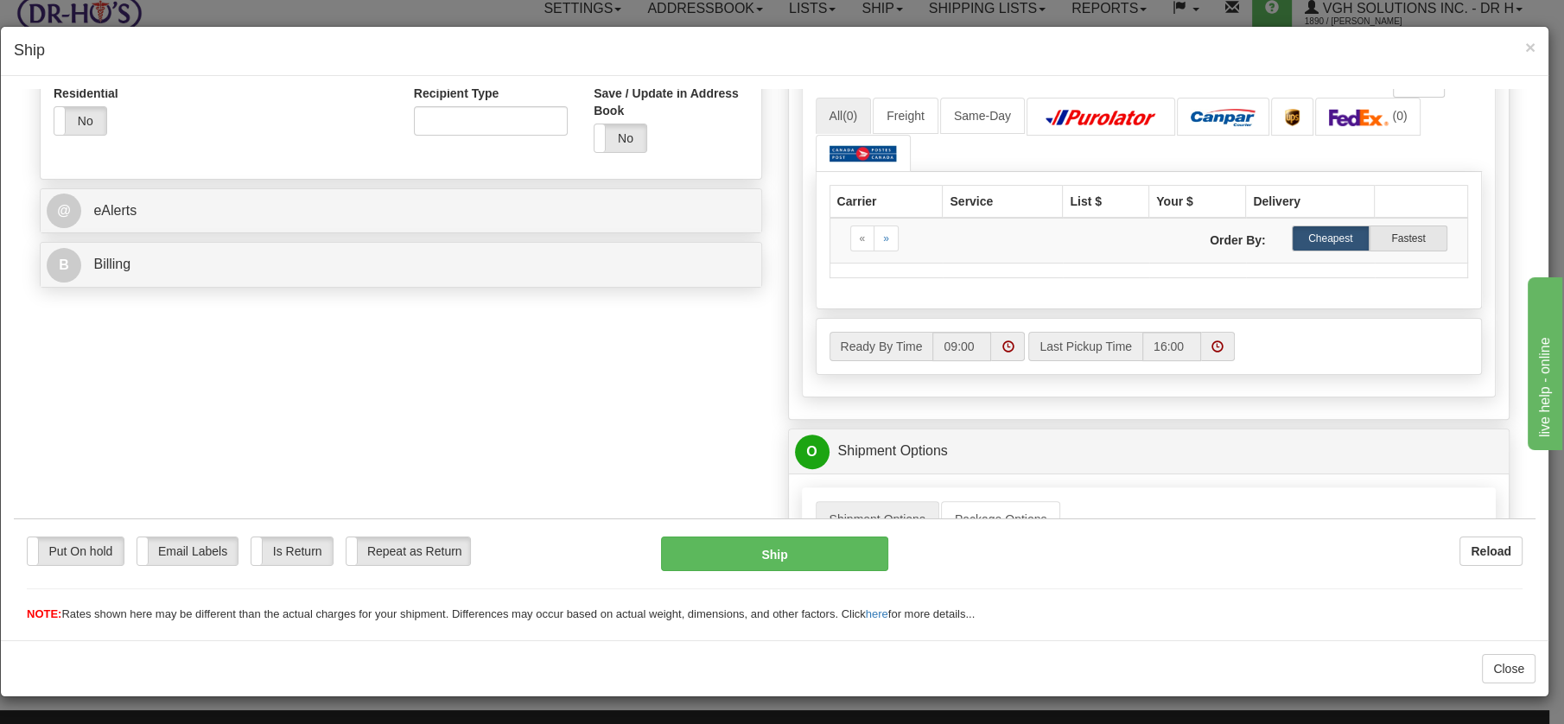
scroll to position [0, 0]
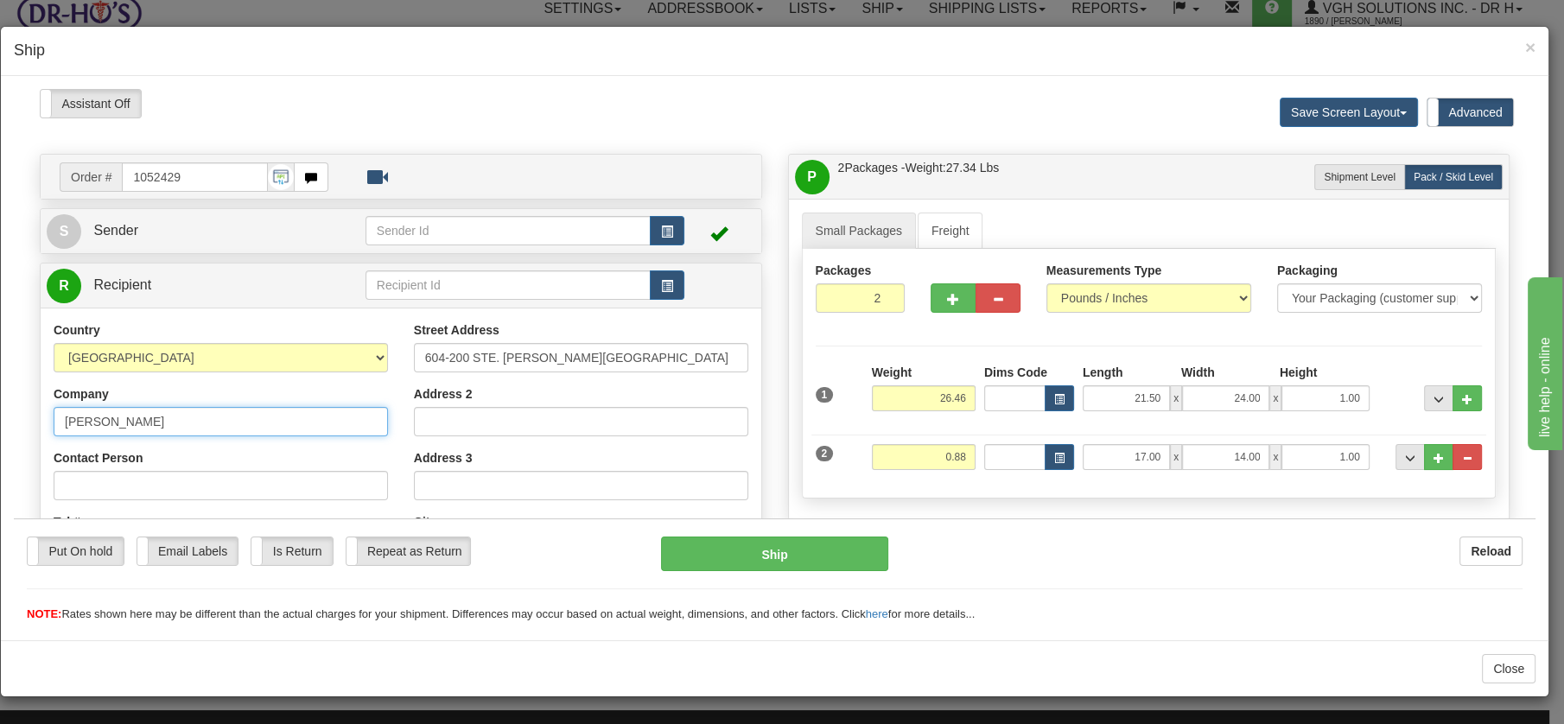
drag, startPoint x: 161, startPoint y: 416, endPoint x: 16, endPoint y: 412, distance: 144.4
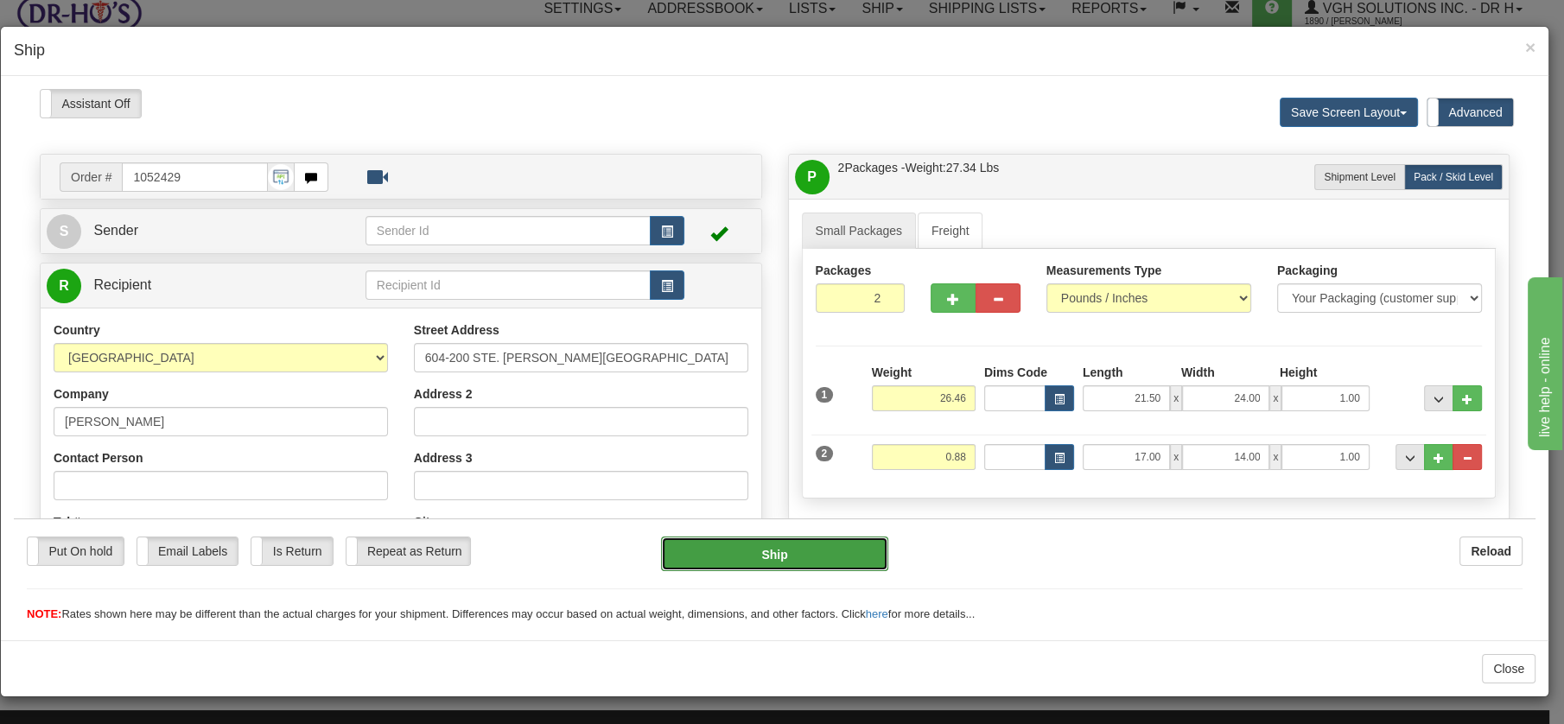
click at [758, 542] on button "Ship" at bounding box center [774, 553] width 227 height 35
click at [768, 553] on button "Ship" at bounding box center [774, 553] width 227 height 35
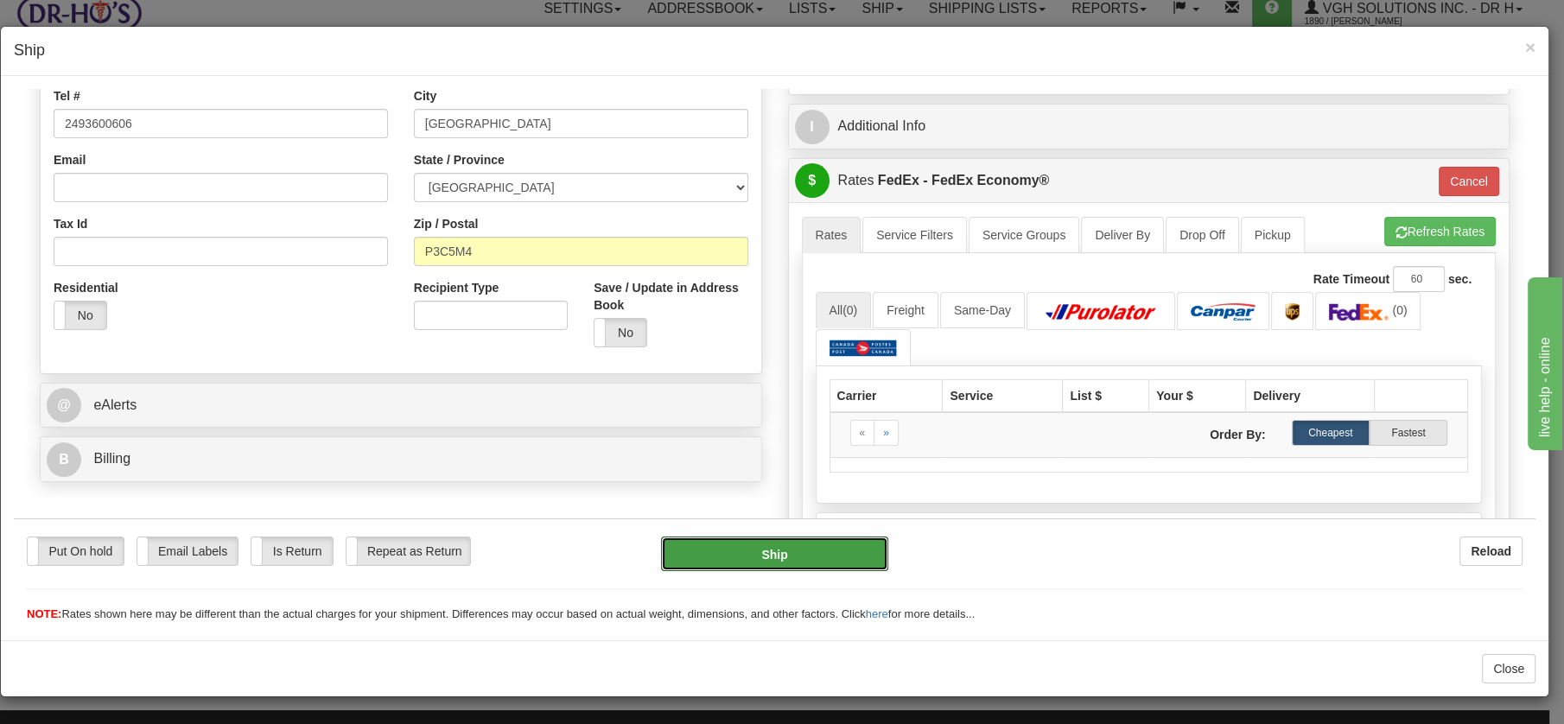
scroll to position [423, 0]
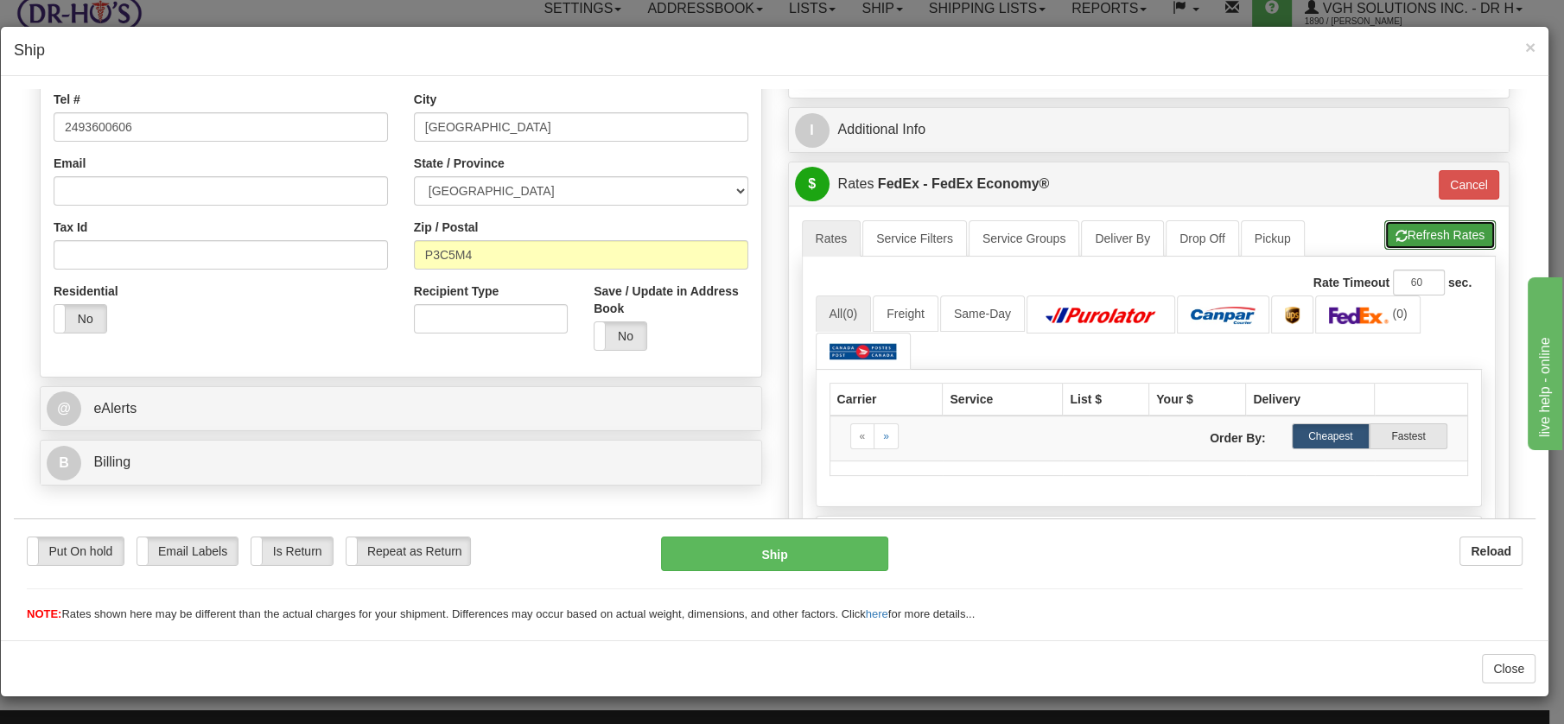
click at [1417, 243] on button "Refresh Rates" at bounding box center [1440, 234] width 111 height 29
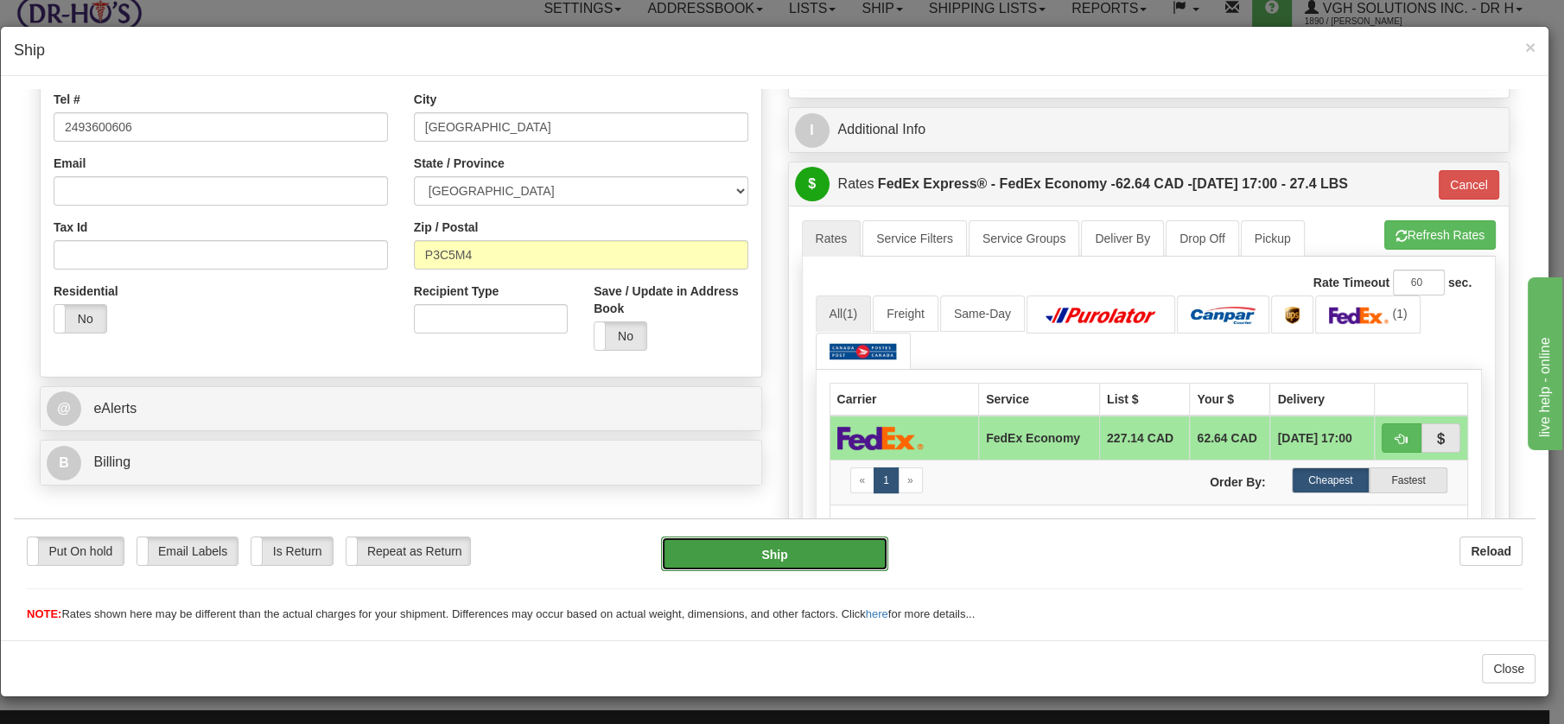
click at [806, 552] on button "Ship" at bounding box center [774, 553] width 227 height 35
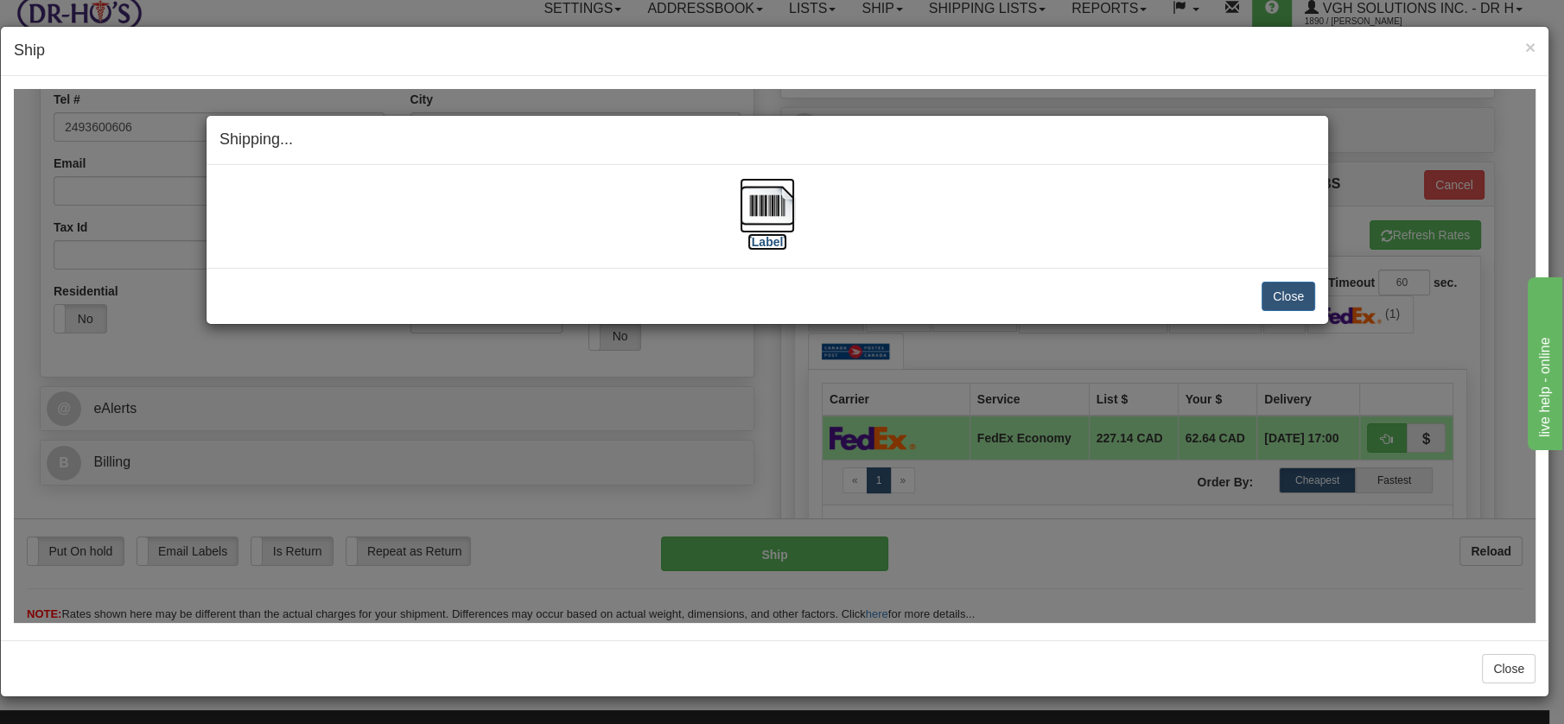
click at [776, 194] on img at bounding box center [767, 204] width 55 height 55
click at [1297, 294] on button "Close" at bounding box center [1289, 295] width 54 height 29
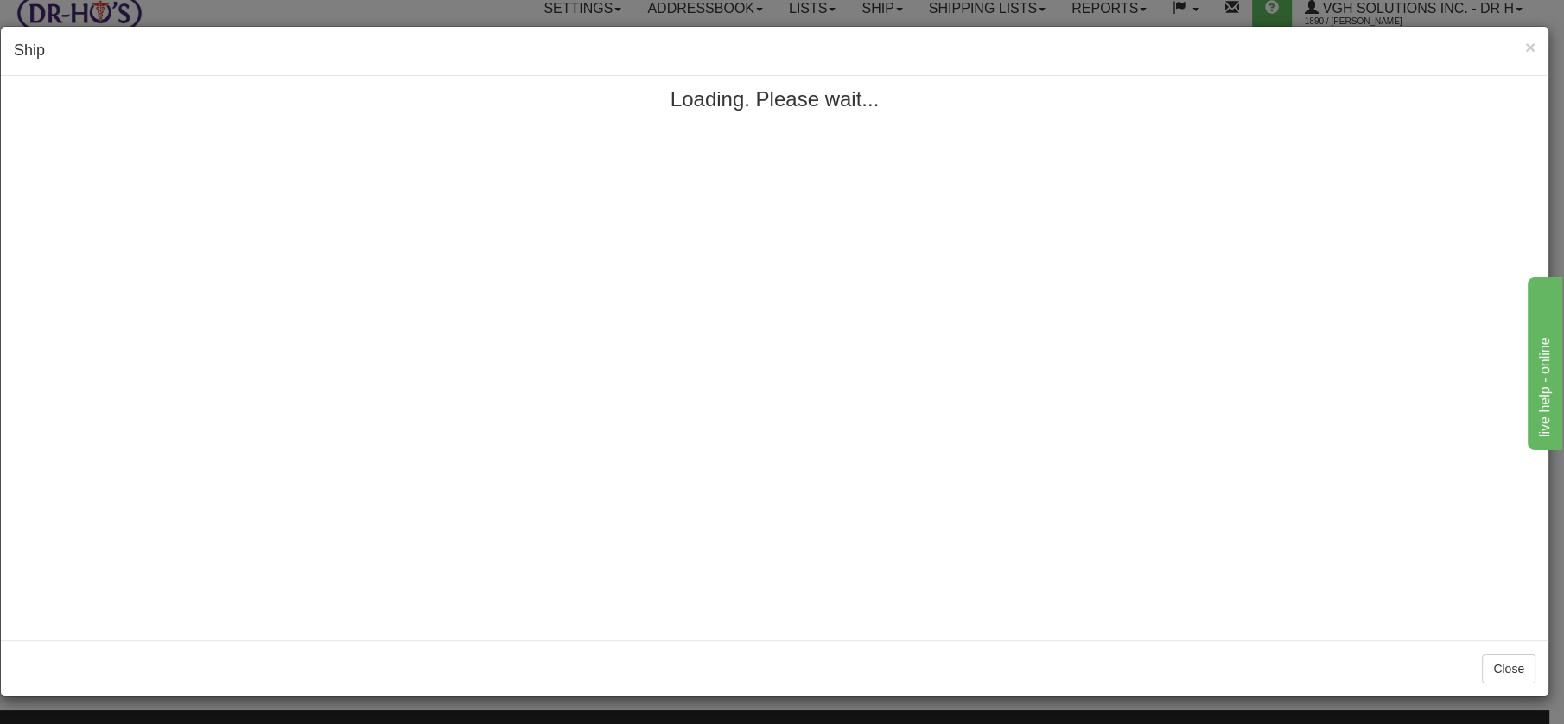
scroll to position [0, 0]
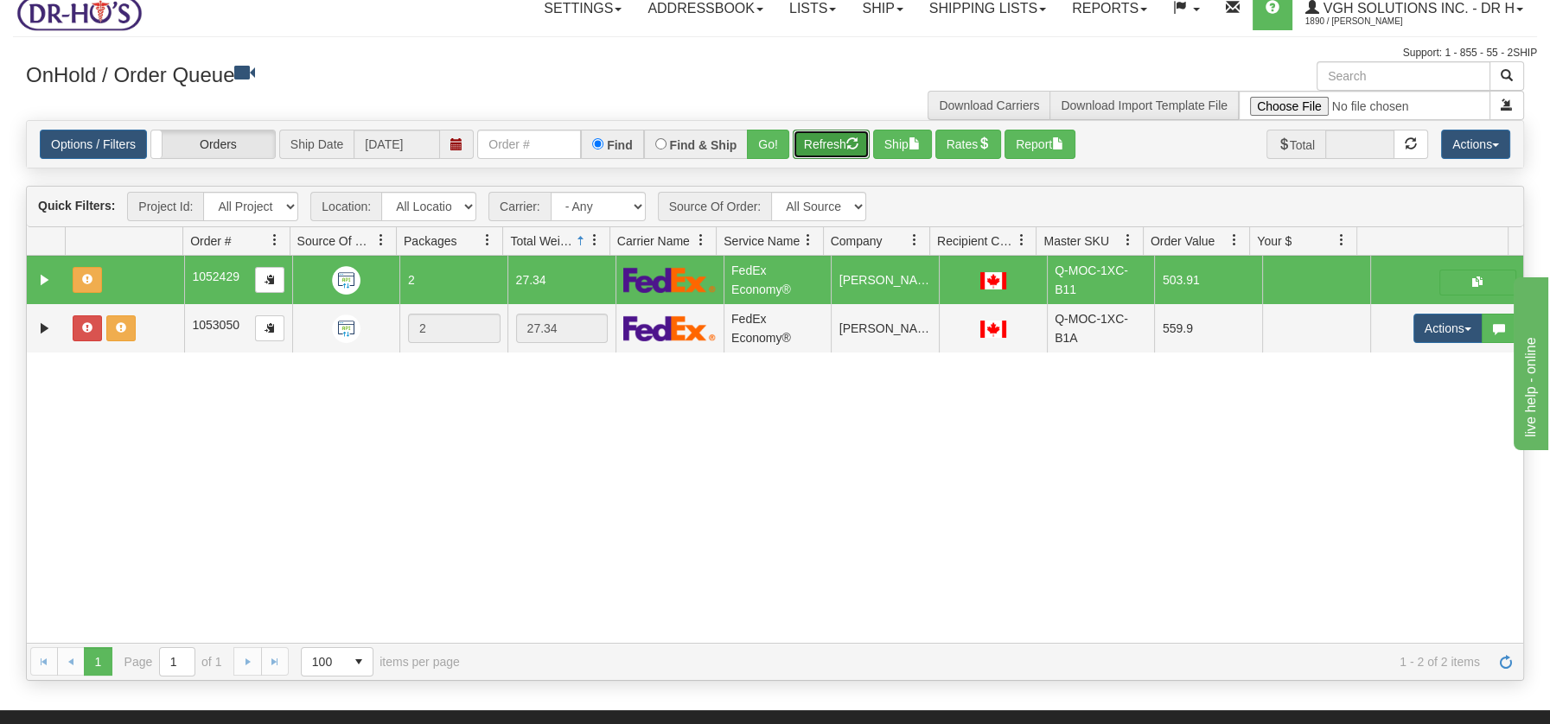
click at [813, 143] on button "Refresh" at bounding box center [831, 144] width 77 height 29
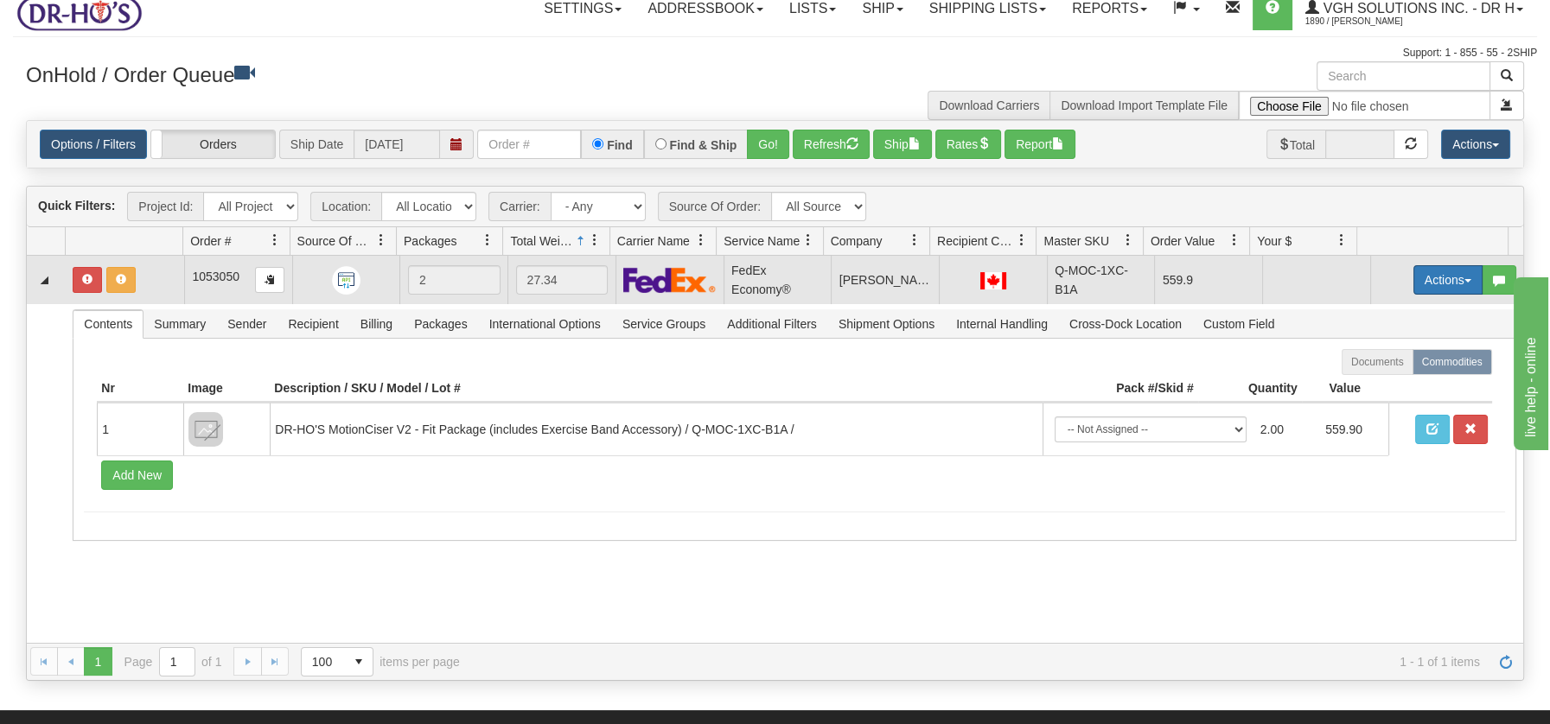
click at [1455, 281] on button "Actions" at bounding box center [1447, 279] width 69 height 29
click at [1370, 313] on span "Open" at bounding box center [1380, 313] width 41 height 14
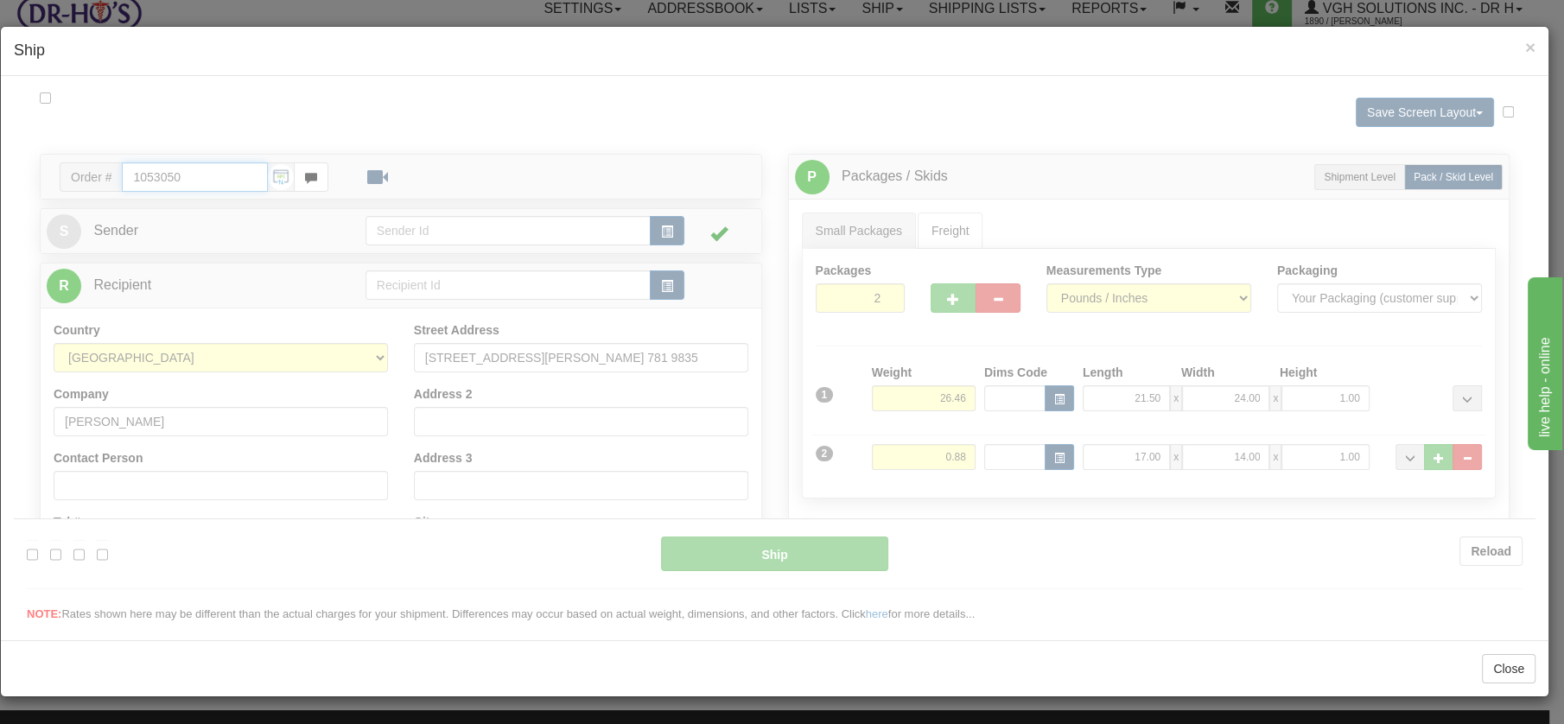
type input "20"
type input "09:00"
type input "16:00"
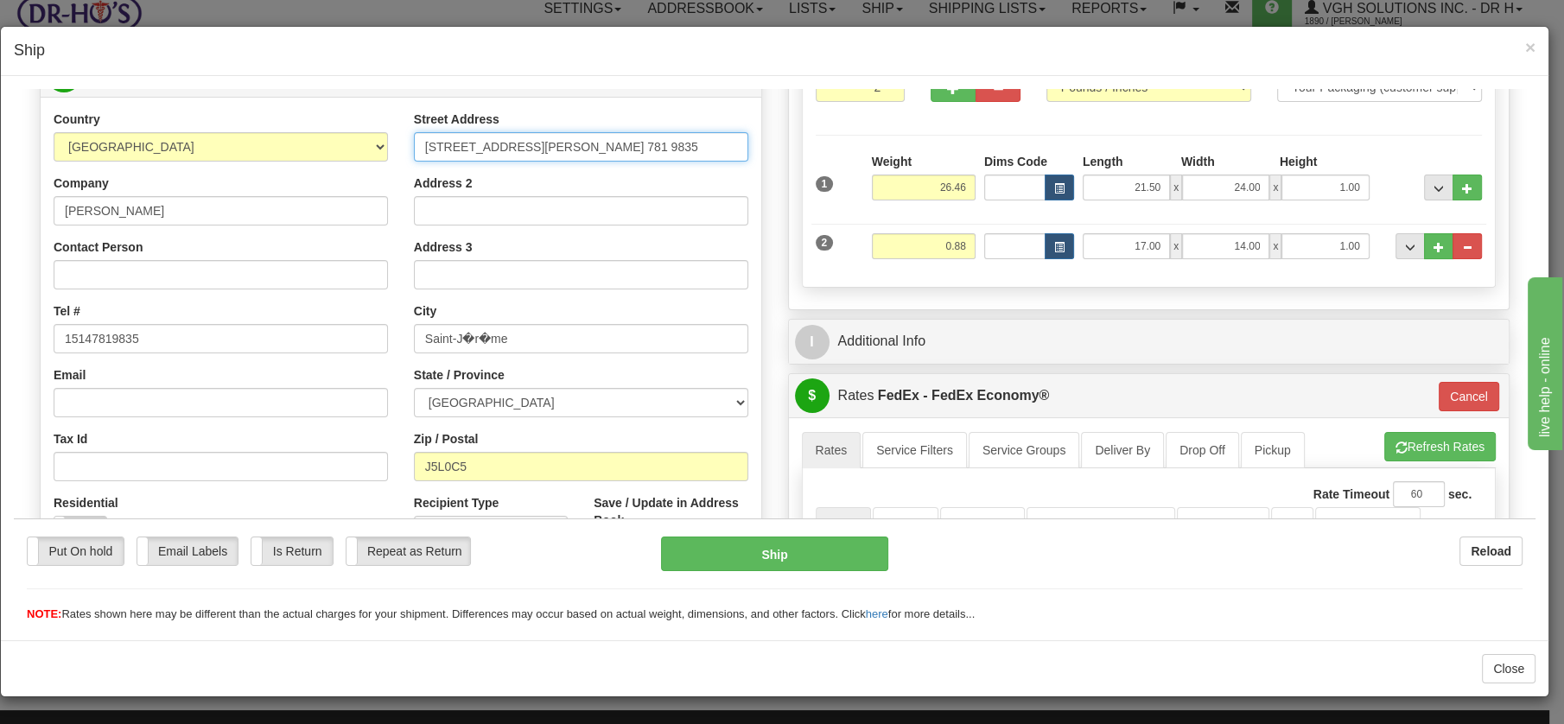
scroll to position [0, 48]
drag, startPoint x: 576, startPoint y: 139, endPoint x: 735, endPoint y: 144, distance: 159.1
click at [735, 144] on input "[STREET_ADDRESS][PERSON_NAME] 781 9835" at bounding box center [581, 145] width 334 height 29
drag, startPoint x: 528, startPoint y: 332, endPoint x: 385, endPoint y: 334, distance: 143.5
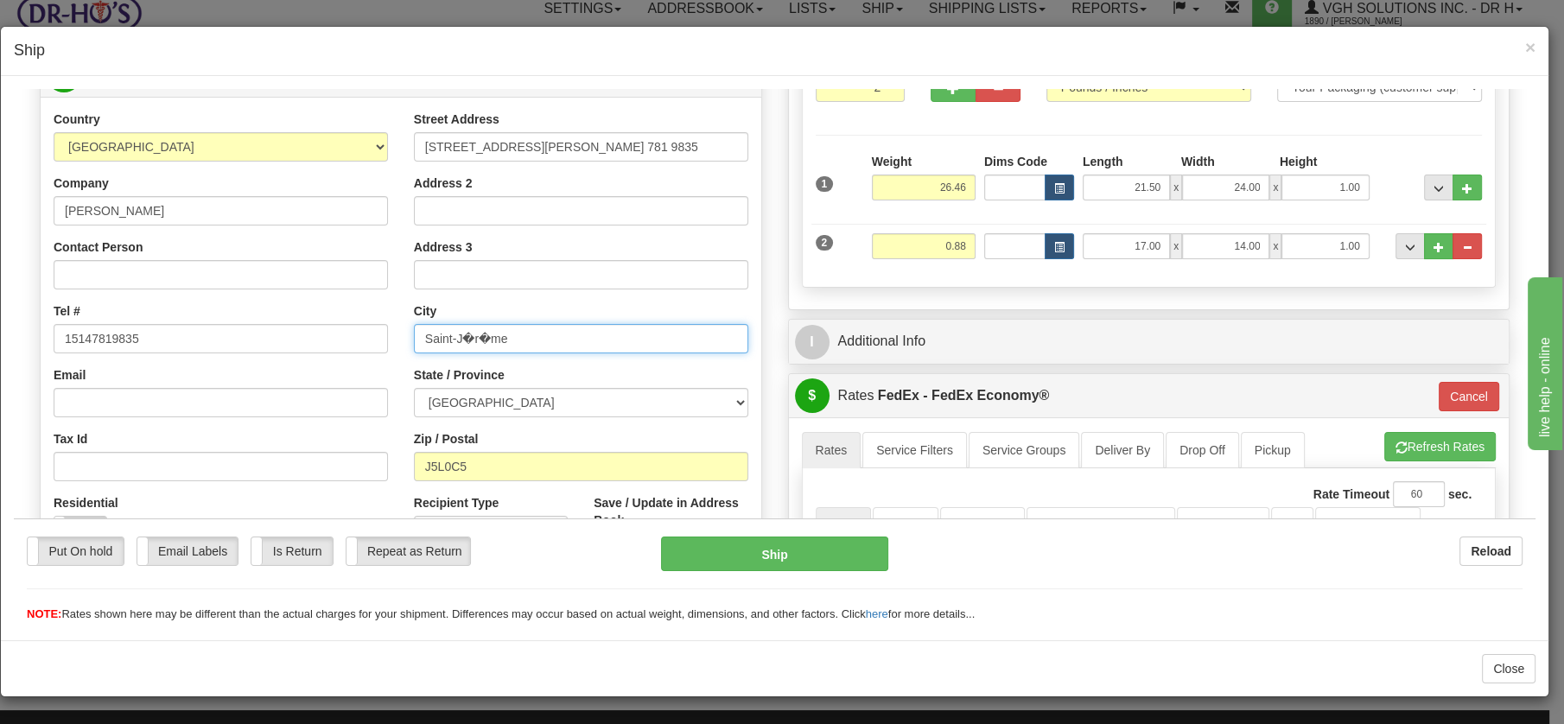
click at [385, 334] on div "Country [GEOGRAPHIC_DATA] [GEOGRAPHIC_DATA] [GEOGRAPHIC_DATA] [GEOGRAPHIC_DATA]…" at bounding box center [401, 342] width 721 height 465
paste input "t [PERSON_NAME] QC CANADA514 781 9835"
drag, startPoint x: 484, startPoint y: 333, endPoint x: 672, endPoint y: 339, distance: 187.6
click at [672, 339] on input "[GEOGRAPHIC_DATA][PERSON_NAME] 781 9835" at bounding box center [581, 337] width 334 height 29
type input "St [PERSON_NAME]"
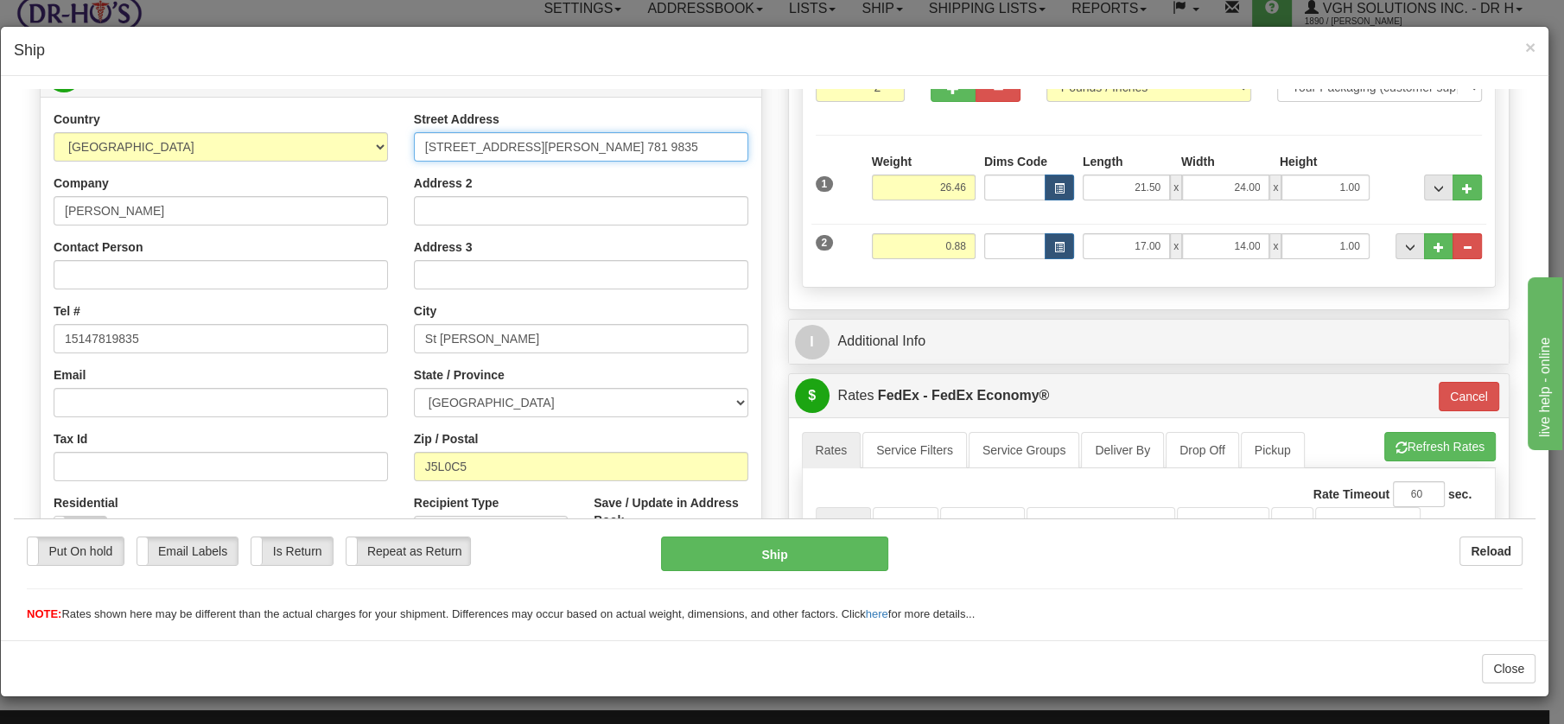
scroll to position [0, 48]
drag, startPoint x: 577, startPoint y: 141, endPoint x: 769, endPoint y: 135, distance: 192.0
type input "[STREET_ADDRESS]"
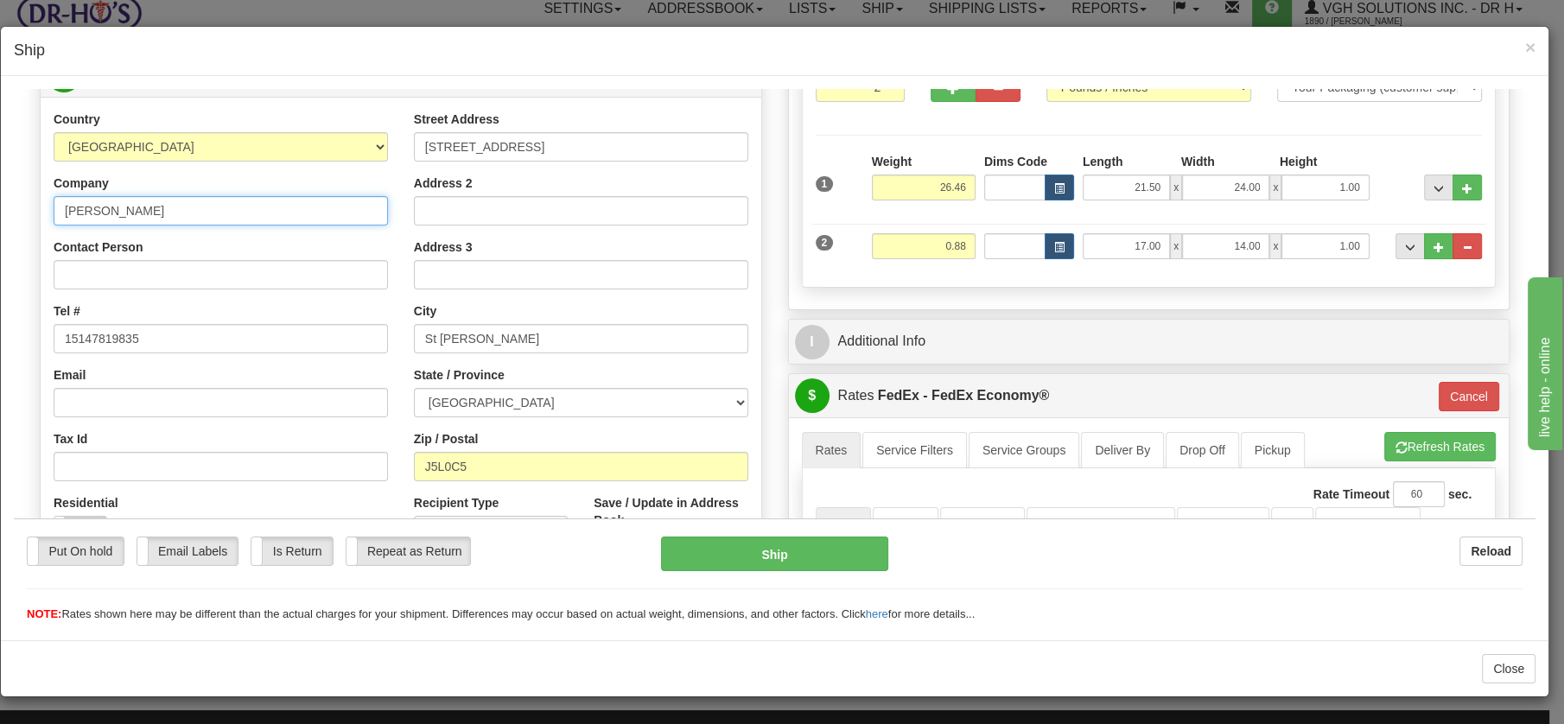
drag, startPoint x: 160, startPoint y: 201, endPoint x: 28, endPoint y: 202, distance: 132.2
click at [29, 202] on div "Order # 1053050 S" at bounding box center [401, 323] width 748 height 763
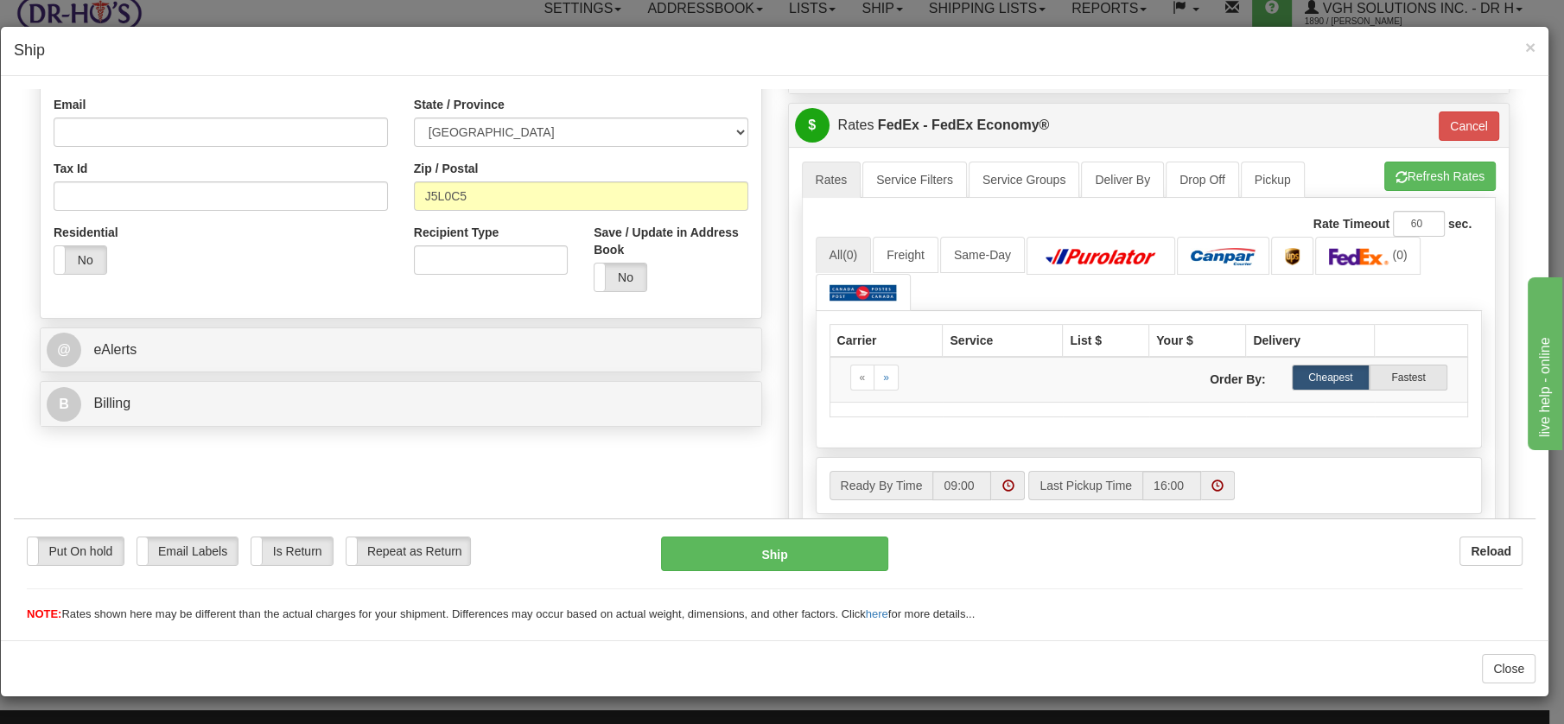
scroll to position [531, 0]
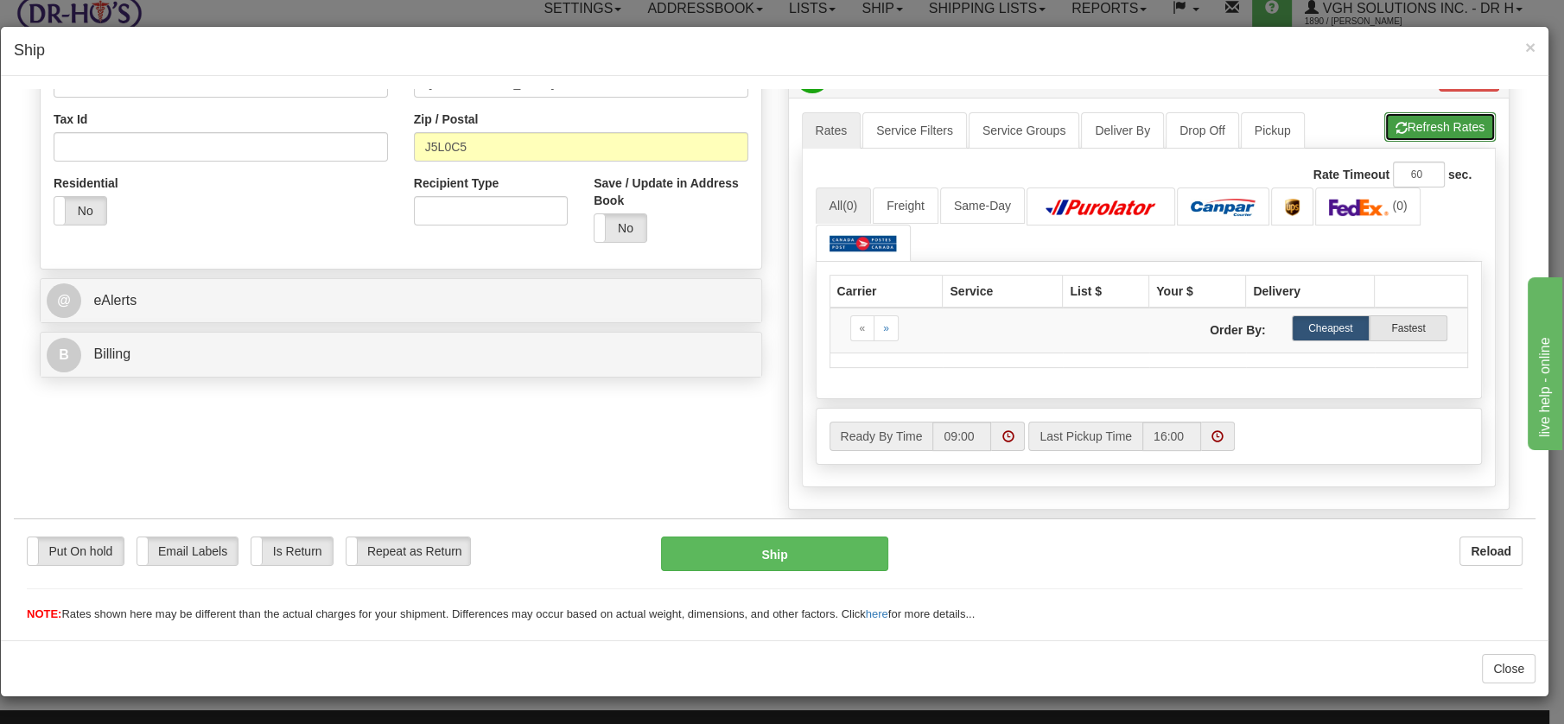
click at [1409, 127] on button "Refresh Rates" at bounding box center [1440, 125] width 111 height 29
type input "20"
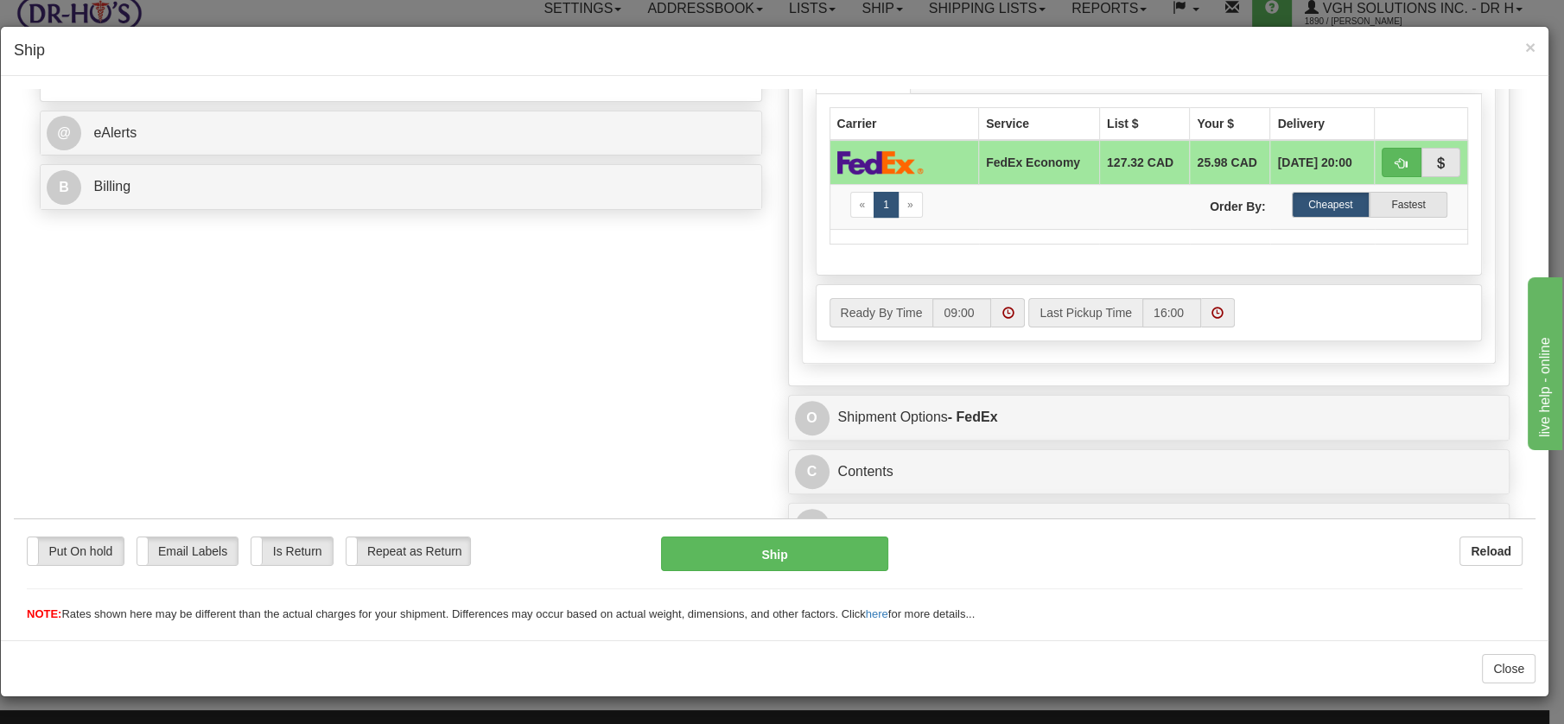
scroll to position [710, 0]
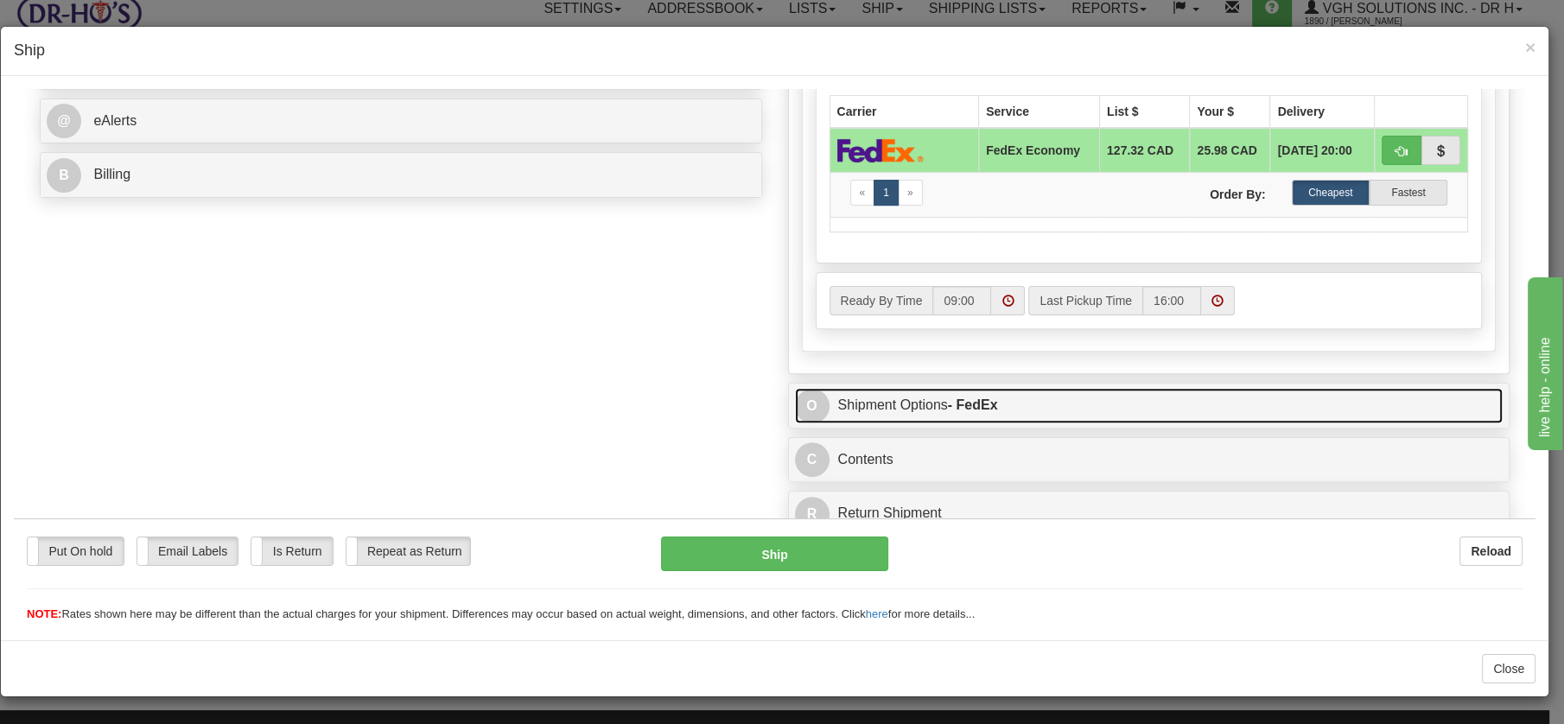
click at [848, 397] on link "O Shipment Options - FedEx" at bounding box center [1149, 404] width 709 height 35
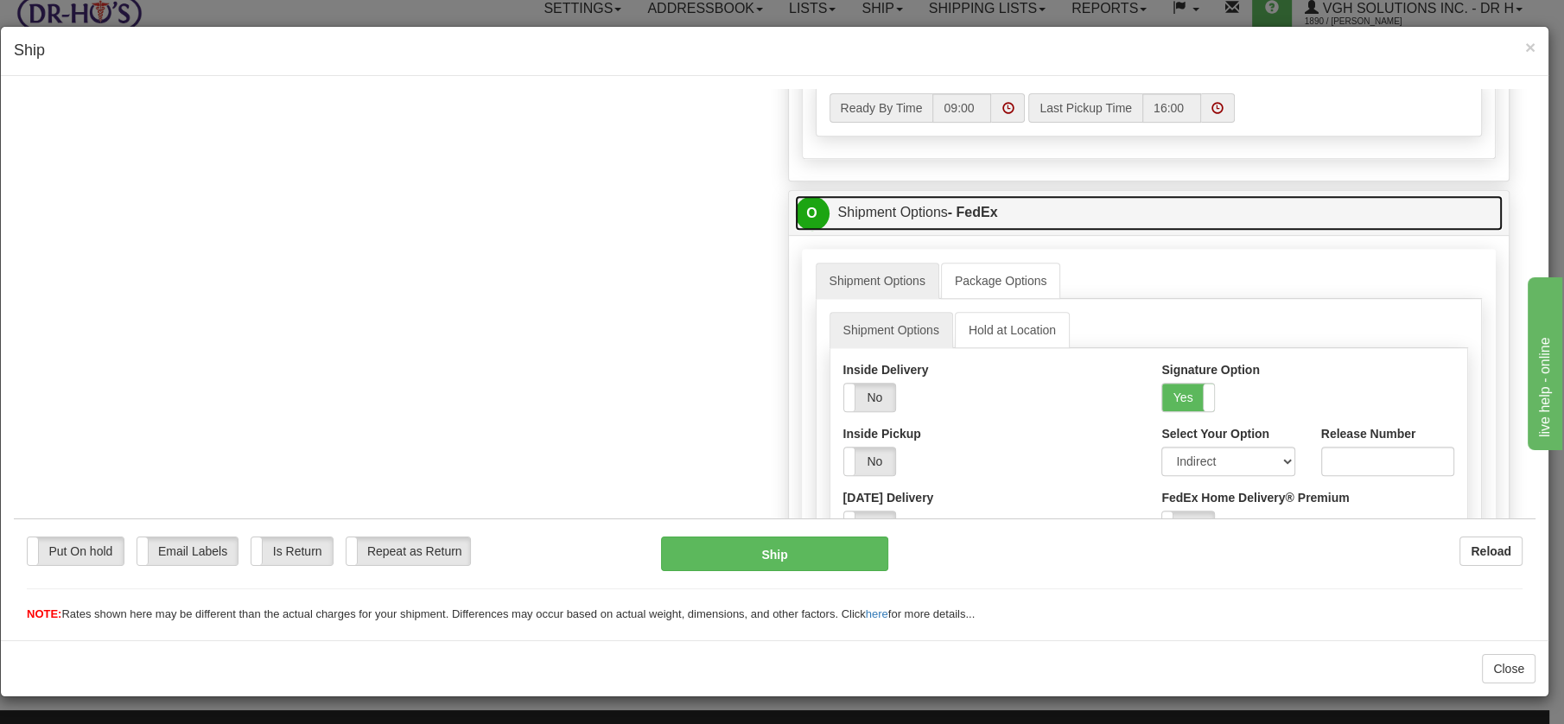
scroll to position [954, 0]
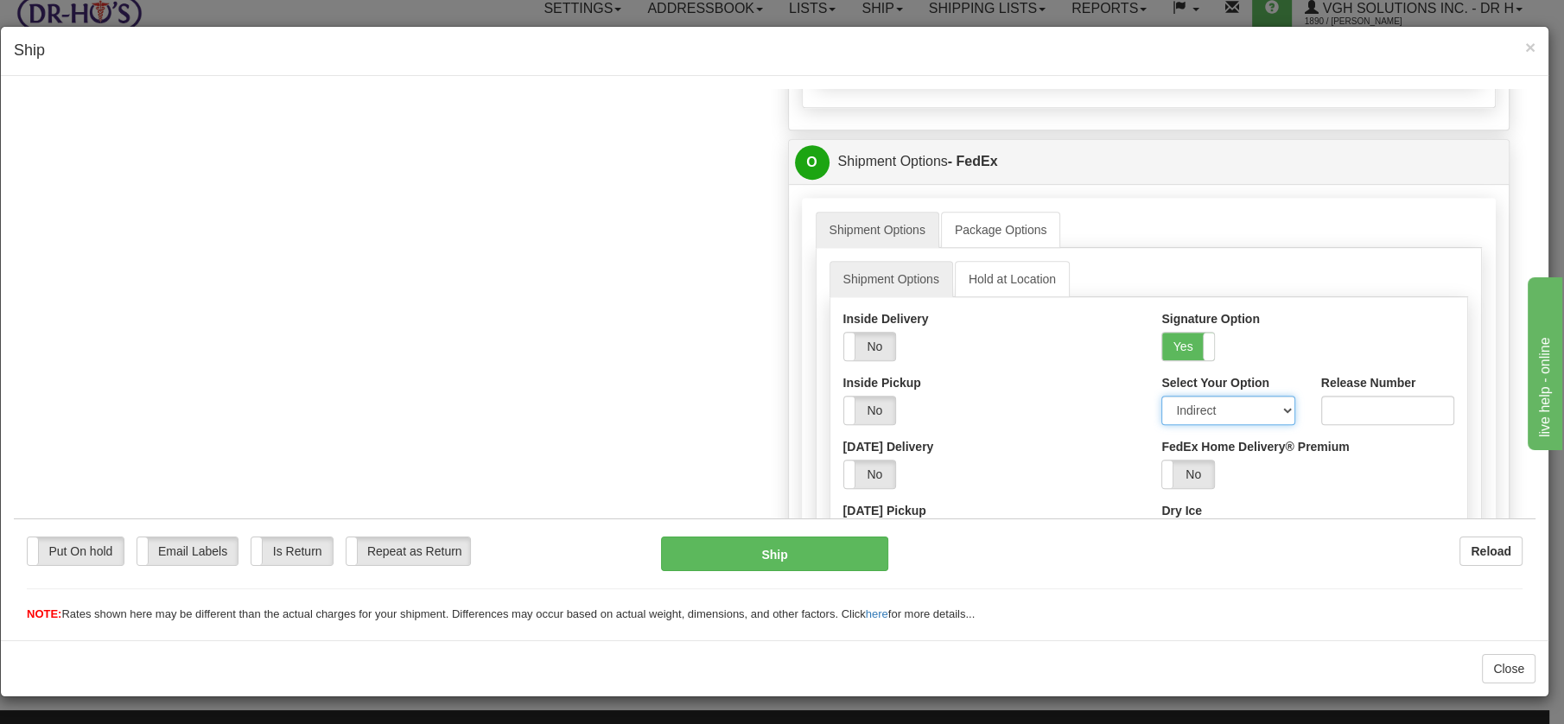
drag, startPoint x: 1275, startPoint y: 405, endPoint x: 1264, endPoint y: 416, distance: 15.3
click at [1275, 406] on select "Adult Direct Indirect No Signature Required Service Default" at bounding box center [1228, 409] width 133 height 29
select select "0"
click at [1162, 395] on select "Adult Direct Indirect No Signature Required Service Default" at bounding box center [1228, 409] width 133 height 29
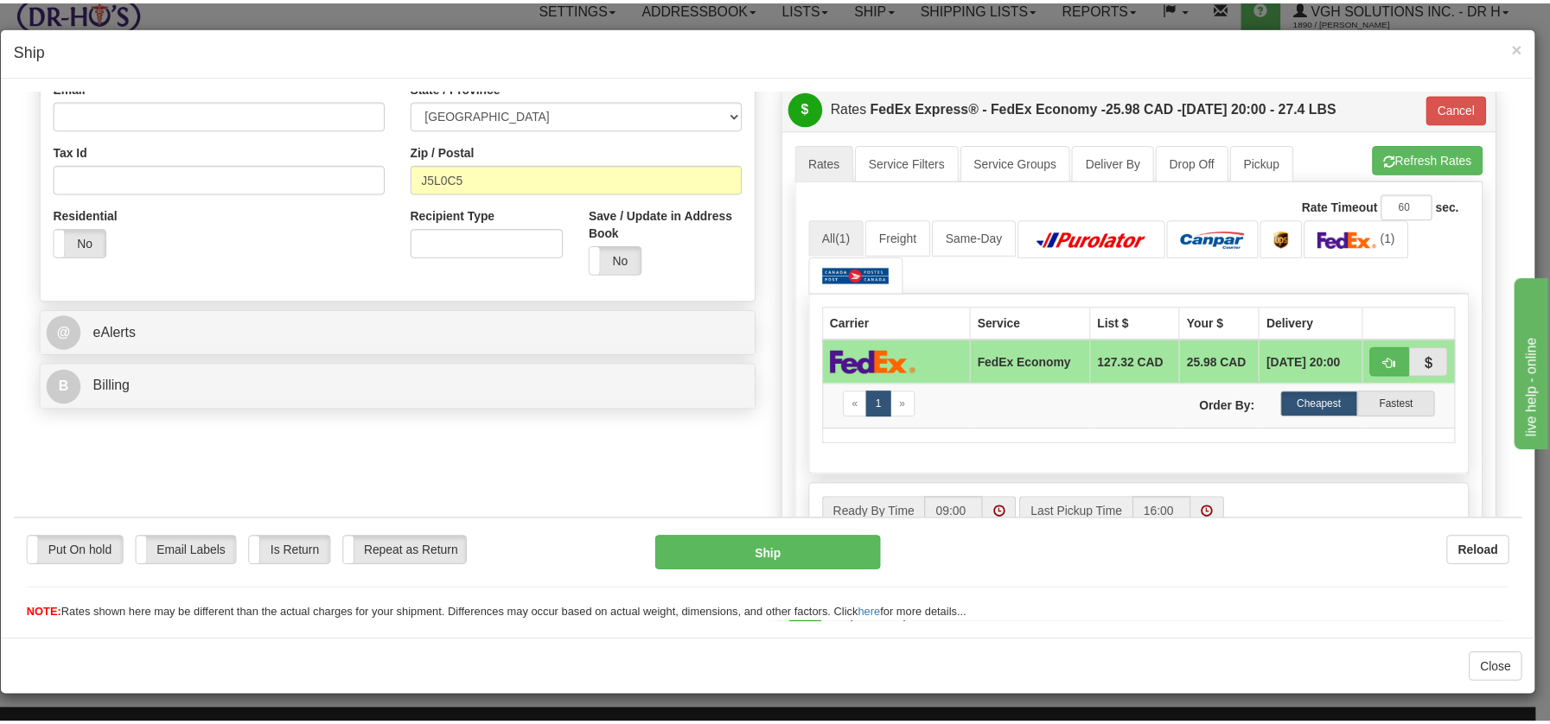
scroll to position [0, 0]
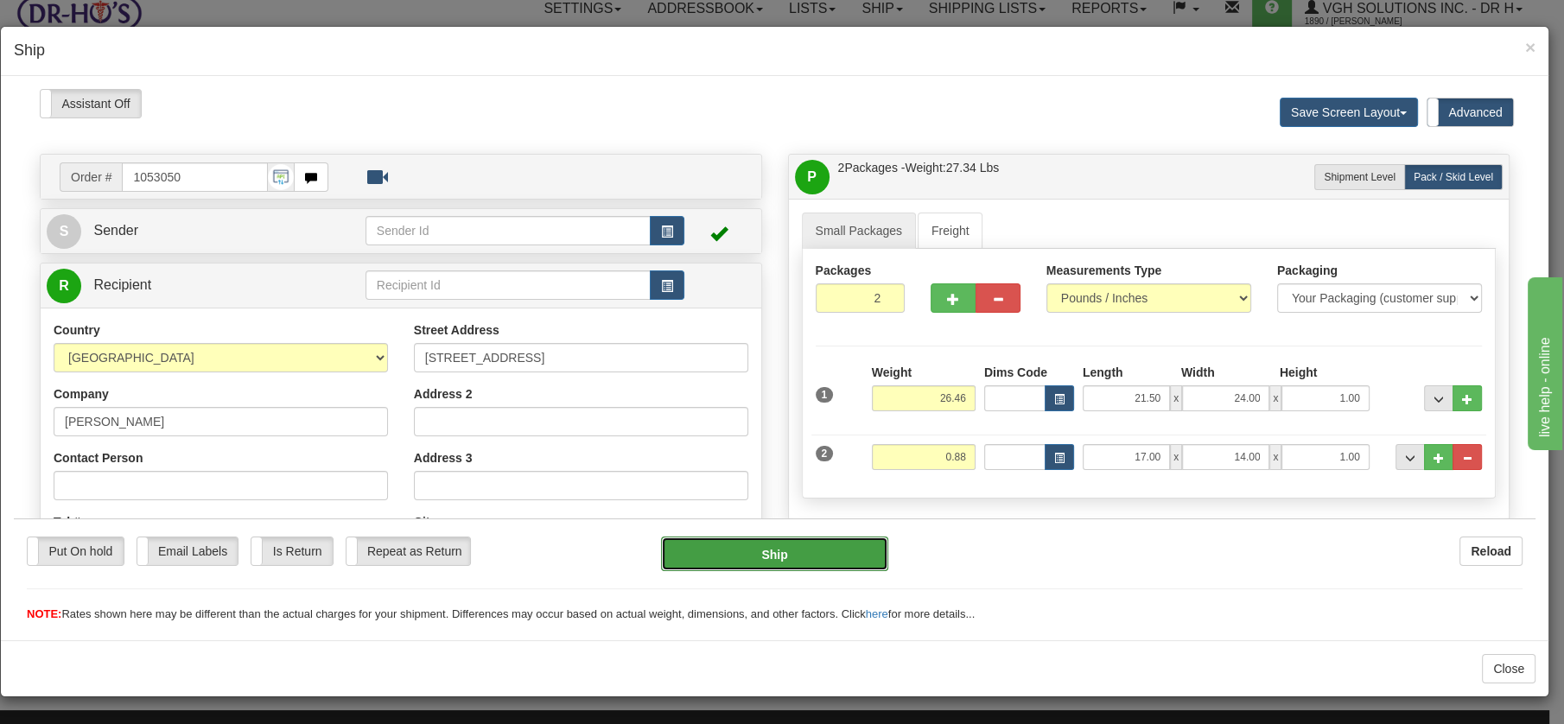
click at [763, 551] on button "Ship" at bounding box center [774, 553] width 227 height 35
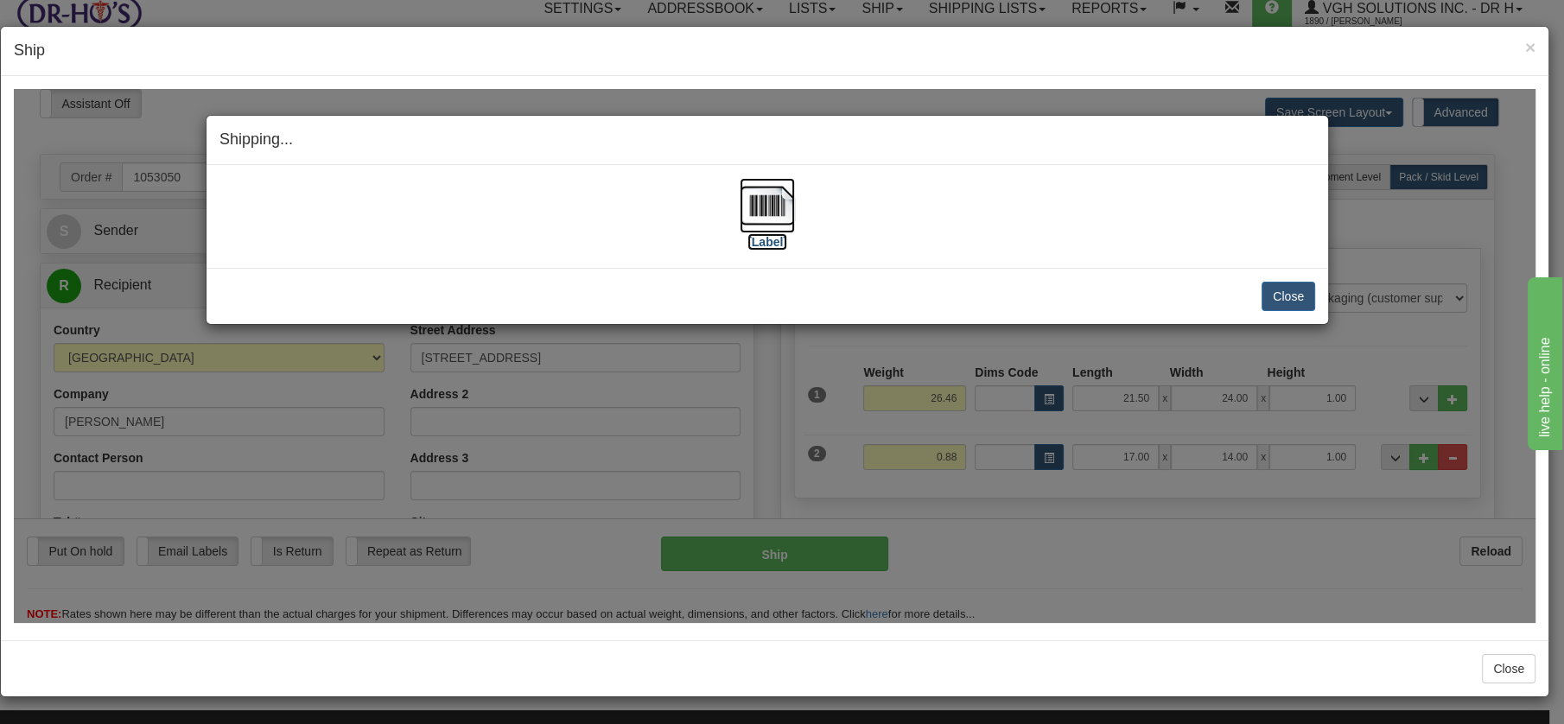
click at [761, 185] on img at bounding box center [767, 204] width 55 height 55
click at [1295, 302] on button "Close" at bounding box center [1289, 295] width 54 height 29
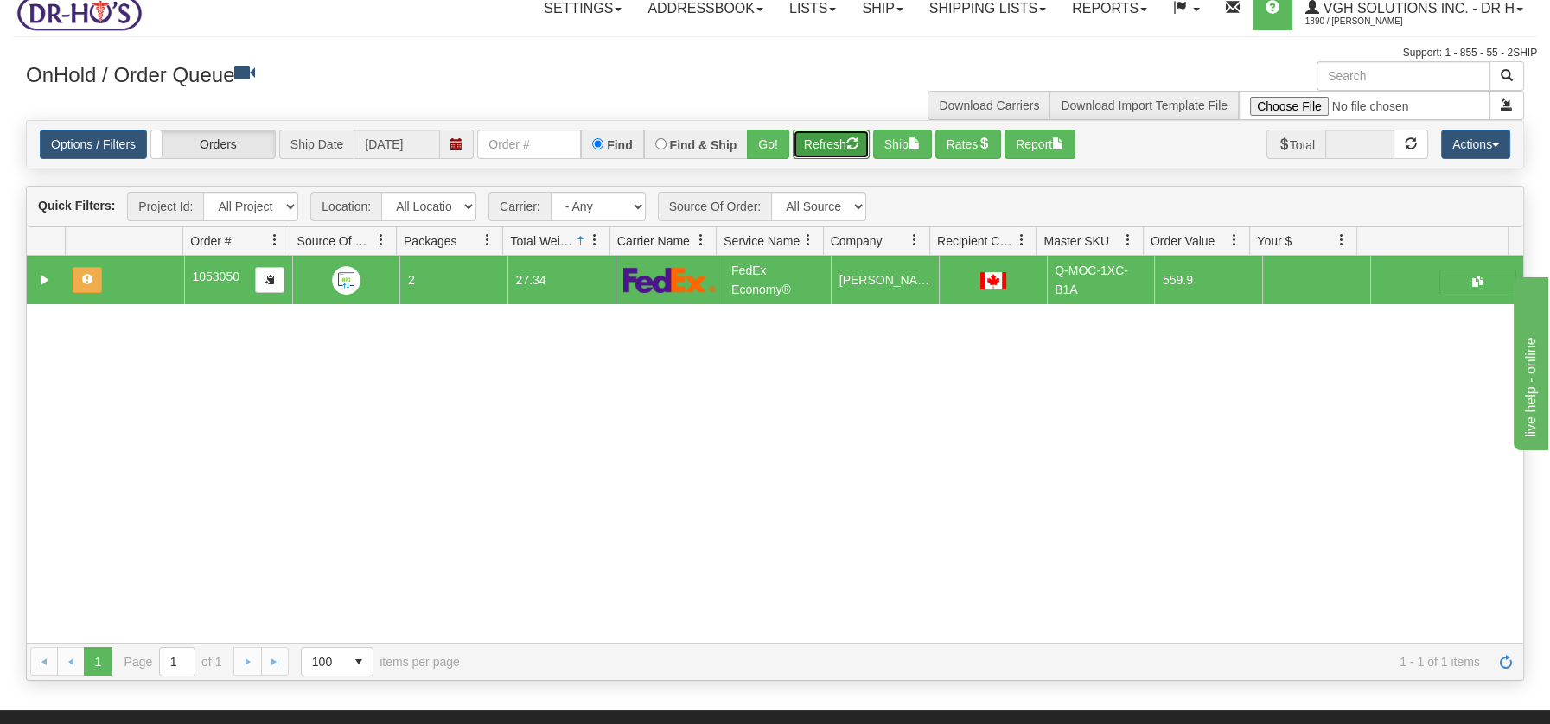
click at [847, 137] on button "Refresh" at bounding box center [831, 144] width 77 height 29
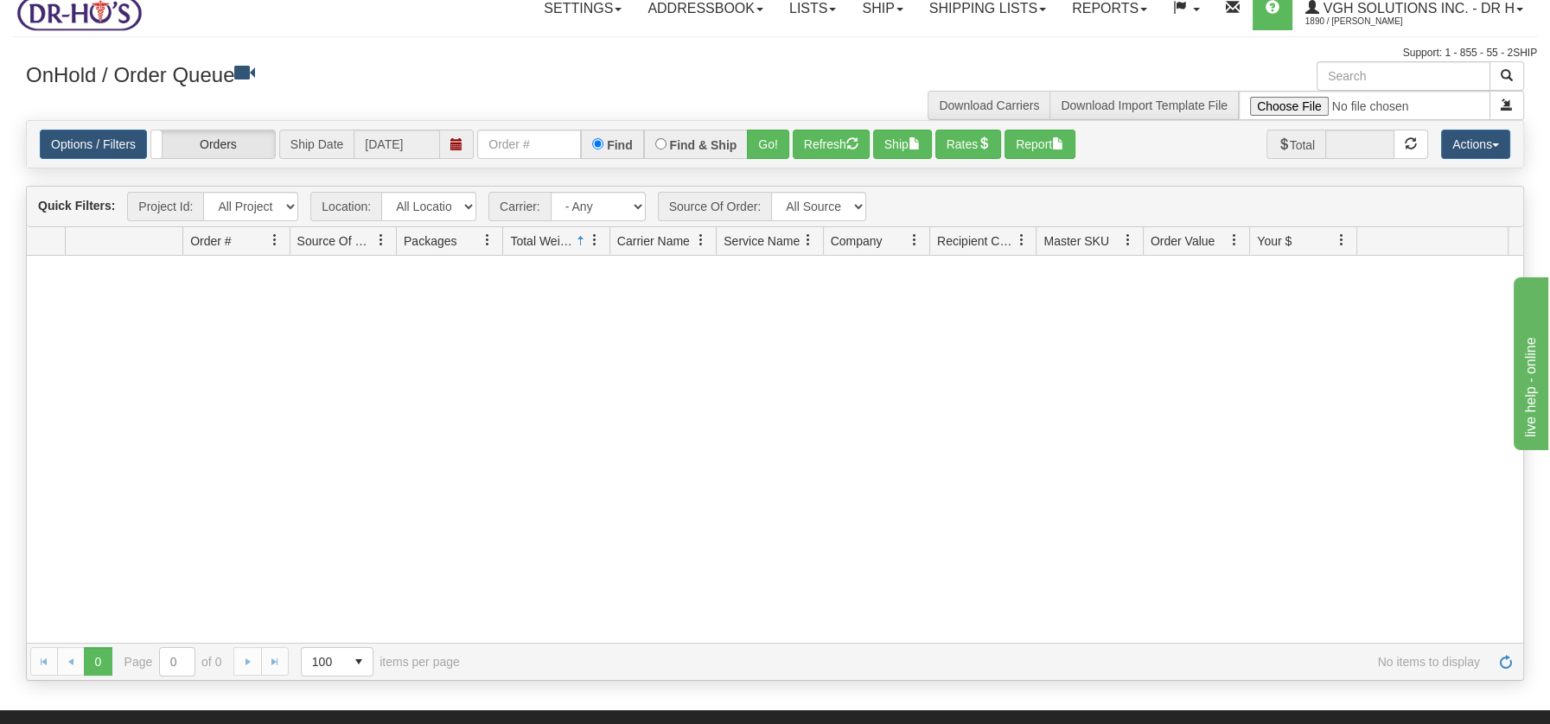
drag, startPoint x: 876, startPoint y: 492, endPoint x: 878, endPoint y: 481, distance: 10.5
click at [876, 492] on div at bounding box center [775, 449] width 1496 height 386
